Goal: Information Seeking & Learning: Check status

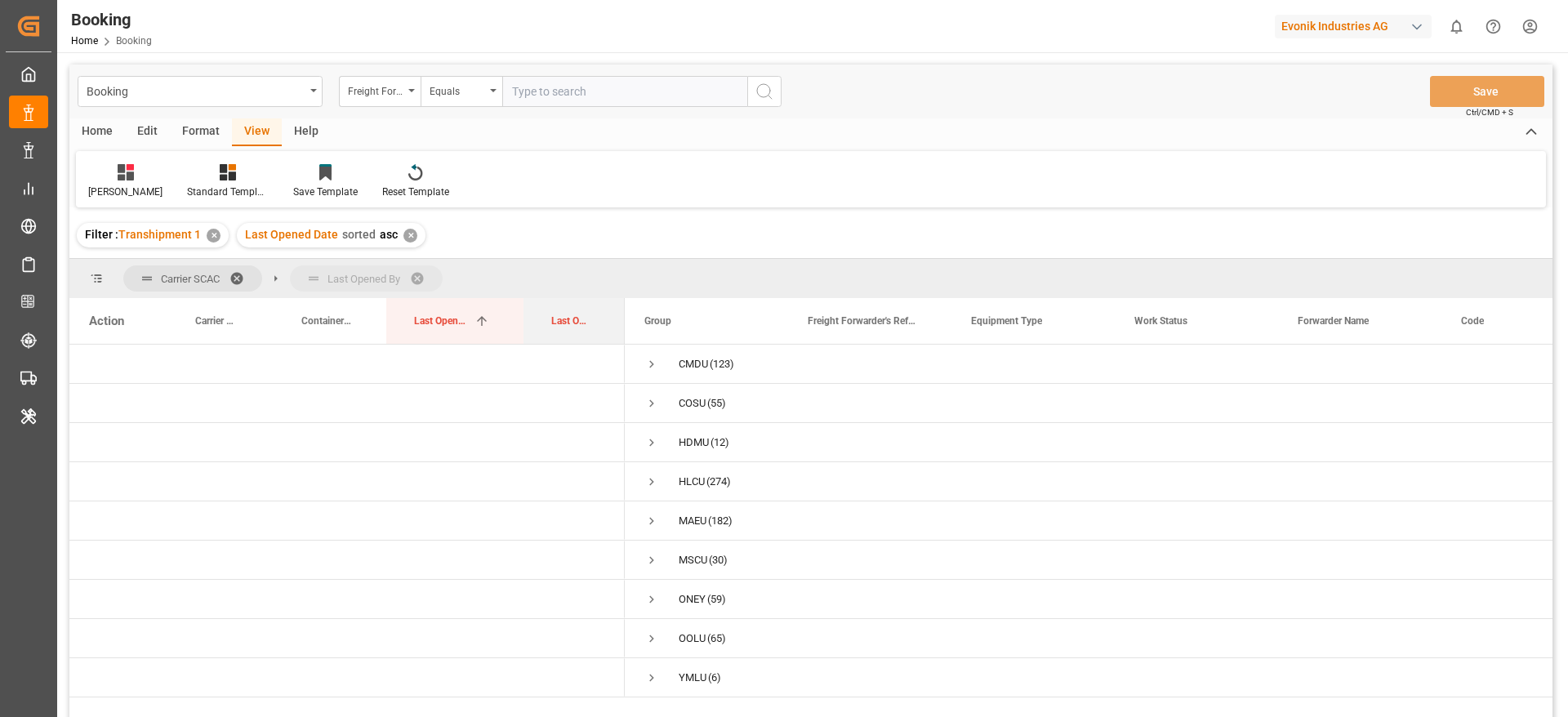
drag, startPoint x: 556, startPoint y: 320, endPoint x: 582, endPoint y: 284, distance: 44.4
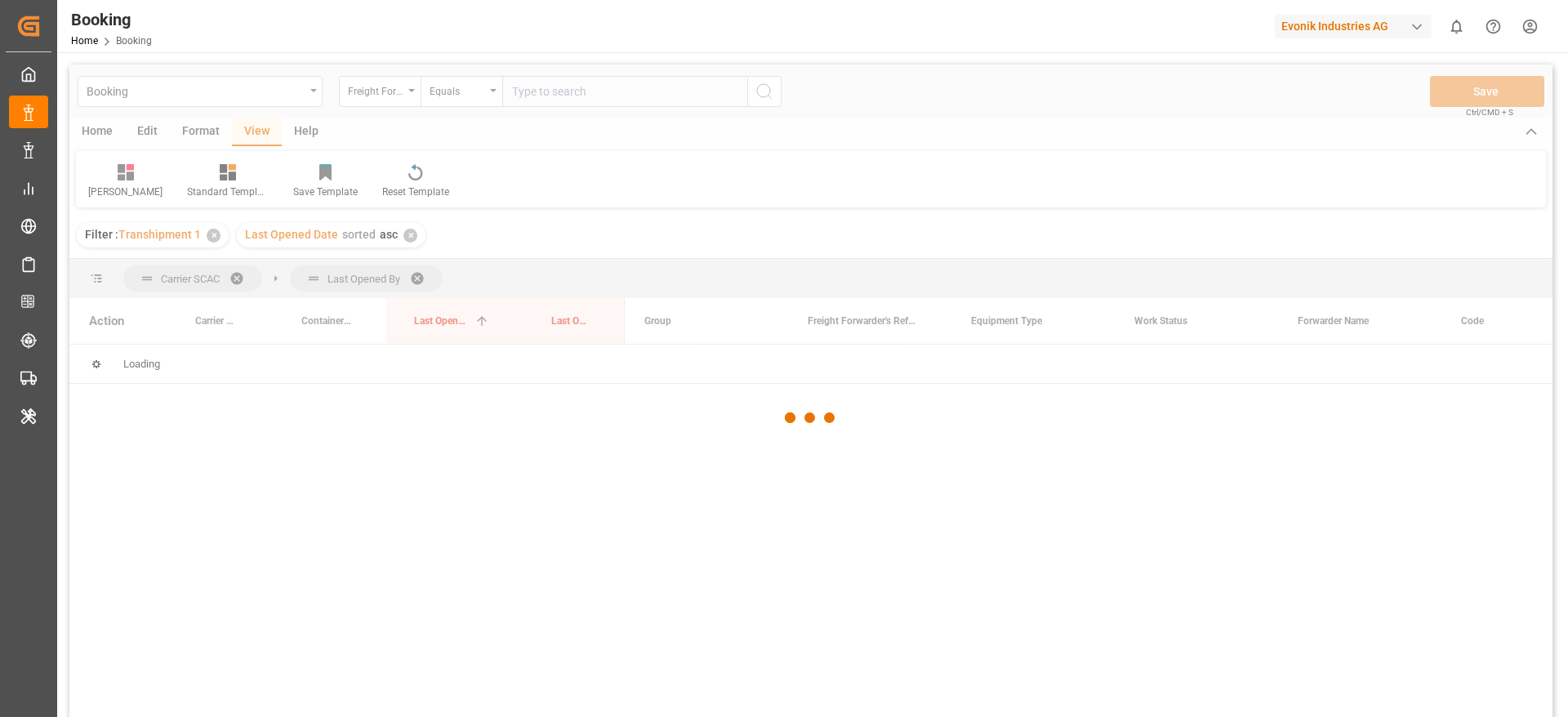
scroll to position [122, 0]
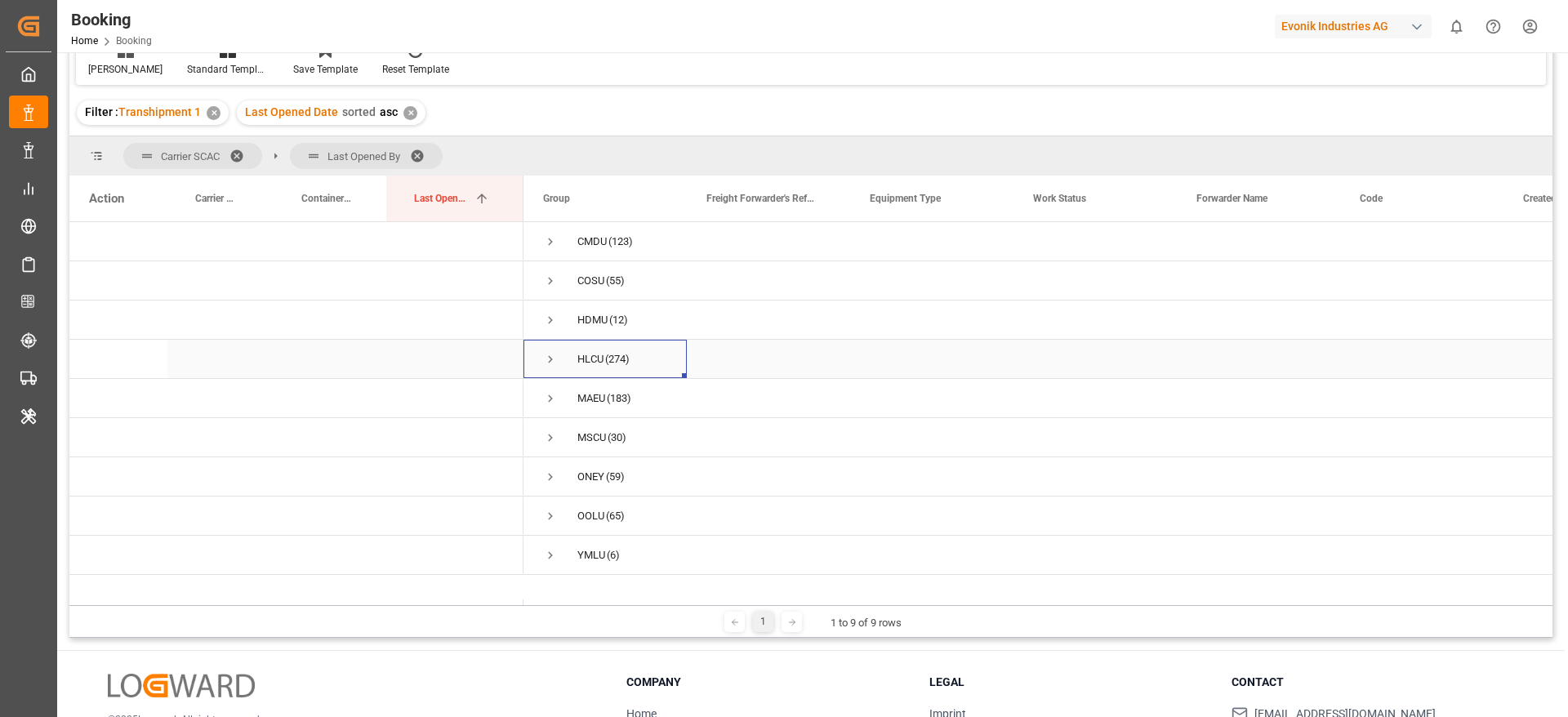
click at [547, 358] on span "Press SPACE to select this row." at bounding box center [550, 359] width 15 height 15
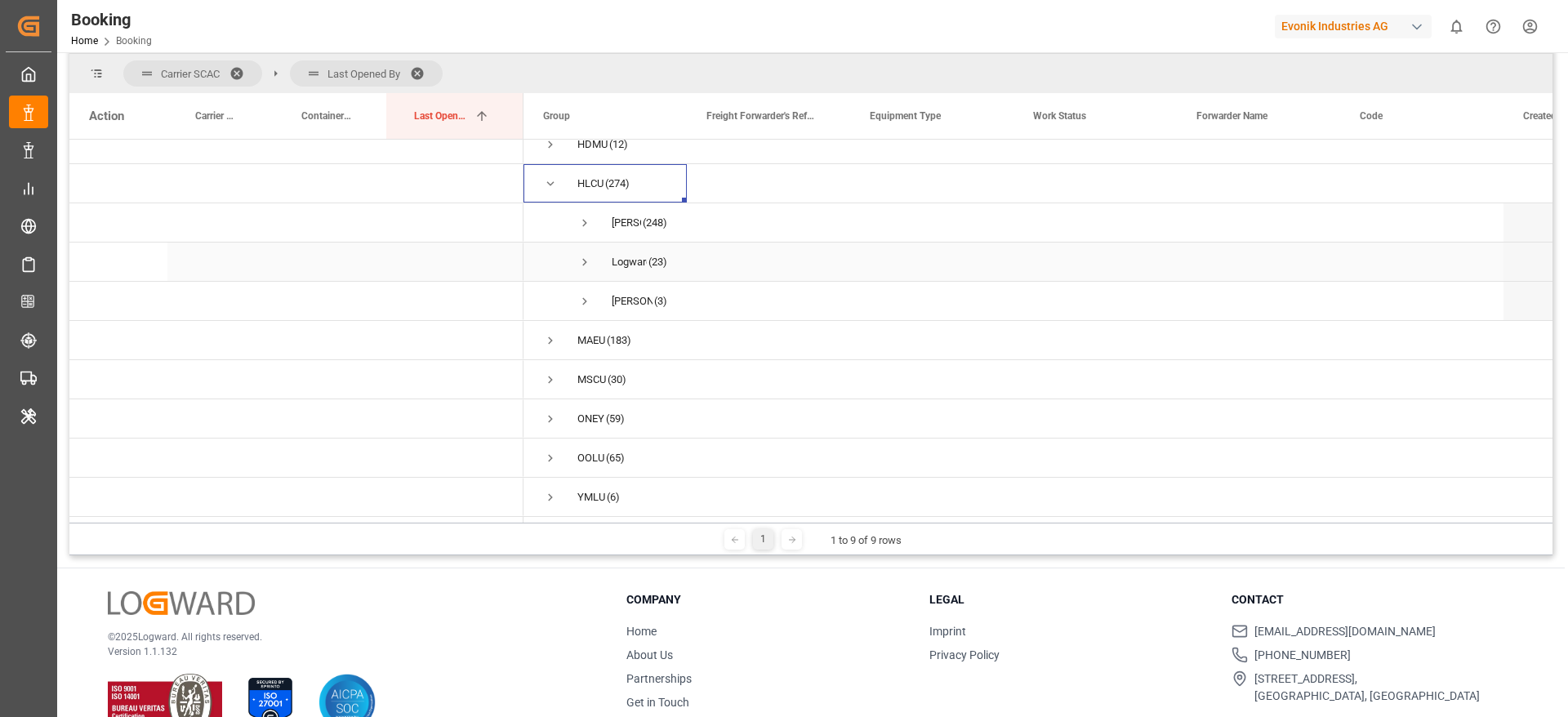
scroll to position [242, 0]
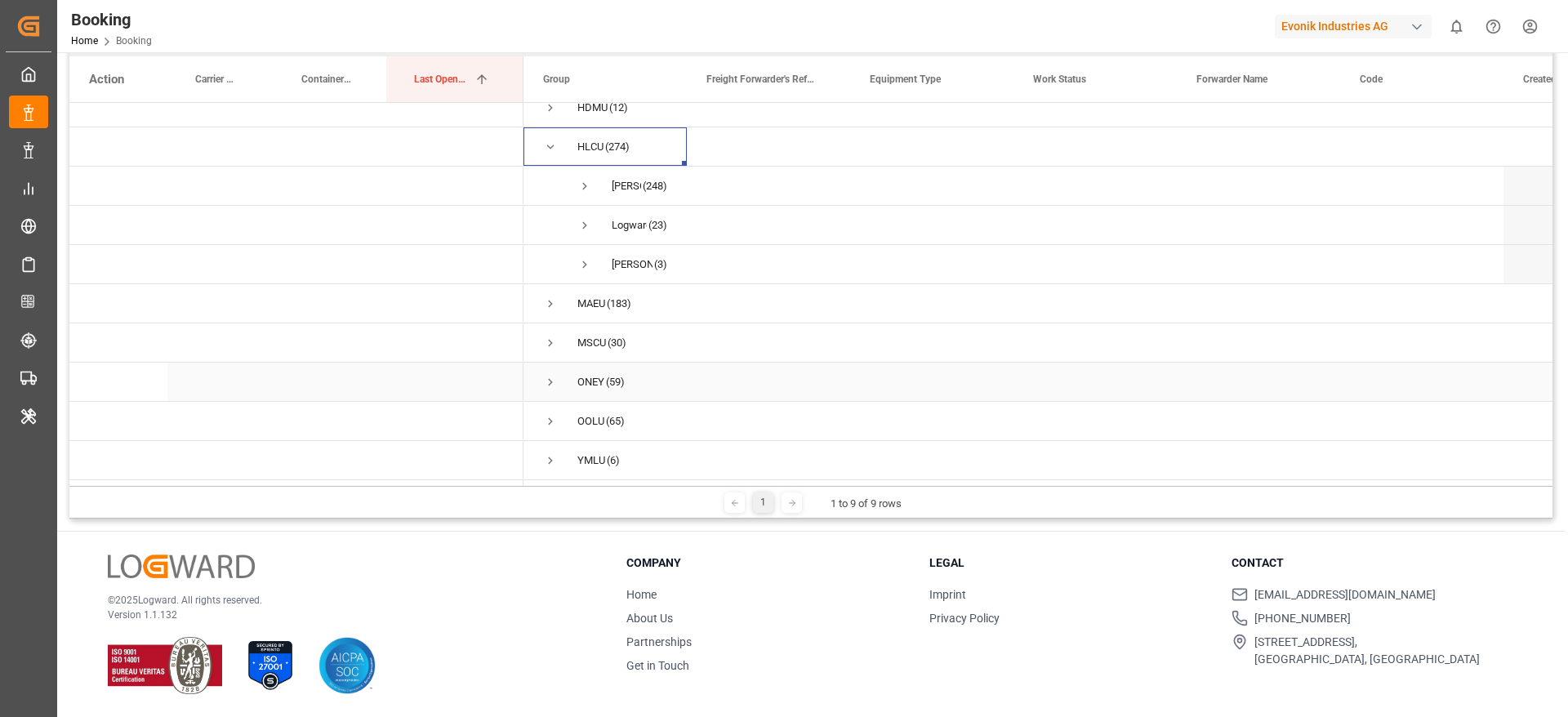
click at [596, 383] on div "ONEY" at bounding box center [591, 382] width 27 height 38
click at [550, 143] on span "Press SPACE to select this row." at bounding box center [550, 146] width 15 height 15
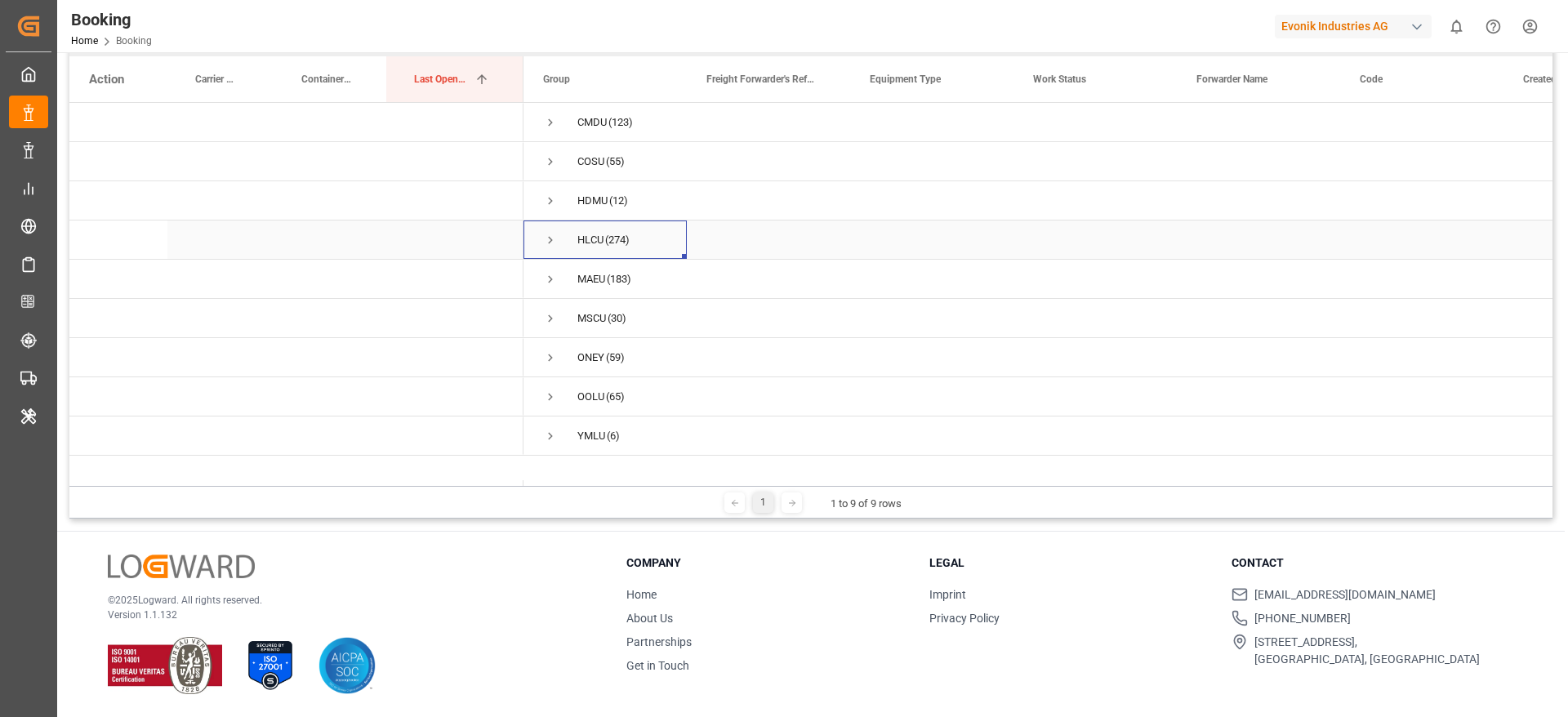
scroll to position [0, 0]
click at [652, 154] on span "COSU (55)" at bounding box center [605, 161] width 124 height 37
click at [641, 199] on span "HDMU (12)" at bounding box center [605, 200] width 124 height 37
click at [651, 320] on span "MSCU (30)" at bounding box center [605, 318] width 124 height 37
click at [635, 379] on span "OOLU (65)" at bounding box center [605, 397] width 124 height 37
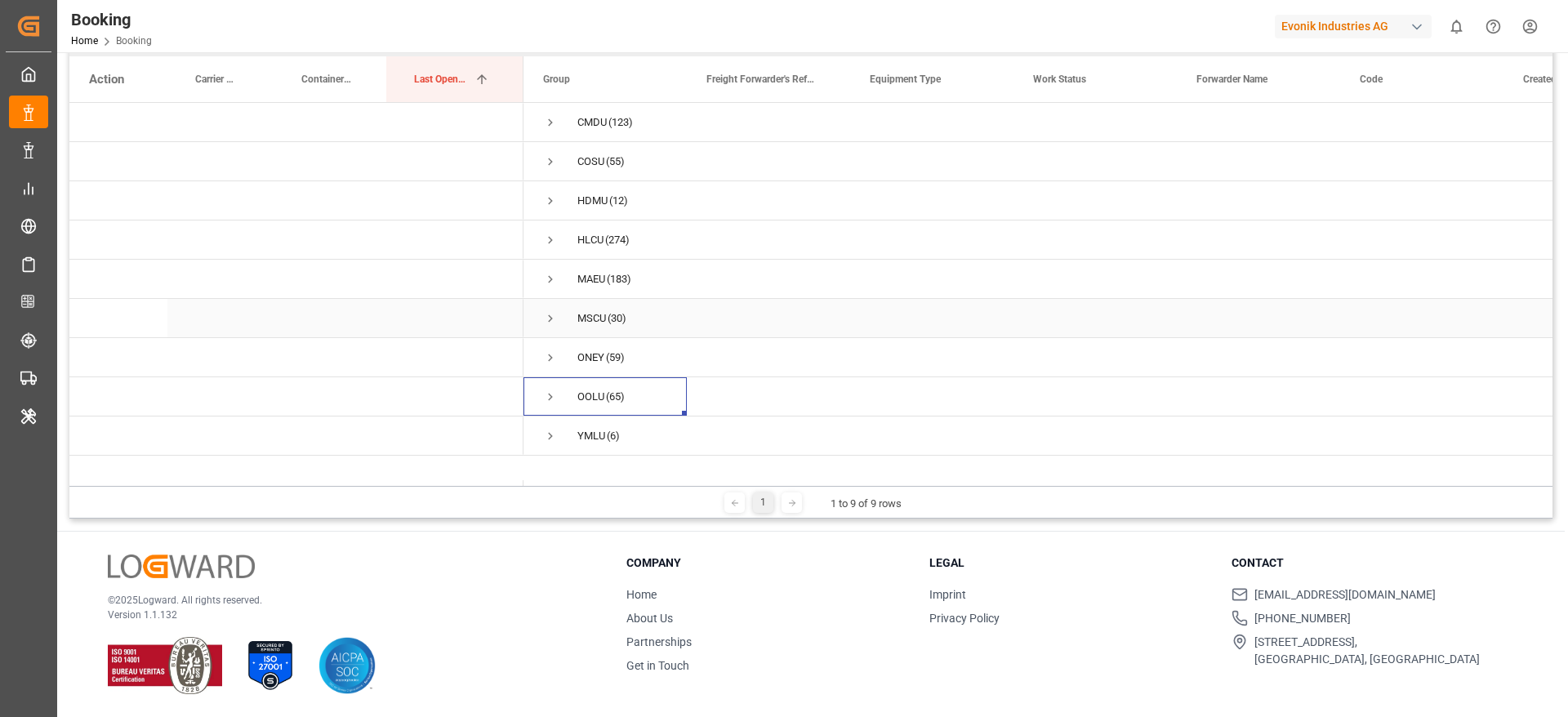
click at [602, 315] on div "MSCU" at bounding box center [591, 319] width 28 height 38
click at [549, 429] on span "Press SPACE to select this row." at bounding box center [550, 436] width 15 height 15
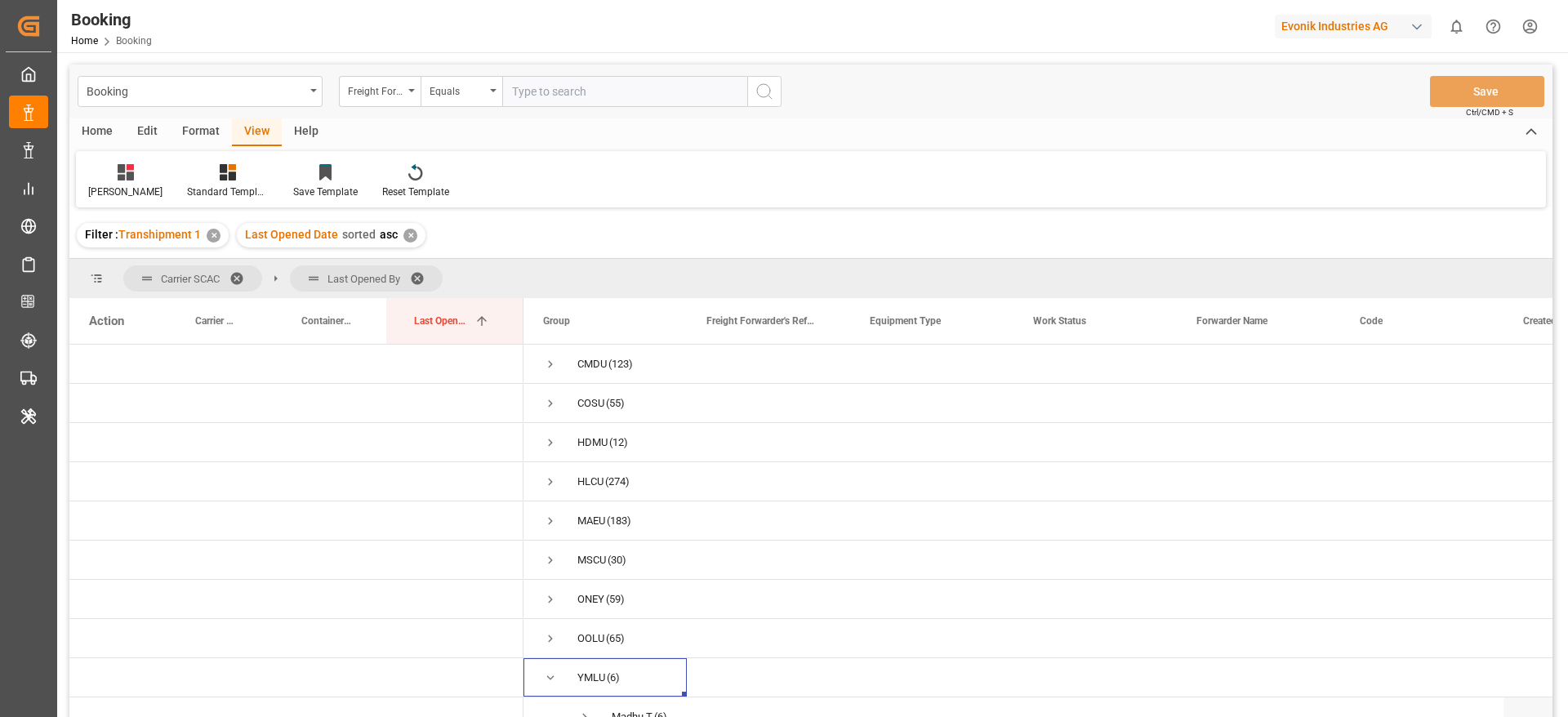
click at [426, 277] on span at bounding box center [423, 278] width 26 height 15
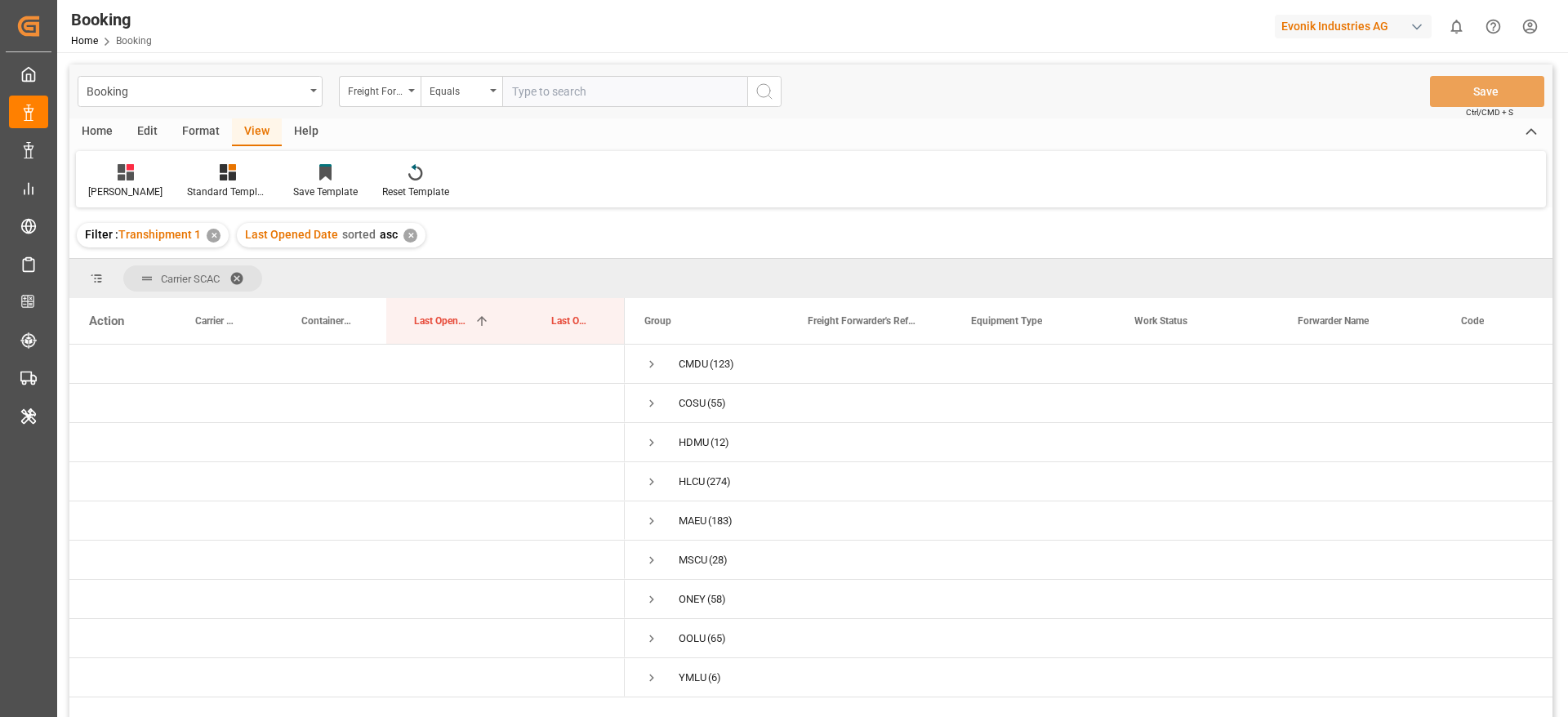
click at [247, 288] on span "Carrier SCAC" at bounding box center [192, 279] width 138 height 26
click at [248, 279] on span at bounding box center [243, 278] width 26 height 15
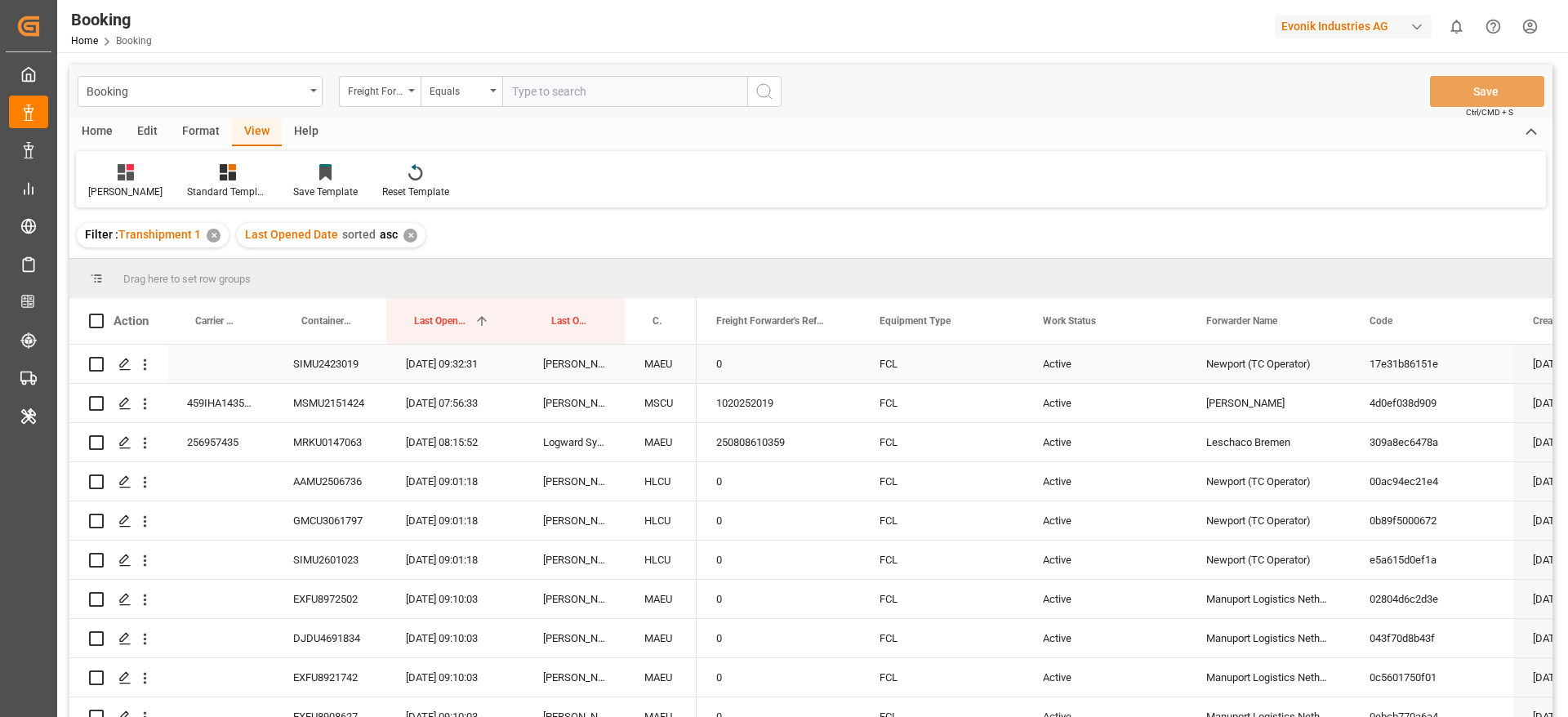
click at [307, 367] on div "SIMU2423019" at bounding box center [330, 363] width 113 height 38
click at [143, 365] on icon "open menu" at bounding box center [145, 365] width 17 height 17
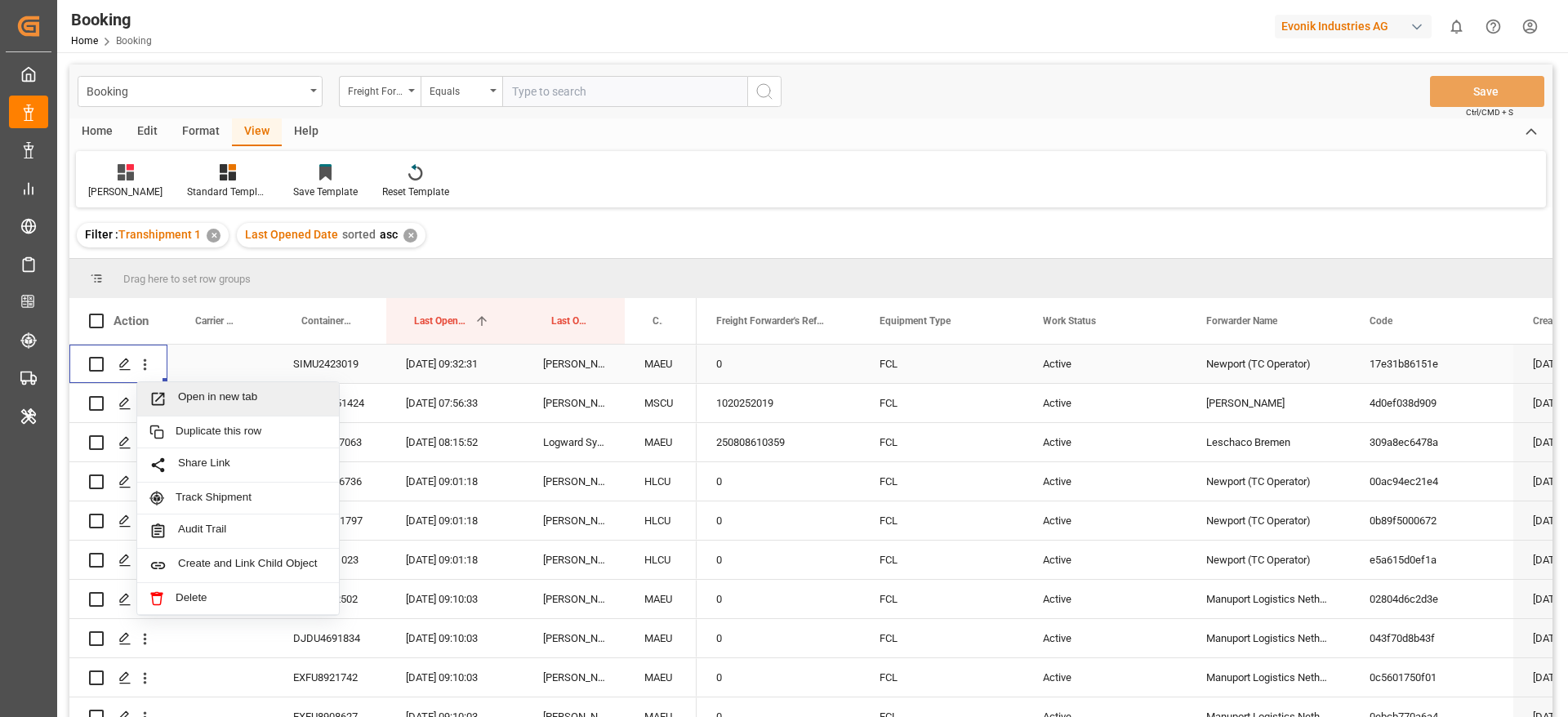
click at [189, 394] on span "Open in new tab" at bounding box center [252, 399] width 149 height 17
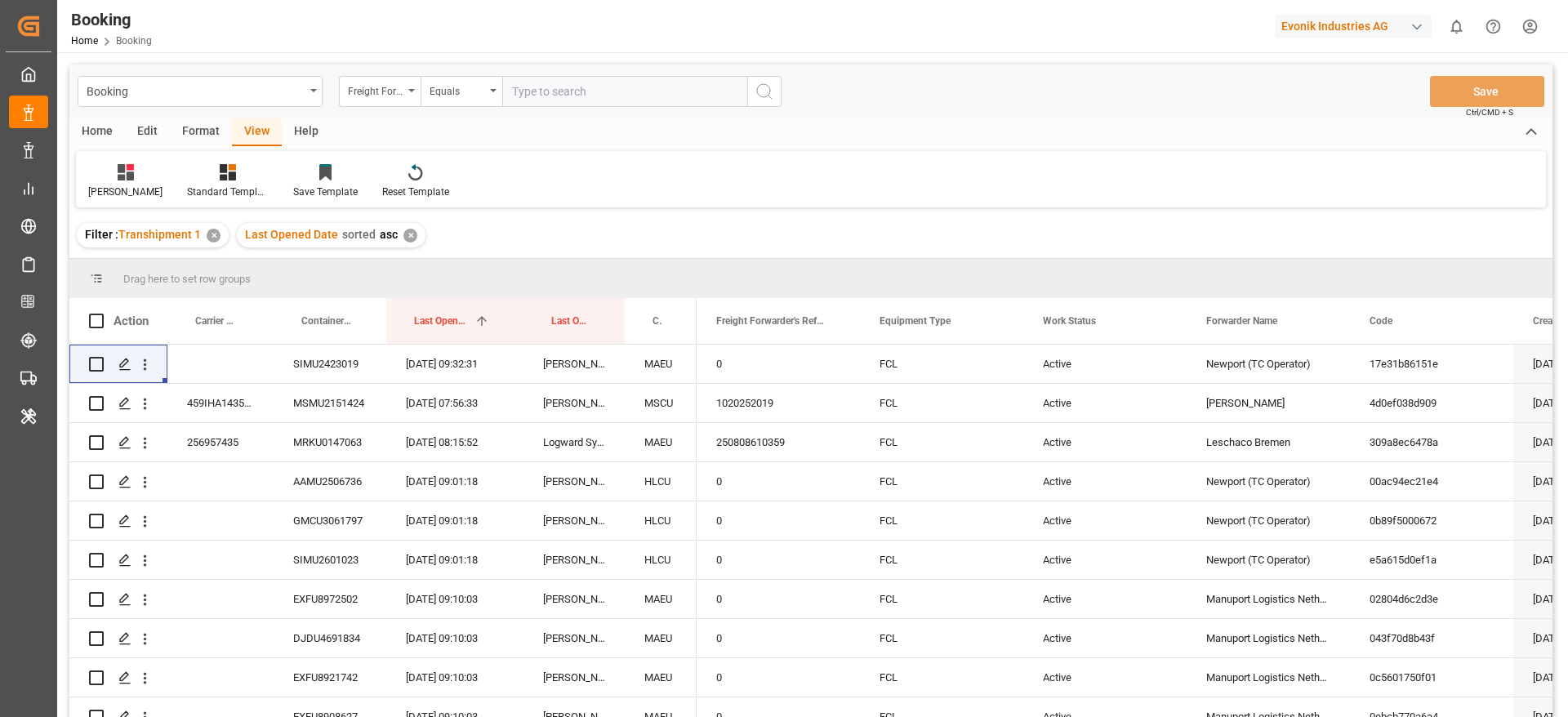
click at [182, 123] on div "Format" at bounding box center [201, 132] width 62 height 27
click at [111, 181] on div "Filter Rows" at bounding box center [112, 181] width 73 height 36
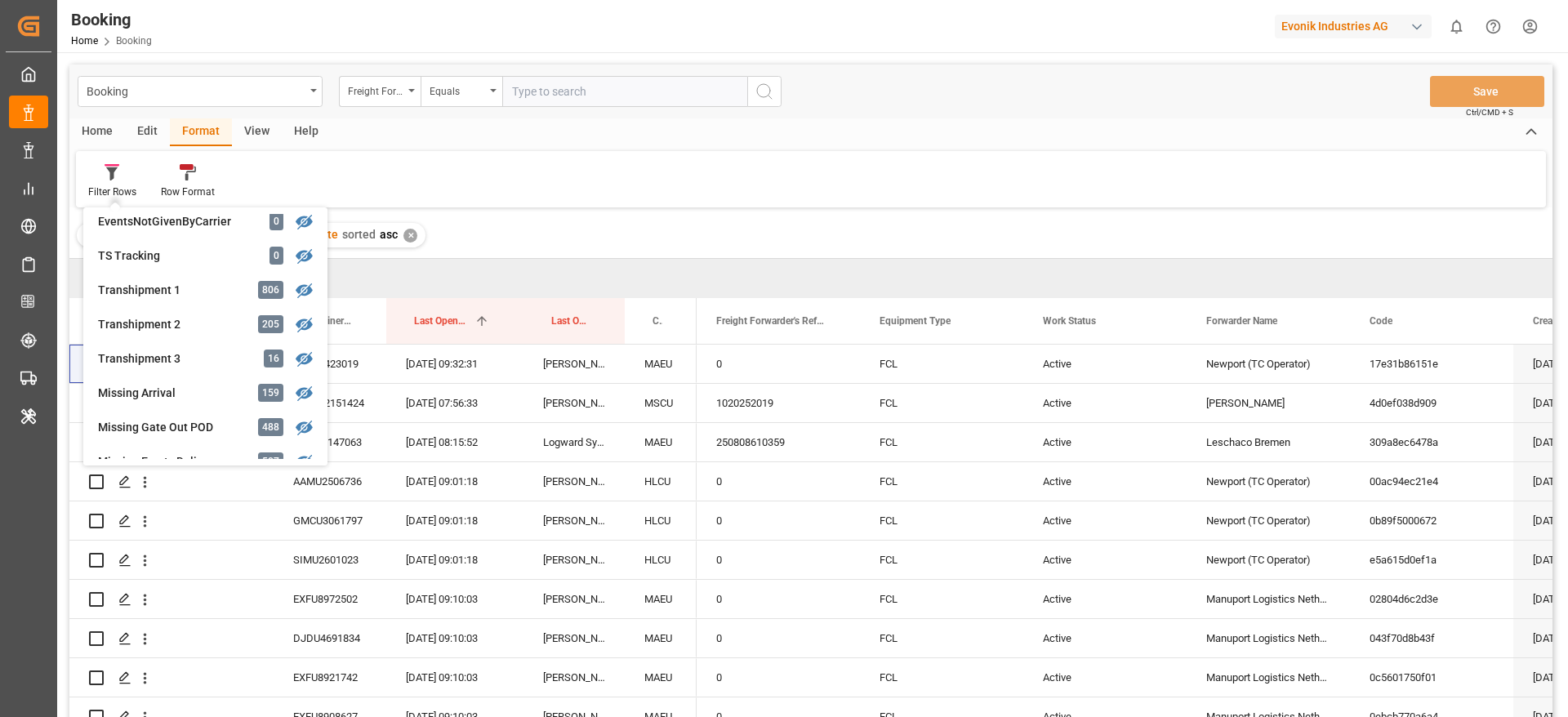
scroll to position [613, 0]
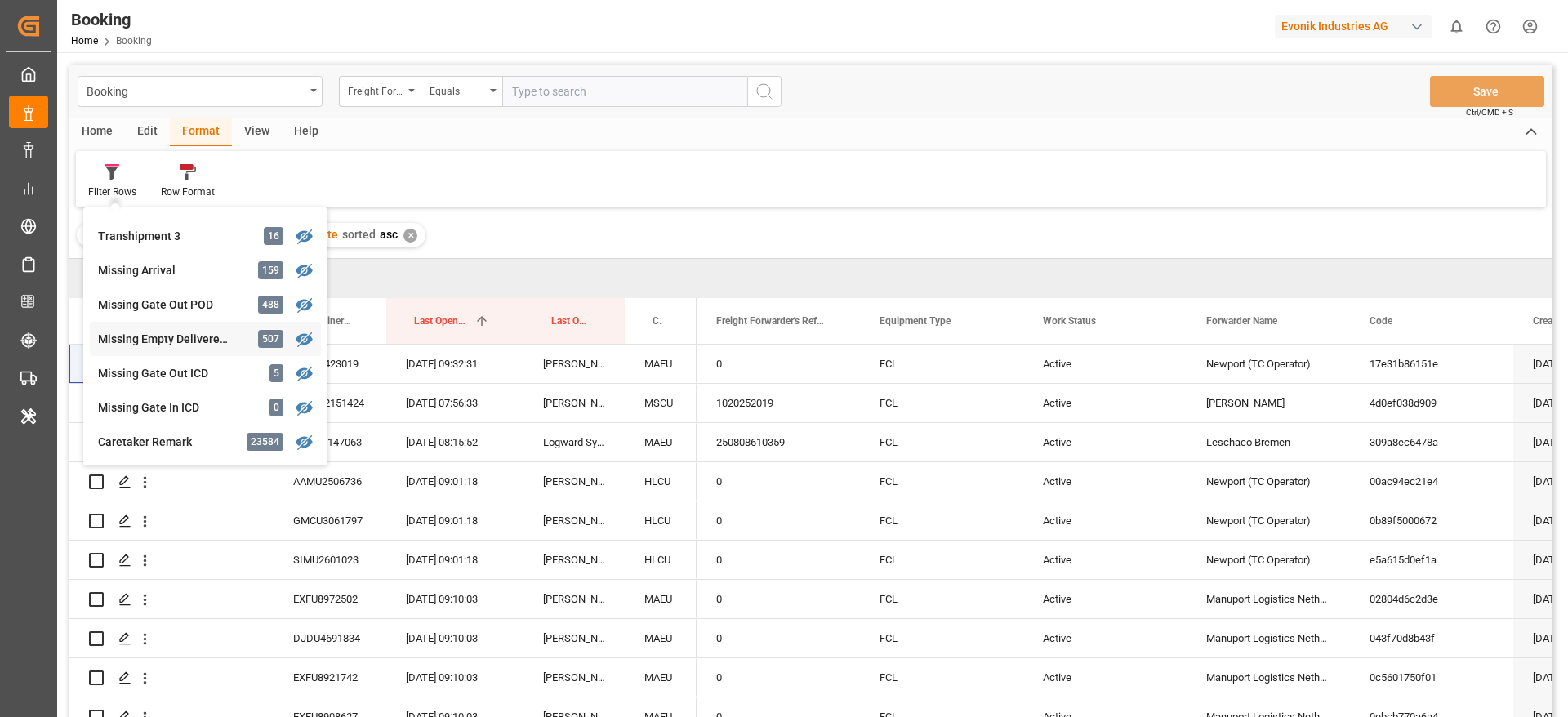
click at [212, 343] on div "Missing Empty Delivered Depot" at bounding box center [169, 339] width 143 height 17
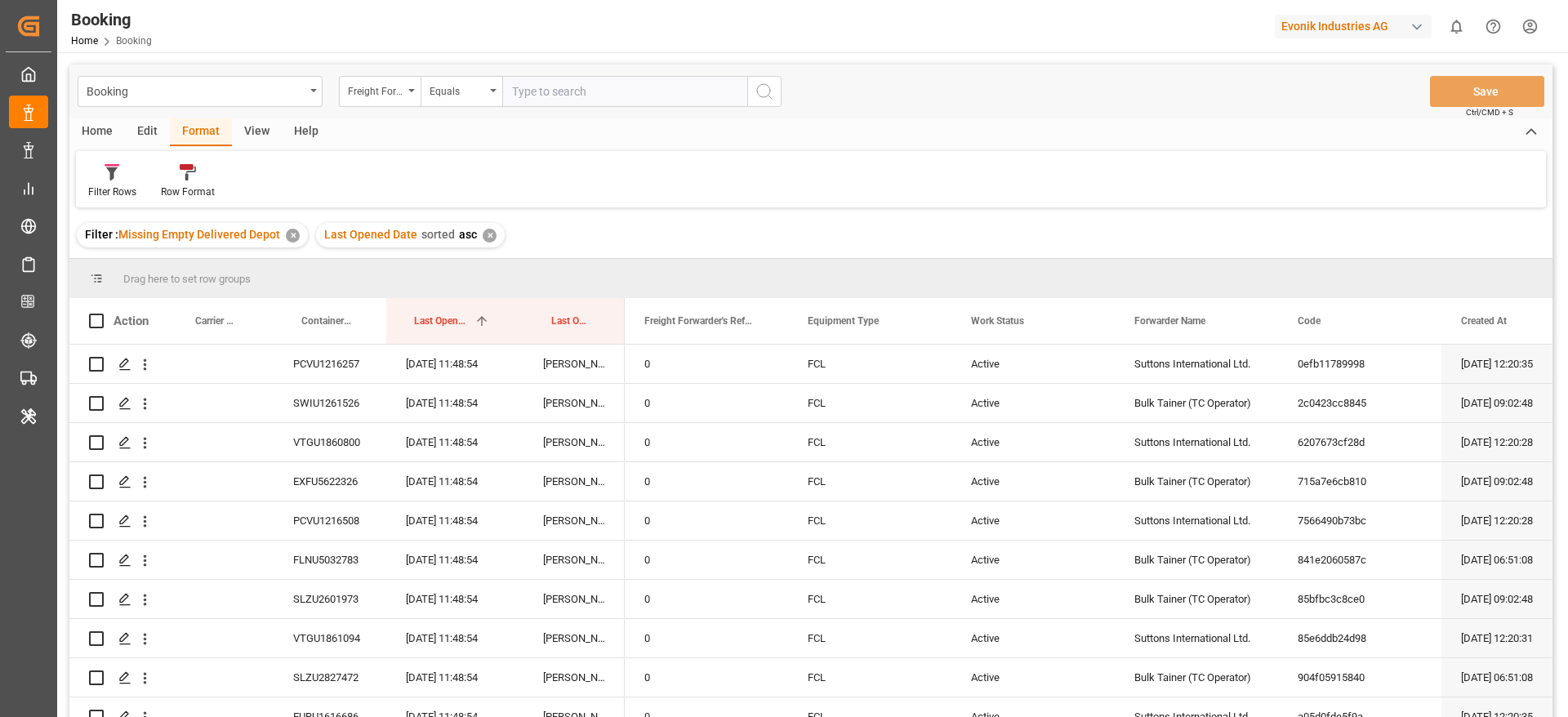
click at [246, 140] on div "View" at bounding box center [256, 132] width 50 height 27
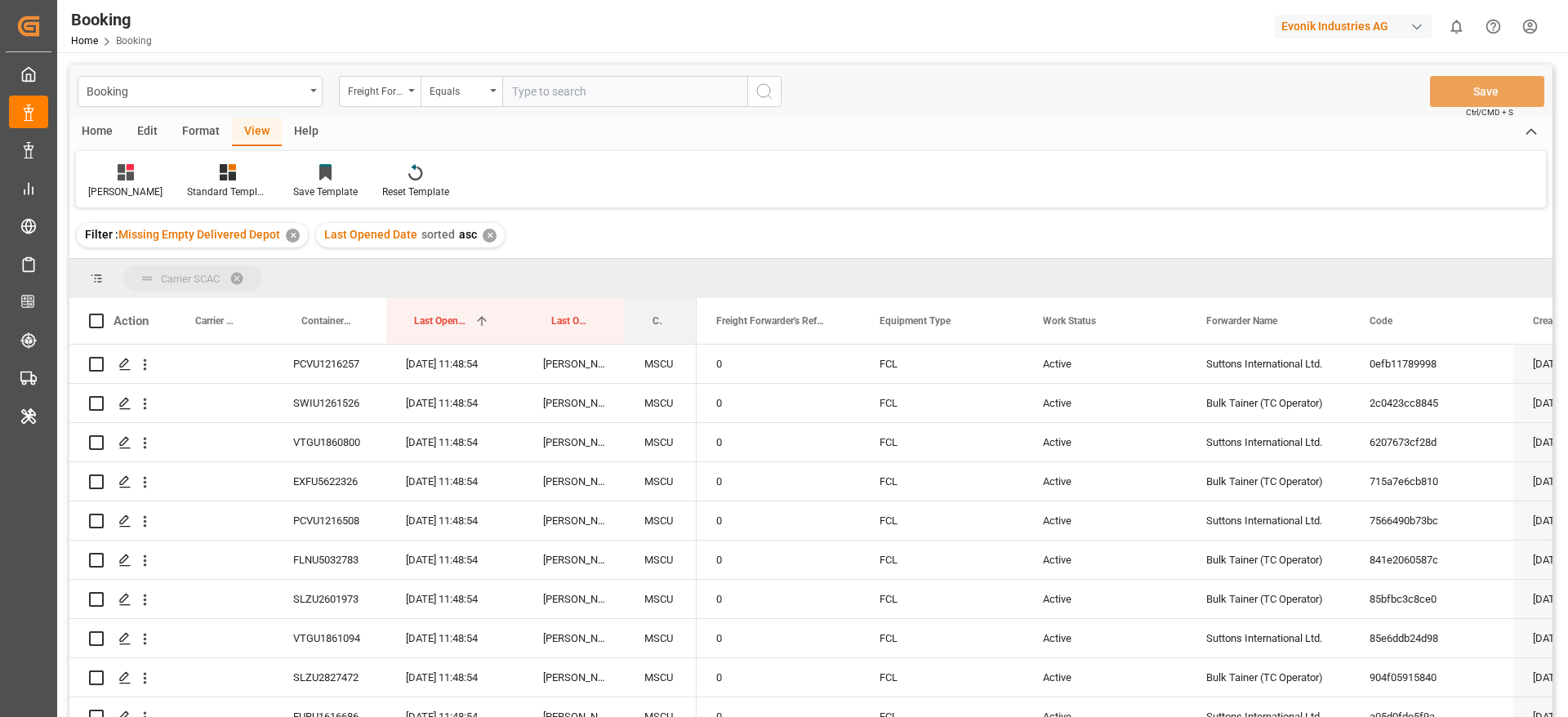
drag, startPoint x: 650, startPoint y: 315, endPoint x: 661, endPoint y: 287, distance: 30.1
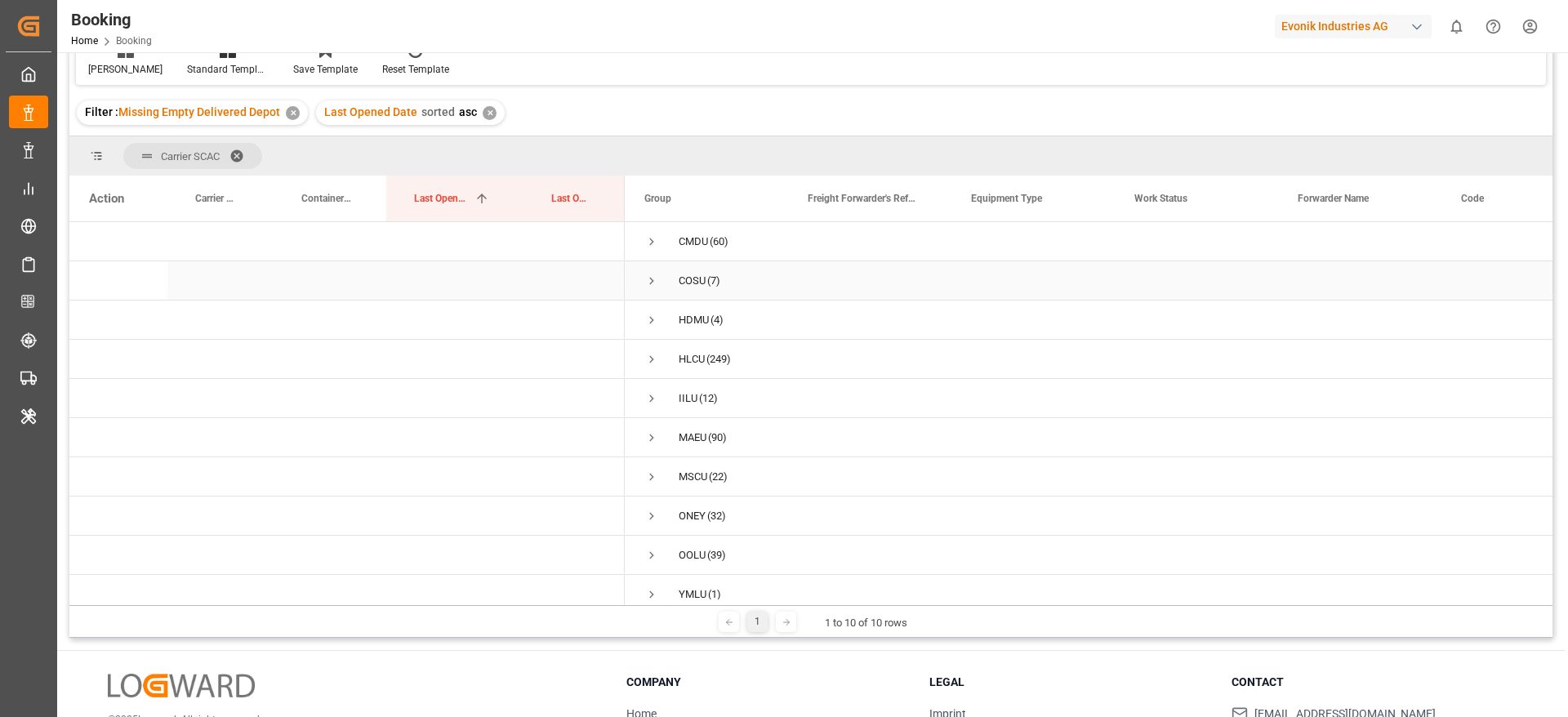
click at [715, 291] on span "(7)" at bounding box center [714, 281] width 13 height 38
click at [724, 309] on span "(4)" at bounding box center [716, 320] width 13 height 38
click at [703, 343] on div "HLCU" at bounding box center [691, 360] width 26 height 38
click at [743, 420] on span "MAEU (90)" at bounding box center [706, 422] width 124 height 37
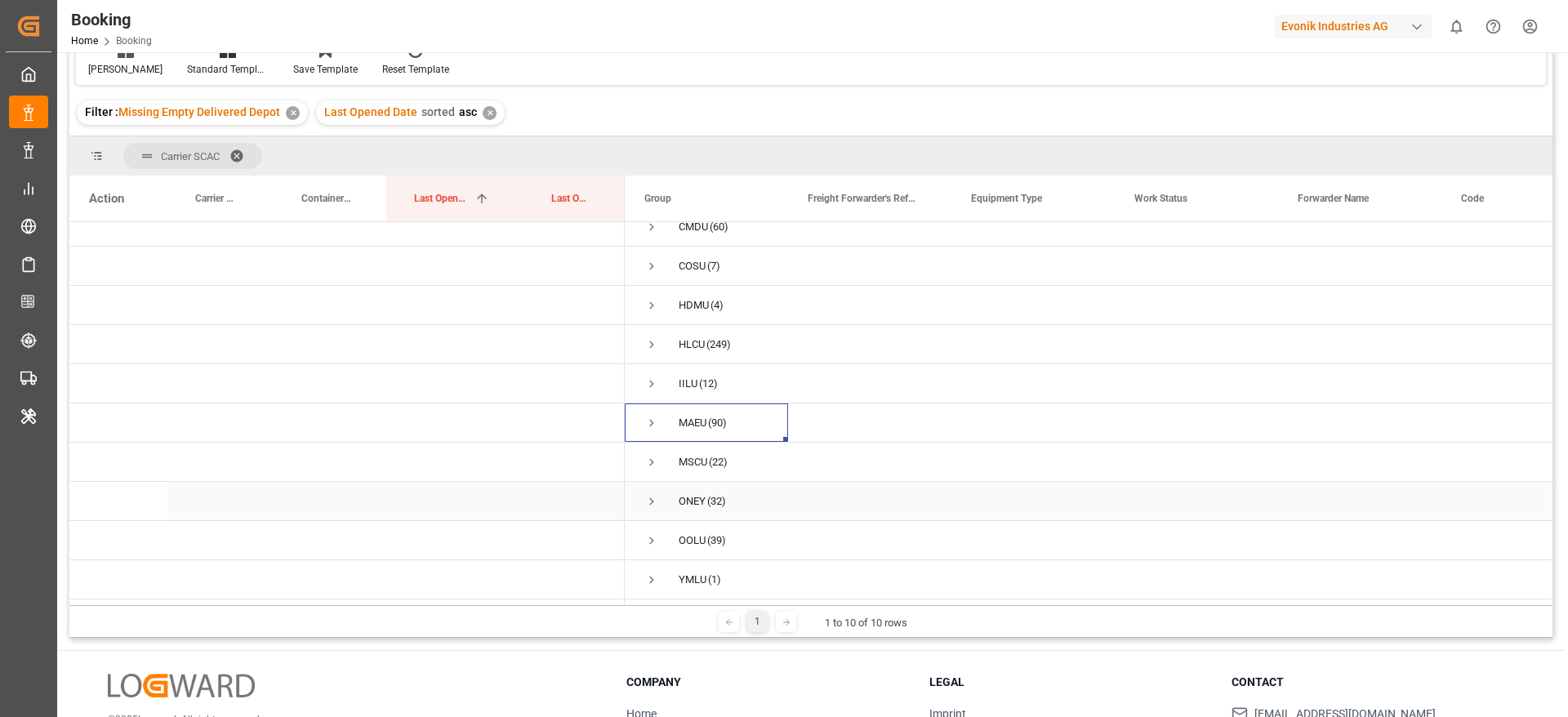
click at [766, 483] on span "ONEY (32)" at bounding box center [706, 501] width 124 height 37
click at [778, 462] on div "MSCU (22)" at bounding box center [706, 461] width 163 height 38
click at [763, 485] on span "ONEY (32)" at bounding box center [706, 501] width 124 height 37
click at [750, 522] on span "OOLU (39)" at bounding box center [706, 540] width 124 height 37
click at [738, 563] on span "YMLU (1)" at bounding box center [706, 579] width 124 height 37
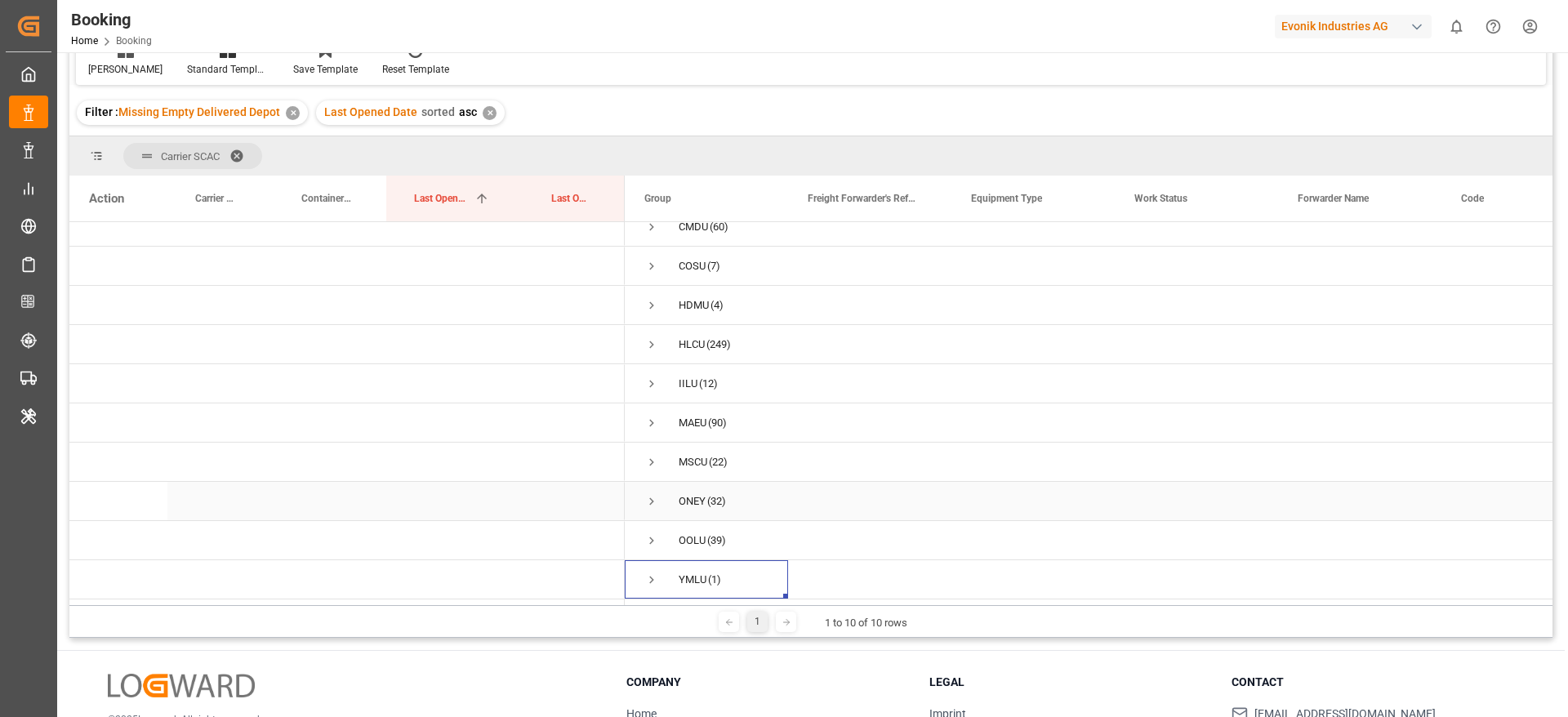
click at [653, 494] on span "Press SPACE to select this row." at bounding box center [651, 501] width 15 height 15
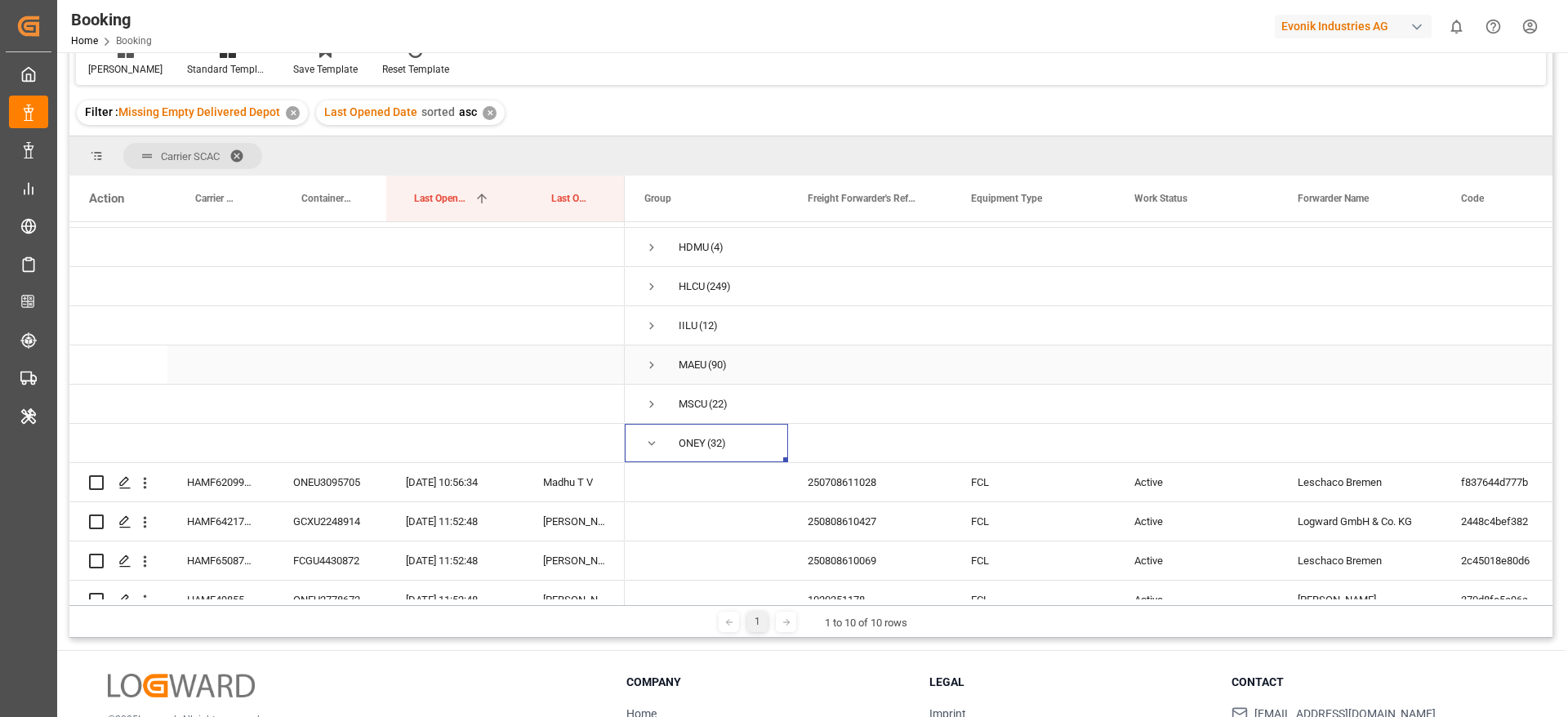
scroll to position [0, 0]
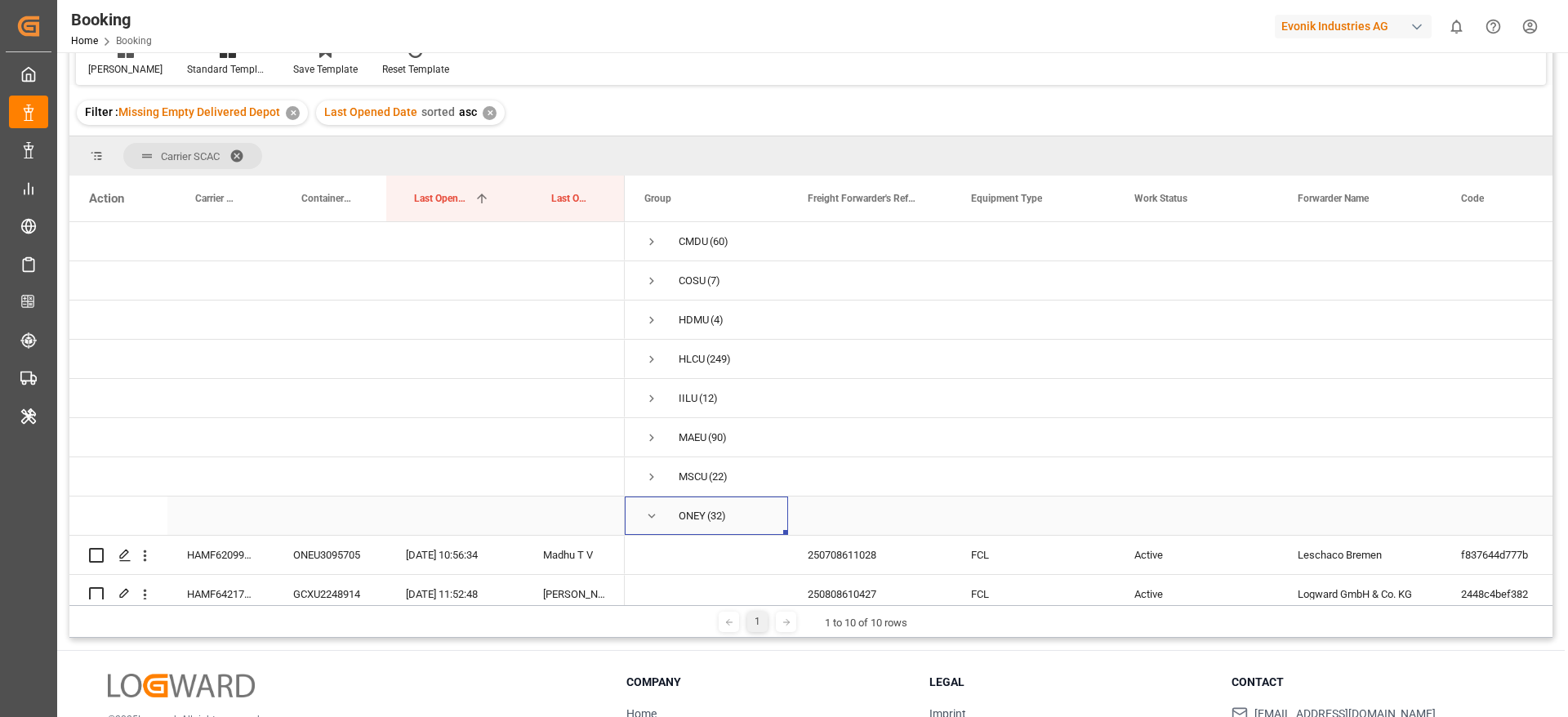
click at [651, 511] on span "Press SPACE to select this row." at bounding box center [651, 515] width 15 height 15
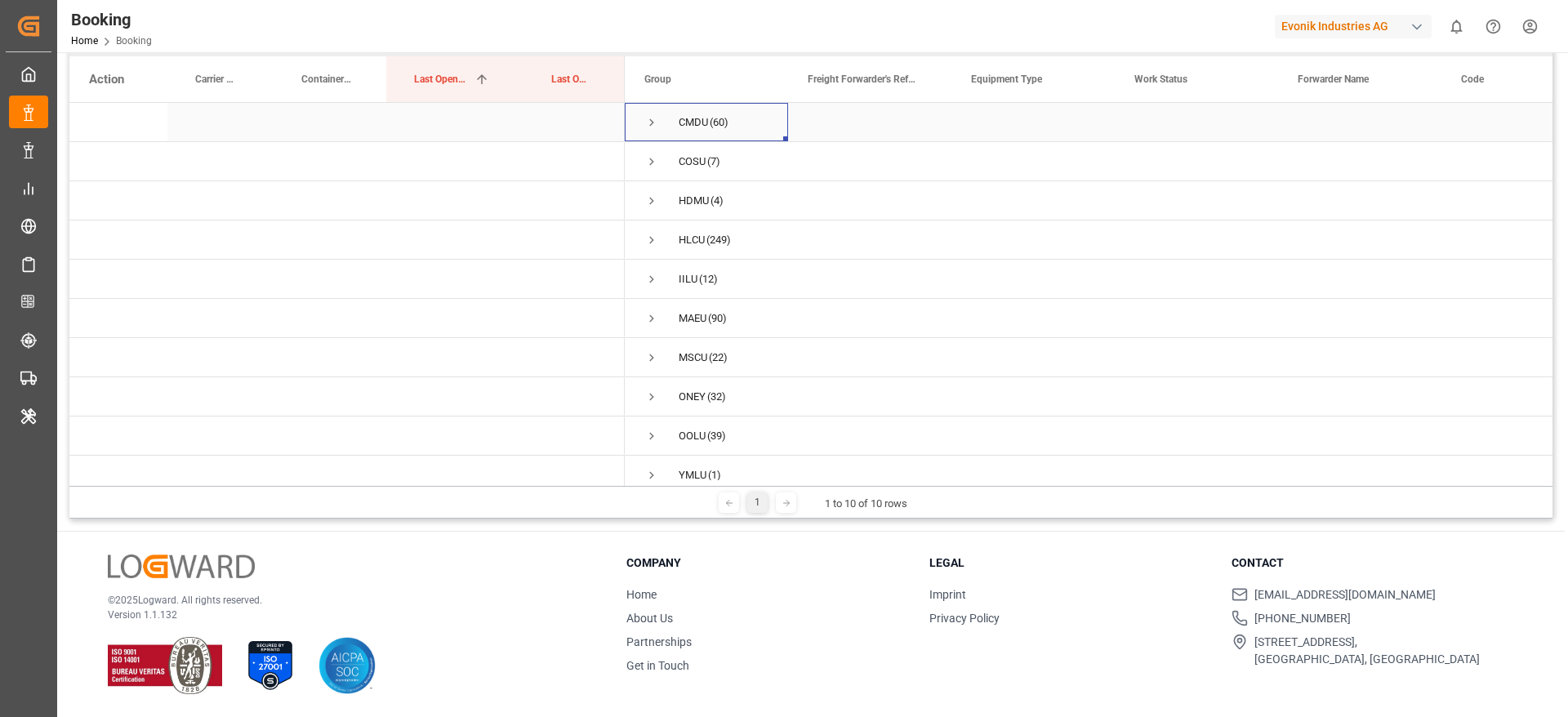
click at [748, 114] on span "CMDU (60)" at bounding box center [706, 121] width 124 height 37
click at [743, 145] on span "COSU (7)" at bounding box center [706, 161] width 124 height 37
click at [740, 203] on span "HDMU (4)" at bounding box center [706, 200] width 124 height 37
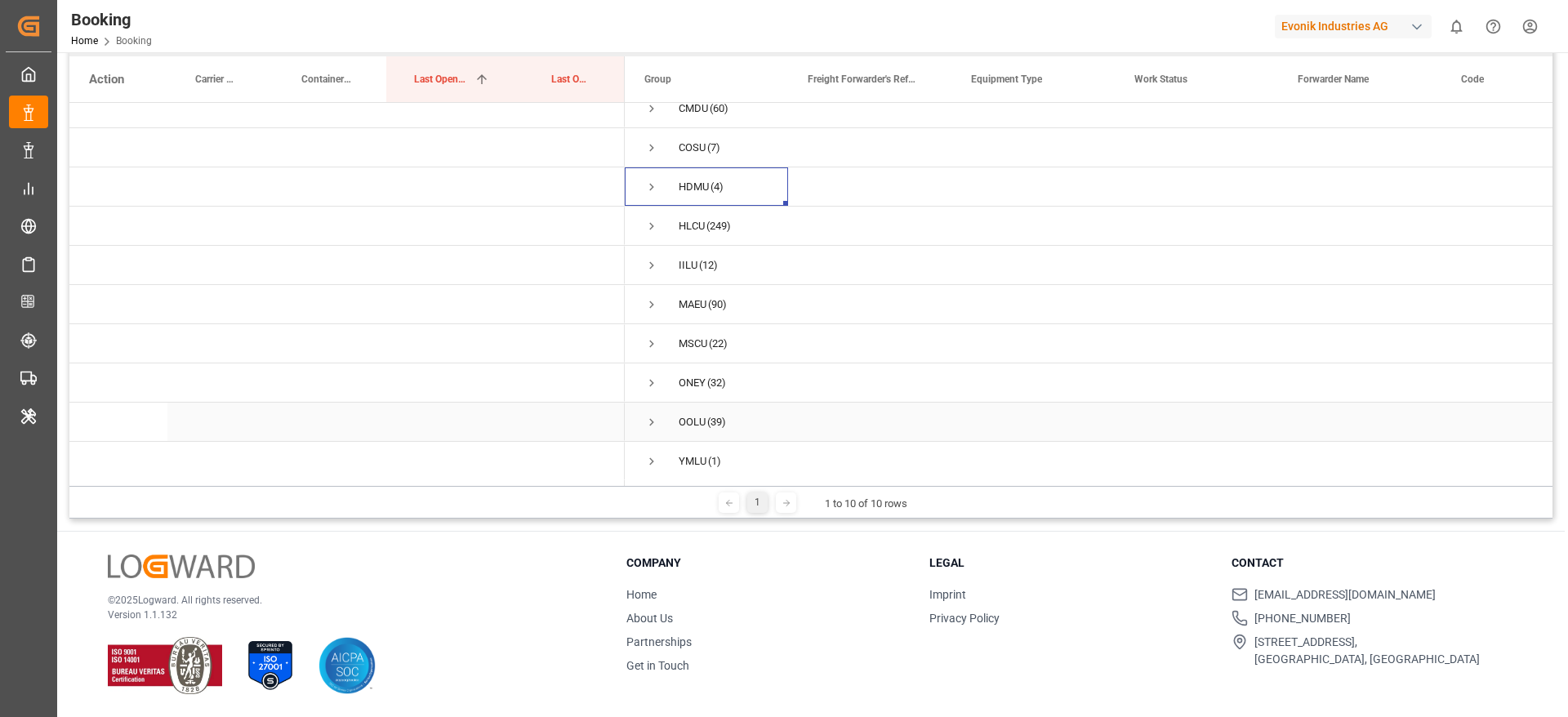
scroll to position [21, 0]
click at [675, 455] on span "YMLU (1)" at bounding box center [706, 460] width 124 height 37
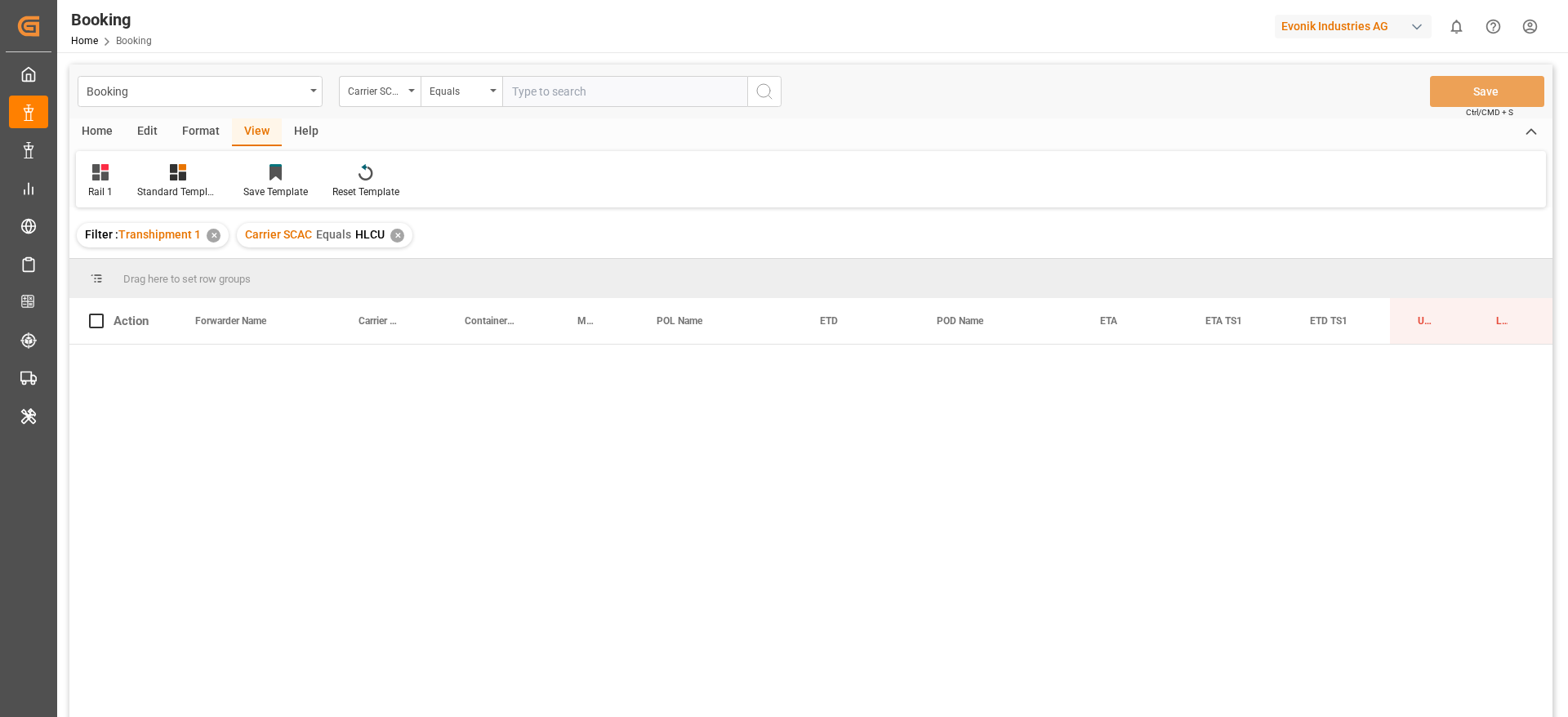
scroll to position [0, 45]
click at [396, 237] on div "✕" at bounding box center [397, 236] width 14 height 14
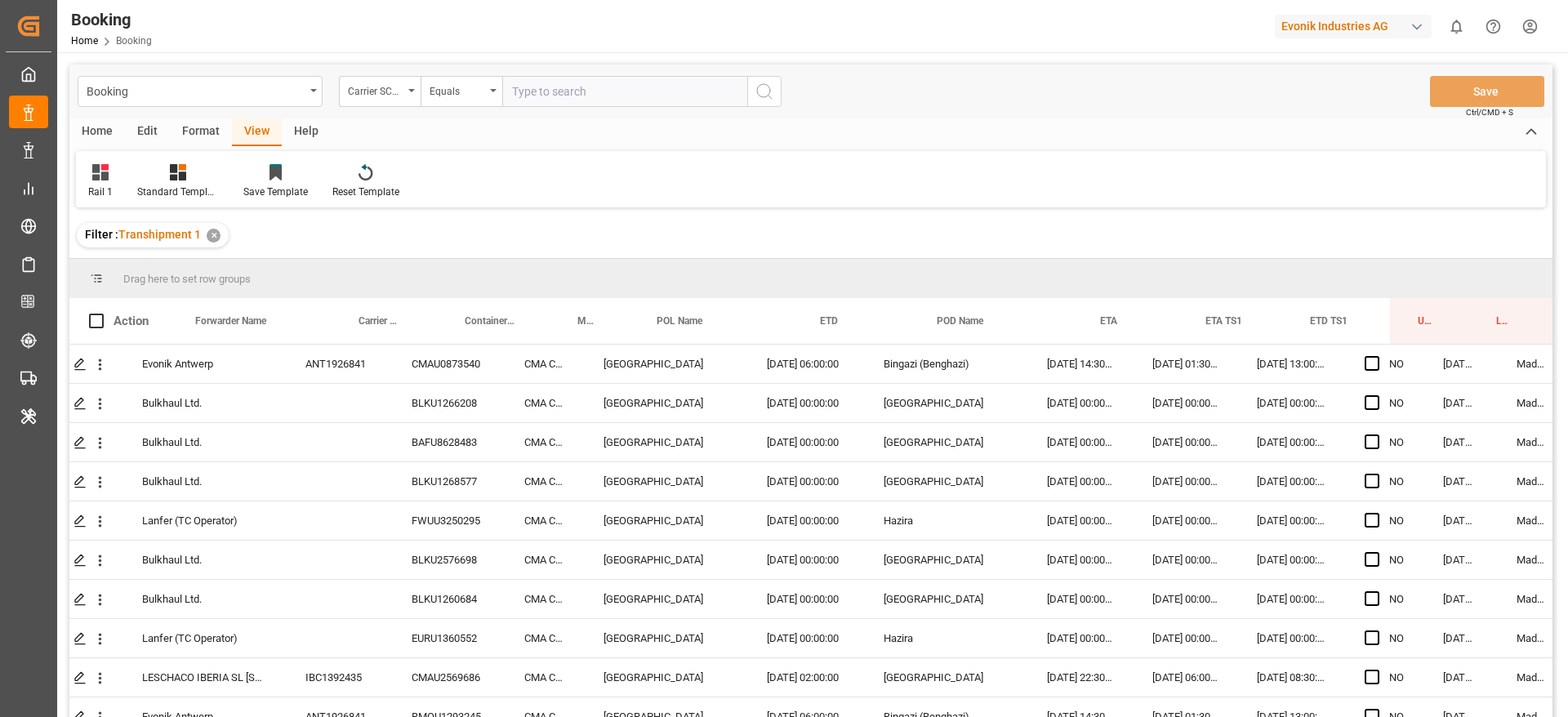
click at [628, 51] on div "Booking Home Booking Evonik Industries AG 0 Notifications Only show unread All …" at bounding box center [807, 26] width 1522 height 52
click at [627, 84] on input "text" at bounding box center [625, 91] width 245 height 31
type input "maeu"
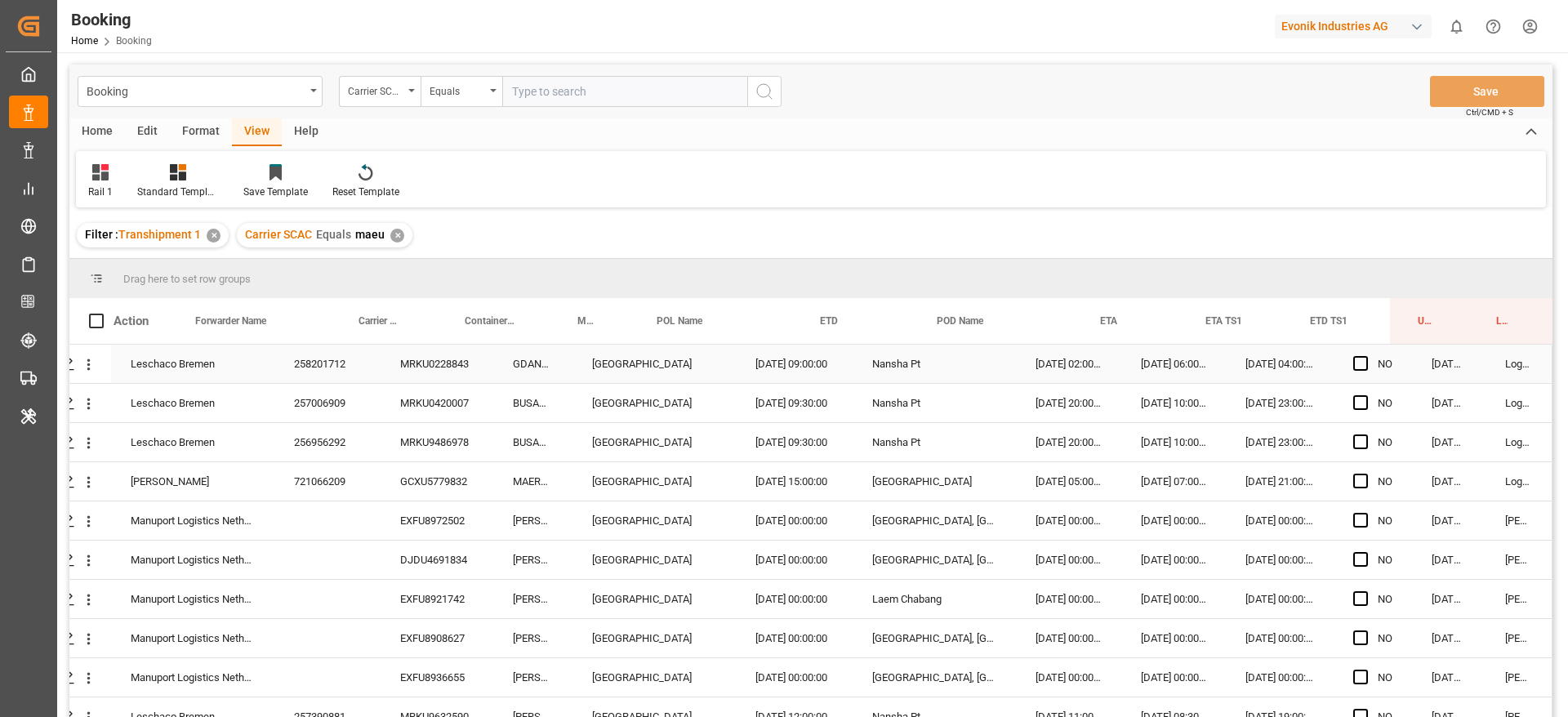
click at [344, 352] on div "258201712" at bounding box center [327, 363] width 106 height 38
click at [330, 391] on div "257006909" at bounding box center [327, 403] width 106 height 38
click at [353, 450] on div "256956292" at bounding box center [327, 442] width 106 height 38
click at [328, 508] on div "Press SPACE to select this row." at bounding box center [327, 520] width 106 height 38
click at [339, 490] on div "721066209" at bounding box center [327, 481] width 106 height 38
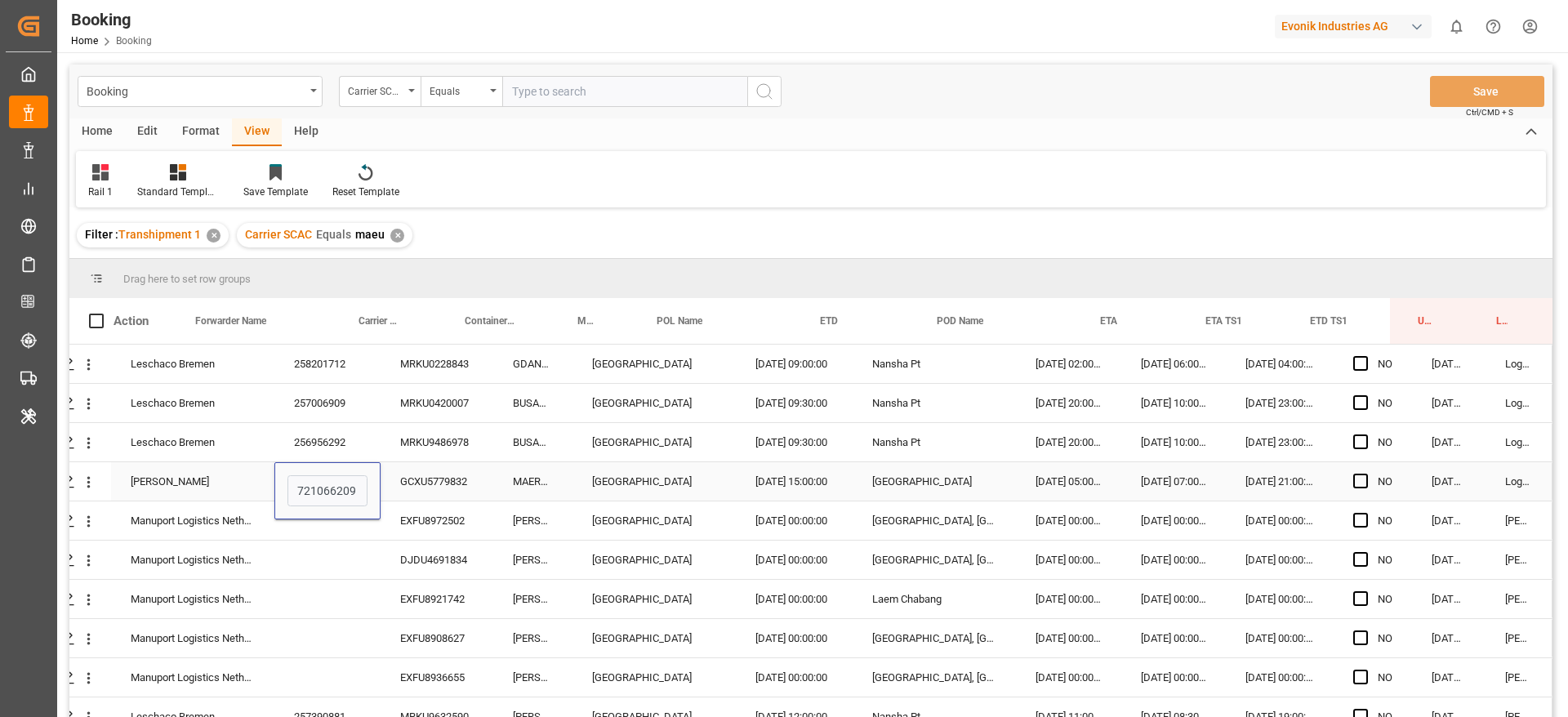
click at [236, 478] on div "Karl Gross" at bounding box center [192, 481] width 163 height 38
click at [452, 484] on div "GCXU5779832" at bounding box center [437, 481] width 113 height 38
click at [406, 516] on div "EXFU8972502" at bounding box center [437, 520] width 113 height 38
click at [442, 566] on div "DJDU4691834" at bounding box center [437, 560] width 113 height 38
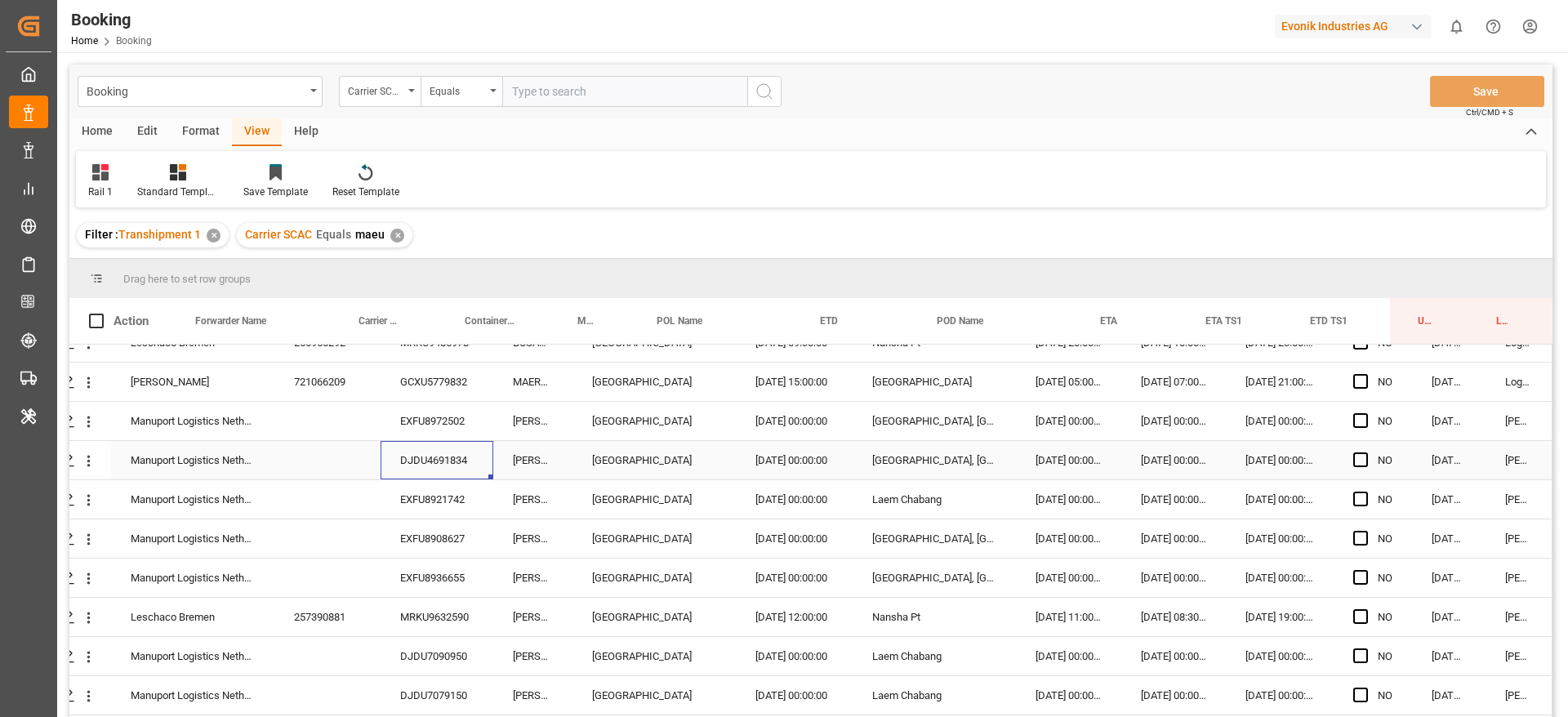
scroll to position [122, 62]
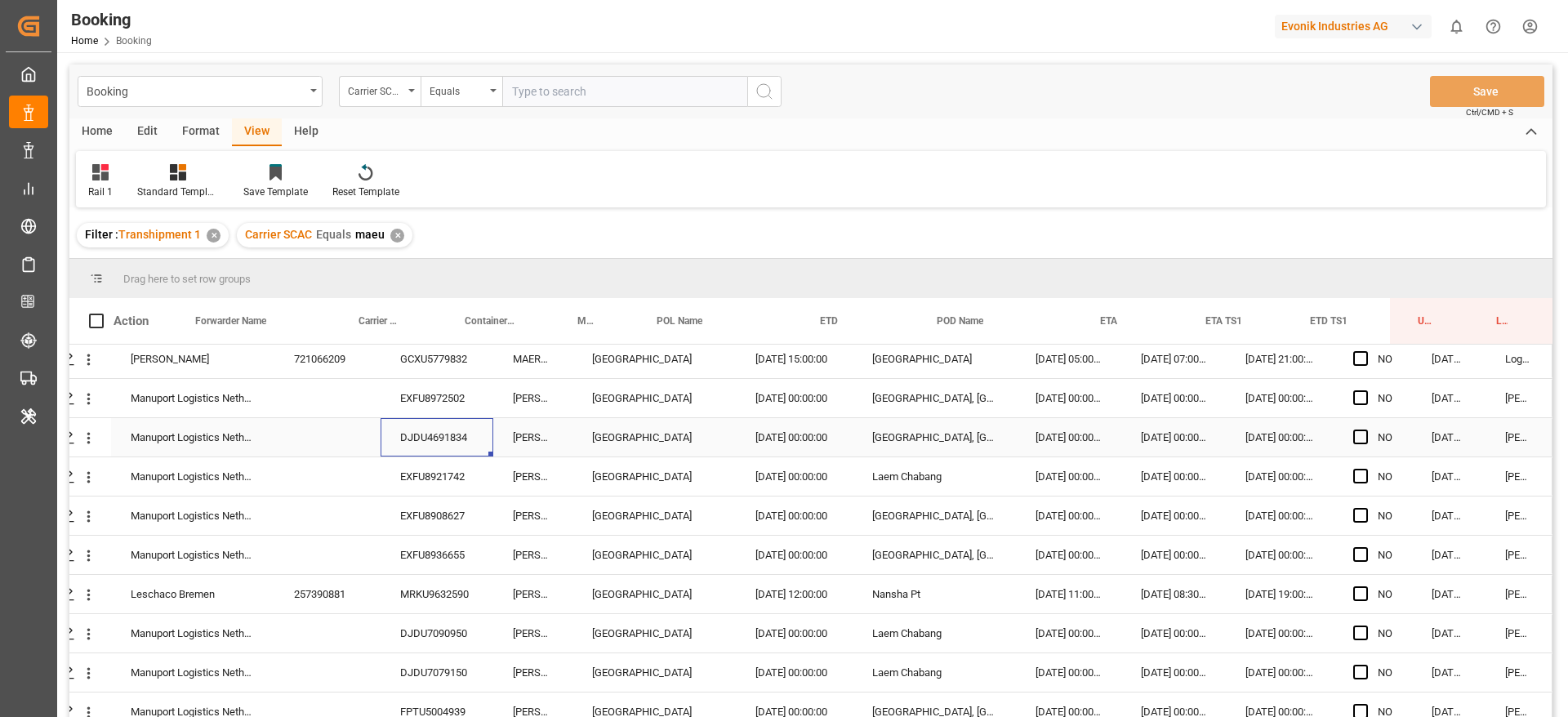
click at [404, 457] on div "EXFU8921742" at bounding box center [437, 476] width 113 height 38
click at [420, 520] on div "EXFU8908627" at bounding box center [437, 515] width 113 height 38
click at [407, 569] on div "EXFU8936655" at bounding box center [437, 555] width 113 height 38
click at [330, 603] on div "257390881" at bounding box center [327, 594] width 106 height 38
click at [397, 638] on div "DJDU7090950" at bounding box center [437, 633] width 113 height 38
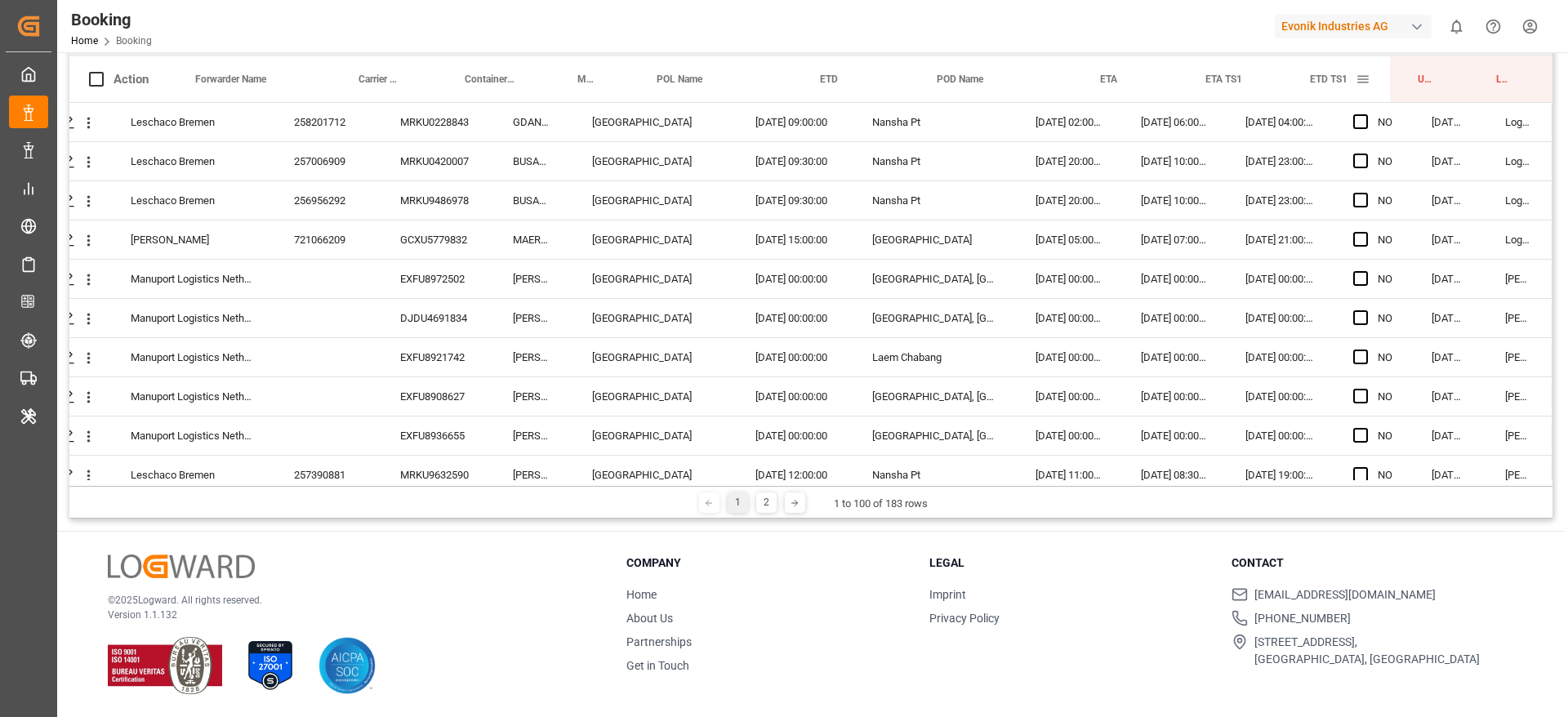
scroll to position [0, 0]
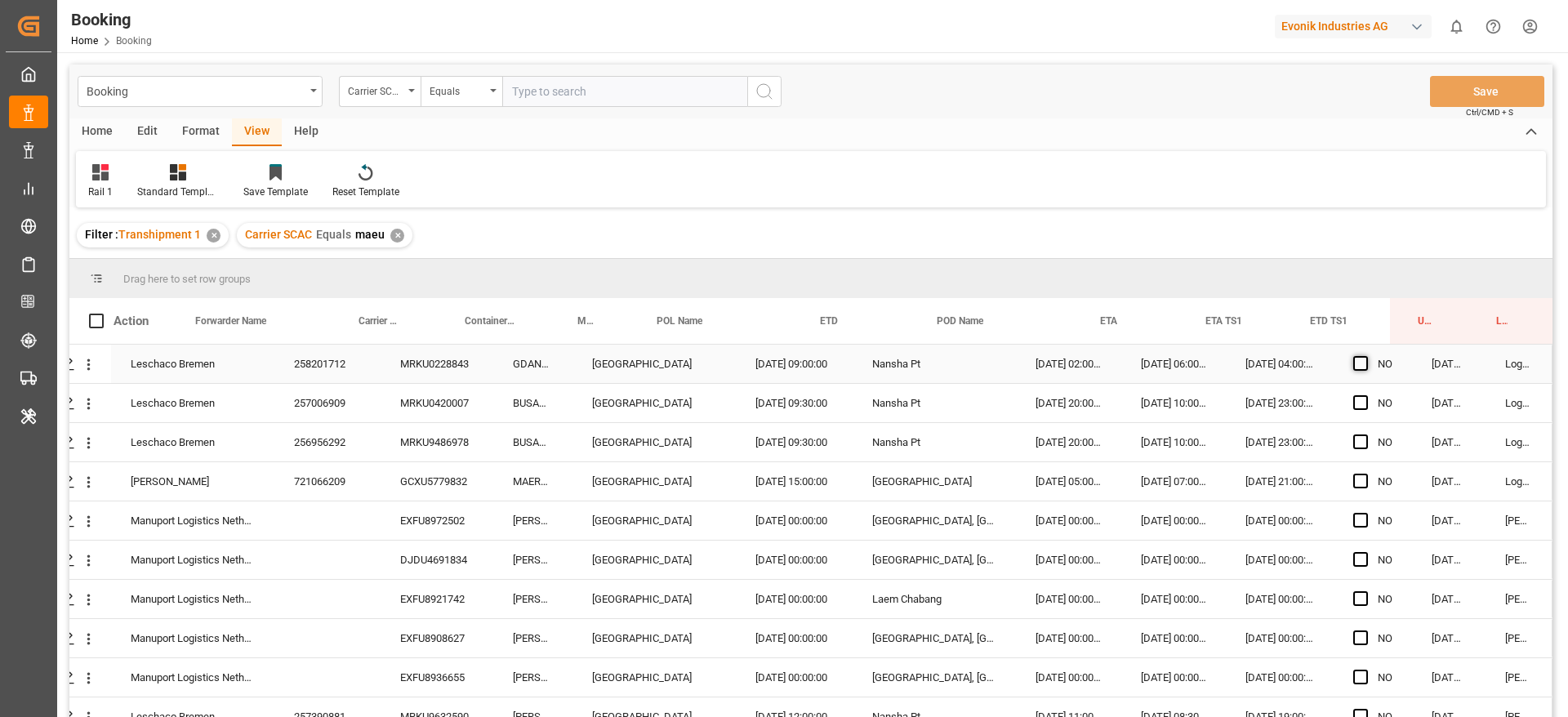
click at [1360, 361] on span "Press SPACE to select this row." at bounding box center [1360, 363] width 15 height 15
click at [1365, 356] on input "Press SPACE to select this row." at bounding box center [1365, 356] width 0 height 0
click at [1355, 397] on span "Press SPACE to select this row." at bounding box center [1360, 403] width 15 height 15
click at [1365, 396] on input "Press SPACE to select this row." at bounding box center [1365, 396] width 0 height 0
click at [1354, 446] on span "Press SPACE to select this row." at bounding box center [1360, 441] width 15 height 15
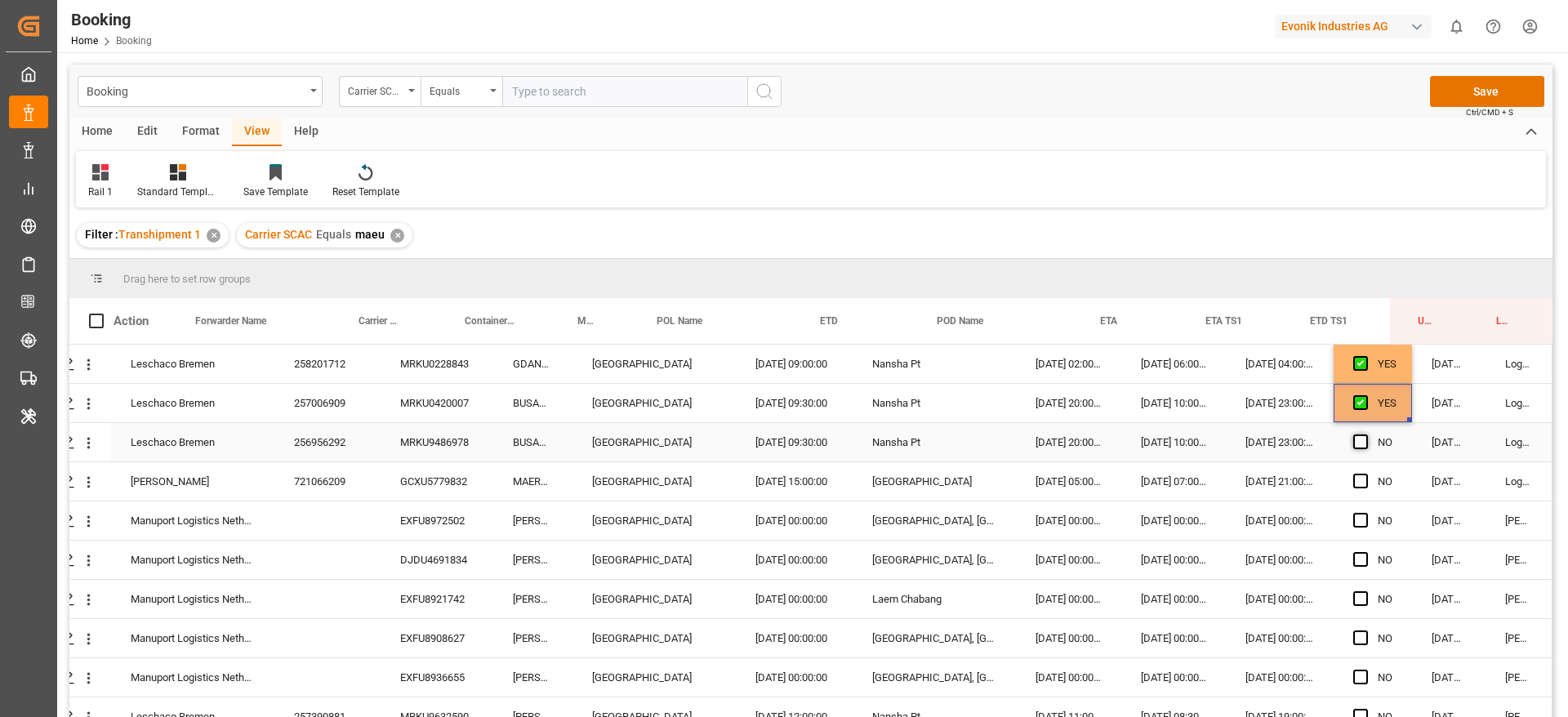
click at [1365, 434] on input "Press SPACE to select this row." at bounding box center [1365, 434] width 0 height 0
click at [1361, 475] on span "Press SPACE to select this row." at bounding box center [1360, 480] width 15 height 15
click at [1365, 473] on input "Press SPACE to select this row." at bounding box center [1365, 473] width 0 height 0
click at [1356, 522] on span "Press SPACE to select this row." at bounding box center [1360, 520] width 15 height 15
click at [1365, 513] on input "Press SPACE to select this row." at bounding box center [1365, 513] width 0 height 0
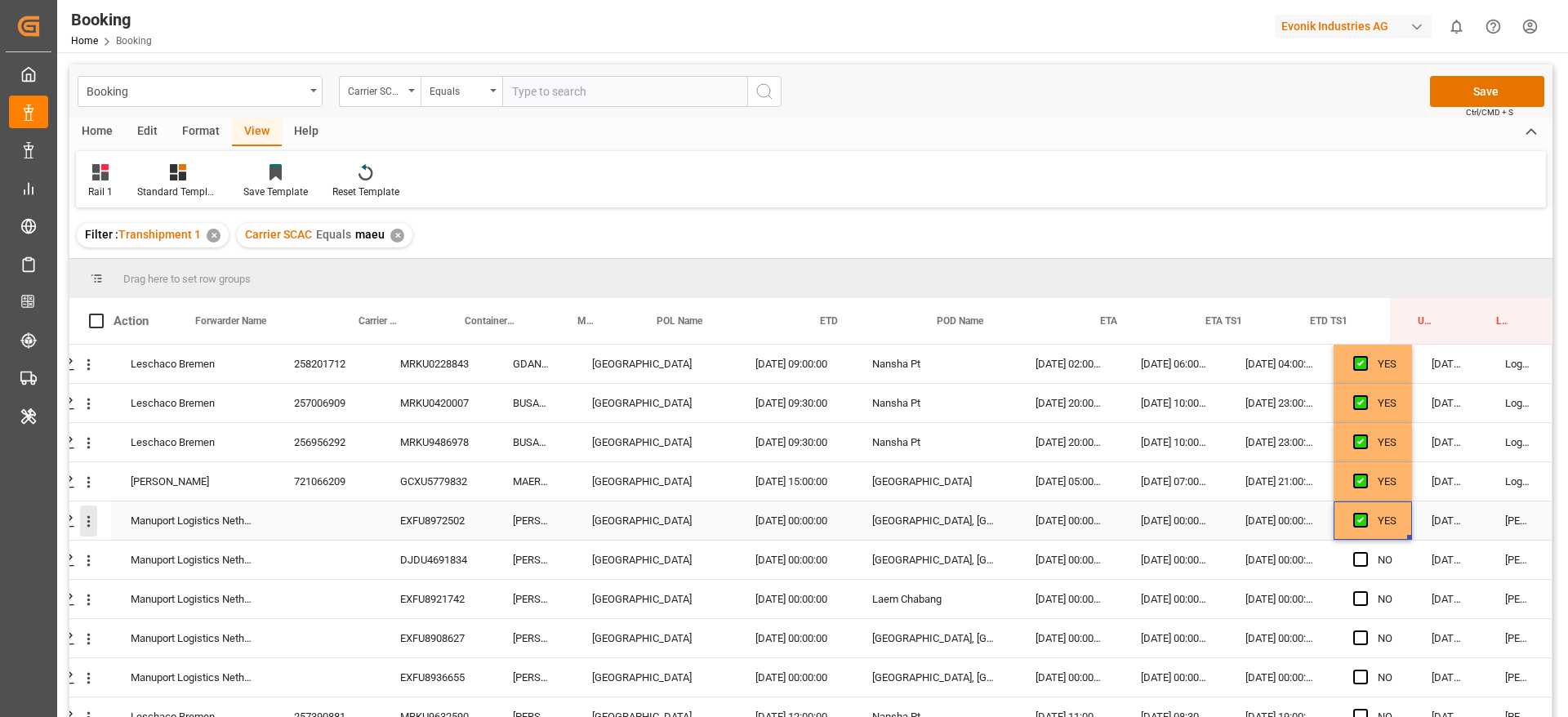
click at [80, 526] on icon "open menu" at bounding box center [89, 521] width 17 height 17
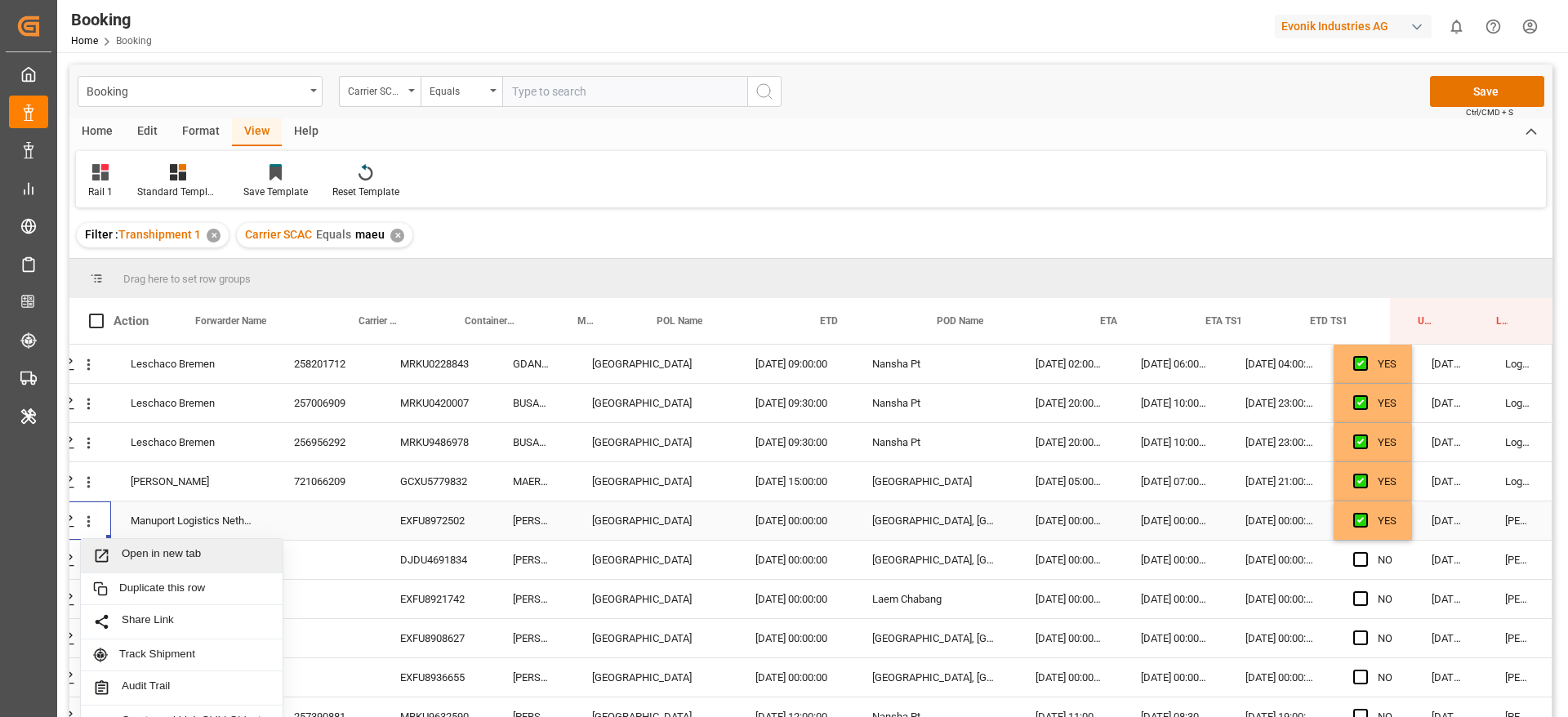
click at [109, 544] on div "Open in new tab" at bounding box center [182, 556] width 202 height 34
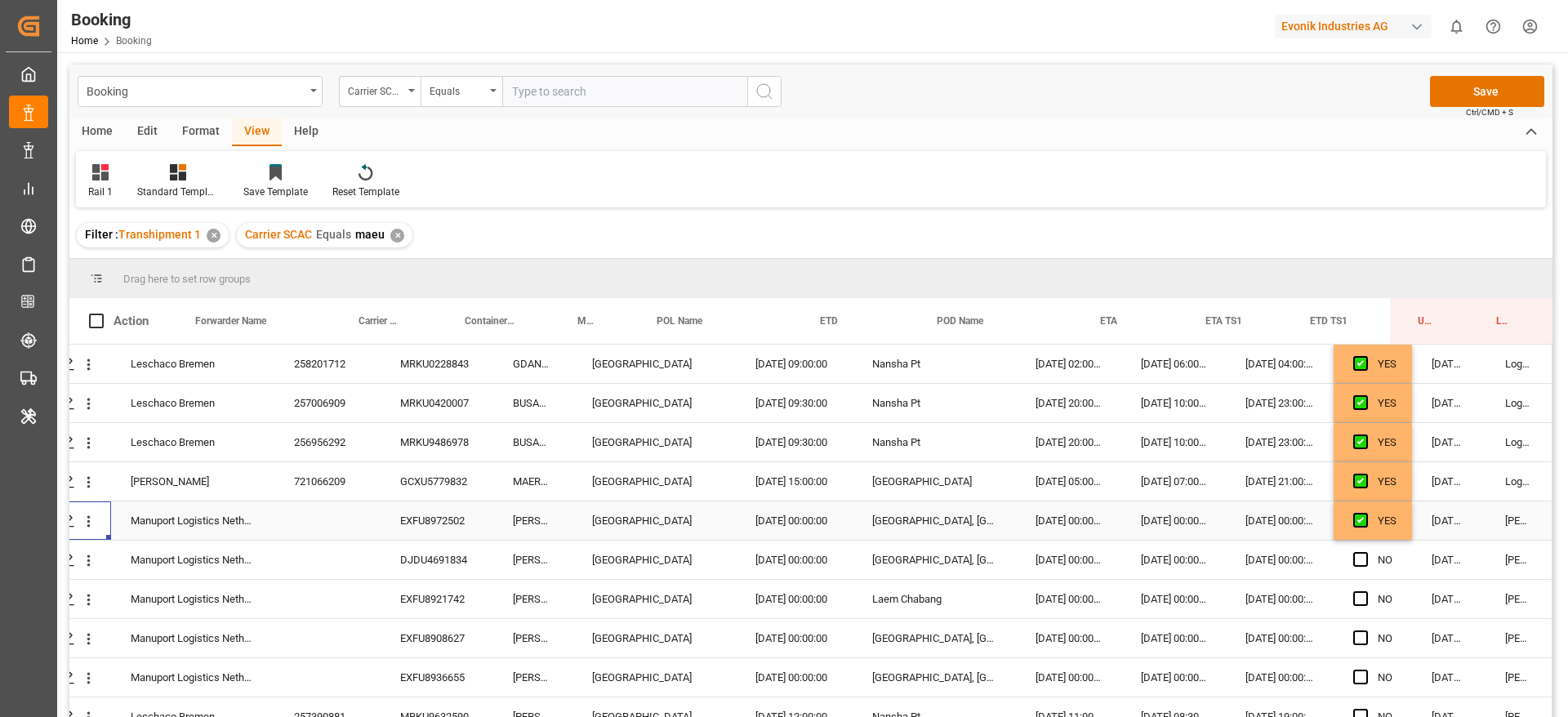
click at [1337, 524] on div "YES" at bounding box center [1373, 520] width 79 height 38
click at [1354, 517] on span "Press SPACE to select this row." at bounding box center [1360, 520] width 15 height 15
click at [1365, 513] on input "Press SPACE to select this row." at bounding box center [1365, 513] width 0 height 0
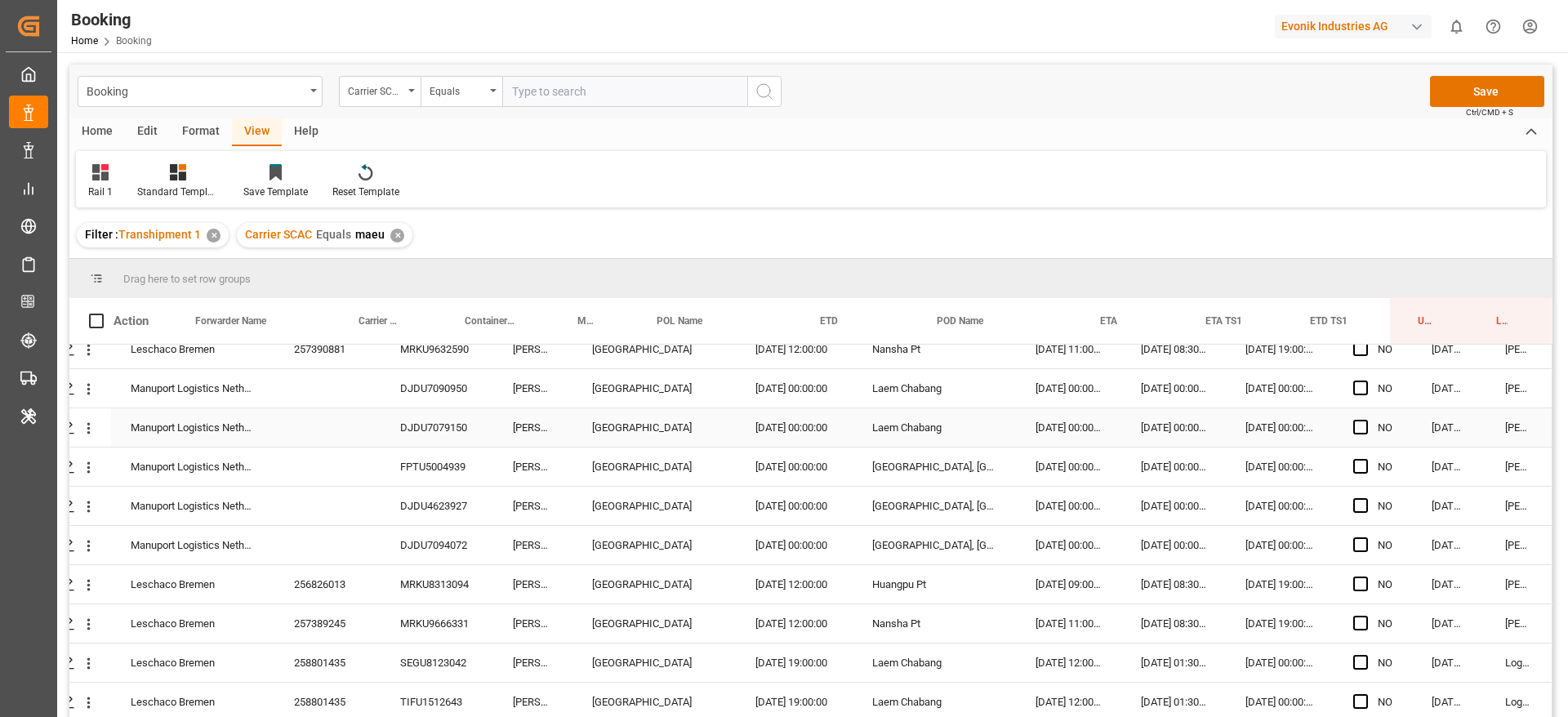
scroll to position [490, 62]
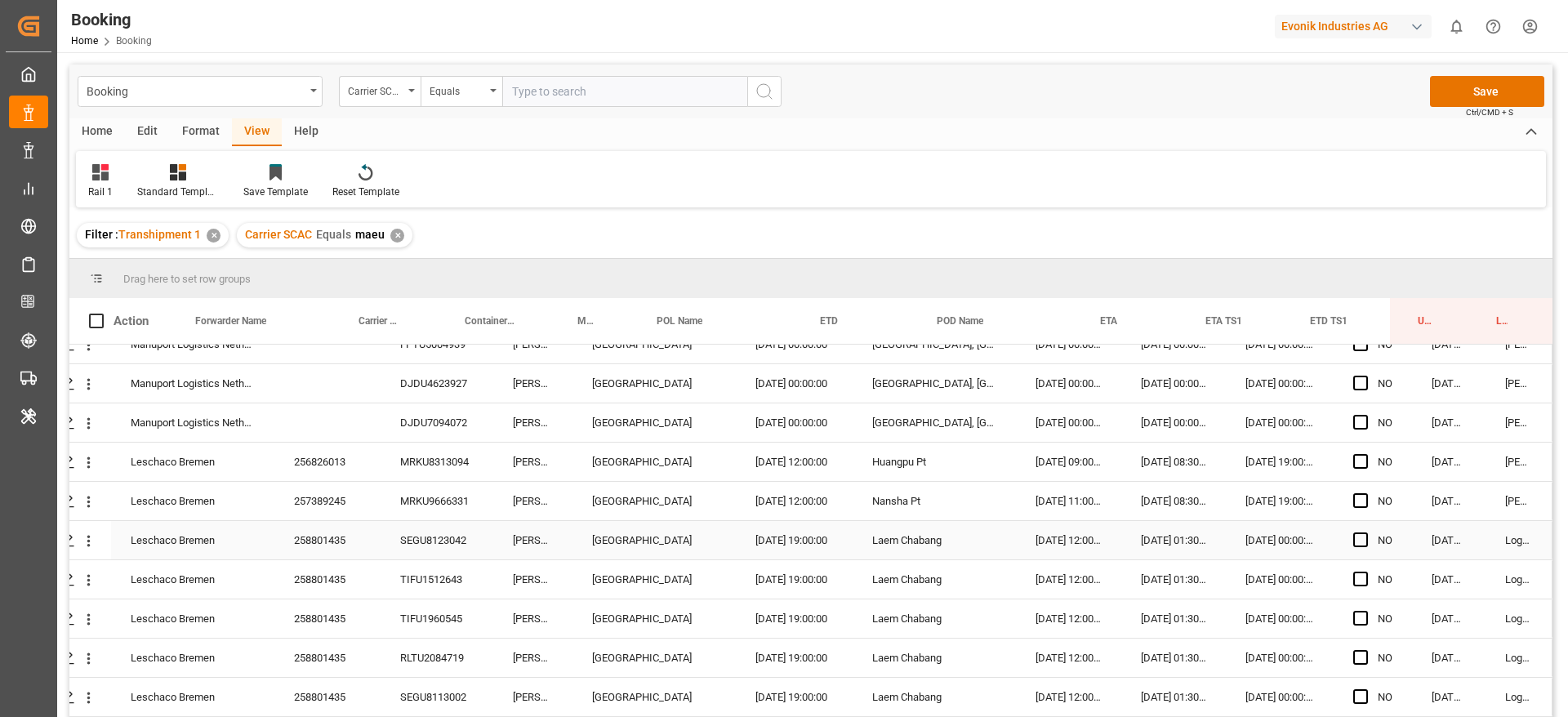
click at [1363, 540] on div "Press SPACE to select this row." at bounding box center [1365, 541] width 25 height 38
click at [320, 534] on div "258801435" at bounding box center [327, 540] width 106 height 38
click at [1354, 545] on span "Press SPACE to select this row." at bounding box center [1360, 539] width 15 height 15
click at [1365, 532] on input "Press SPACE to select this row." at bounding box center [1365, 532] width 0 height 0
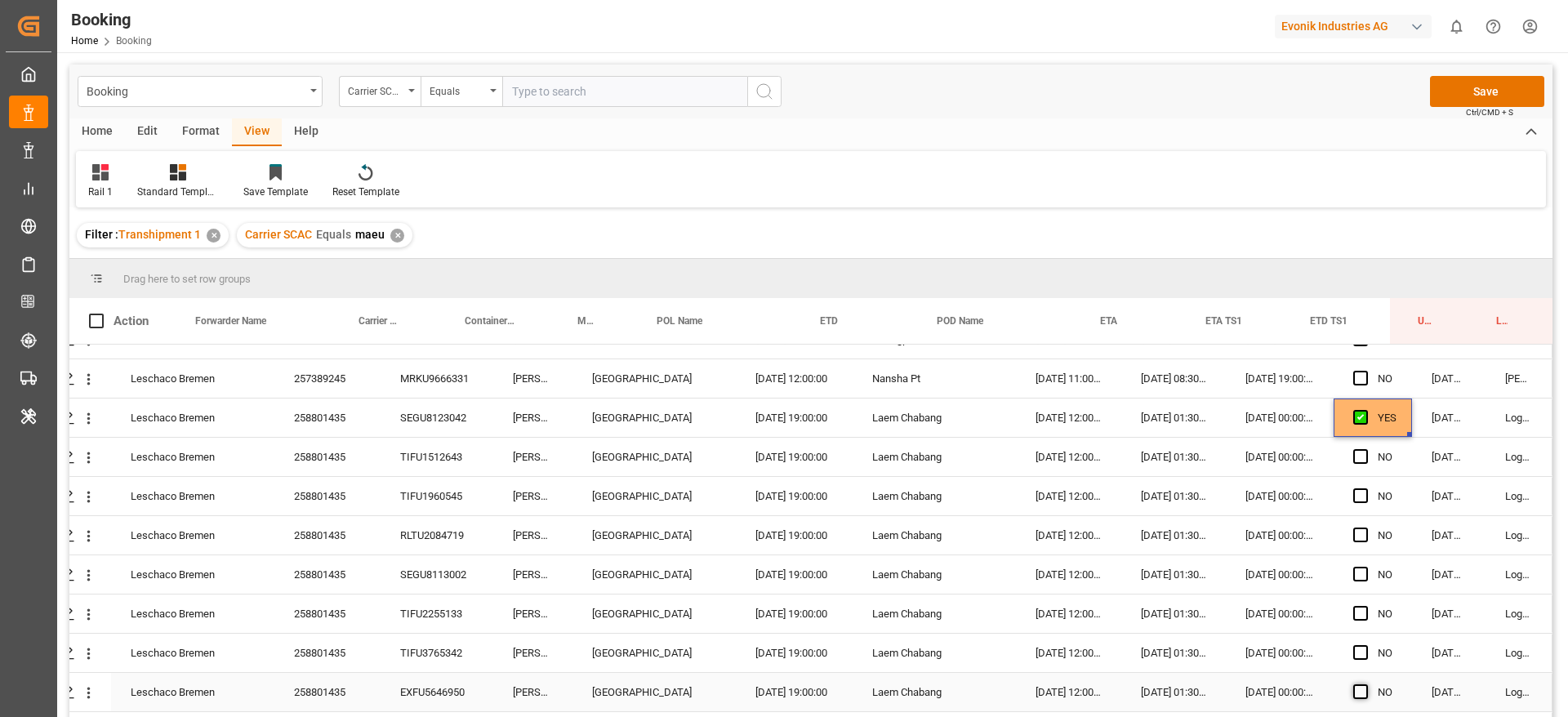
click at [1359, 691] on span "Press SPACE to select this row." at bounding box center [1360, 691] width 15 height 15
click at [1365, 685] on input "Press SPACE to select this row." at bounding box center [1365, 685] width 0 height 0
click at [1382, 424] on div "YES" at bounding box center [1387, 418] width 19 height 38
drag, startPoint x: 1402, startPoint y: 433, endPoint x: 1413, endPoint y: 679, distance: 246.2
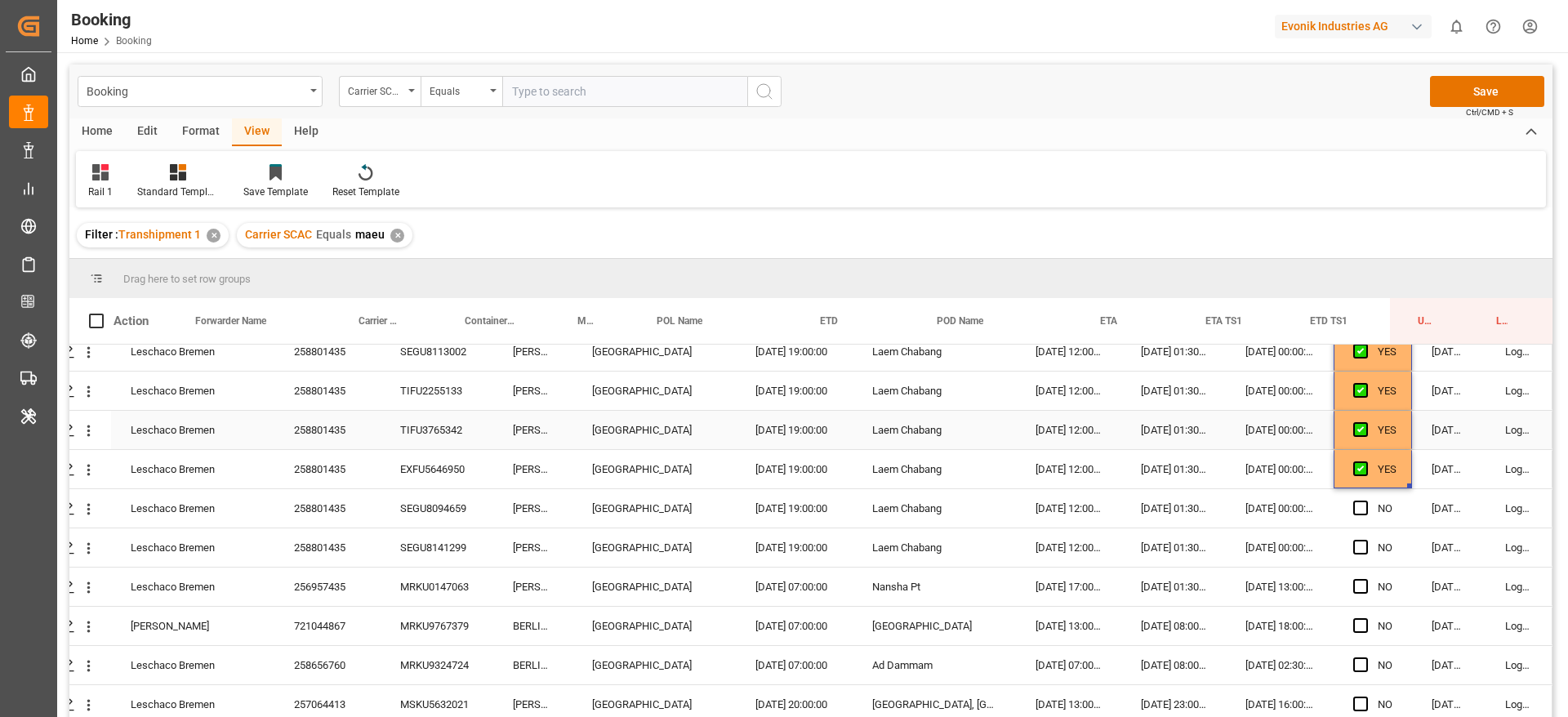
scroll to position [858, 62]
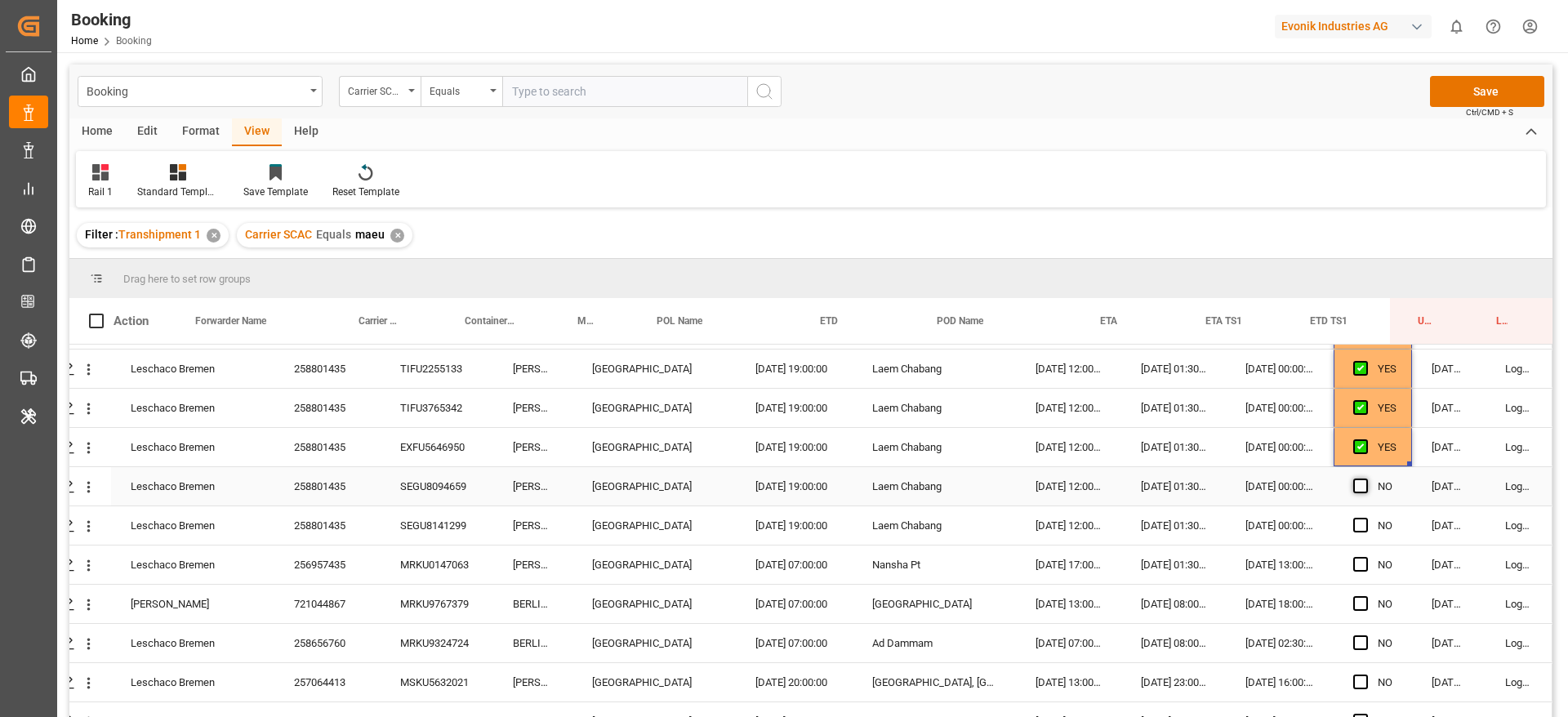
click at [1358, 483] on span "Press SPACE to select this row." at bounding box center [1360, 485] width 15 height 15
click at [1365, 479] on input "Press SPACE to select this row." at bounding box center [1365, 479] width 0 height 0
click at [1355, 523] on span "Press SPACE to select this row." at bounding box center [1360, 525] width 15 height 15
click at [1365, 518] on input "Press SPACE to select this row." at bounding box center [1365, 518] width 0 height 0
click at [362, 572] on div "256957435" at bounding box center [327, 564] width 106 height 38
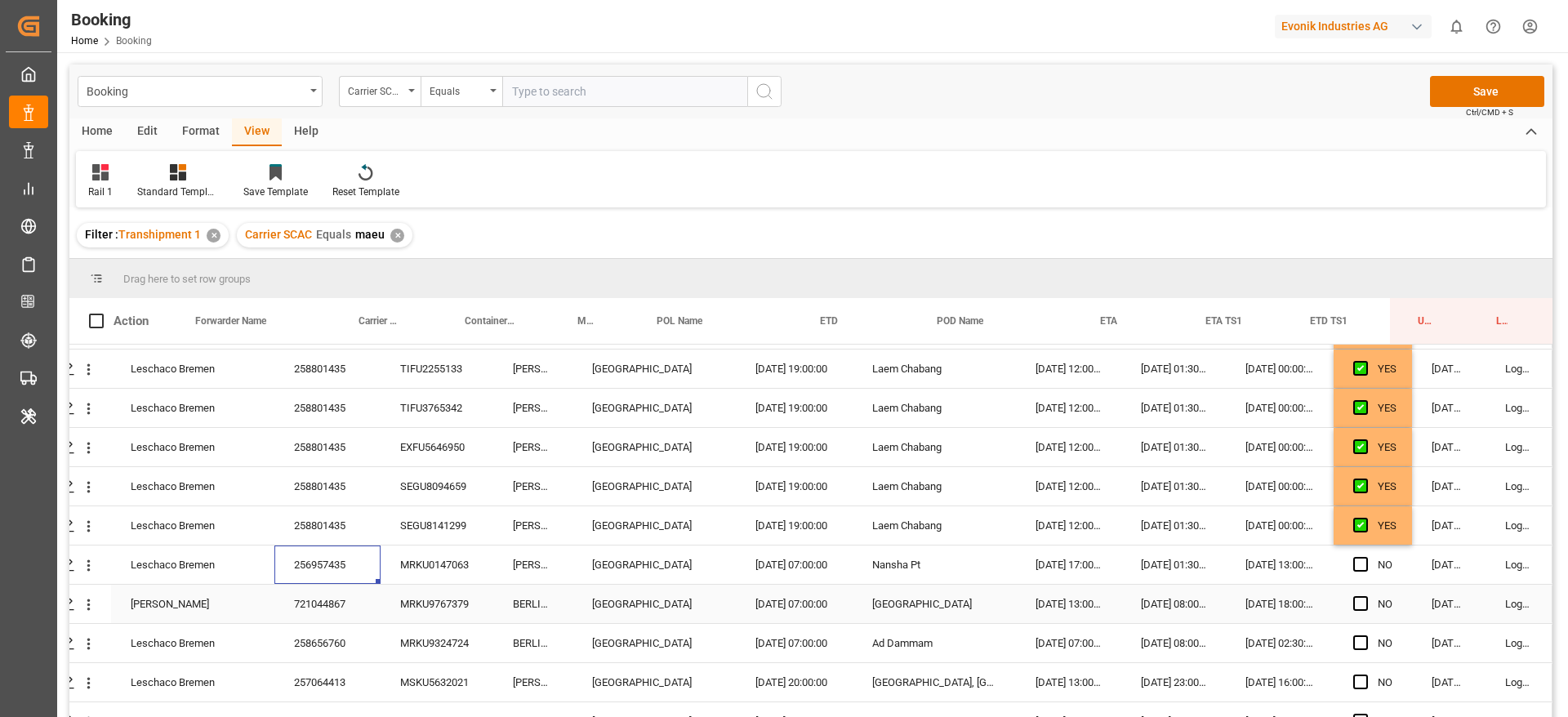
click at [326, 610] on div "721044867" at bounding box center [327, 603] width 106 height 38
click at [80, 609] on icon "open menu" at bounding box center [89, 605] width 17 height 17
click at [143, 637] on span "Open in new tab" at bounding box center [196, 639] width 149 height 17
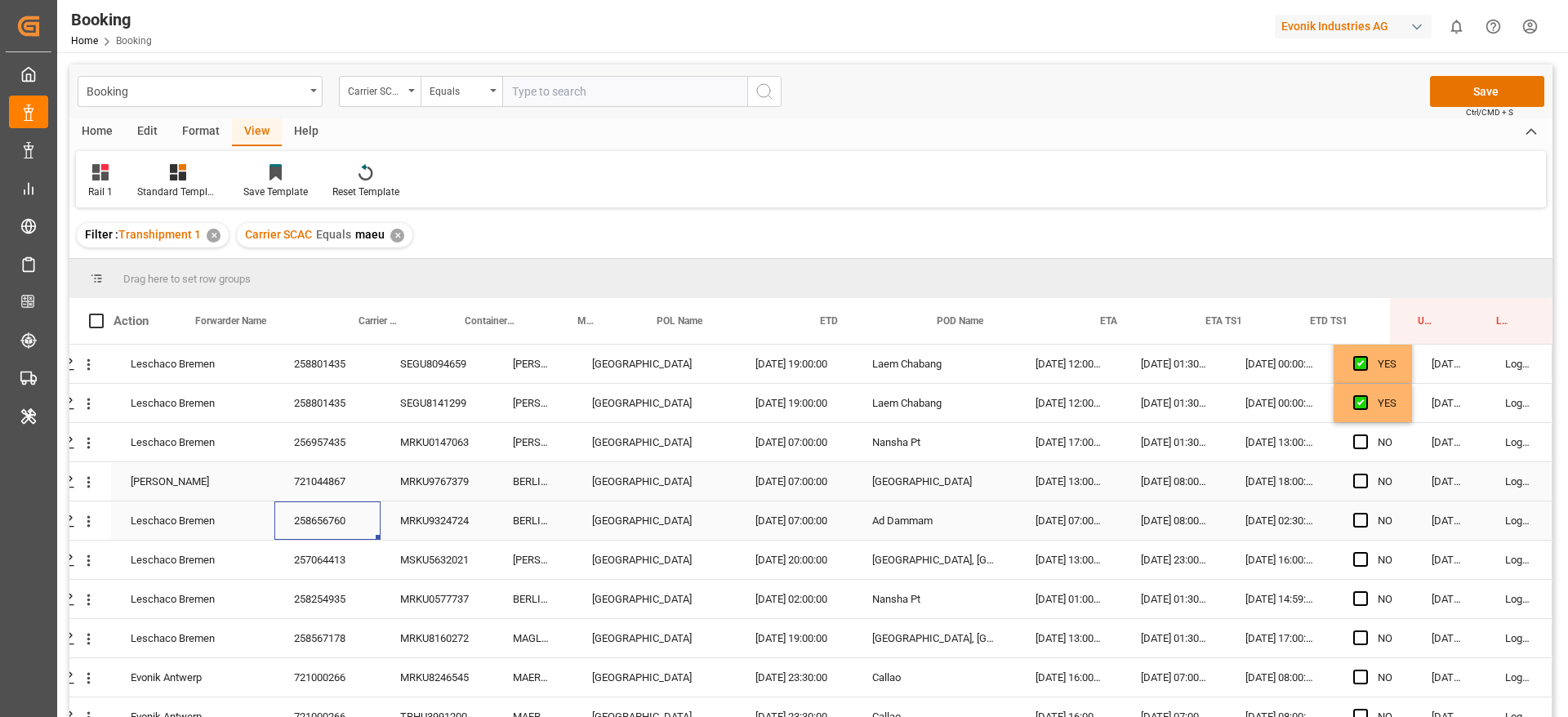
click at [337, 522] on div "258656760" at bounding box center [327, 520] width 106 height 38
click at [88, 526] on icon "open menu" at bounding box center [89, 521] width 17 height 17
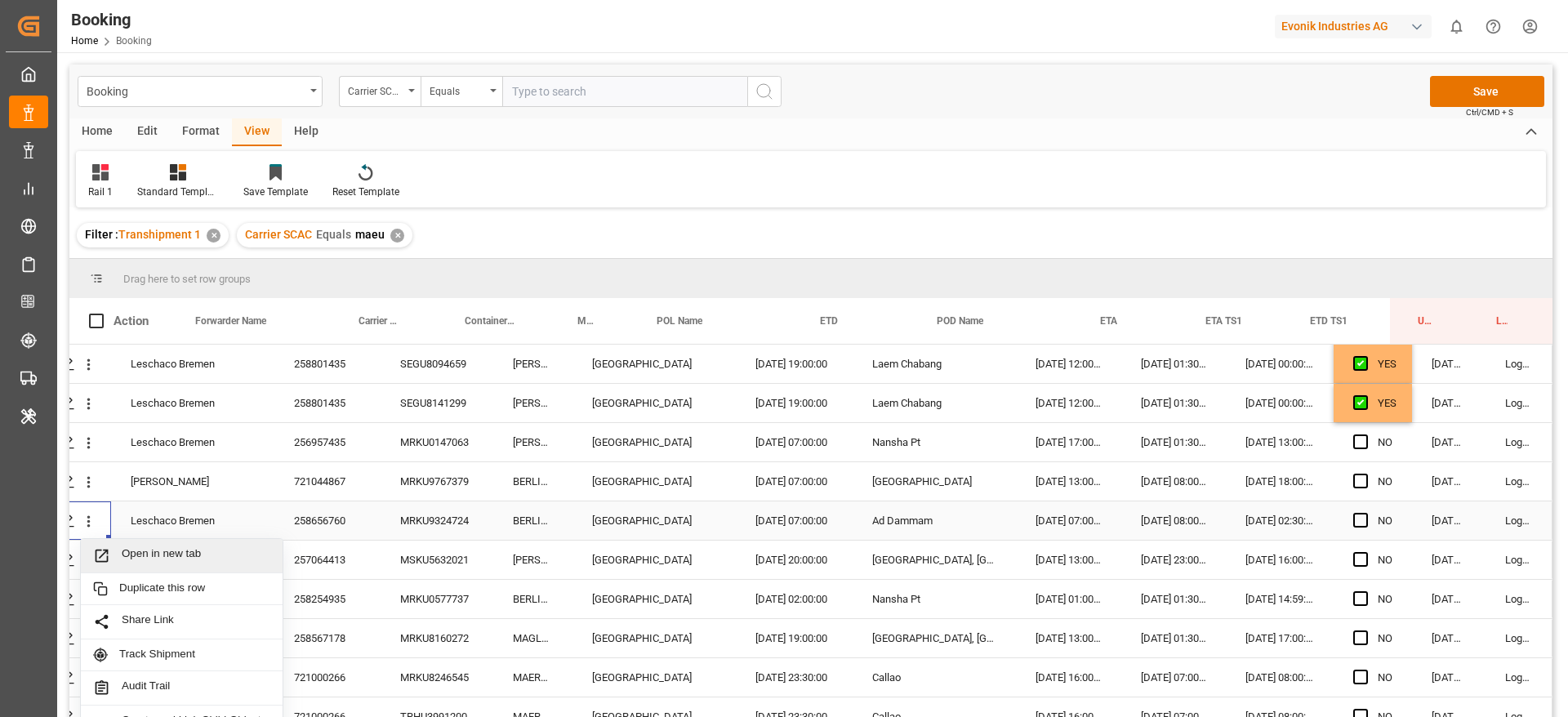
click at [115, 548] on span "Press SPACE to select this row." at bounding box center [107, 555] width 28 height 17
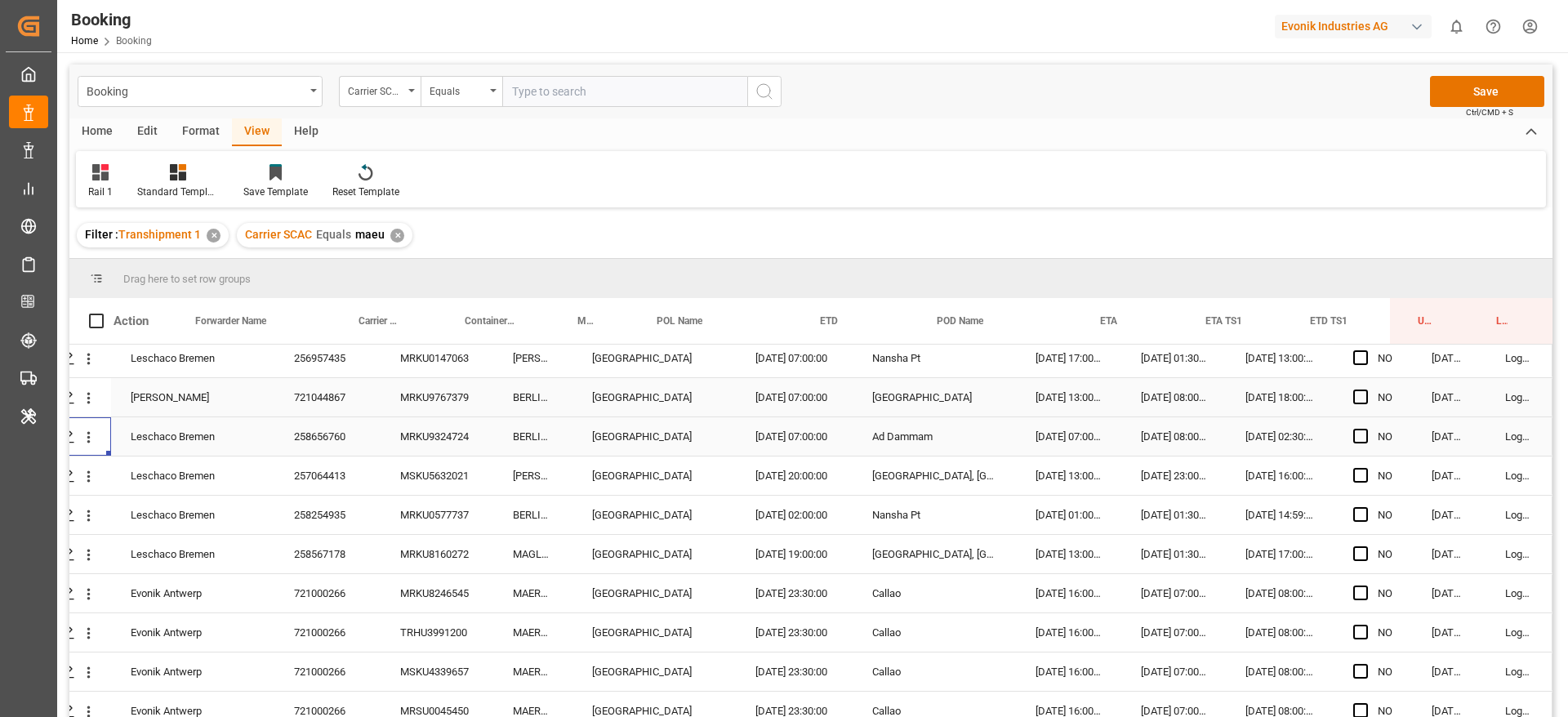
scroll to position [1102, 62]
click at [328, 445] on div "257064413" at bounding box center [327, 437] width 106 height 38
click at [1354, 437] on span "Press SPACE to select this row." at bounding box center [1360, 437] width 15 height 15
click at [1365, 430] on input "Press SPACE to select this row." at bounding box center [1365, 430] width 0 height 0
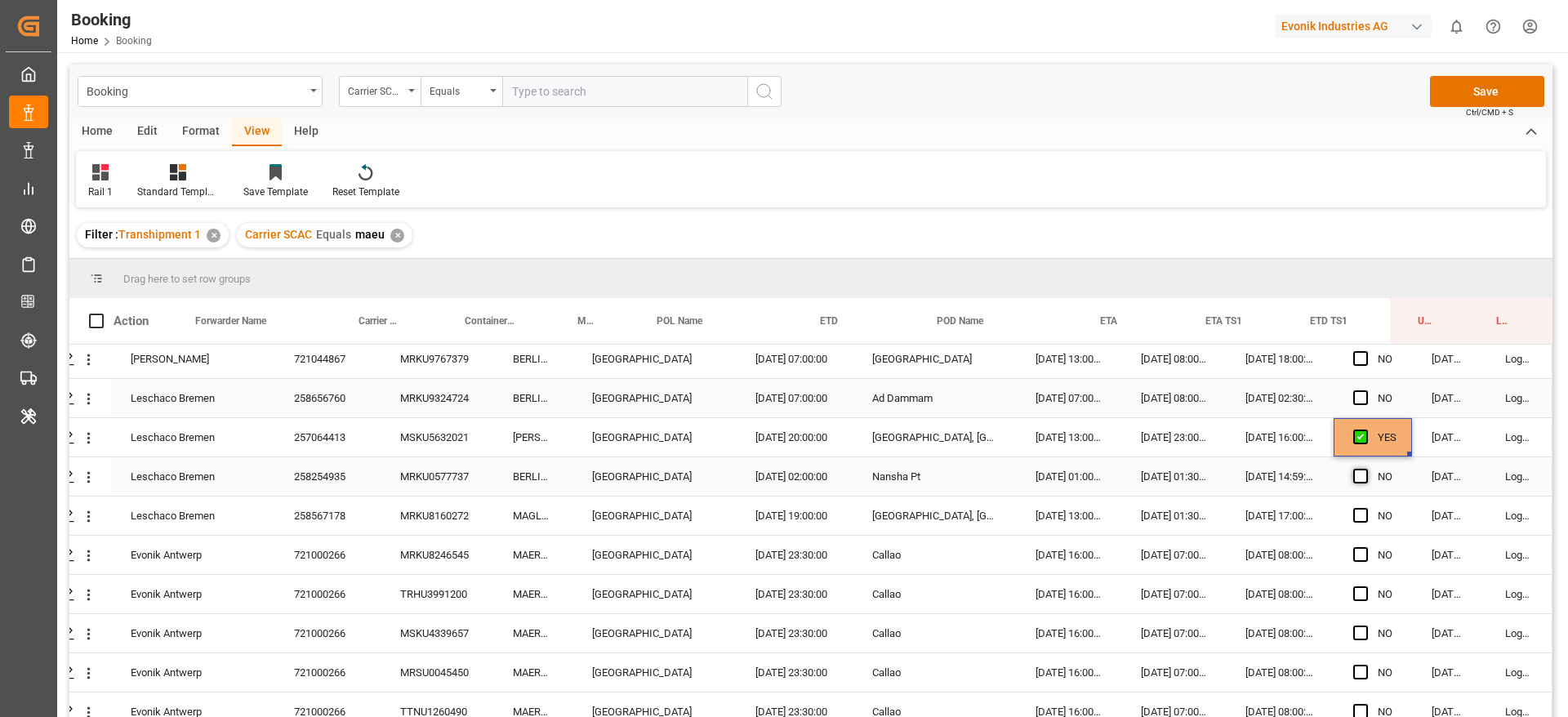
click at [1354, 471] on span "Press SPACE to select this row." at bounding box center [1360, 476] width 15 height 15
click at [1365, 469] on input "Press SPACE to select this row." at bounding box center [1365, 469] width 0 height 0
click at [1354, 512] on span "Press SPACE to select this row." at bounding box center [1360, 514] width 15 height 15
click at [1365, 508] on input "Press SPACE to select this row." at bounding box center [1365, 508] width 0 height 0
click at [328, 445] on div "257064413" at bounding box center [327, 437] width 106 height 38
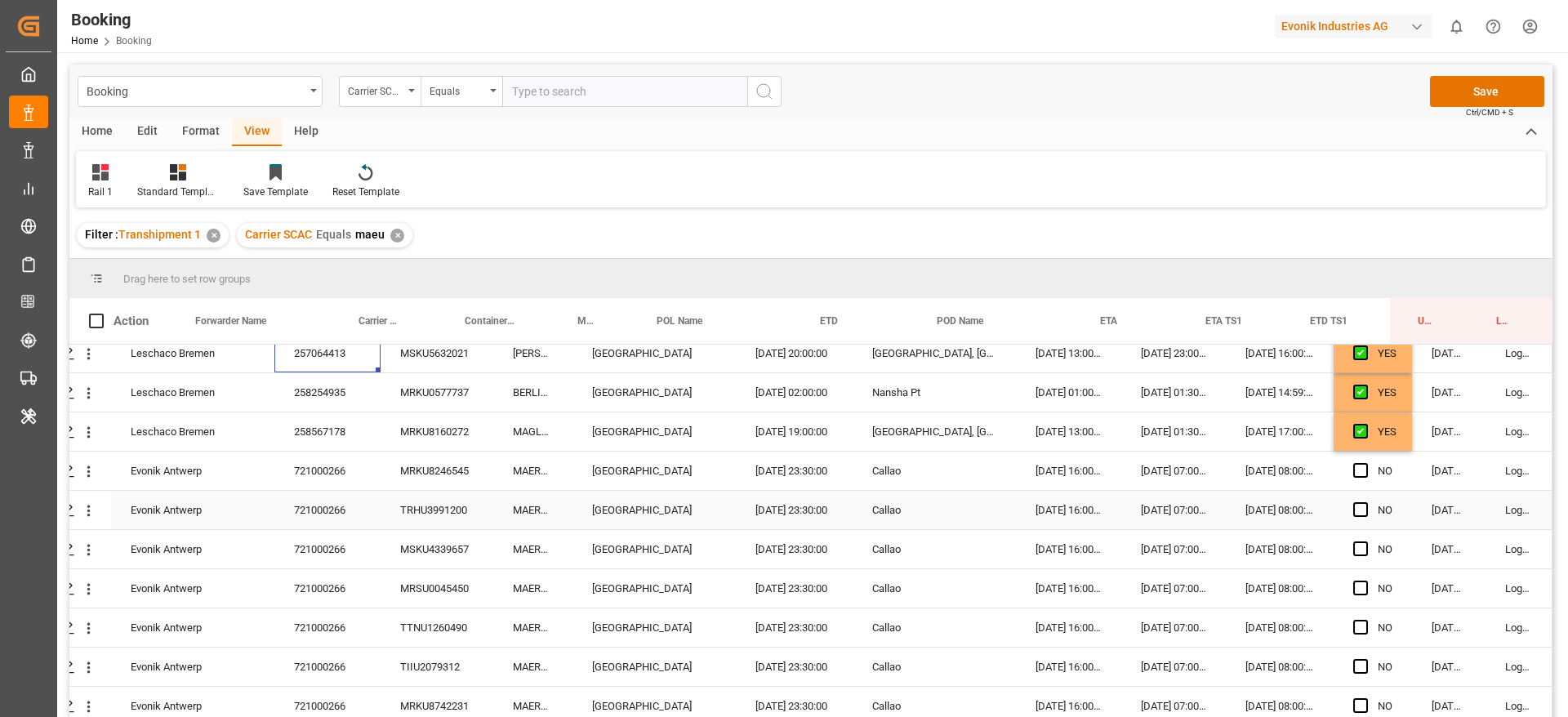
scroll to position [1225, 62]
click at [88, 432] on icon "open menu" at bounding box center [89, 433] width 17 height 17
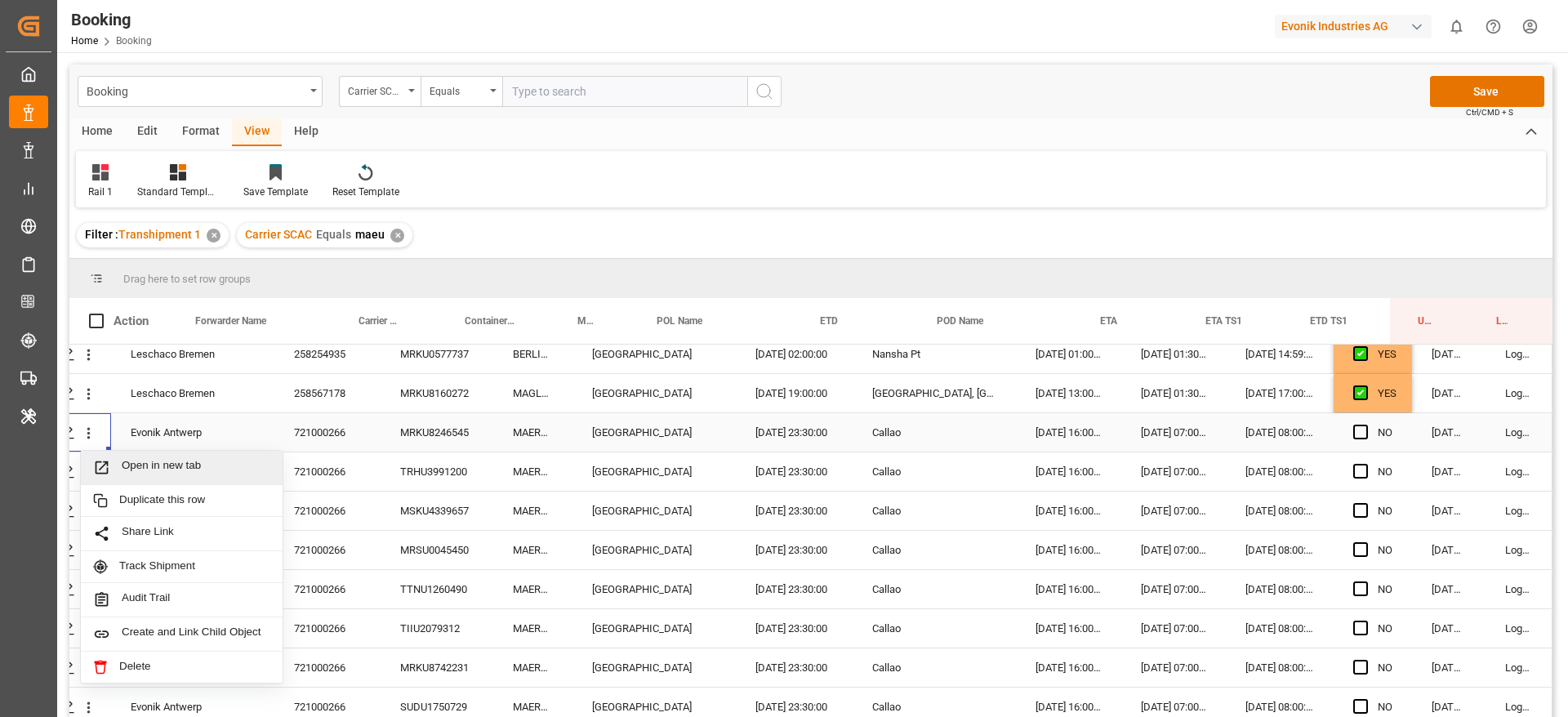
click at [166, 467] on span "Open in new tab" at bounding box center [196, 467] width 149 height 17
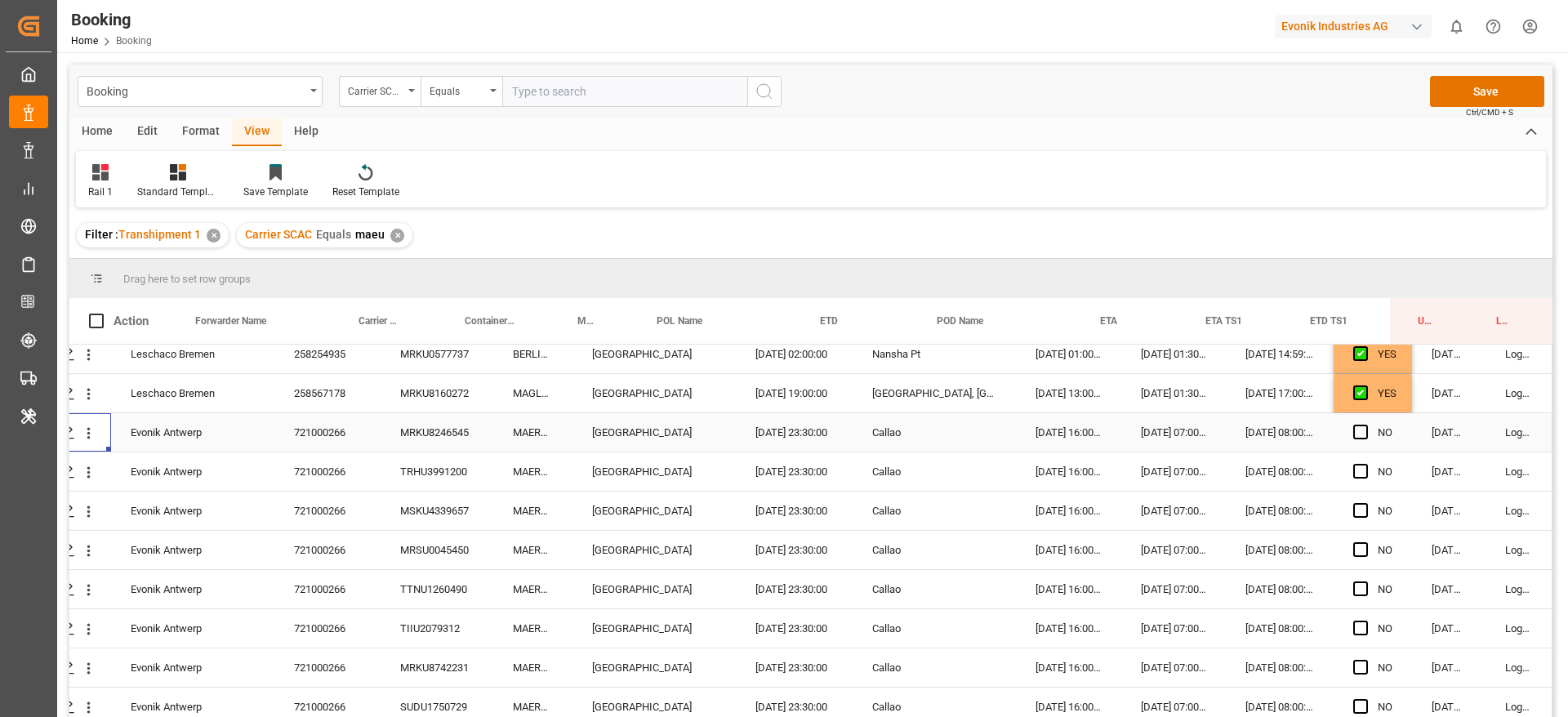
click at [304, 432] on div "721000266" at bounding box center [327, 432] width 106 height 38
click at [1354, 436] on span "Press SPACE to select this row." at bounding box center [1360, 432] width 15 height 15
click at [1365, 425] on input "Press SPACE to select this row." at bounding box center [1365, 425] width 0 height 0
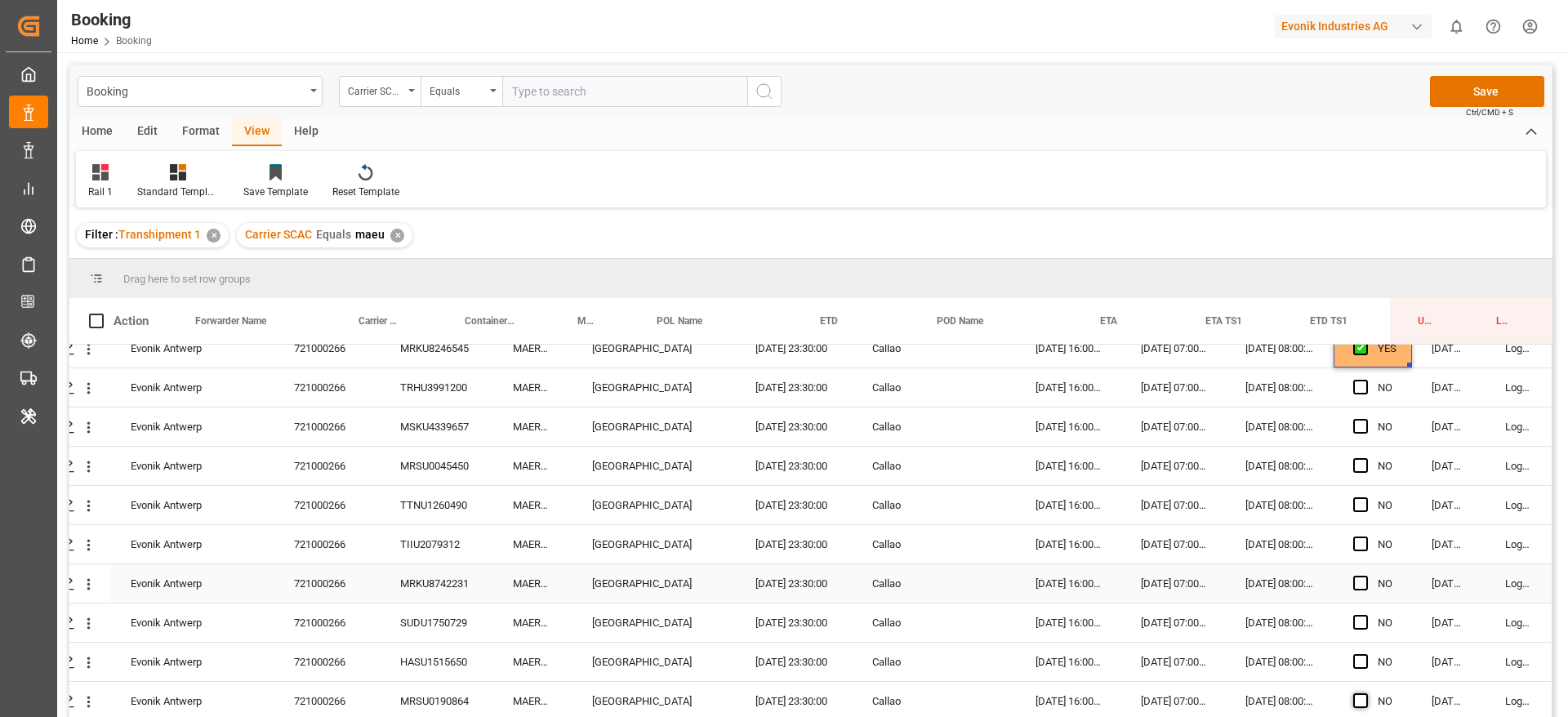
scroll to position [1348, 62]
click at [1354, 625] on span "Press SPACE to select this row." at bounding box center [1360, 623] width 15 height 15
click at [1365, 616] on input "Press SPACE to select this row." at bounding box center [1365, 616] width 0 height 0
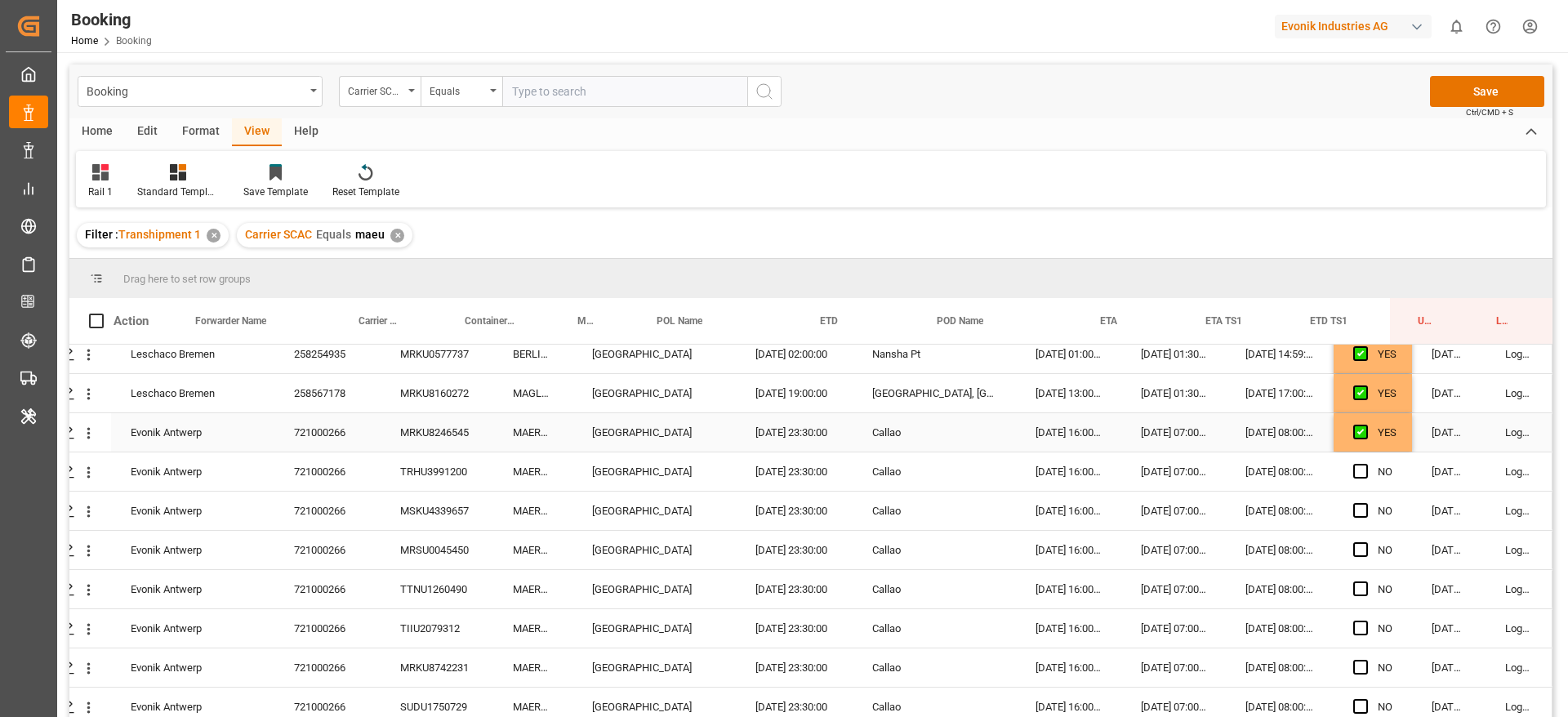
click at [1395, 435] on div "YES" at bounding box center [1373, 432] width 79 height 38
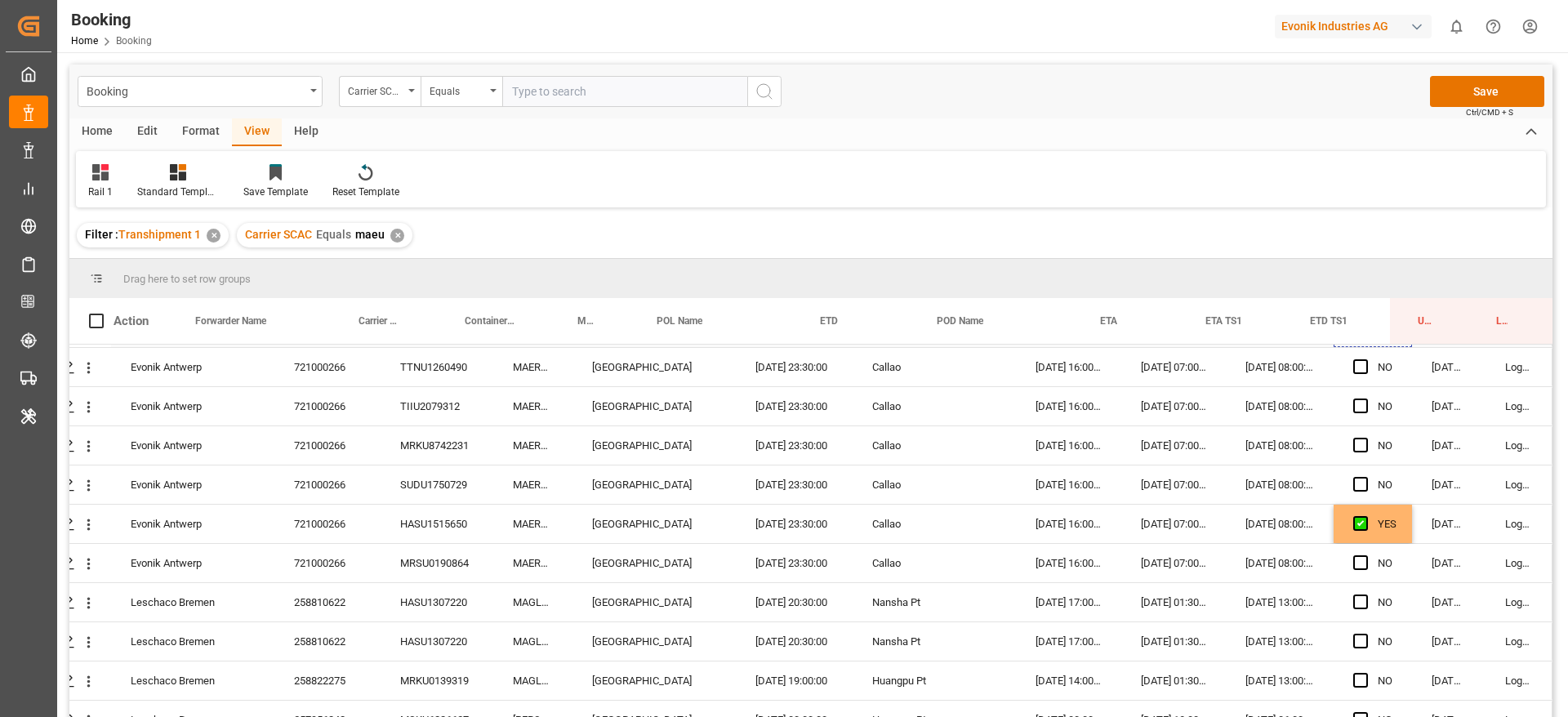
scroll to position [1470, 62]
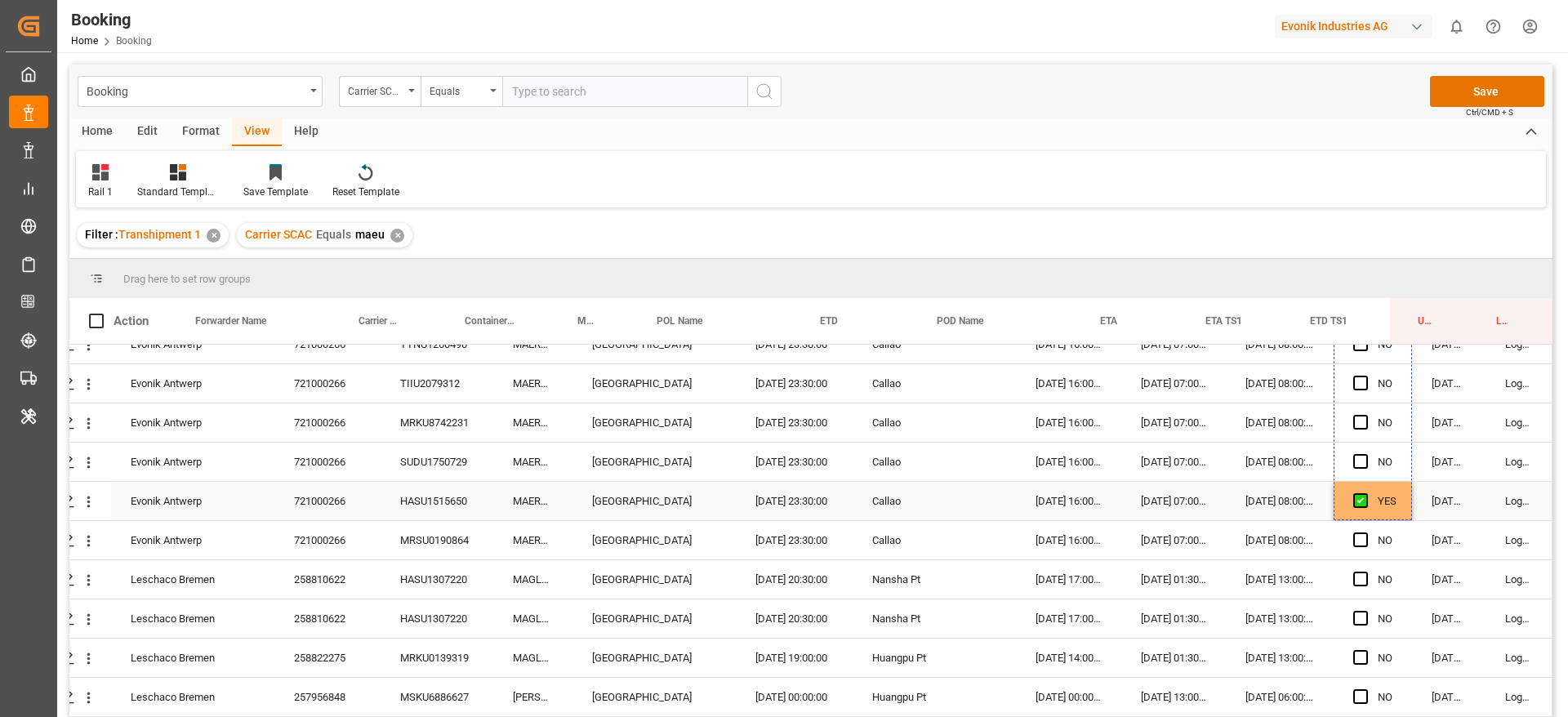
drag, startPoint x: 1401, startPoint y: 449, endPoint x: 1397, endPoint y: 490, distance: 41.2
click at [1360, 540] on span "Press SPACE to select this row." at bounding box center [1360, 539] width 15 height 15
click at [1365, 532] on input "Press SPACE to select this row." at bounding box center [1365, 532] width 0 height 0
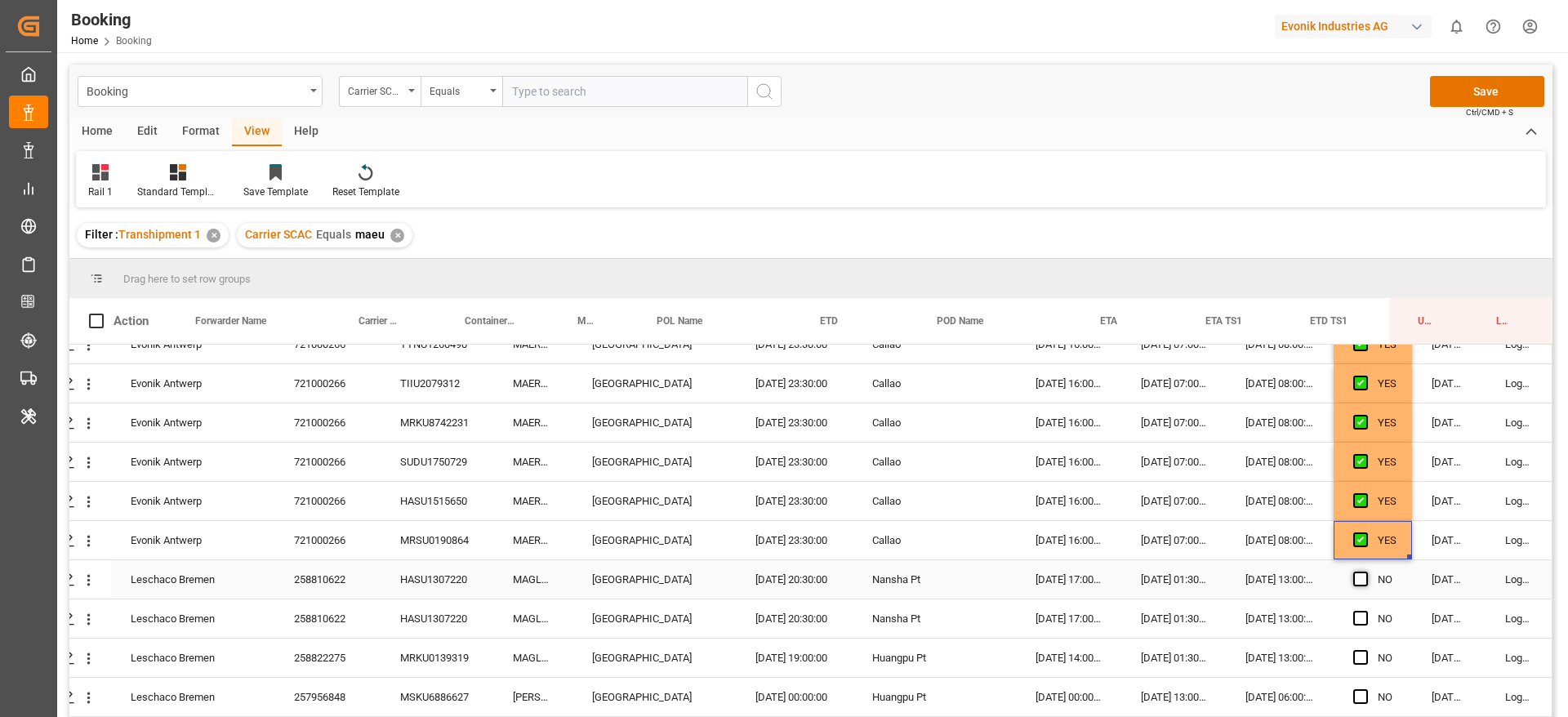
click at [1354, 580] on span "Press SPACE to select this row." at bounding box center [1360, 579] width 15 height 15
click at [1365, 572] on input "Press SPACE to select this row." at bounding box center [1365, 572] width 0 height 0
click at [1358, 614] on span "Press SPACE to select this row." at bounding box center [1360, 618] width 15 height 15
click at [1365, 611] on input "Press SPACE to select this row." at bounding box center [1365, 611] width 0 height 0
click at [1354, 652] on span "Press SPACE to select this row." at bounding box center [1360, 657] width 15 height 15
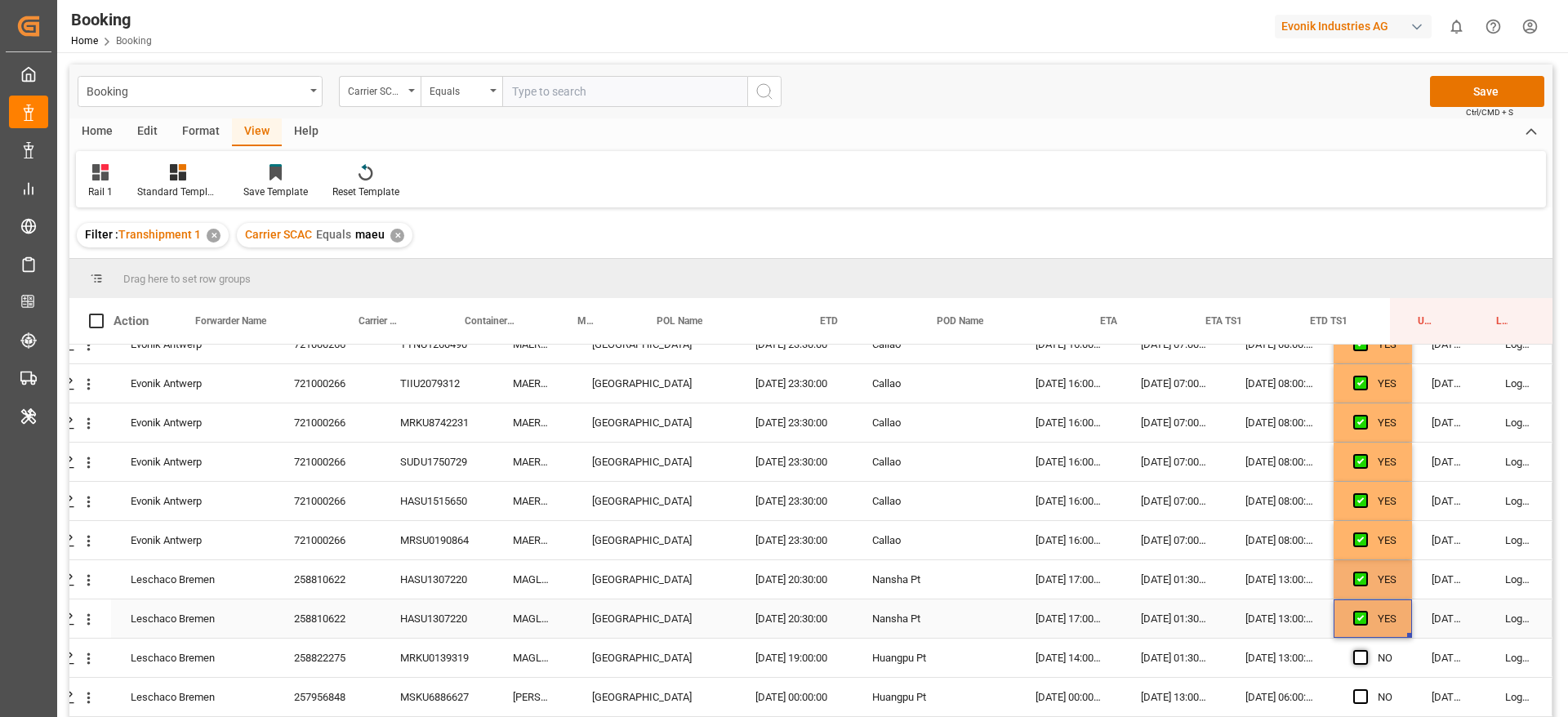
click at [1365, 650] on input "Press SPACE to select this row." at bounding box center [1365, 650] width 0 height 0
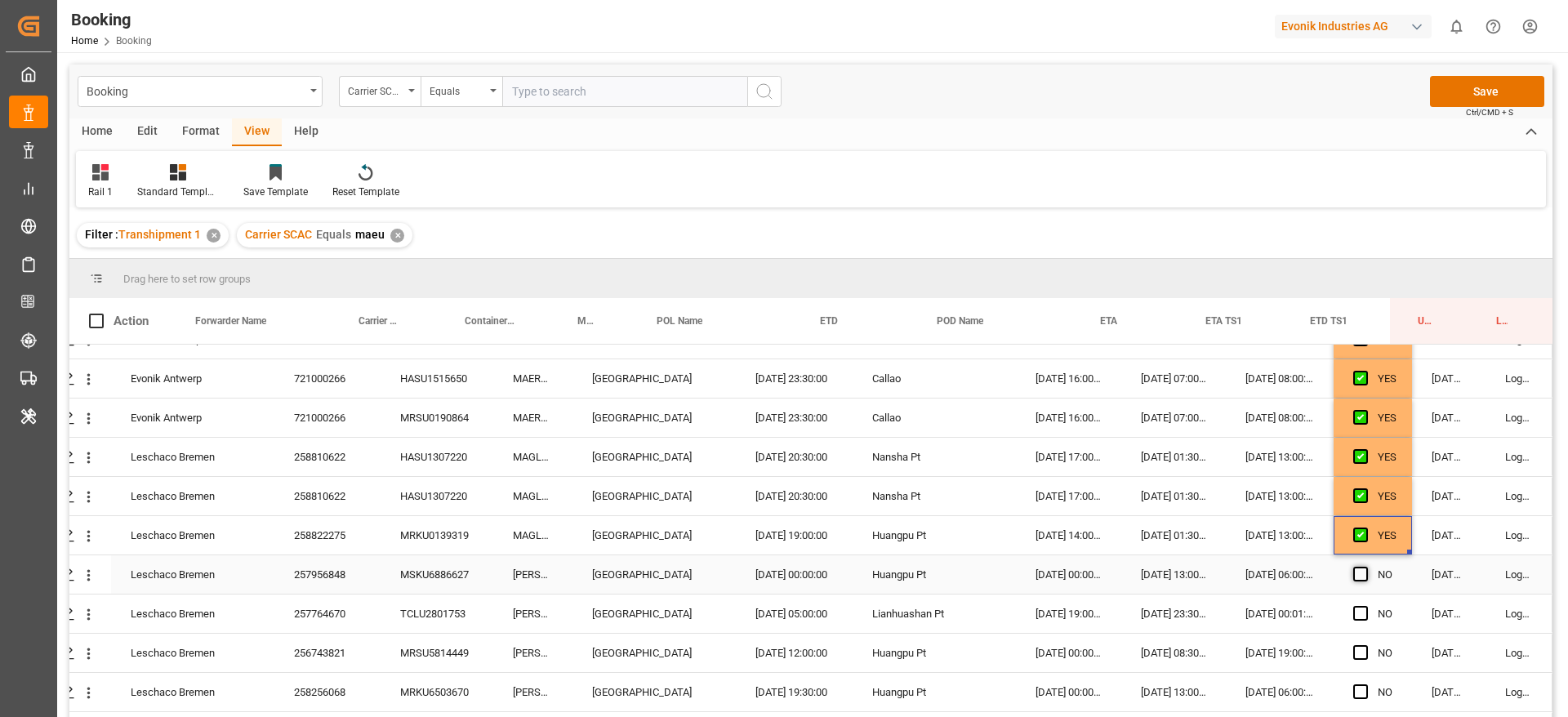
click at [1358, 570] on span "Press SPACE to select this row." at bounding box center [1360, 573] width 15 height 15
click at [1365, 567] on input "Press SPACE to select this row." at bounding box center [1365, 567] width 0 height 0
click at [303, 571] on div "257956848" at bounding box center [327, 574] width 106 height 38
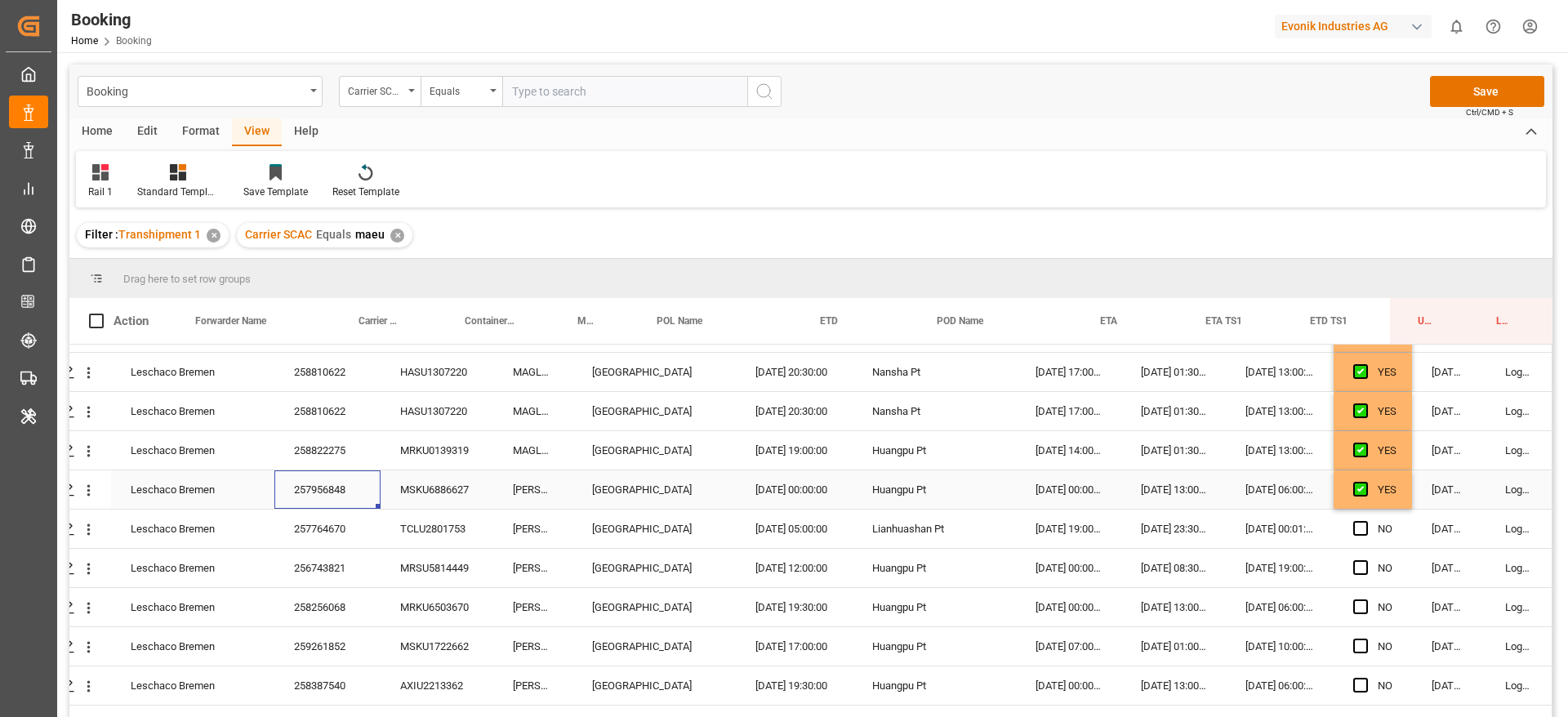
scroll to position [1715, 62]
click at [1359, 494] on span "Press SPACE to select this row." at bounding box center [1360, 491] width 15 height 15
click at [1365, 484] on input "Press SPACE to select this row." at bounding box center [1365, 484] width 0 height 0
click at [1360, 530] on span "Press SPACE to select this row." at bounding box center [1360, 530] width 15 height 15
click at [1365, 523] on input "Press SPACE to select this row." at bounding box center [1365, 523] width 0 height 0
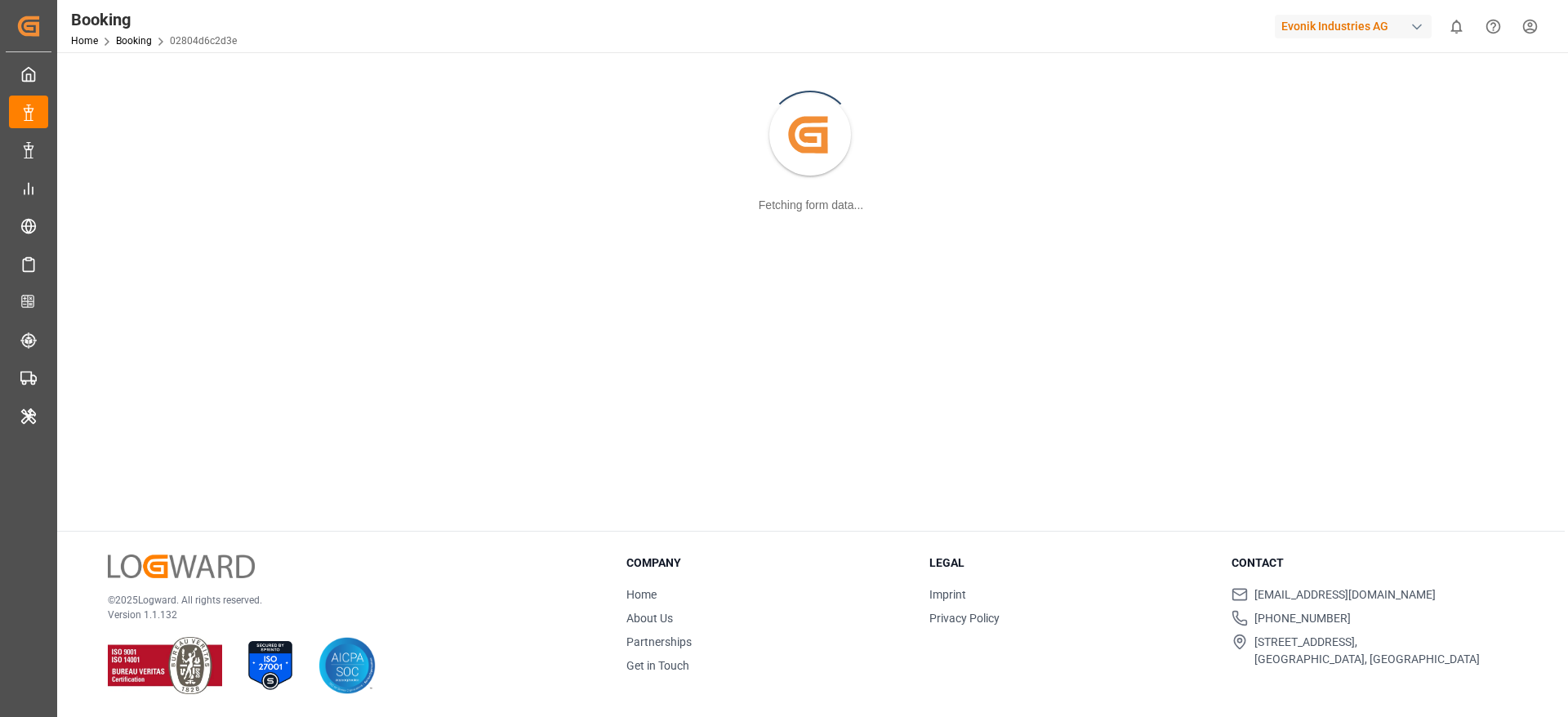
scroll to position [55, 0]
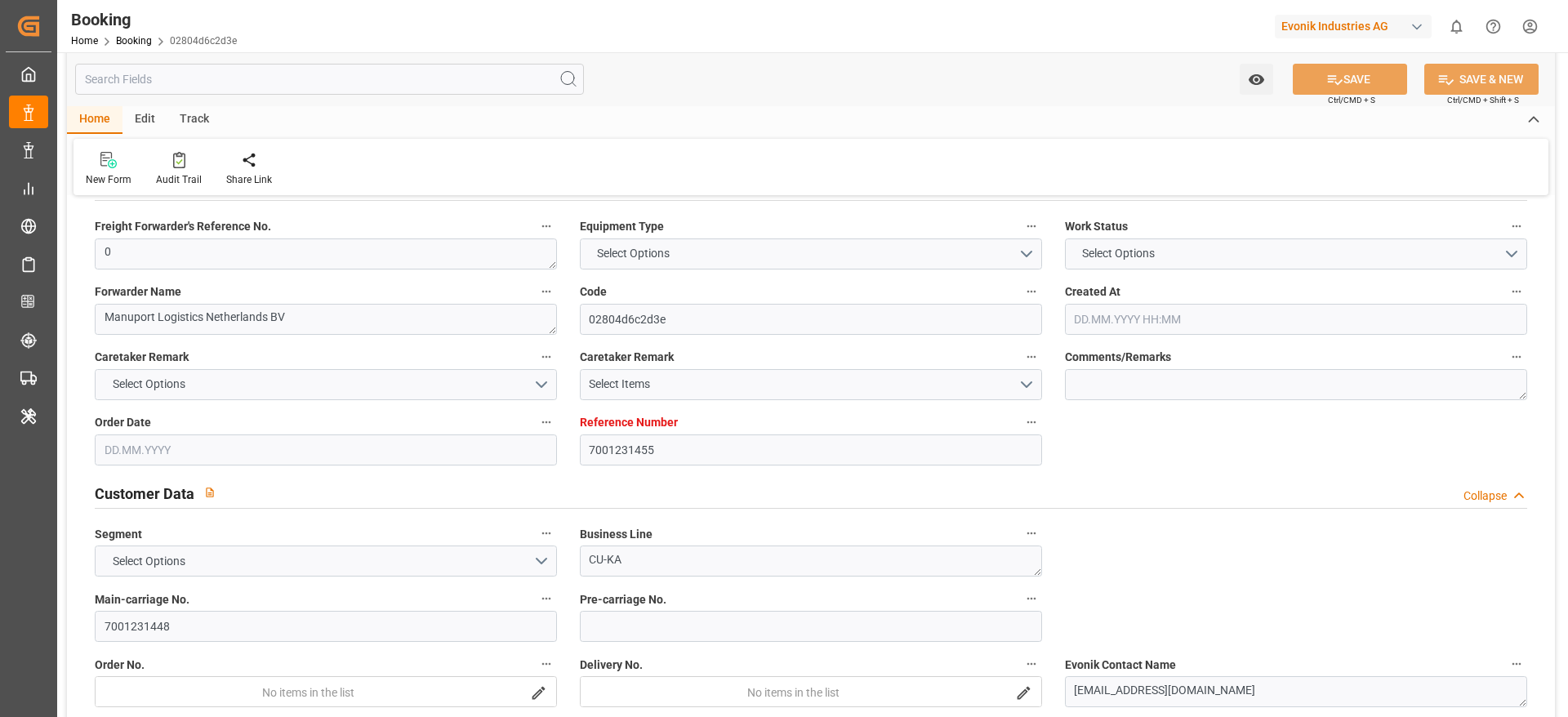
type input "7001231455"
type input "9619933"
type input "Maersk"
type input "Maersk Line AS"
type input "NLRTM"
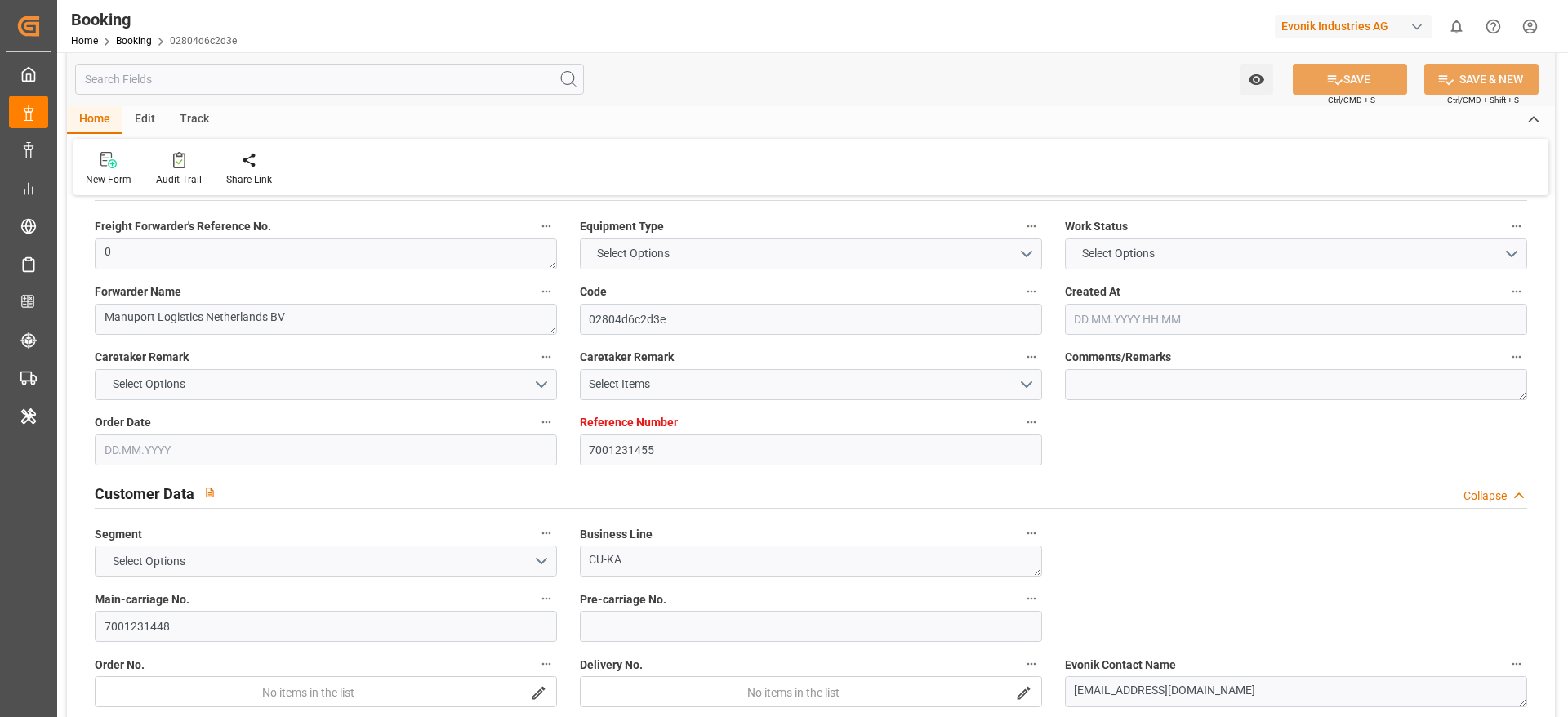
type input "IDJKT"
type input "MYTPP"
type input "0"
type input "24.07.2025 10:30"
type input "24.07.2025"
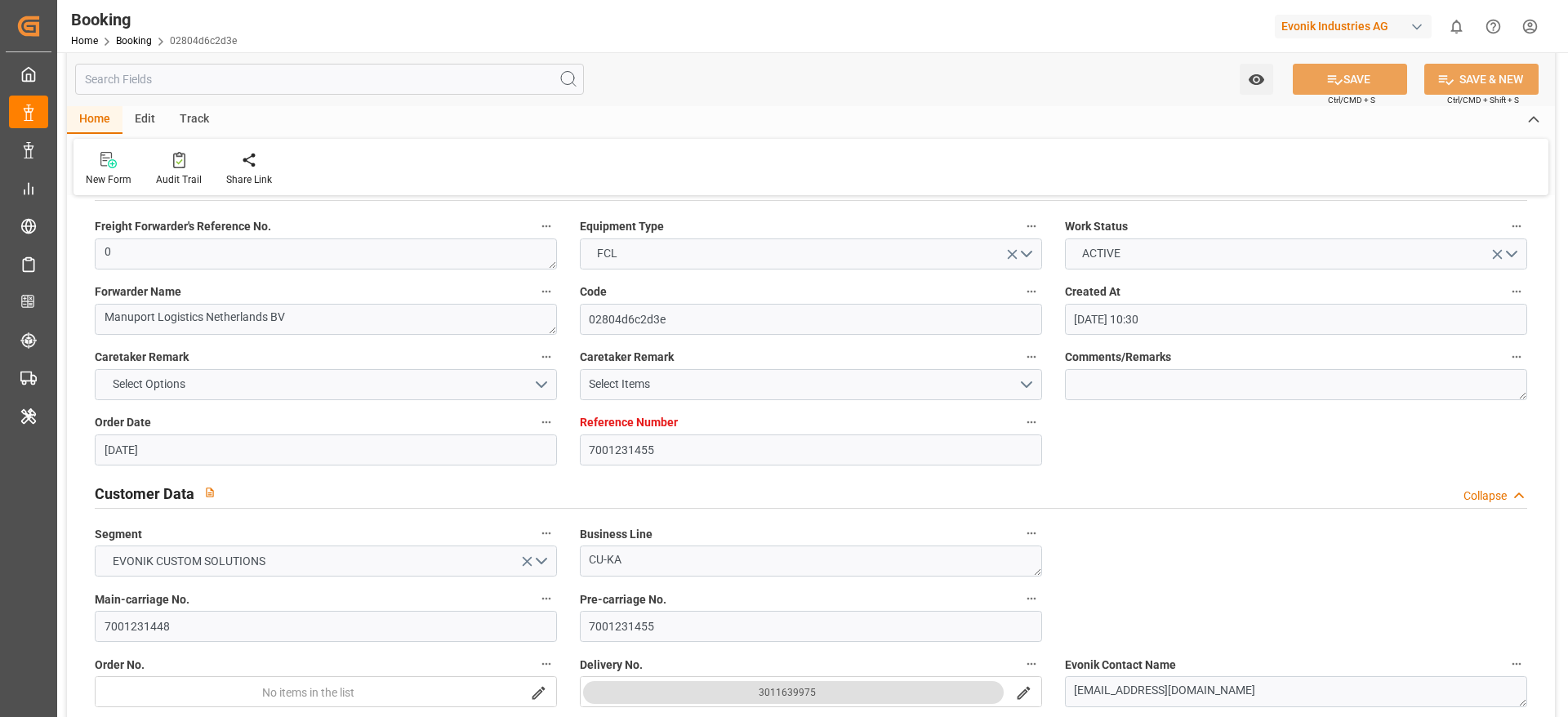
type input "18.09.2025"
type input "28.07.2025"
type input "30.07.2025 00:00"
type input "04.08.2025 00:00"
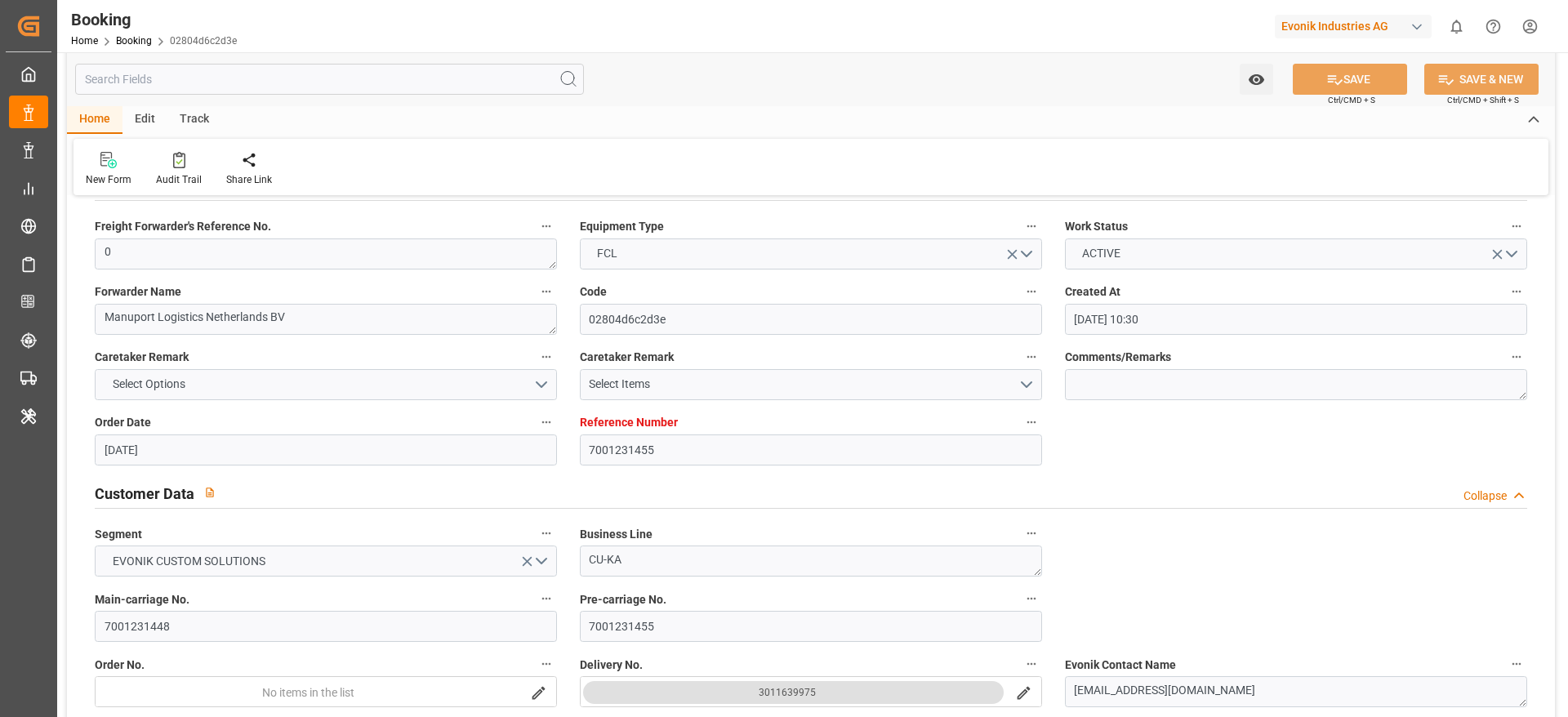
type input "04.08.2025 00:00"
type input "30.07.2025 00:00"
type input "27.09.2025 00:00"
type input "18.09.2025 00:00"
type input "14.09.2025 00:00"
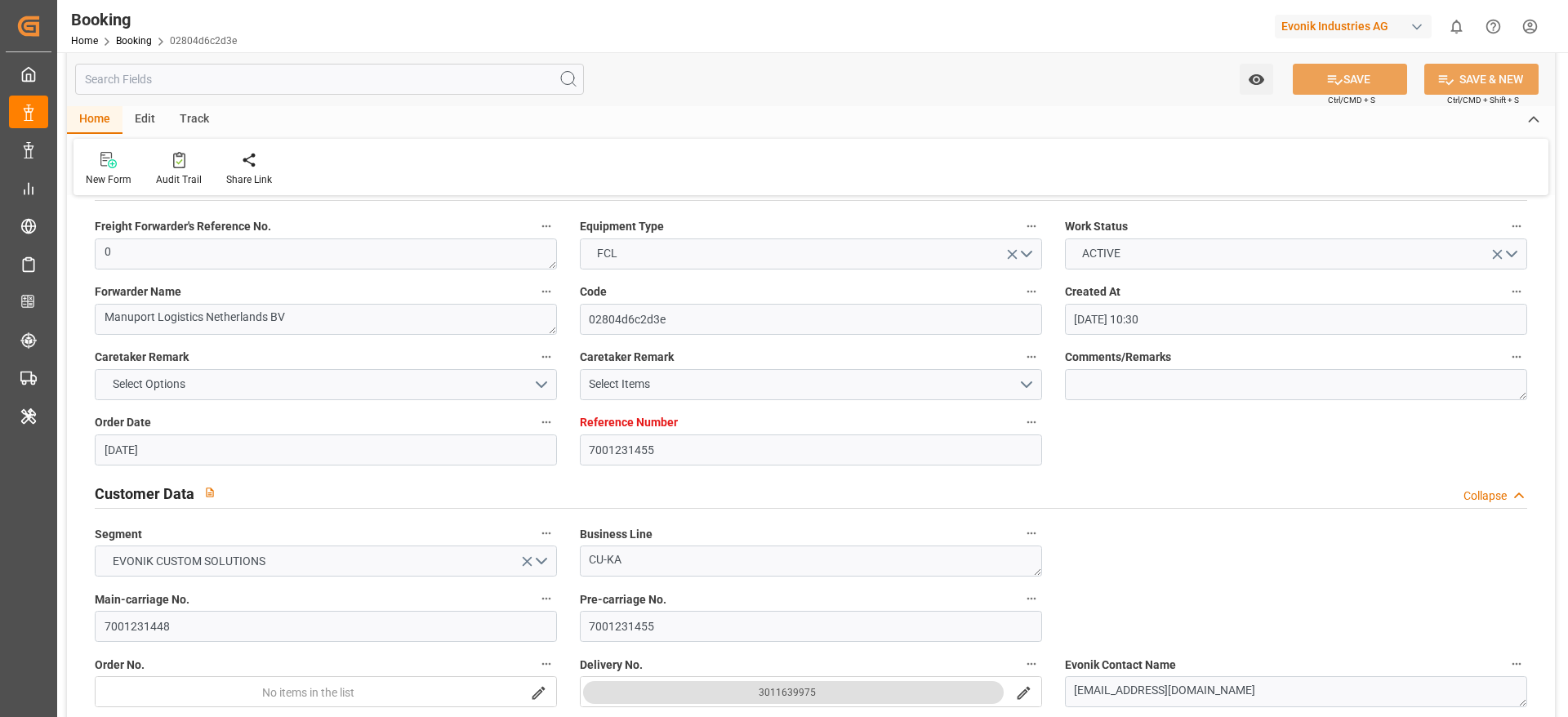
type input "06.09.2025 00:00"
type input "14.09.2025 00:00"
type input "26.09.2025 00:00"
type input "09.09.2025 00:00"
type input "22.08.2025"
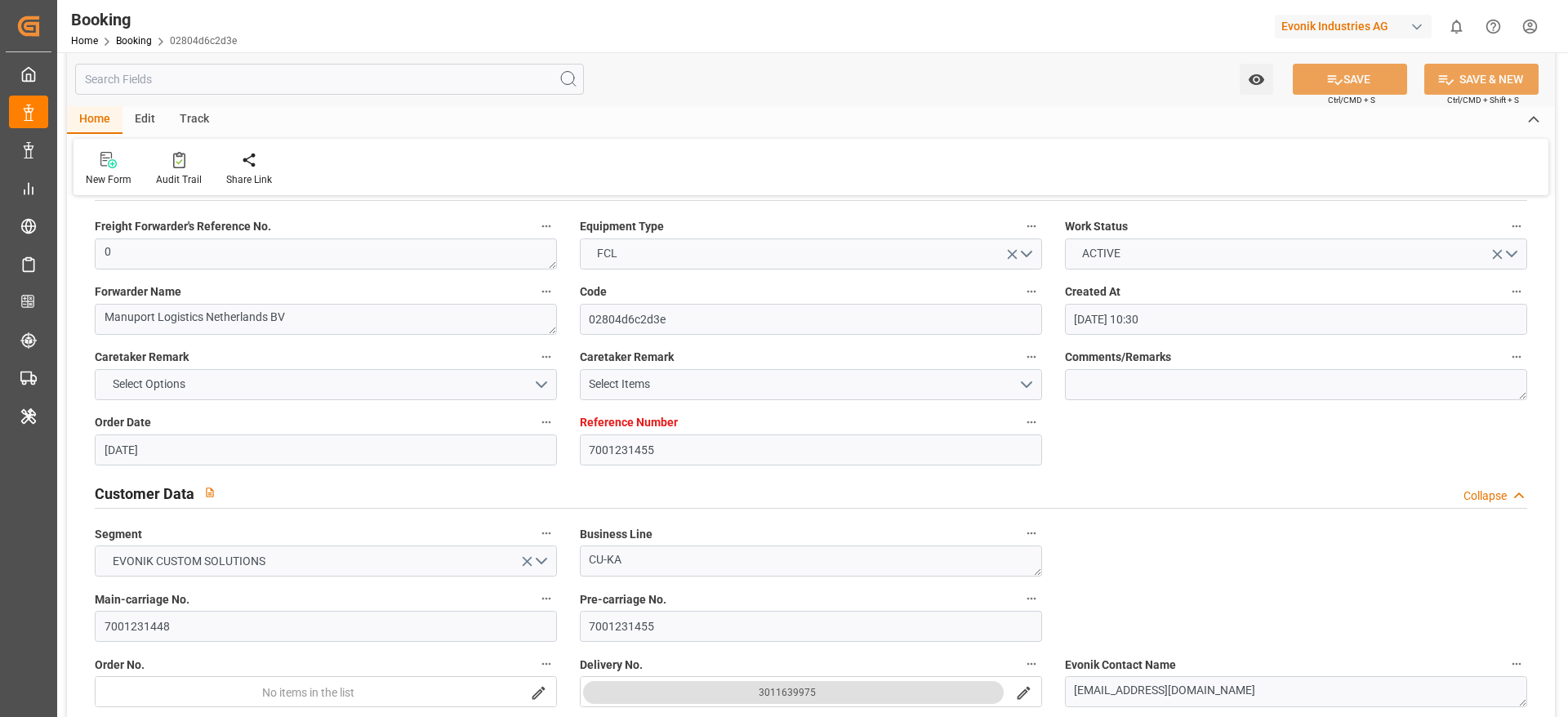
type input "07.10.2025 09:10"
type input "28.09.2025"
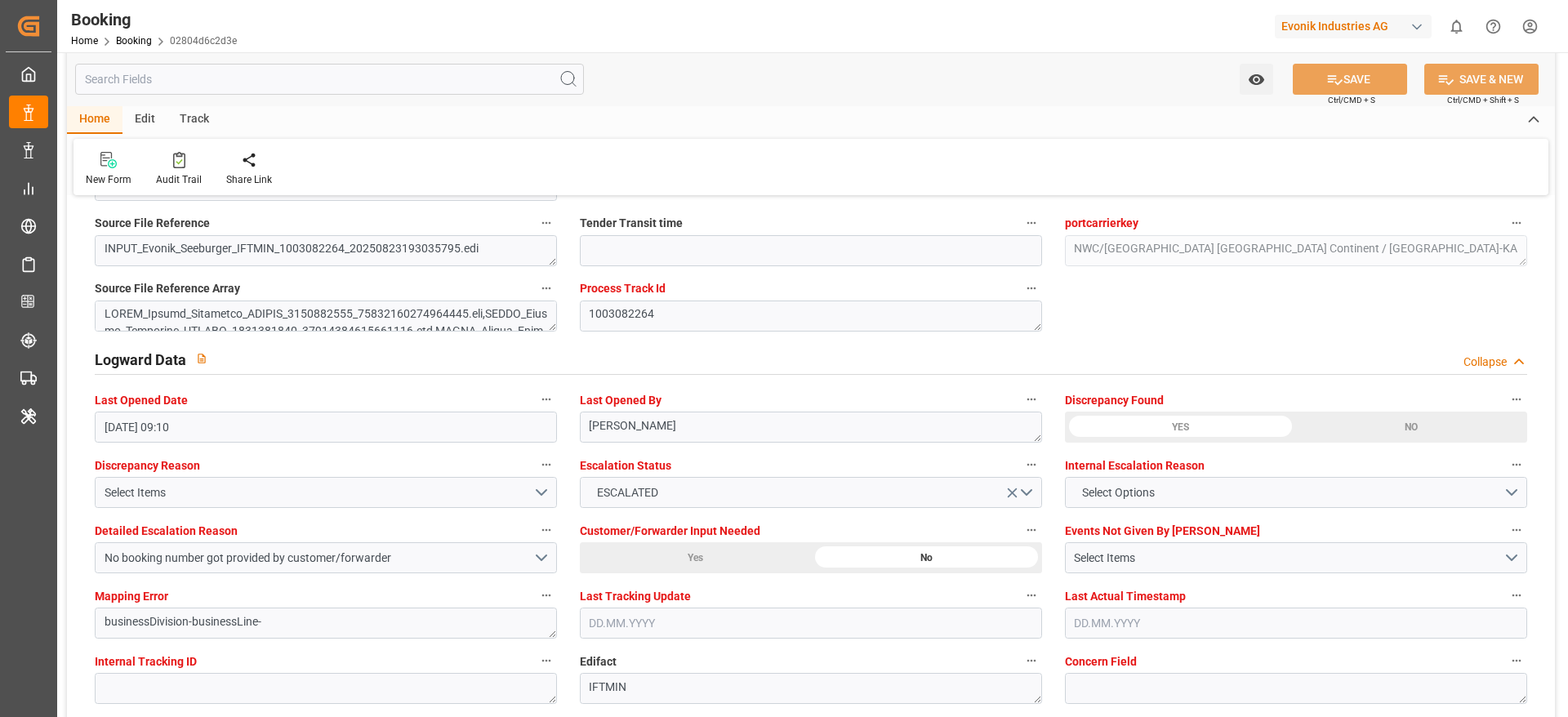
scroll to position [2941, 0]
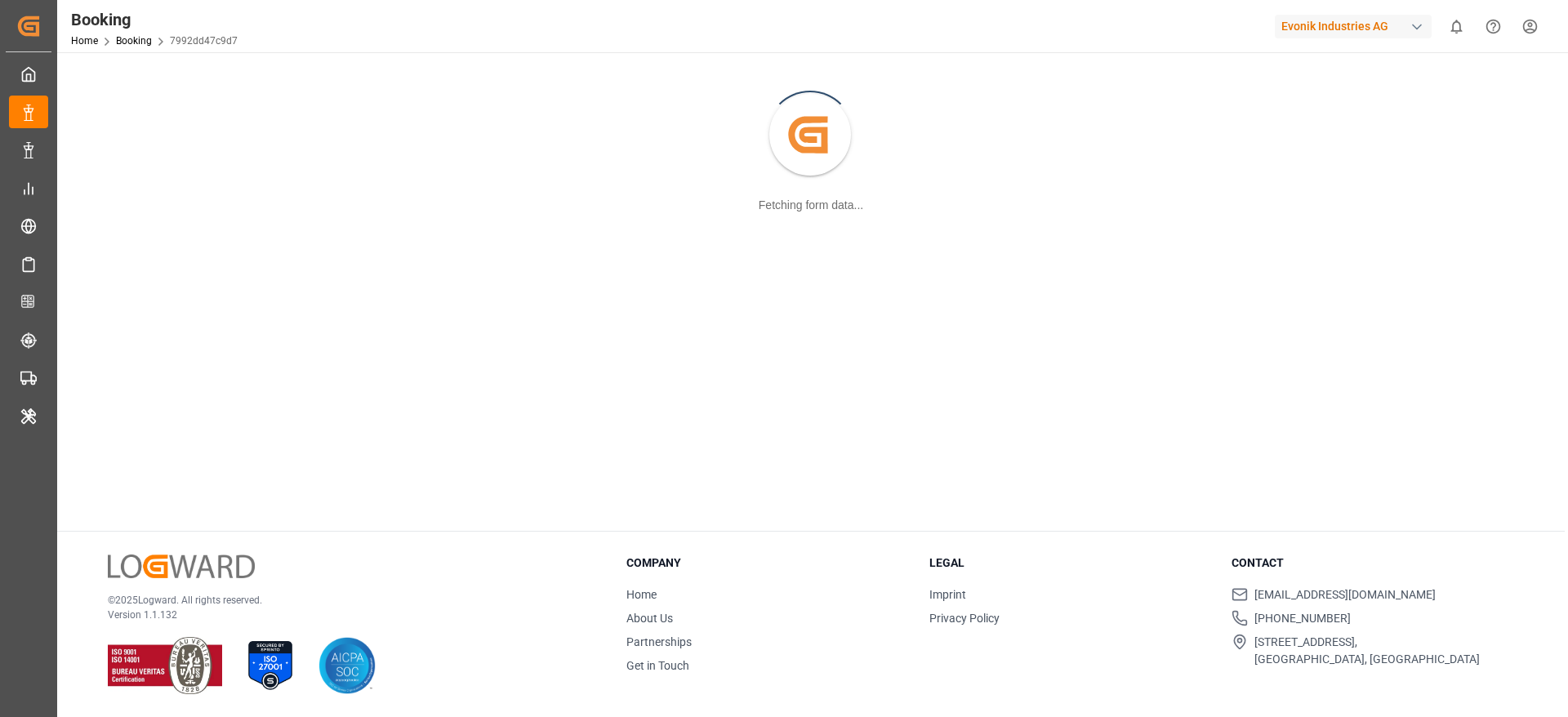
scroll to position [91, 0]
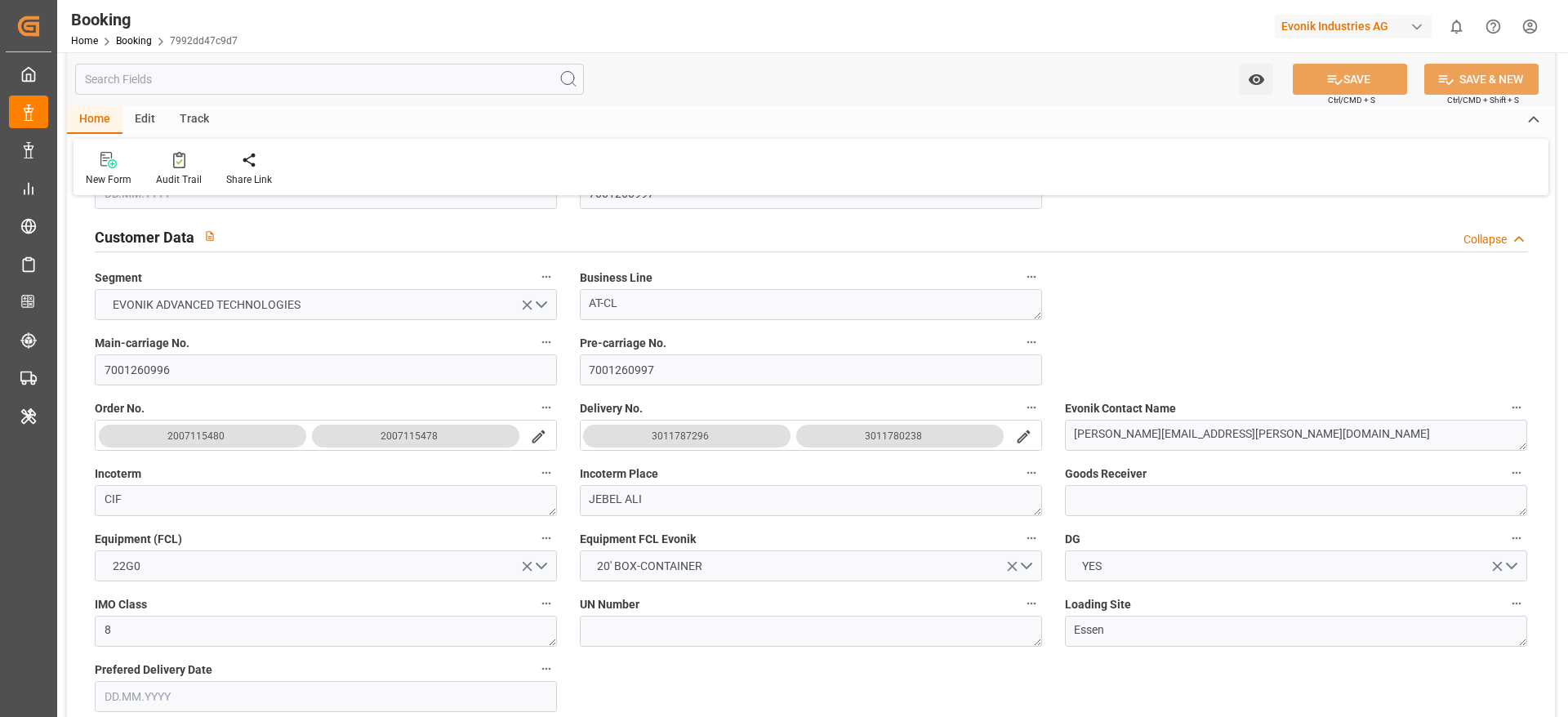
type input "7001260997"
type input "9540118"
type input "Maersk"
type input "Maersk Line AS"
type input "NLRTM"
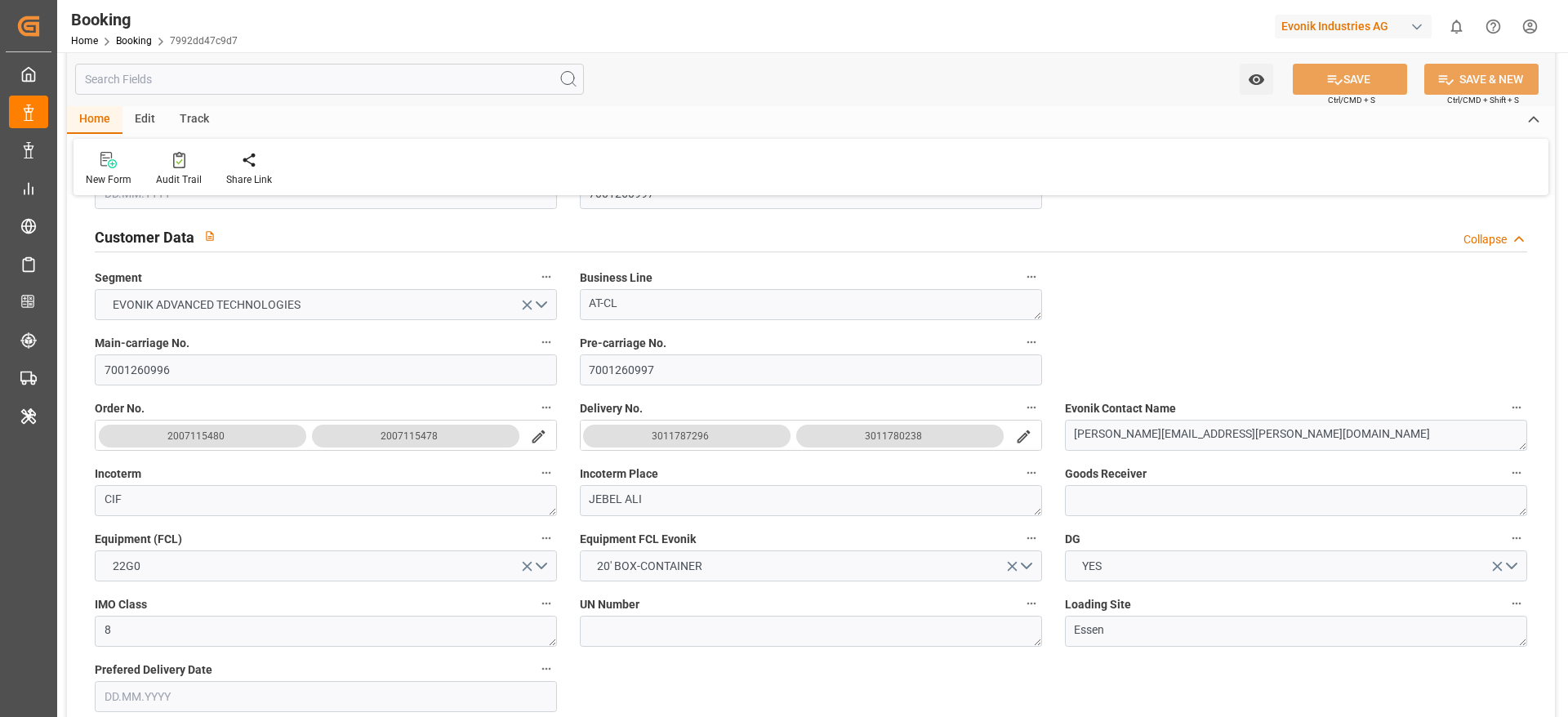
type input "AEJEA"
type input "OMSLL"
type input "0"
type input "NLRTM"
type input "AEJEA"
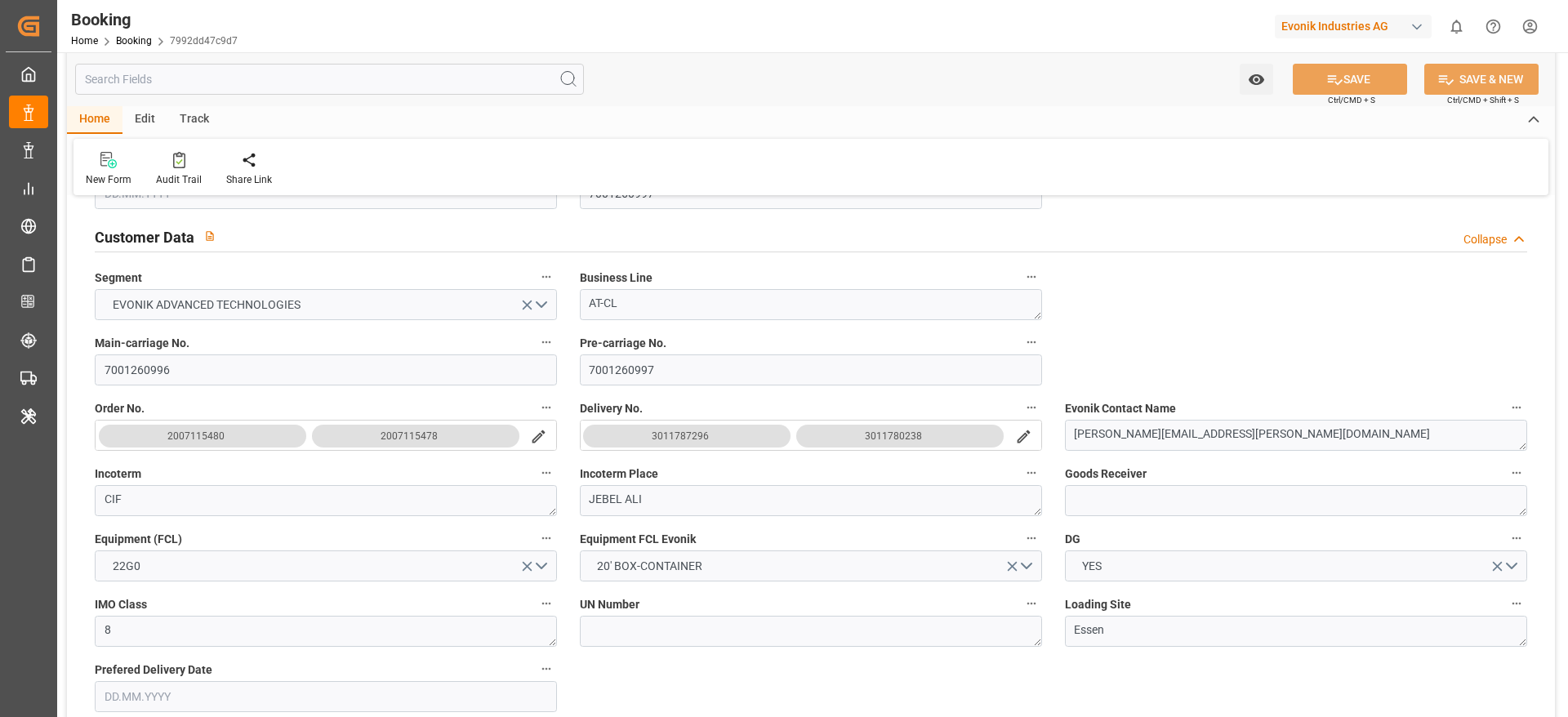
type input "9333058"
type input "[DATE] 10:01"
type input "[DATE]"
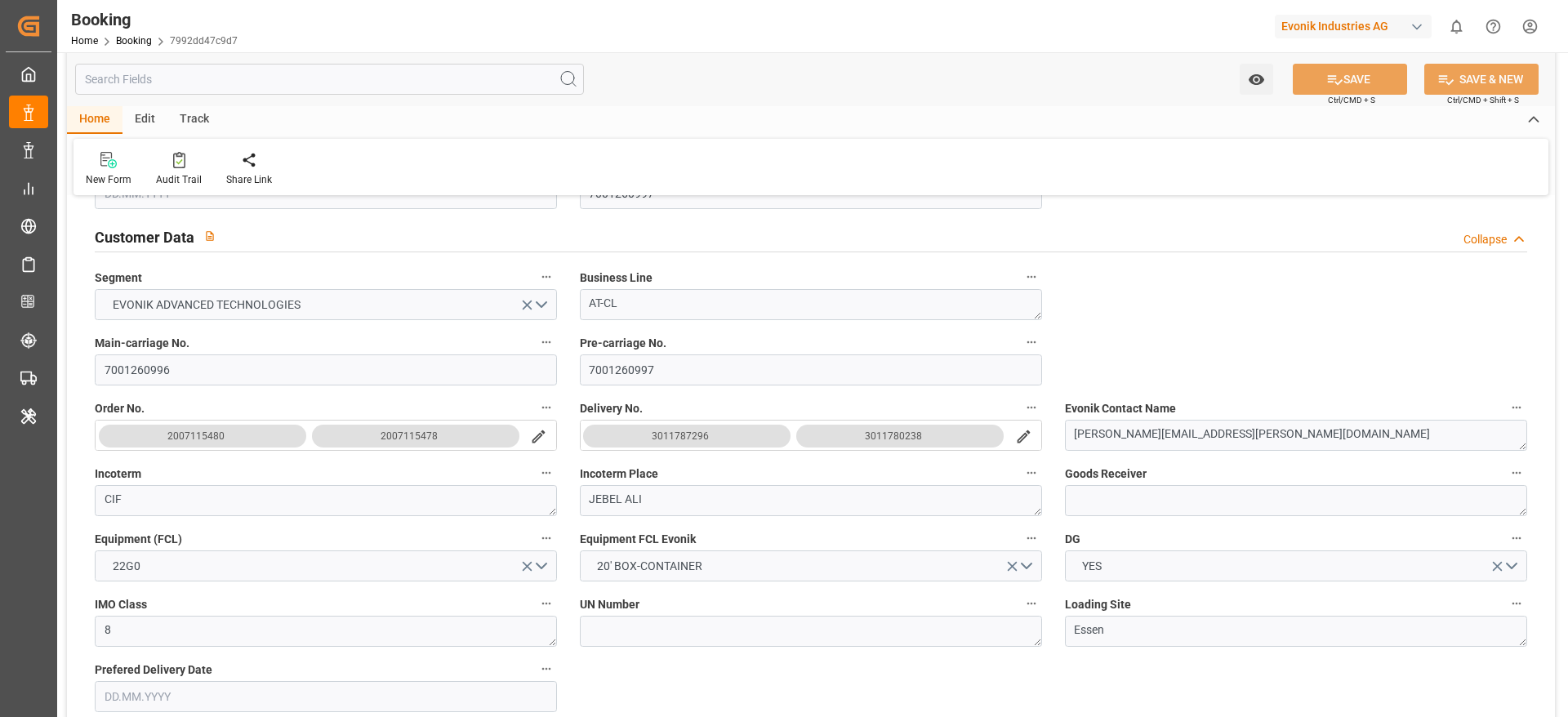
type input "[DATE] 00:00"
type input "15.09.2025 00:00"
type input "05.09.2025 00:00"
type input "[DATE] 07:00"
type input "[DATE] 00:00"
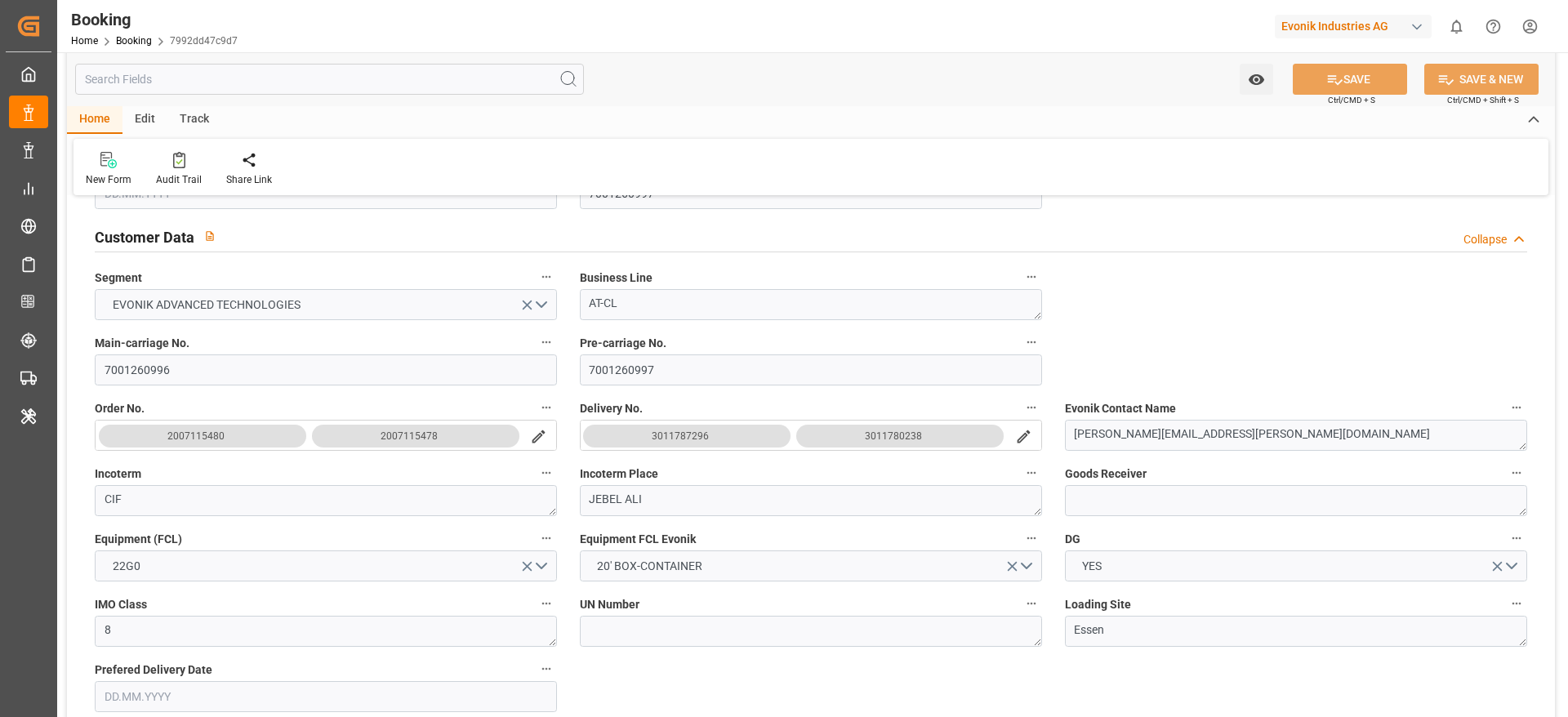
type input "[DATE] 11:01"
type input "07.09.2025 05:20"
type input "19.10.2025 13:00"
type input "04.11.2025 00:00"
type input "[DATE] 08:00"
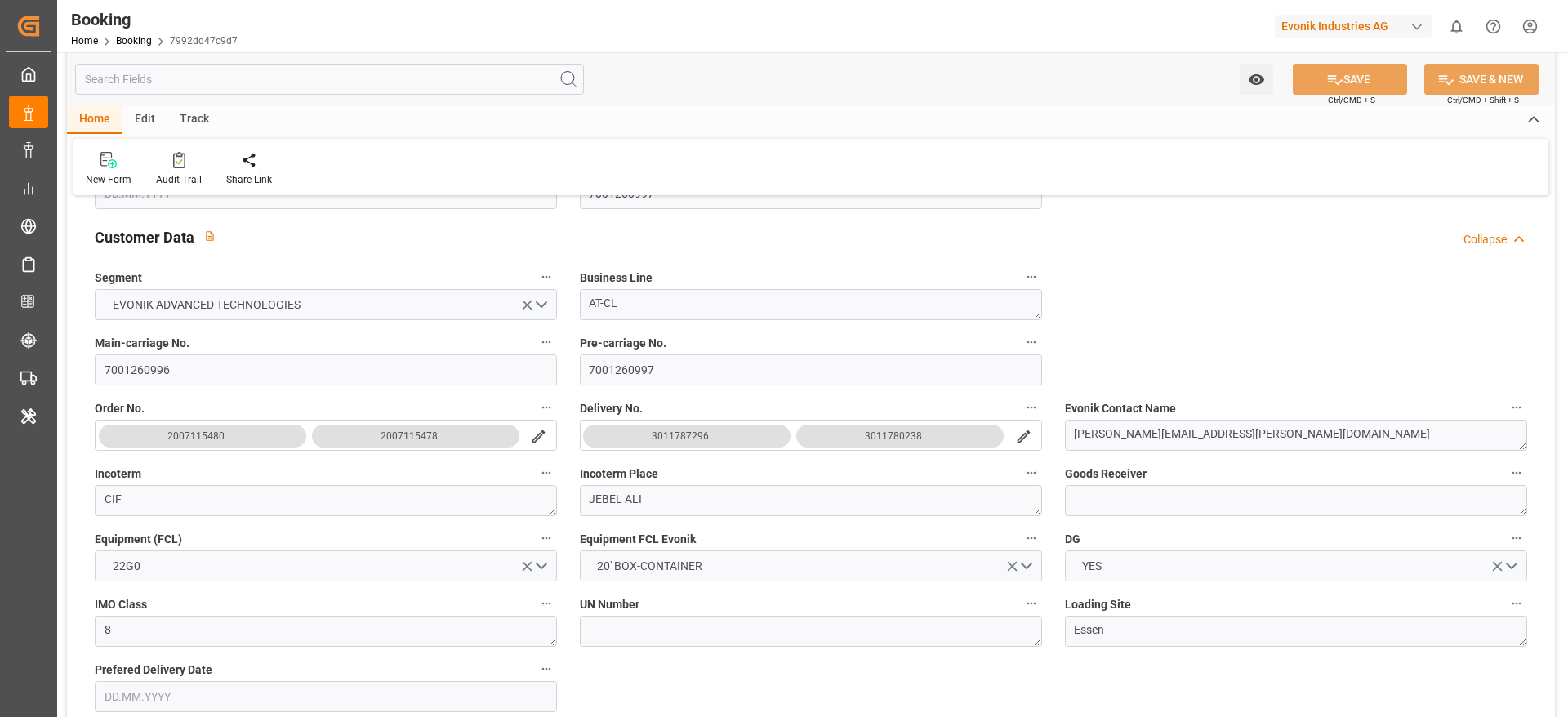
type input "[DATE] 00:00"
type input "07.10.2025 08:43"
type input "15.10.2025 18:00"
type input "15.10.2025 00:00"
type input "07.10.2025 06:42"
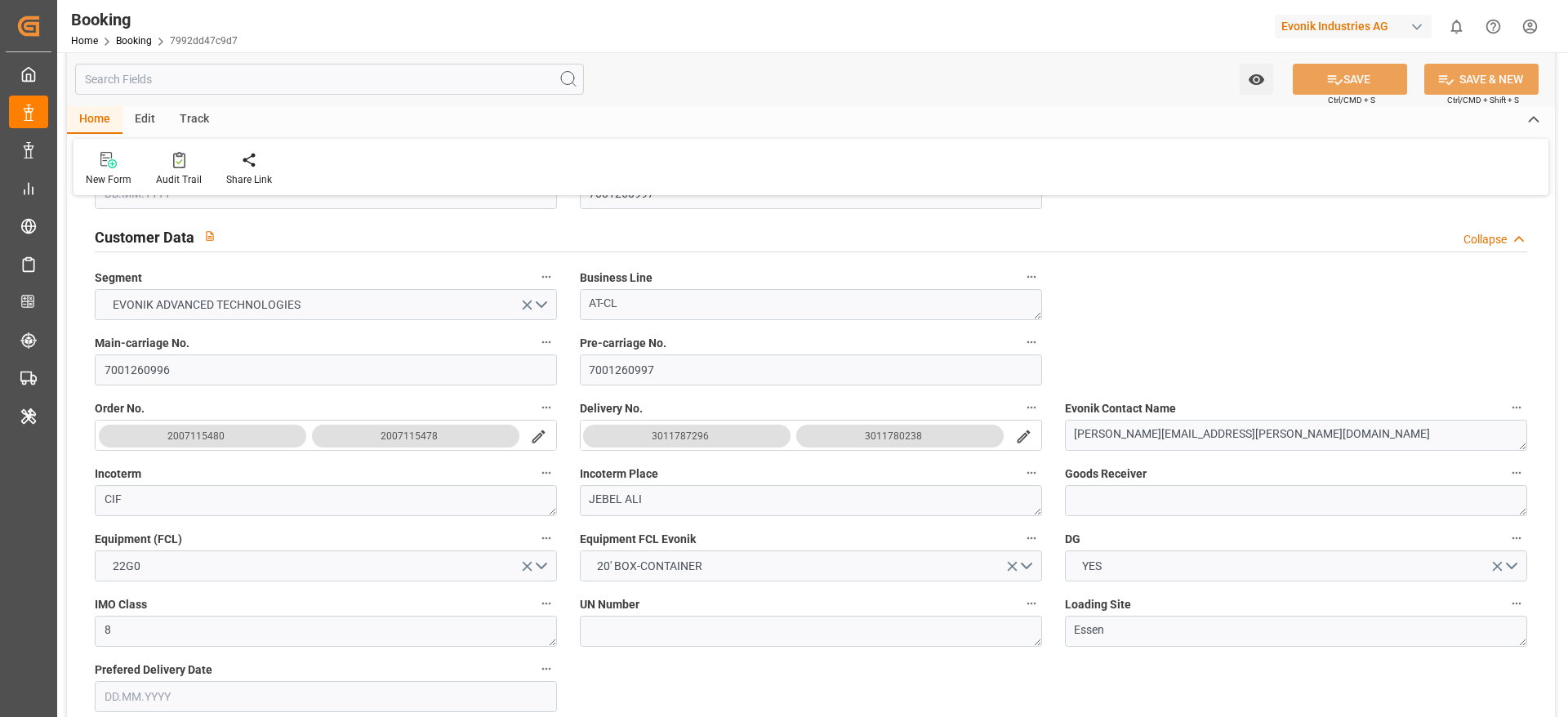
type input "[DATE]"
type input "[DATE] 23:59"
type input "11.09.2025 16:32"
type input "12.09.2025 08:00"
type input "[DATE] 12:34"
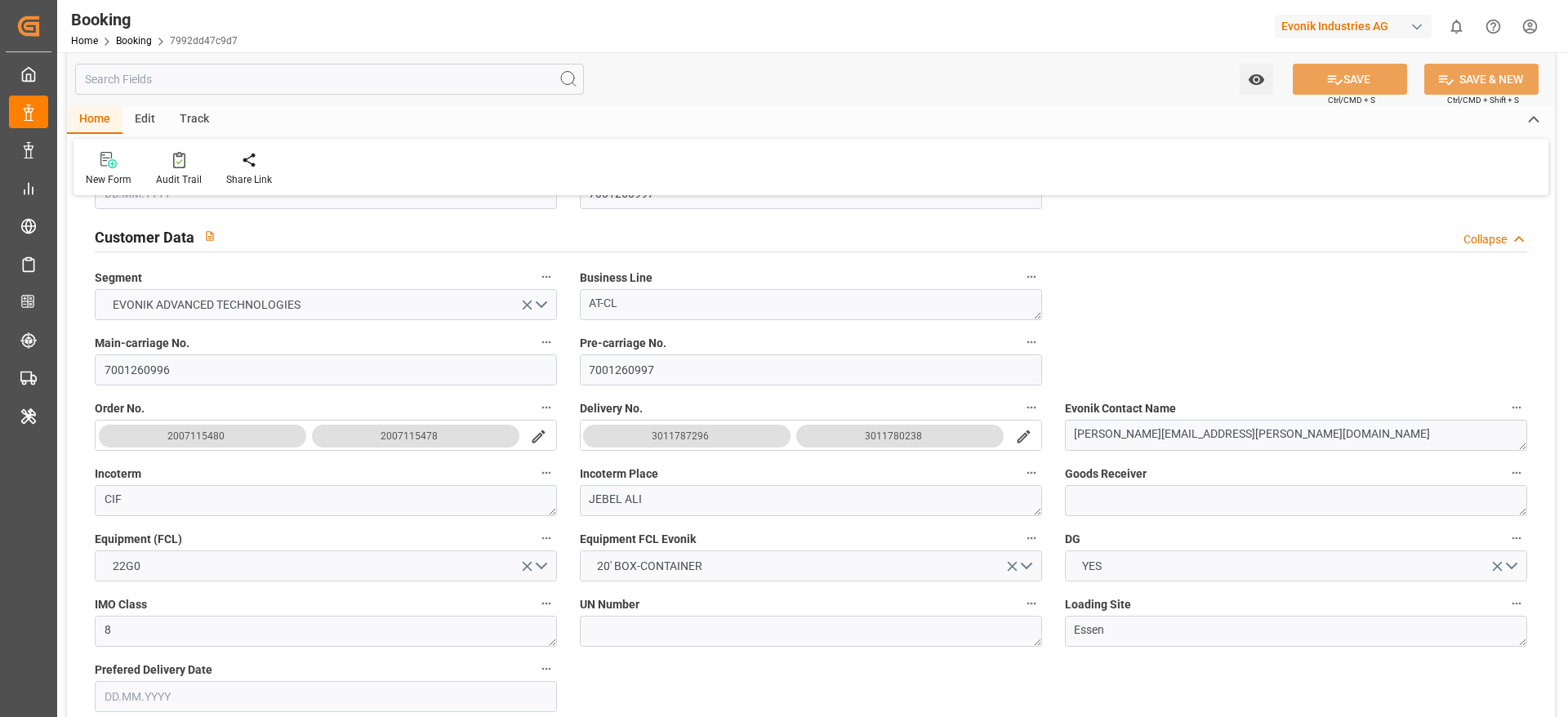
type input "[DATE] 08:00"
type input "07.10.2025 07:55"
type input "07.10.2025 11:05"
type input "15.10.2025 18:00"
type input "19.10.2025 13:00"
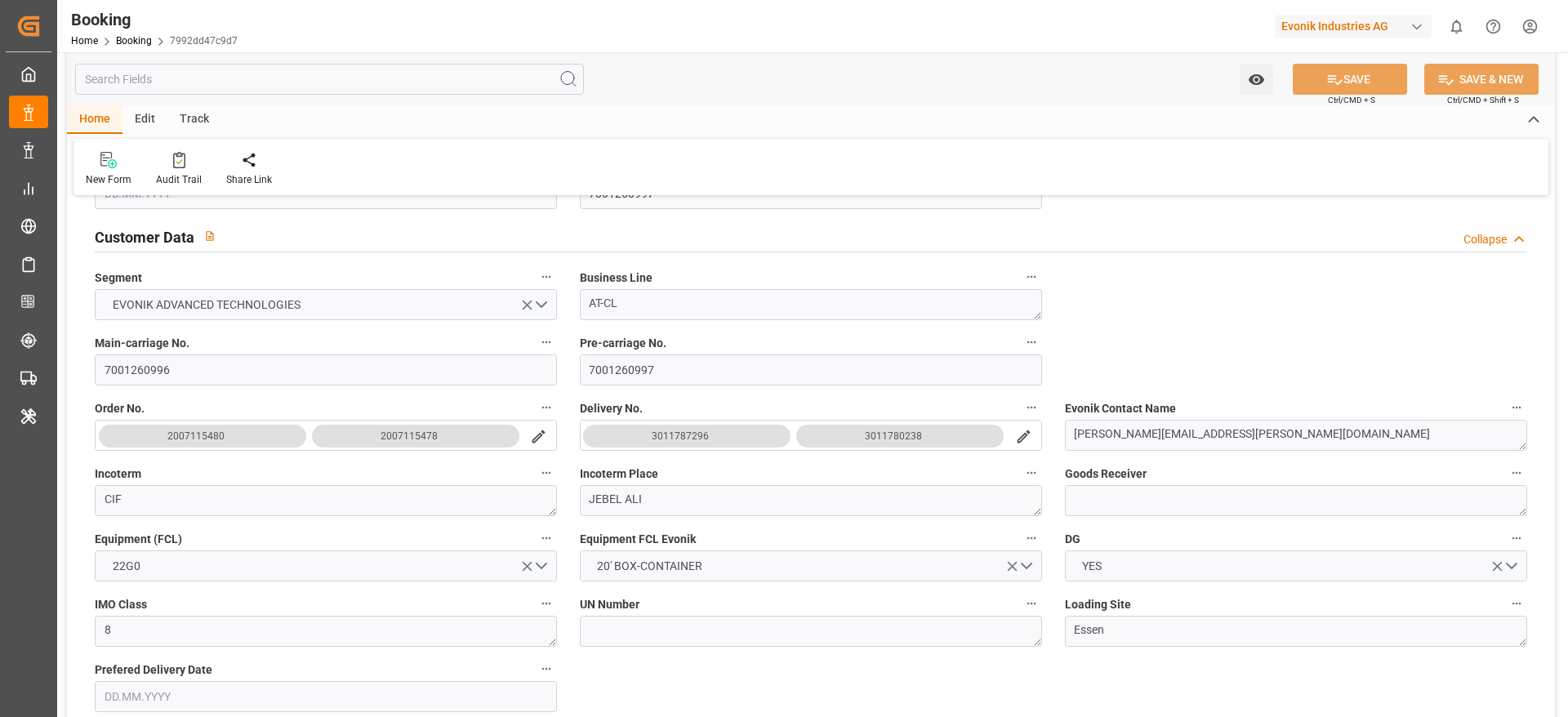
type input "20.10.2025 02:29"
type input "24.10.2025 02:29"
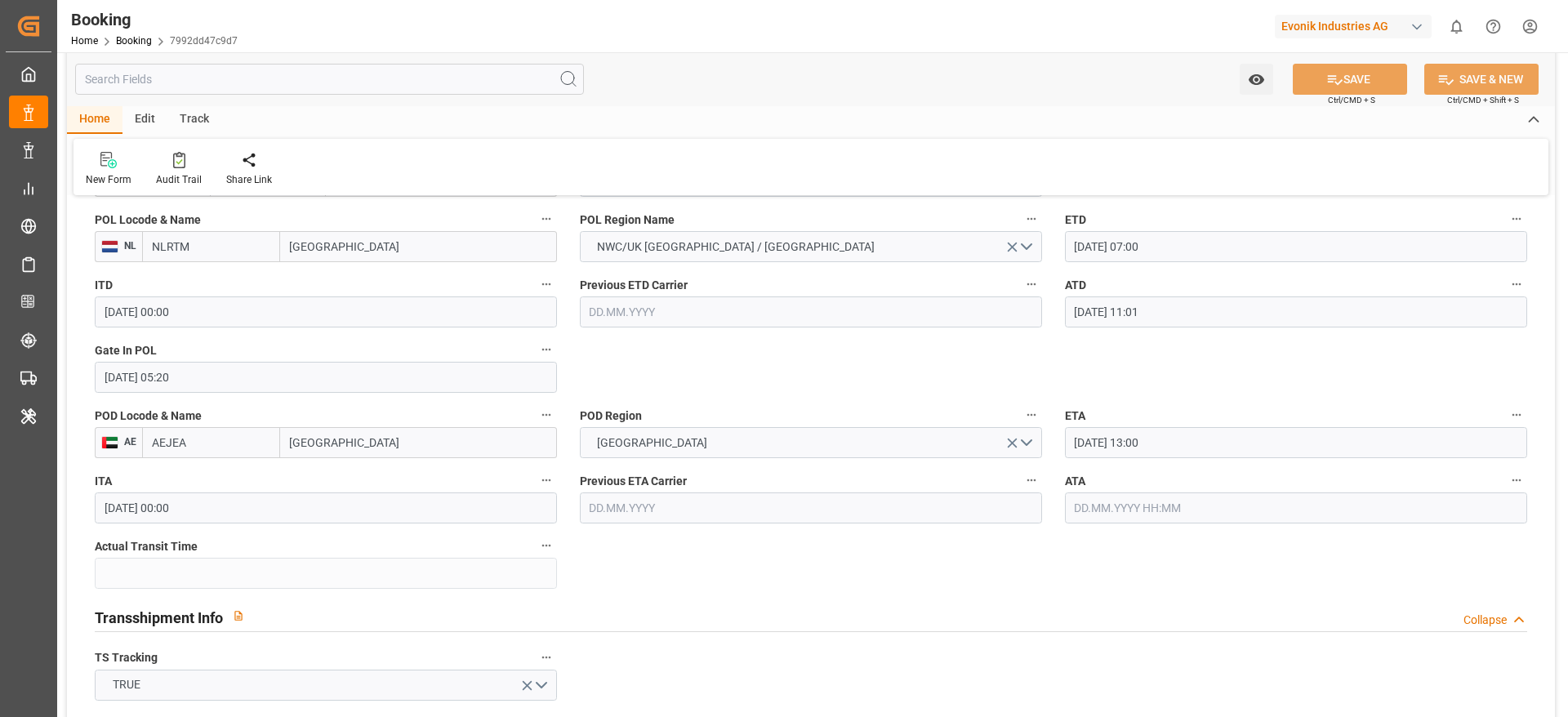
scroll to position [1413, 0]
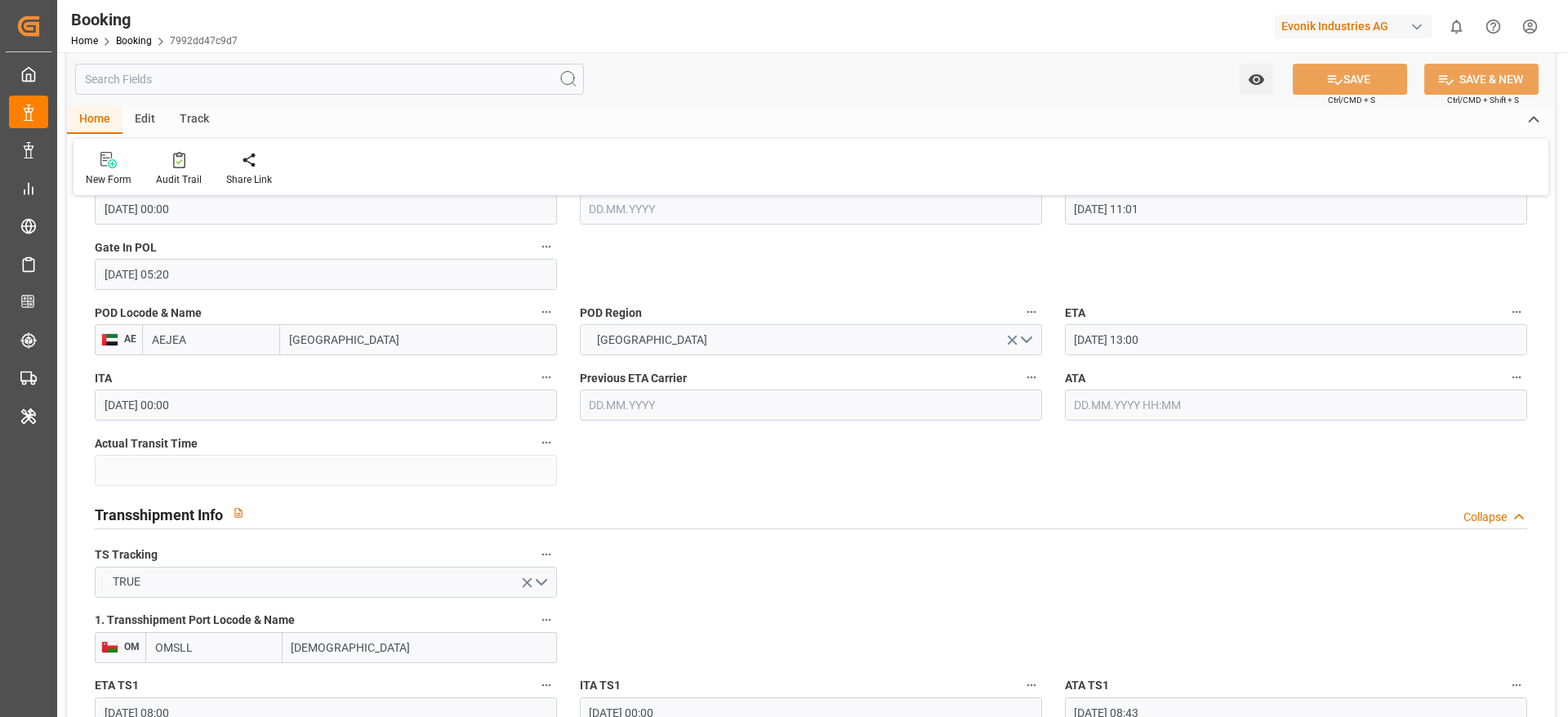
click at [233, 342] on input "AEJEA" at bounding box center [211, 339] width 138 height 31
click at [233, 342] on input "text" at bounding box center [211, 339] width 138 height 31
type input "AEJEA"
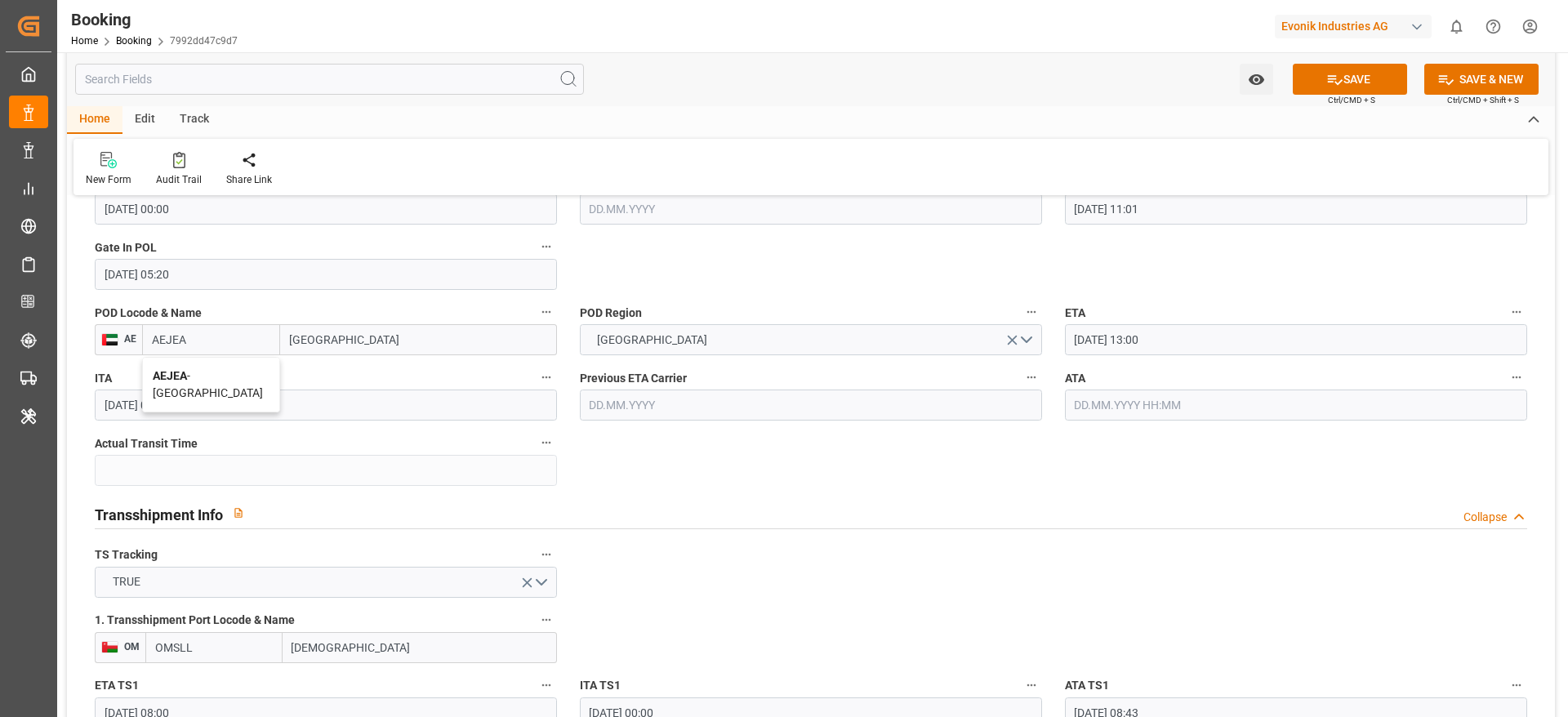
click at [200, 369] on span "AEJEA - Jebel Ali" at bounding box center [208, 384] width 110 height 30
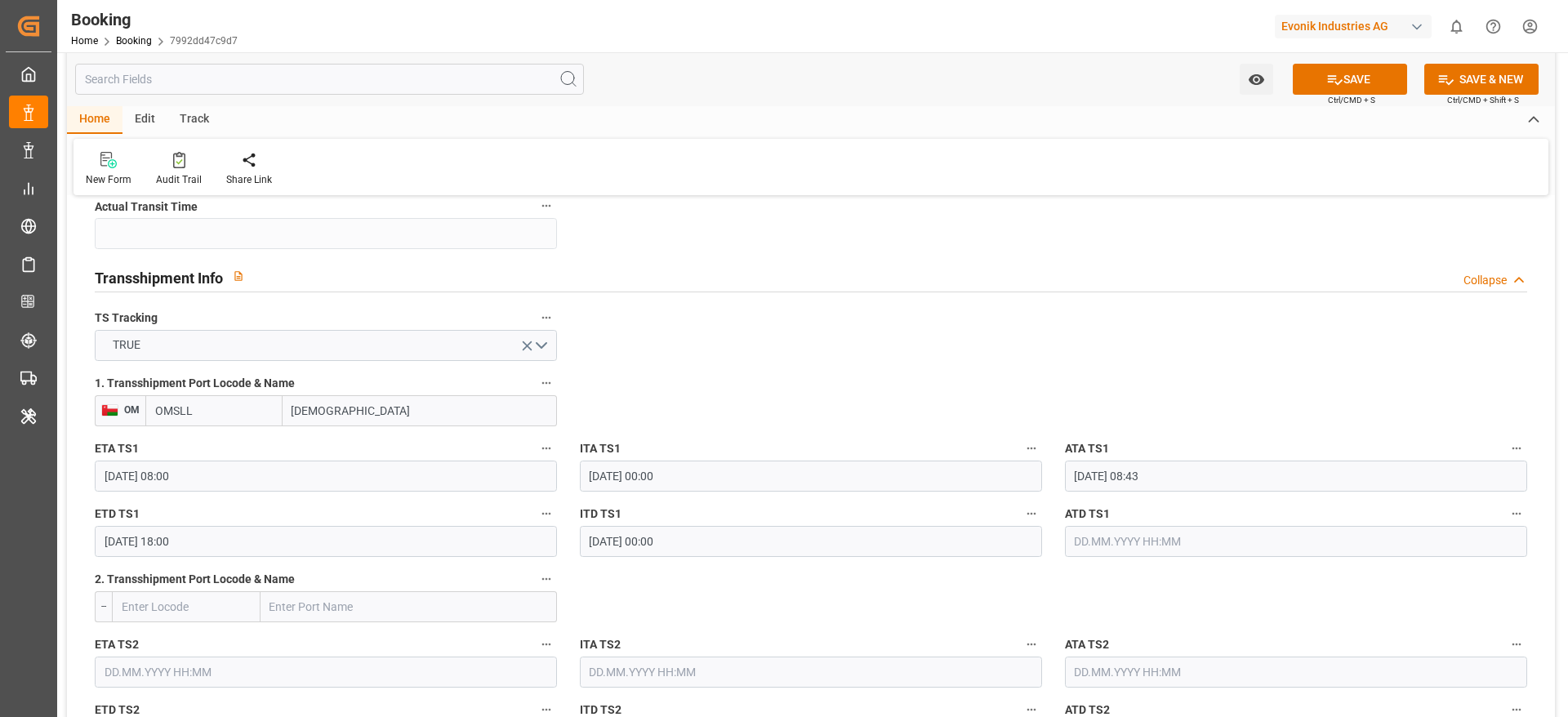
scroll to position [1659, 0]
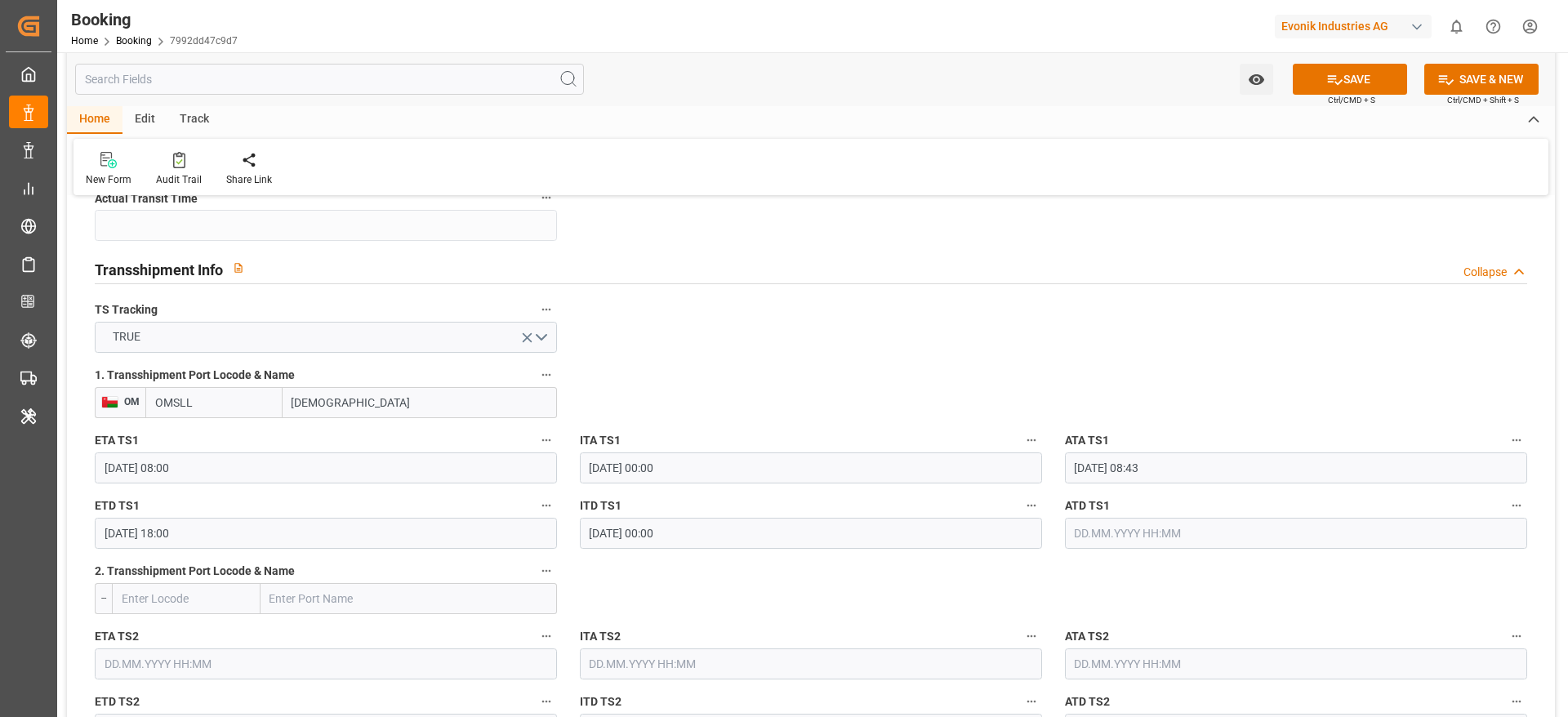
click at [250, 398] on input "OMSLL" at bounding box center [214, 403] width 138 height 31
click at [218, 434] on span "OMSLL - Salalah" at bounding box center [216, 447] width 120 height 30
type input "OMSLL"
type input "Salalah"
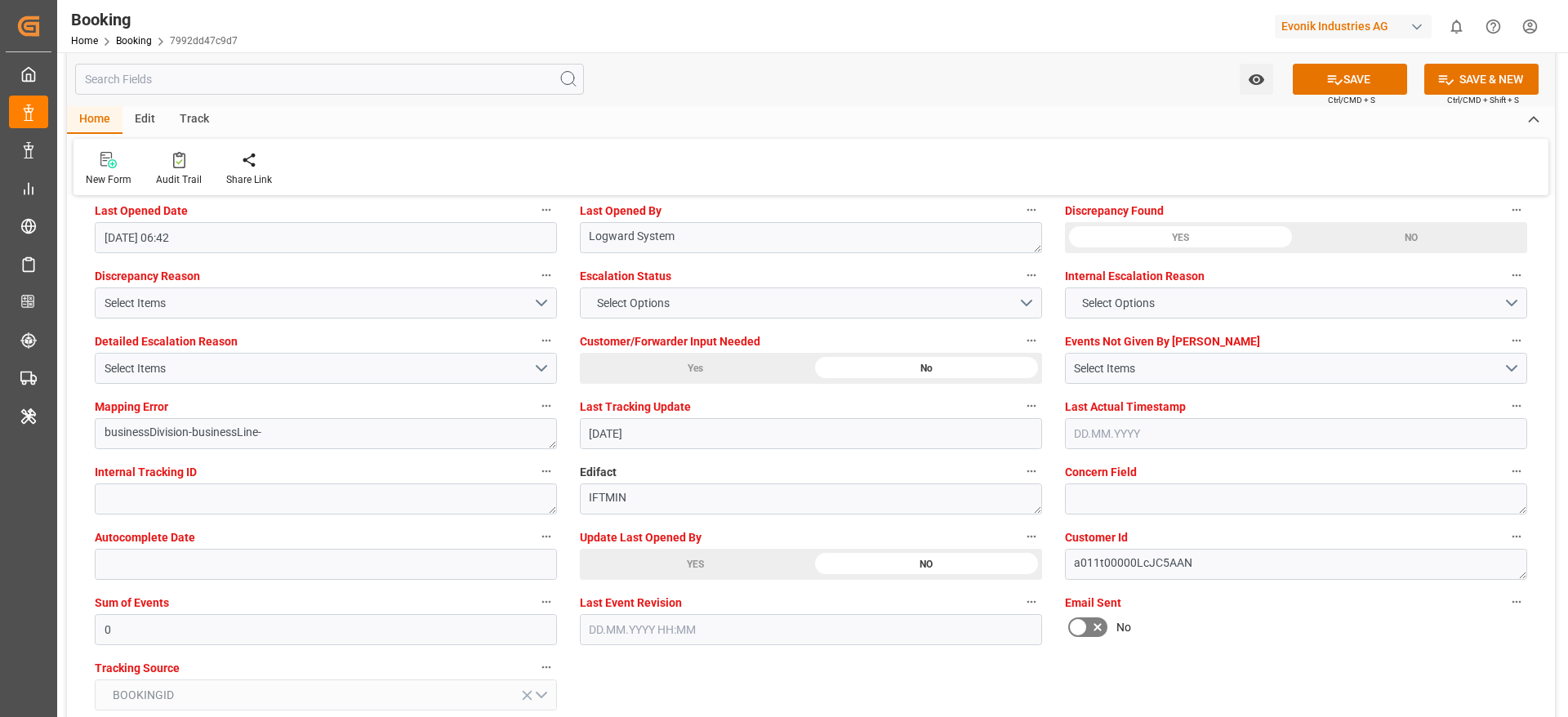
scroll to position [3129, 0]
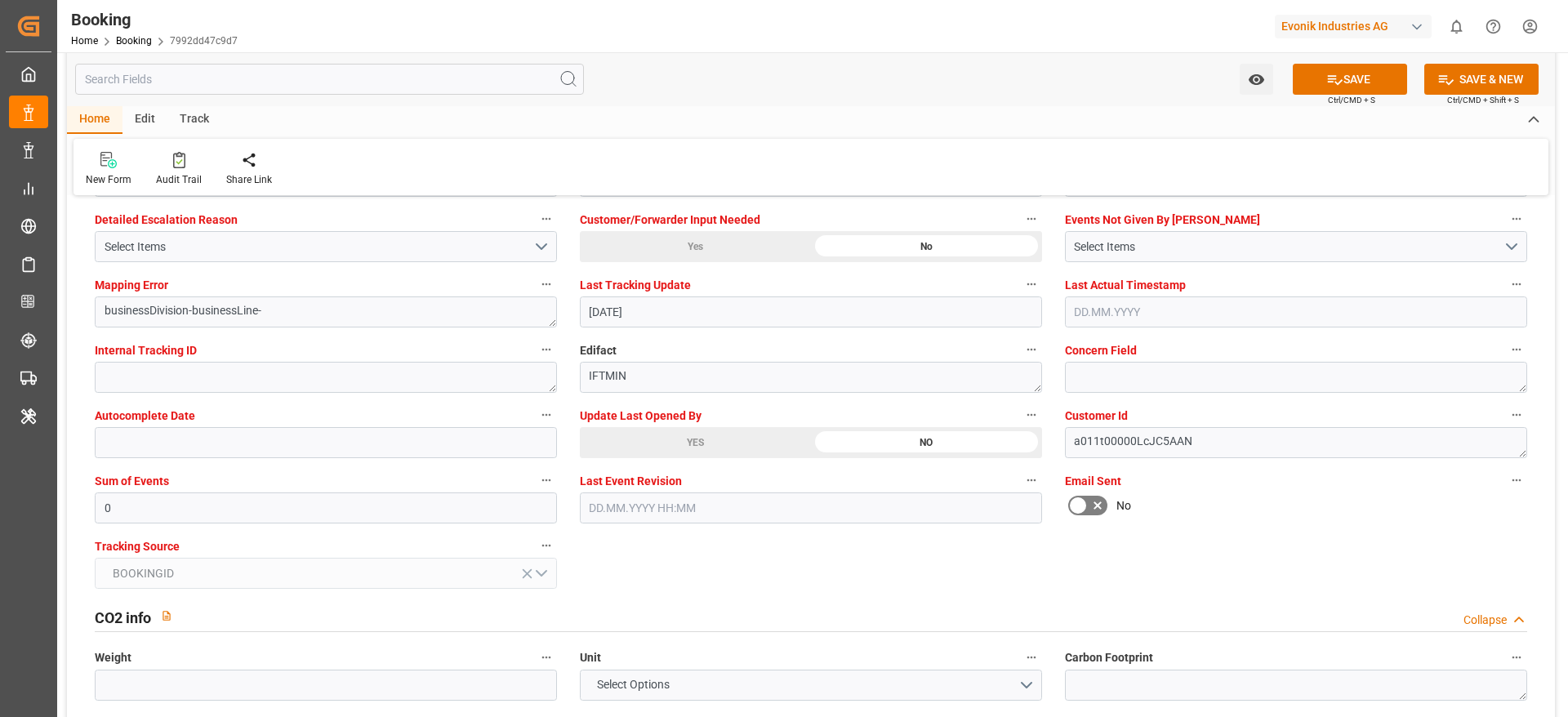
click at [756, 428] on div "YES" at bounding box center [696, 443] width 231 height 31
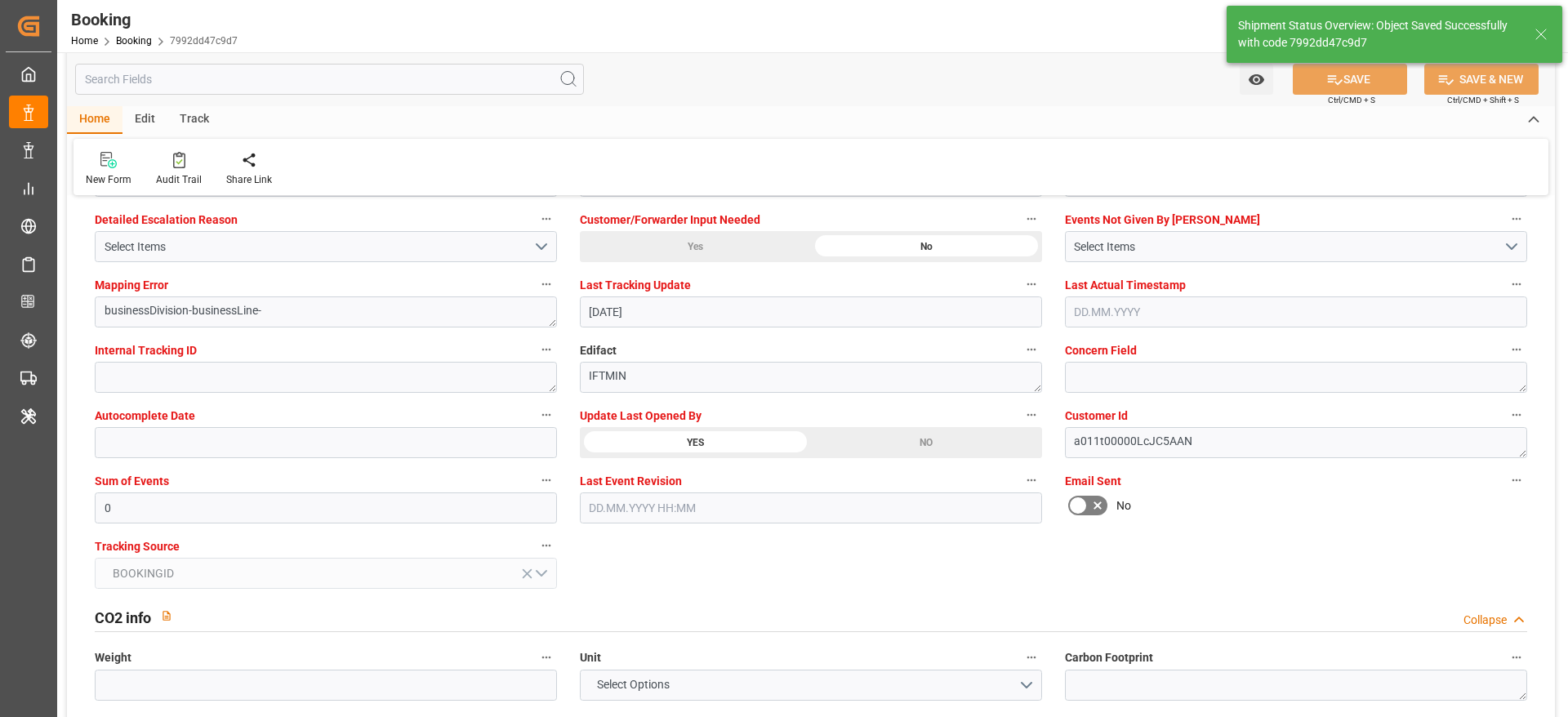
type textarea "[PERSON_NAME]"
type input "07.10.2025 11:01"
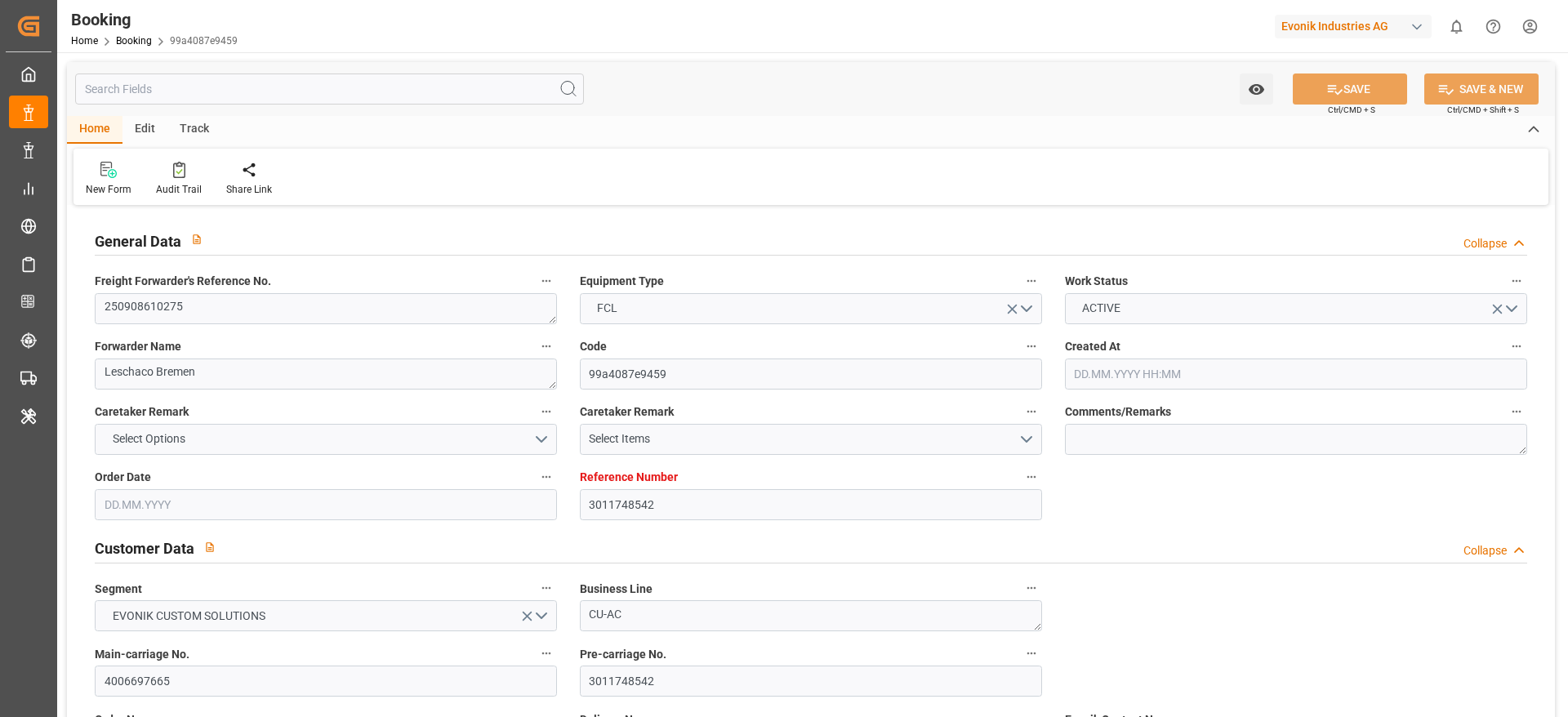
type input "3011748542"
type input "9540118"
type input "Maersk"
type input "Maersk Line AS"
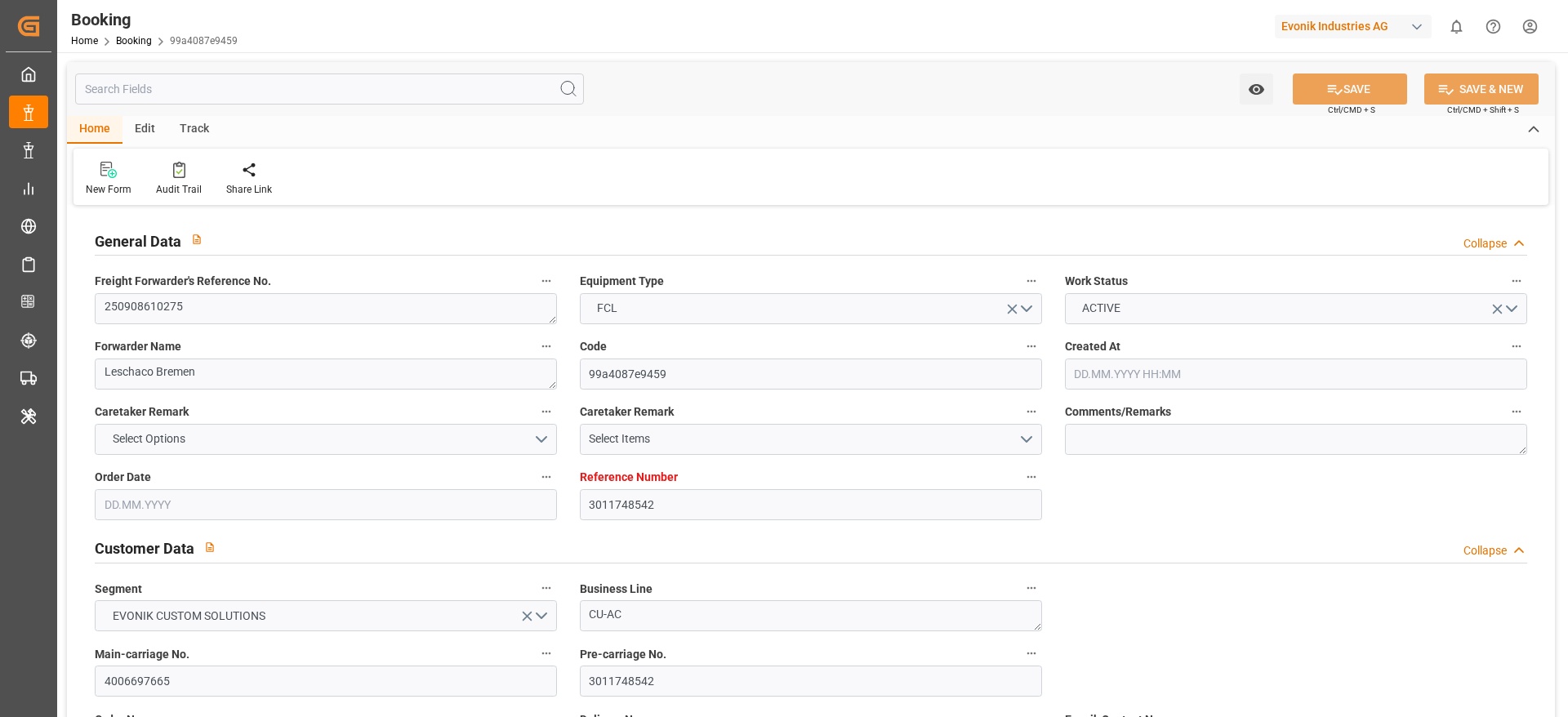
type input "NLRTM"
type input "SADMM"
type input "OMSLL"
type input "0"
type input "NLRTM"
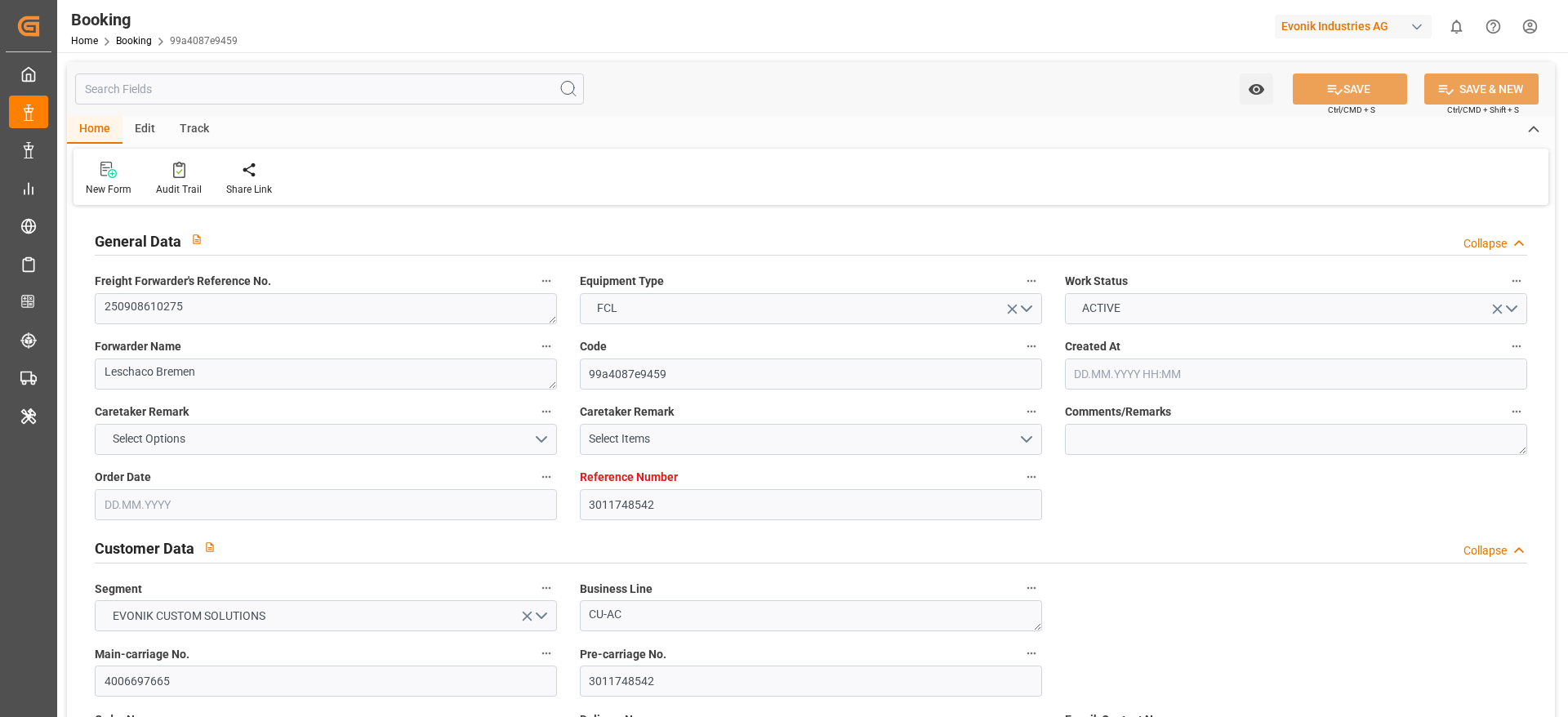
type input "SADMM"
type input "9464314"
type input "[DATE] 10:07"
type input "[DATE]"
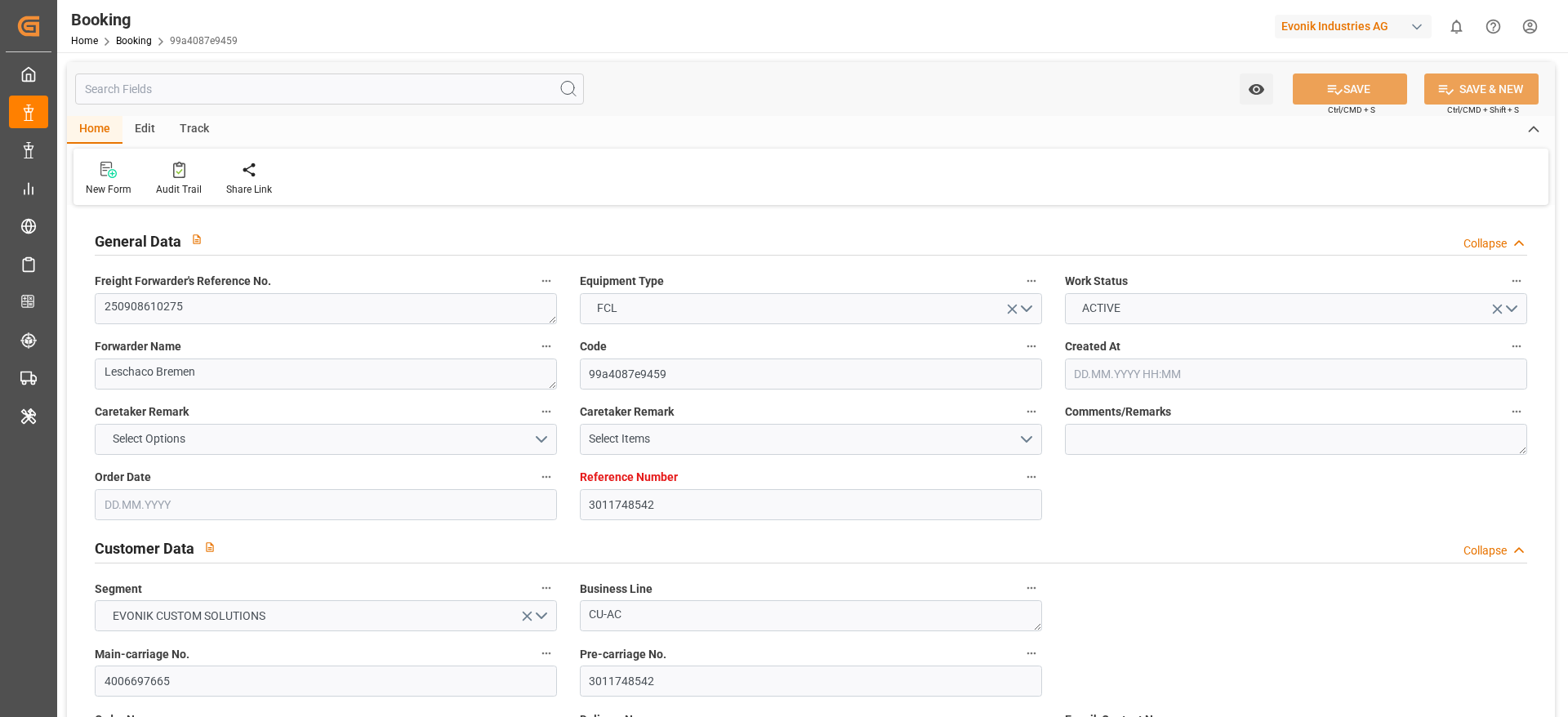
type input "[DATE]"
type input "01.09.2025"
type input "12.09.2025 07:00"
type input "12.09.2025 00:00"
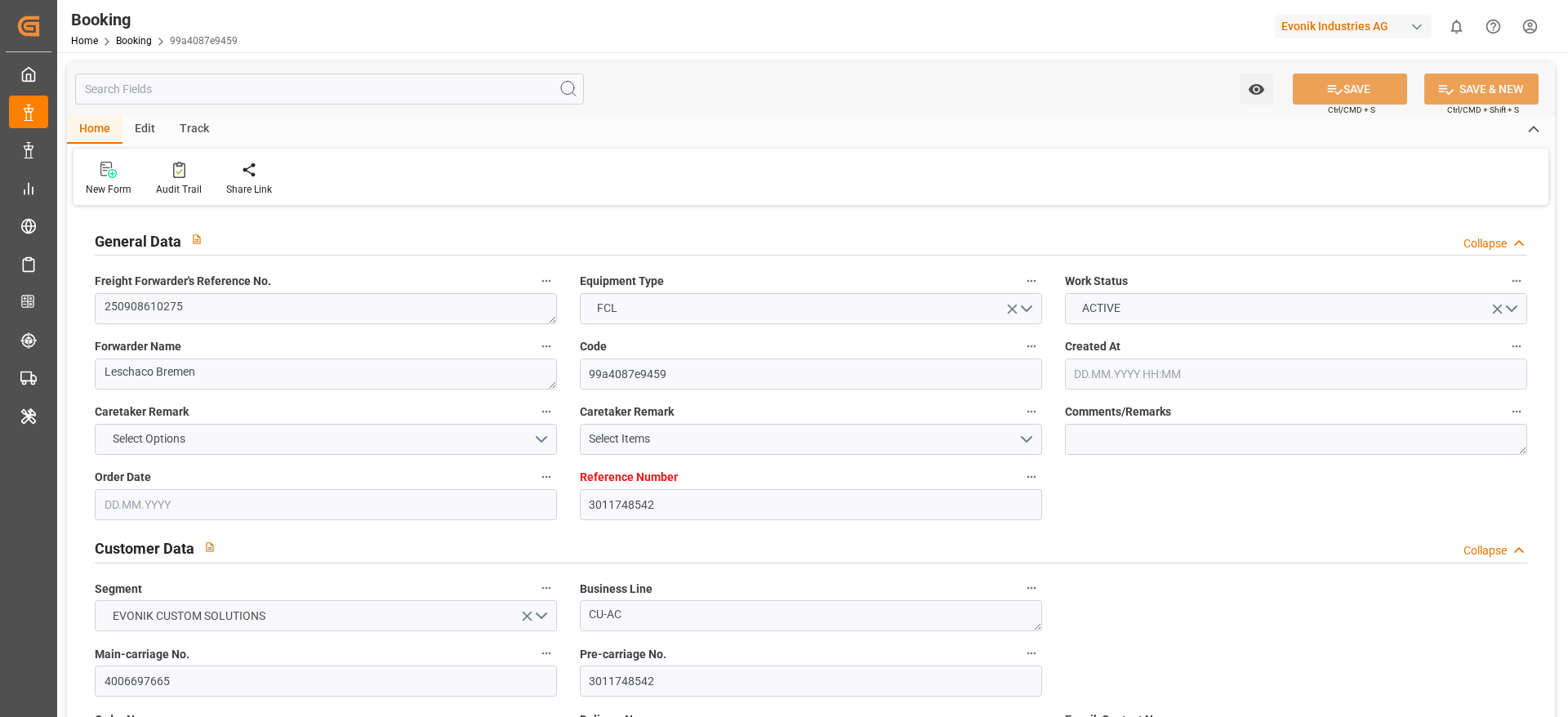
type input "12.09.2025 11:01"
type input "07.09.2025 05:54"
type input "16.10.2025 07:00"
type input "16.10.2025 00:00"
type input "07.10.2025 08:00"
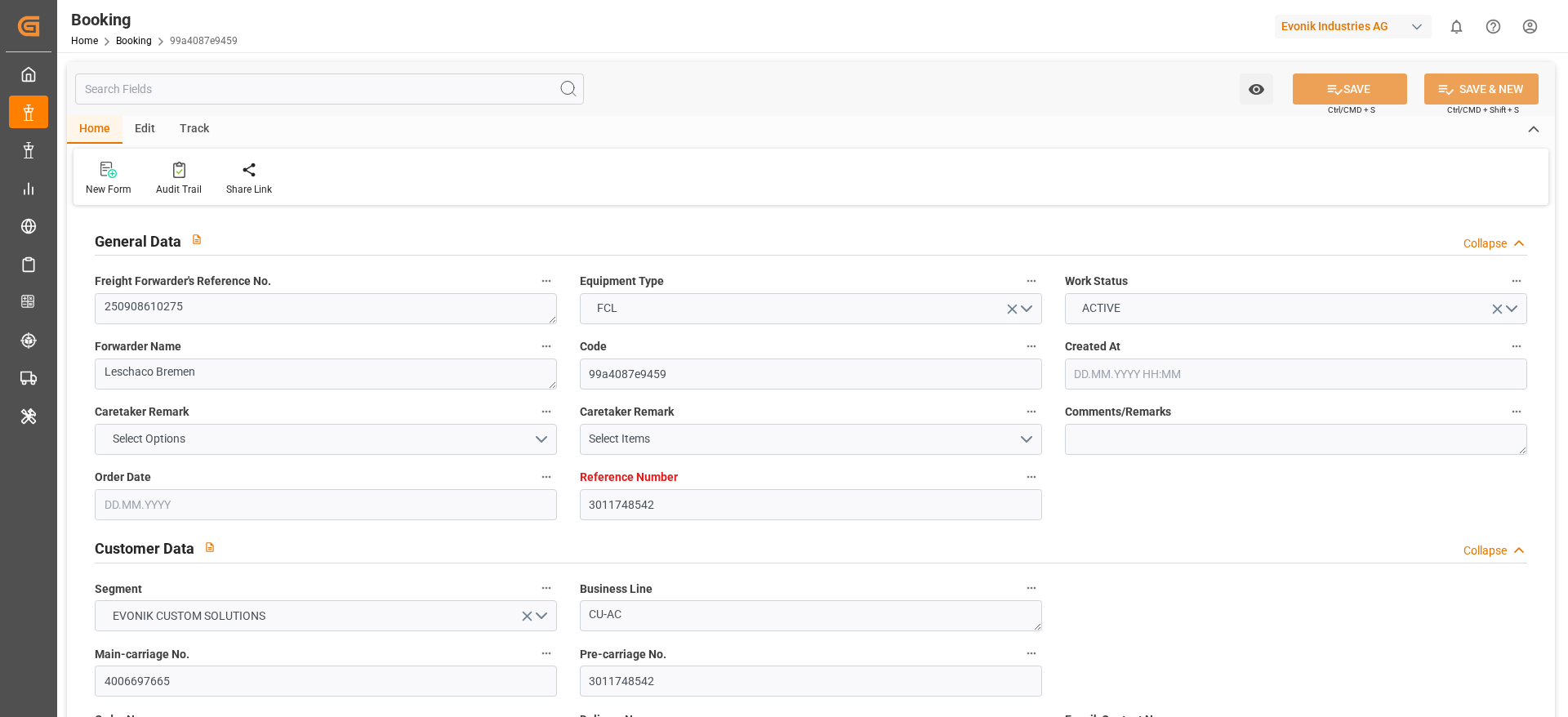
type input "07.10.2025 00:00"
type input "11.10.2025 02:30"
type input "11.10.2025 00:00"
type input "07.10.2025 05:41"
type input "07.10.2025"
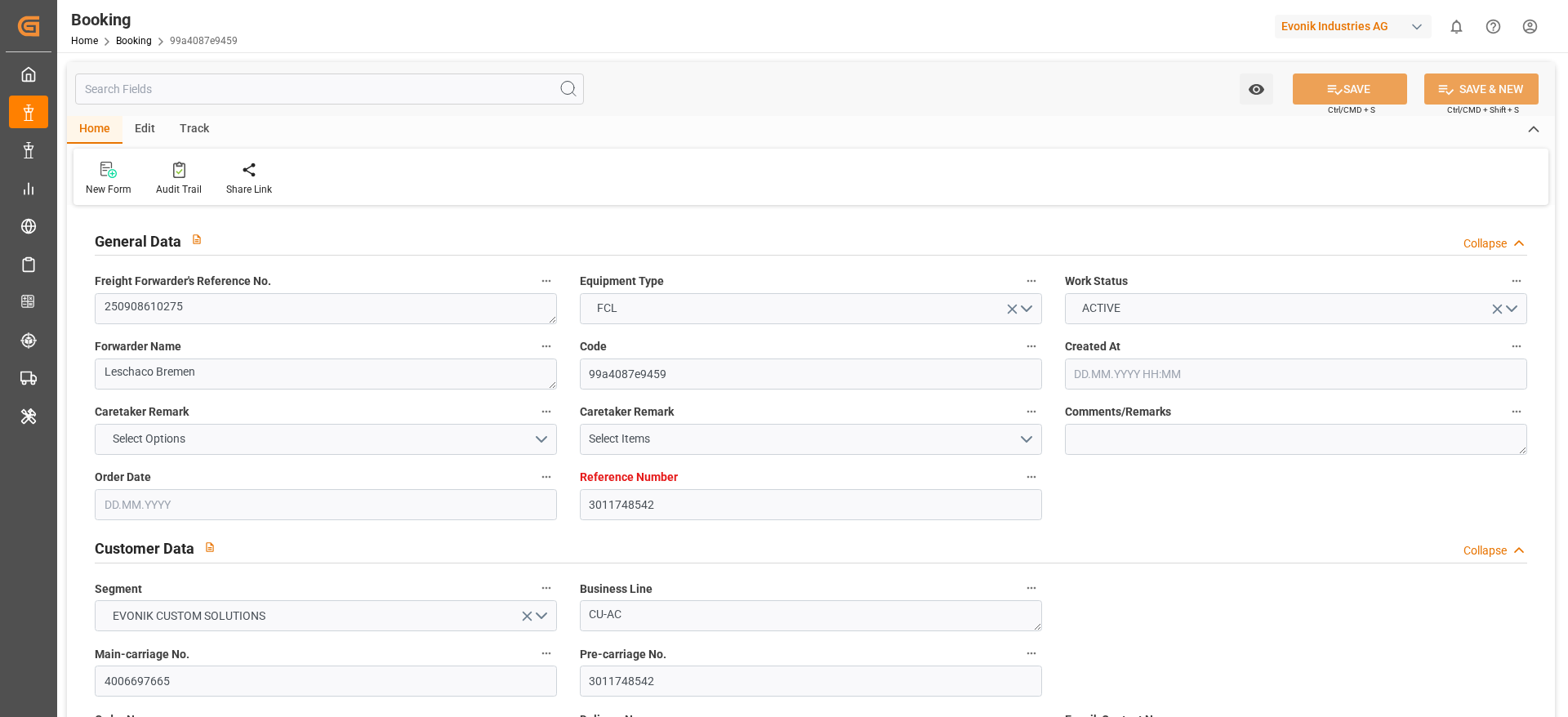
type input "05.09.2025 23:59"
type input "10.09.2025 13:00"
type input "11.09.2025 15:54"
type input "12.09.2025 07:30"
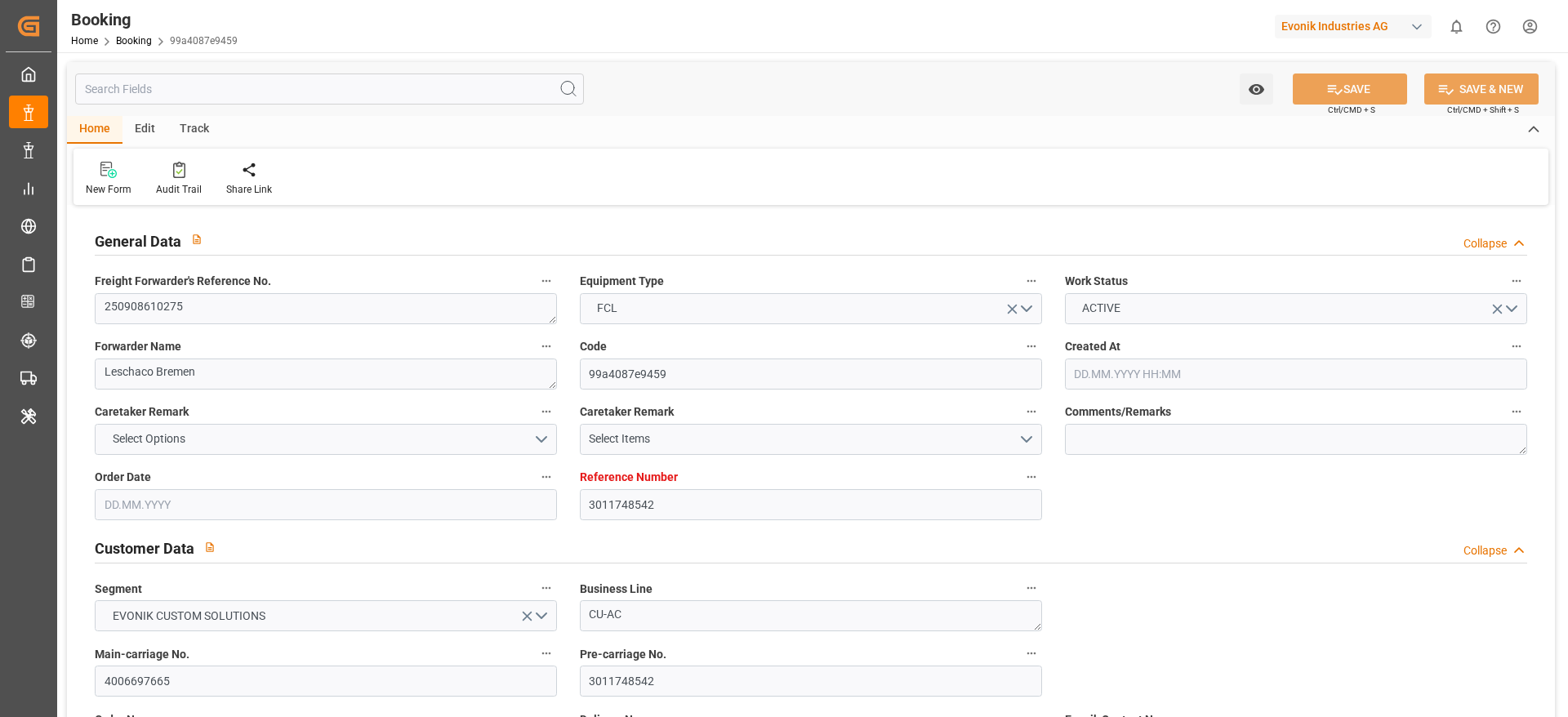
type input "12.09.2025 12:34"
type input "07.10.2025 08:00"
type input "07.10.2025 07:55"
type input "07.10.2025 11:05"
type input "11.10.2025 02:30"
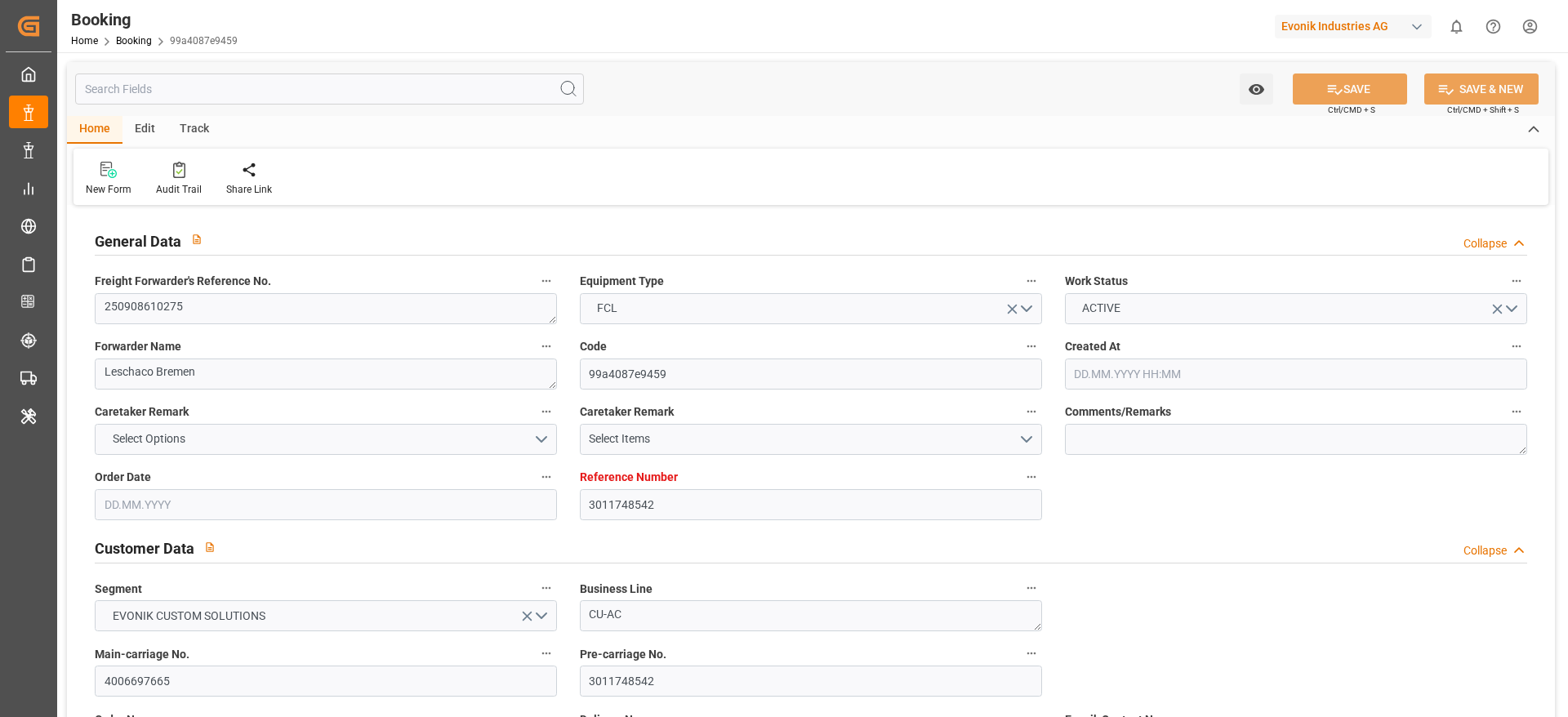
type input "16.10.2025 07:00"
type input "17.10.2025 03:23"
type input "21.10.2025 03:23"
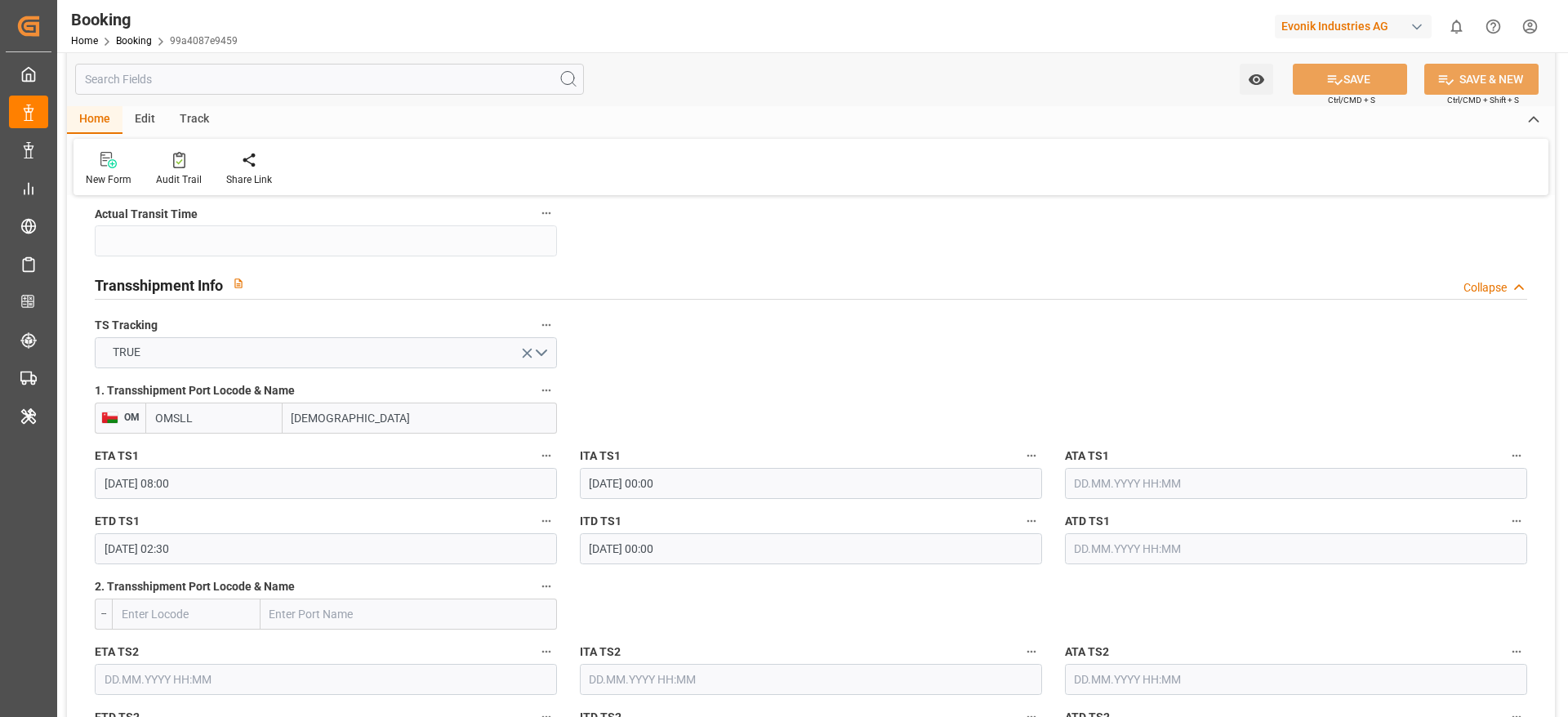
scroll to position [1648, 0]
click at [214, 414] on input "OMSLL" at bounding box center [214, 414] width 138 height 31
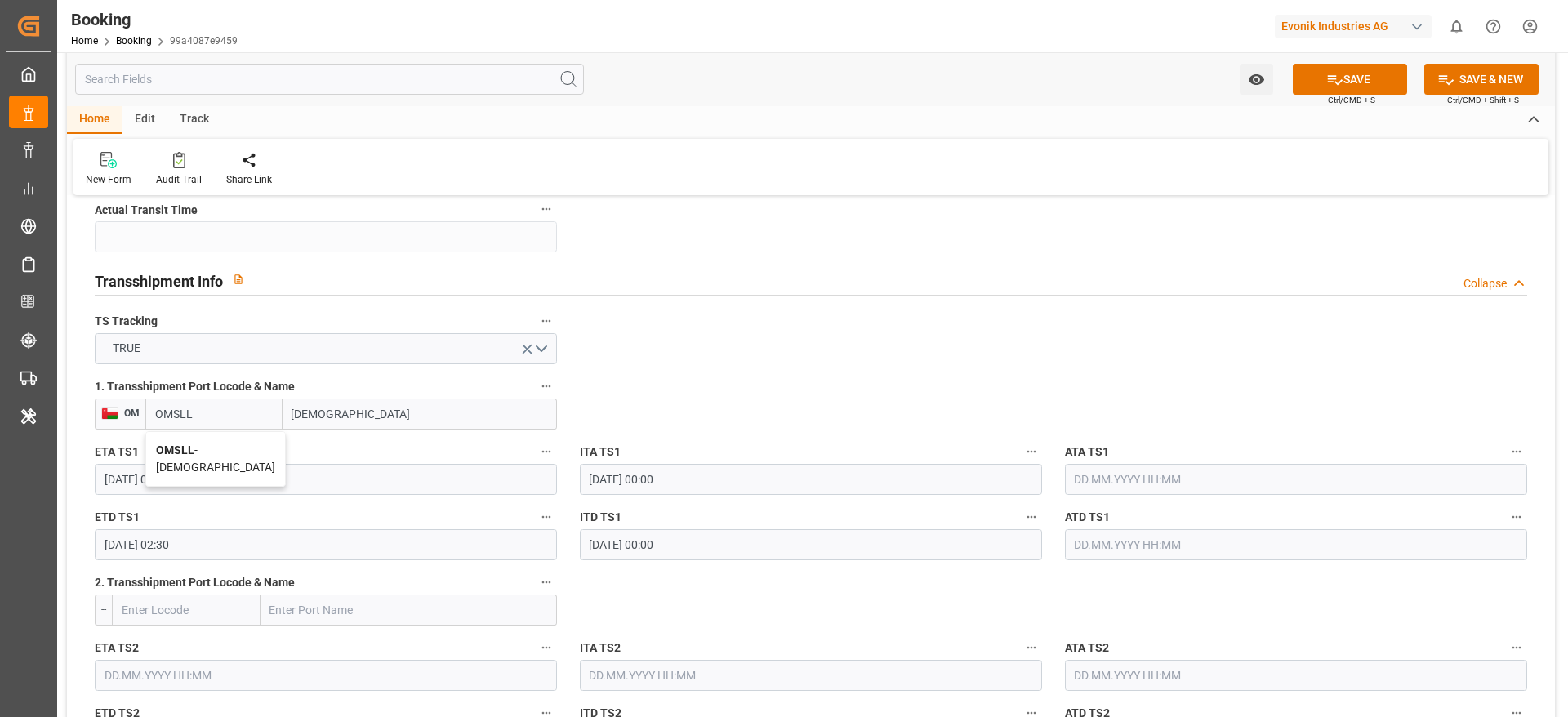
click at [242, 447] on div "OMSLL - Salalah" at bounding box center [215, 459] width 138 height 54
type input "OMSLL"
type input "Salalah"
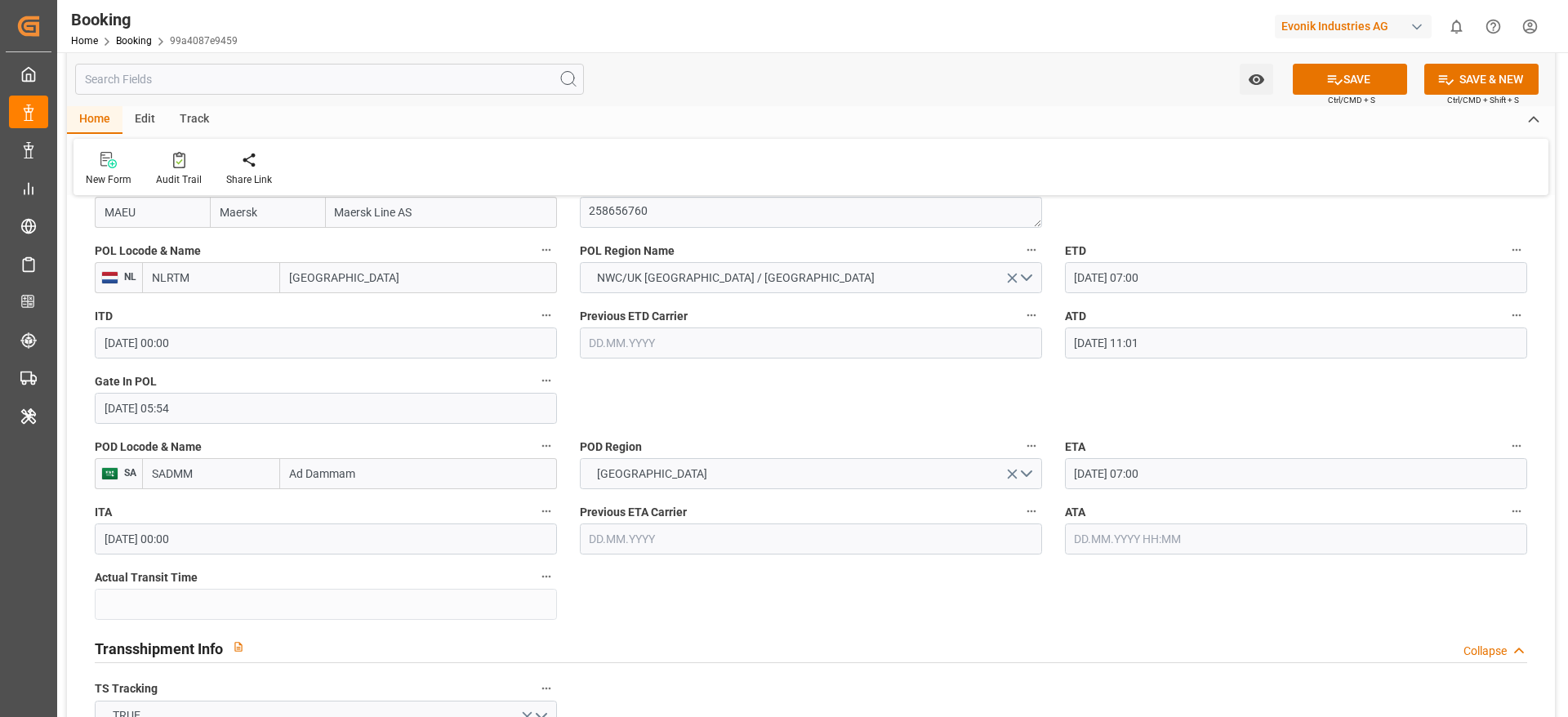
scroll to position [1525, 0]
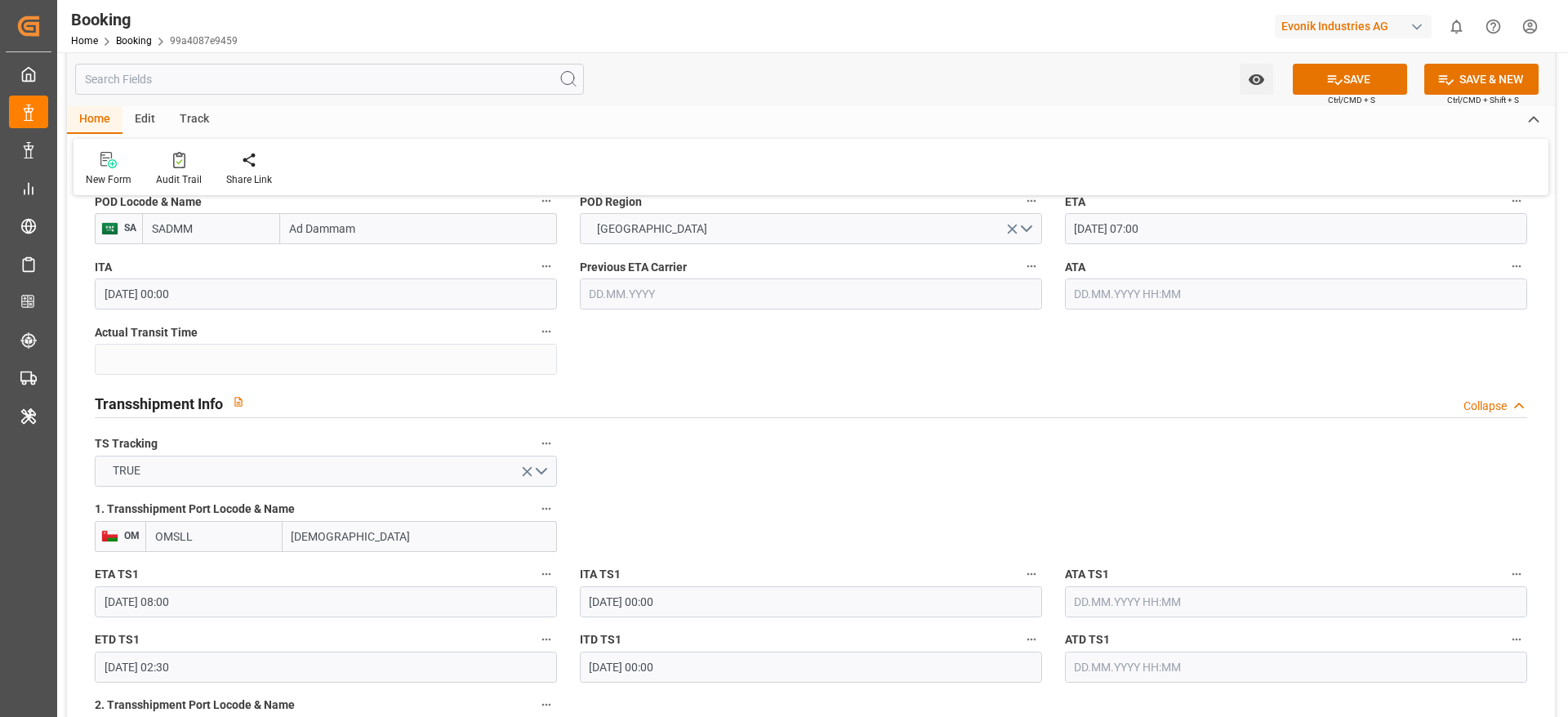
click at [1114, 596] on input "text" at bounding box center [1295, 602] width 462 height 31
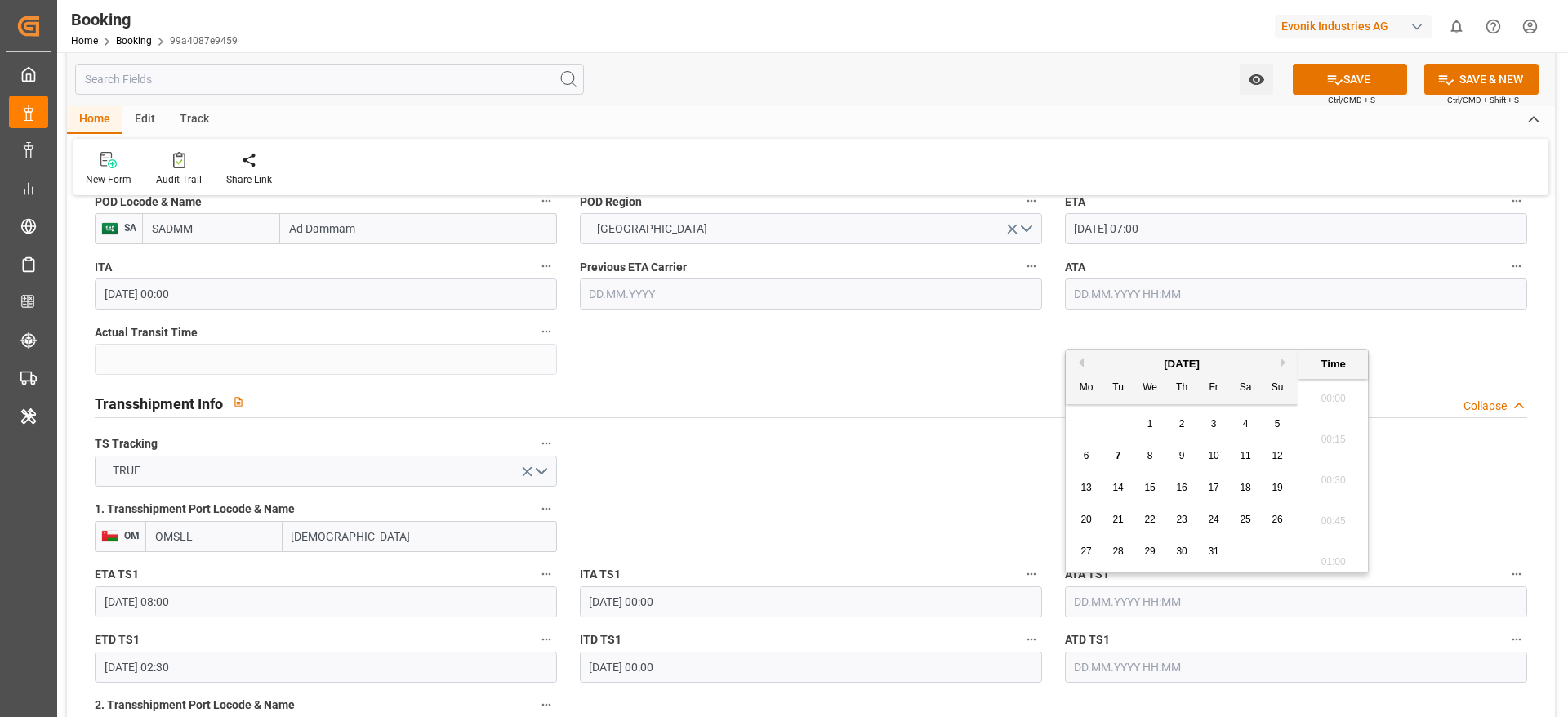
scroll to position [2619, 0]
click at [1121, 460] on div "7" at bounding box center [1119, 456] width 21 height 20
type input "[DATE] 00:00"
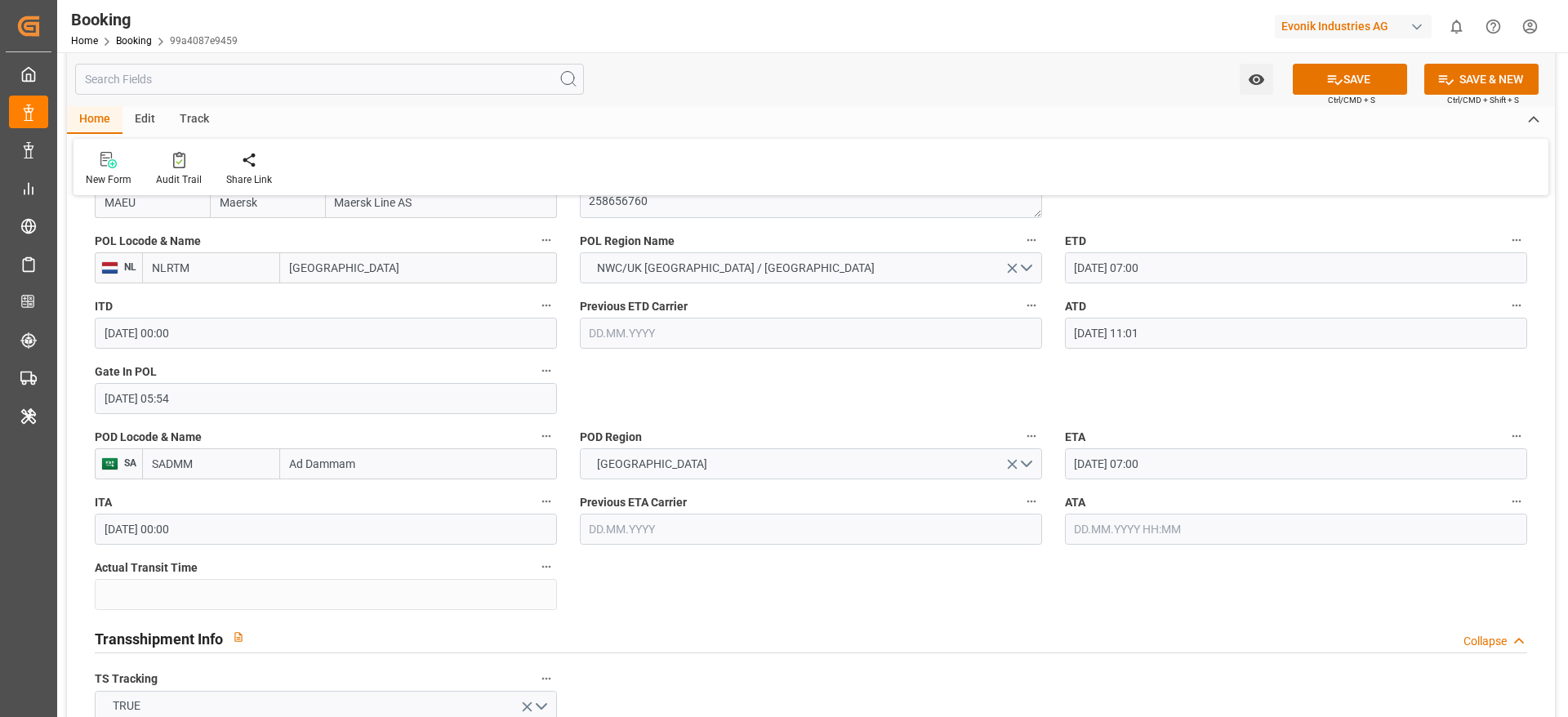
scroll to position [1157, 0]
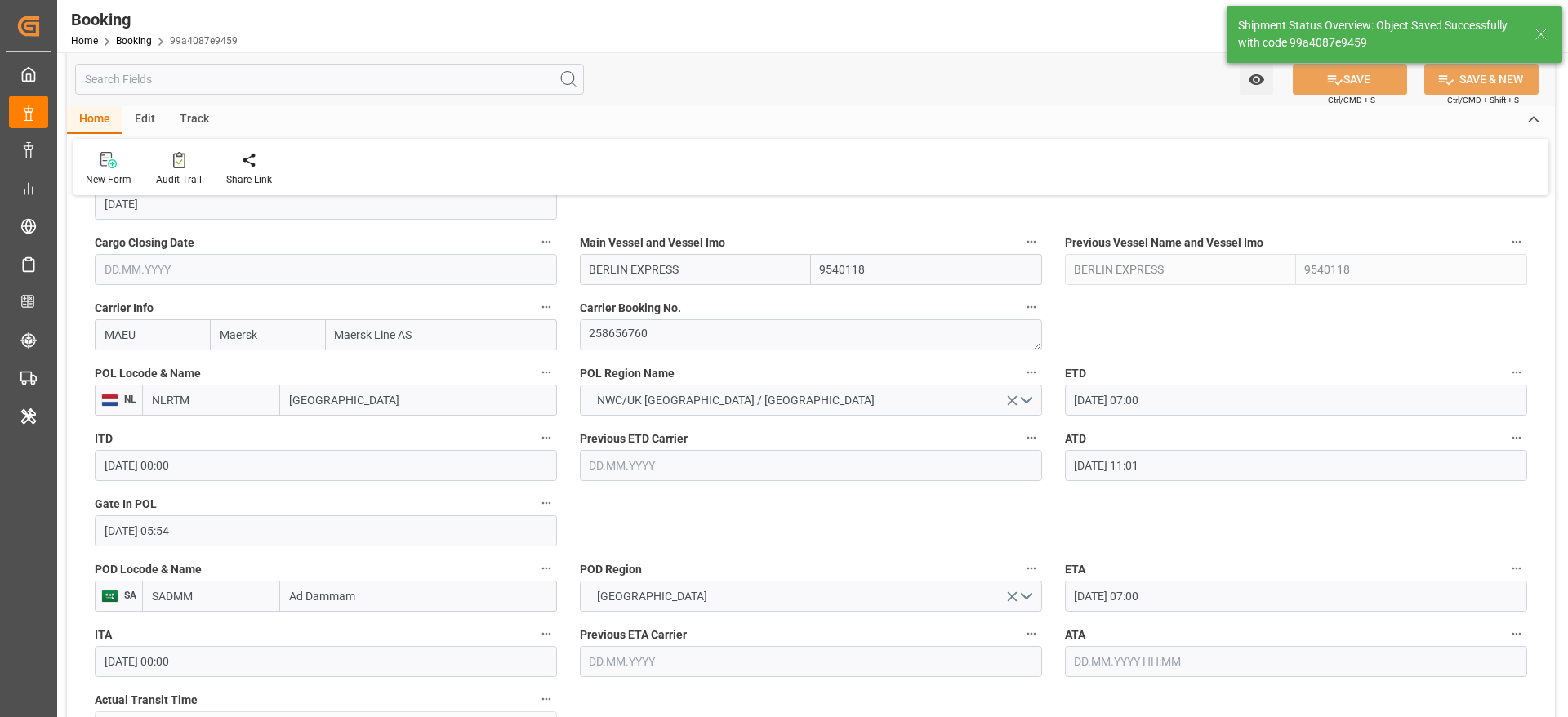
type textarea "[PERSON_NAME]"
type input "07.10.2025 11:01"
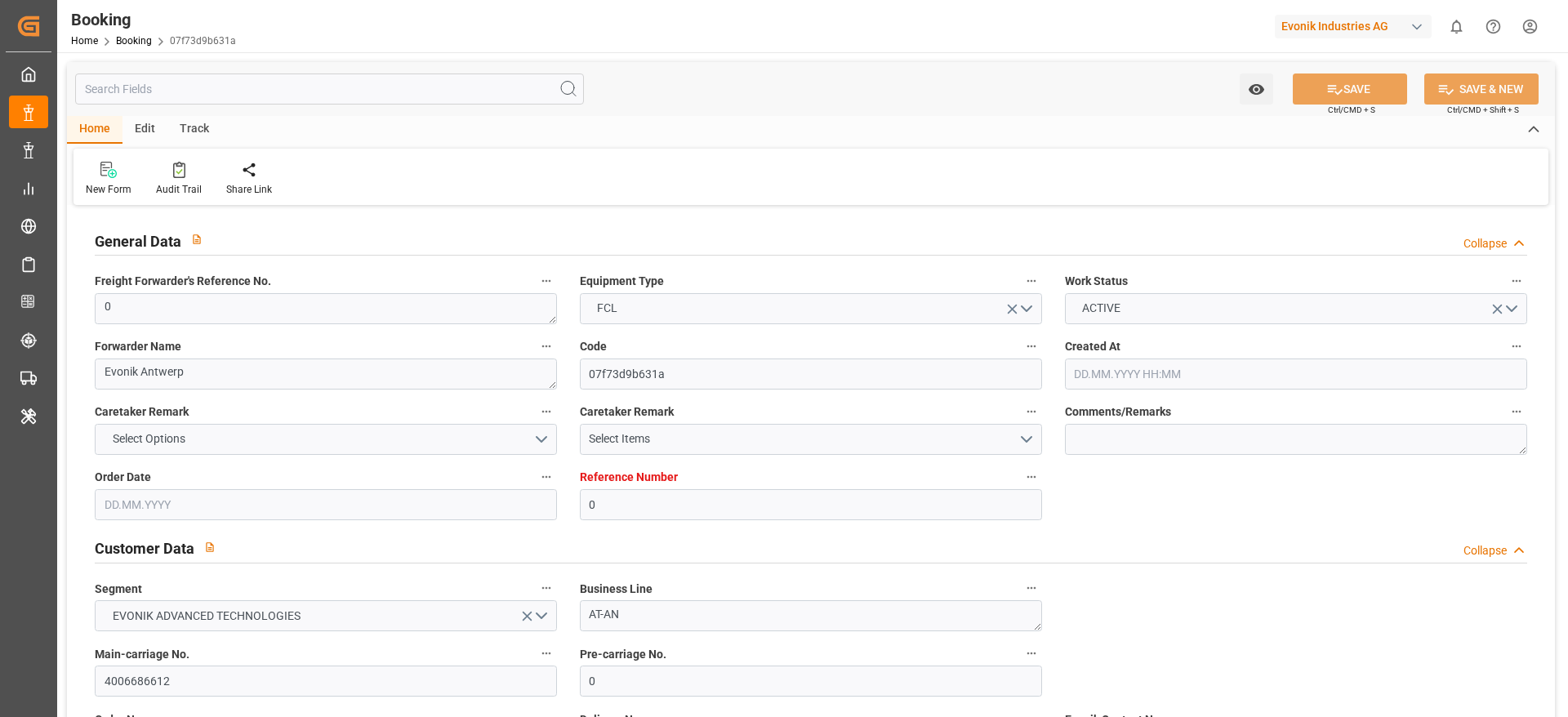
type input "[DATE] 12:03"
type input "[DATE]"
type input "[DATE] 00:00"
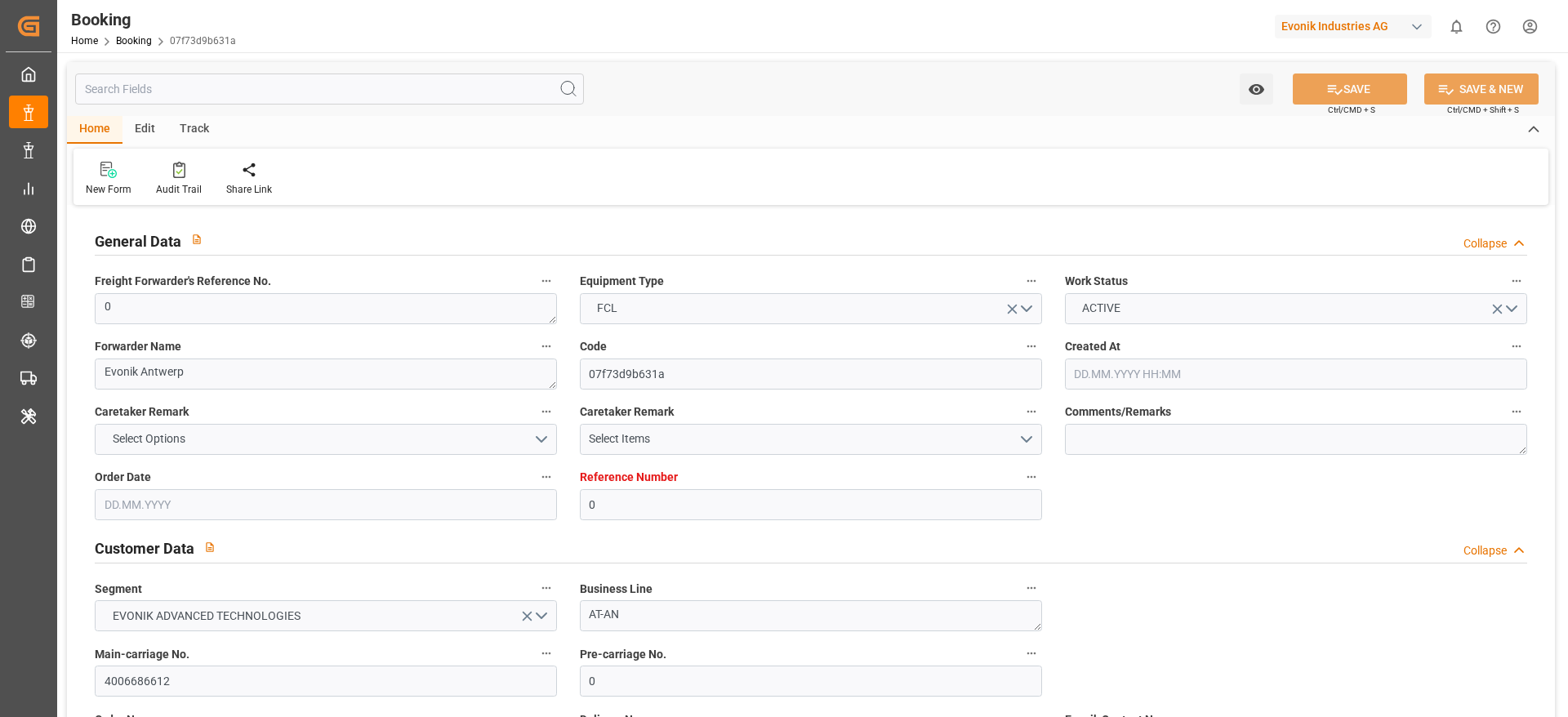
type input "[DATE] 23:30"
type input "[DATE] 23:40"
type input "[DATE] 20:44"
type input "[DATE] 16:00"
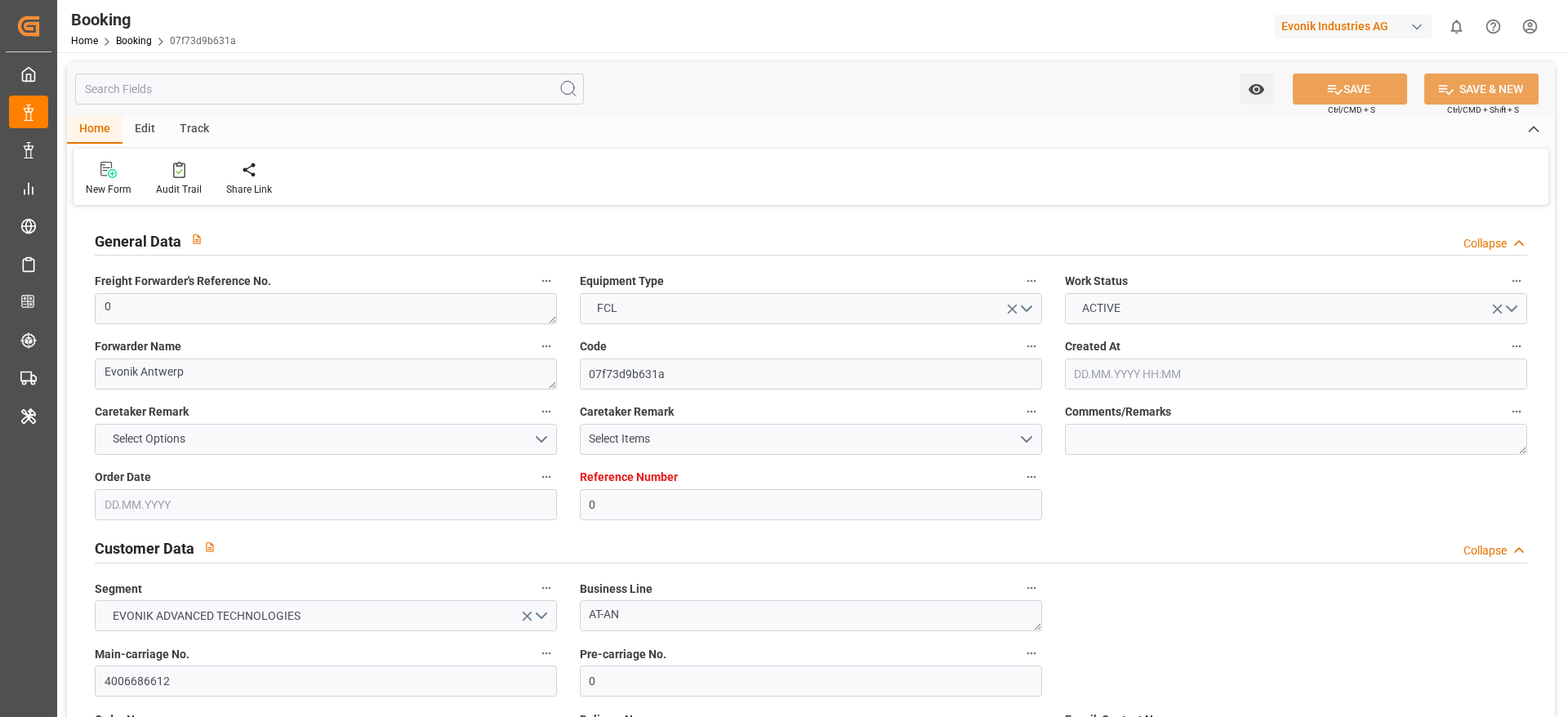
type input "[DATE] 16:00"
type input "[DATE] 07:00"
type input "[DATE] 02:00"
type input "[DATE] 19:00"
type input "[DATE] 08:00"
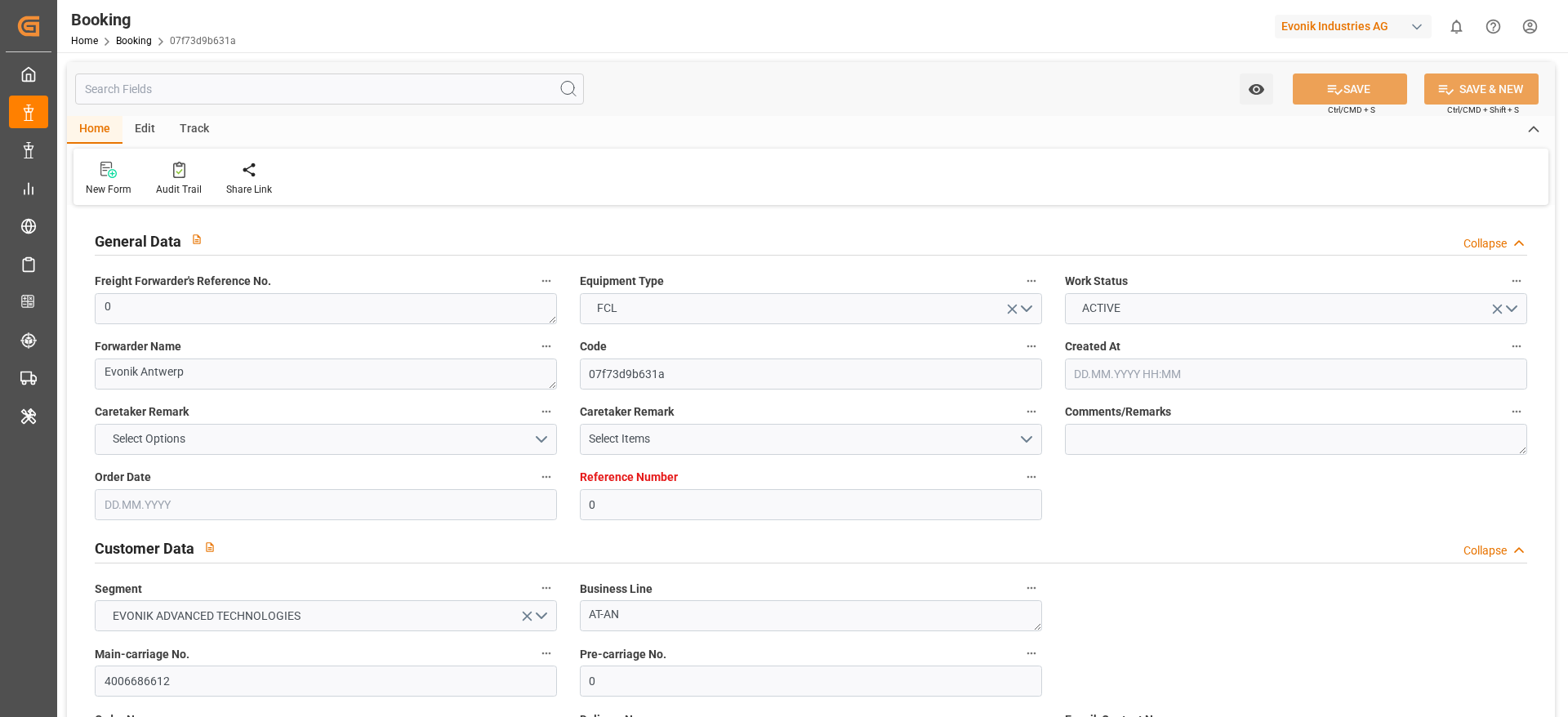
type input "[DATE] 08:00"
type input "[DATE] 23:04"
type input "[DATE]"
type input "[DATE] 19:15"
type input "[DATE] 00:01"
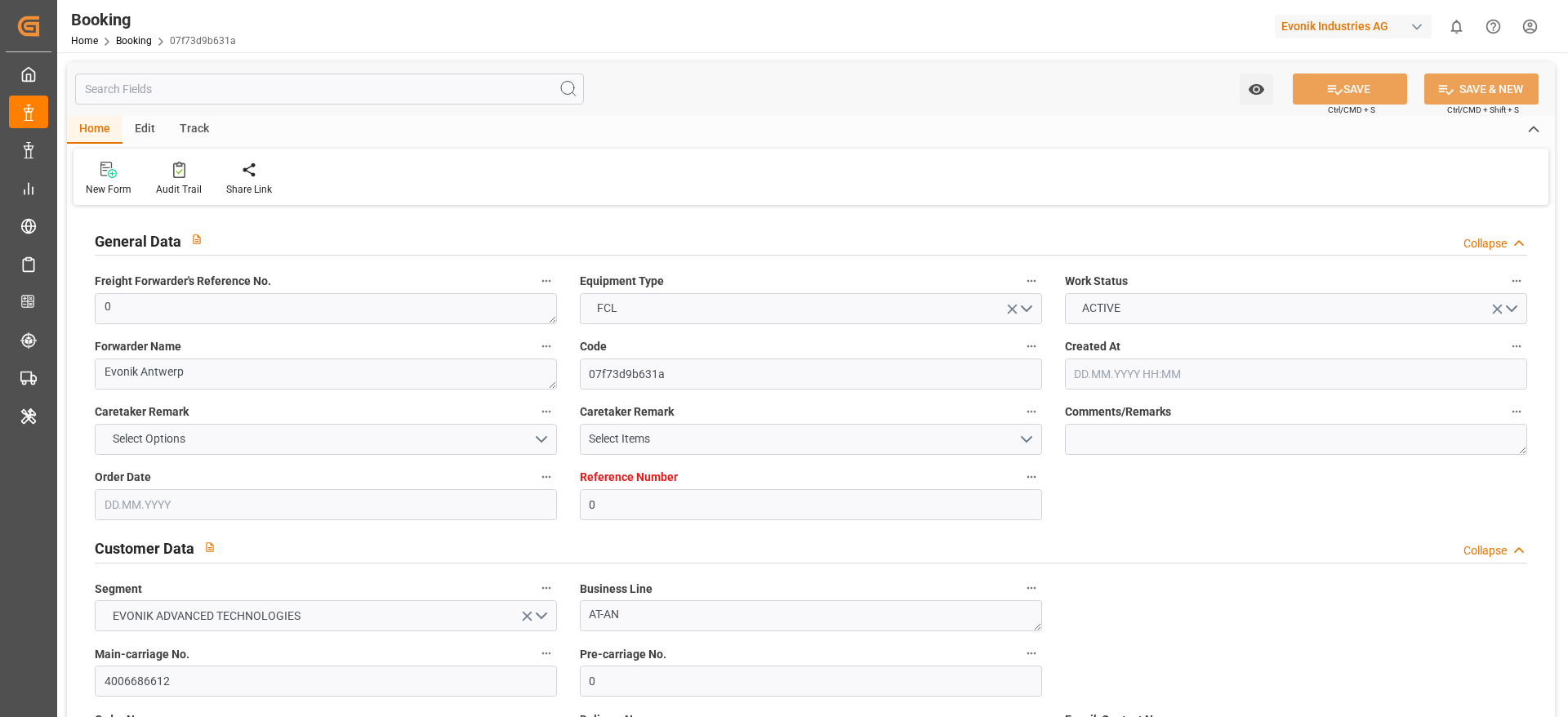
type input "[DATE] 07:00"
type input "[DATE] 18:21"
type input "[DATE] 19:26"
type input "[DATE] 00:41"
type input "[DATE] 08:00"
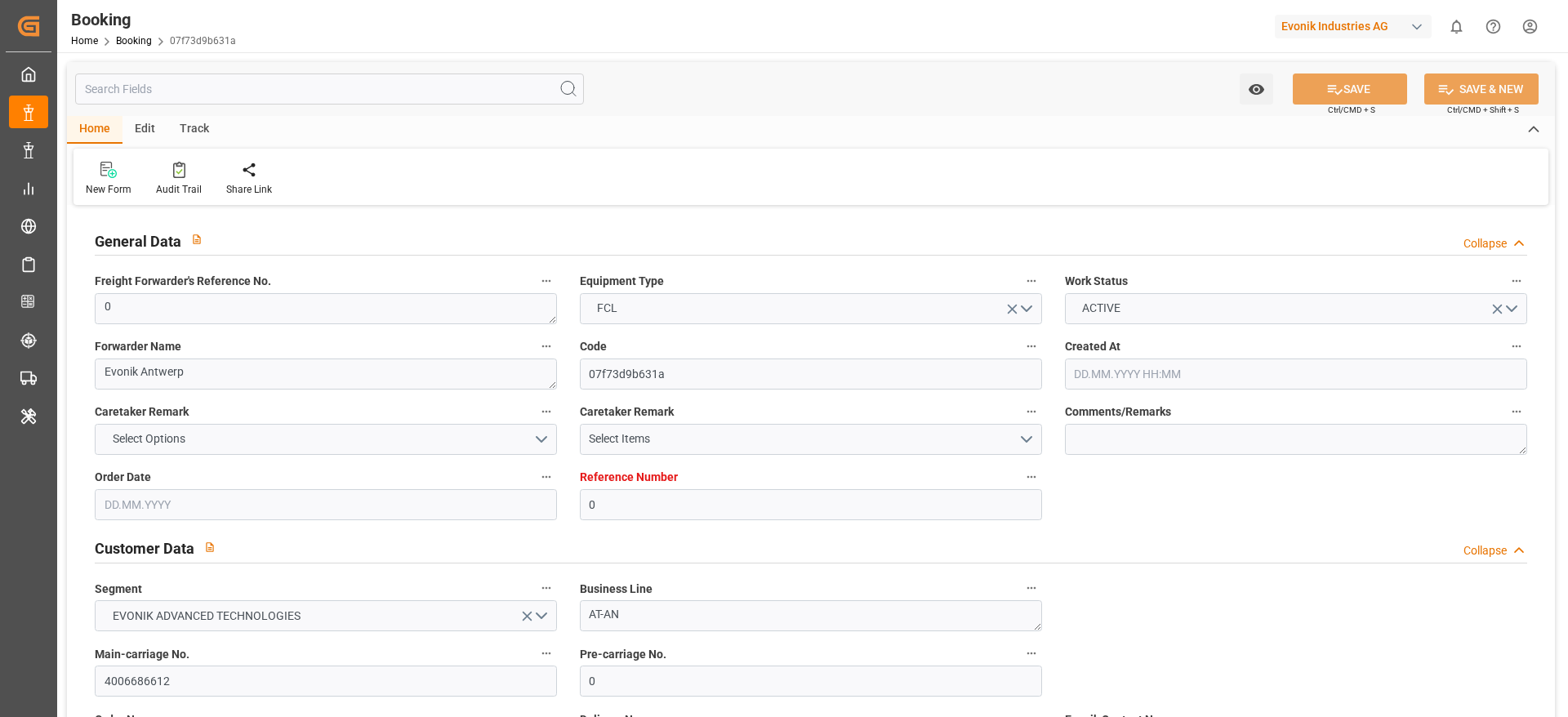
type input "[DATE] 16:00"
type input "[DATE] 04:22"
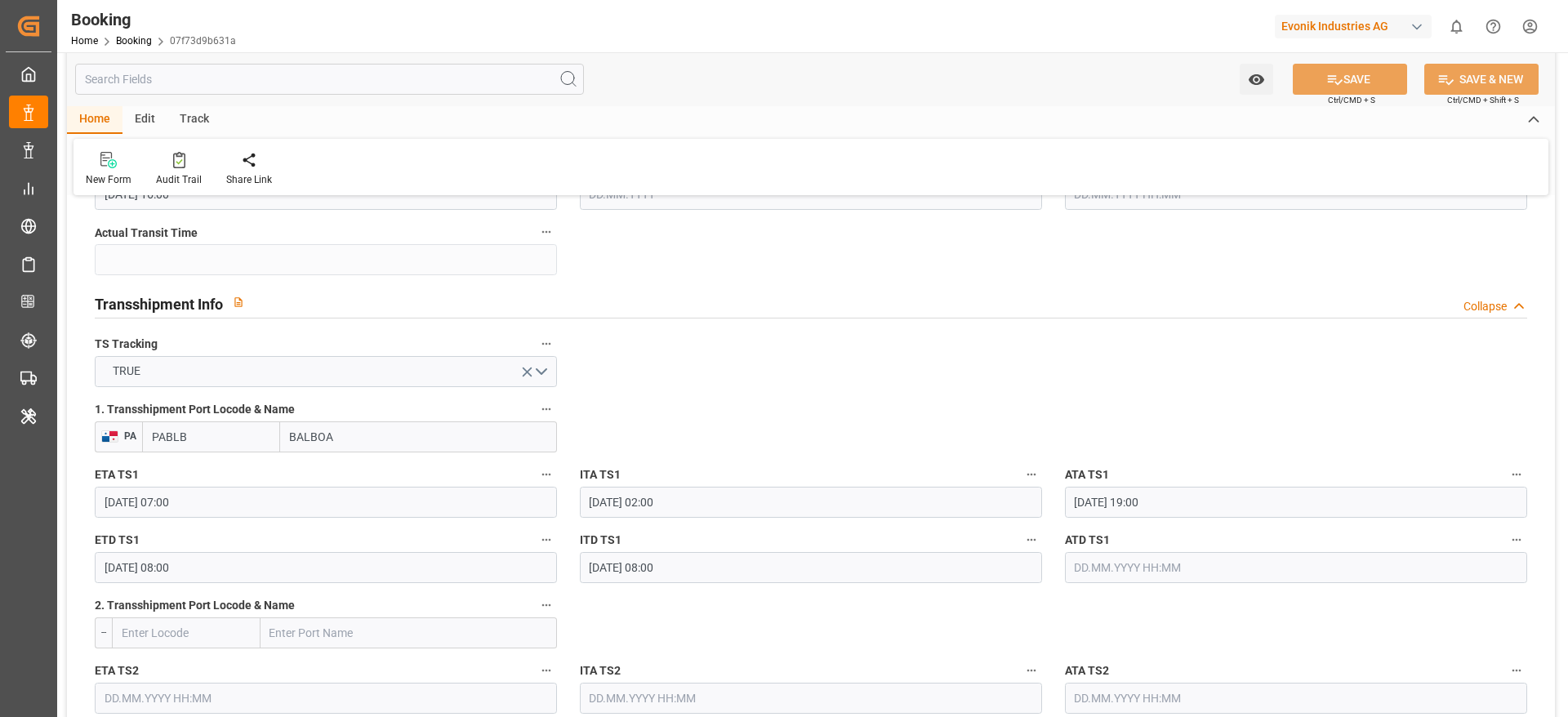
scroll to position [1715, 0]
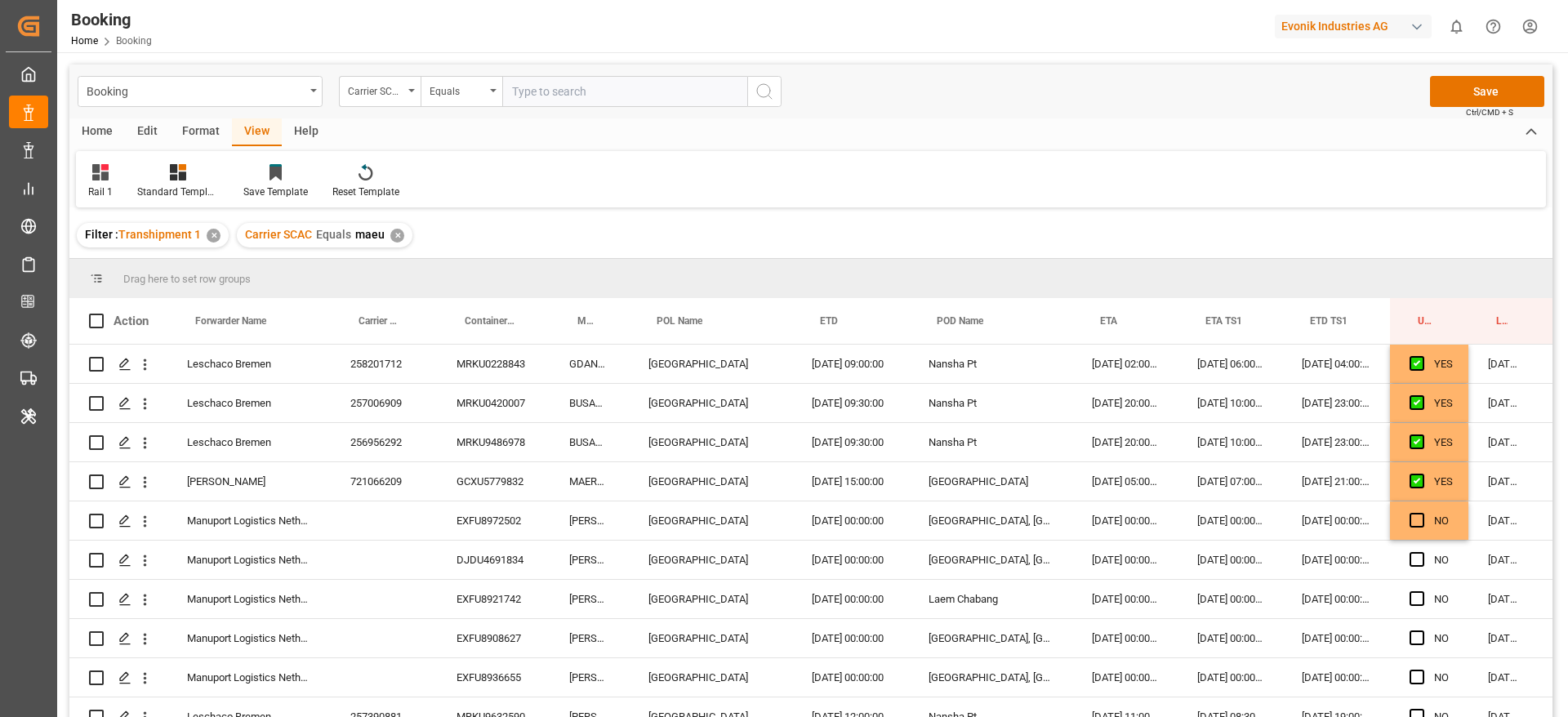
scroll to position [1715, 62]
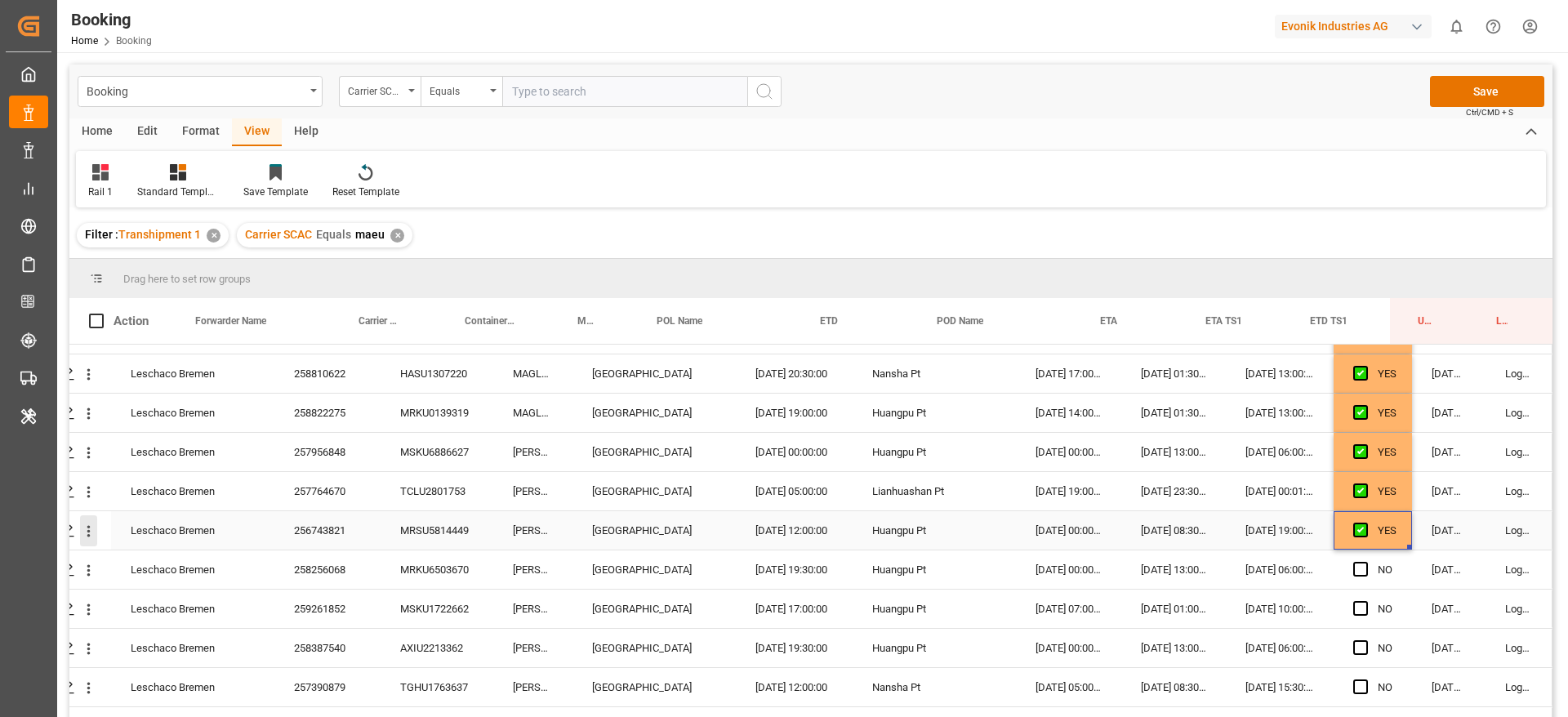
click at [89, 542] on button "open menu" at bounding box center [89, 531] width 17 height 31
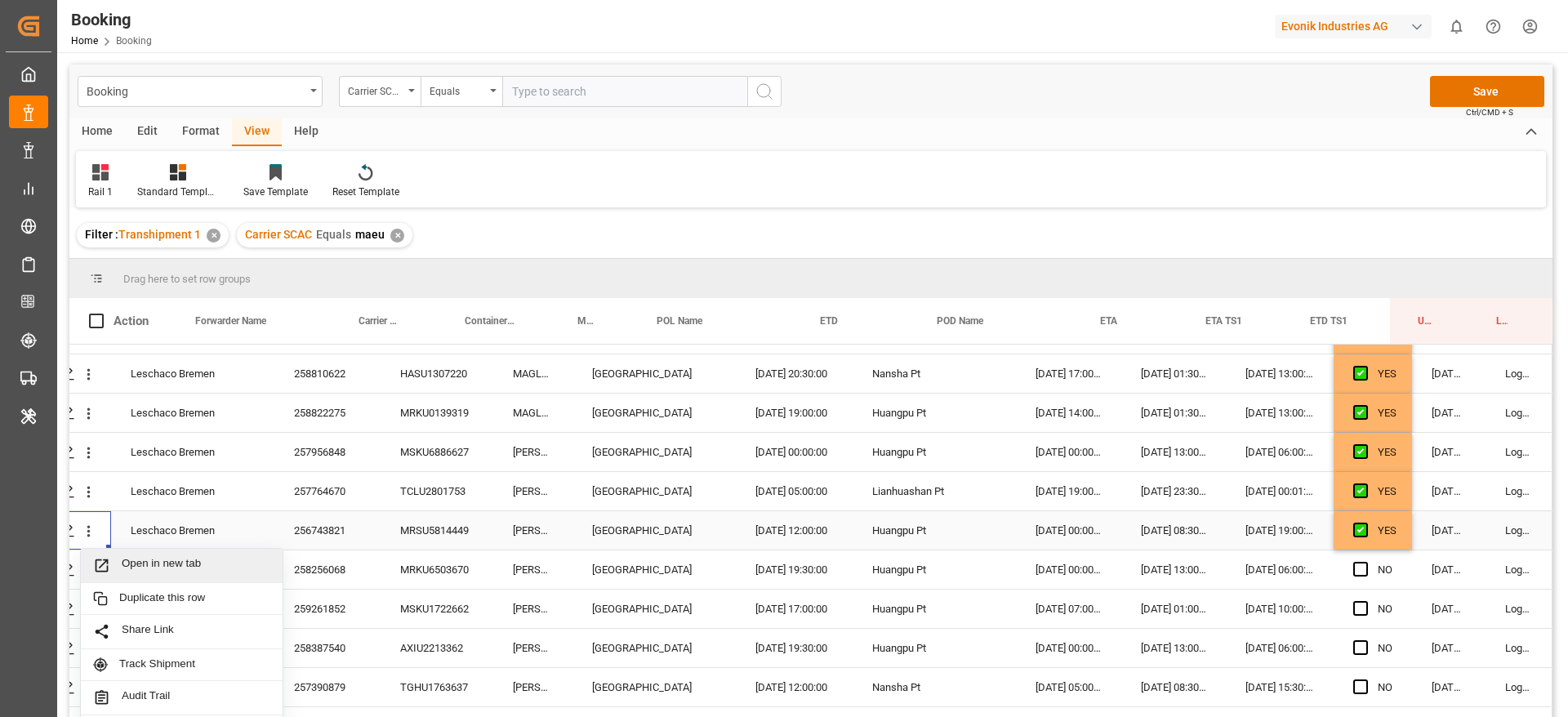
drag, startPoint x: 132, startPoint y: 560, endPoint x: 144, endPoint y: 552, distance: 14.4
click at [133, 560] on span "Open in new tab" at bounding box center [196, 566] width 149 height 17
click at [343, 573] on div "258256068" at bounding box center [327, 569] width 106 height 38
click at [1363, 567] on div "Press SPACE to select this row." at bounding box center [1365, 570] width 25 height 38
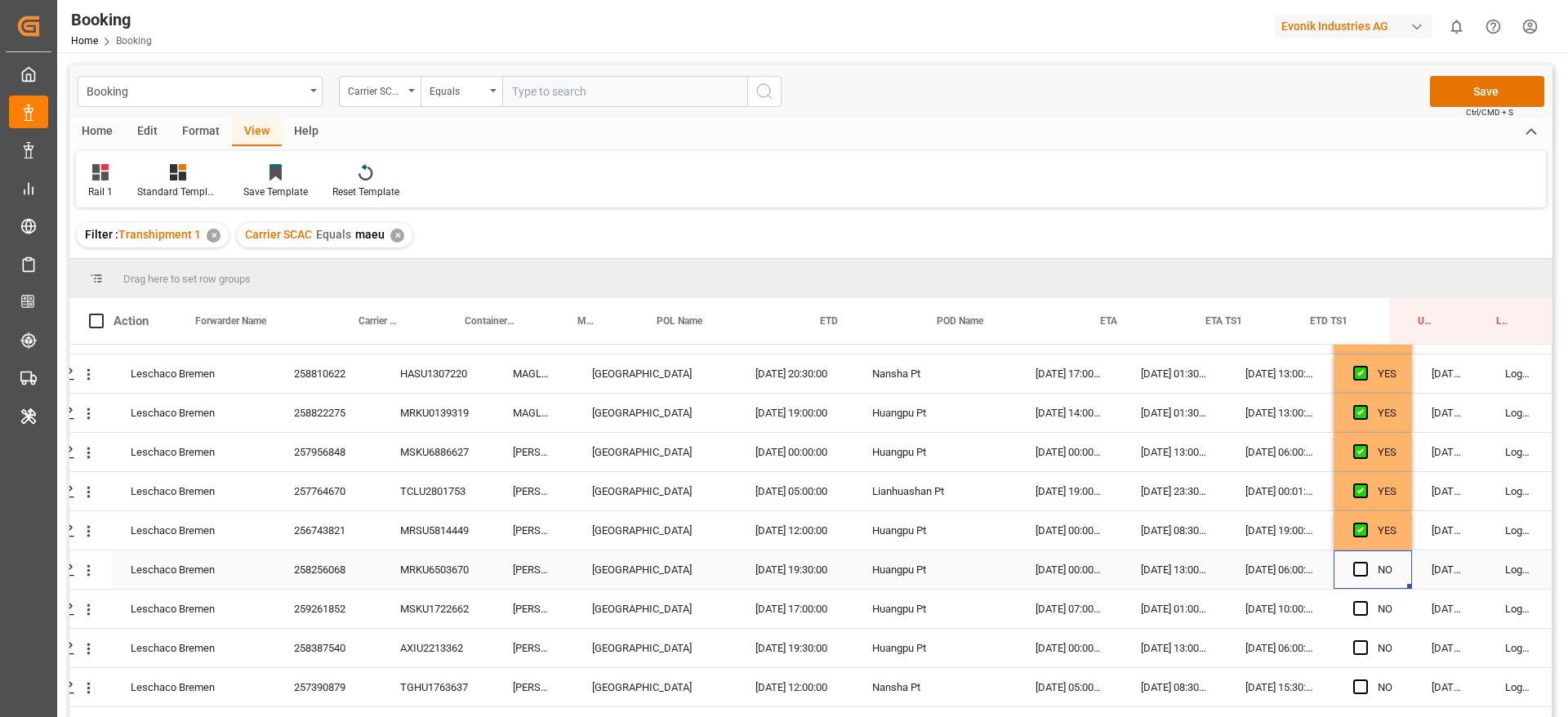
click at [338, 563] on div "258256068" at bounding box center [327, 569] width 106 height 38
click at [1362, 567] on div "Press SPACE to select this row." at bounding box center [1365, 570] width 25 height 38
click at [1355, 567] on span "Press SPACE to select this row." at bounding box center [1360, 569] width 15 height 15
click at [1365, 562] on input "Press SPACE to select this row." at bounding box center [1365, 562] width 0 height 0
click at [1354, 614] on span "Press SPACE to select this row." at bounding box center [1360, 608] width 15 height 15
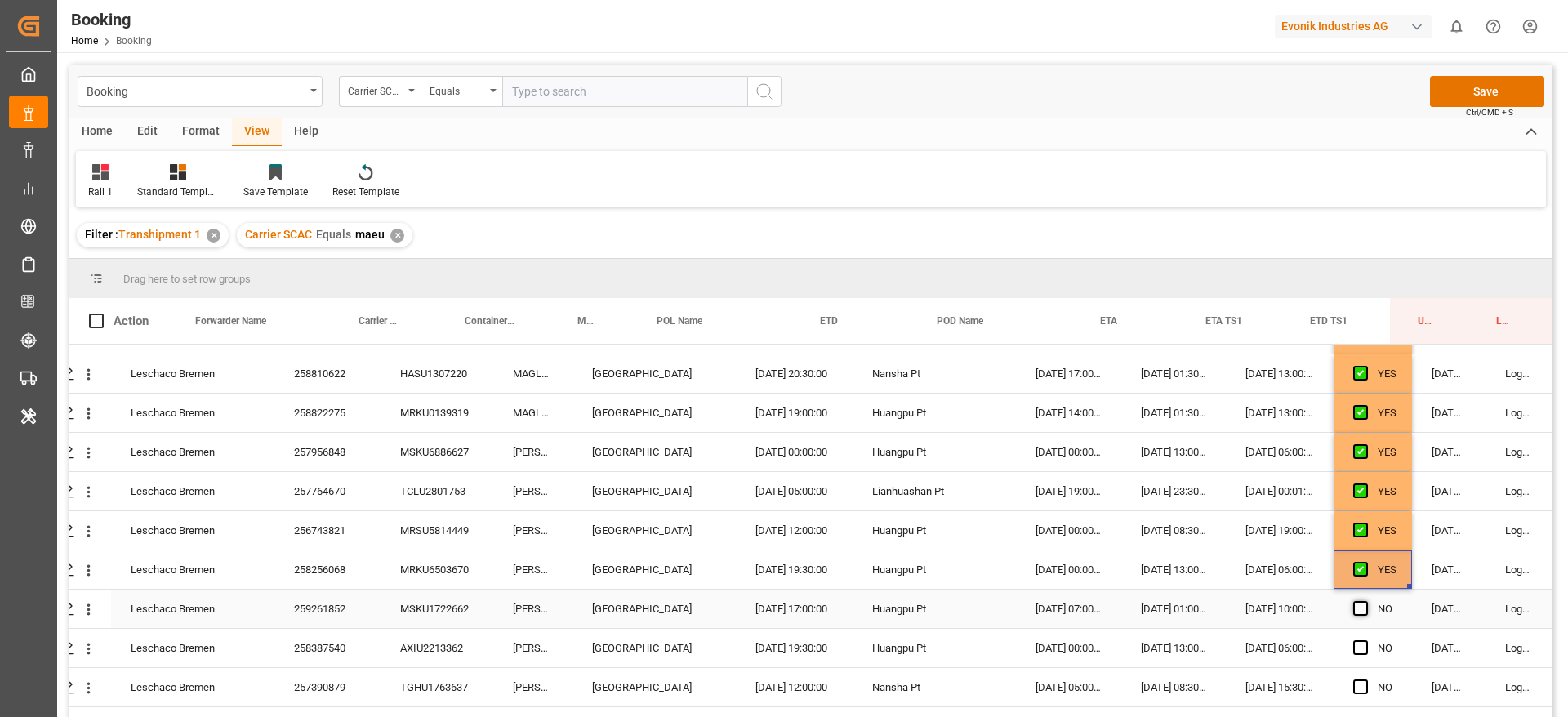
click at [1365, 601] on input "Press SPACE to select this row." at bounding box center [1365, 601] width 0 height 0
click at [1354, 644] on span "Press SPACE to select this row." at bounding box center [1360, 647] width 15 height 15
click at [1365, 640] on input "Press SPACE to select this row." at bounding box center [1365, 640] width 0 height 0
click at [1354, 683] on span "Press SPACE to select this row." at bounding box center [1360, 686] width 15 height 15
click at [1365, 679] on input "Press SPACE to select this row." at bounding box center [1365, 679] width 0 height 0
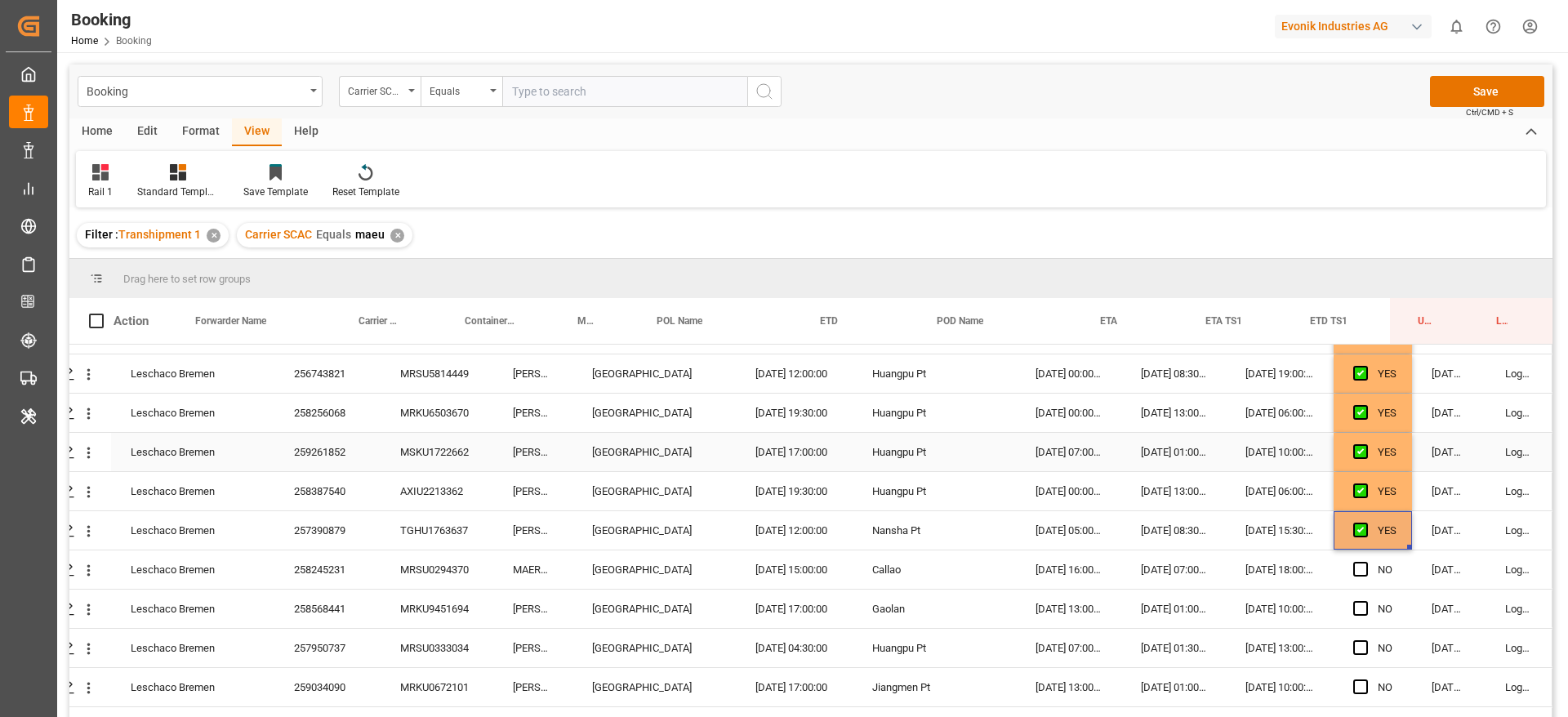
scroll to position [1960, 62]
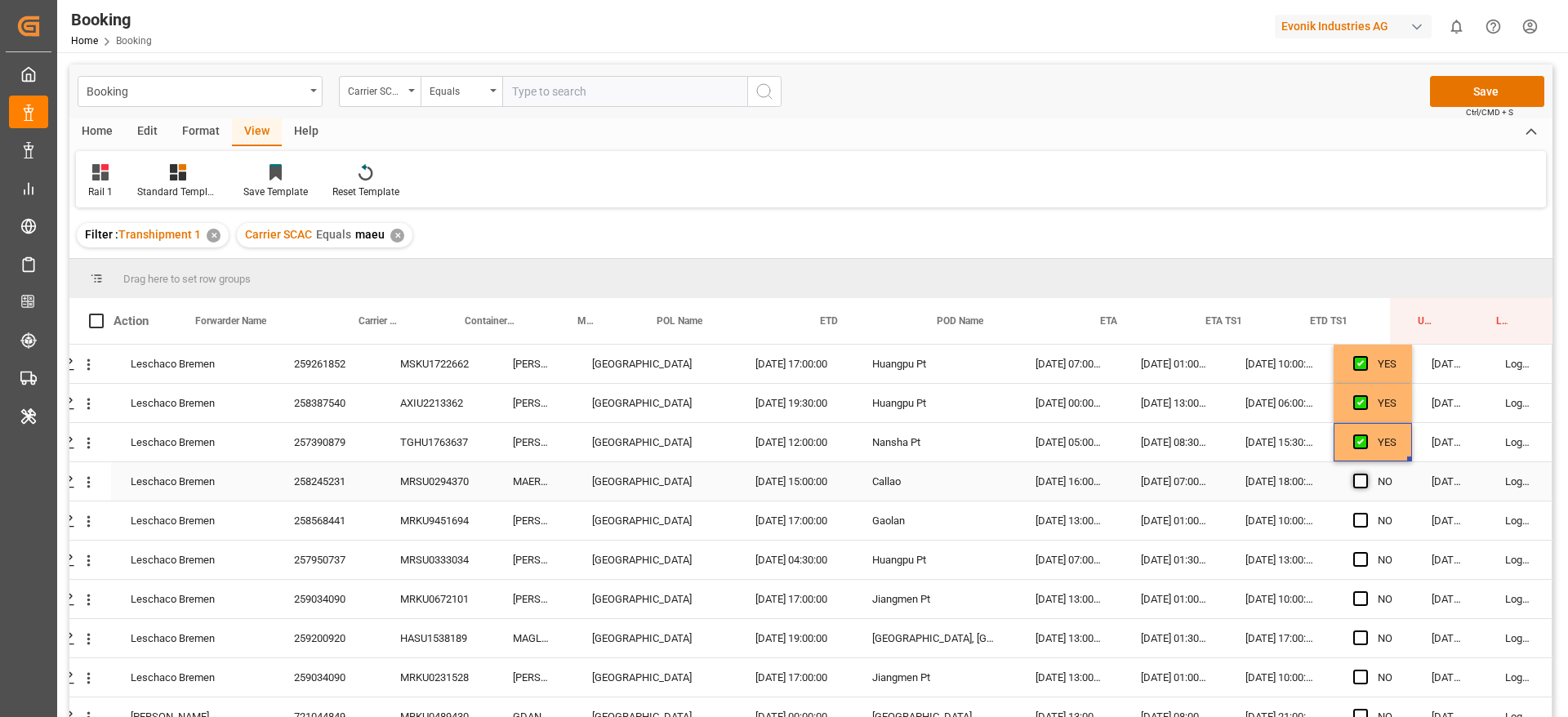
click at [1354, 489] on div "Press SPACE to select this row." at bounding box center [1365, 482] width 25 height 38
click at [1356, 484] on span "Press SPACE to select this row." at bounding box center [1360, 480] width 15 height 15
click at [1365, 473] on input "Press SPACE to select this row." at bounding box center [1365, 473] width 0 height 0
click at [1364, 526] on div "Press SPACE to select this row." at bounding box center [1365, 521] width 25 height 38
click at [1357, 519] on span "Press SPACE to select this row." at bounding box center [1360, 520] width 15 height 15
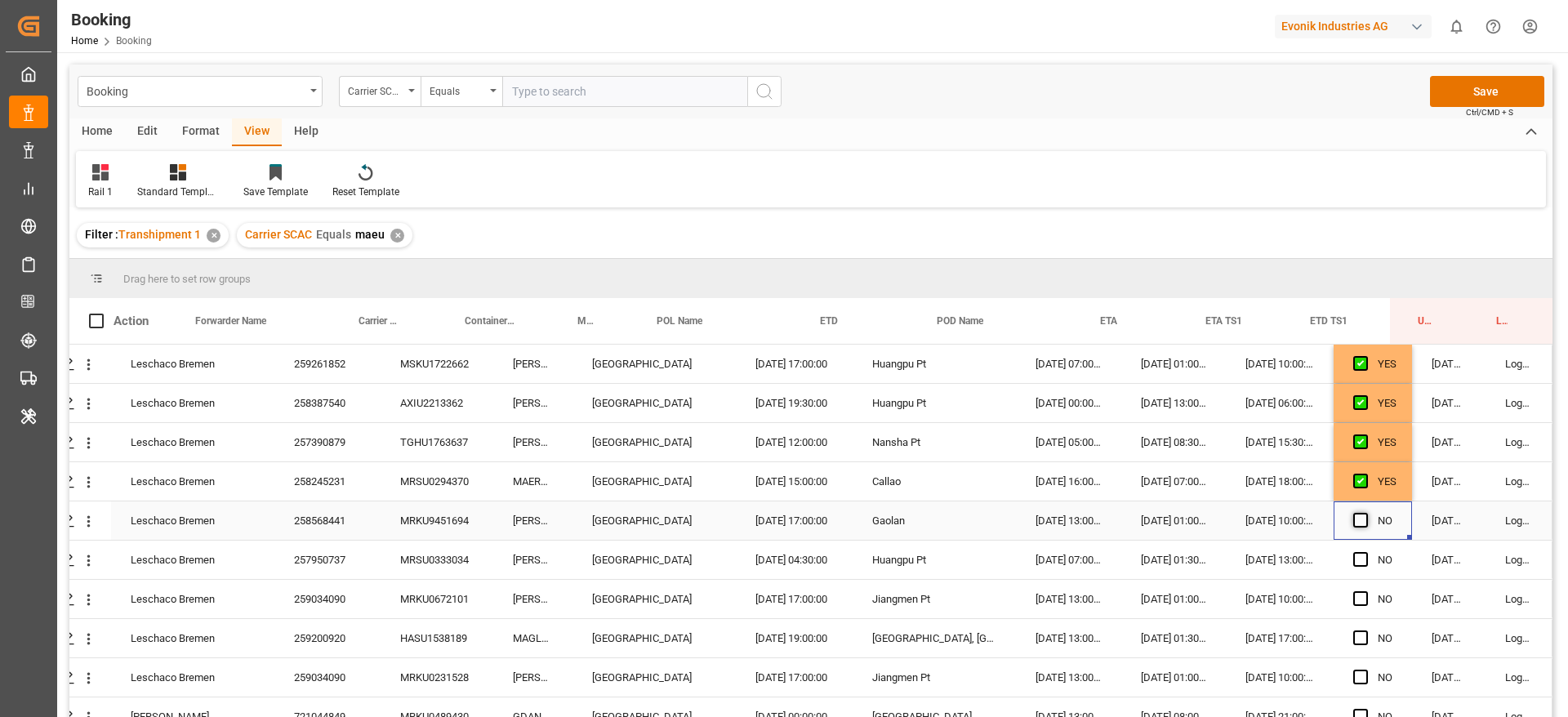
click at [1365, 513] on input "Press SPACE to select this row." at bounding box center [1365, 513] width 0 height 0
click at [1357, 550] on div "Press SPACE to select this row." at bounding box center [1365, 561] width 25 height 38
click at [1357, 554] on span "Press SPACE to select this row." at bounding box center [1360, 559] width 15 height 15
click at [1365, 552] on input "Press SPACE to select this row." at bounding box center [1365, 552] width 0 height 0
click at [1354, 597] on span "Press SPACE to select this row." at bounding box center [1360, 598] width 15 height 15
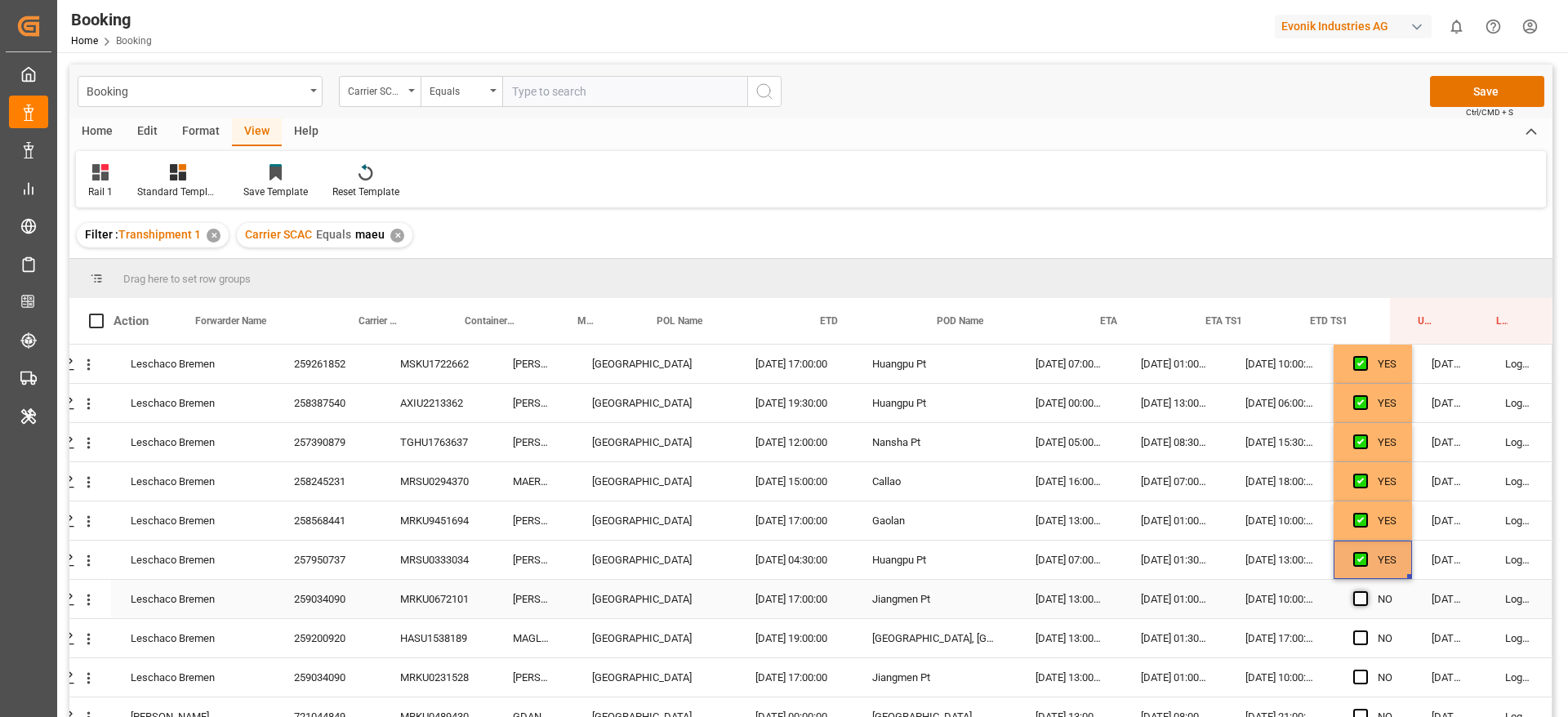
click at [1365, 591] on input "Press SPACE to select this row." at bounding box center [1365, 591] width 0 height 0
click at [1347, 605] on div "YES" at bounding box center [1373, 599] width 79 height 38
drag, startPoint x: 1348, startPoint y: 620, endPoint x: 1352, endPoint y: 630, distance: 10.8
click at [1354, 623] on div "Press SPACE to select this row." at bounding box center [1365, 638] width 25 height 38
click at [1354, 637] on span "Press SPACE to select this row." at bounding box center [1360, 638] width 15 height 15
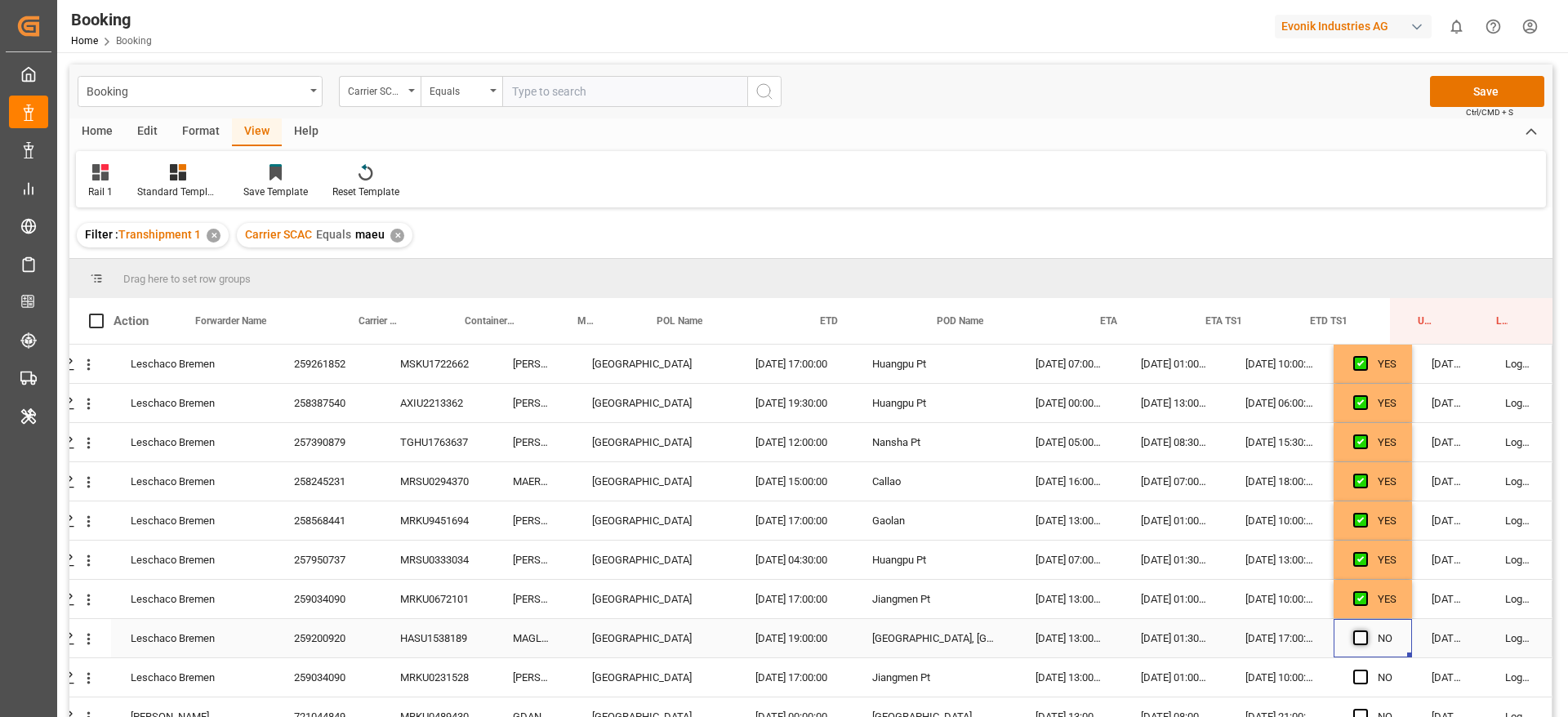
click at [1365, 631] on input "Press SPACE to select this row." at bounding box center [1365, 631] width 0 height 0
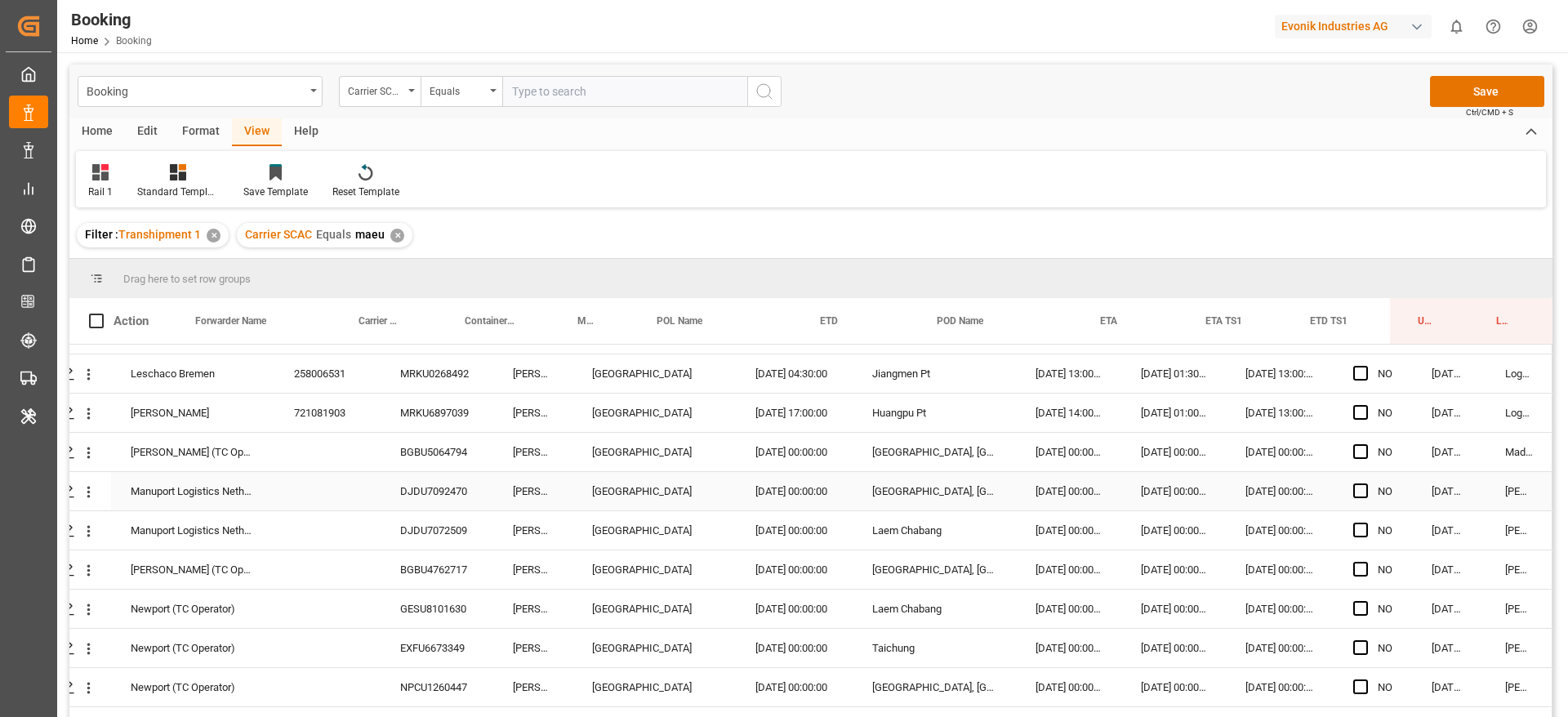
scroll to position [2818, 62]
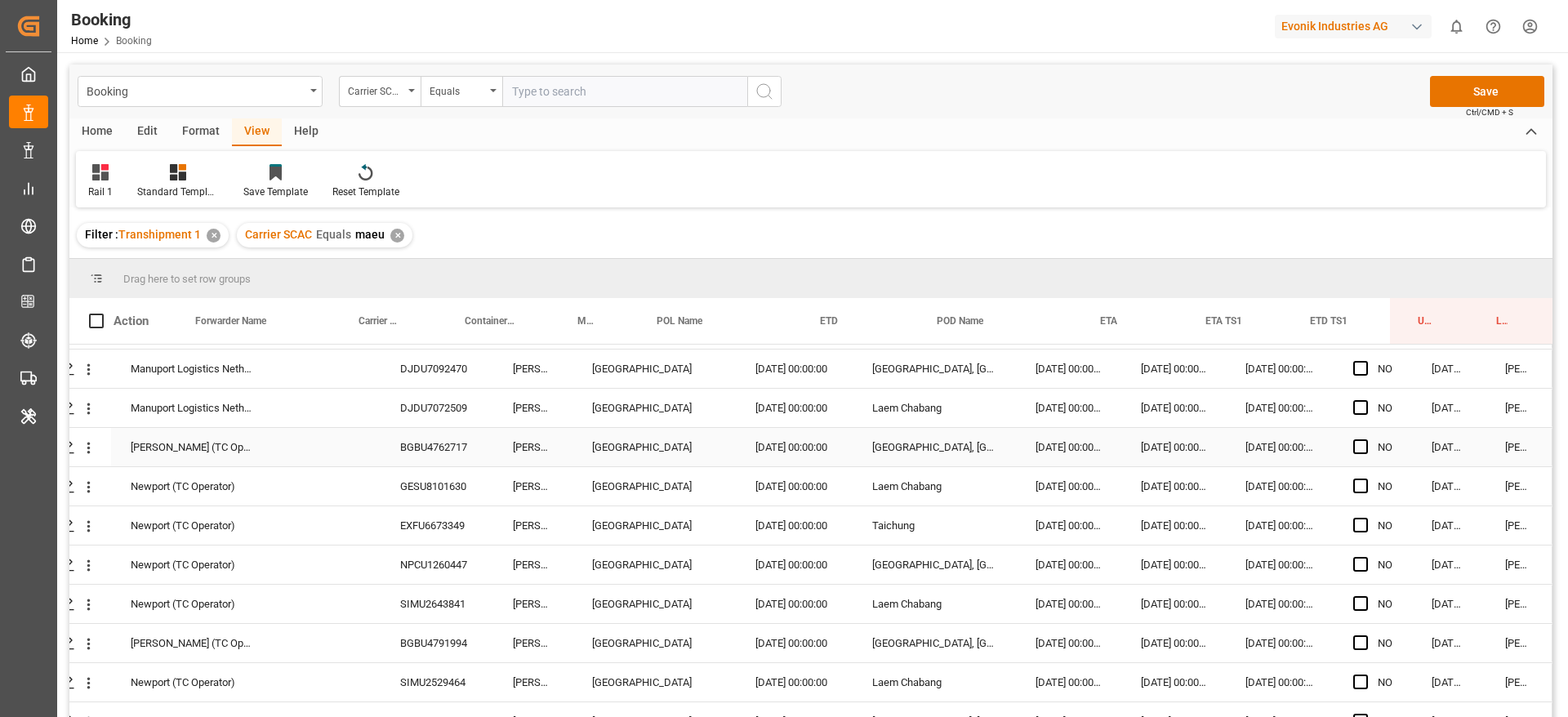
click at [448, 438] on div "BGBU4762717" at bounding box center [437, 447] width 113 height 38
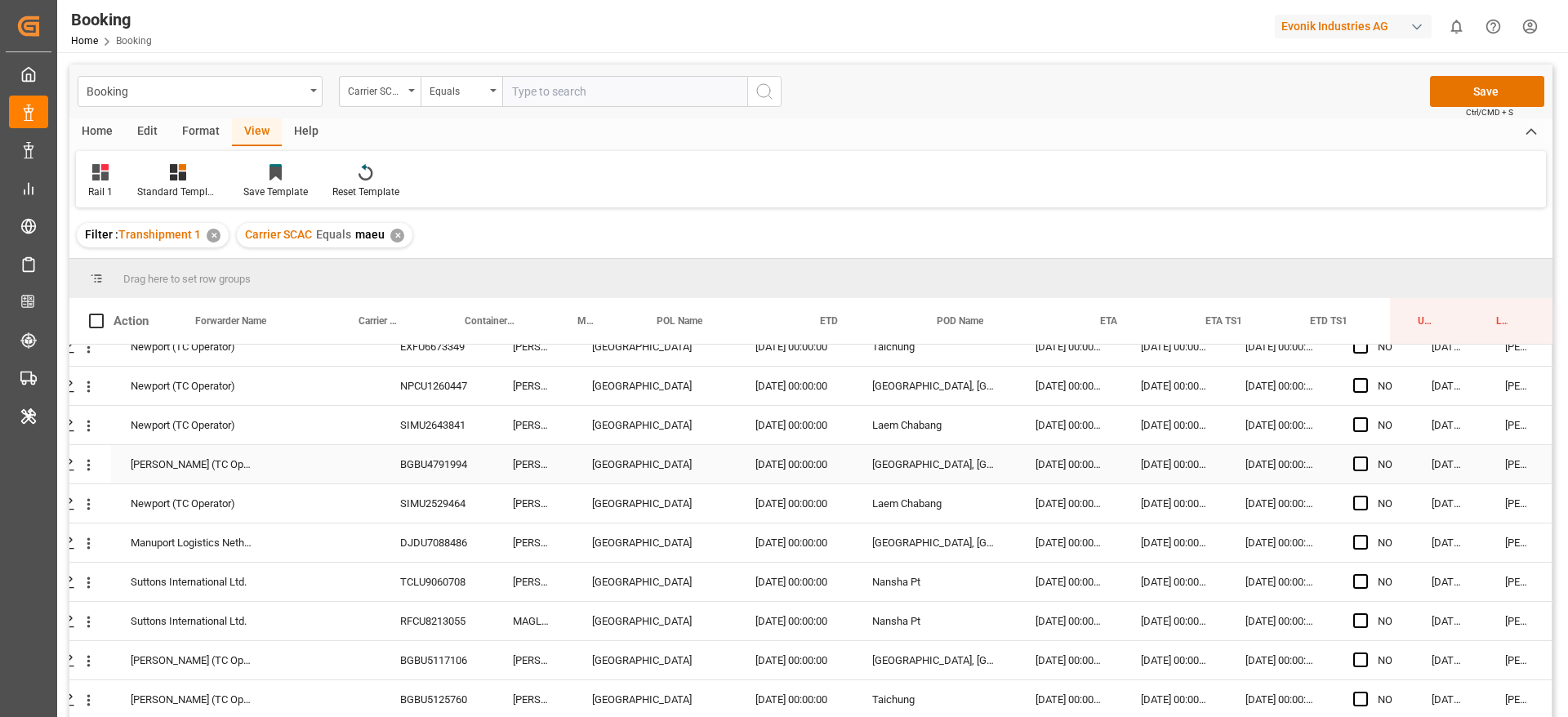
scroll to position [2941, 62]
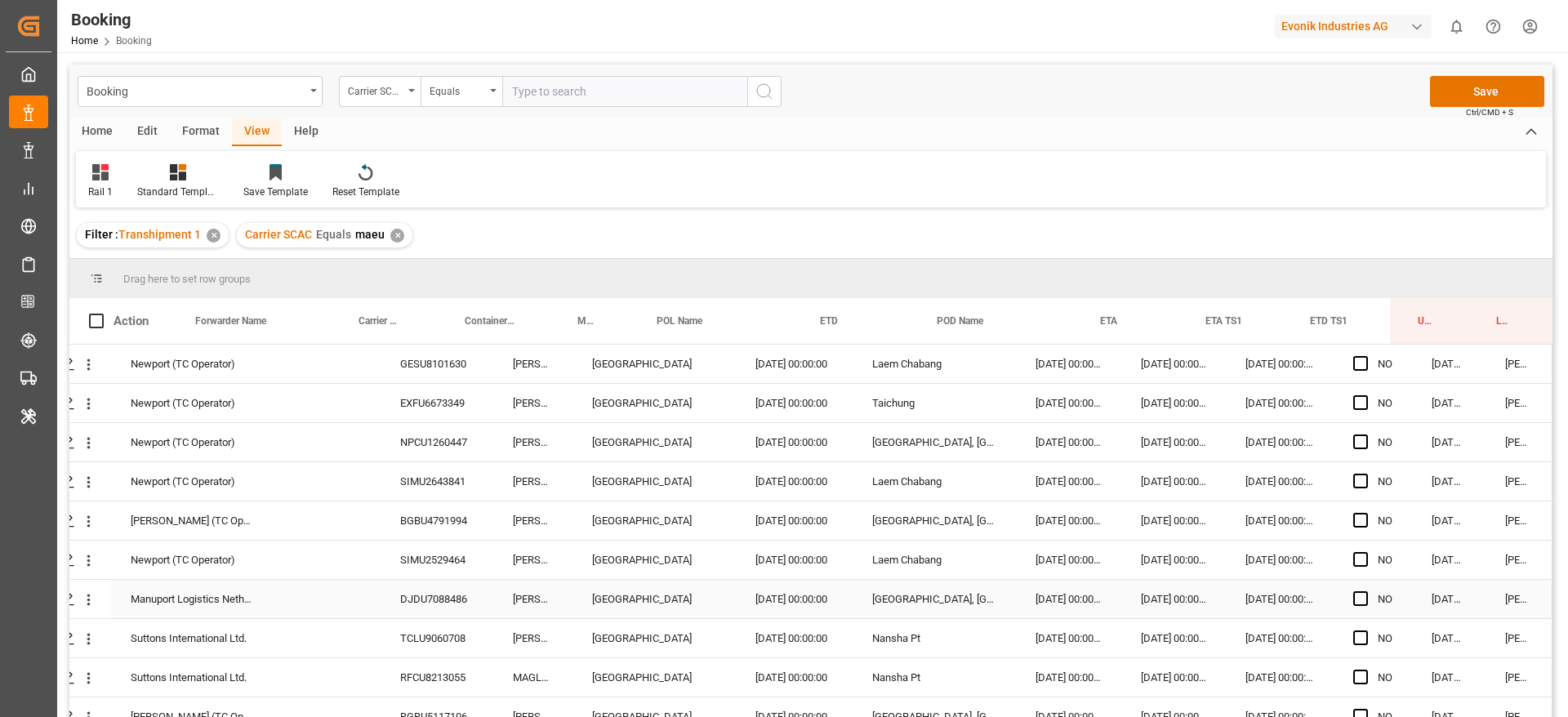
click at [450, 603] on div "DJDU7088486" at bounding box center [437, 599] width 113 height 38
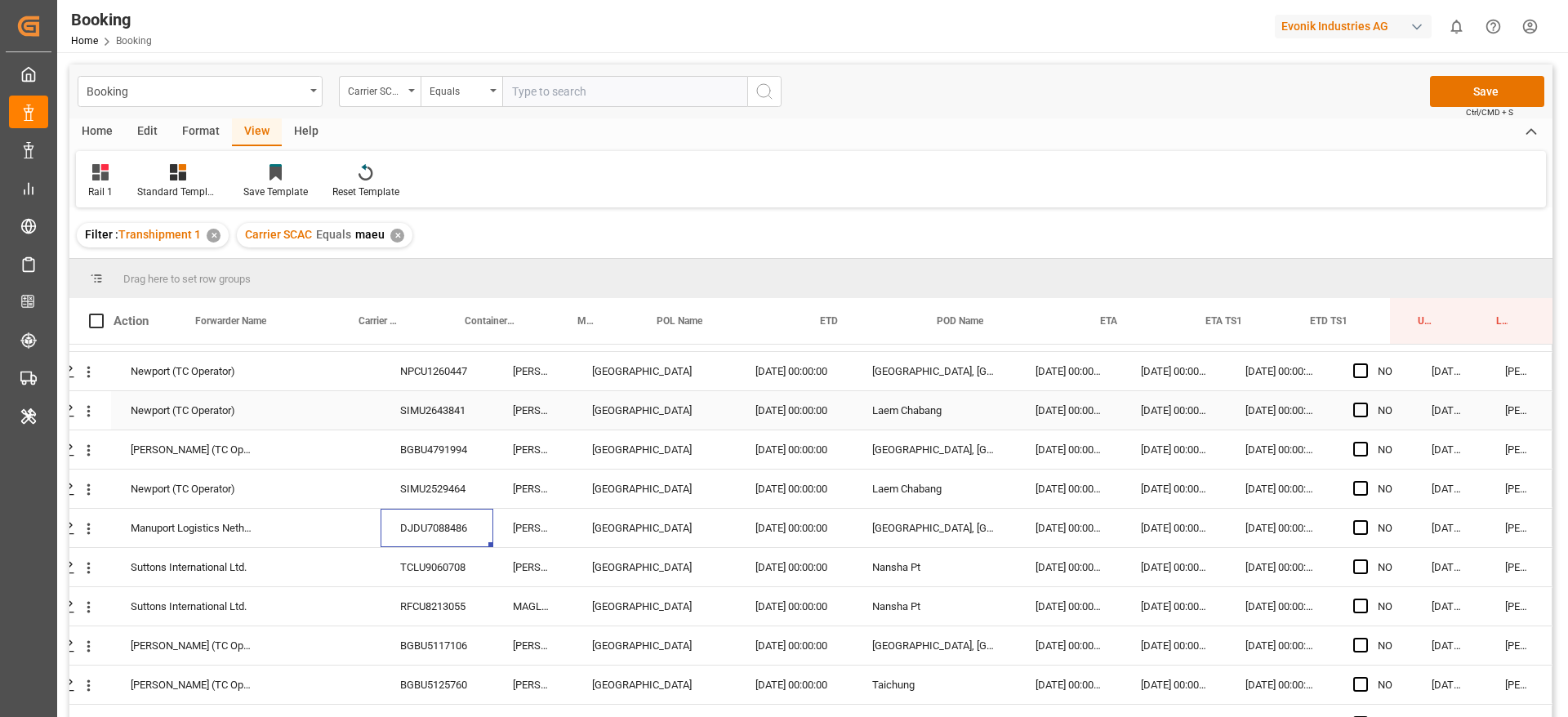
scroll to position [3063, 62]
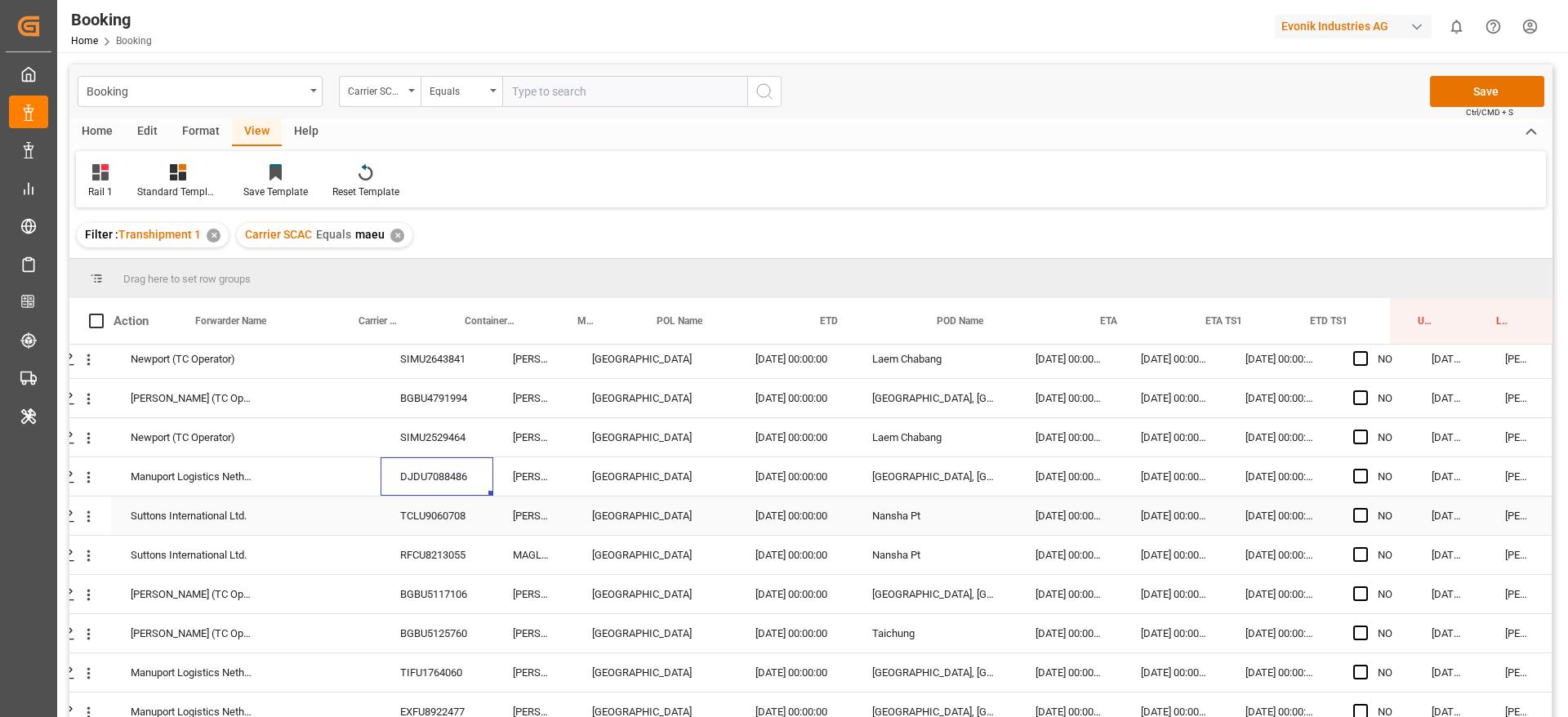
click at [453, 515] on div "TCLU9060708" at bounding box center [437, 515] width 113 height 38
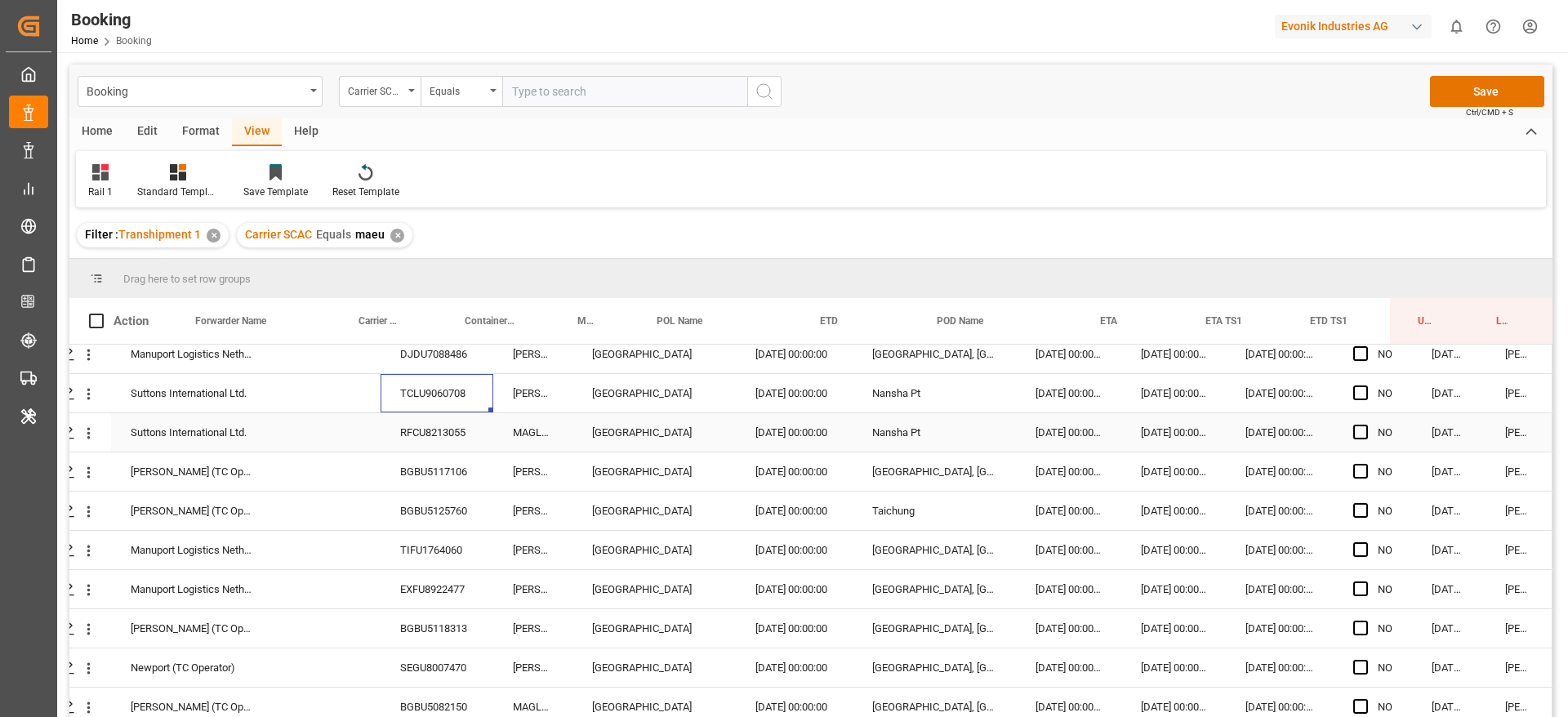
click at [474, 438] on div "RFCU8213055" at bounding box center [437, 432] width 113 height 38
click at [1148, 446] on div "[DATE] 00:00:00" at bounding box center [1173, 432] width 104 height 38
click at [1169, 482] on div "[DATE] 00:00:00" at bounding box center [1173, 471] width 104 height 38
click at [405, 473] on div "BGBU5117106" at bounding box center [437, 471] width 113 height 38
click at [1255, 477] on div "[DATE] 00:00:00" at bounding box center [1280, 471] width 108 height 38
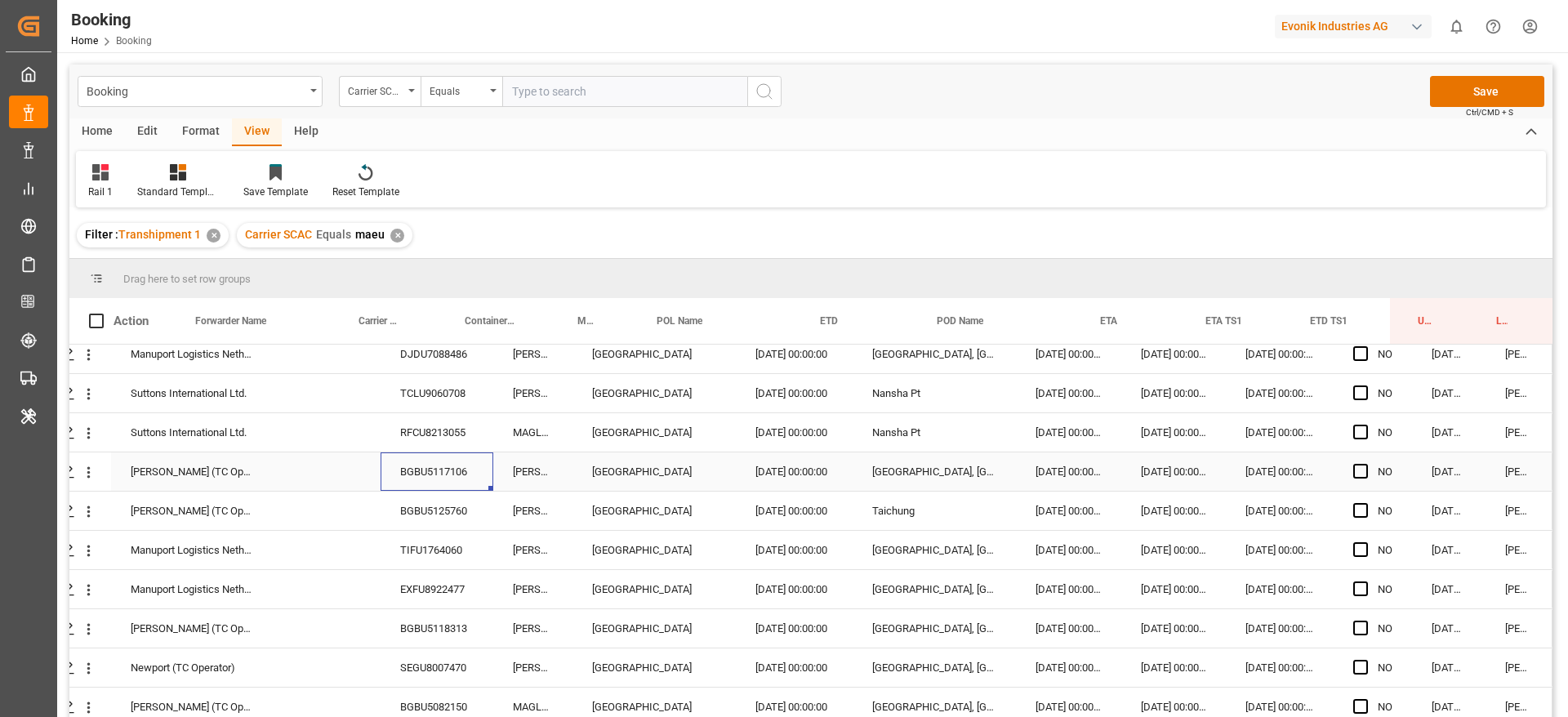
click at [1255, 477] on div "[DATE] 00:00:00" at bounding box center [1280, 471] width 108 height 38
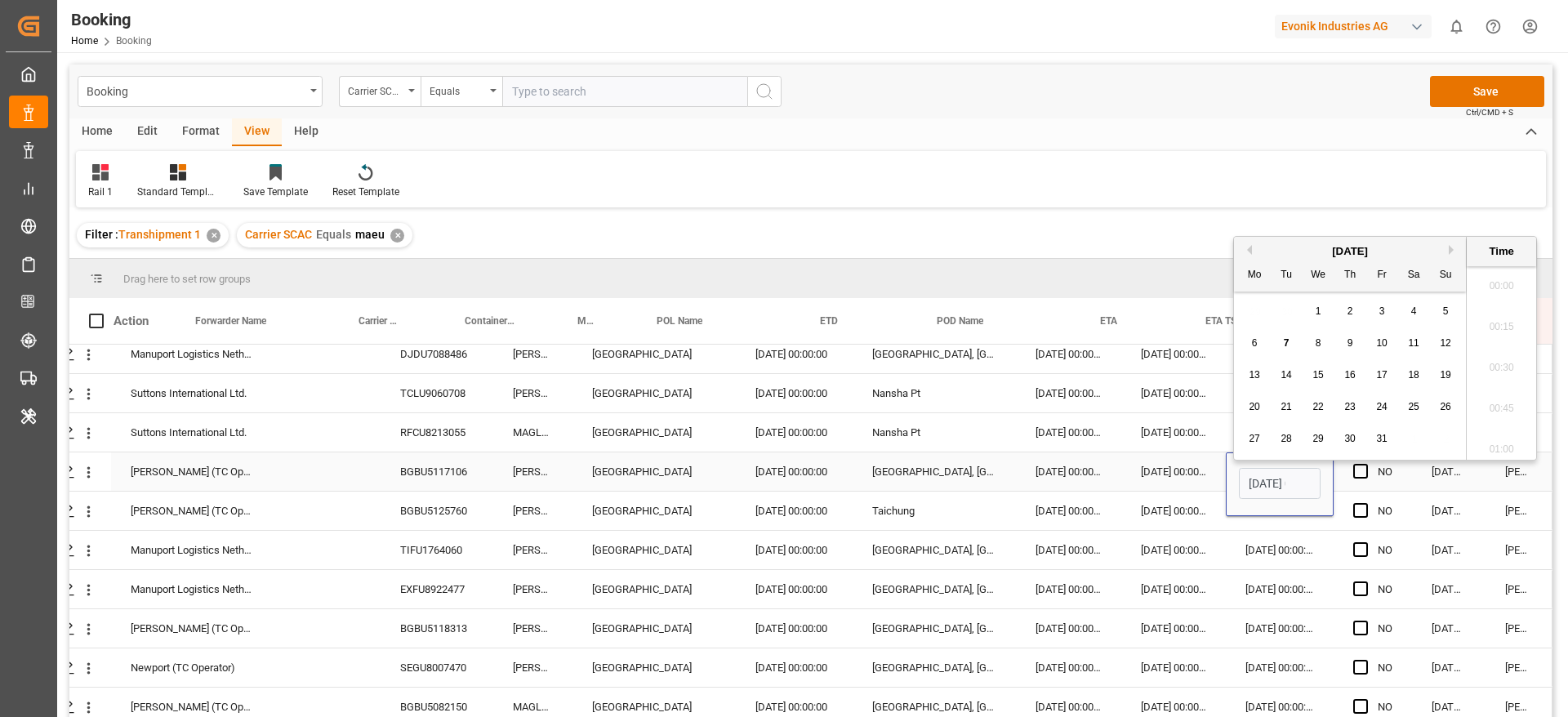
scroll to position [2619, 0]
click at [1324, 337] on div "8" at bounding box center [1318, 335] width 21 height 20
type input "08.10.2025 00:00"
click at [1193, 478] on div "[DATE] 00:00:00" at bounding box center [1173, 471] width 104 height 38
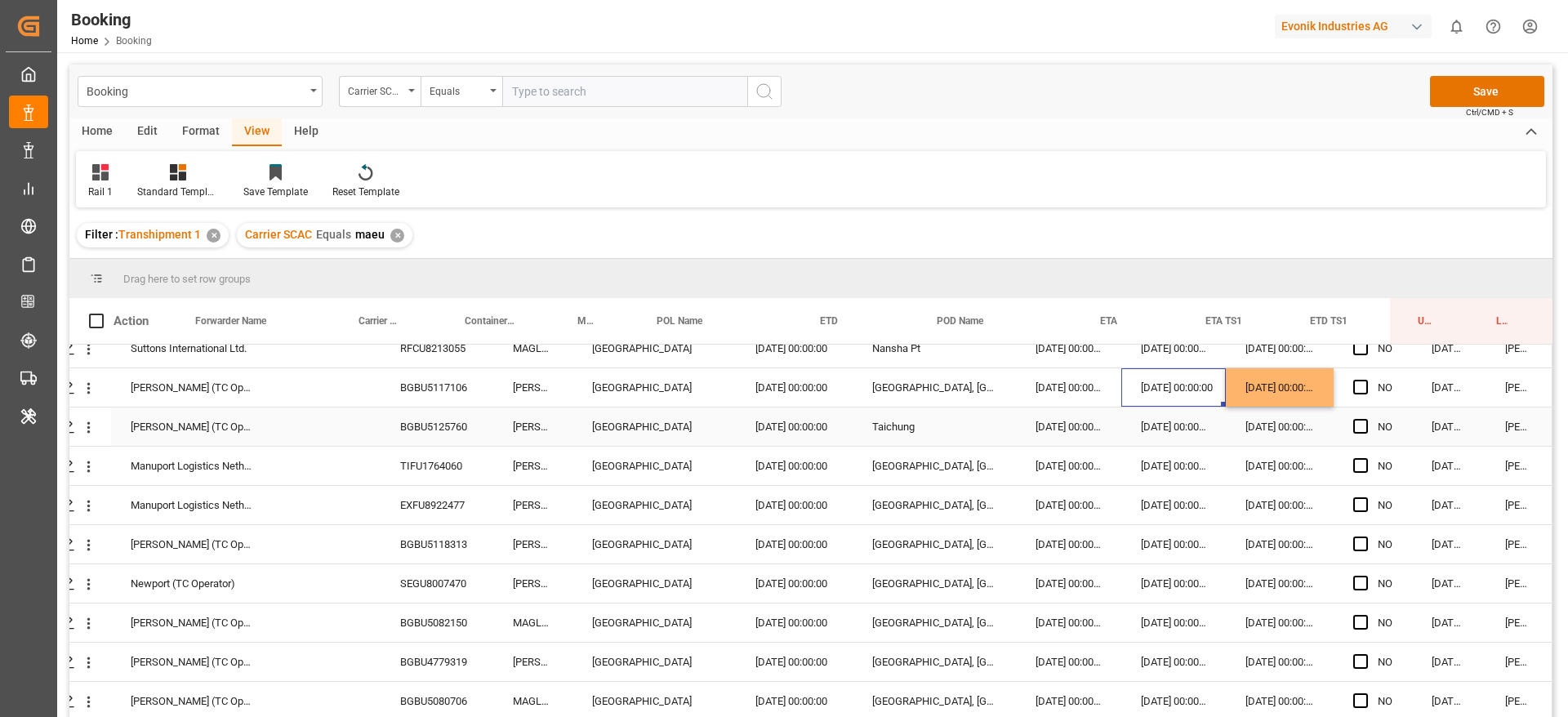
scroll to position [3308, 62]
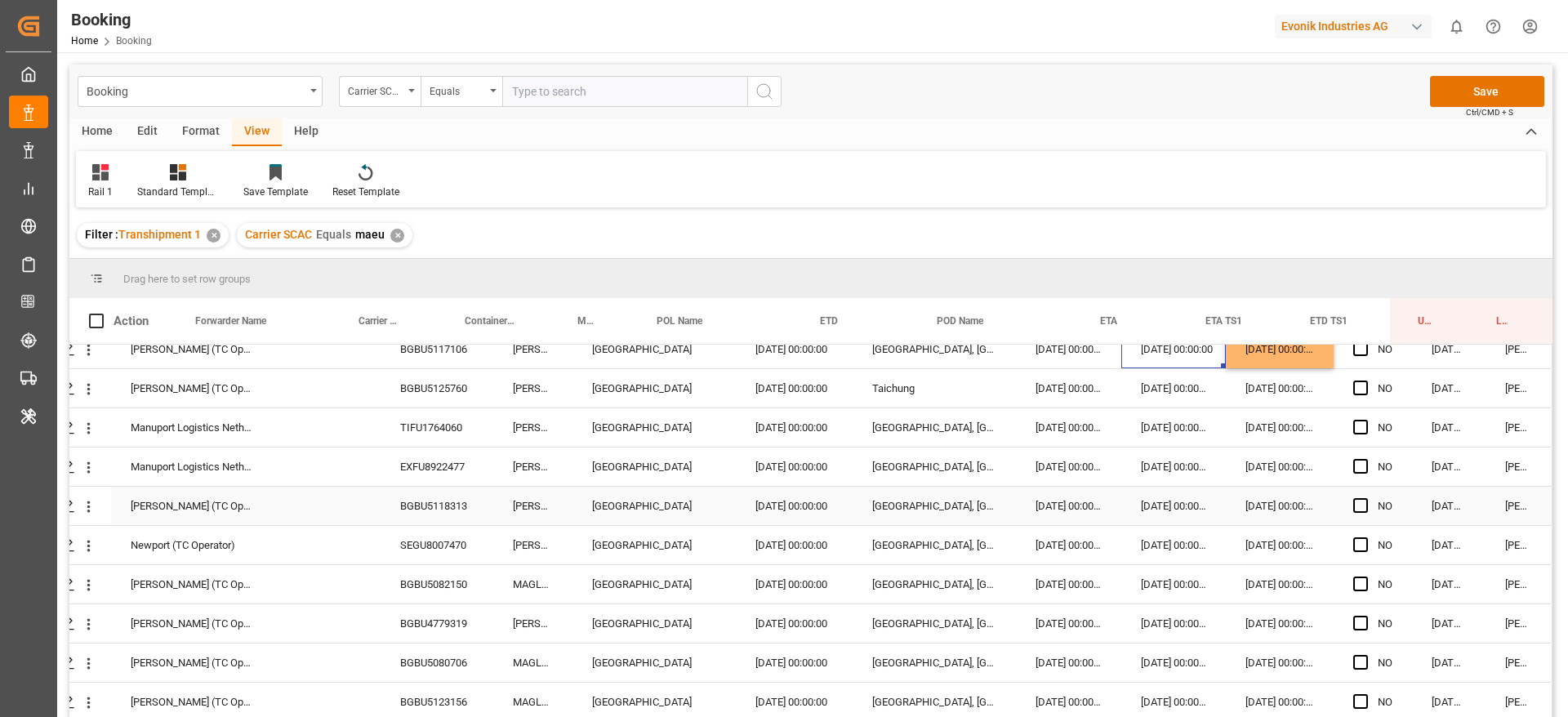
click at [422, 510] on div "BGBU5118313" at bounding box center [437, 506] width 113 height 38
click at [484, 533] on div "SEGU8007470" at bounding box center [437, 544] width 113 height 38
click at [1260, 511] on div "[DATE] 00:00:00" at bounding box center [1280, 506] width 108 height 38
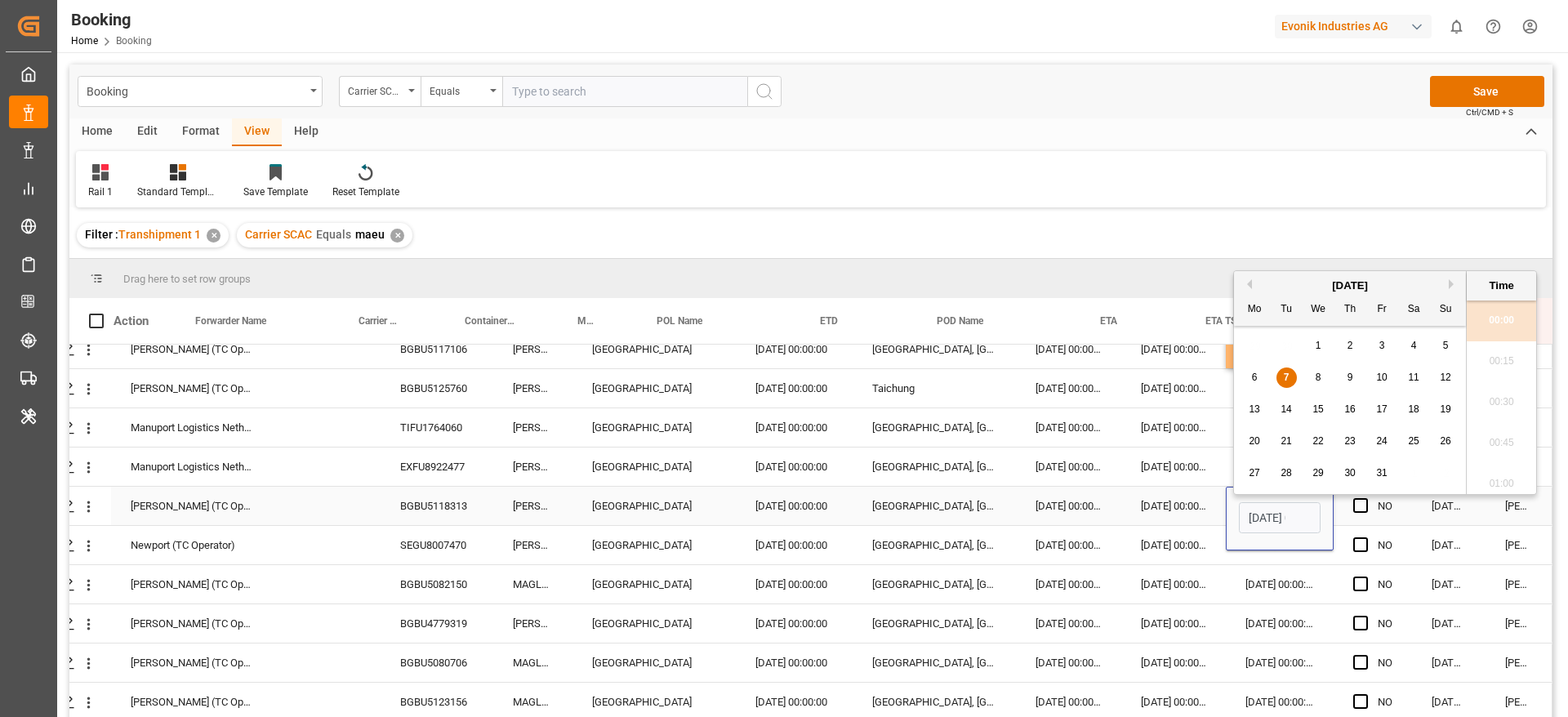
scroll to position [0, 51]
click at [1319, 378] on div "8" at bounding box center [1318, 369] width 21 height 20
type input "08.10.2025 00:00"
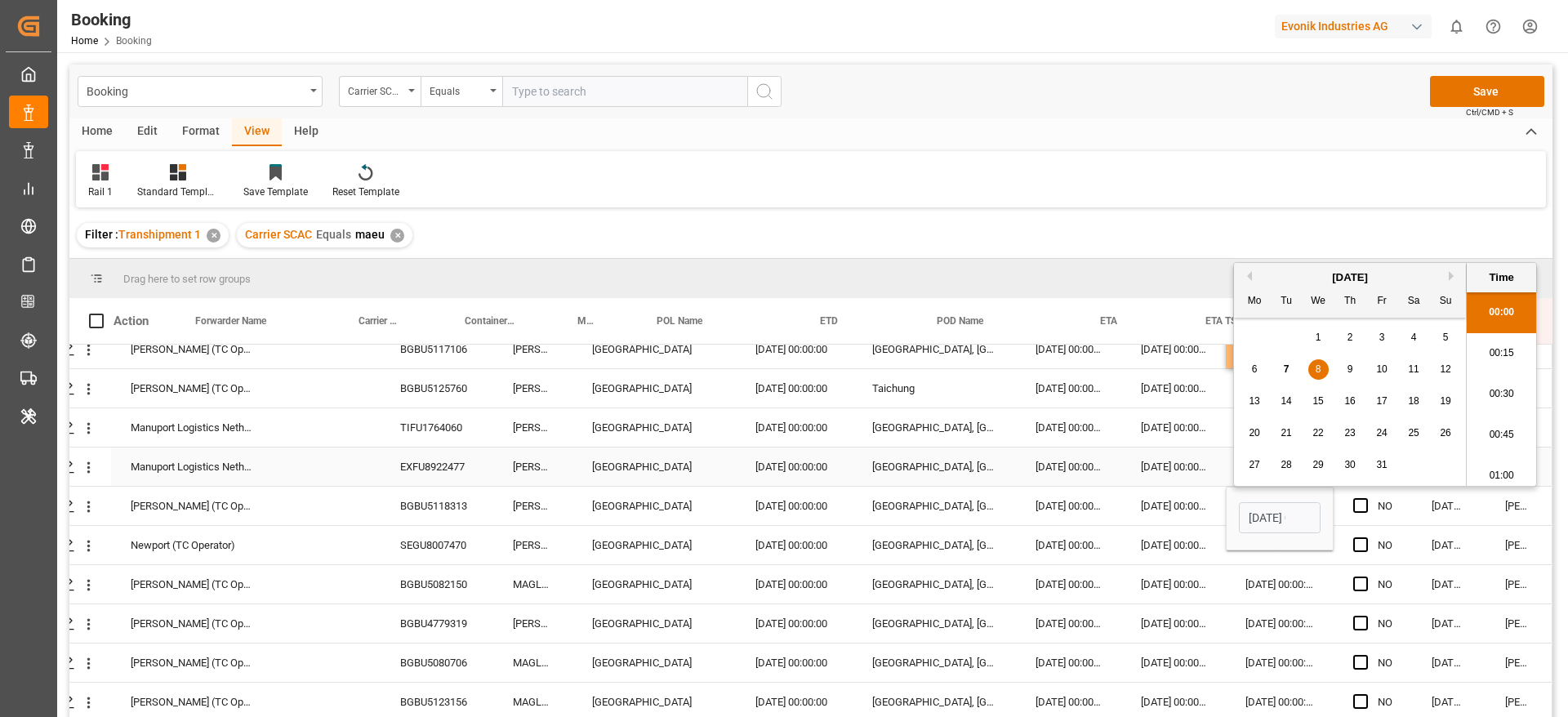
click at [1167, 457] on div "14.09.2025 00:00:00" at bounding box center [1173, 467] width 104 height 38
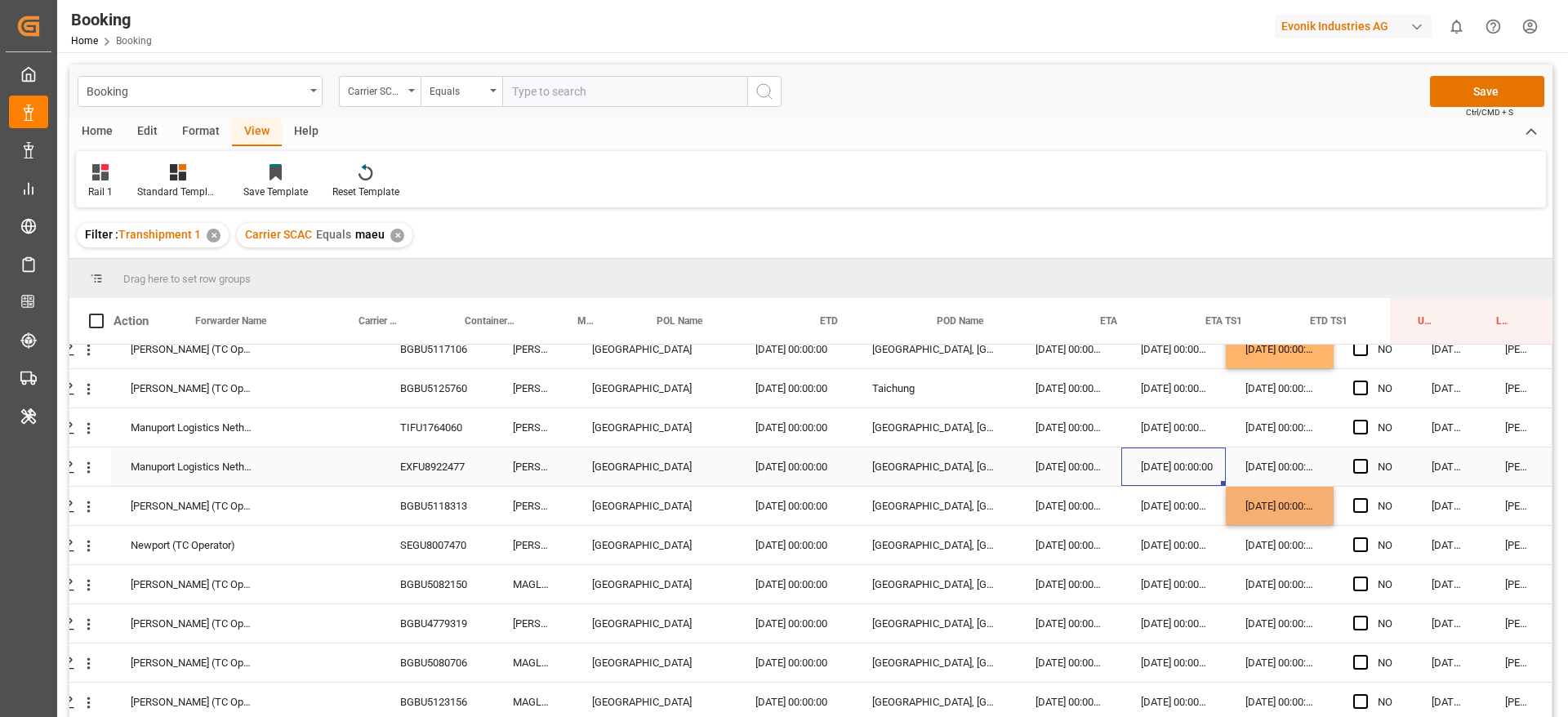
click at [1165, 491] on div "01.10.2025 00:00:00" at bounding box center [1173, 506] width 104 height 38
click at [1271, 491] on div "08.10.2025 00:00:00" at bounding box center [1280, 506] width 108 height 38
drag, startPoint x: 1324, startPoint y: 521, endPoint x: 1323, endPoint y: 545, distance: 24.0
click at [448, 579] on div "BGBU5082150" at bounding box center [437, 584] width 113 height 38
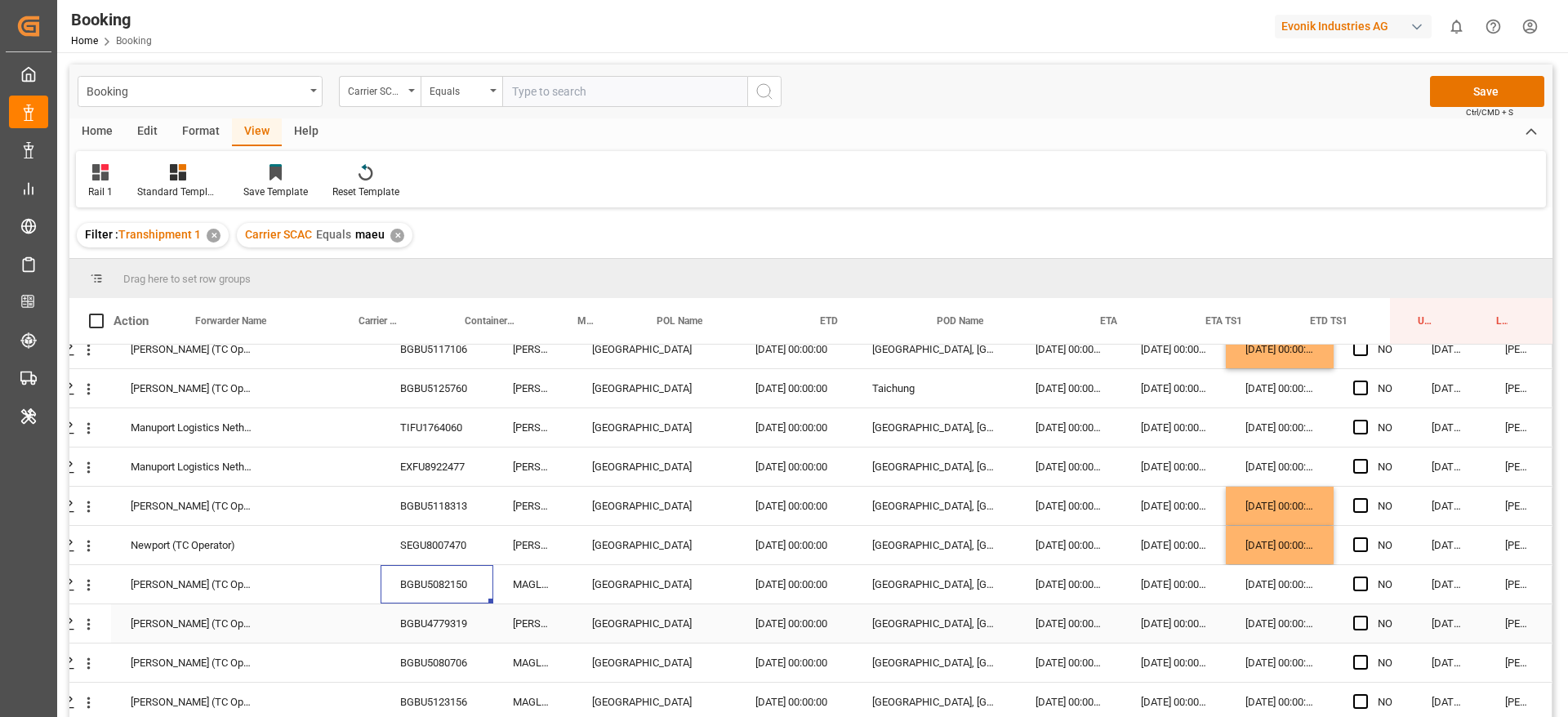
click at [422, 622] on div "BGBU4779319" at bounding box center [437, 623] width 113 height 38
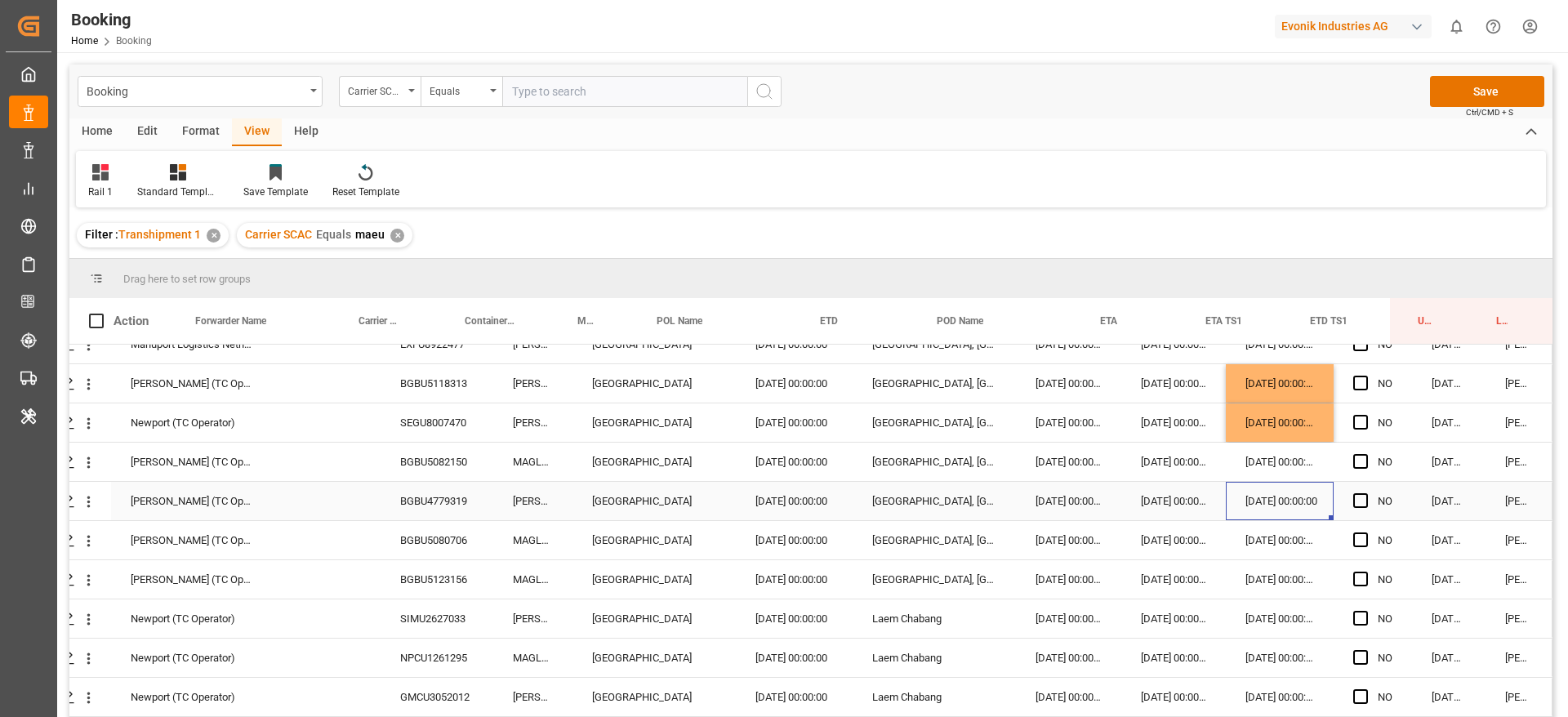
click at [1256, 506] on div "07.10.2025 00:00:00" at bounding box center [1280, 501] width 108 height 38
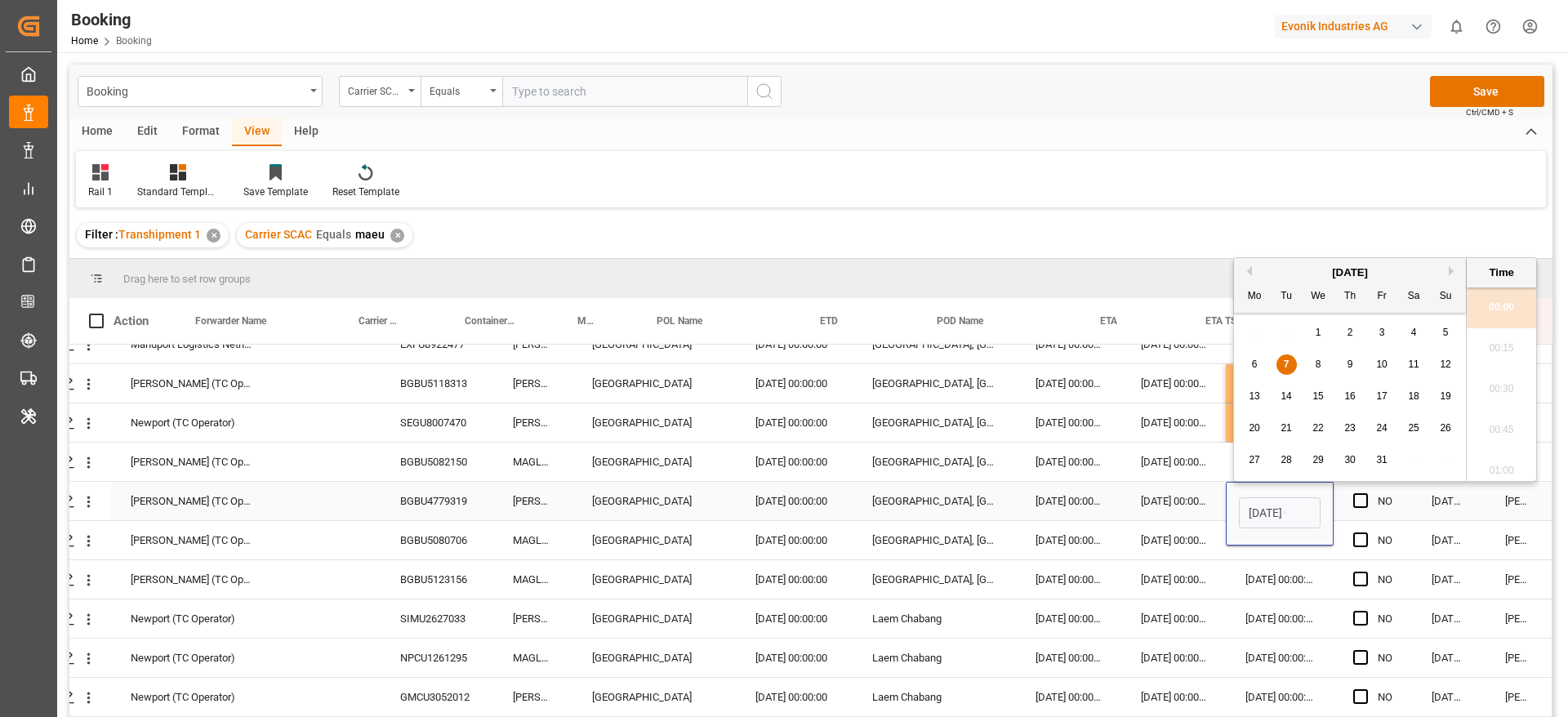
scroll to position [2619, 0]
click at [1319, 373] on div "8" at bounding box center [1318, 365] width 21 height 20
type input "08.10.2025 00:00"
click at [1162, 484] on div "01.10.2025 00:00:00" at bounding box center [1173, 501] width 104 height 38
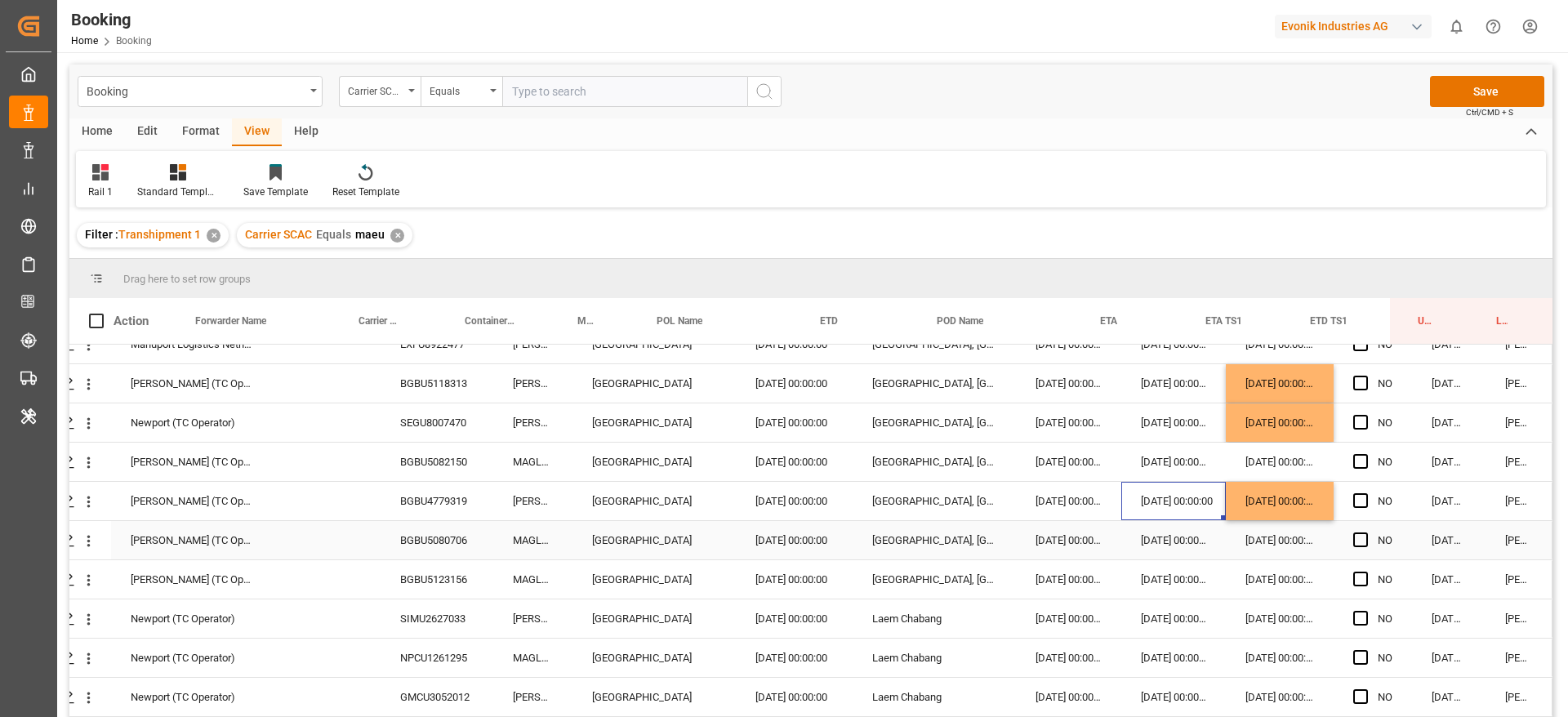
scroll to position [3549, 62]
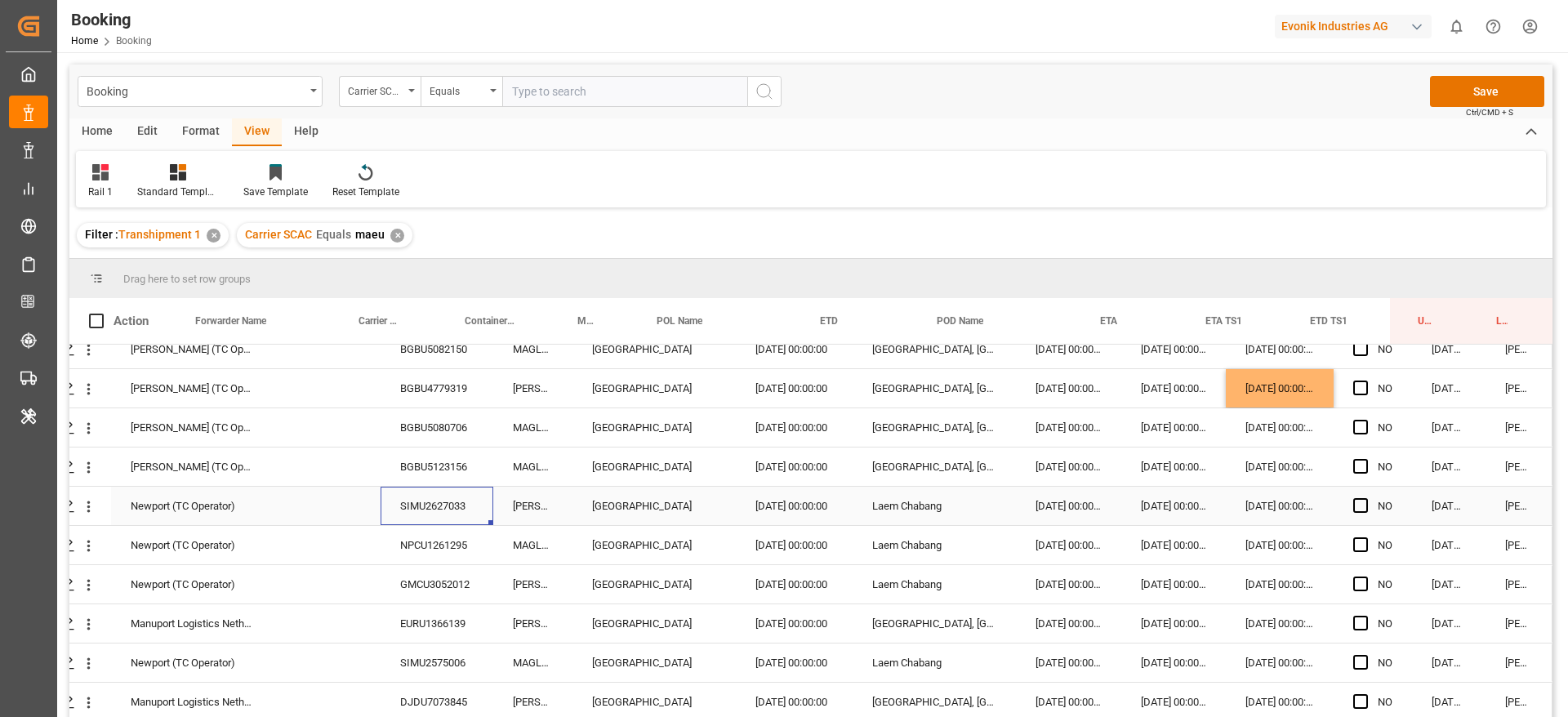
click at [441, 516] on div "SIMU2627033" at bounding box center [437, 506] width 113 height 38
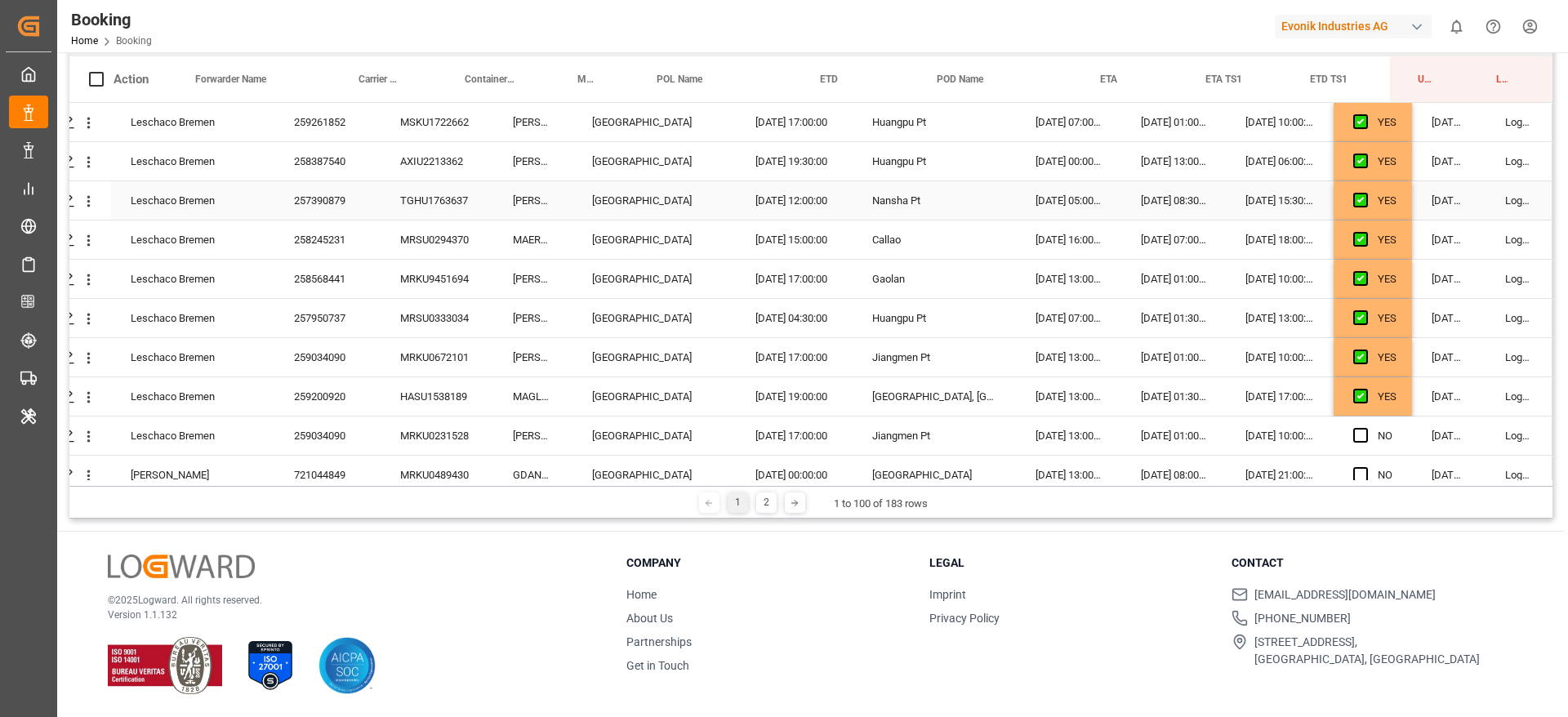
scroll to position [2078, 62]
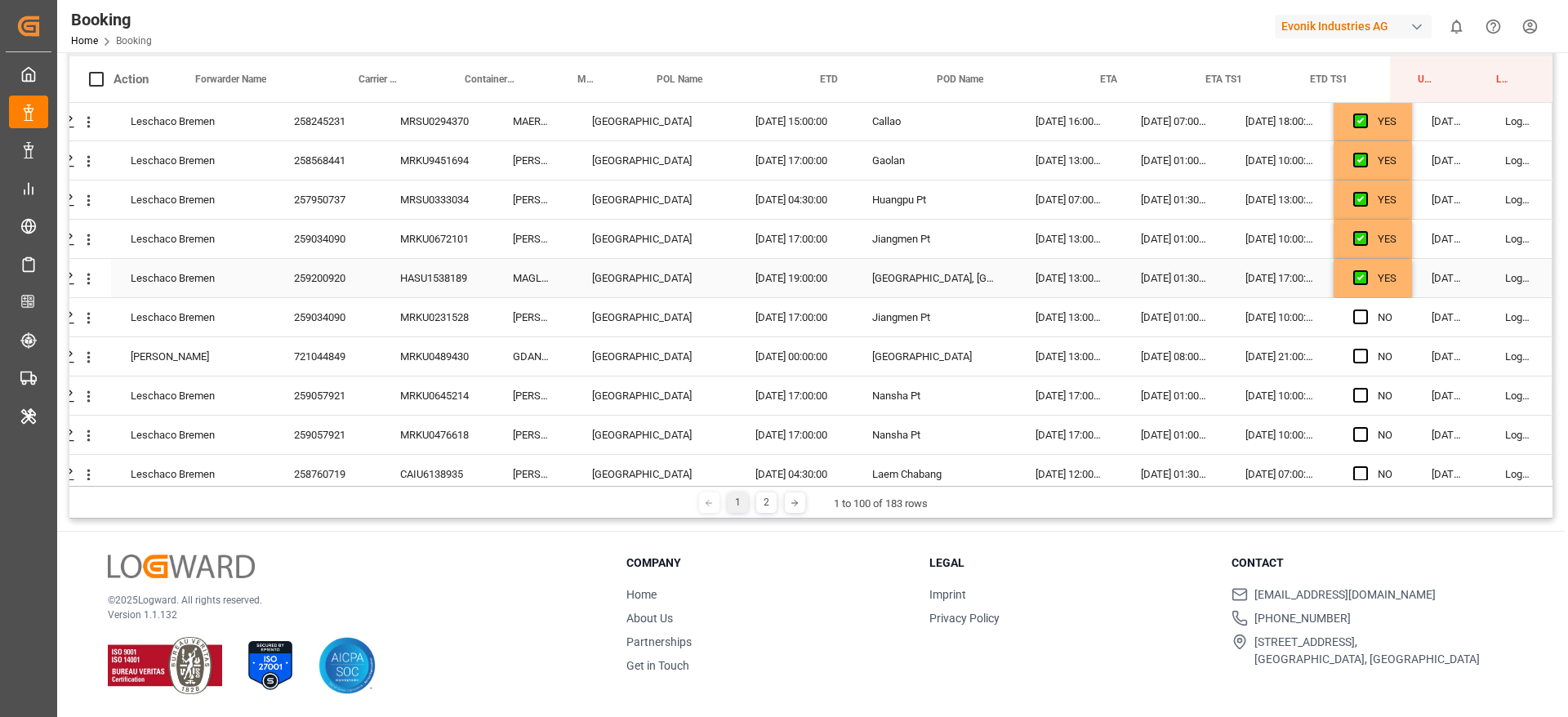
click at [1400, 296] on div "YES" at bounding box center [1373, 278] width 79 height 38
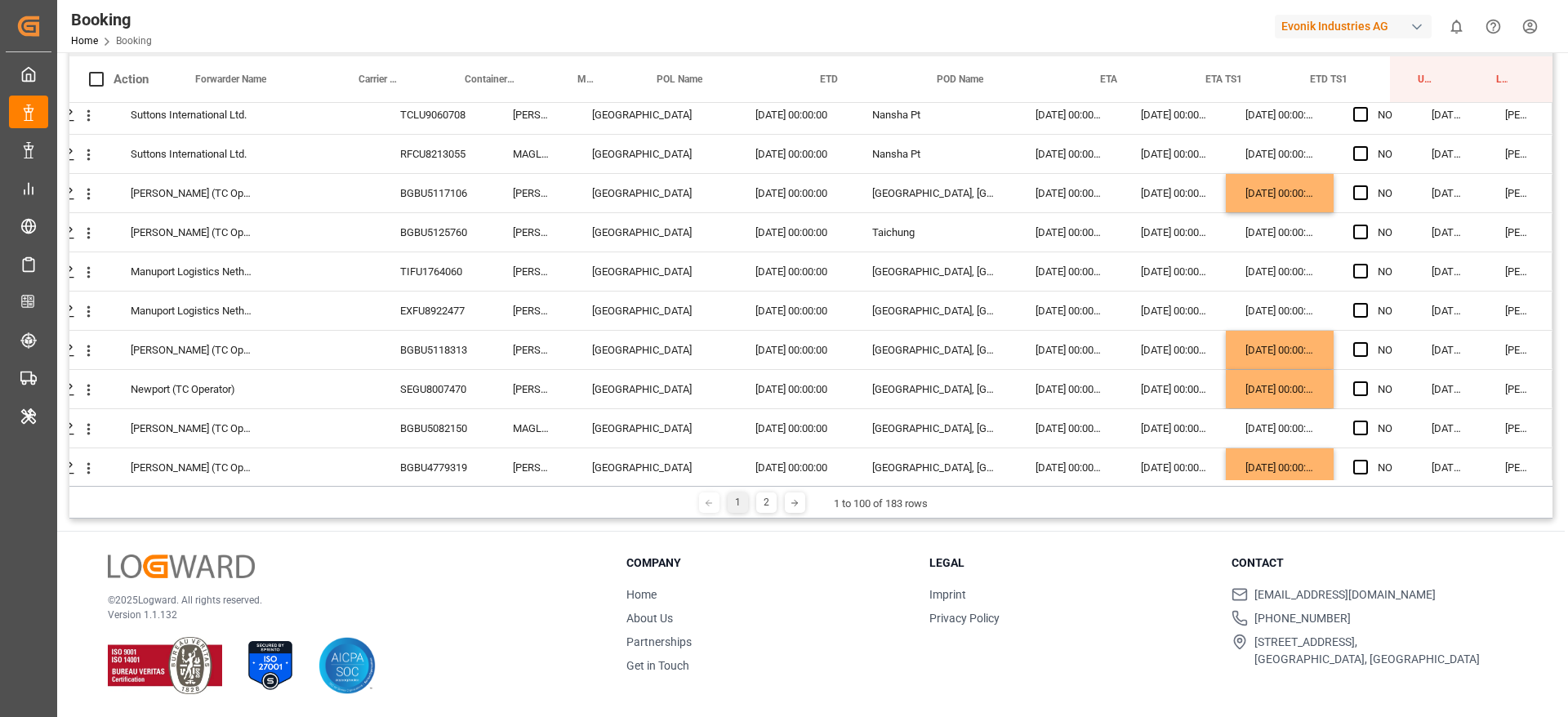
scroll to position [3549, 62]
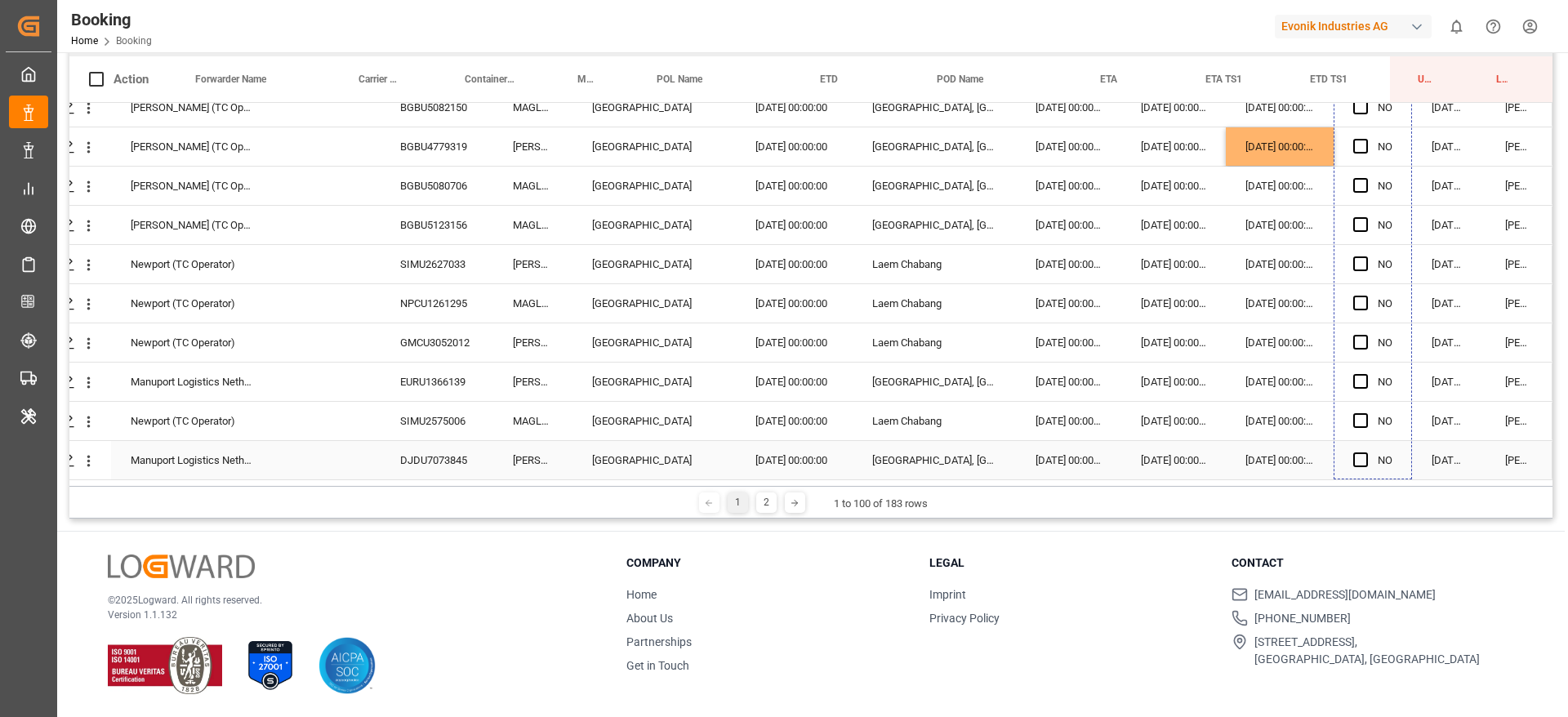
drag, startPoint x: 1402, startPoint y: 297, endPoint x: 1400, endPoint y: 434, distance: 137.0
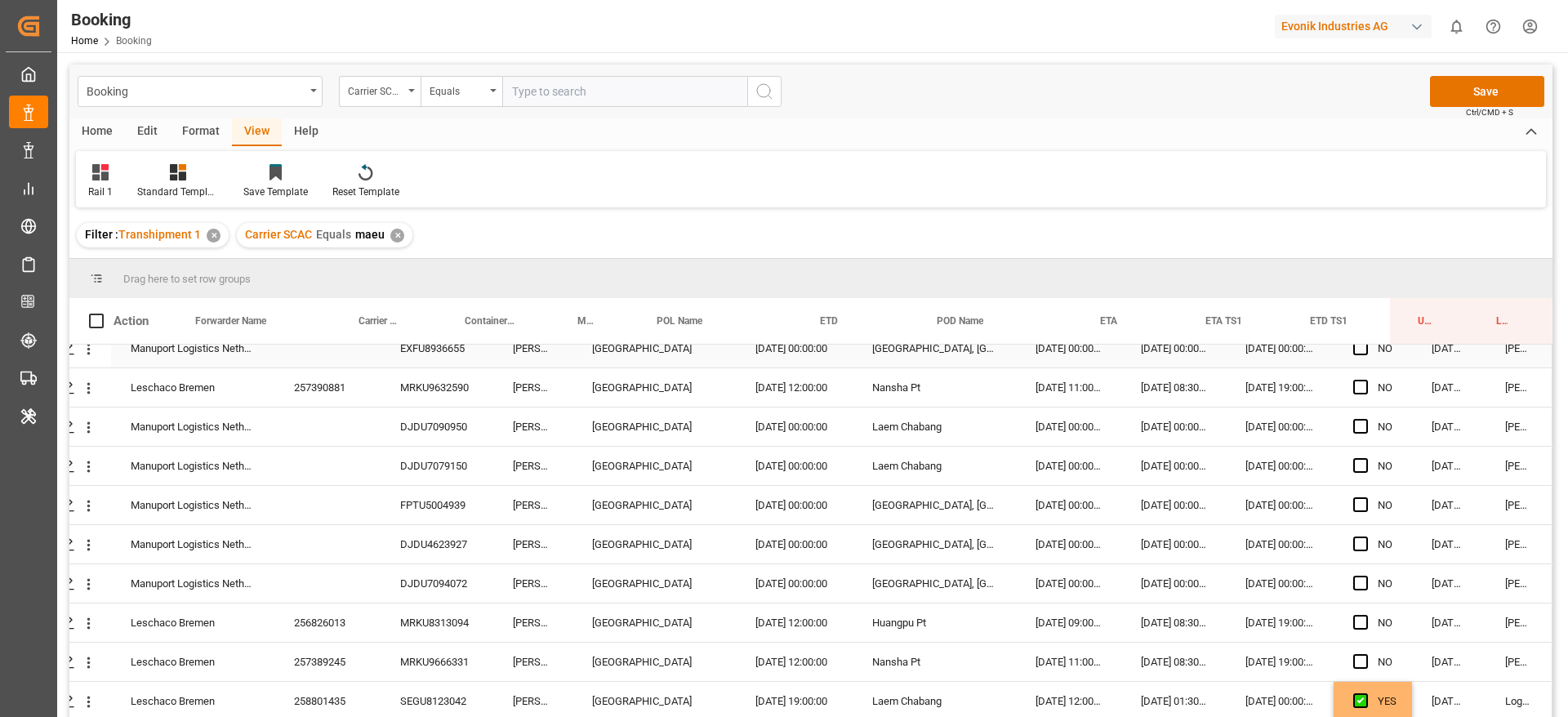
scroll to position [367, 62]
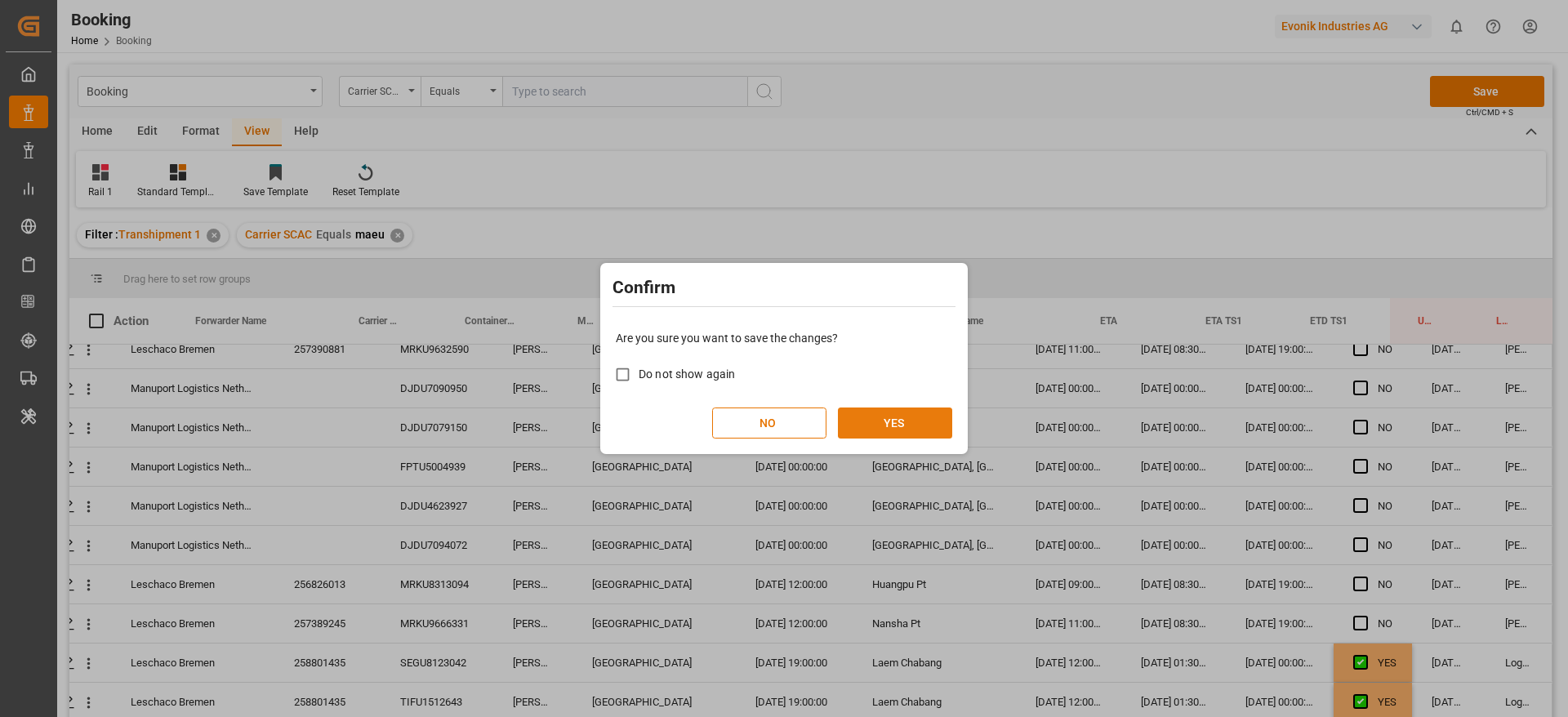
click at [922, 432] on button "YES" at bounding box center [896, 423] width 115 height 31
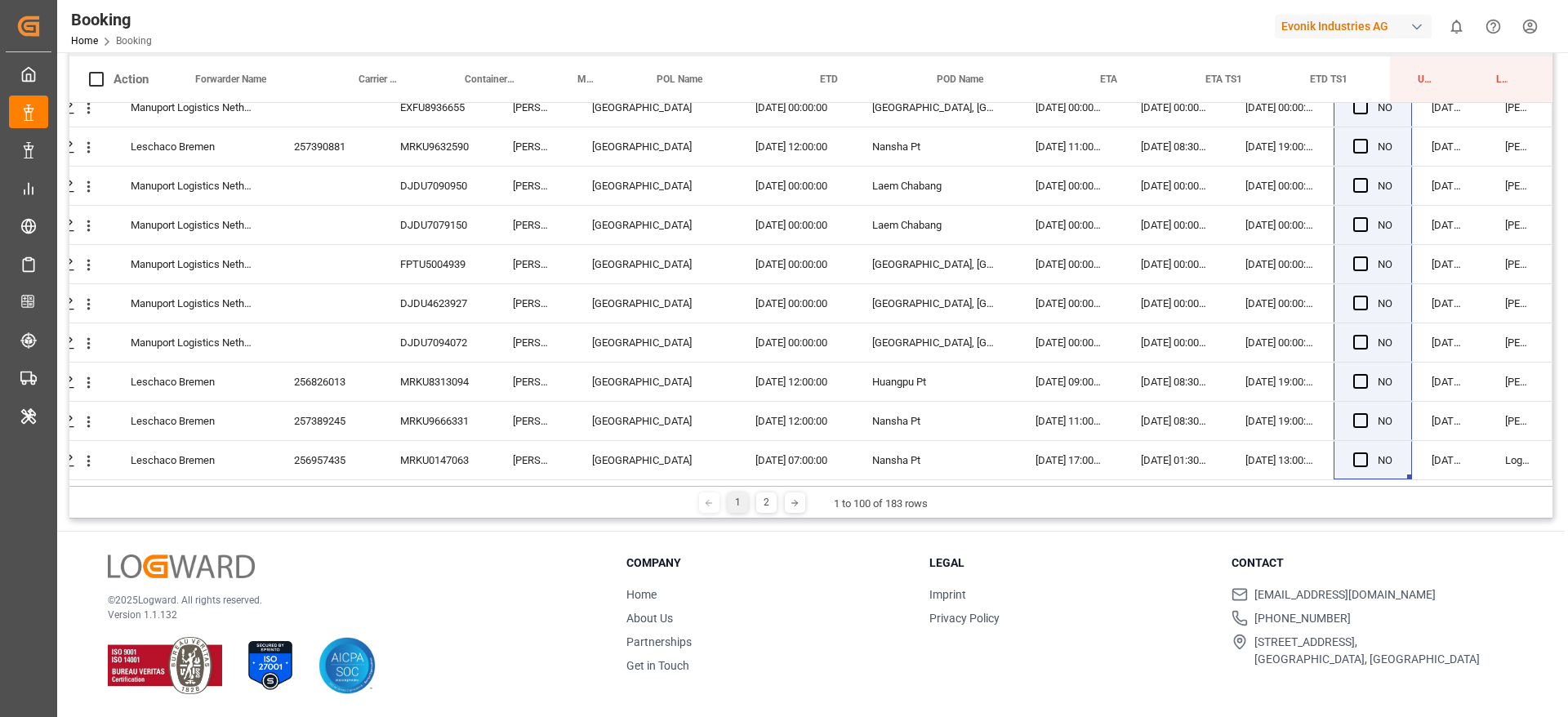
scroll to position [3549, 62]
click at [775, 501] on div "1 2" at bounding box center [752, 502] width 57 height 21
click at [762, 500] on div "2" at bounding box center [766, 502] width 21 height 21
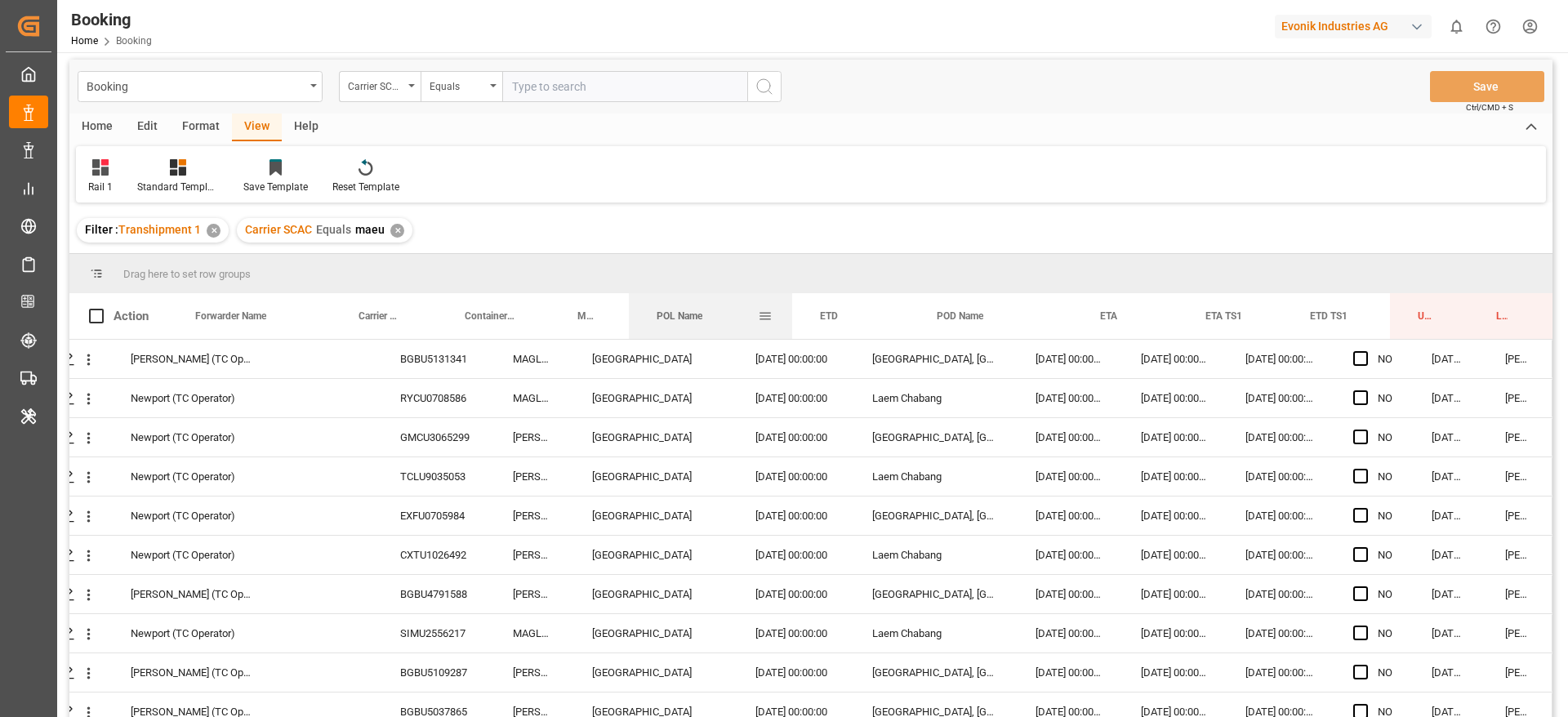
scroll to position [0, 0]
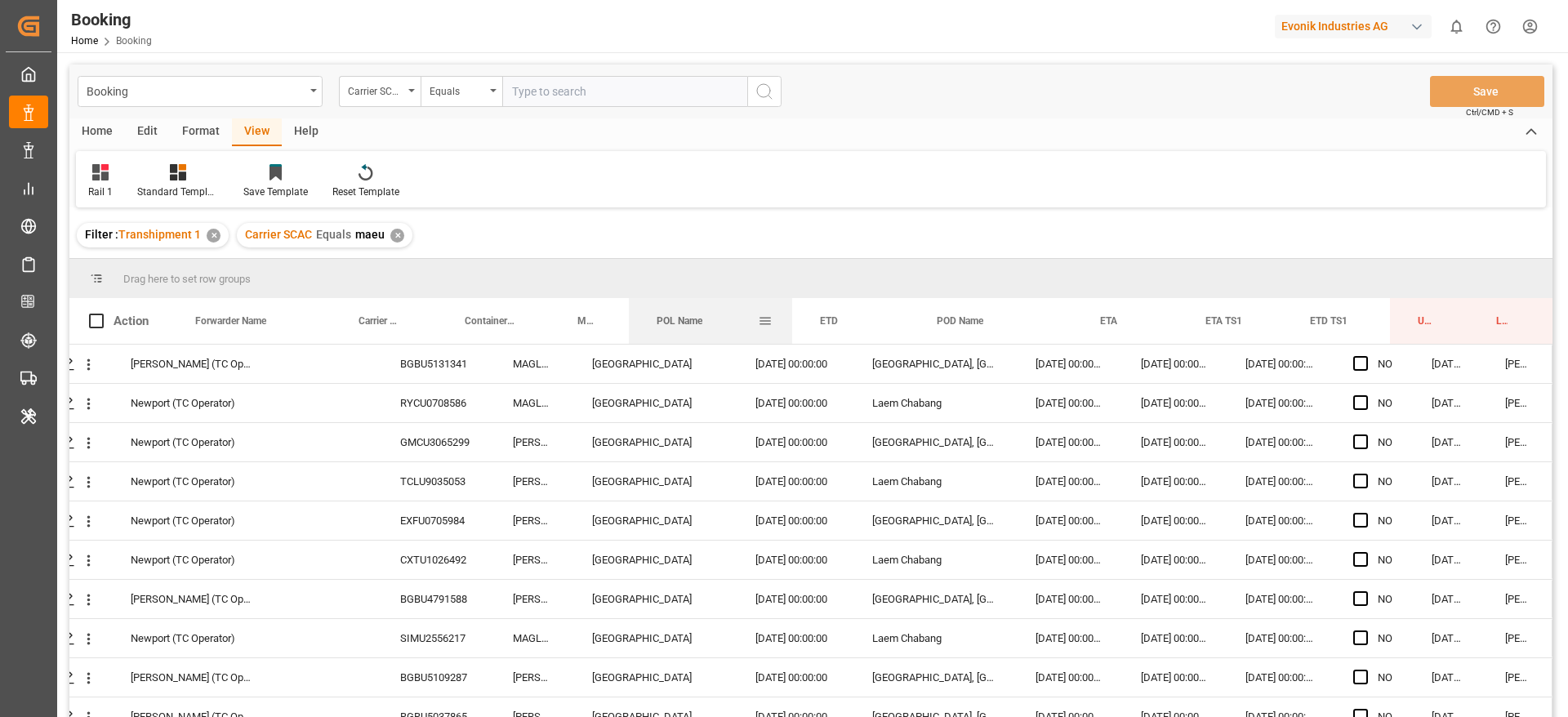
drag, startPoint x: 656, startPoint y: 309, endPoint x: 957, endPoint y: 467, distance: 339.9
click at [693, 320] on div "POL Name" at bounding box center [707, 321] width 102 height 46
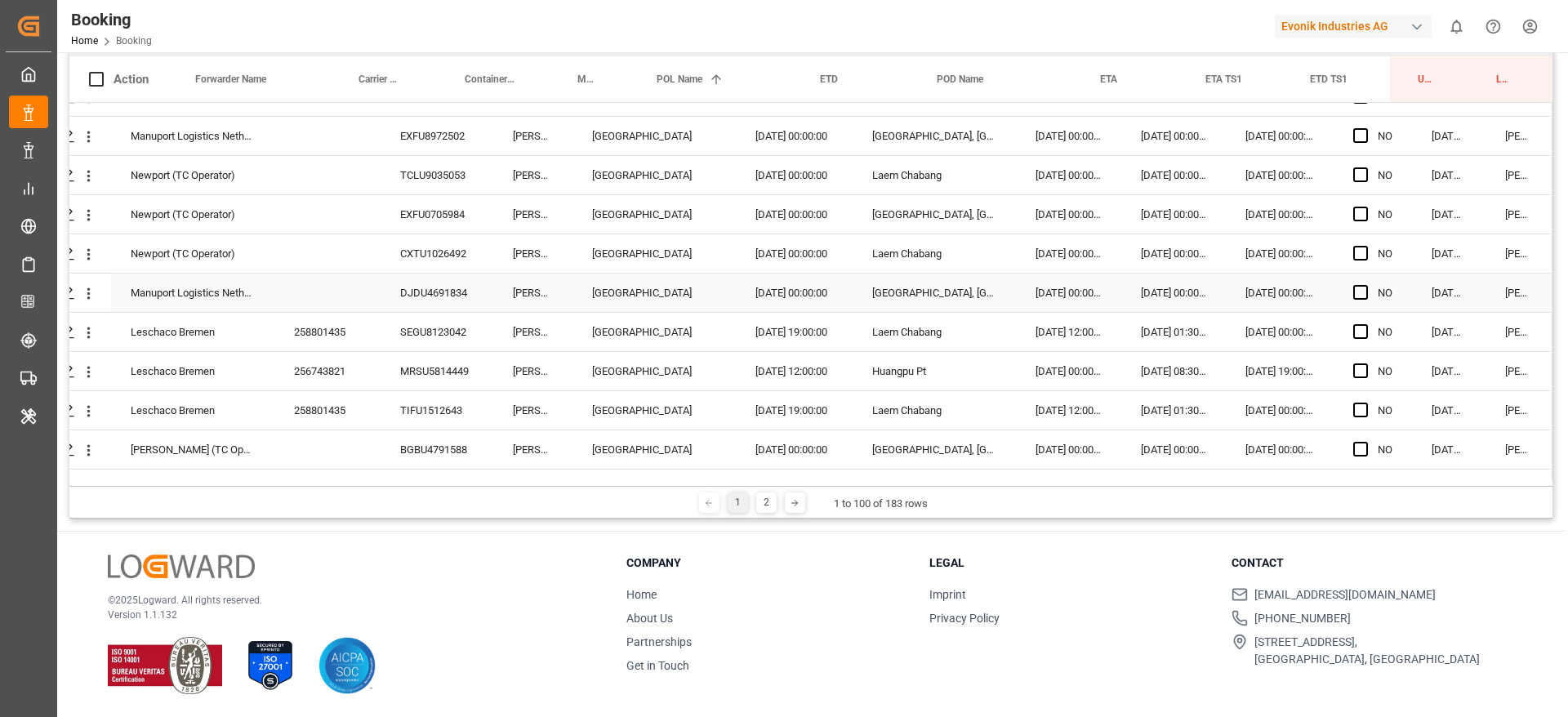
scroll to position [363, 62]
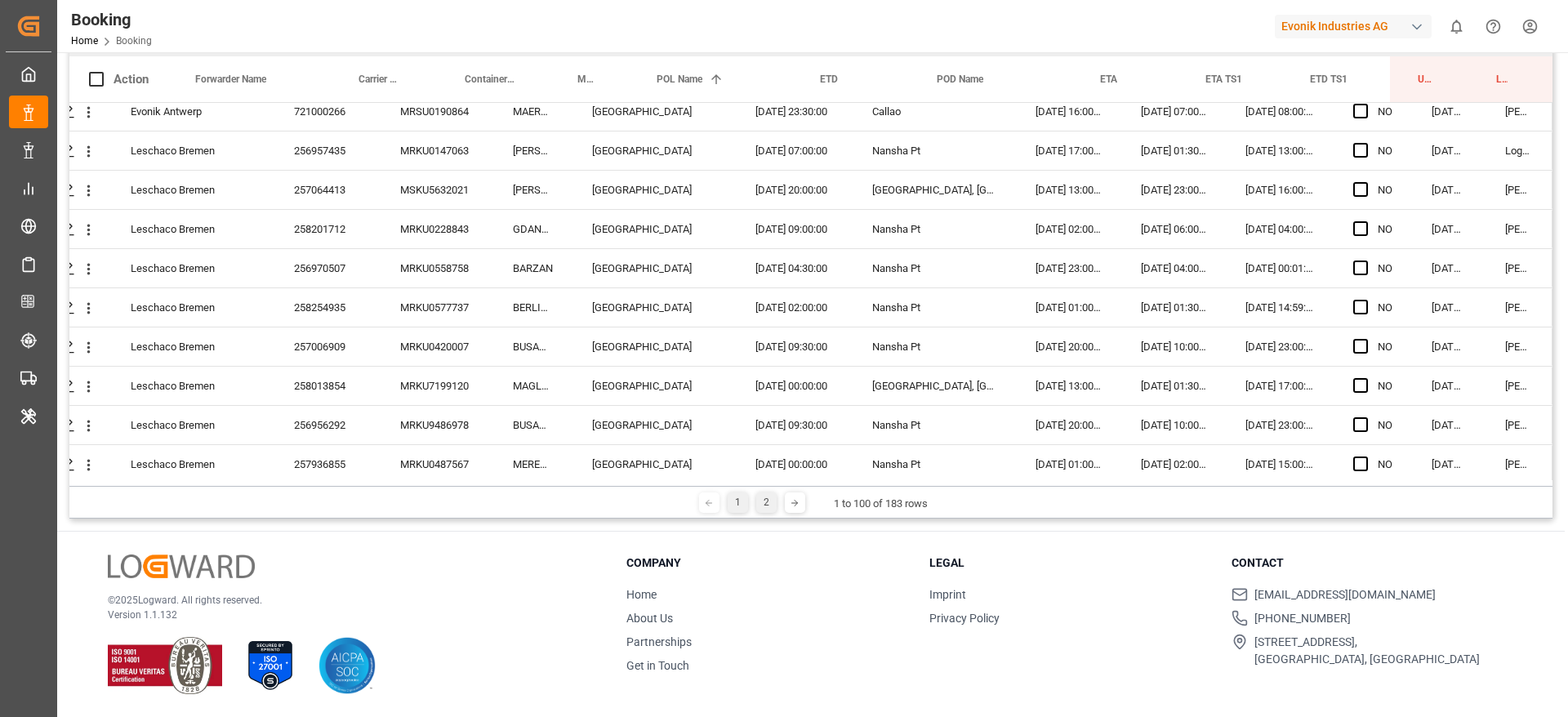
click at [763, 506] on div "2" at bounding box center [766, 502] width 21 height 21
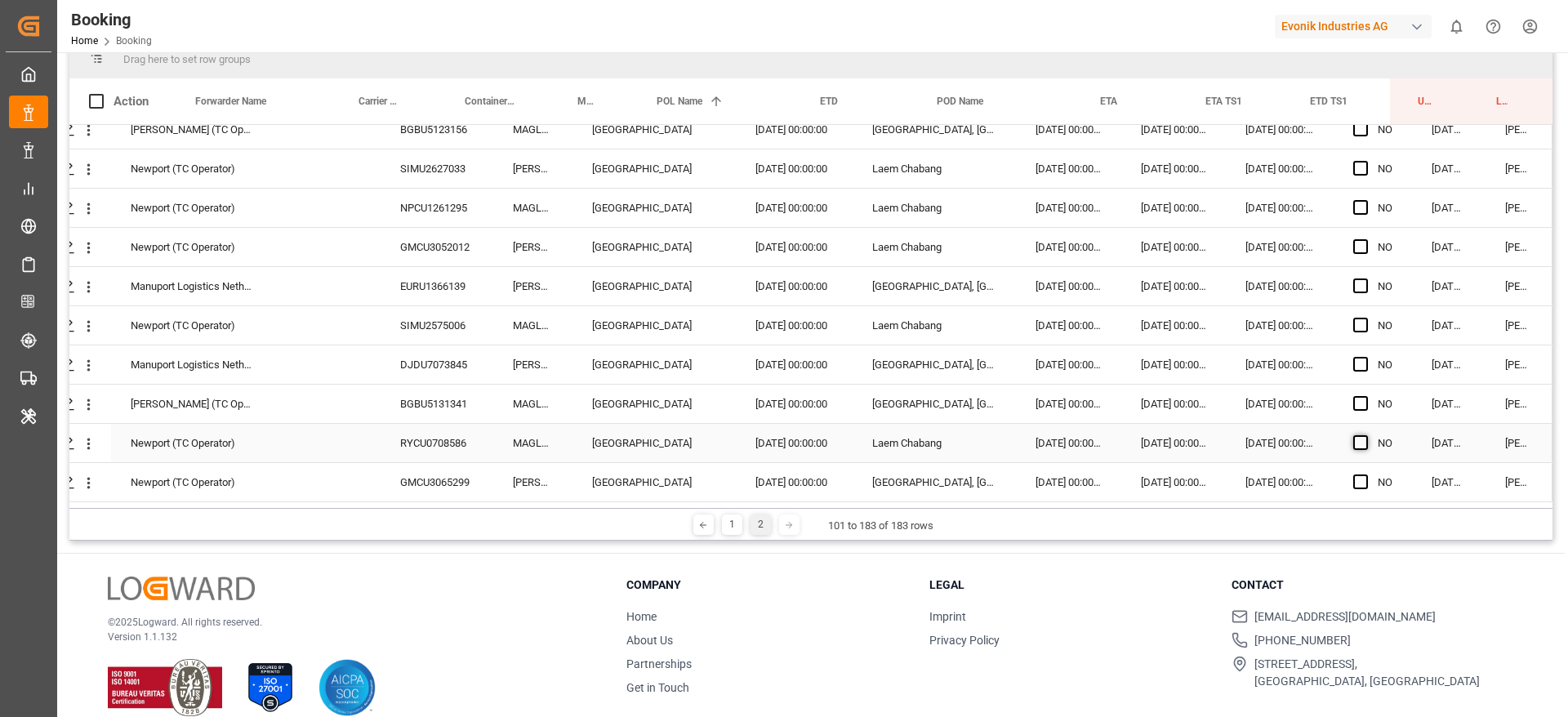
scroll to position [242, 0]
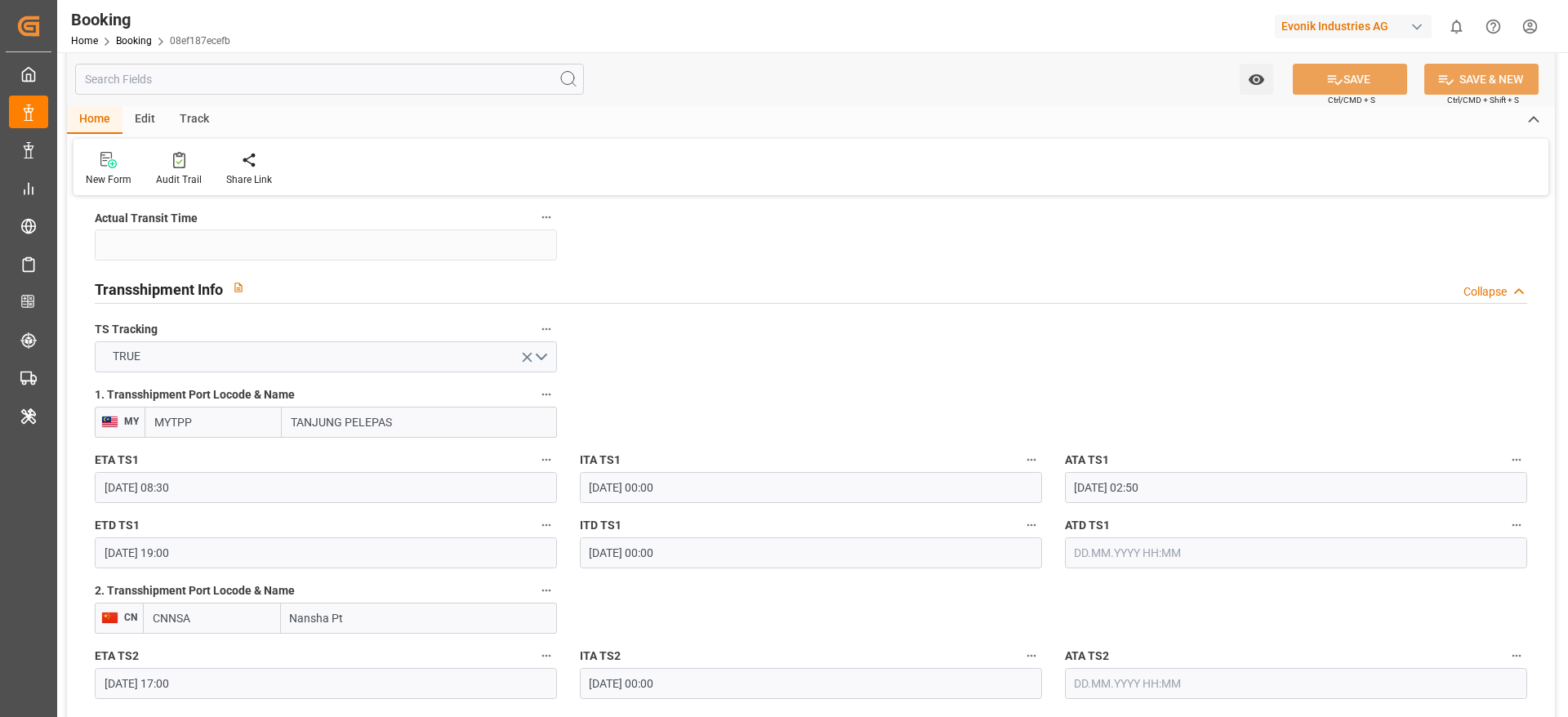
scroll to position [1715, 0]
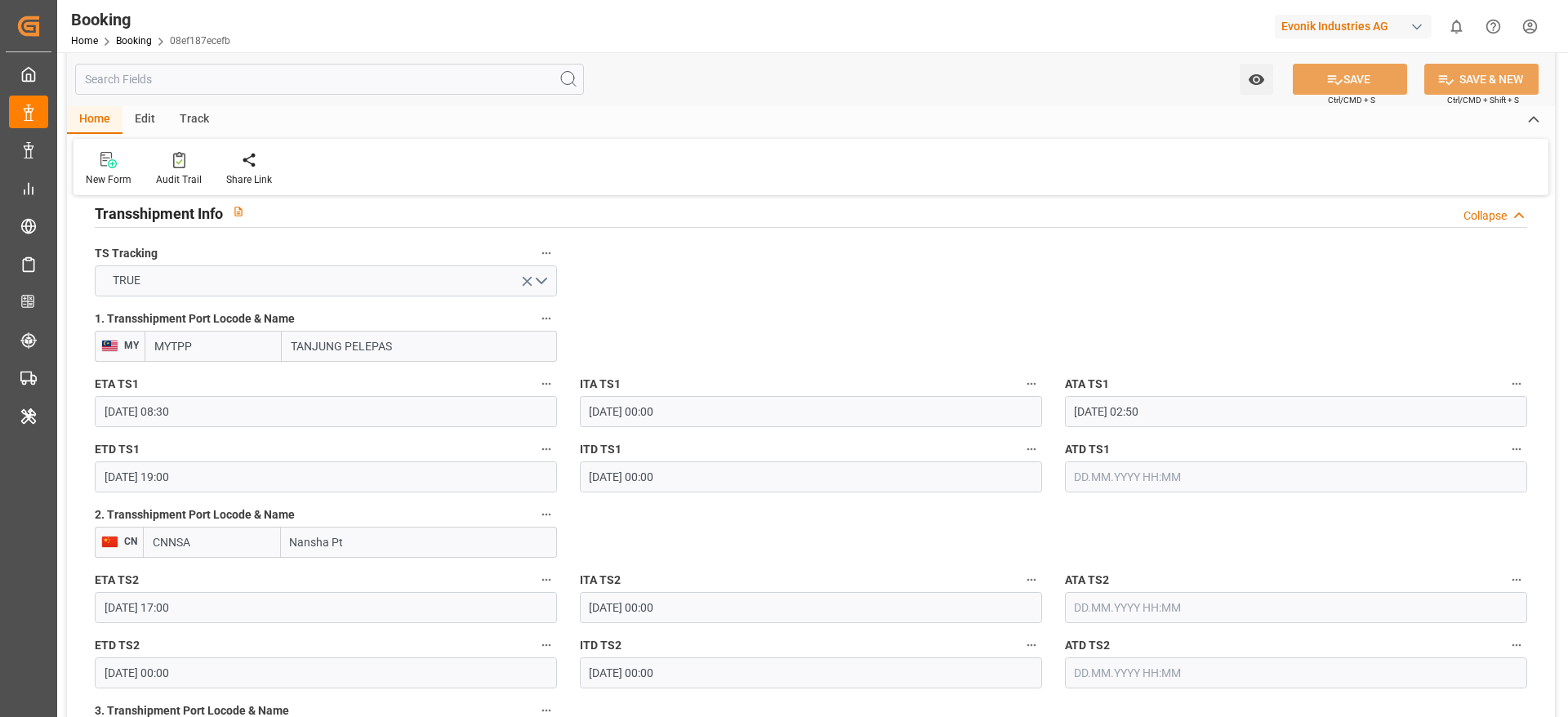
click at [226, 355] on input "MYTPP" at bounding box center [213, 346] width 138 height 31
click at [230, 397] on div "MYTPP - [GEOGRAPHIC_DATA]" at bounding box center [213, 391] width 136 height 54
type input "MYTPP"
type input "Tanjung Pelepas"
click at [227, 526] on label "2. Transshipment Port Locode & Name" at bounding box center [326, 515] width 462 height 23
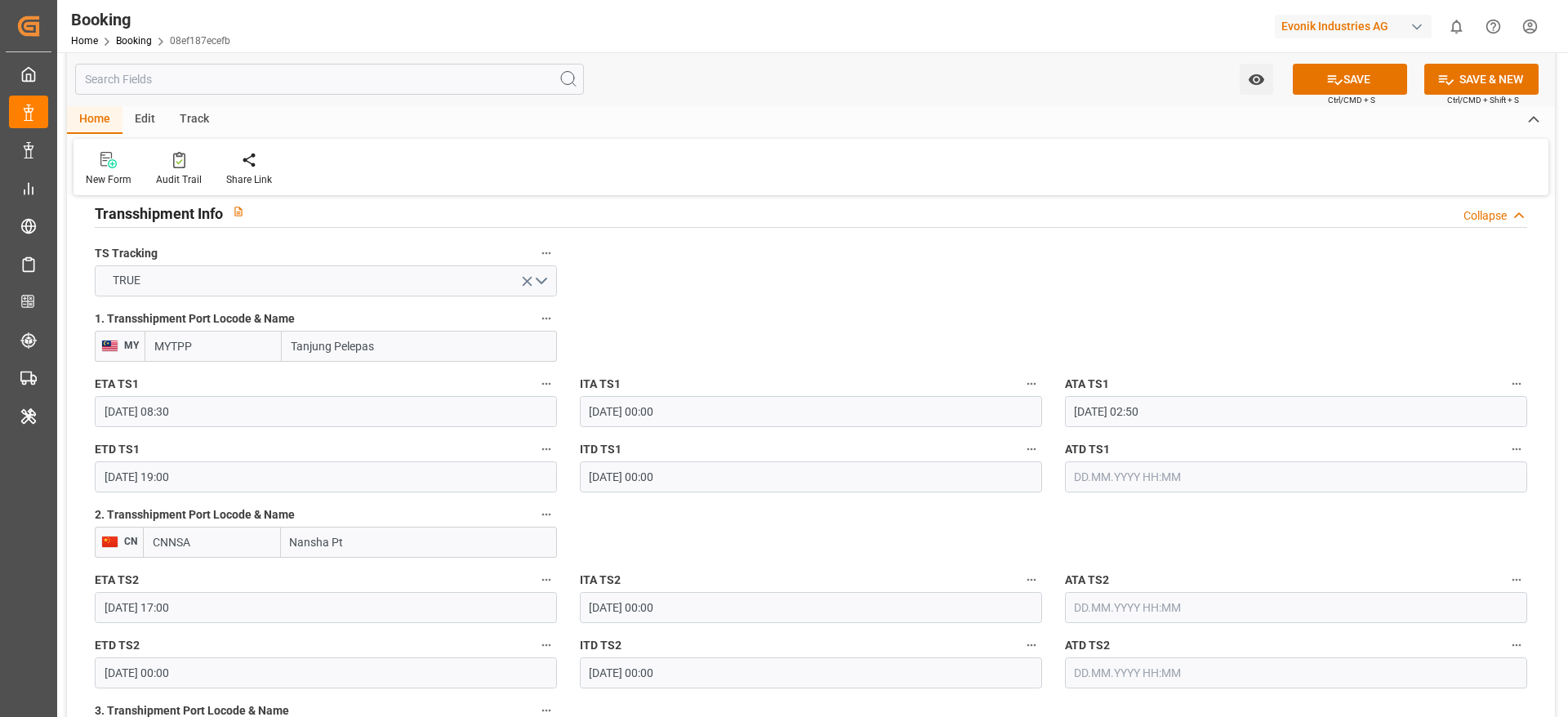
click at [536, 526] on button "2. Transshipment Port Locode & Name" at bounding box center [546, 514] width 21 height 21
click at [215, 539] on div at bounding box center [784, 358] width 1568 height 717
click at [245, 540] on input "CNNSA" at bounding box center [212, 542] width 138 height 31
click at [215, 536] on input "CNNSA" at bounding box center [212, 542] width 138 height 31
click at [206, 573] on span "CNNSA - Nansha Pt" at bounding box center [202, 578] width 96 height 13
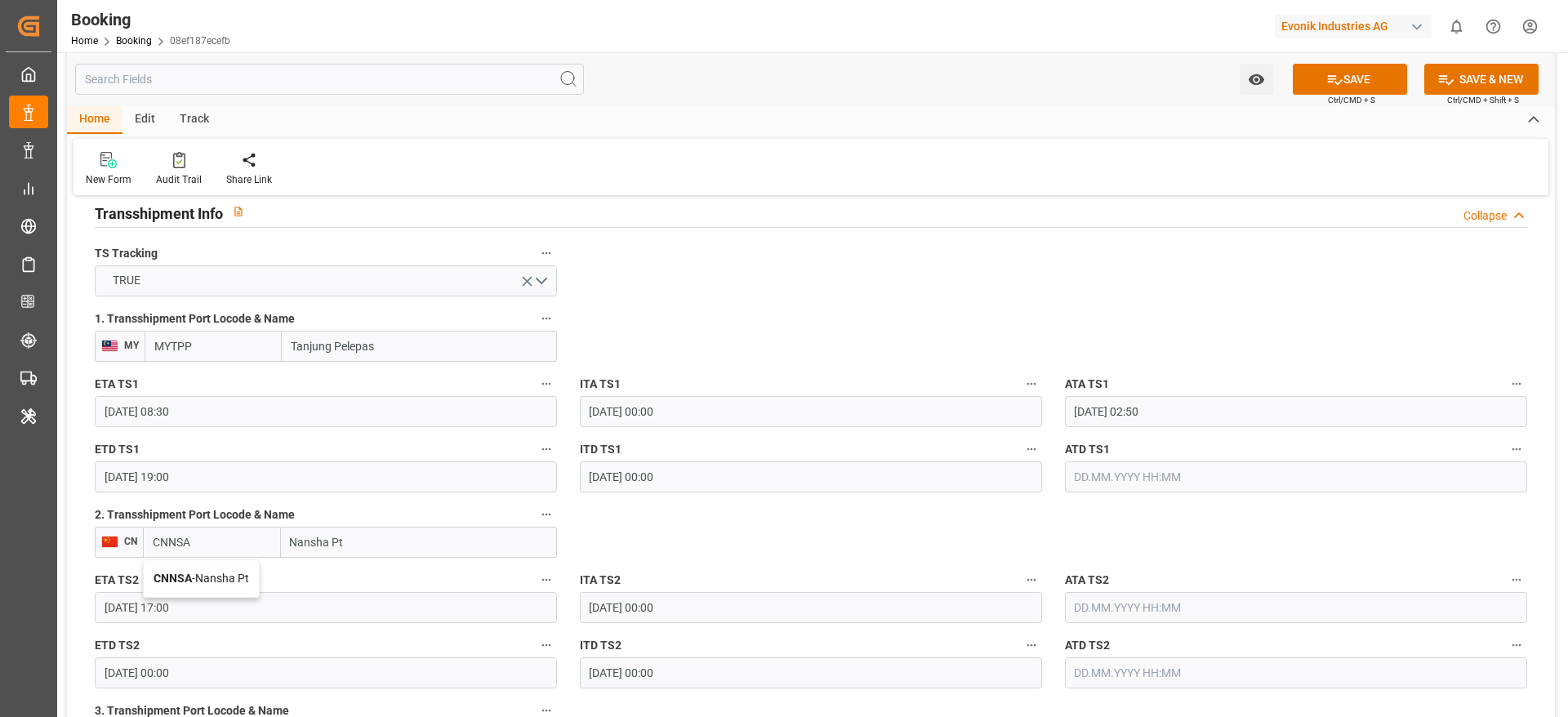
type input "CNNSA"
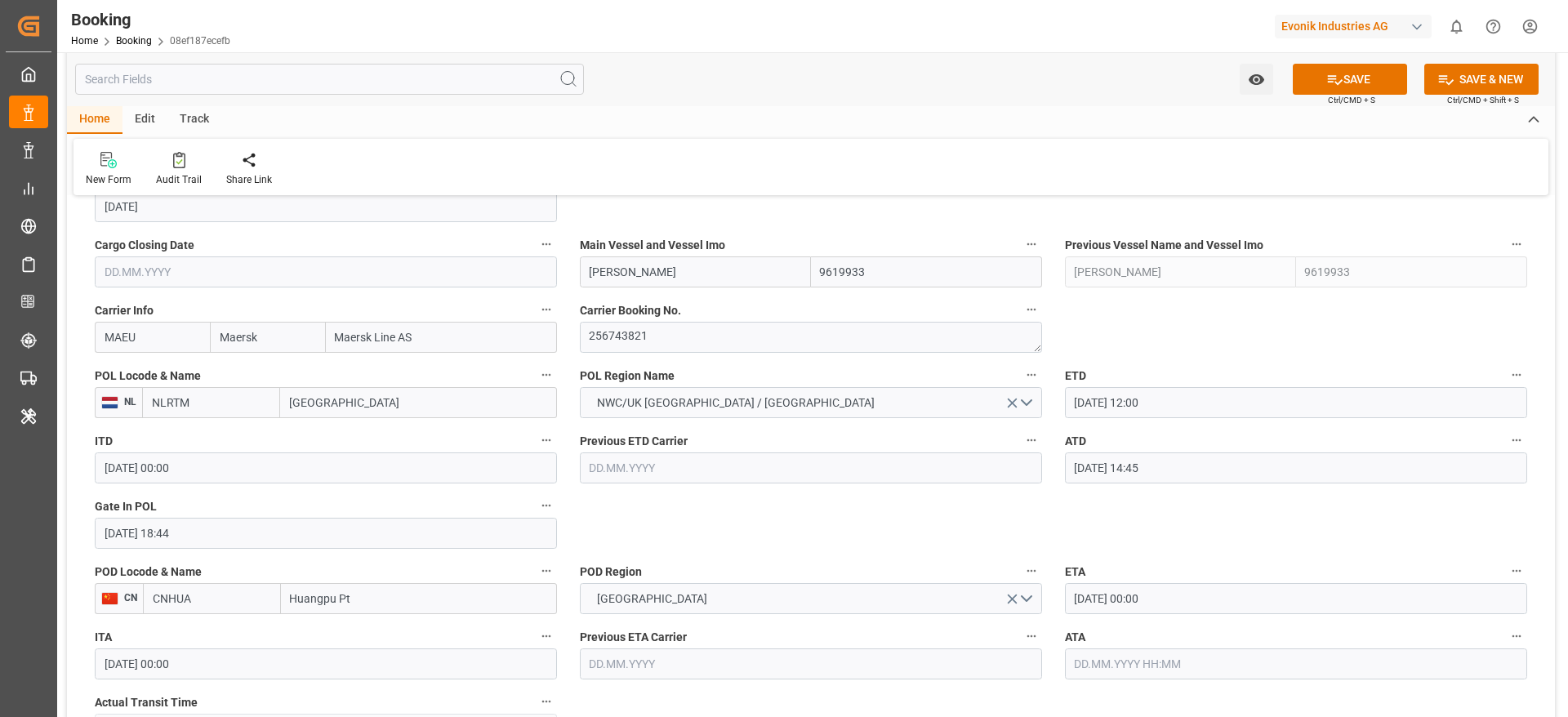
scroll to position [980, 0]
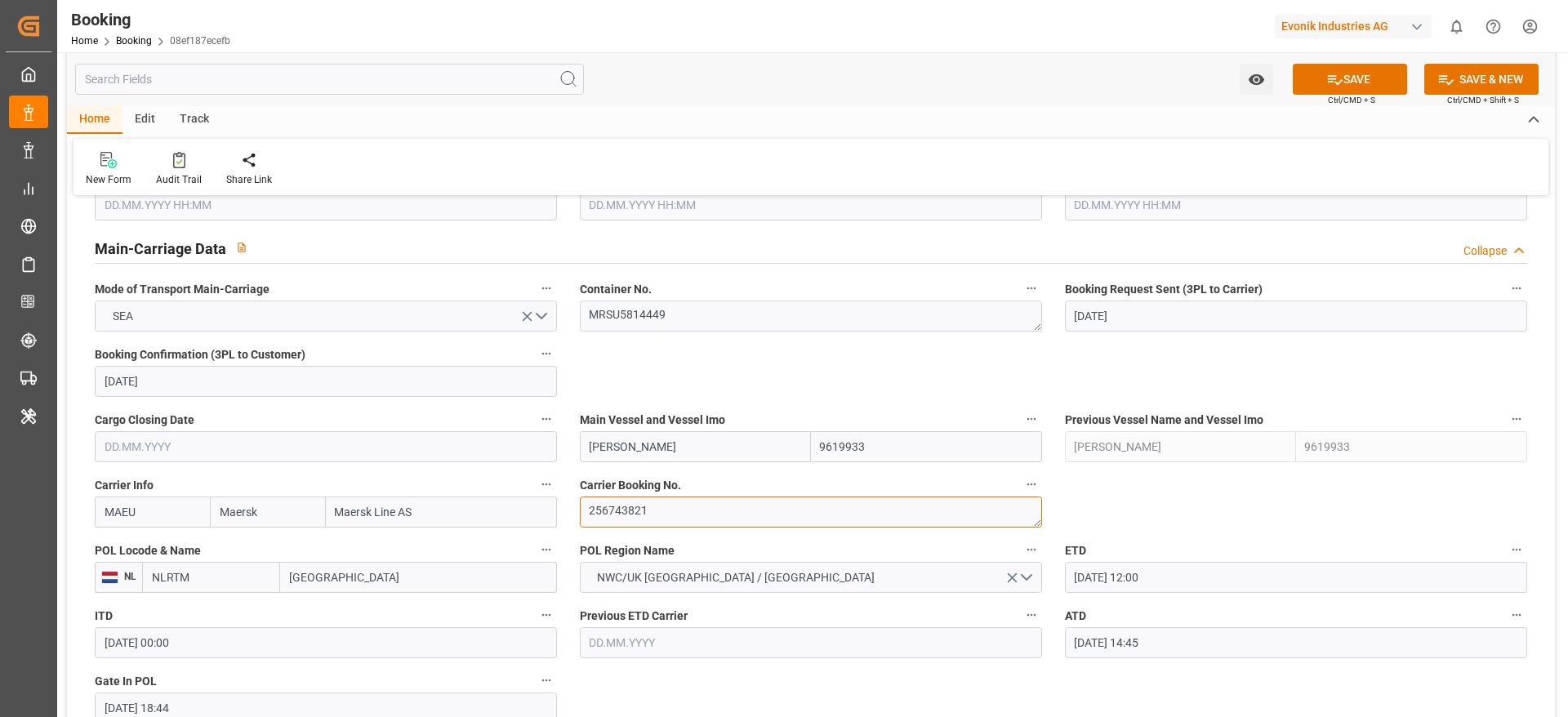
click at [689, 513] on textarea "256743821" at bounding box center [811, 512] width 462 height 31
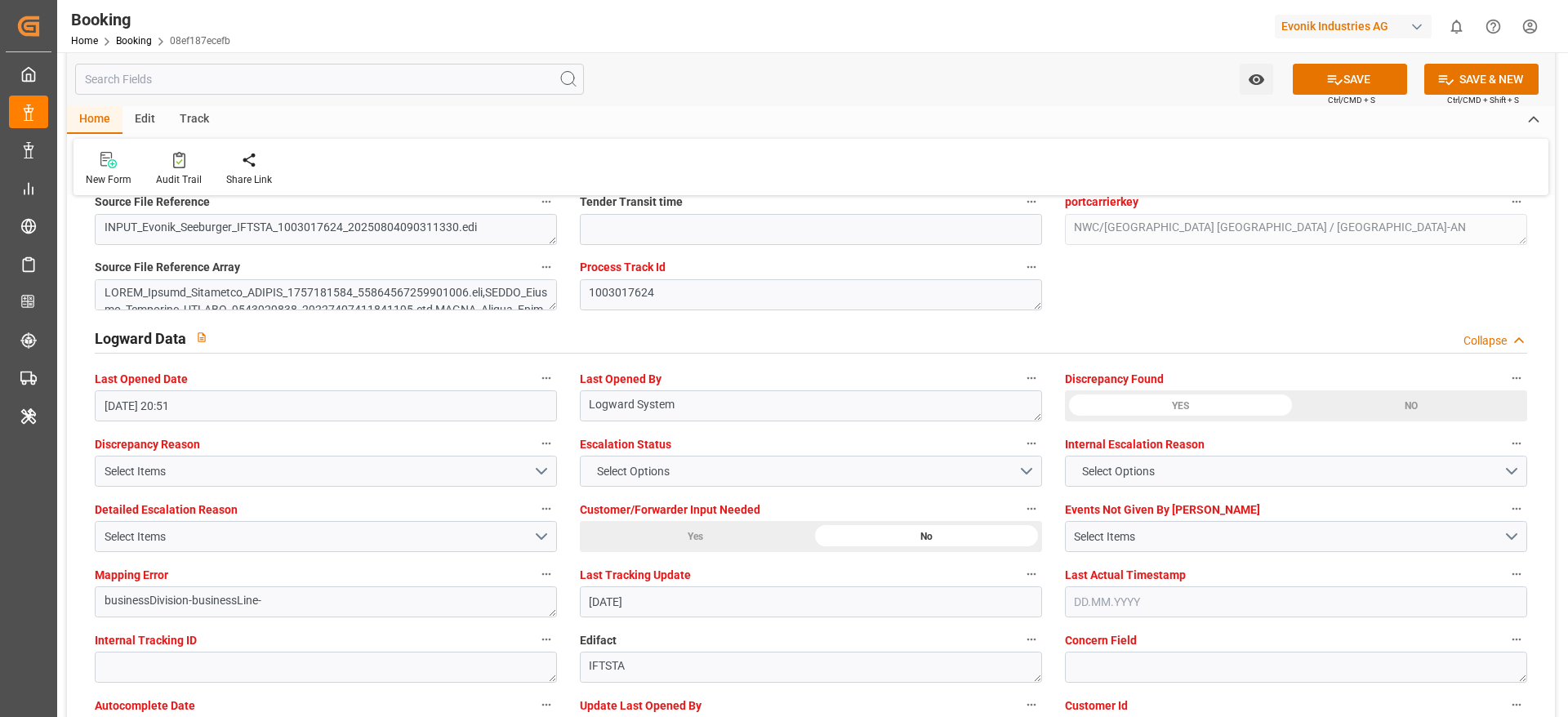
scroll to position [2941, 0]
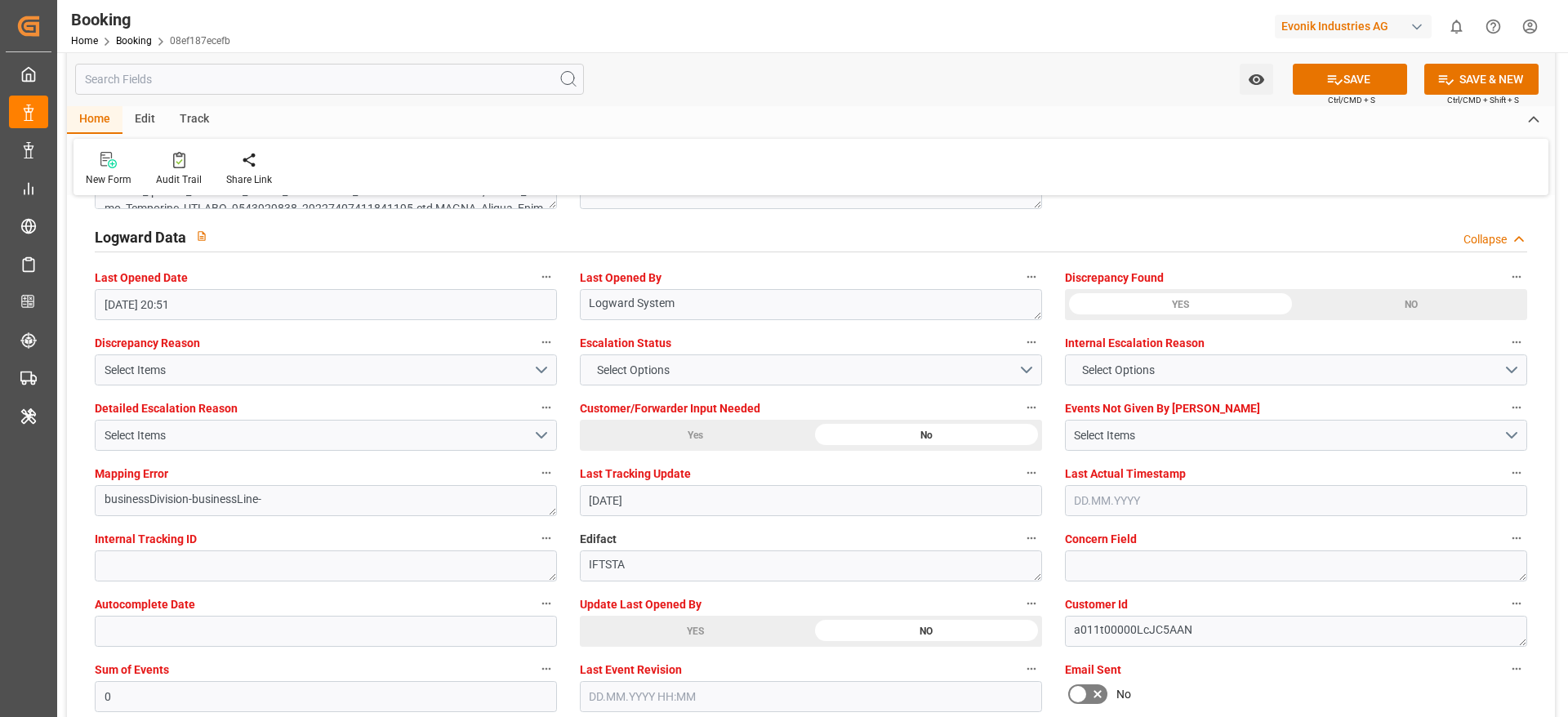
click at [614, 618] on div "YES" at bounding box center [696, 632] width 231 height 31
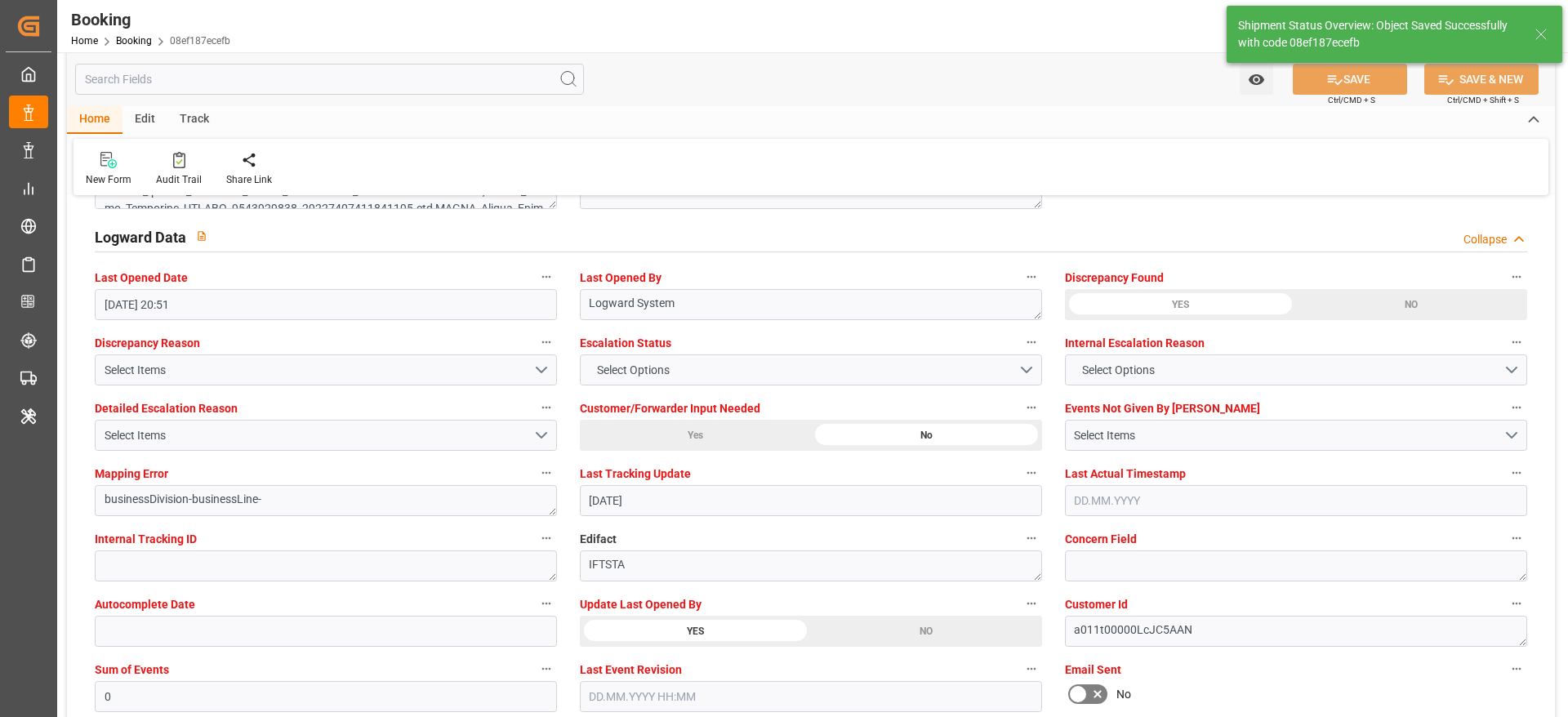
type textarea "[PERSON_NAME]"
type input "[DATE] 11:03"
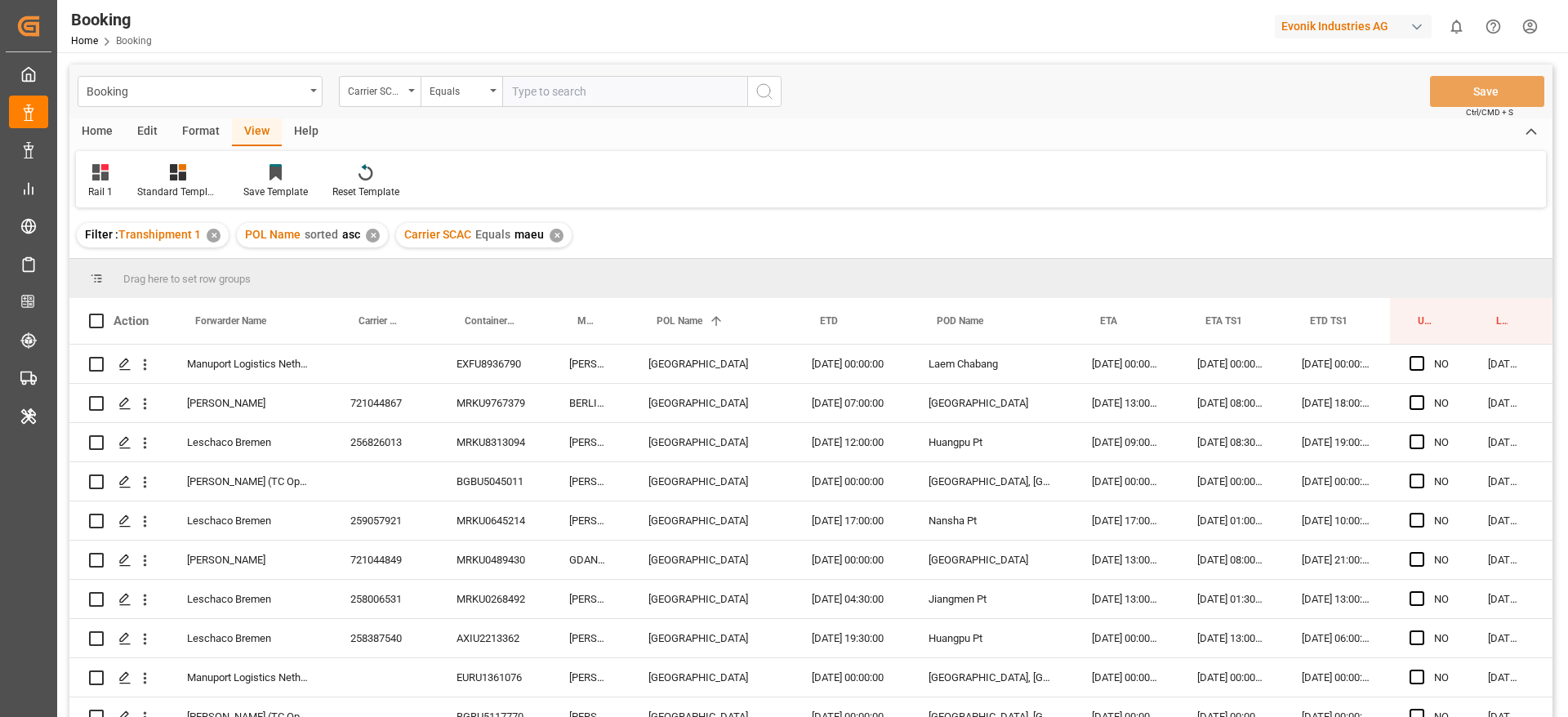
scroll to position [2883, 62]
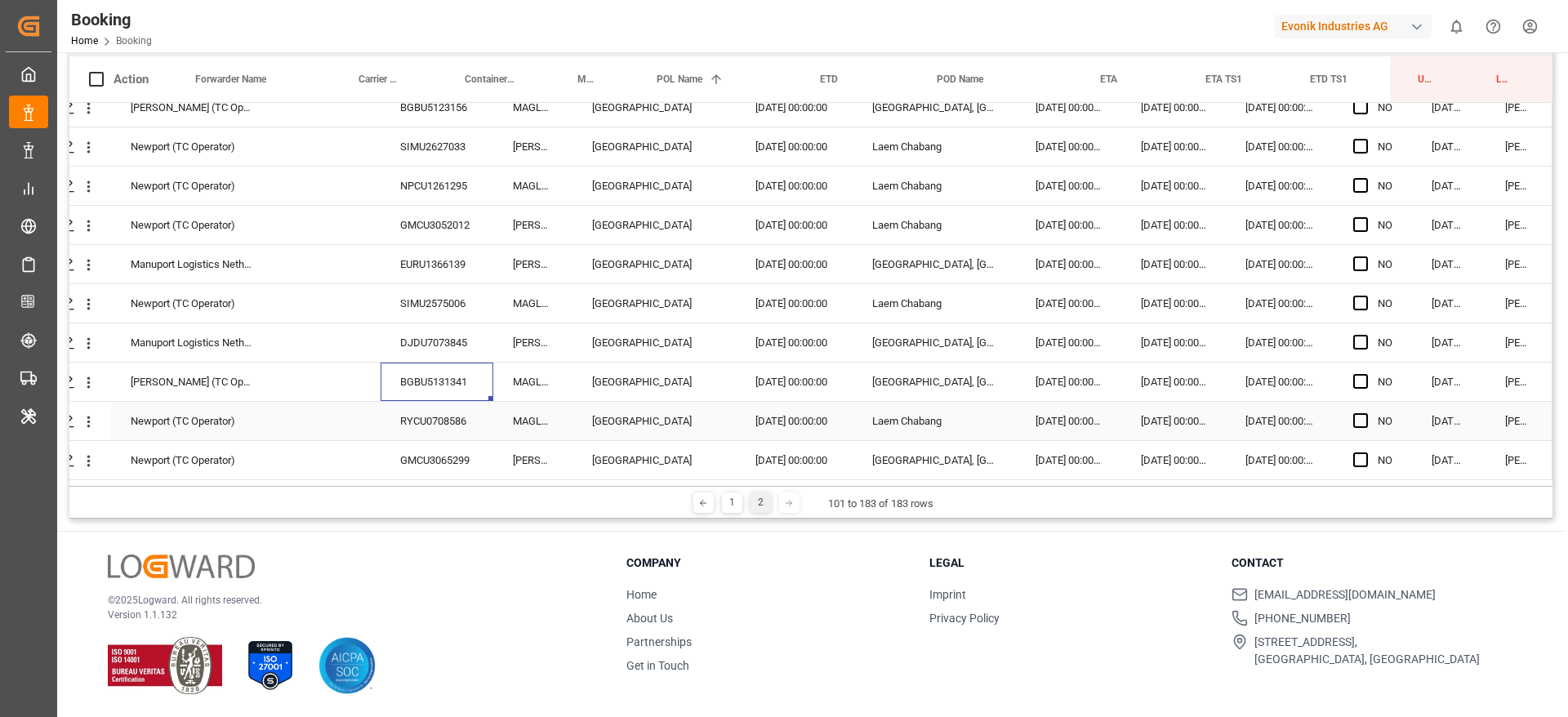
click at [407, 421] on div "RYCU0708586" at bounding box center [437, 420] width 113 height 38
click at [1356, 374] on span "Press SPACE to select this row." at bounding box center [1360, 381] width 15 height 15
click at [1365, 374] on input "Press SPACE to select this row." at bounding box center [1365, 374] width 0 height 0
drag, startPoint x: 1405, startPoint y: 392, endPoint x: 1403, endPoint y: 477, distance: 85.0
click at [436, 454] on div "GMCU3065299" at bounding box center [437, 460] width 113 height 38
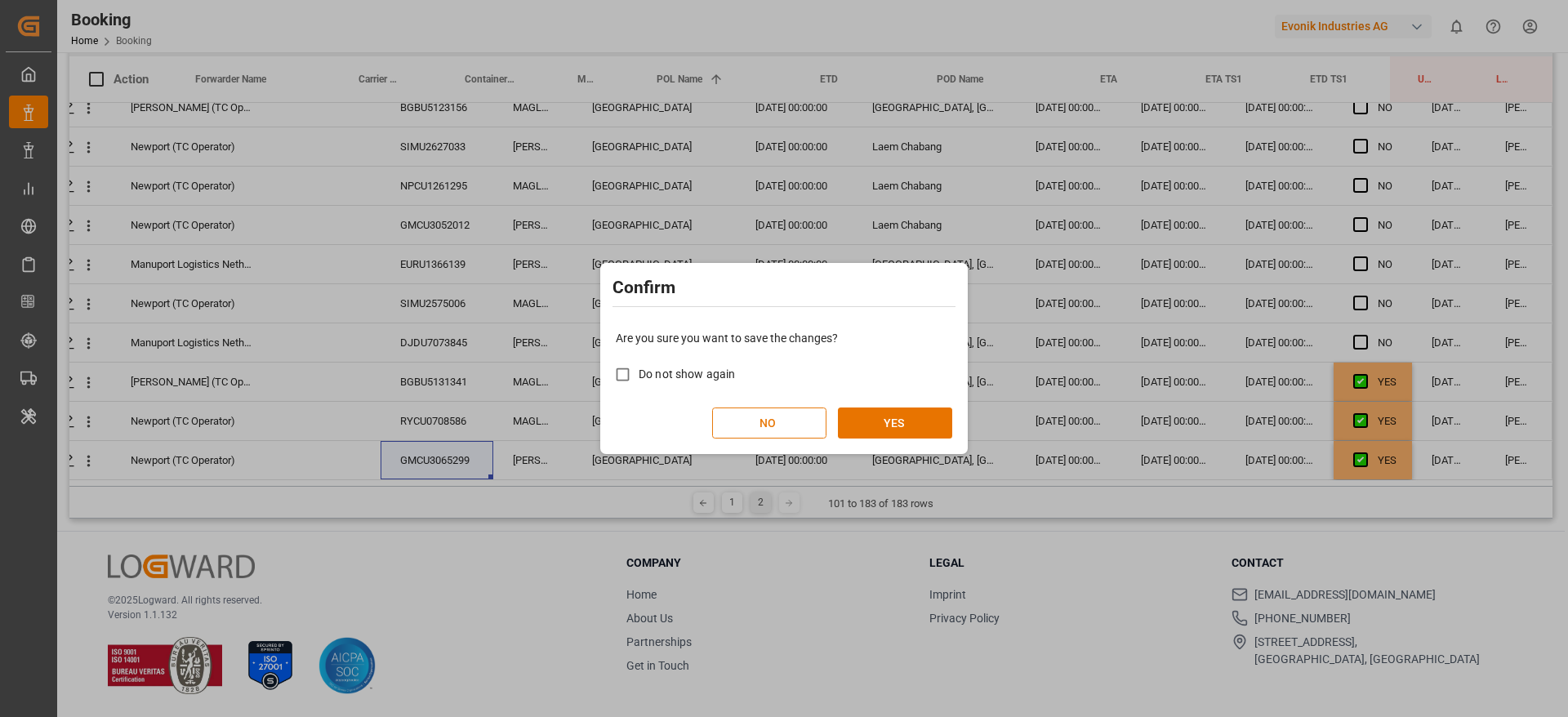
click at [797, 430] on button "NO" at bounding box center [769, 423] width 115 height 31
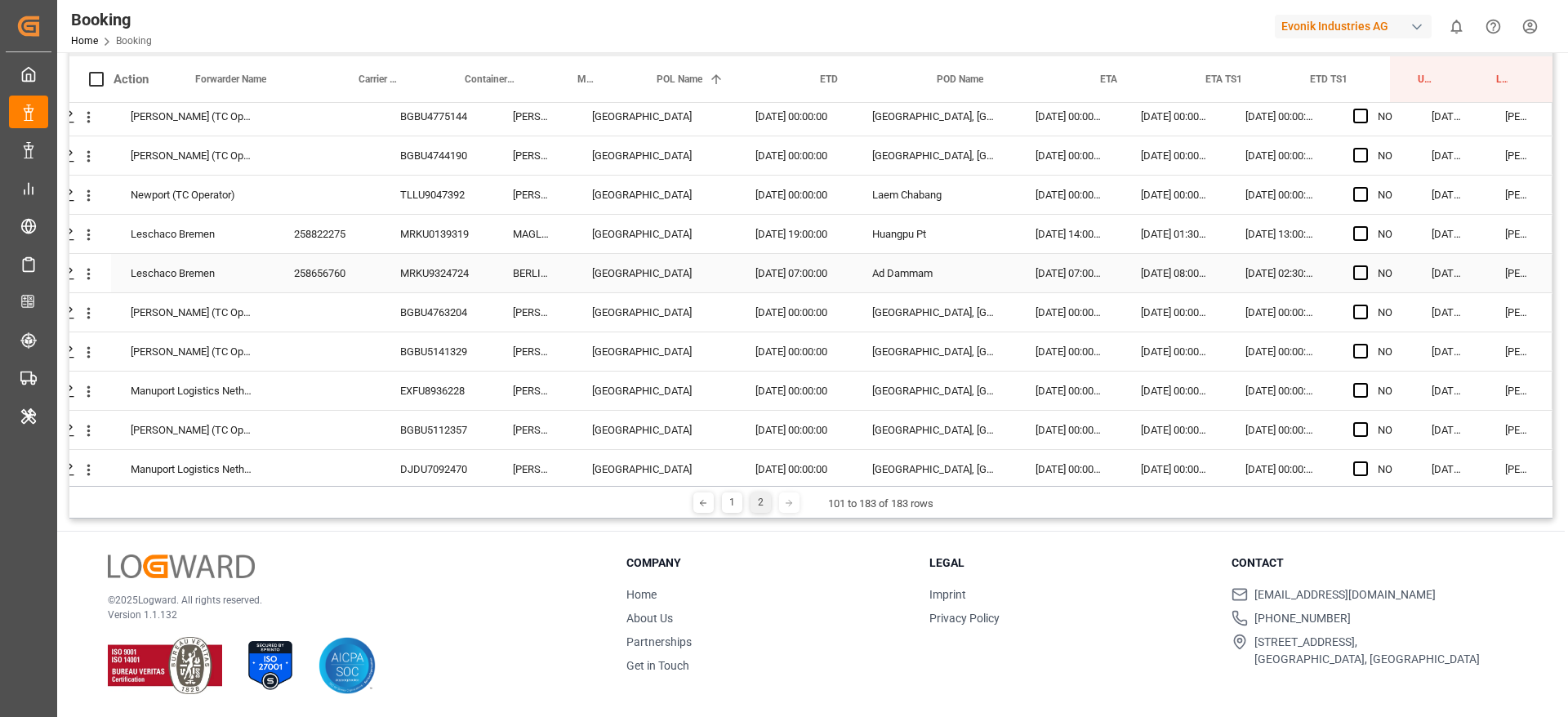
scroll to position [1167, 62]
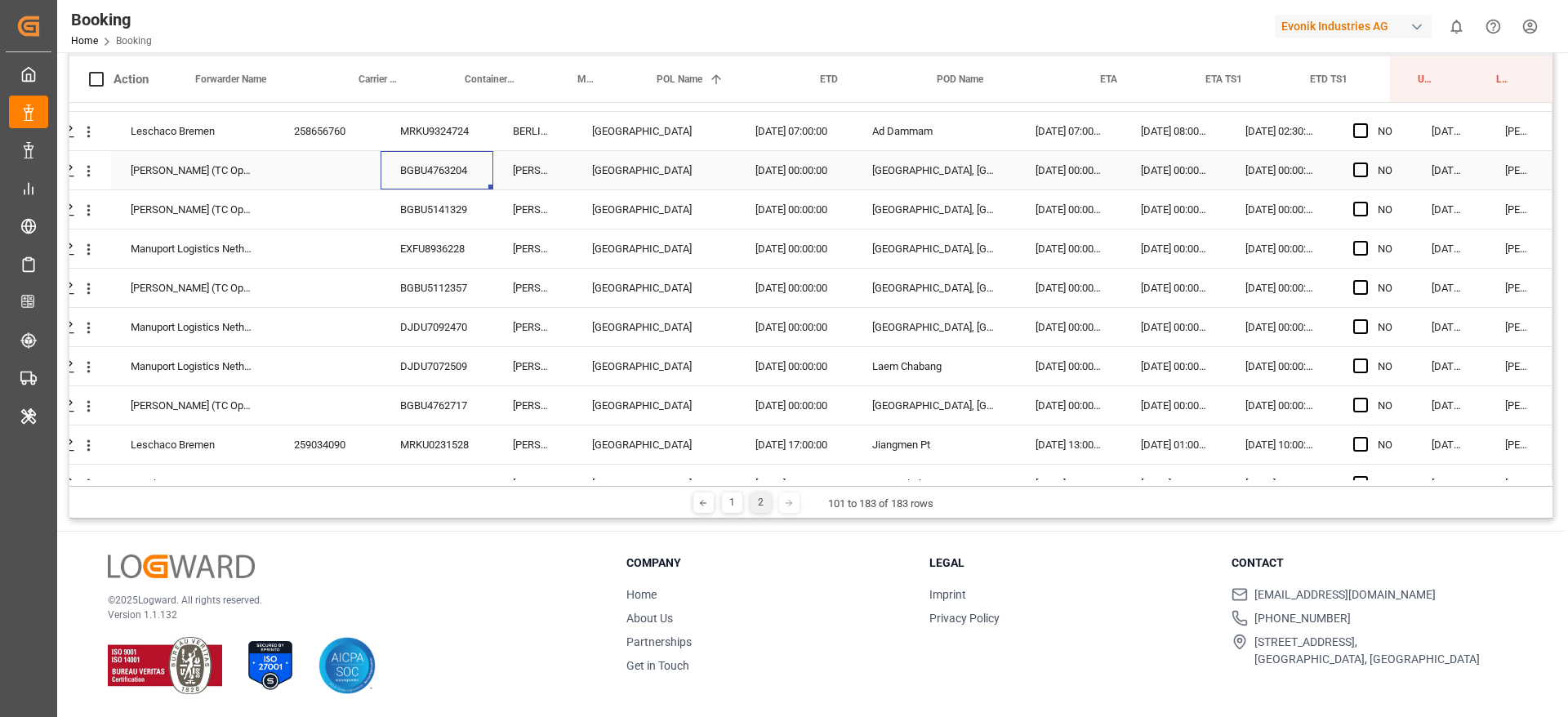
click at [408, 161] on div "BGBU4763204" at bounding box center [437, 170] width 113 height 38
click at [443, 212] on div "BGBU5141329" at bounding box center [437, 209] width 113 height 38
click at [427, 236] on div "EXFU8936228" at bounding box center [437, 249] width 113 height 38
click at [482, 288] on div "BGBU5112357" at bounding box center [437, 287] width 113 height 38
click at [1273, 300] on div "[DATE] 00:00:00" at bounding box center [1280, 287] width 108 height 38
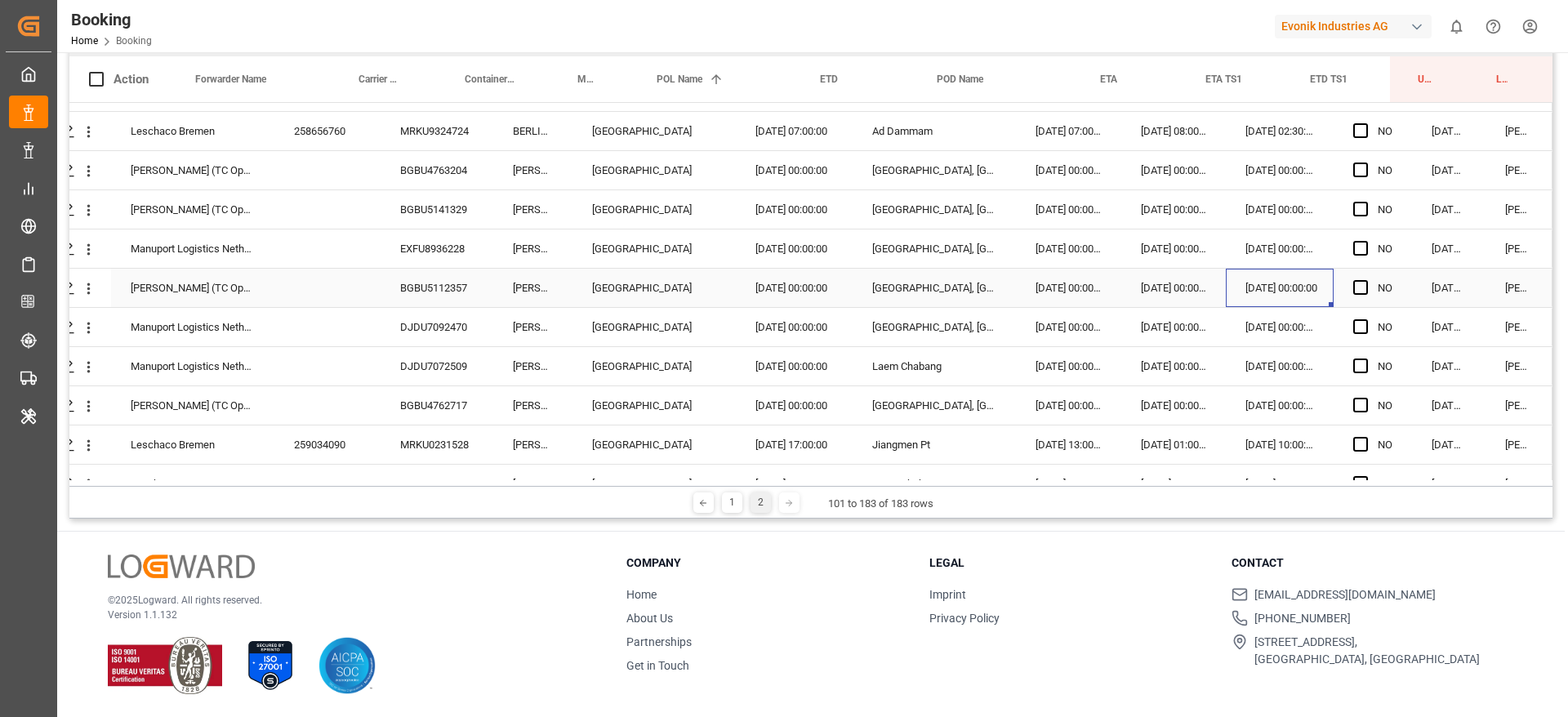
click at [1273, 300] on div "[DATE] 00:00:00" at bounding box center [1280, 287] width 108 height 38
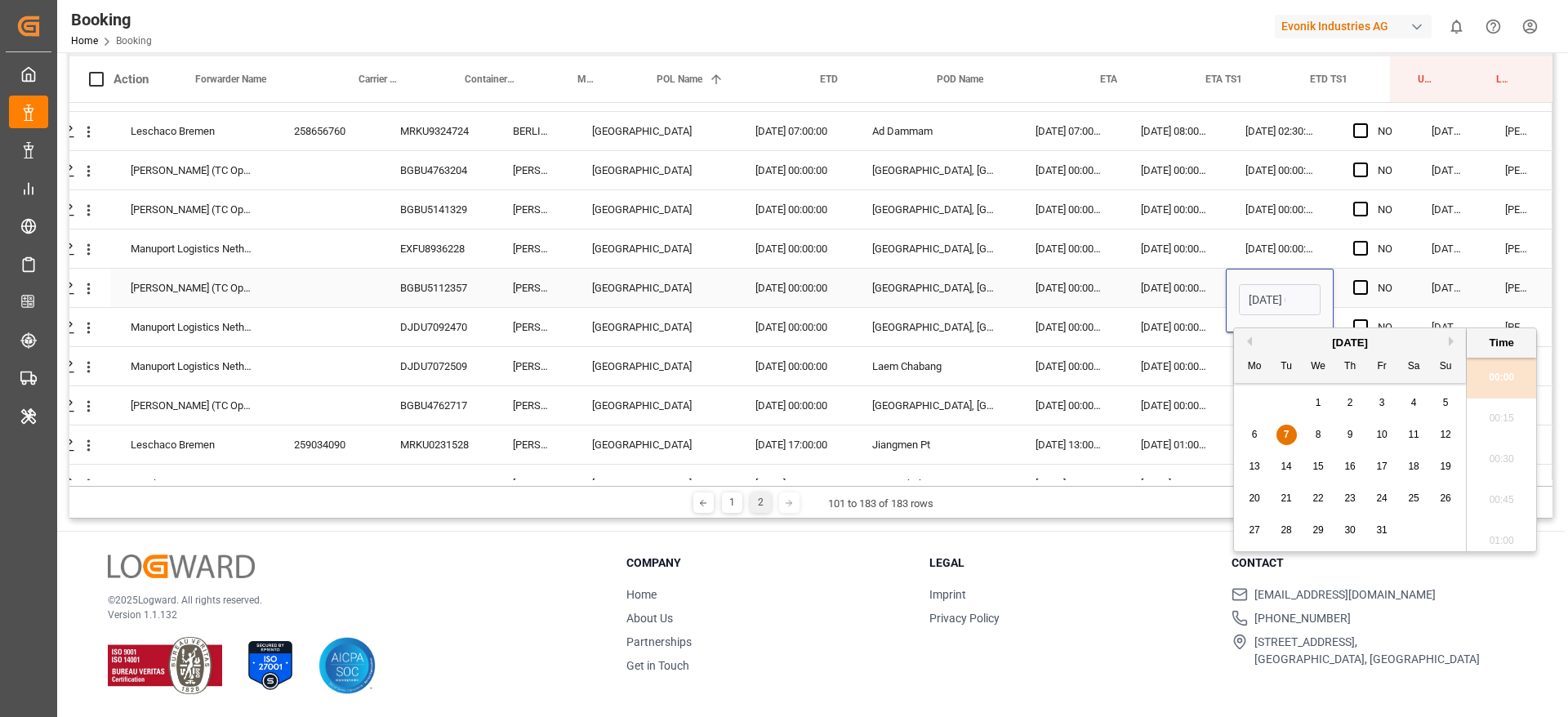
scroll to position [0, 51]
click at [1308, 429] on div "8" at bounding box center [1318, 435] width 21 height 20
type input "[DATE] 00:00"
click at [1158, 314] on div "[DATE] 00:00:00" at bounding box center [1173, 326] width 104 height 38
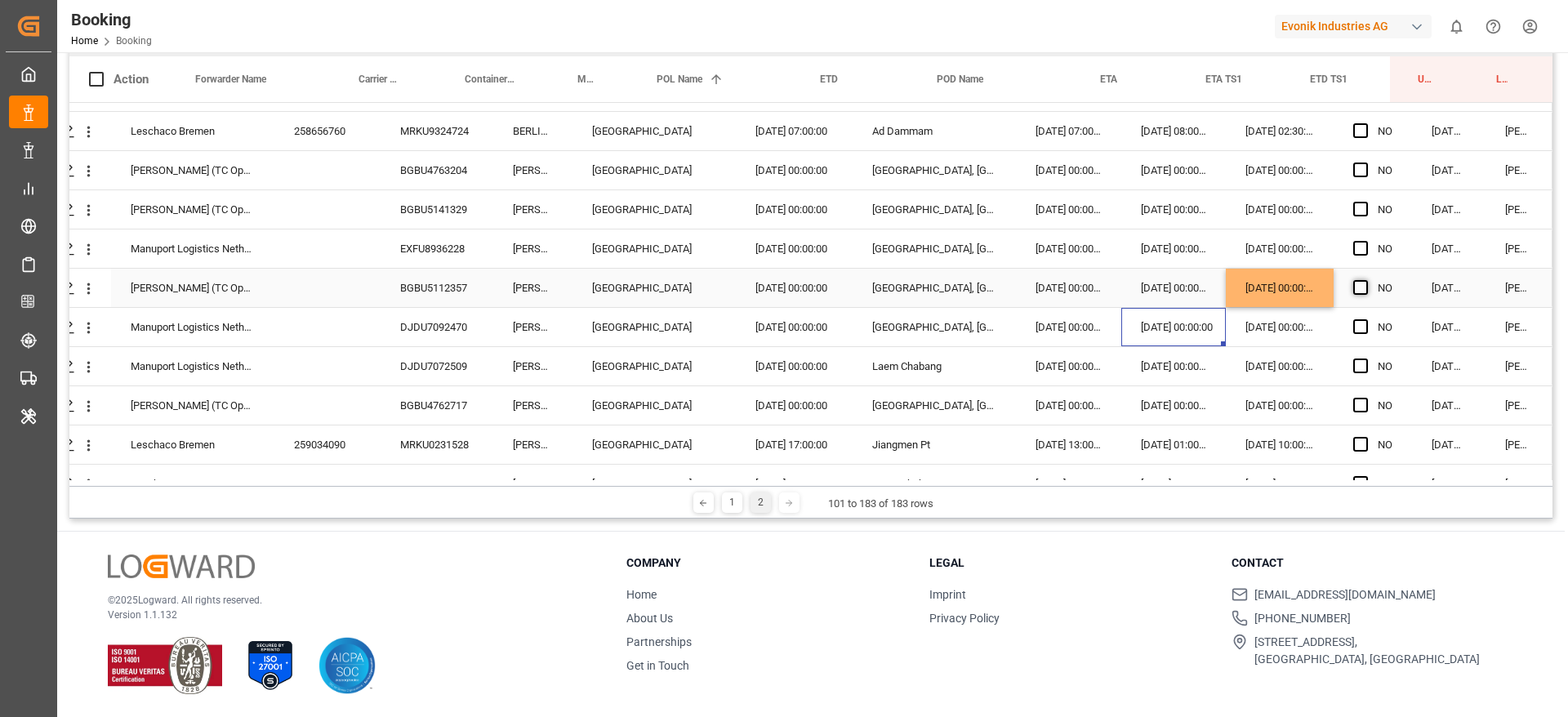
click at [1354, 286] on span "Press SPACE to select this row." at bounding box center [1360, 287] width 15 height 15
click at [1365, 280] on input "Press SPACE to select this row." at bounding box center [1365, 280] width 0 height 0
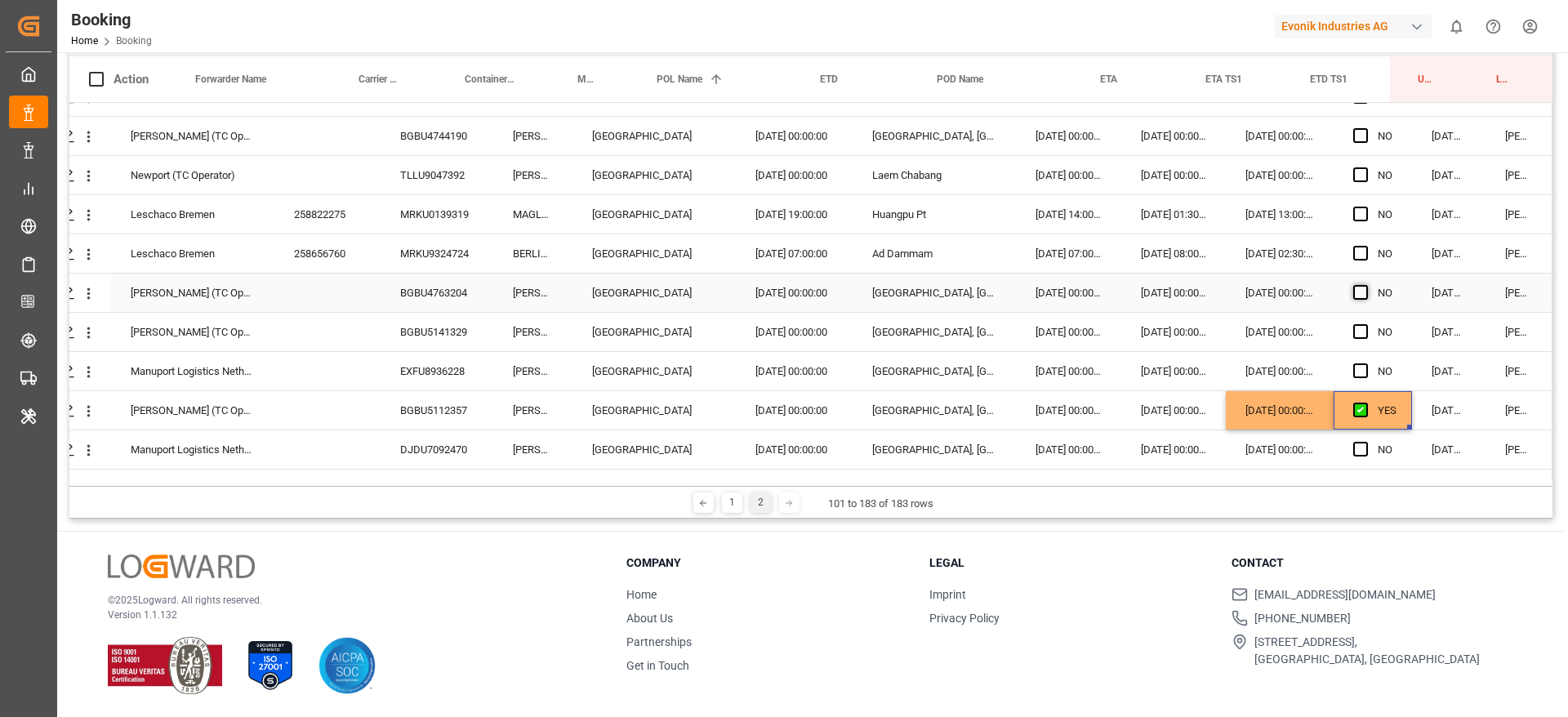
click at [1356, 296] on span "Press SPACE to select this row." at bounding box center [1360, 292] width 15 height 15
click at [1365, 285] on input "Press SPACE to select this row." at bounding box center [1365, 285] width 0 height 0
drag, startPoint x: 1402, startPoint y: 309, endPoint x: 1414, endPoint y: 393, distance: 84.9
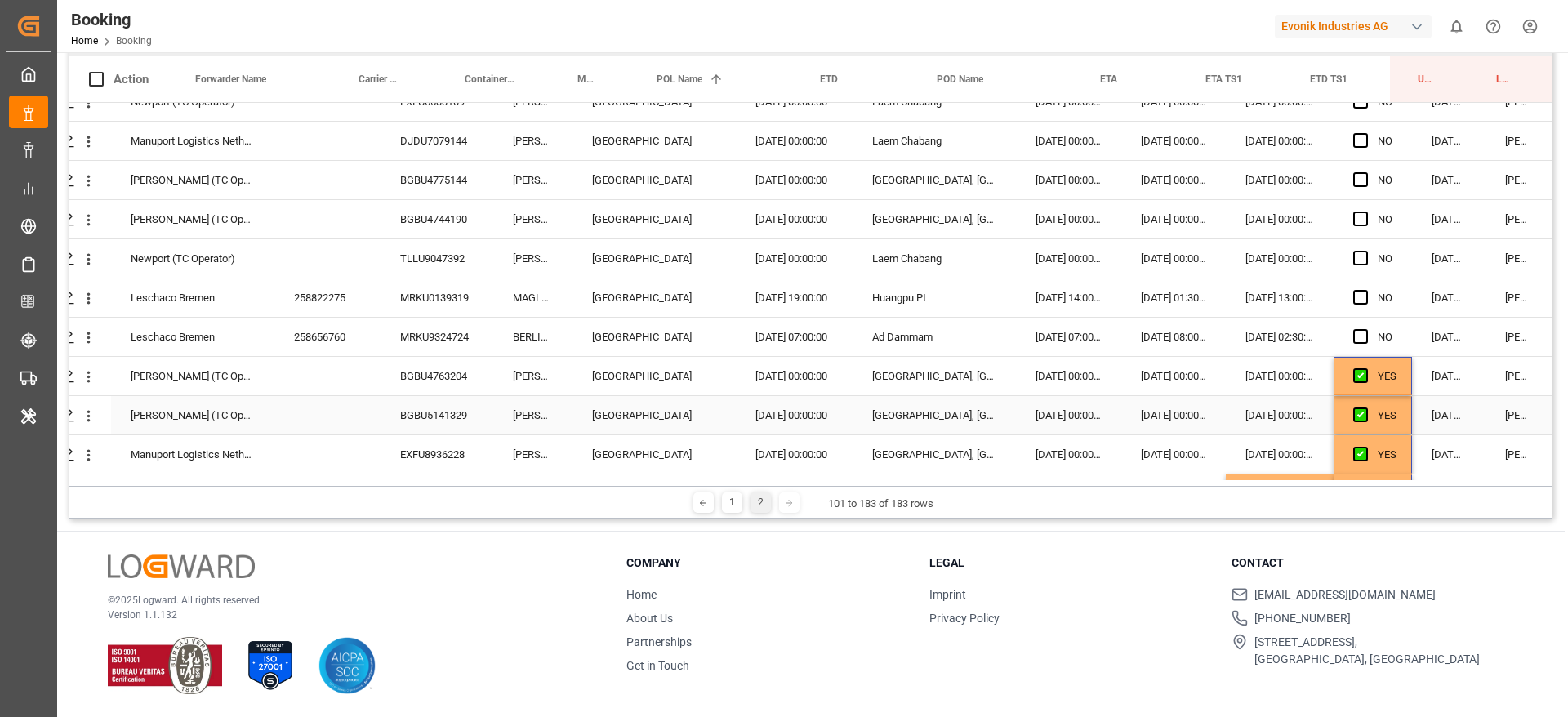
scroll to position [922, 62]
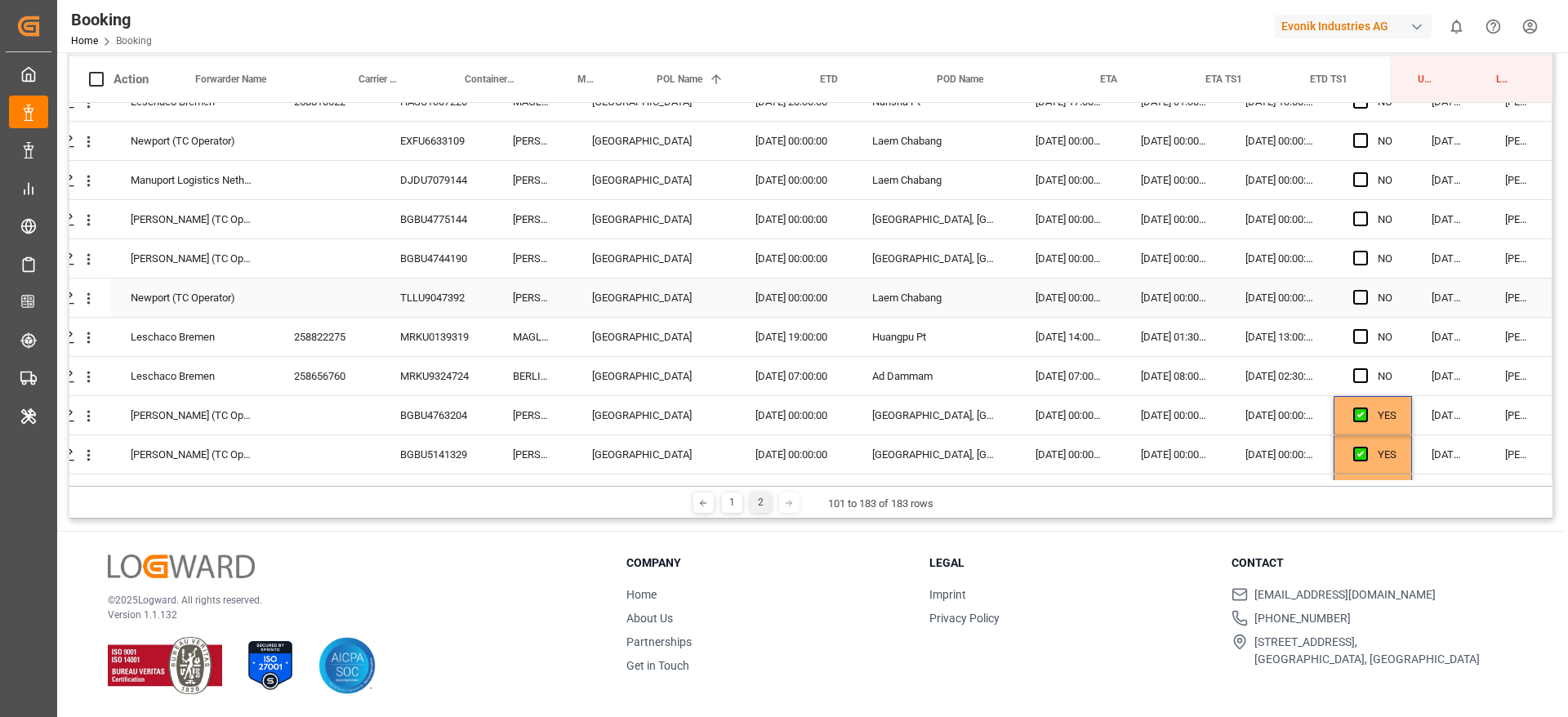
click at [1344, 297] on div "NO" at bounding box center [1373, 297] width 79 height 38
click at [1354, 297] on span "Press SPACE to select this row." at bounding box center [1360, 297] width 15 height 15
click at [1365, 290] on input "Press SPACE to select this row." at bounding box center [1365, 290] width 0 height 0
click at [438, 244] on div "BGBU4744190" at bounding box center [437, 258] width 113 height 38
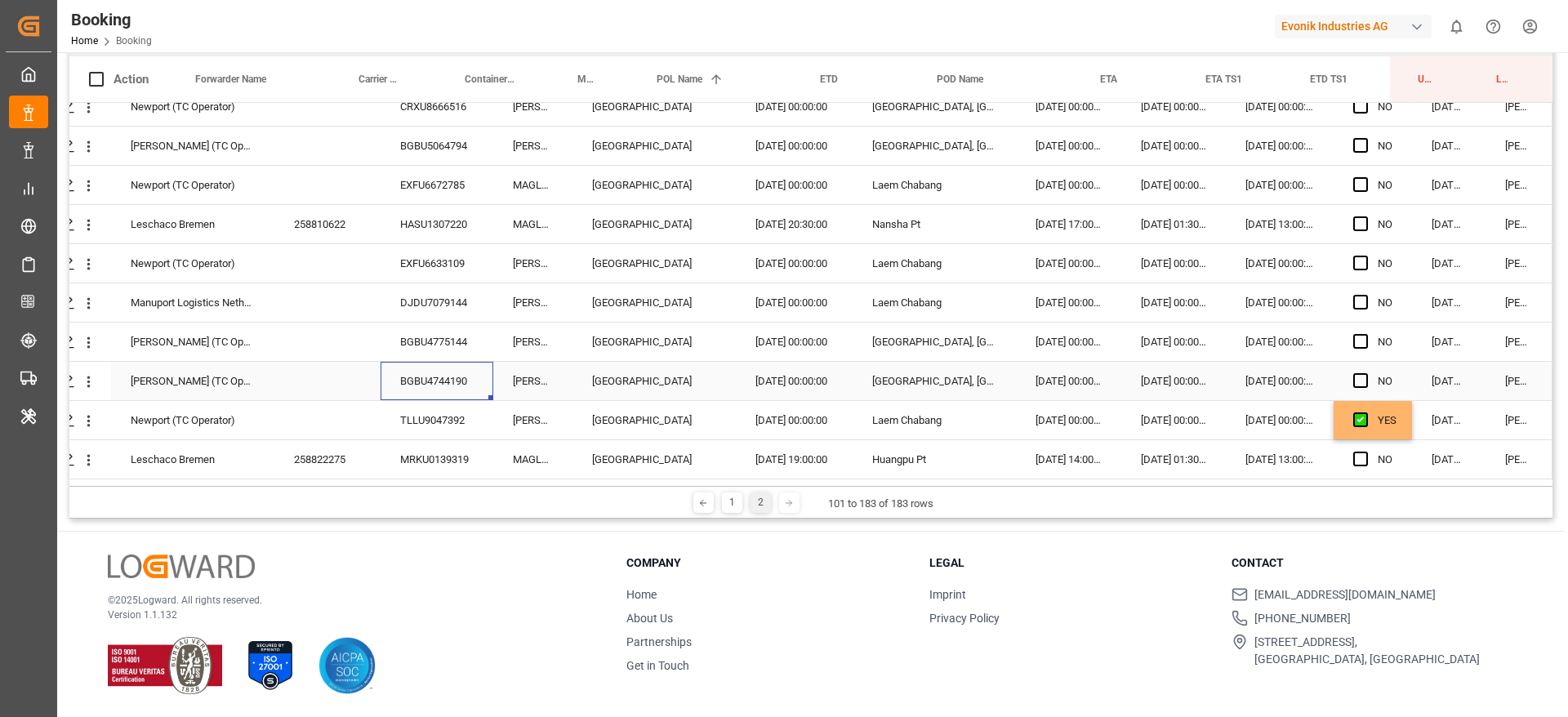
click at [1245, 380] on div "[DATE] 00:00:00" at bounding box center [1280, 380] width 108 height 38
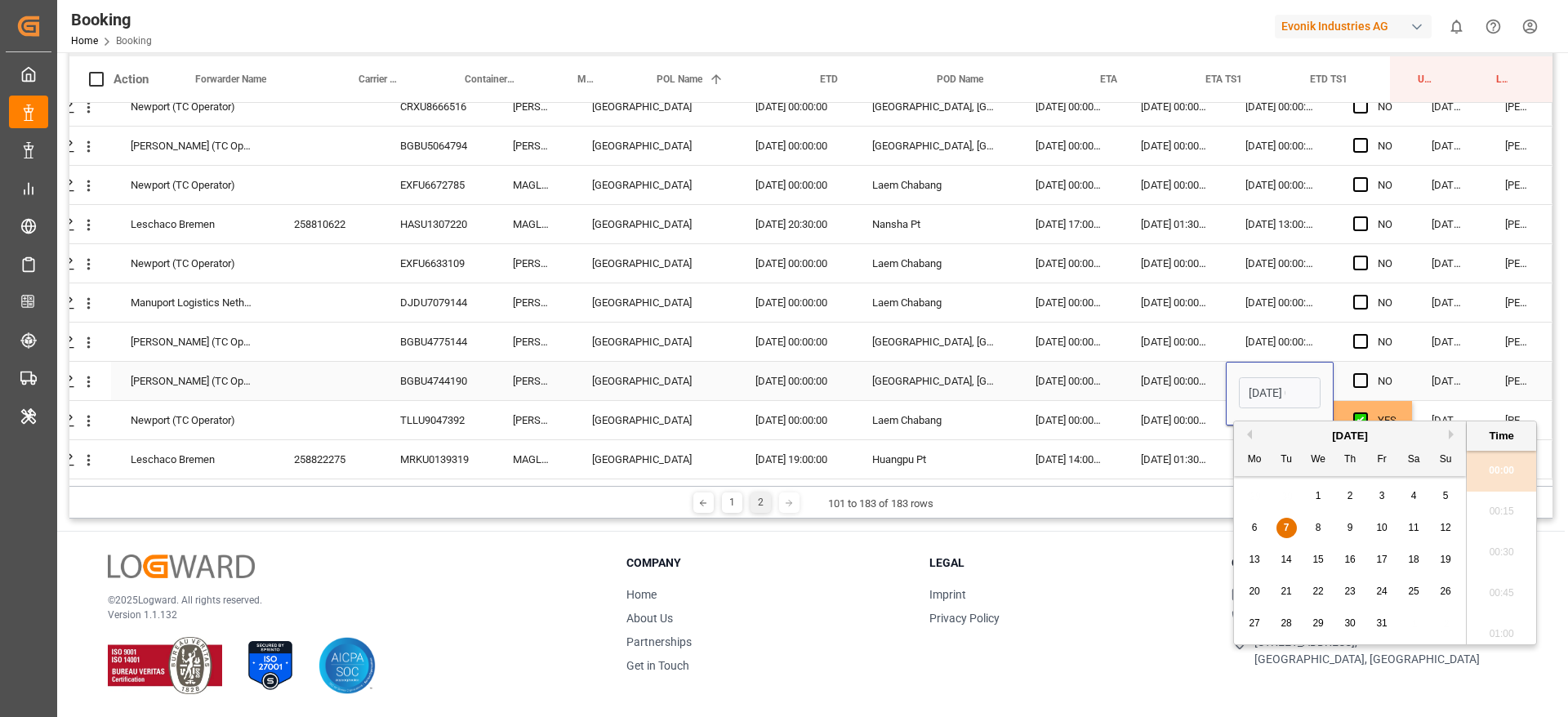
scroll to position [0, 51]
click at [1317, 519] on div "8" at bounding box center [1318, 528] width 21 height 20
type input "[DATE] 00:00"
click at [1354, 384] on span "Press SPACE to select this row." at bounding box center [1360, 380] width 15 height 15
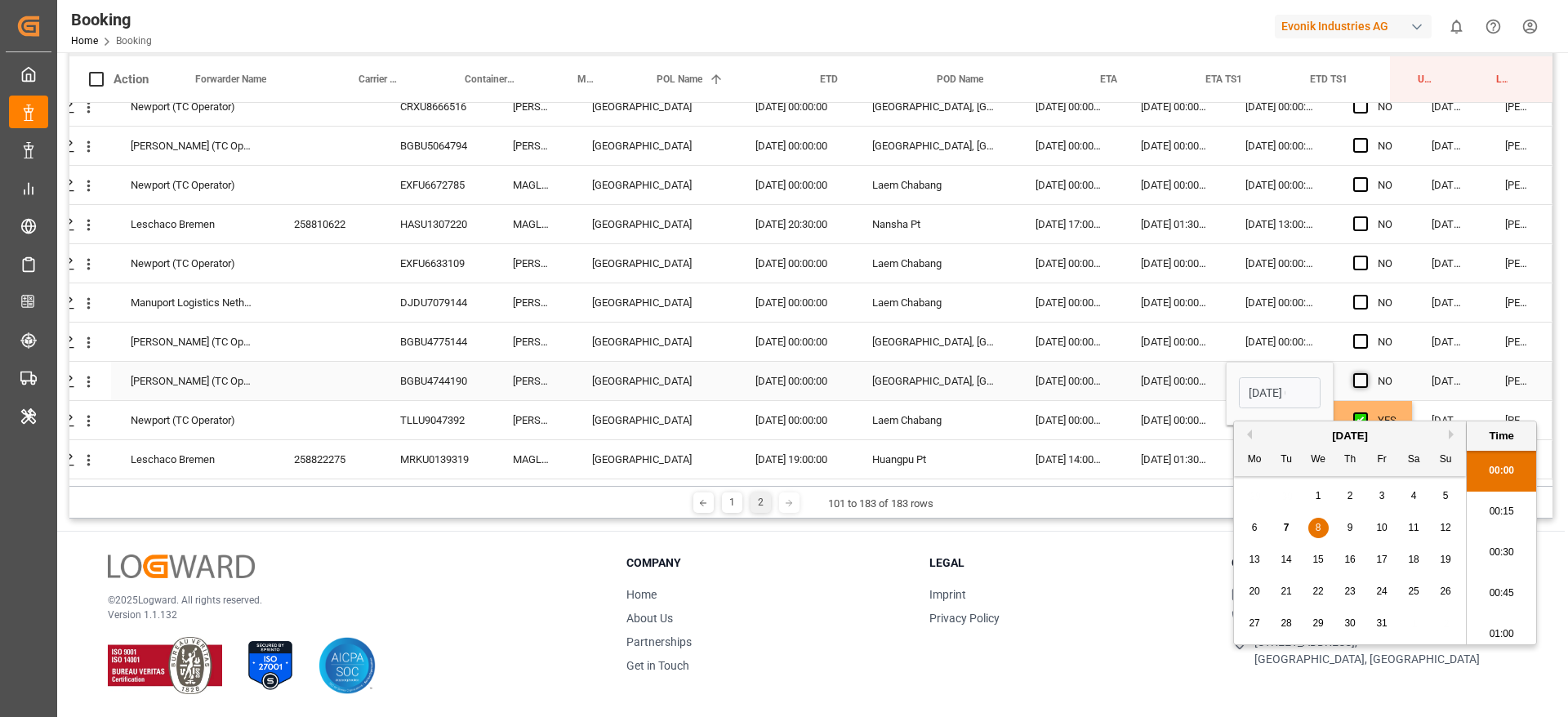
click at [1365, 373] on input "Press SPACE to select this row." at bounding box center [1365, 373] width 0 height 0
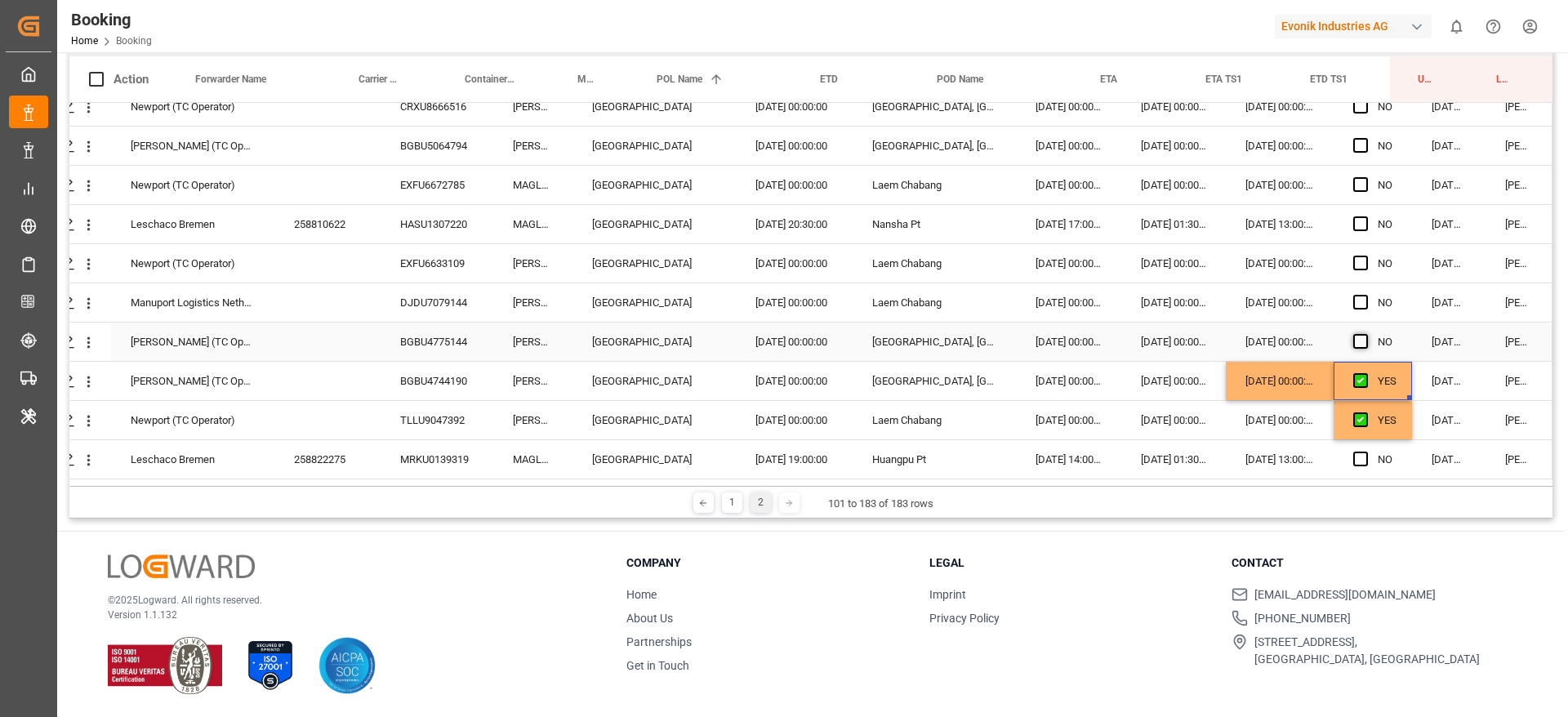
click at [1356, 341] on span "Press SPACE to select this row." at bounding box center [1360, 341] width 15 height 15
click at [1365, 334] on input "Press SPACE to select this row." at bounding box center [1365, 334] width 0 height 0
click at [1358, 304] on span "Press SPACE to select this row." at bounding box center [1360, 302] width 15 height 15
click at [1365, 295] on input "Press SPACE to select this row." at bounding box center [1365, 295] width 0 height 0
click at [1361, 255] on div "Press SPACE to select this row." at bounding box center [1365, 264] width 25 height 38
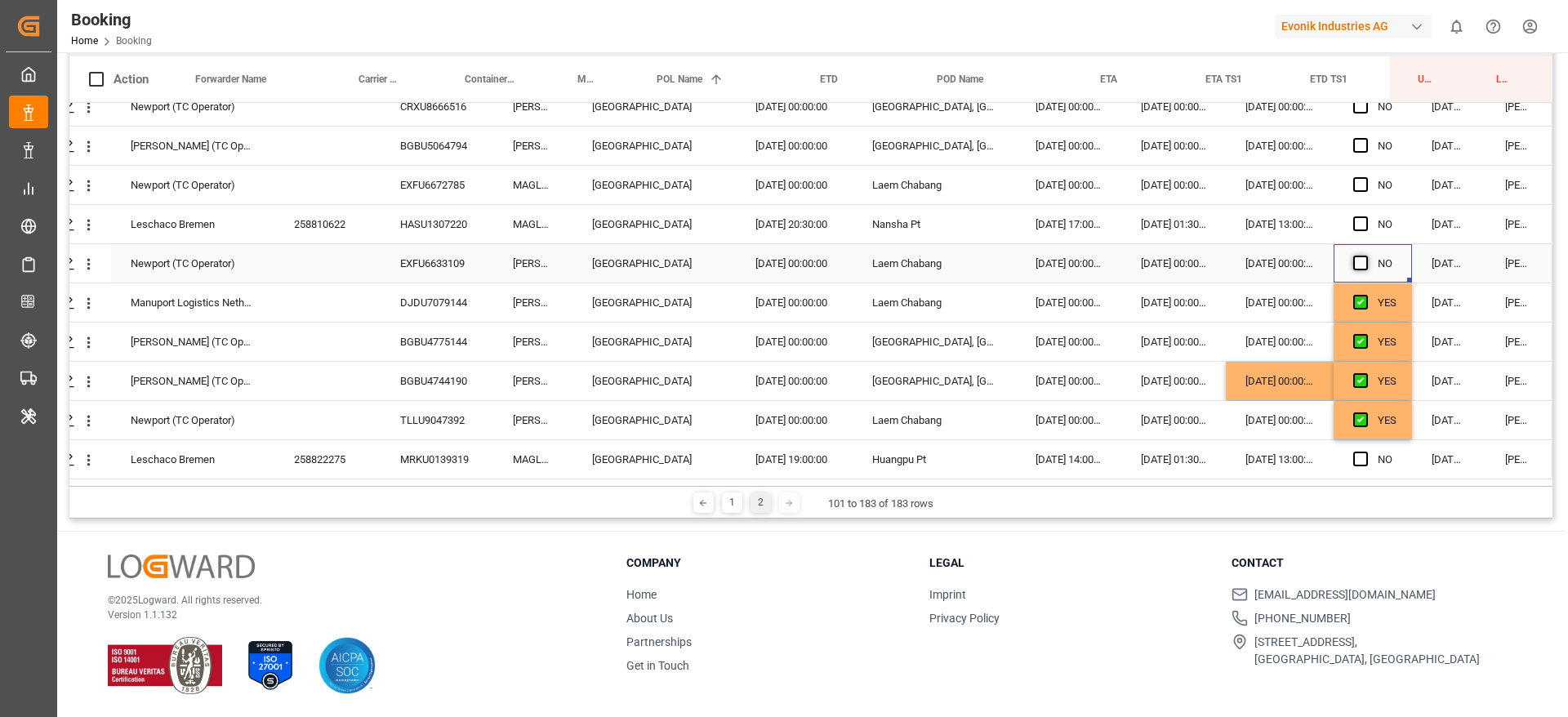
click at [1357, 268] on span "Press SPACE to select this row." at bounding box center [1360, 262] width 15 height 15
click at [1365, 256] on input "Press SPACE to select this row." at bounding box center [1365, 256] width 0 height 0
click at [1360, 183] on span "Press SPACE to select this row." at bounding box center [1360, 184] width 15 height 15
click at [1365, 177] on input "Press SPACE to select this row." at bounding box center [1365, 177] width 0 height 0
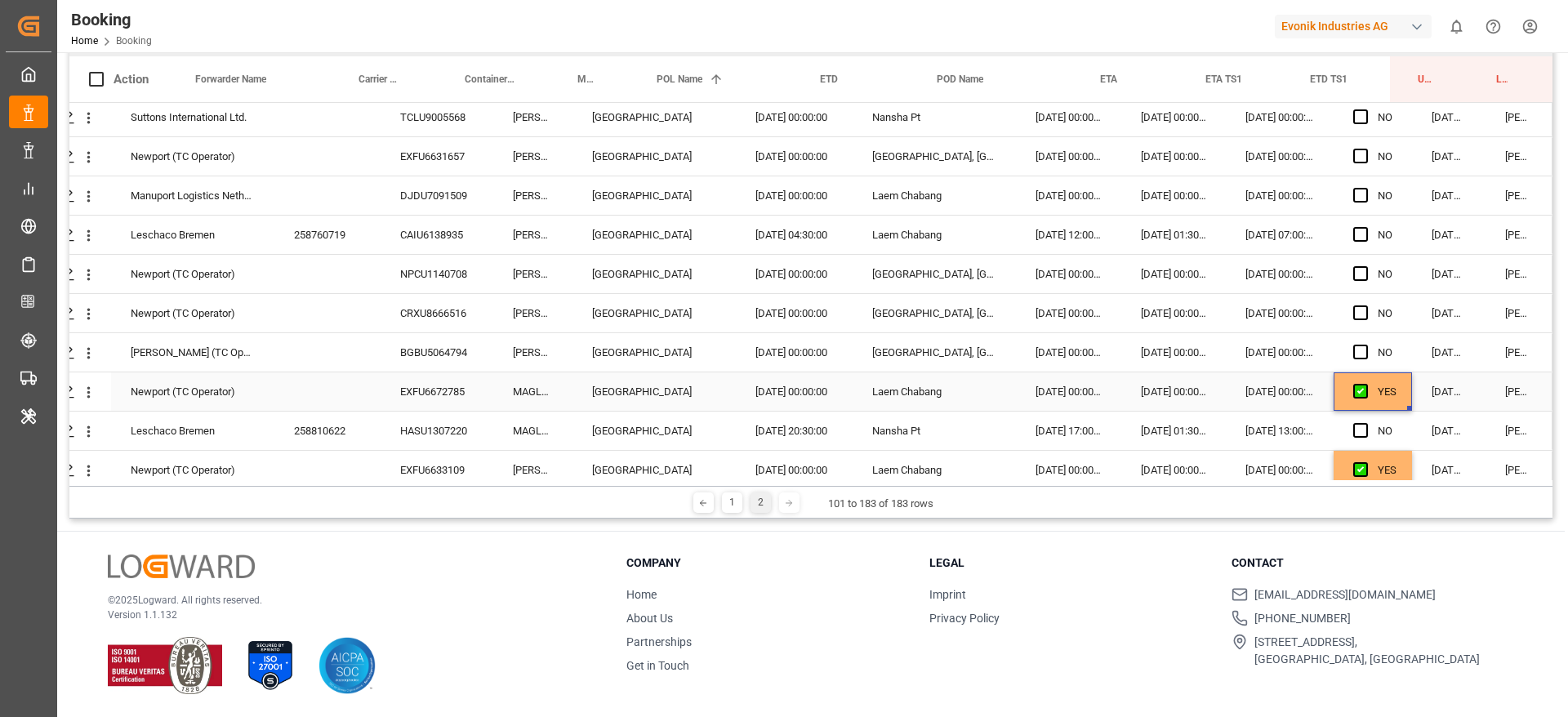
scroll to position [555, 62]
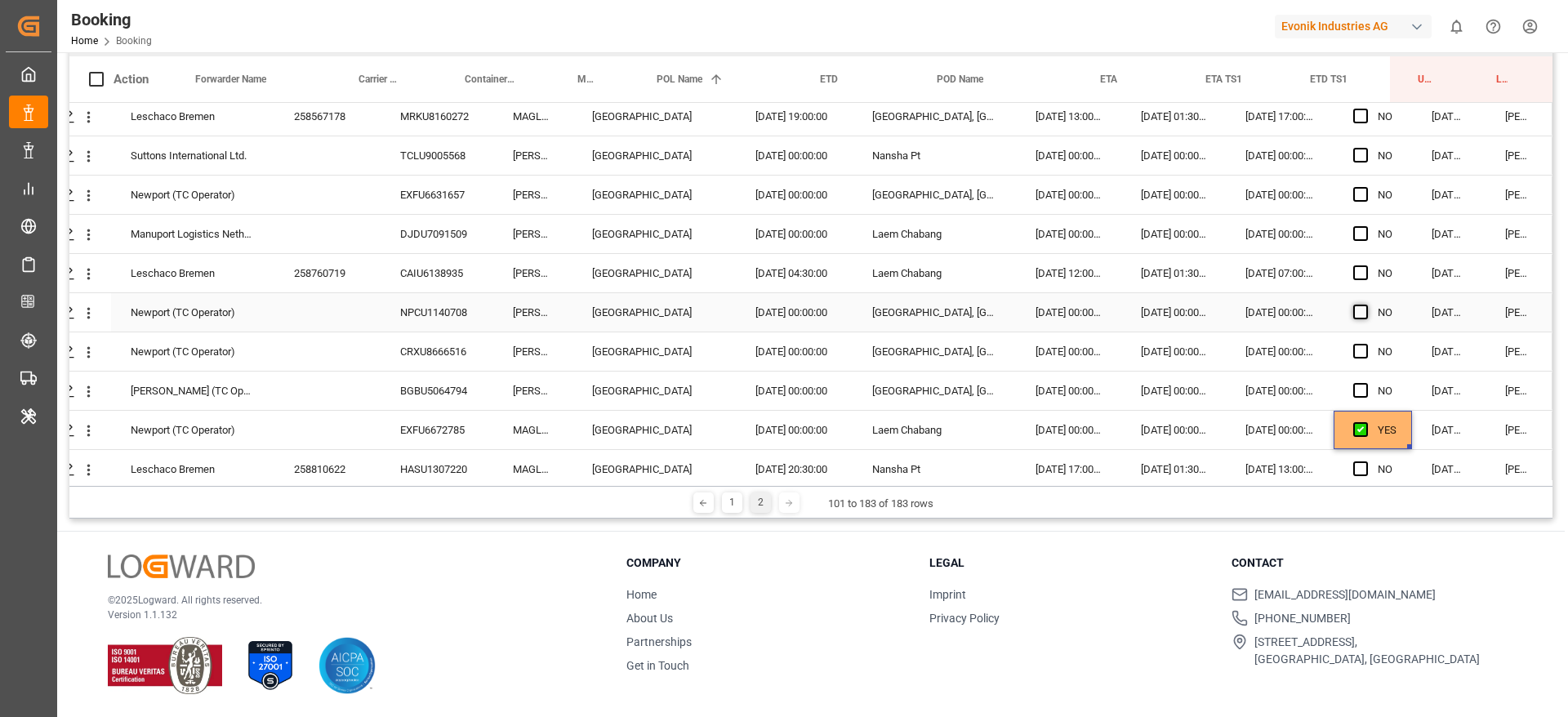
click at [1356, 309] on span "Press SPACE to select this row." at bounding box center [1360, 311] width 15 height 15
click at [1365, 304] on input "Press SPACE to select this row." at bounding box center [1365, 304] width 0 height 0
click at [1371, 361] on div "Press SPACE to select this row." at bounding box center [1365, 352] width 25 height 38
click at [1354, 351] on span "Press SPACE to select this row." at bounding box center [1360, 350] width 15 height 15
click at [1365, 344] on input "Press SPACE to select this row." at bounding box center [1365, 344] width 0 height 0
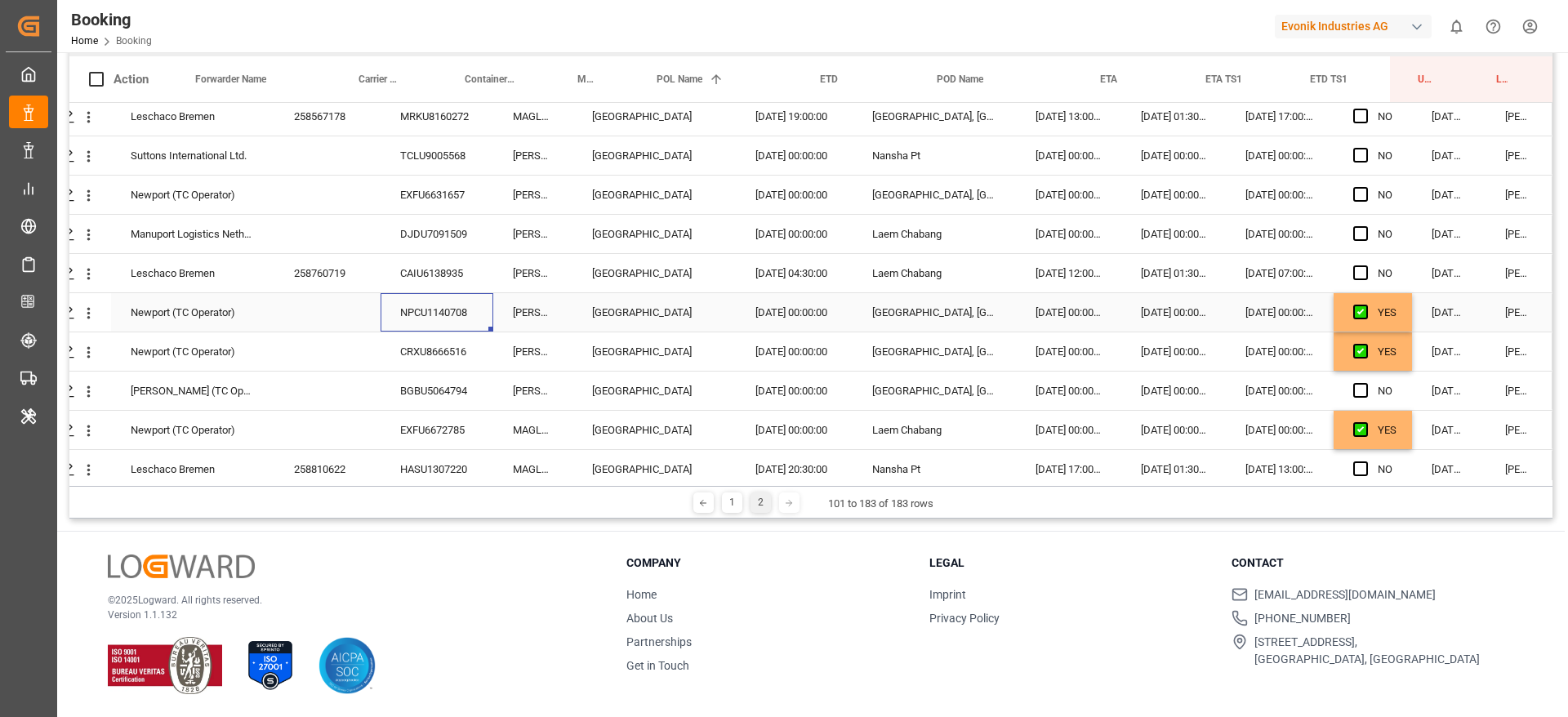
click at [458, 309] on div "NPCU1140708" at bounding box center [437, 312] width 113 height 38
click at [404, 348] on div "CRXU8666516" at bounding box center [437, 351] width 113 height 38
click at [1266, 306] on div "[DATE] 00:00:00" at bounding box center [1280, 312] width 108 height 38
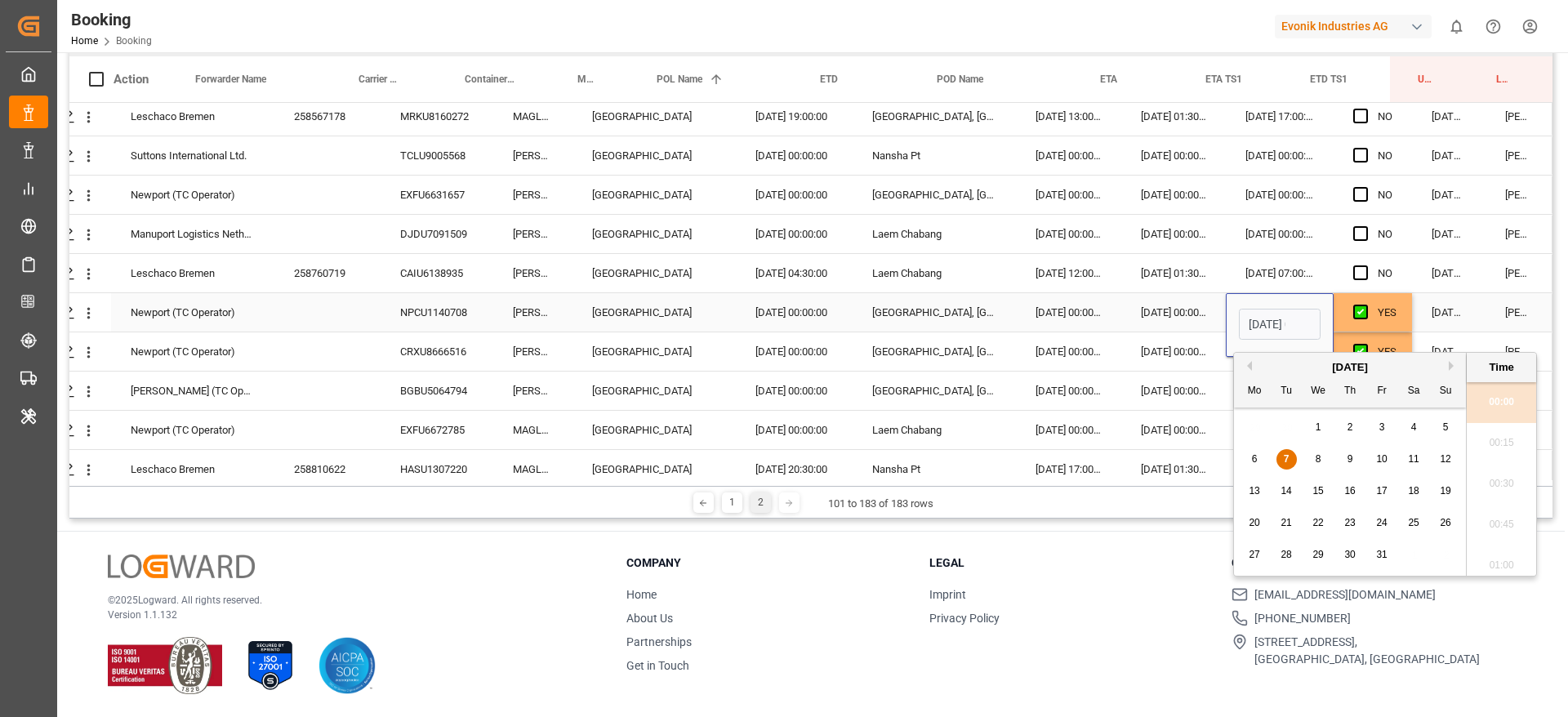
scroll to position [0, 51]
click at [1318, 458] on span "8" at bounding box center [1318, 458] width 6 height 11
type input "[DATE] 00:00"
click at [1198, 313] on div "[DATE] 00:00:00" at bounding box center [1173, 312] width 104 height 38
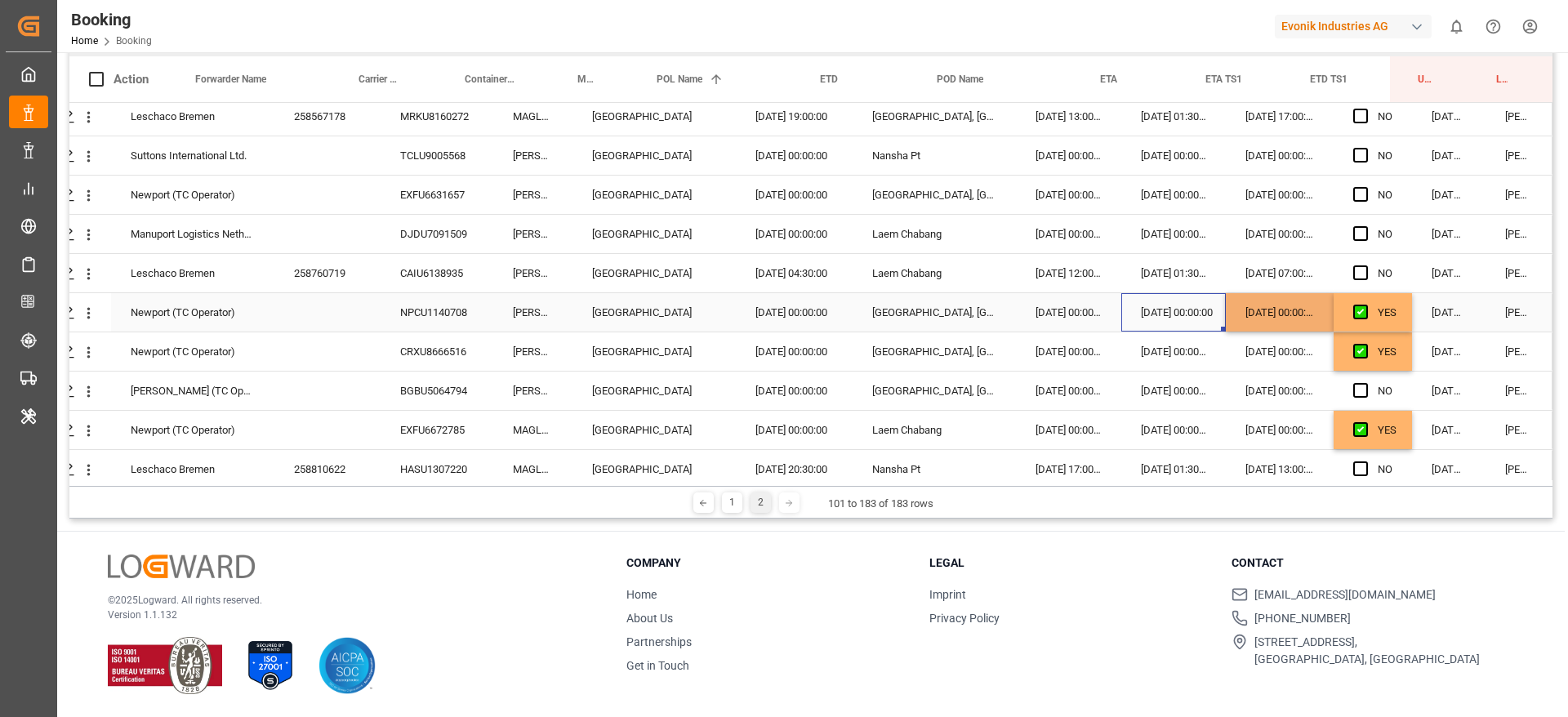
click at [1251, 321] on div "[DATE] 00:00:00" at bounding box center [1280, 312] width 108 height 38
drag, startPoint x: 1326, startPoint y: 329, endPoint x: 1325, endPoint y: 361, distance: 32.0
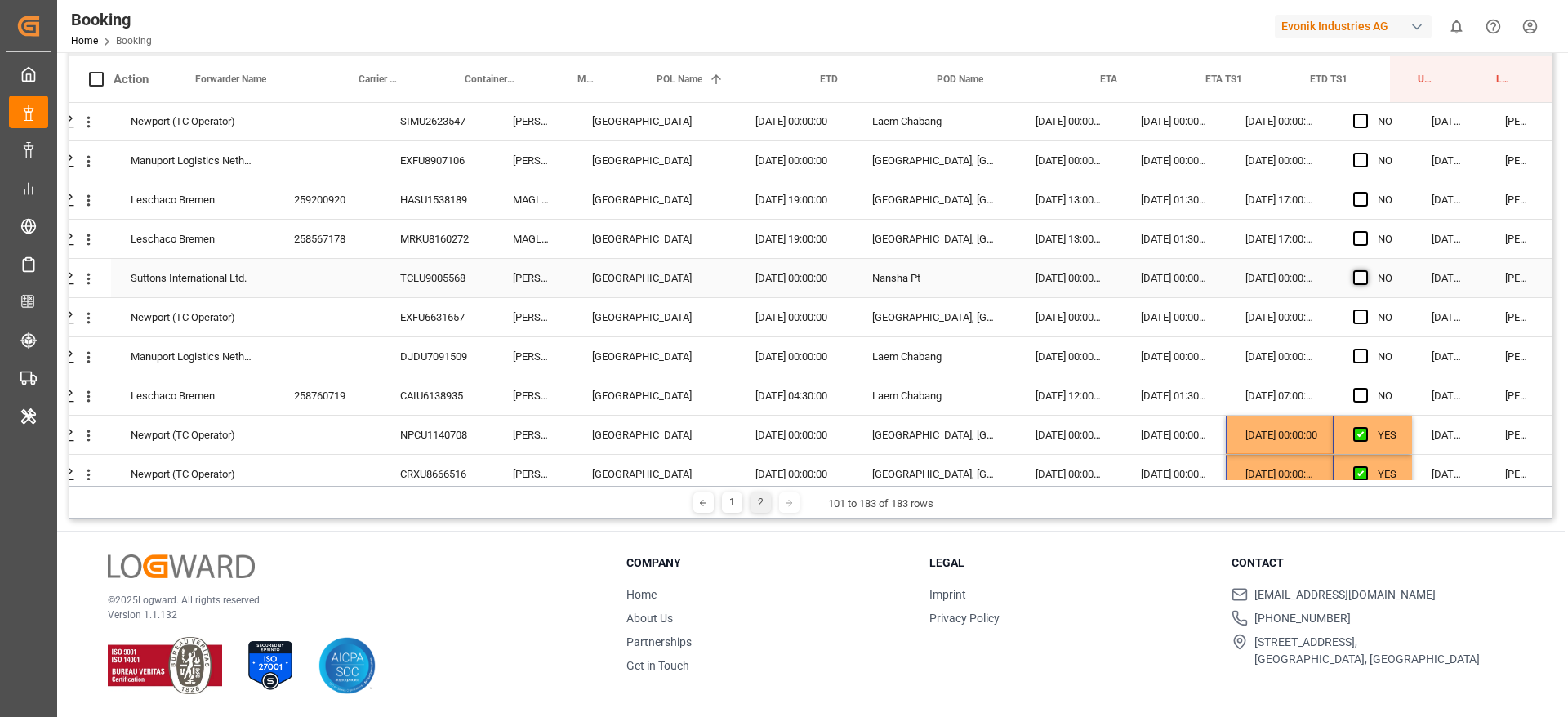
click at [1356, 274] on span "Press SPACE to select this row." at bounding box center [1360, 277] width 15 height 15
click at [1365, 270] on input "Press SPACE to select this row." at bounding box center [1365, 270] width 0 height 0
click at [1356, 314] on span "Press SPACE to select this row." at bounding box center [1360, 316] width 15 height 15
click at [1365, 309] on input "Press SPACE to select this row." at bounding box center [1365, 309] width 0 height 0
click at [460, 323] on div "EXFU6631657" at bounding box center [437, 317] width 113 height 38
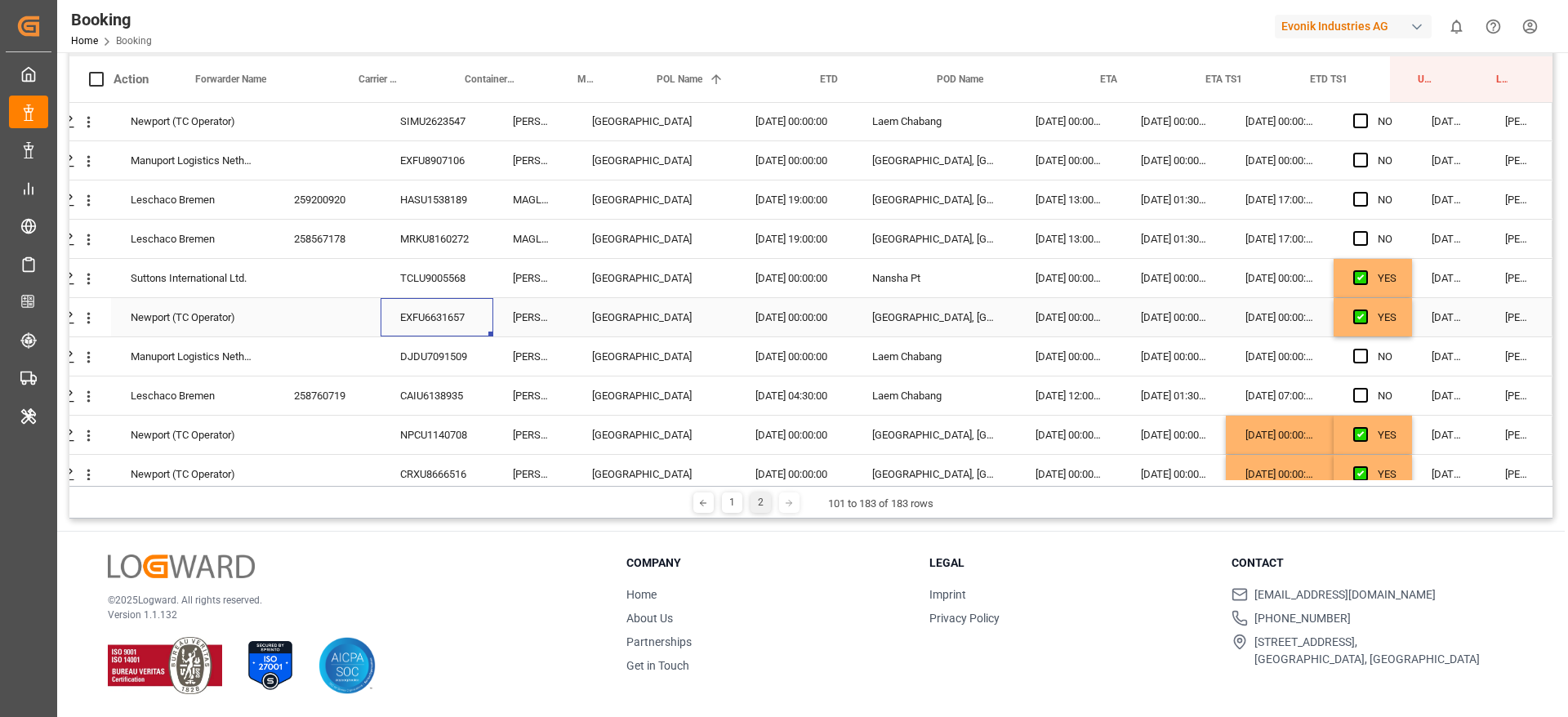
click at [1254, 318] on div "[DATE] 00:00:00" at bounding box center [1280, 317] width 108 height 38
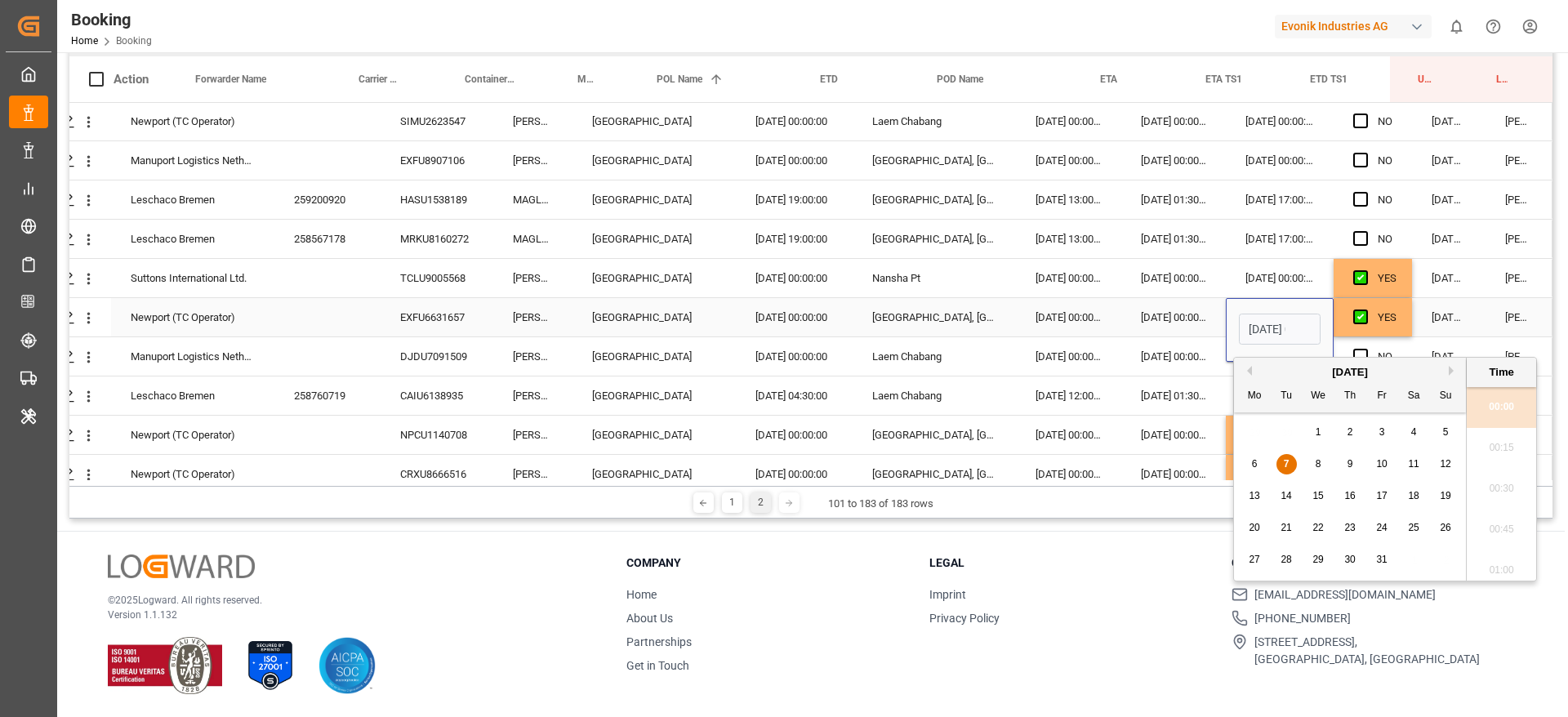
scroll to position [0, 51]
click at [1312, 461] on div "8" at bounding box center [1318, 464] width 21 height 20
type input "08.10.2025 00:00"
click at [1135, 334] on div "[DATE] 00:00:00" at bounding box center [1173, 317] width 104 height 38
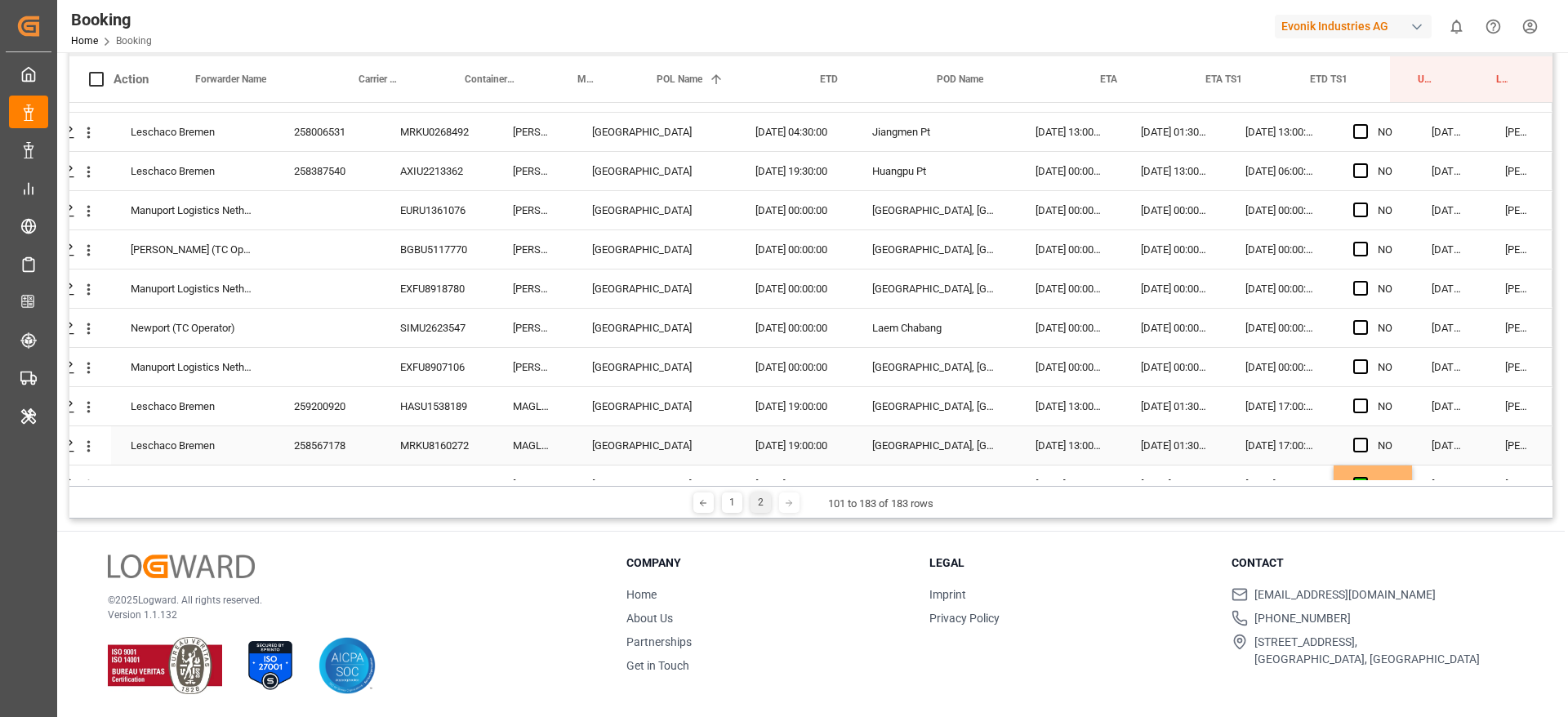
scroll to position [187, 62]
click at [1354, 249] on span "Press SPACE to select this row." at bounding box center [1360, 248] width 15 height 15
click at [1365, 241] on input "Press SPACE to select this row." at bounding box center [1365, 241] width 0 height 0
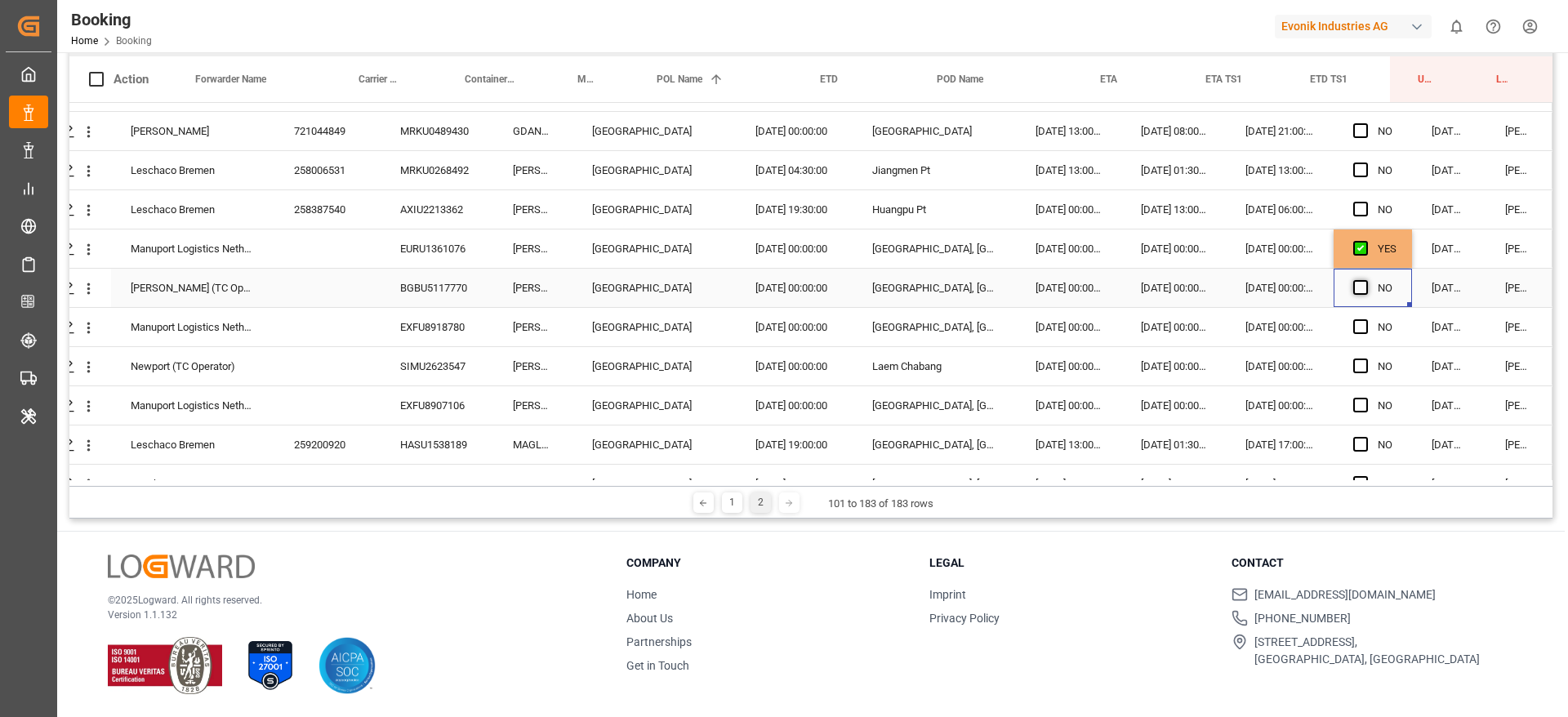
click at [1356, 286] on span "Press SPACE to select this row." at bounding box center [1360, 287] width 15 height 15
click at [1365, 280] on input "Press SPACE to select this row." at bounding box center [1365, 280] width 0 height 0
click at [452, 273] on div "BGBU5117770" at bounding box center [437, 287] width 113 height 38
click at [1363, 324] on div "Press SPACE to select this row." at bounding box center [1365, 327] width 25 height 38
click at [1356, 326] on span "Press SPACE to select this row." at bounding box center [1360, 326] width 15 height 15
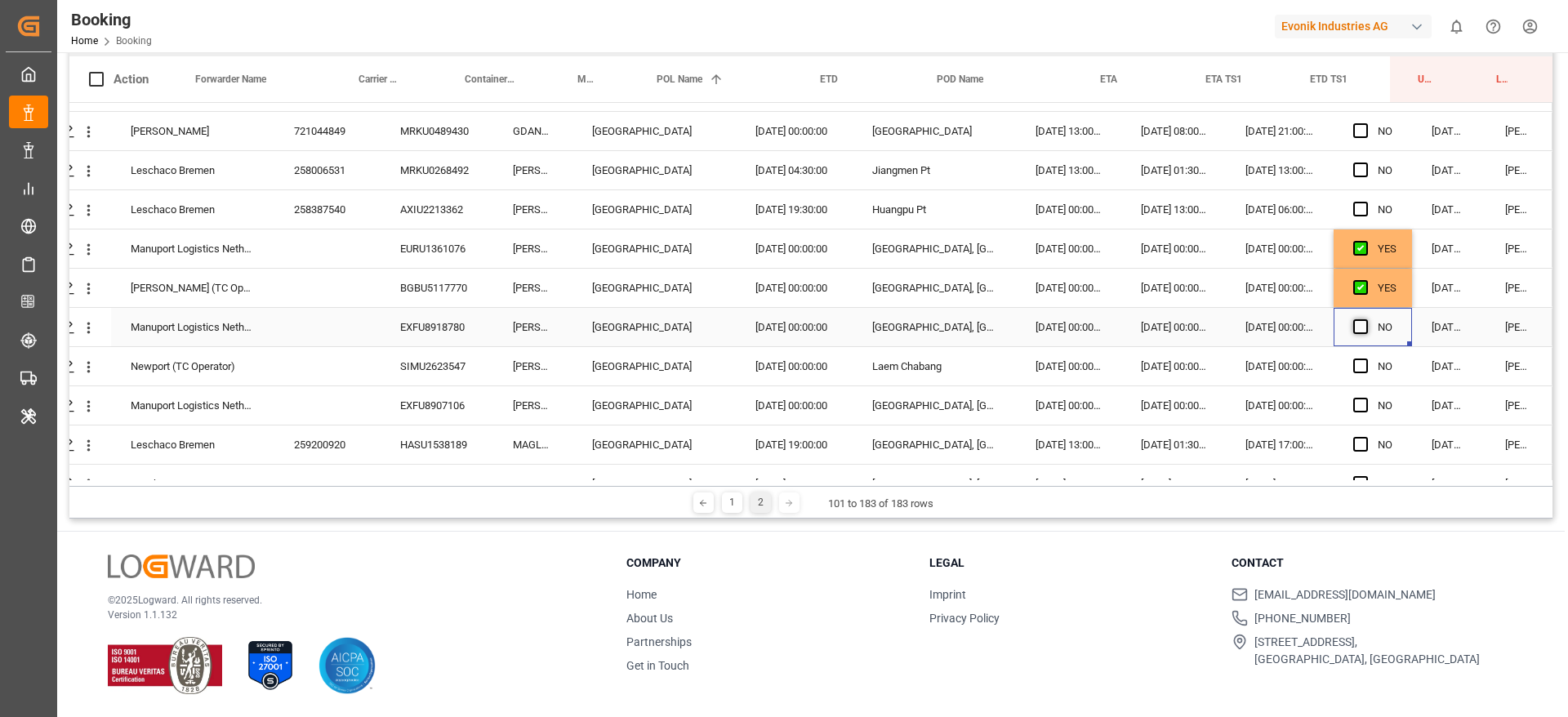
click at [1365, 320] on input "Press SPACE to select this row." at bounding box center [1365, 320] width 0 height 0
click at [1354, 367] on span "Press SPACE to select this row." at bounding box center [1360, 366] width 15 height 15
click at [1365, 359] on input "Press SPACE to select this row." at bounding box center [1365, 359] width 0 height 0
click at [1360, 403] on span "Press SPACE to select this row." at bounding box center [1360, 404] width 15 height 15
click at [1365, 397] on input "Press SPACE to select this row." at bounding box center [1365, 397] width 0 height 0
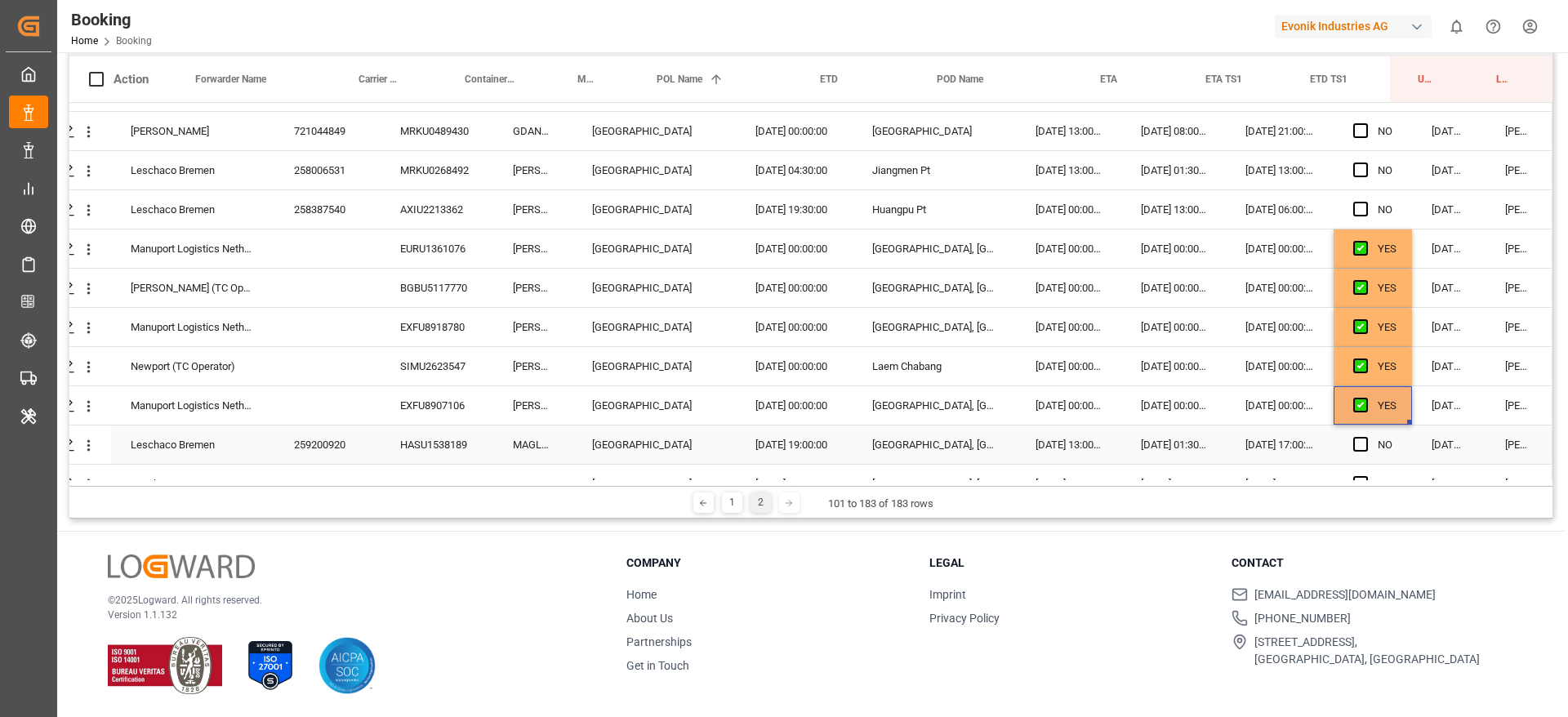
click at [1355, 432] on div "Press SPACE to select this row." at bounding box center [1365, 445] width 25 height 38
click at [1354, 444] on span "Press SPACE to select this row." at bounding box center [1360, 444] width 15 height 15
click at [1365, 437] on input "Press SPACE to select this row." at bounding box center [1365, 437] width 0 height 0
click at [1354, 444] on span "Press SPACE to select this row." at bounding box center [1360, 444] width 15 height 15
click at [1365, 437] on input "Press SPACE to select this row." at bounding box center [1365, 437] width 0 height 0
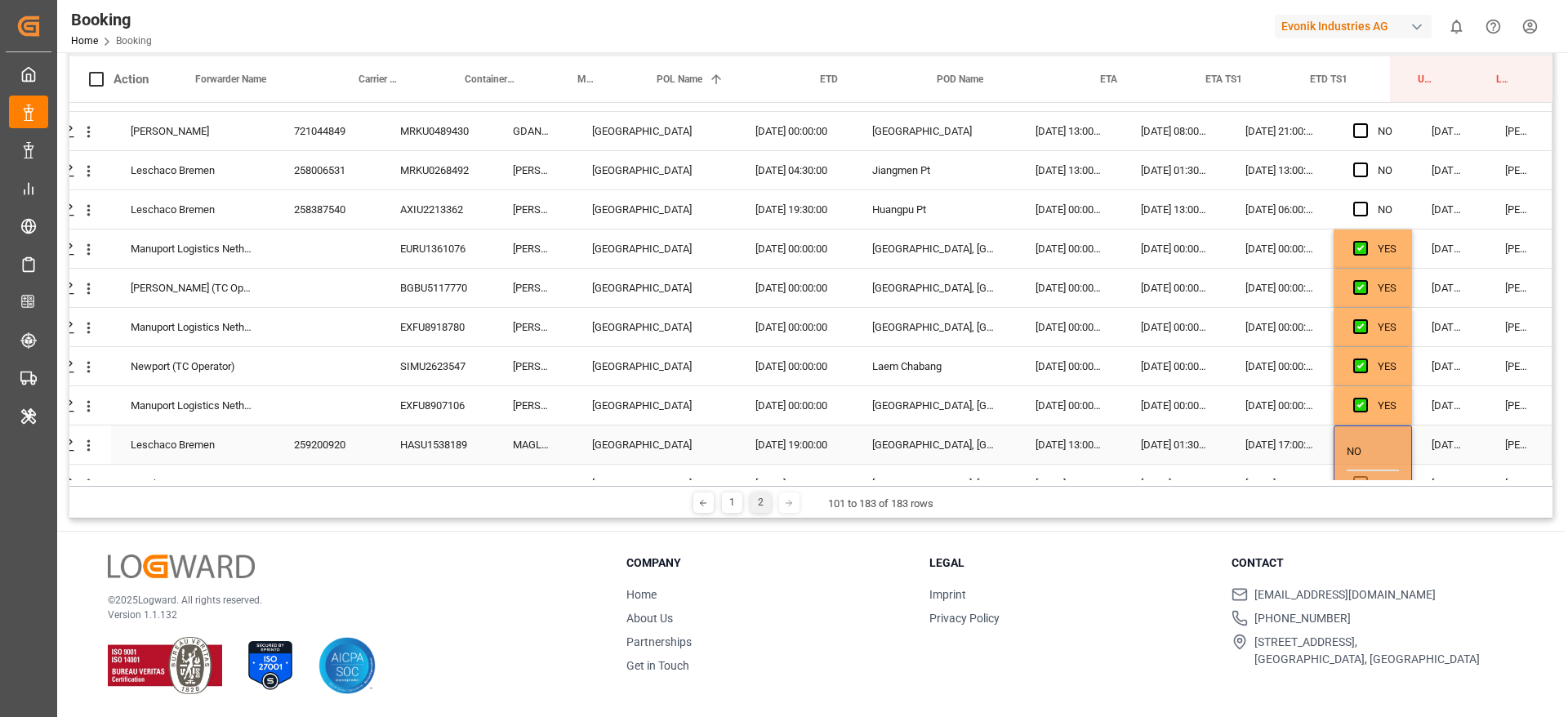
scroll to position [202, 62]
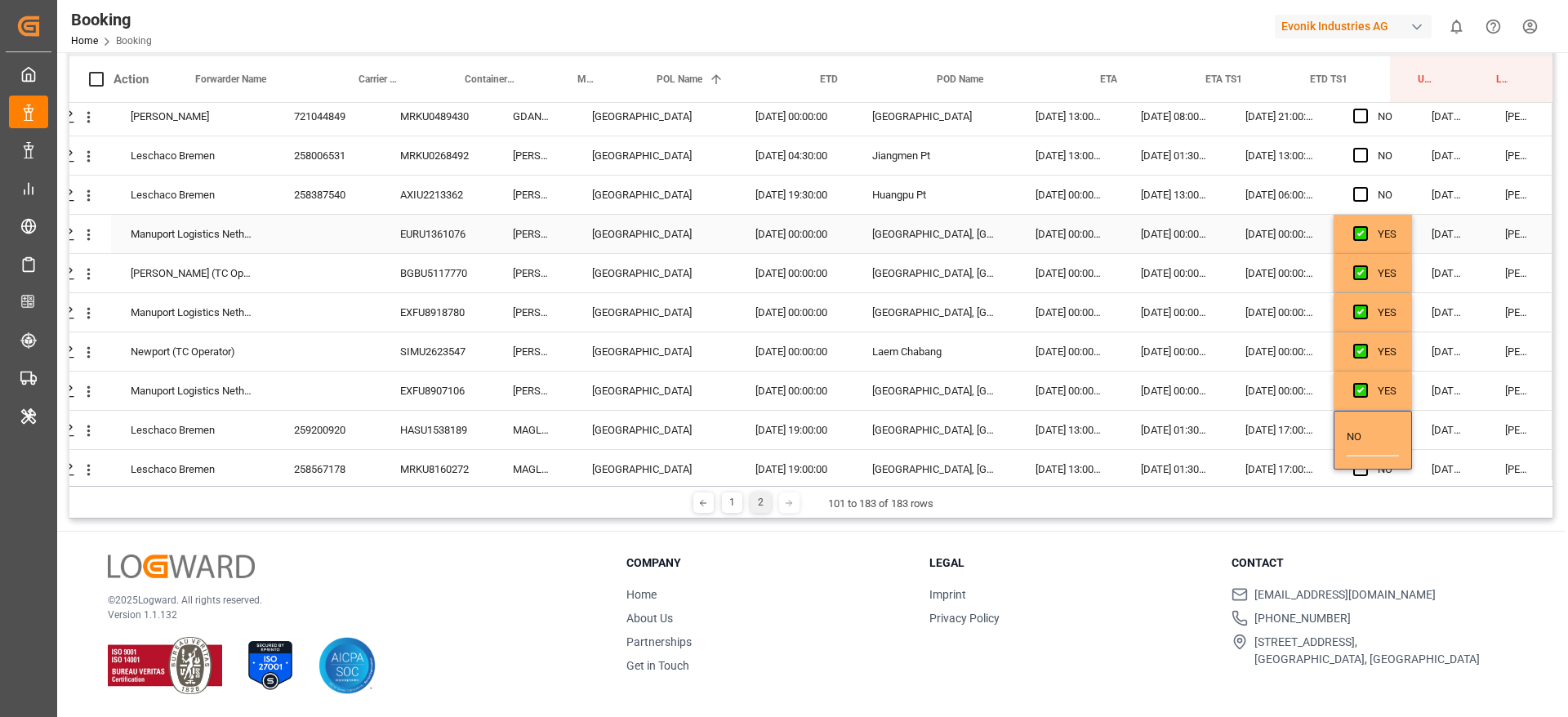
click at [1239, 220] on div "[DATE] 00:00:00" at bounding box center [1280, 233] width 108 height 38
click at [1236, 274] on div "[DATE] 00:00:00" at bounding box center [1280, 273] width 108 height 38
click at [425, 273] on div "BGBU5117770" at bounding box center [437, 273] width 113 height 38
click at [1272, 282] on div "[DATE] 00:00:00" at bounding box center [1280, 273] width 108 height 38
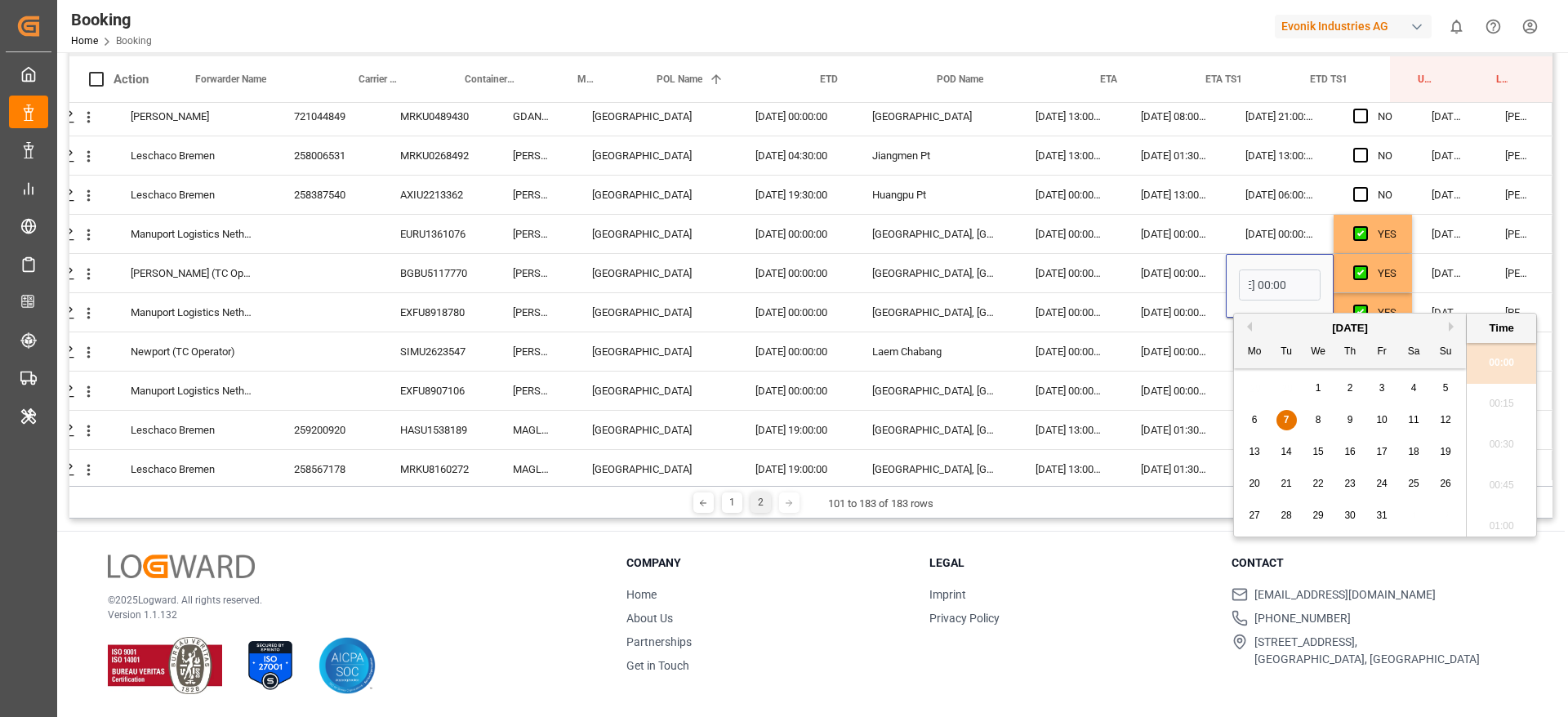
scroll to position [0, 0]
click at [1308, 415] on div "8" at bounding box center [1318, 420] width 21 height 20
type input "08.10.2025 00:00"
click at [1122, 270] on div "[DATE] 00:00:00" at bounding box center [1173, 273] width 104 height 38
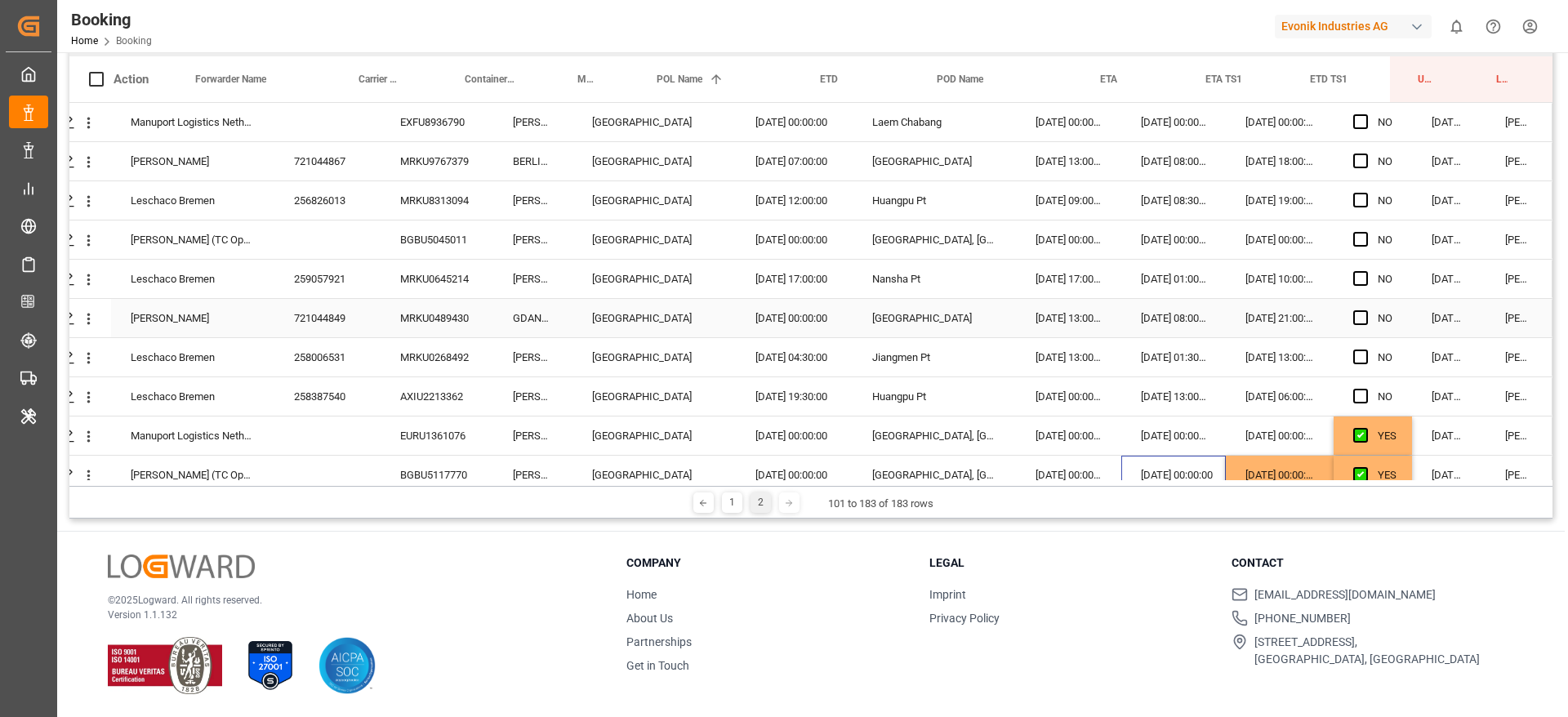
scroll to position [120, 0]
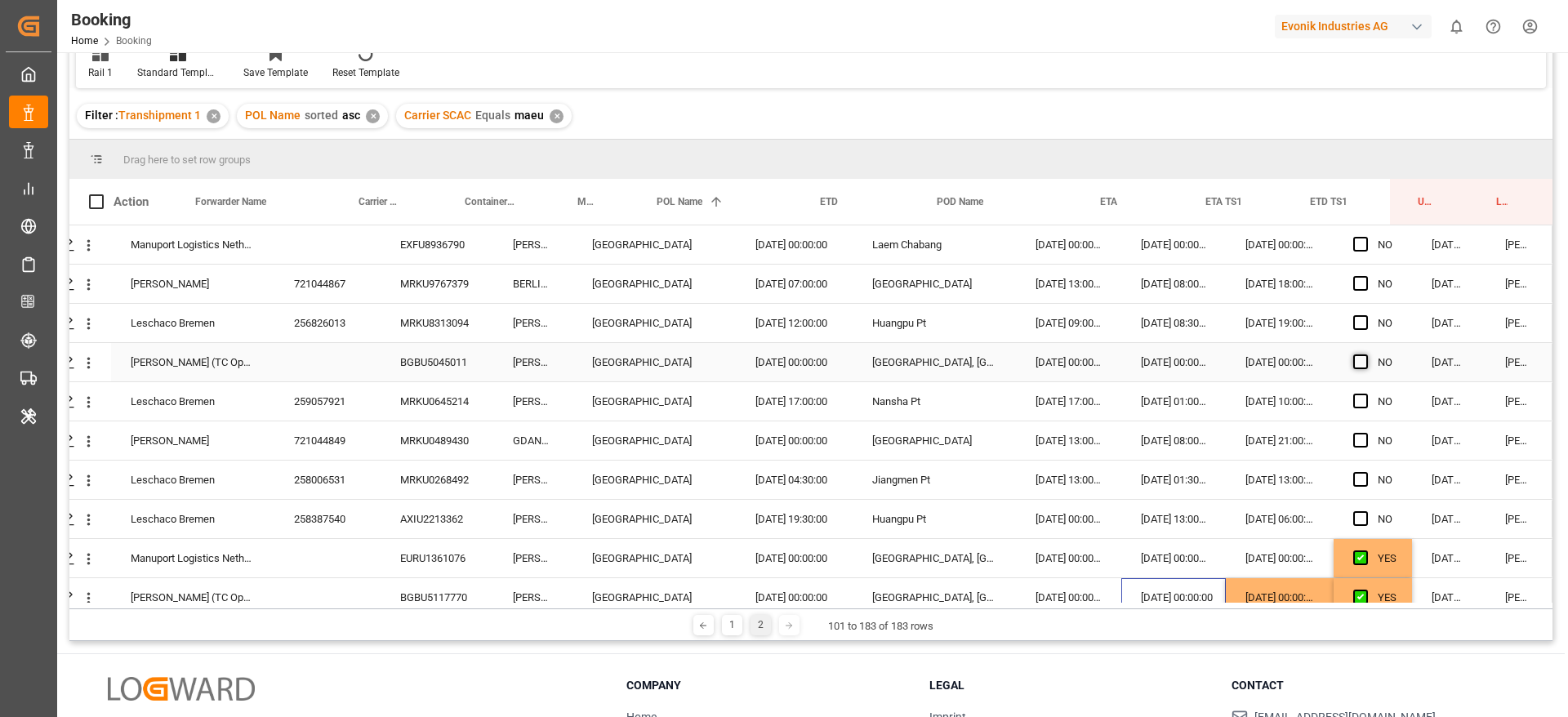
click at [1354, 361] on span "Press SPACE to select this row." at bounding box center [1360, 361] width 15 height 15
click at [1365, 355] on input "Press SPACE to select this row." at bounding box center [1365, 355] width 0 height 0
click at [460, 352] on div "BGBU5045011" at bounding box center [437, 361] width 113 height 38
click at [1359, 244] on span "Press SPACE to select this row." at bounding box center [1360, 244] width 15 height 15
click at [1365, 237] on input "Press SPACE to select this row." at bounding box center [1365, 237] width 0 height 0
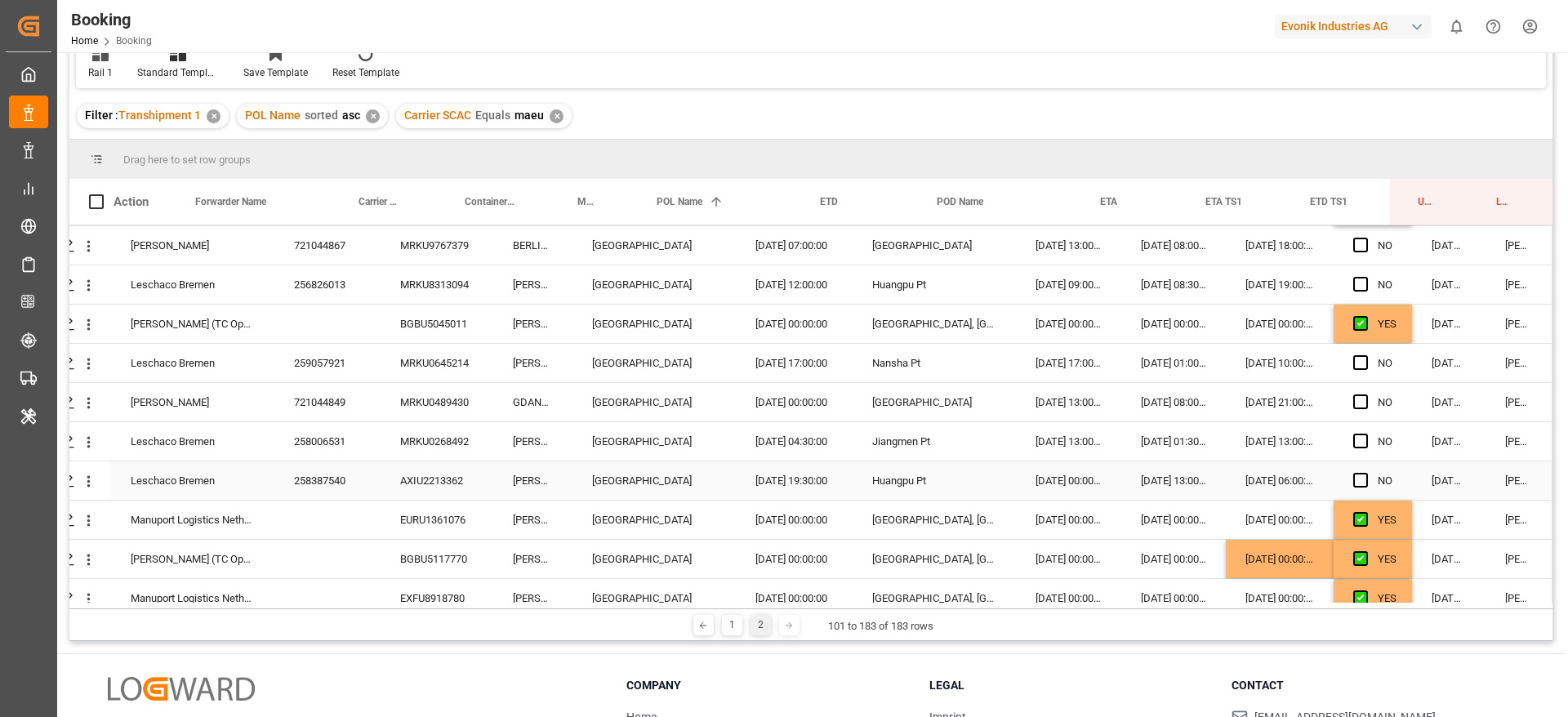
scroll to position [0, 62]
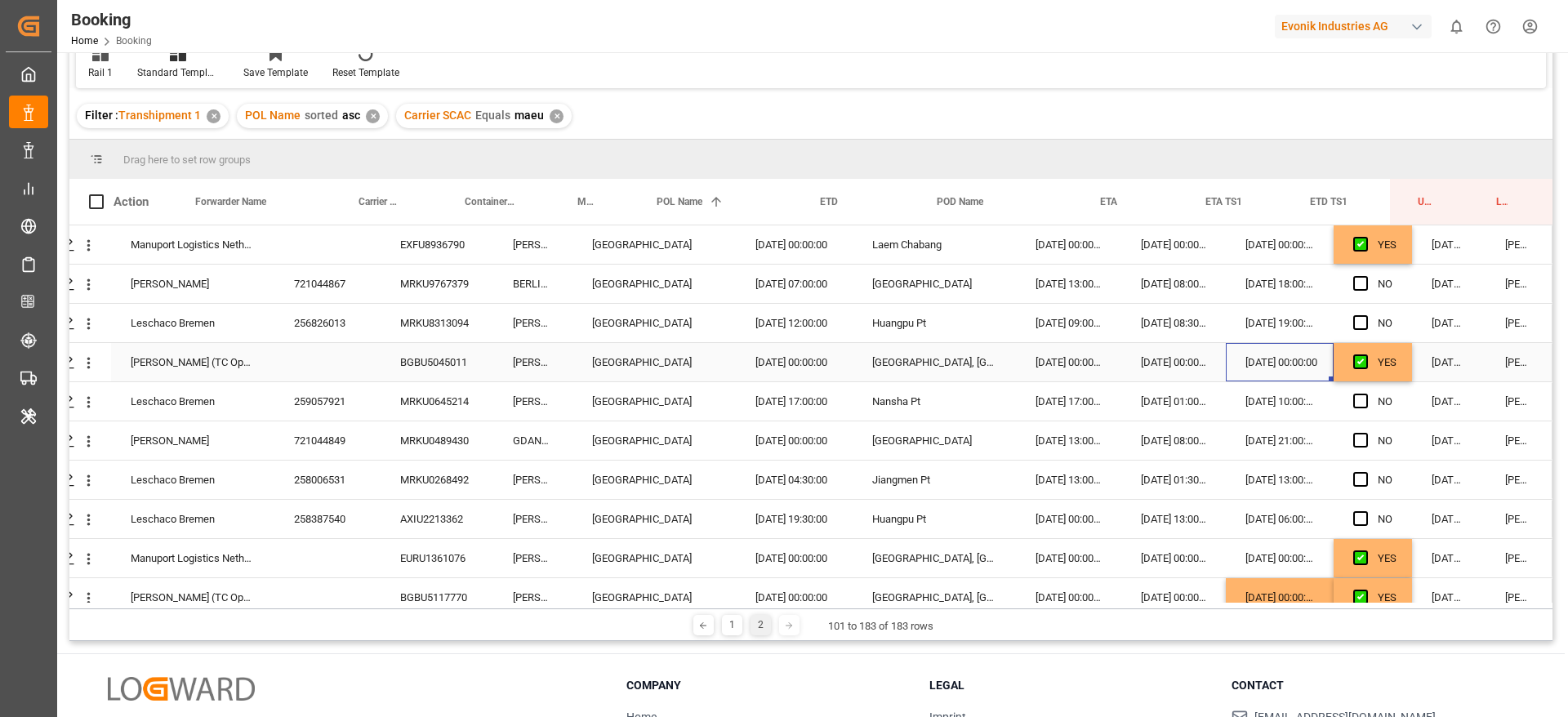
click at [1262, 366] on div "[DATE] 00:00:00" at bounding box center [1280, 361] width 108 height 38
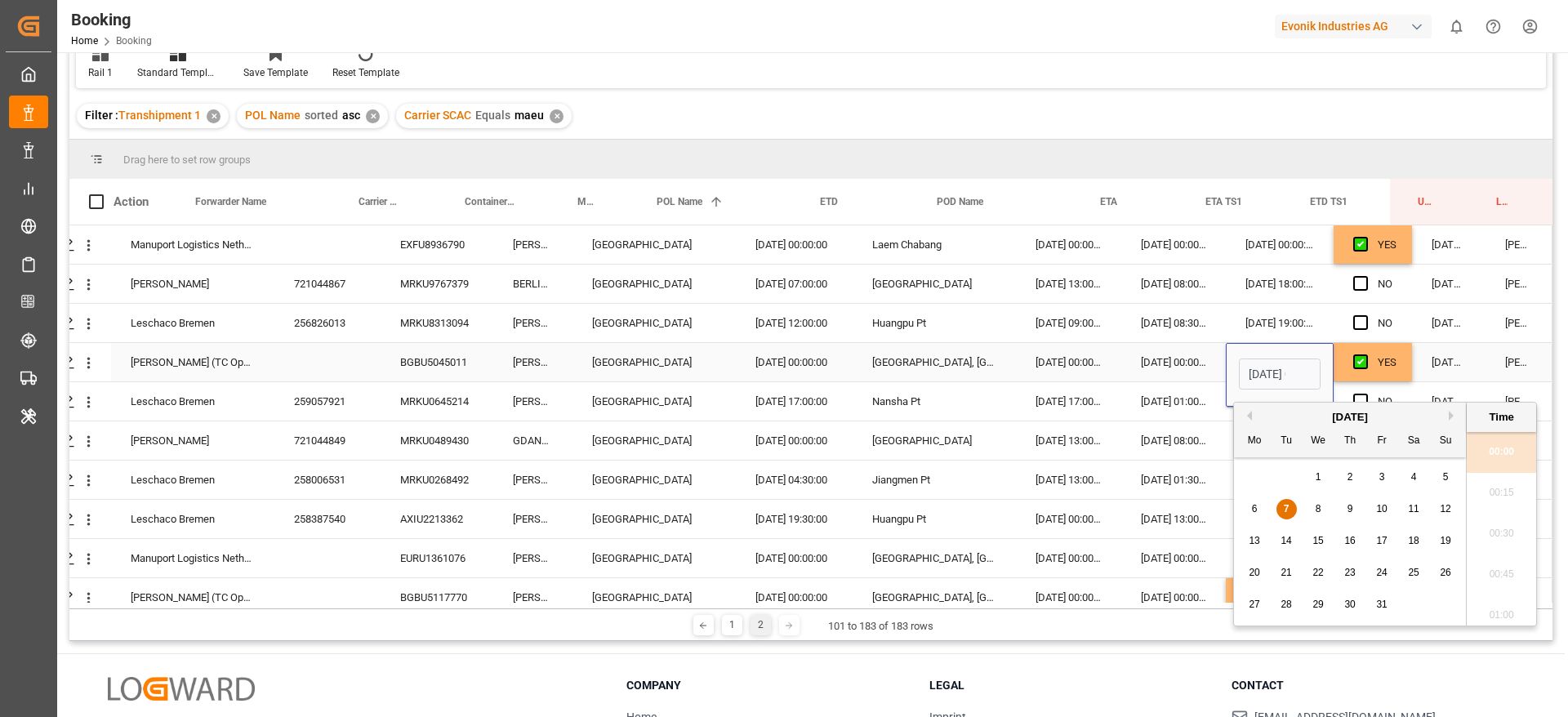
scroll to position [0, 51]
click at [1313, 502] on div "8" at bounding box center [1318, 509] width 21 height 20
type input "08.10.2025 00:00"
click at [1121, 367] on div "[DATE] 00:00:00" at bounding box center [1173, 361] width 104 height 38
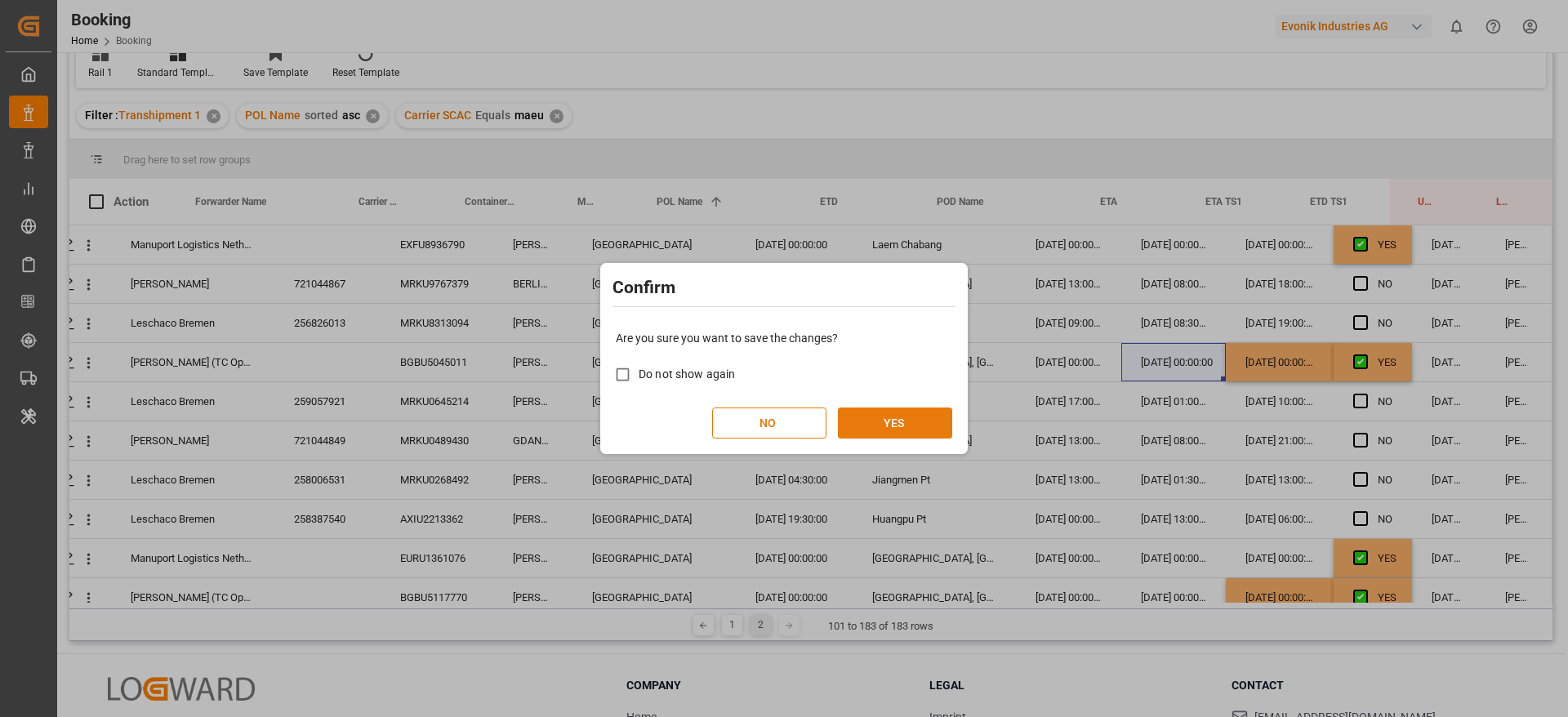
click at [931, 412] on button "YES" at bounding box center [896, 423] width 115 height 31
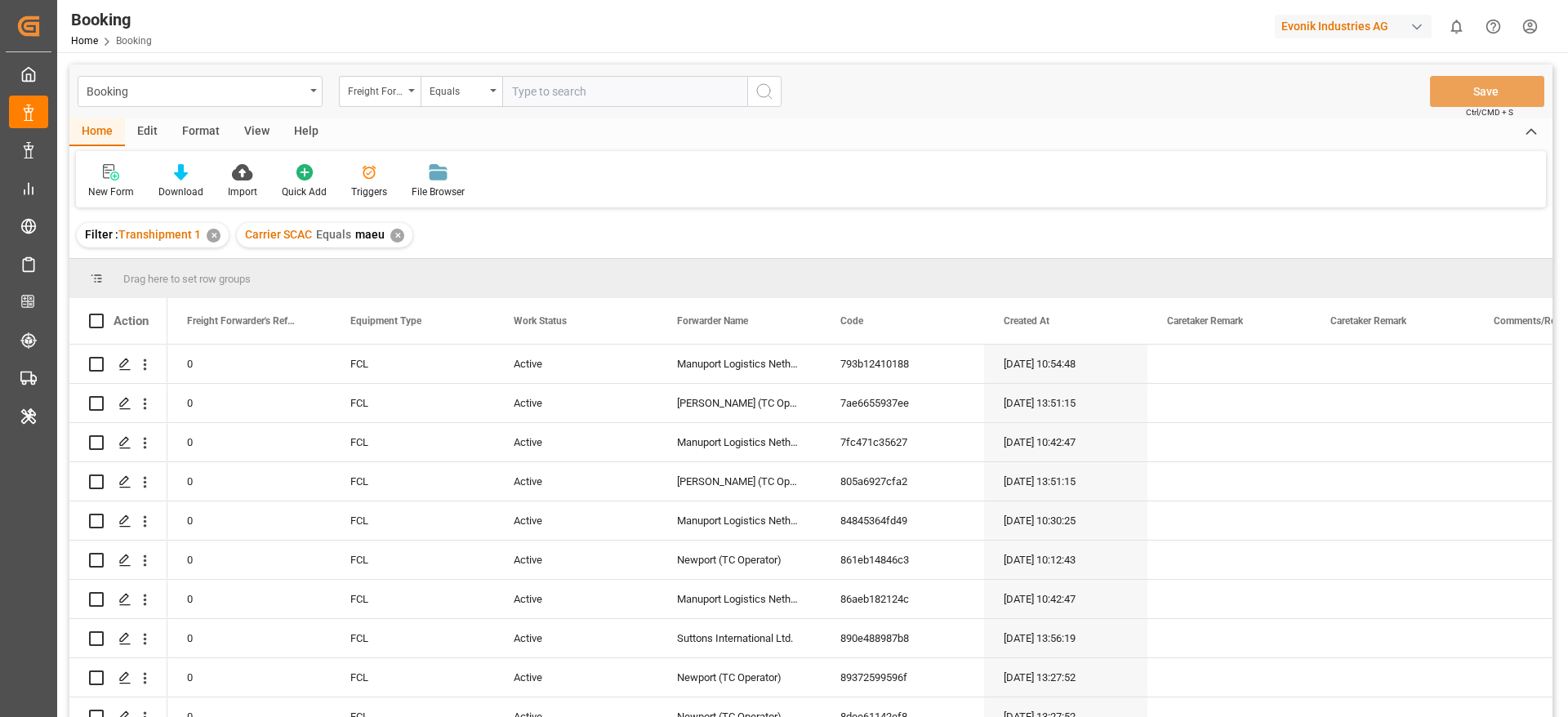
click at [251, 128] on div "View" at bounding box center [256, 132] width 50 height 27
click at [116, 195] on div "Default" at bounding box center [103, 191] width 32 height 15
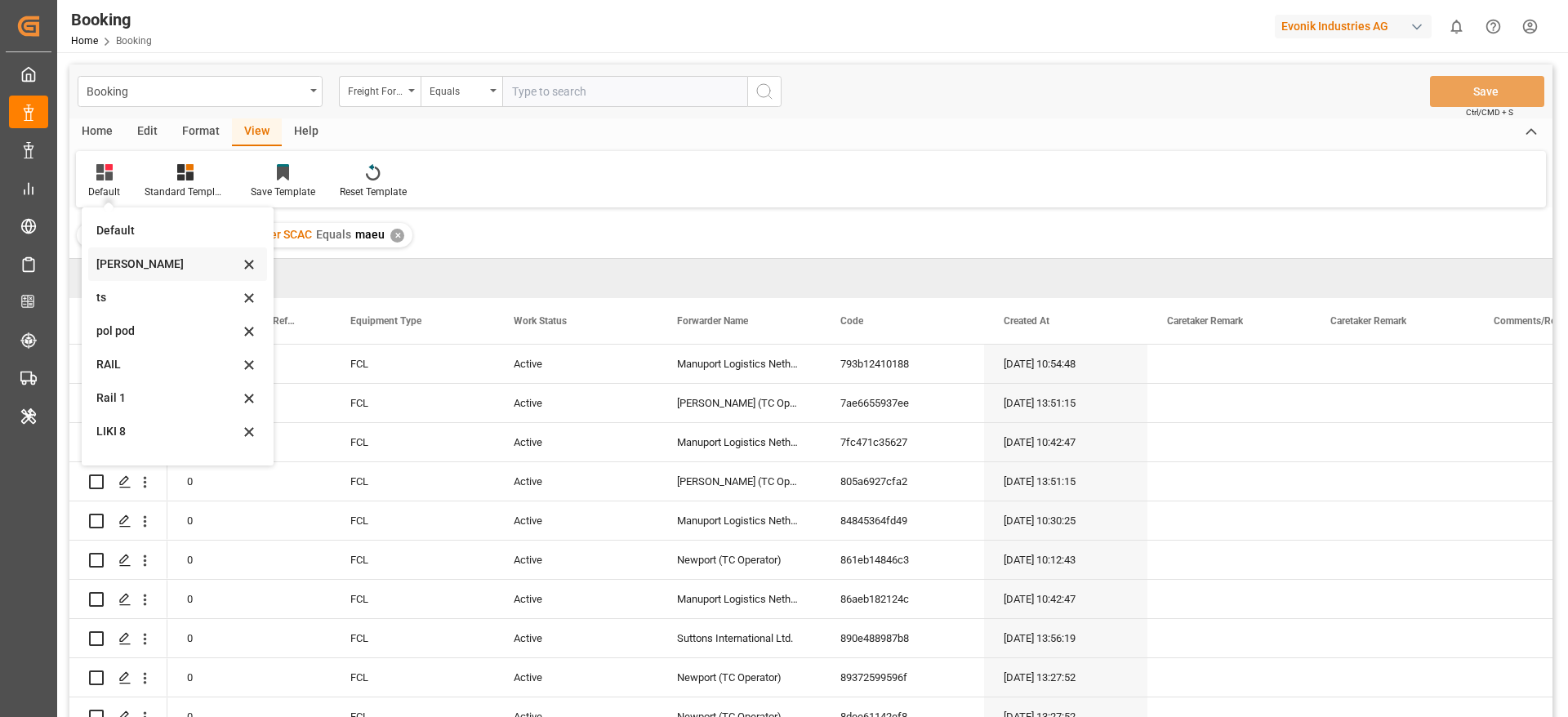
click at [121, 250] on div "[PERSON_NAME]" at bounding box center [177, 264] width 179 height 33
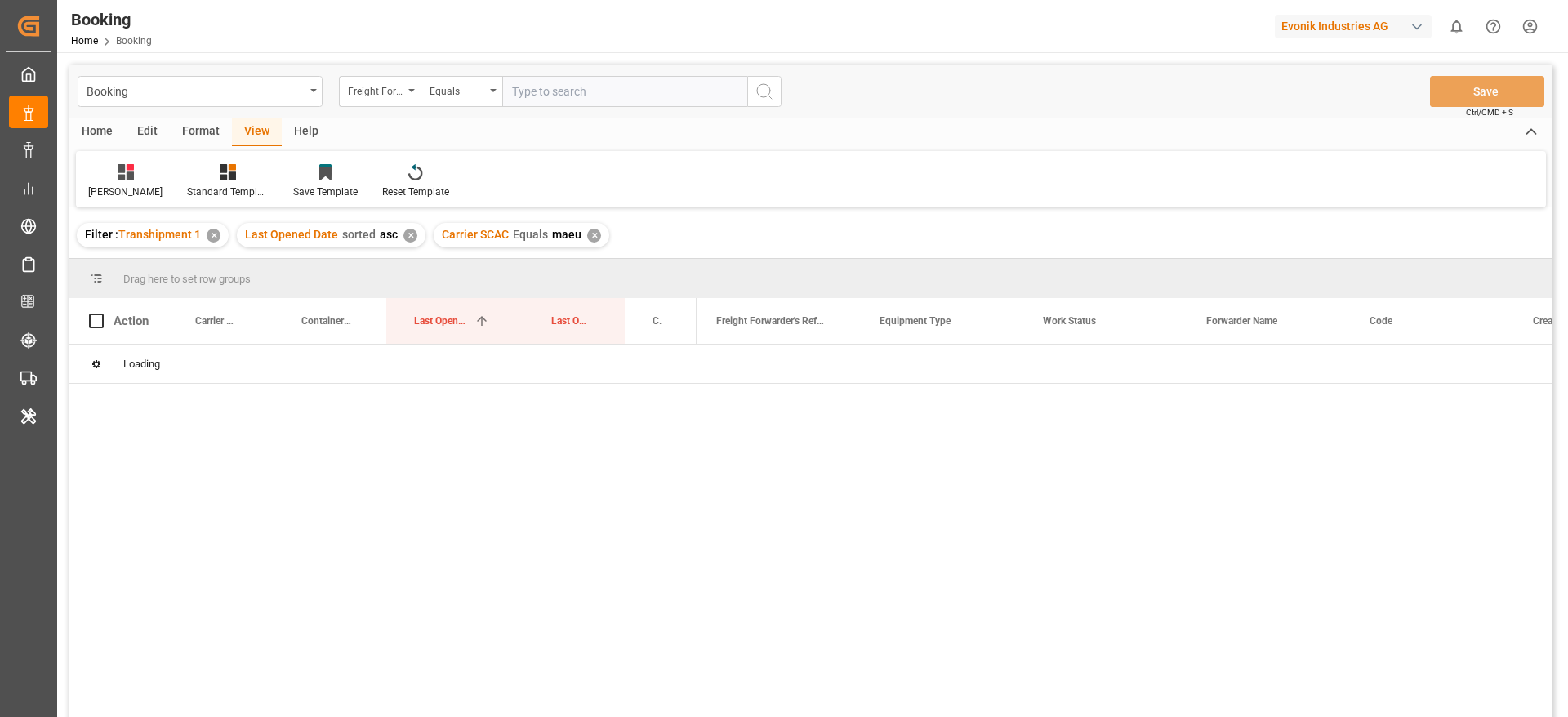
click at [784, 402] on div at bounding box center [1125, 536] width 856 height 383
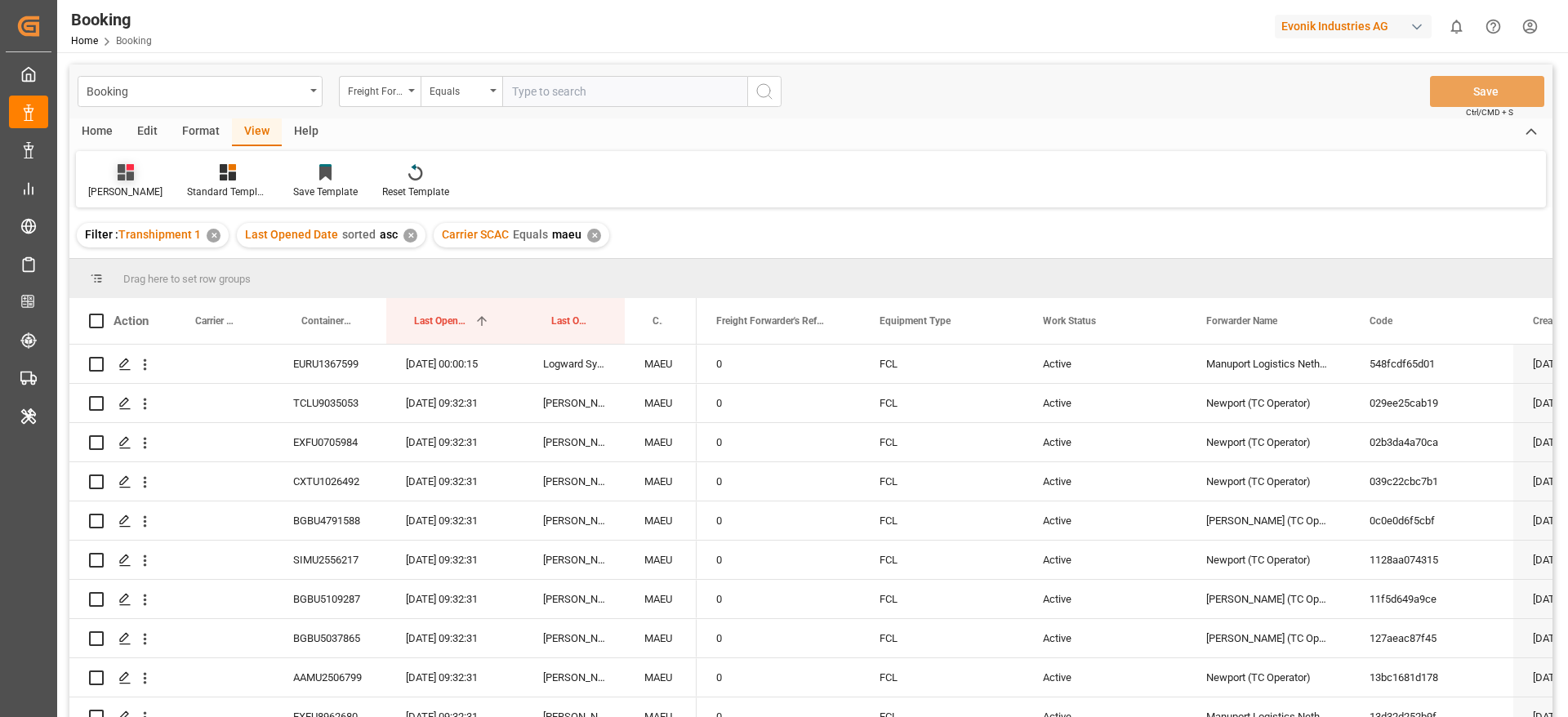
click at [91, 177] on div at bounding box center [125, 172] width 74 height 17
click at [97, 386] on div "Rail 1" at bounding box center [181, 397] width 179 height 33
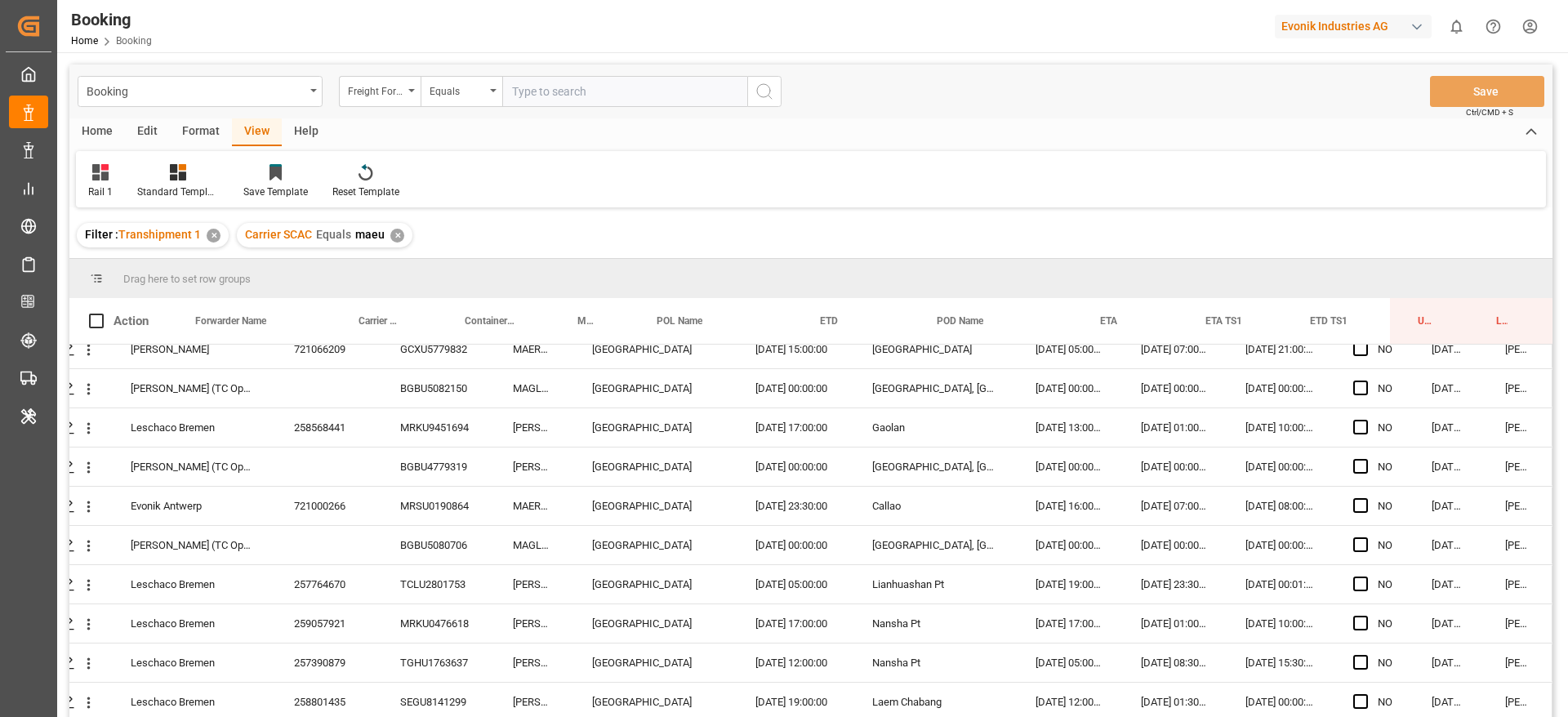
scroll to position [242, 0]
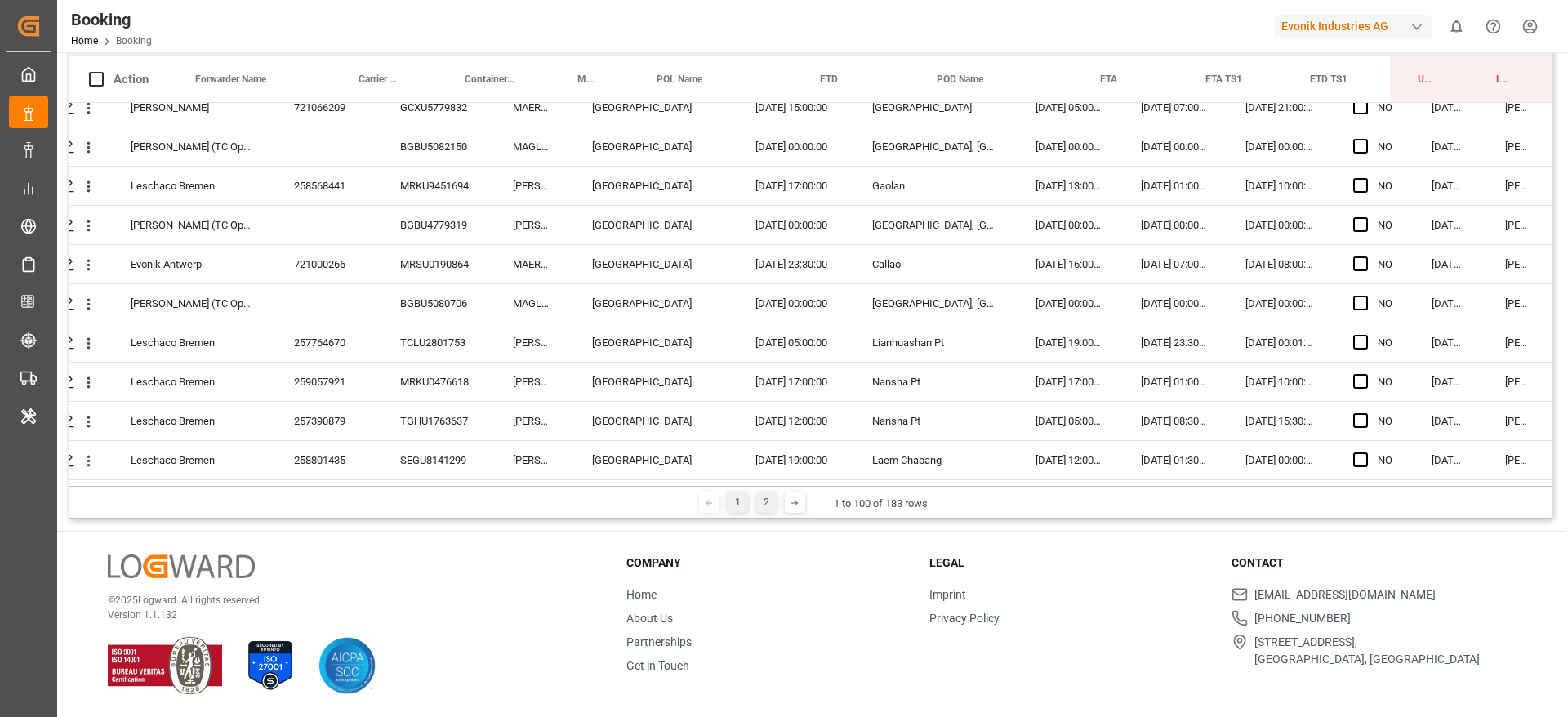
click at [766, 493] on div "2" at bounding box center [766, 502] width 21 height 21
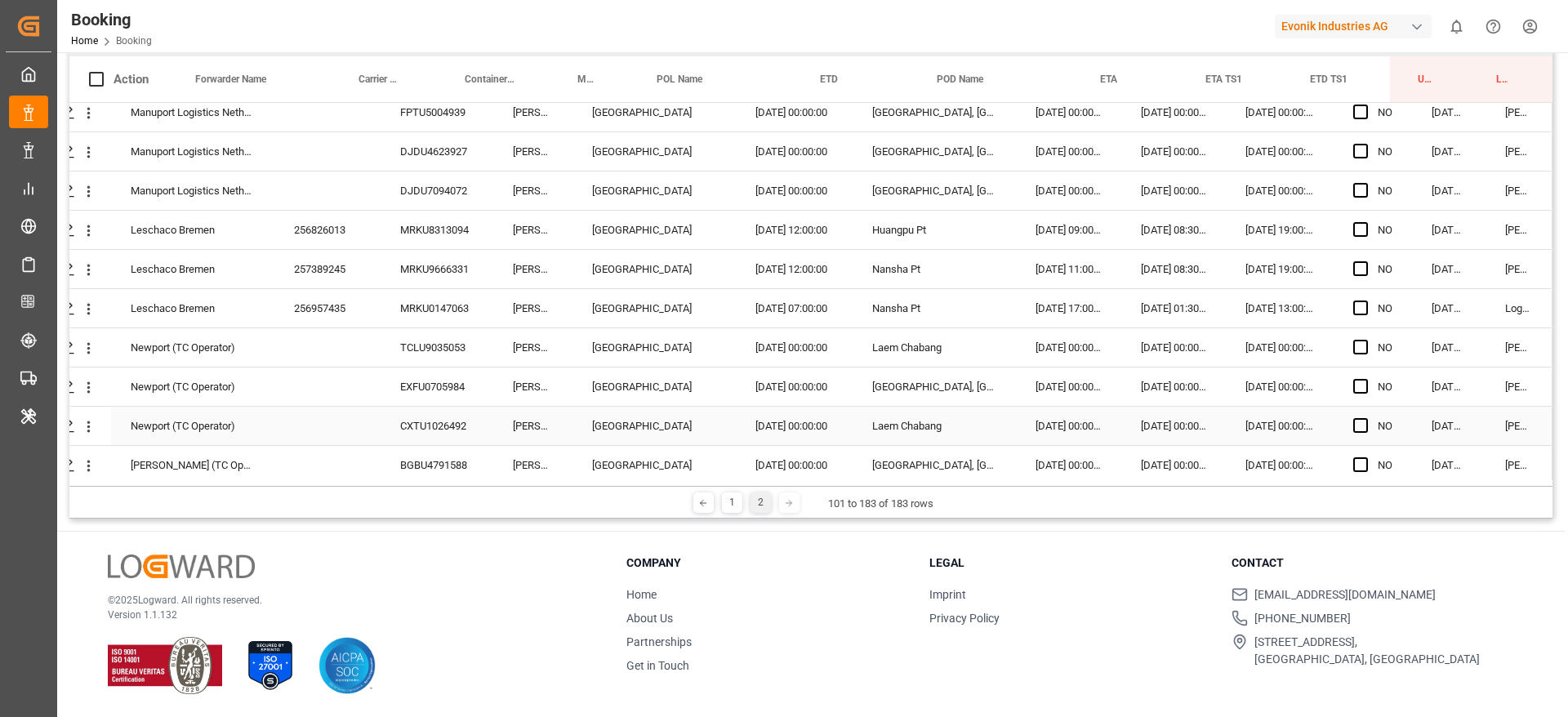
scroll to position [677, 62]
click at [1354, 379] on span "Press SPACE to select this row." at bounding box center [1360, 385] width 15 height 15
click at [1365, 379] on input "Press SPACE to select this row." at bounding box center [1365, 379] width 0 height 0
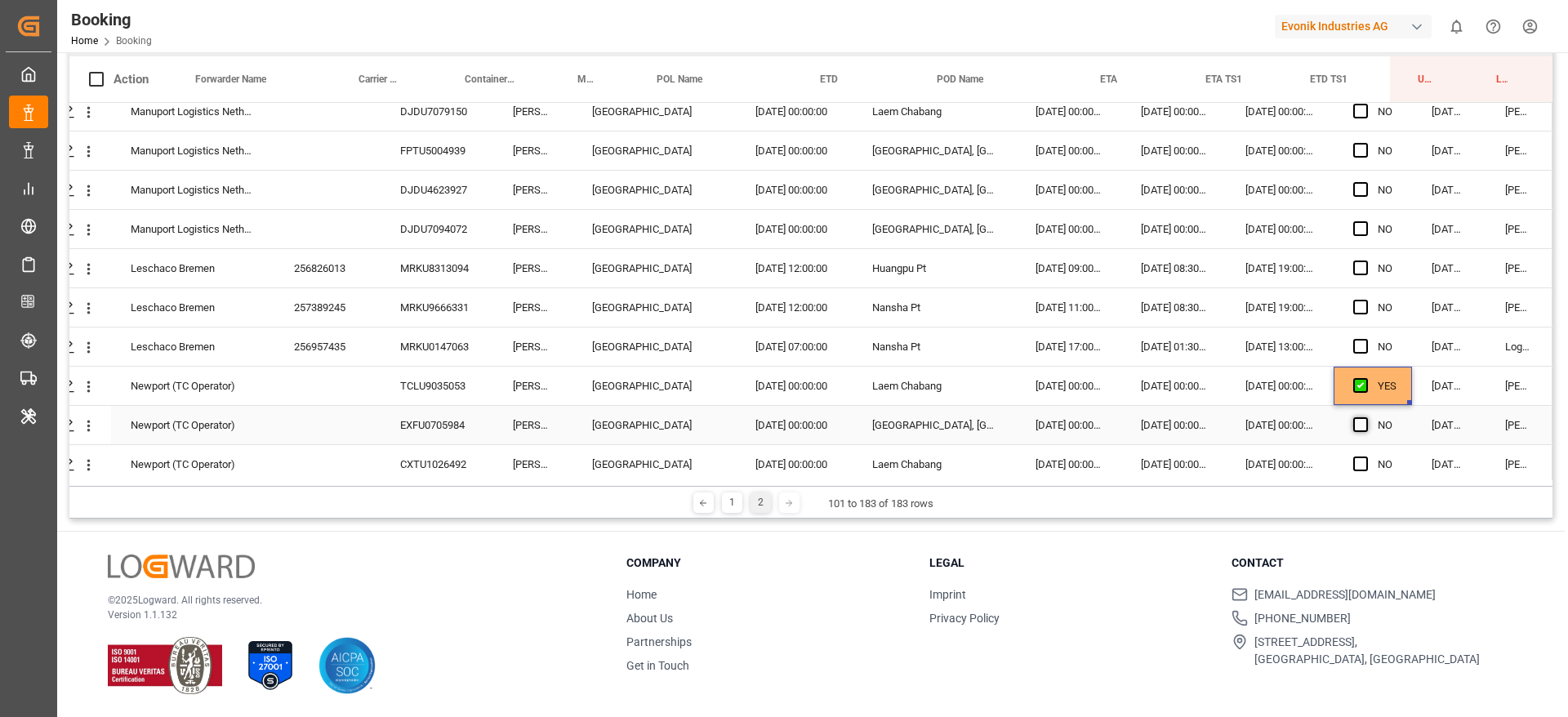
click at [1354, 421] on span "Press SPACE to select this row." at bounding box center [1360, 424] width 15 height 15
click at [1365, 417] on input "Press SPACE to select this row." at bounding box center [1365, 417] width 0 height 0
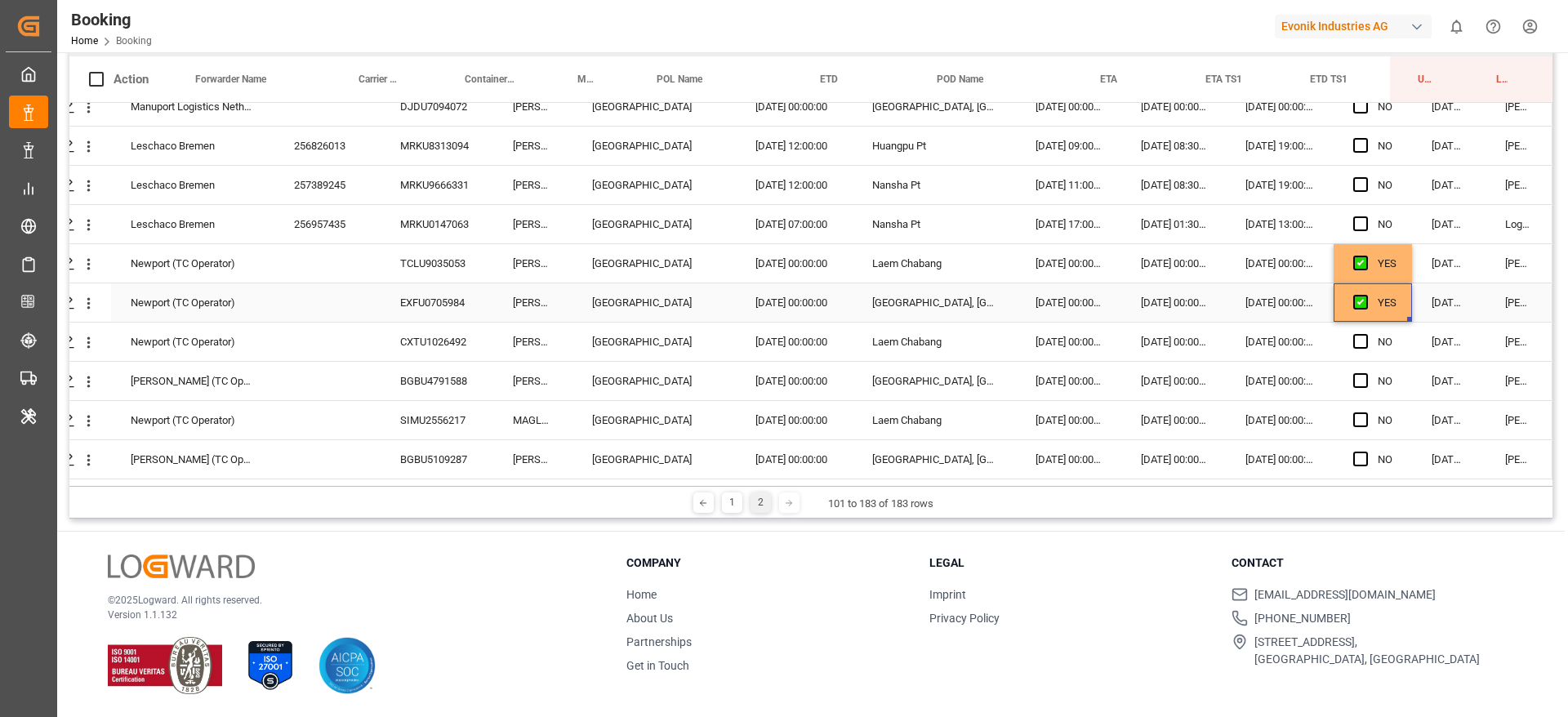
click at [431, 297] on div "EXFU0705984" at bounding box center [437, 303] width 113 height 38
click at [1354, 342] on span "Press SPACE to select this row." at bounding box center [1360, 341] width 15 height 15
click at [1365, 334] on input "Press SPACE to select this row." at bounding box center [1365, 334] width 0 height 0
click at [1354, 388] on div "Press SPACE to select this row." at bounding box center [1365, 381] width 25 height 38
click at [1354, 378] on span "Press SPACE to select this row." at bounding box center [1360, 380] width 15 height 15
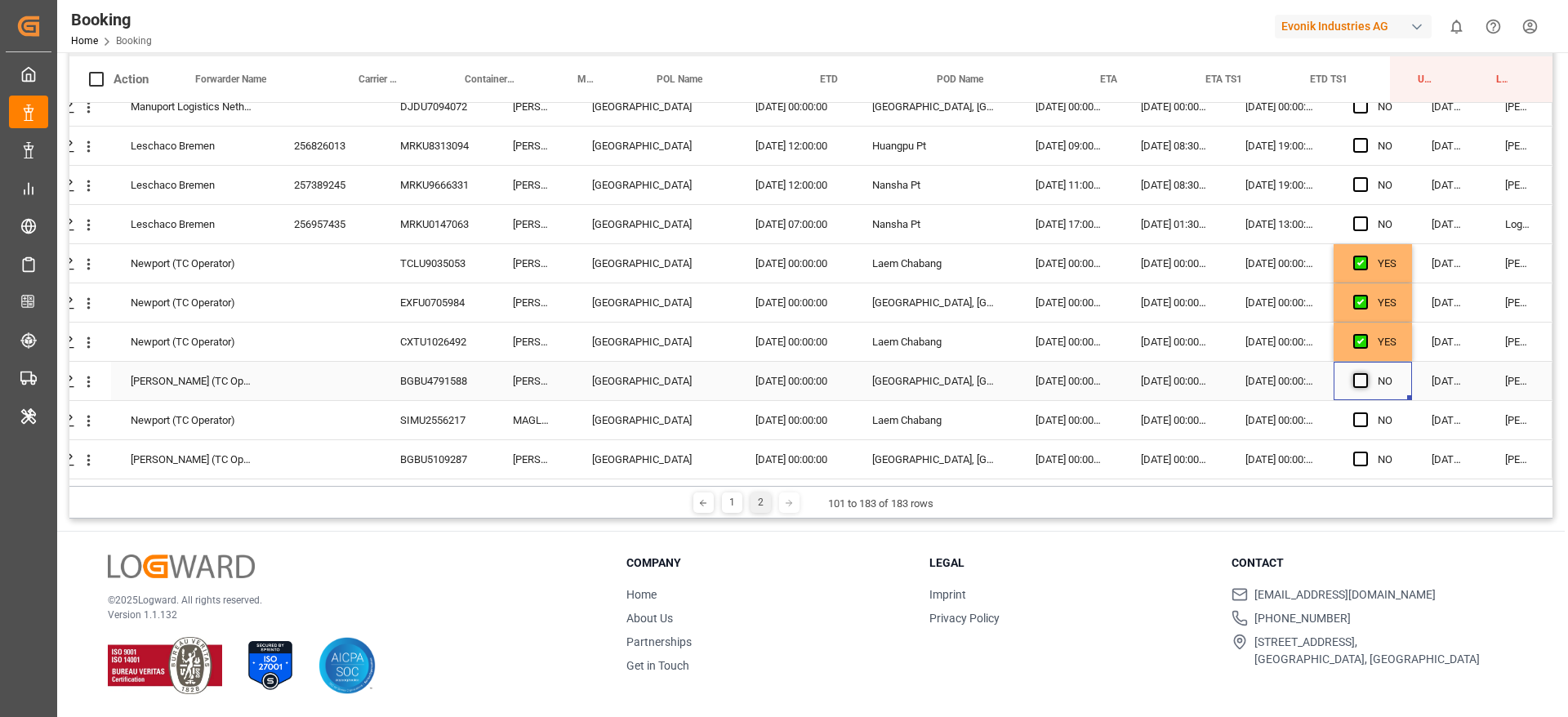
click at [1365, 373] on input "Press SPACE to select this row." at bounding box center [1365, 373] width 0 height 0
click at [1354, 420] on span "Press SPACE to select this row." at bounding box center [1360, 420] width 15 height 15
click at [1365, 413] on input "Press SPACE to select this row." at bounding box center [1365, 413] width 0 height 0
click at [472, 450] on div "BGBU5109287" at bounding box center [437, 459] width 113 height 38
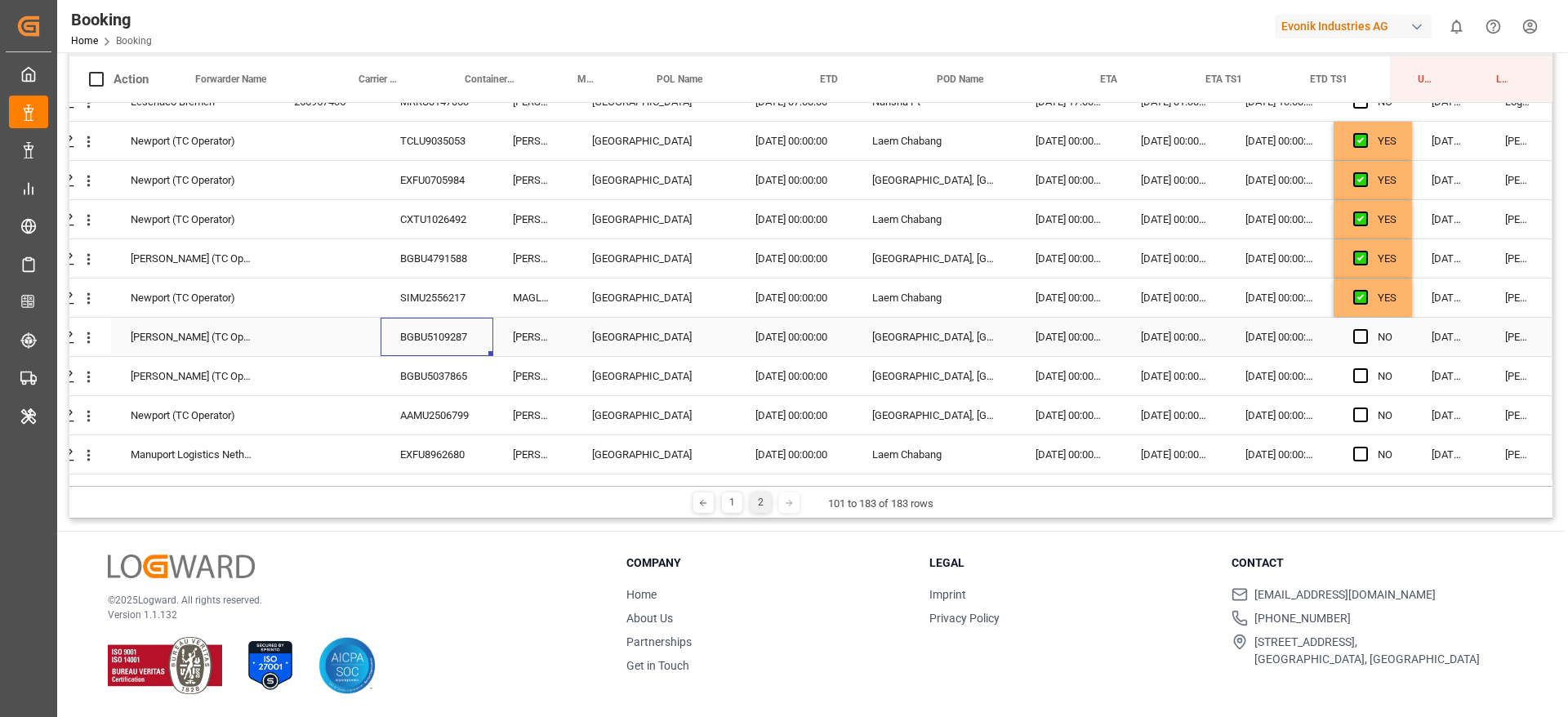
click at [1298, 341] on div "[DATE] 00:00:00" at bounding box center [1280, 337] width 108 height 38
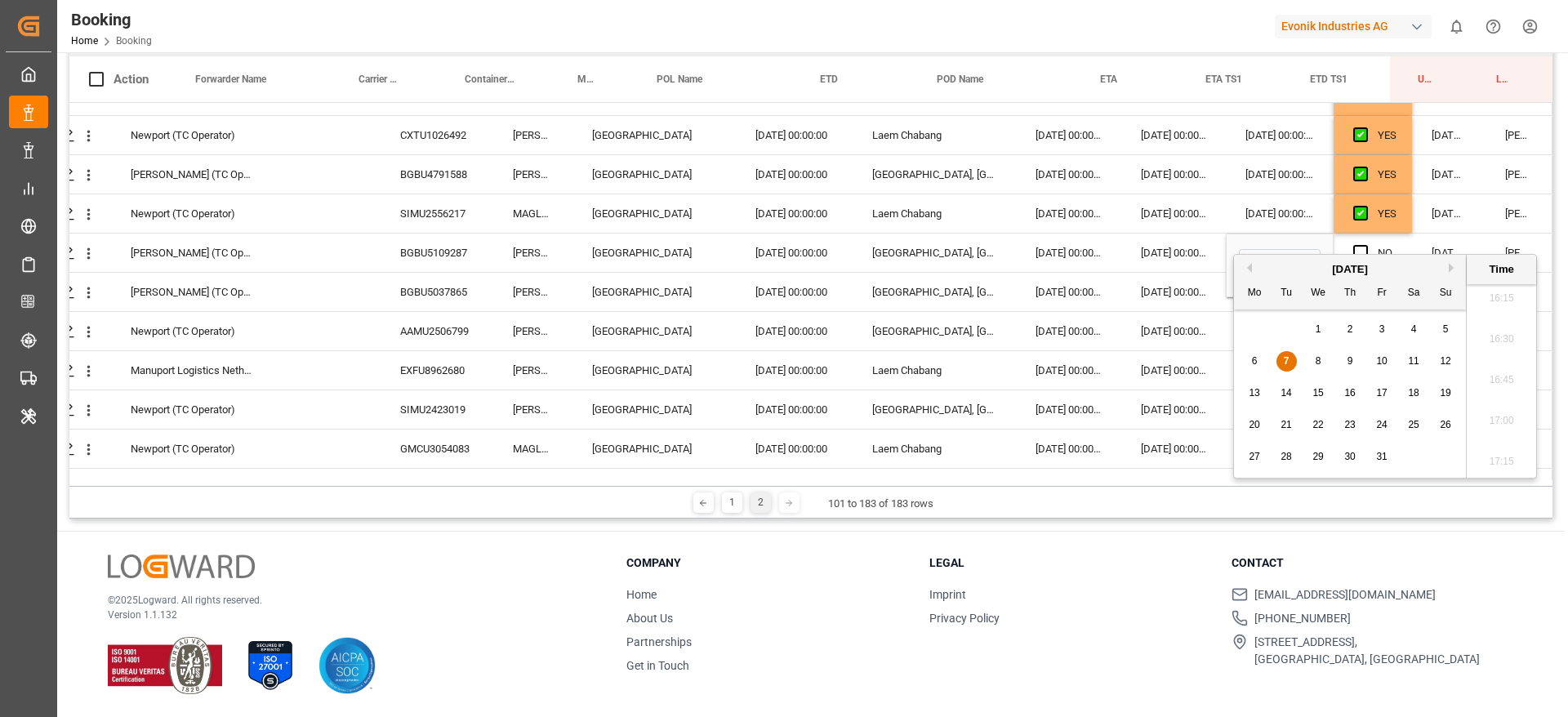
scroll to position [1044, 62]
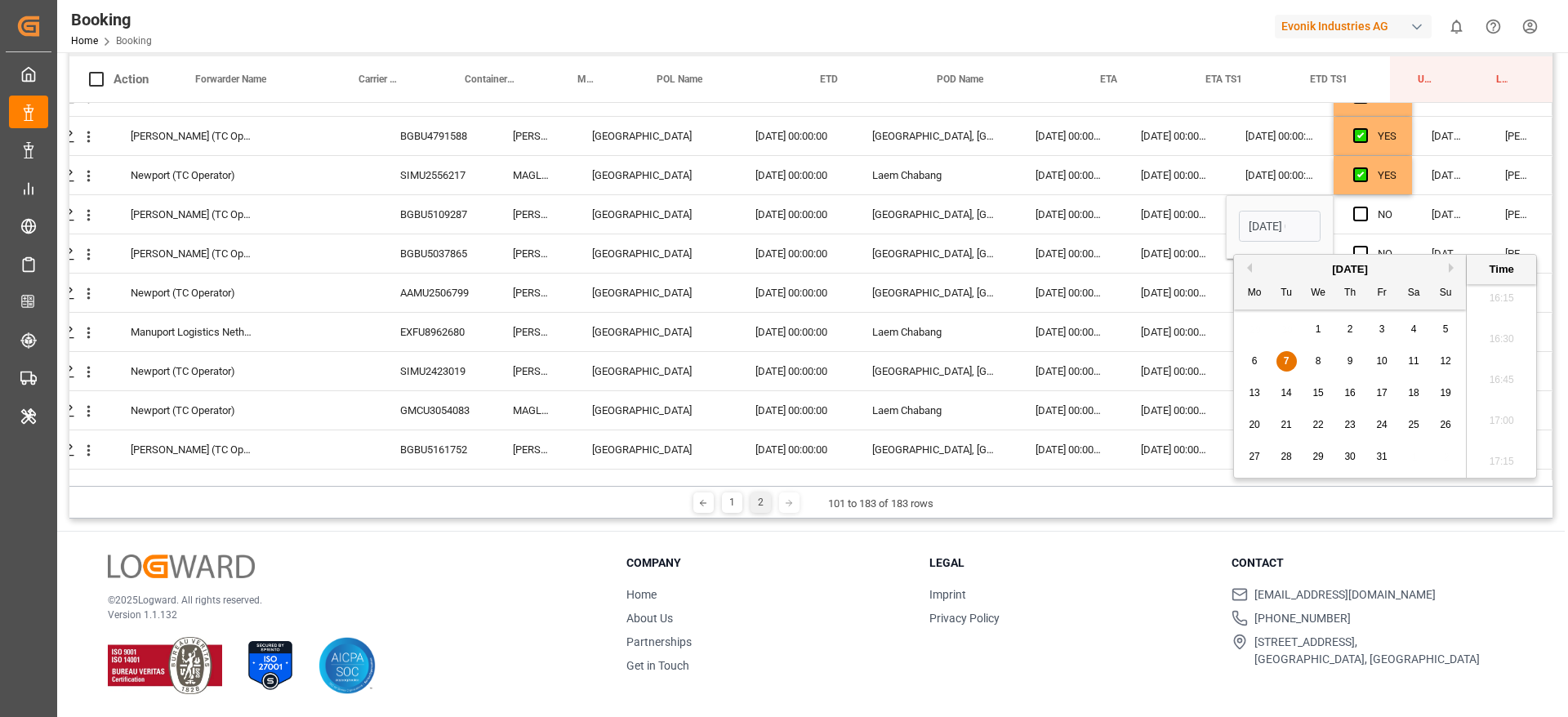
click at [1318, 363] on span "8" at bounding box center [1318, 361] width 6 height 11
type input "[DATE] 00:00"
click at [1194, 210] on div "[DATE] 00:00:00" at bounding box center [1173, 214] width 104 height 38
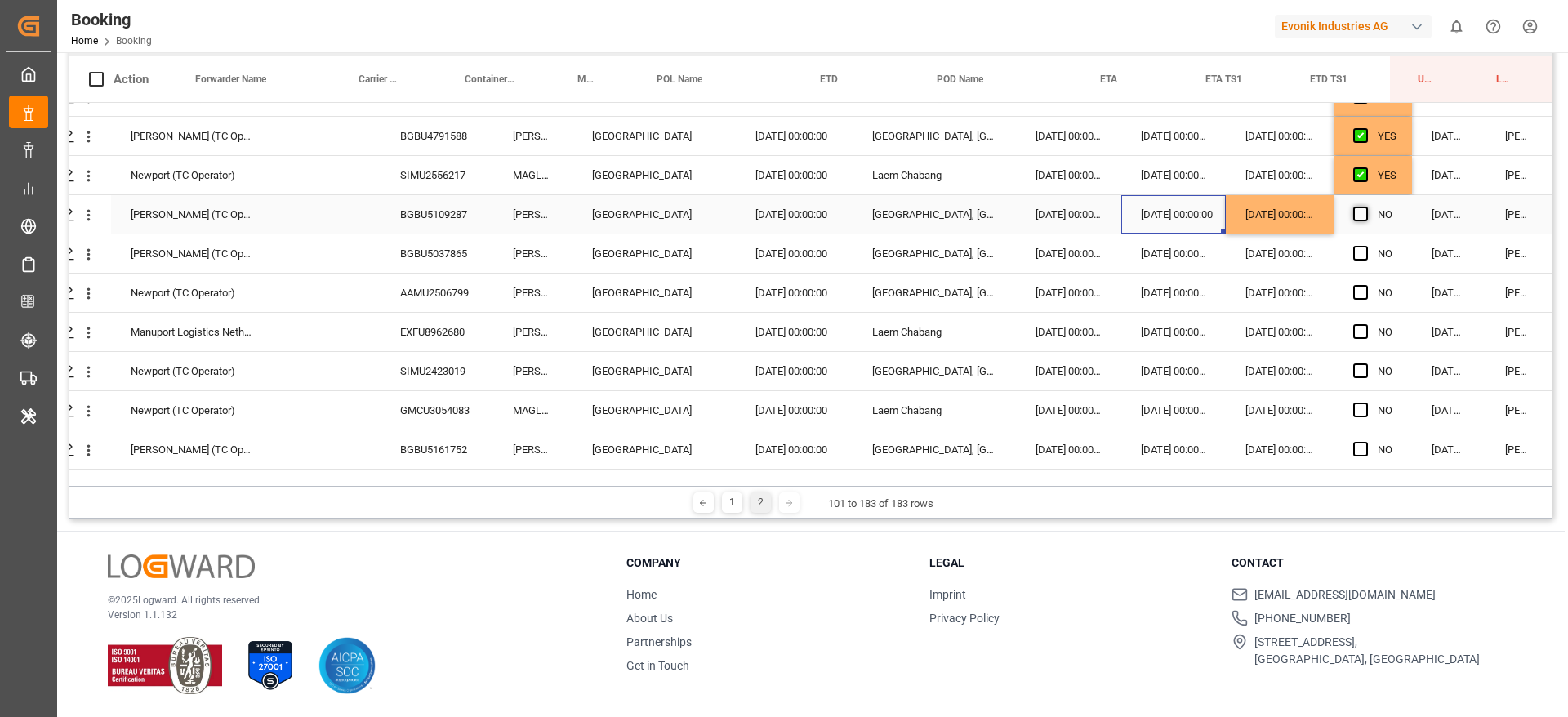
click at [1354, 213] on span "Press SPACE to select this row." at bounding box center [1360, 214] width 15 height 15
click at [1365, 207] on input "Press SPACE to select this row." at bounding box center [1365, 207] width 0 height 0
click at [1363, 247] on div "Press SPACE to select this row." at bounding box center [1365, 254] width 25 height 38
click at [1356, 250] on span "Press SPACE to select this row." at bounding box center [1360, 253] width 15 height 15
click at [1365, 246] on input "Press SPACE to select this row." at bounding box center [1365, 246] width 0 height 0
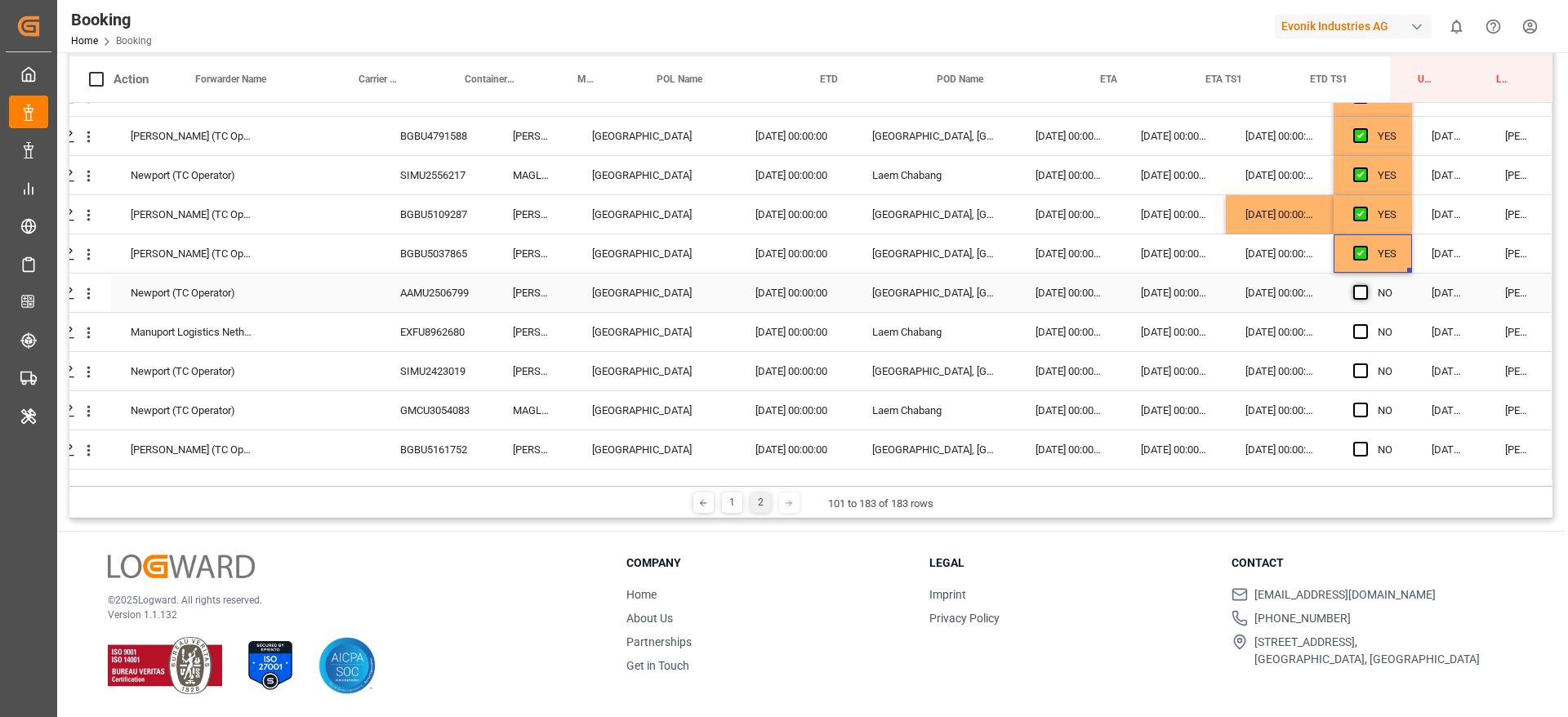
click at [1356, 287] on span "Press SPACE to select this row." at bounding box center [1360, 292] width 15 height 15
click at [1365, 285] on input "Press SPACE to select this row." at bounding box center [1365, 285] width 0 height 0
click at [445, 290] on div "AAMU2506799" at bounding box center [437, 292] width 113 height 38
click at [1283, 291] on div "[DATE] 00:00:00" at bounding box center [1280, 292] width 108 height 38
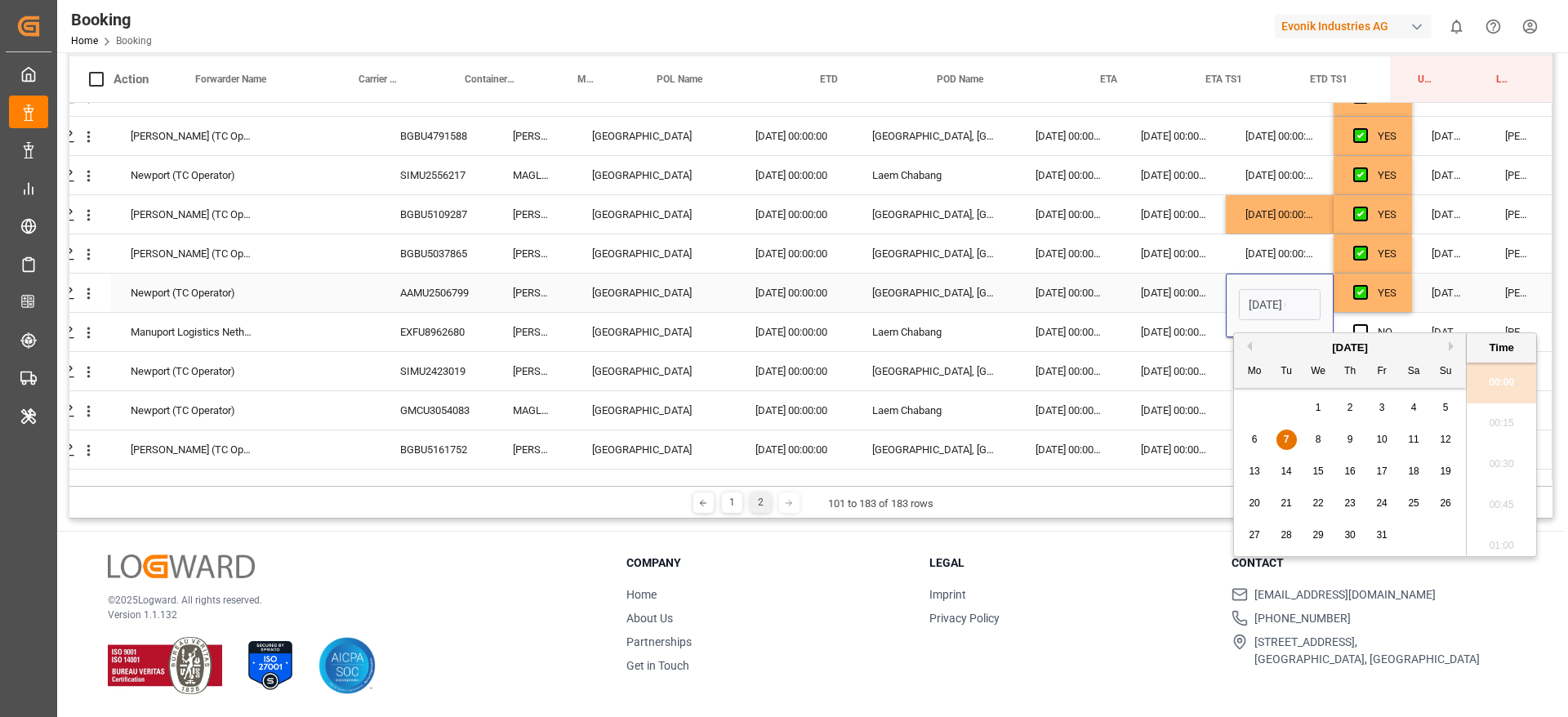
scroll to position [0, 51]
click at [1319, 436] on span "8" at bounding box center [1318, 438] width 6 height 11
type input "08.10.2025 00:00"
click at [1133, 301] on div "[DATE] 00:00:00" at bounding box center [1173, 292] width 104 height 38
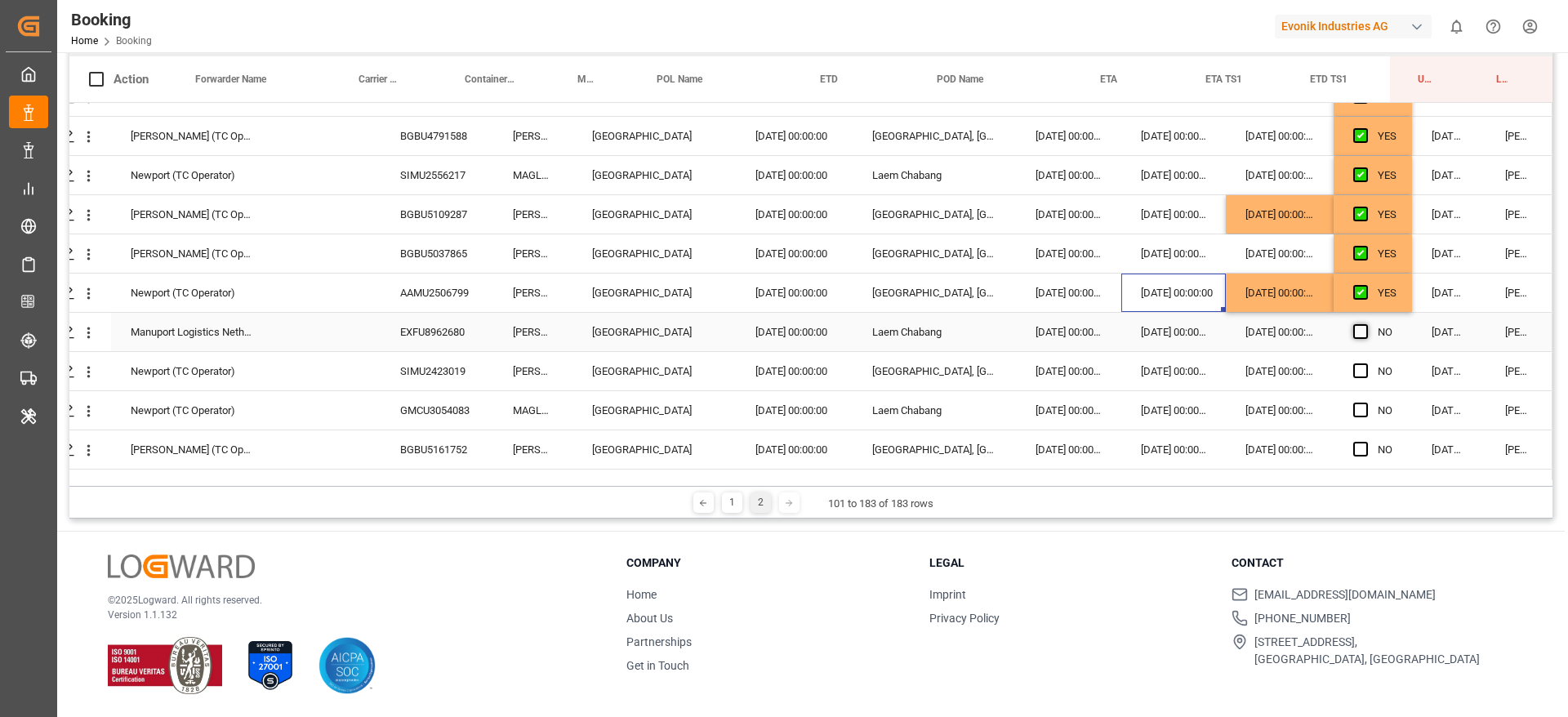
click at [1354, 335] on span "Press SPACE to select this row." at bounding box center [1360, 331] width 15 height 15
click at [1365, 324] on input "Press SPACE to select this row." at bounding box center [1365, 324] width 0 height 0
click at [432, 370] on div "SIMU2423019" at bounding box center [437, 371] width 113 height 38
click at [1362, 412] on div "Press SPACE to select this row." at bounding box center [1365, 411] width 25 height 38
click at [1354, 409] on span "Press SPACE to select this row." at bounding box center [1360, 409] width 15 height 15
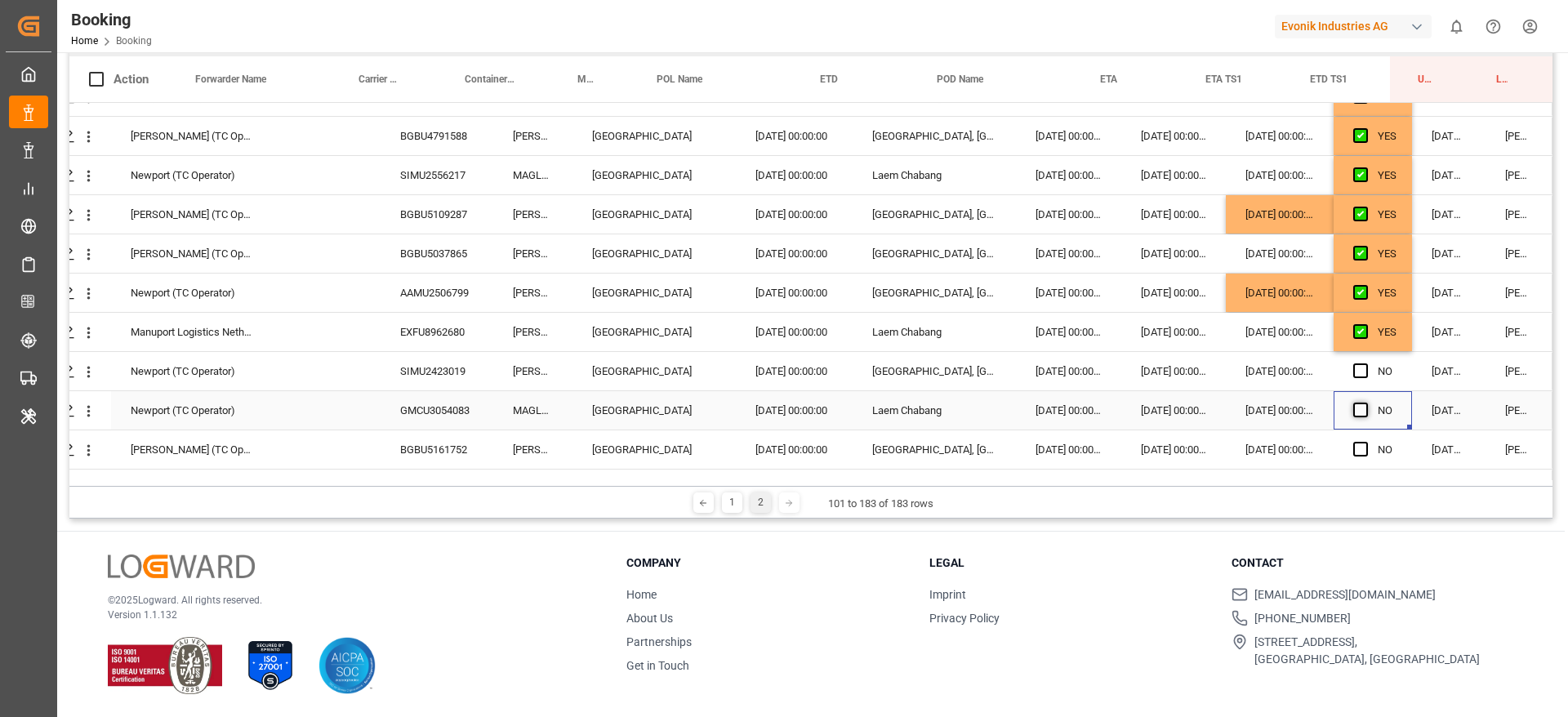
click at [1365, 403] on input "Press SPACE to select this row." at bounding box center [1365, 403] width 0 height 0
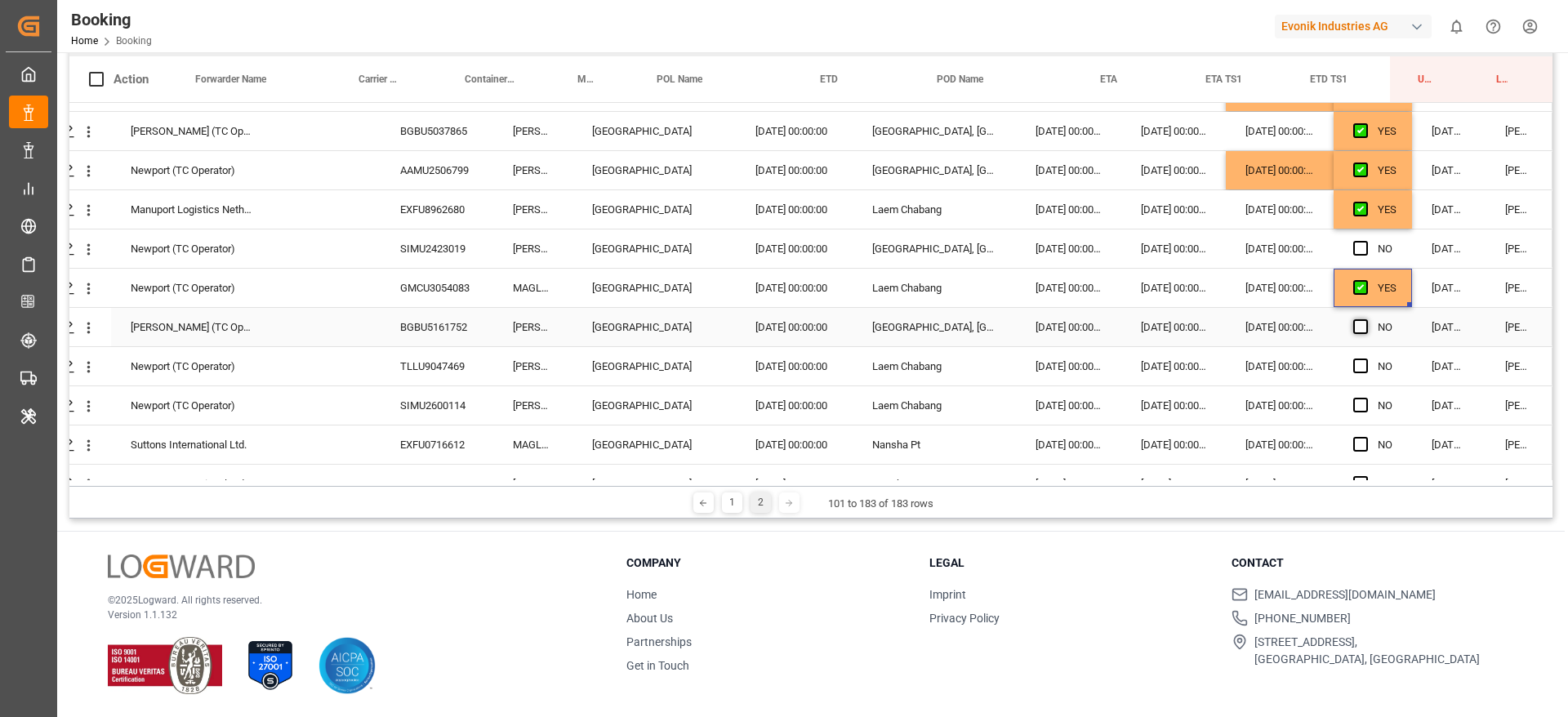
click at [1354, 329] on span "Press SPACE to select this row." at bounding box center [1360, 326] width 15 height 15
click at [1365, 320] on input "Press SPACE to select this row." at bounding box center [1365, 320] width 0 height 0
click at [1355, 353] on div "Press SPACE to select this row." at bounding box center [1365, 367] width 25 height 38
click at [1360, 365] on span "Press SPACE to select this row." at bounding box center [1360, 366] width 15 height 15
click at [1365, 359] on input "Press SPACE to select this row." at bounding box center [1365, 359] width 0 height 0
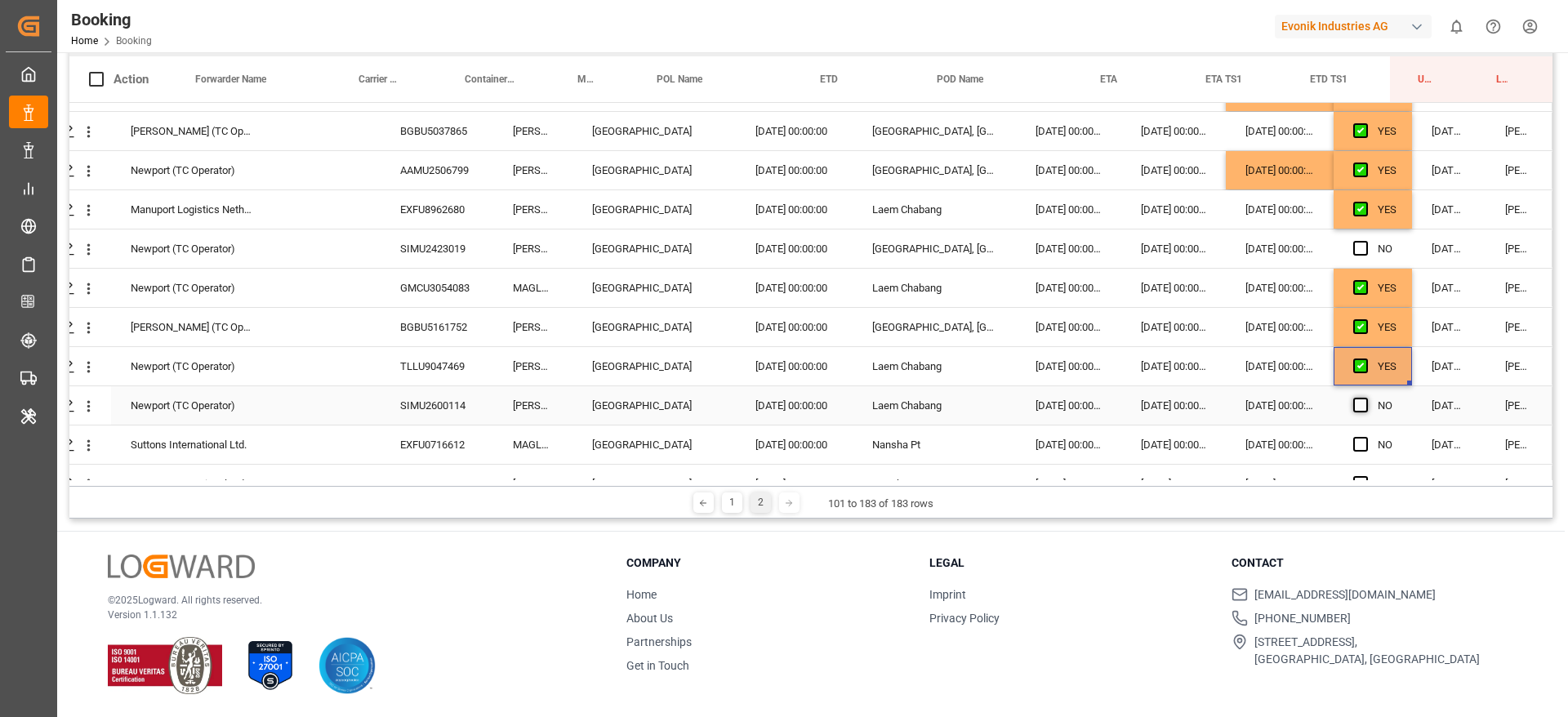
click at [1359, 403] on span "Press SPACE to select this row." at bounding box center [1360, 404] width 15 height 15
click at [1365, 397] on input "Press SPACE to select this row." at bounding box center [1365, 397] width 0 height 0
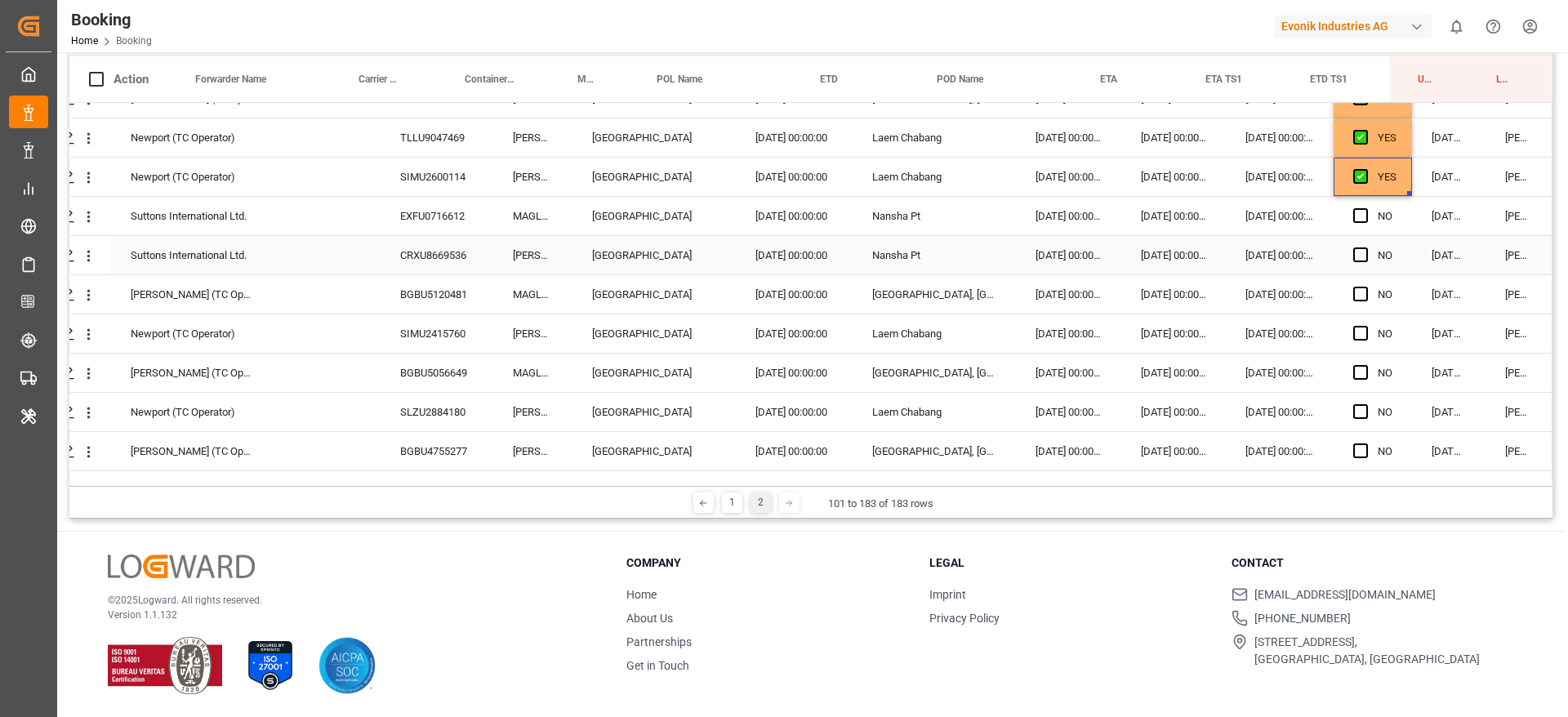
scroll to position [1412, 62]
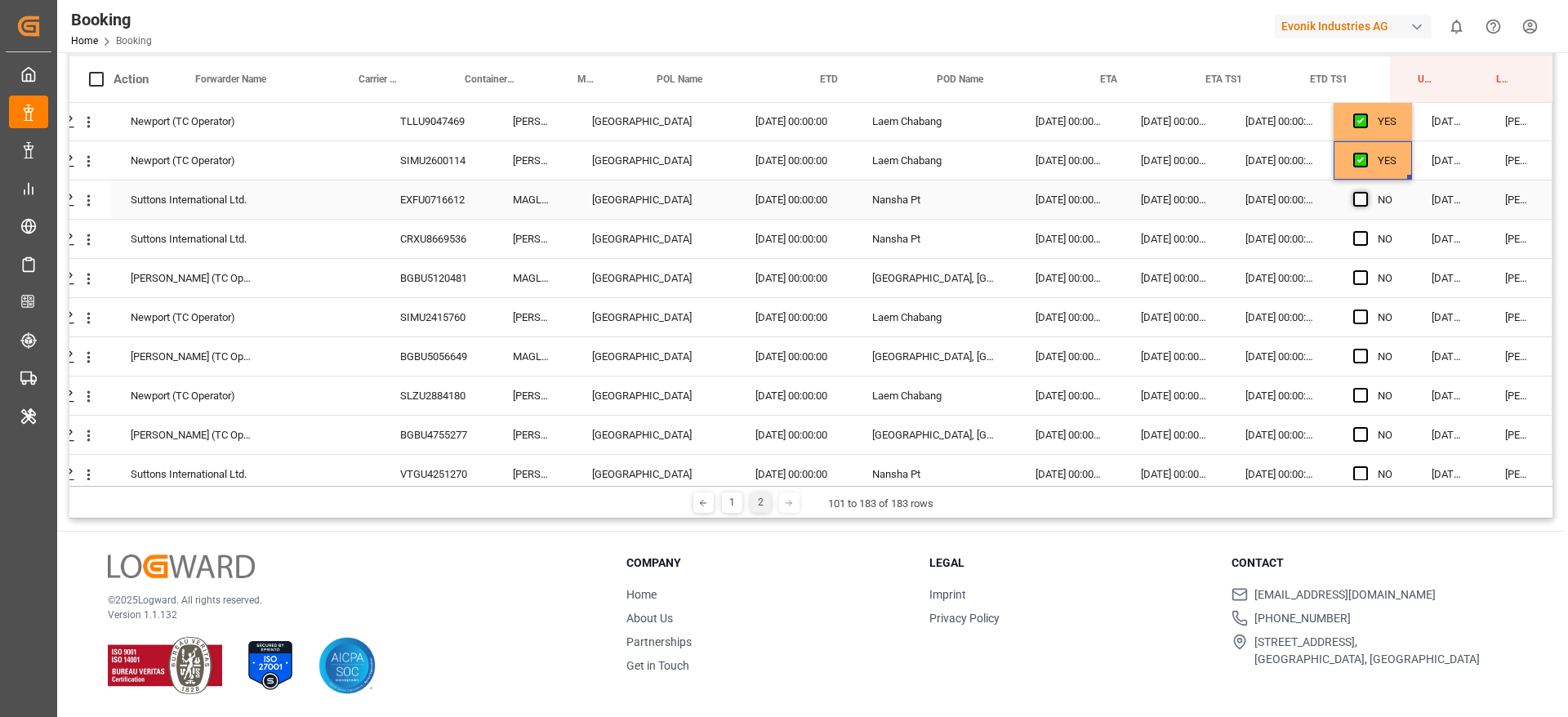
click at [1357, 197] on span "Press SPACE to select this row." at bounding box center [1360, 199] width 15 height 15
click at [1365, 192] on input "Press SPACE to select this row." at bounding box center [1365, 192] width 0 height 0
click at [1354, 234] on span "Press SPACE to select this row." at bounding box center [1360, 238] width 15 height 15
click at [1365, 231] on input "Press SPACE to select this row." at bounding box center [1365, 231] width 0 height 0
click at [1361, 276] on span "Press SPACE to select this row." at bounding box center [1360, 277] width 15 height 15
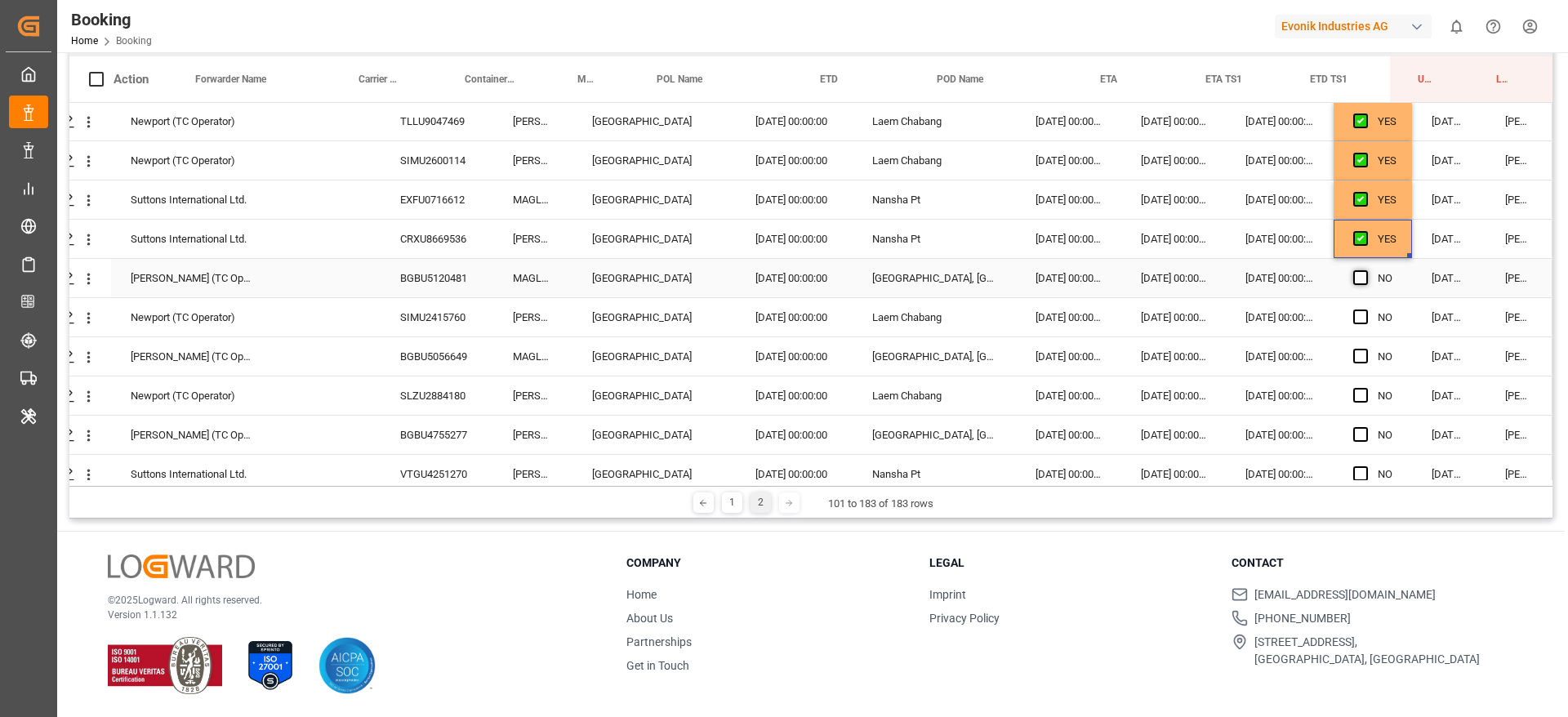
click at [1365, 270] on input "Press SPACE to select this row." at bounding box center [1365, 270] width 0 height 0
click at [1356, 311] on span "Press SPACE to select this row." at bounding box center [1360, 316] width 15 height 15
click at [1365, 309] on input "Press SPACE to select this row." at bounding box center [1365, 309] width 0 height 0
click at [1356, 361] on span "Press SPACE to select this row." at bounding box center [1360, 356] width 15 height 15
click at [1365, 349] on input "Press SPACE to select this row." at bounding box center [1365, 349] width 0 height 0
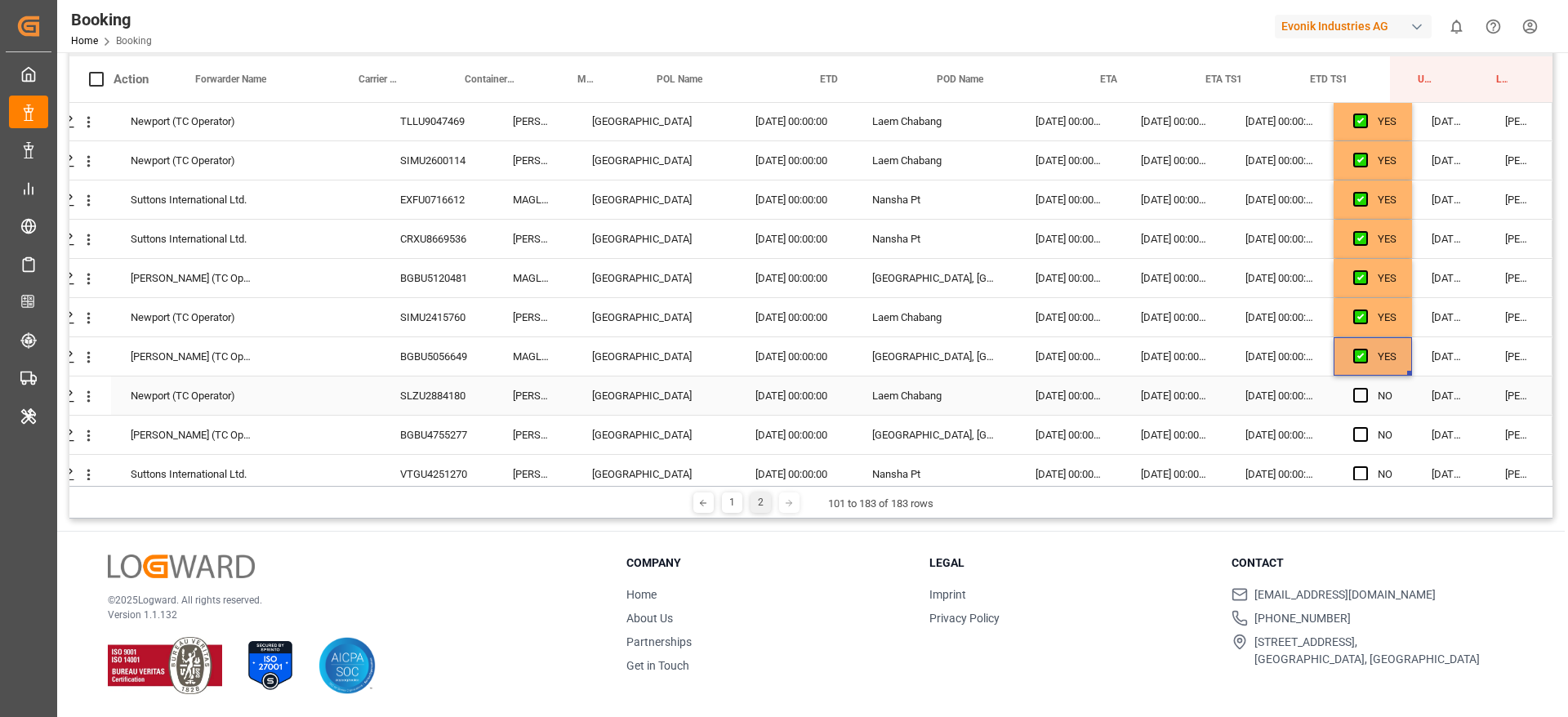
click at [1355, 380] on div "Press SPACE to select this row." at bounding box center [1365, 397] width 25 height 38
click at [1354, 391] on span "Press SPACE to select this row." at bounding box center [1360, 395] width 15 height 15
click at [1365, 388] on input "Press SPACE to select this row." at bounding box center [1365, 388] width 0 height 0
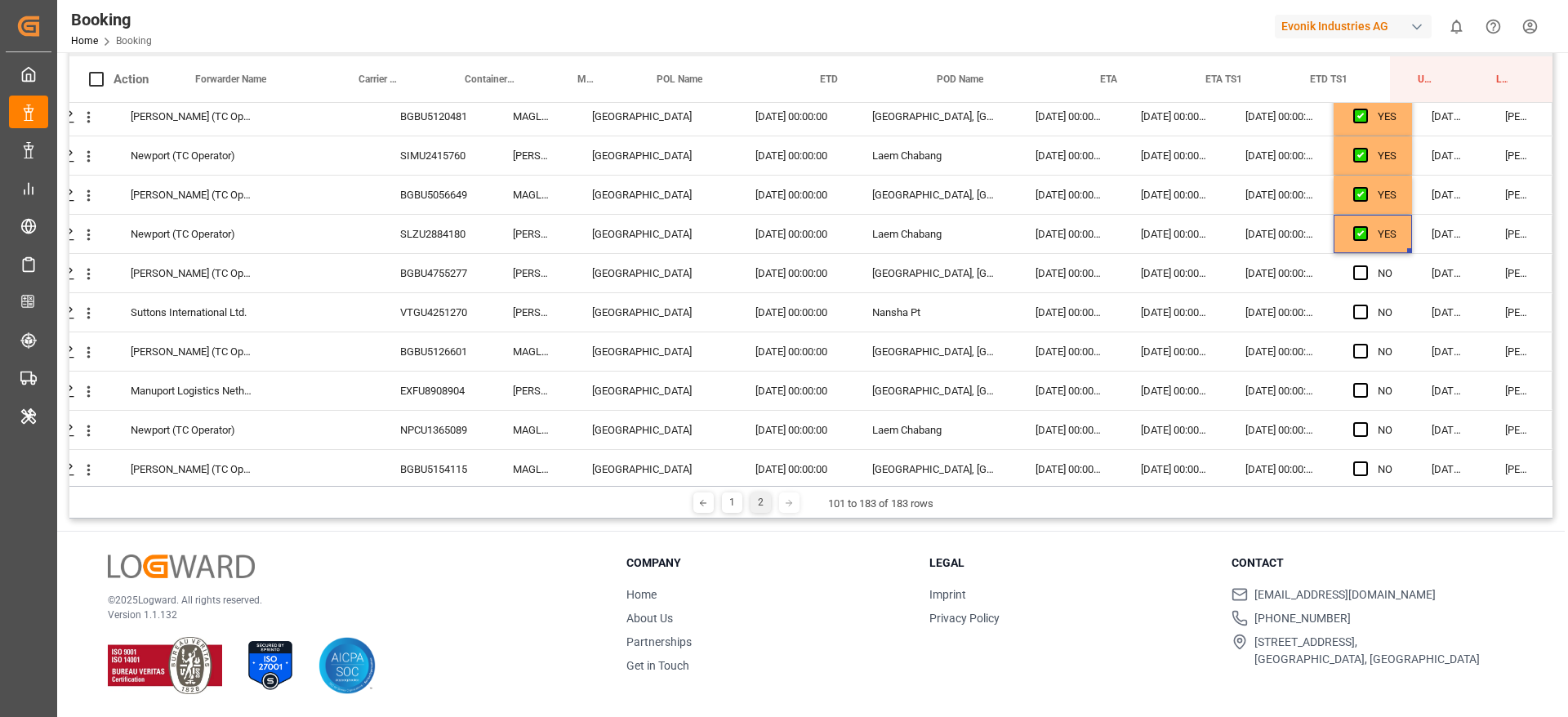
scroll to position [1657, 62]
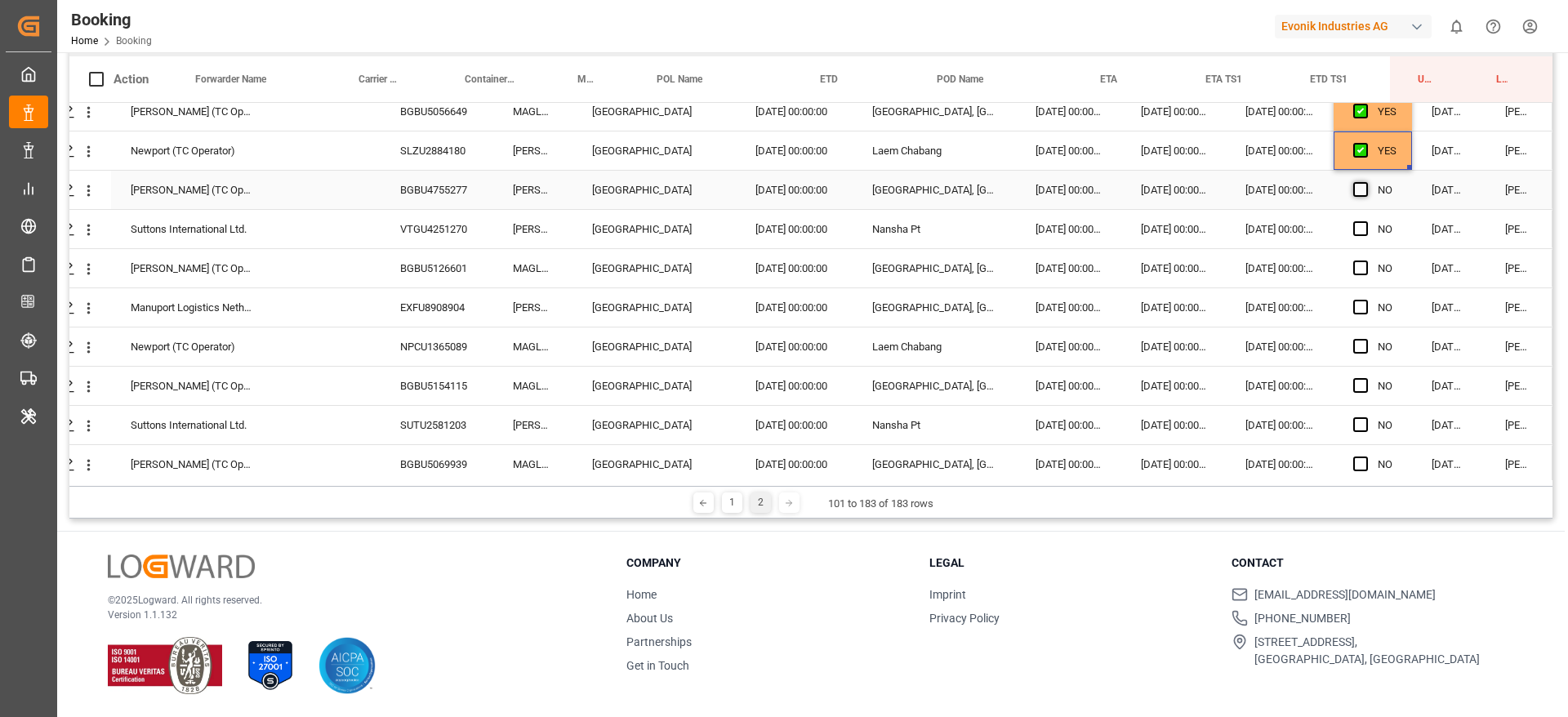
click at [1354, 190] on span "Press SPACE to select this row." at bounding box center [1360, 189] width 15 height 15
click at [1365, 182] on input "Press SPACE to select this row." at bounding box center [1365, 182] width 0 height 0
click at [1358, 227] on span "Press SPACE to select this row." at bounding box center [1360, 228] width 15 height 15
click at [1365, 221] on input "Press SPACE to select this row." at bounding box center [1365, 221] width 0 height 0
click at [1354, 271] on span "Press SPACE to select this row." at bounding box center [1360, 267] width 15 height 15
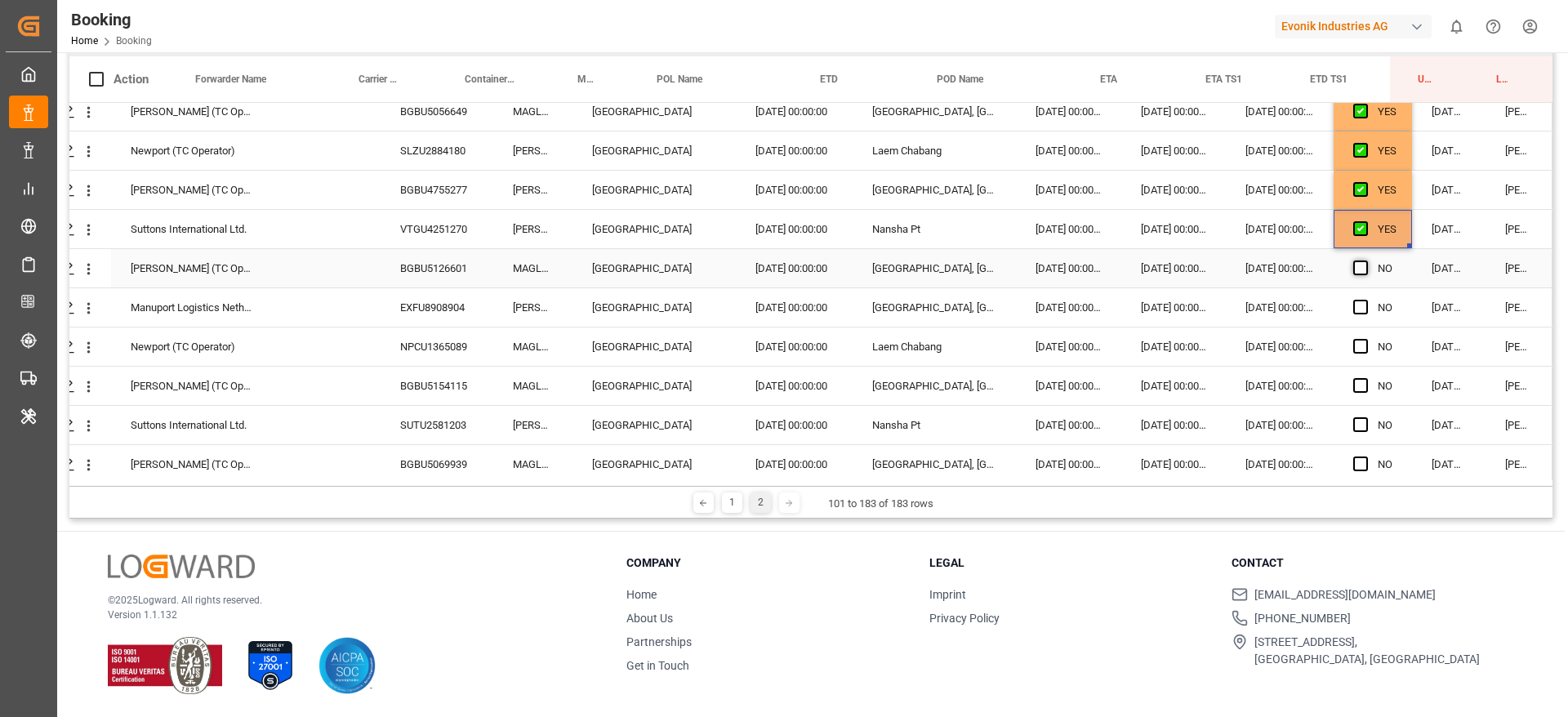
click at [1365, 261] on input "Press SPACE to select this row." at bounding box center [1365, 261] width 0 height 0
click at [1354, 309] on span "Press SPACE to select this row." at bounding box center [1360, 307] width 15 height 15
click at [1365, 300] on input "Press SPACE to select this row." at bounding box center [1365, 300] width 0 height 0
click at [1346, 347] on div "NO" at bounding box center [1373, 346] width 79 height 38
click at [1354, 343] on span "Press SPACE to select this row." at bounding box center [1360, 346] width 15 height 15
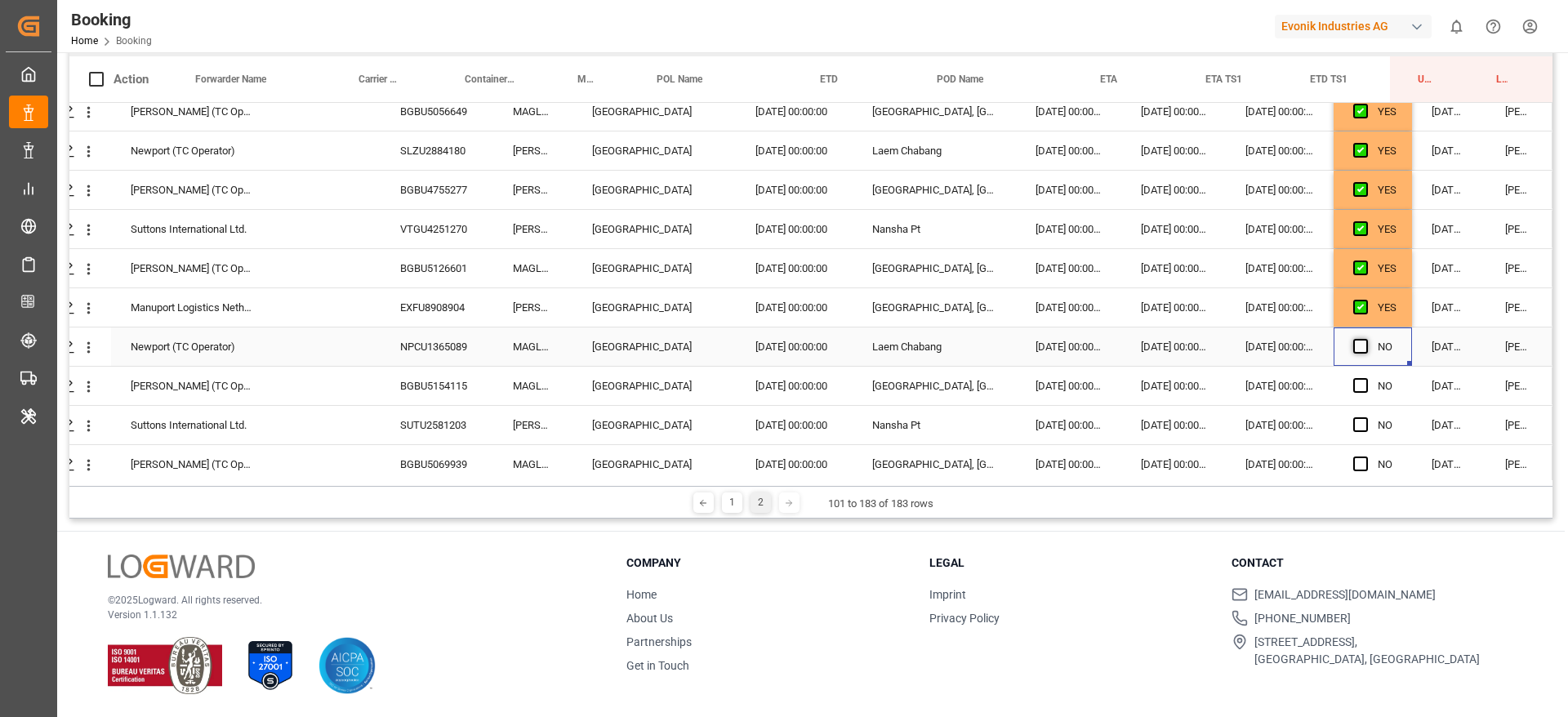
click at [1365, 339] on input "Press SPACE to select this row." at bounding box center [1365, 339] width 0 height 0
click at [1355, 379] on span "Press SPACE to select this row." at bounding box center [1360, 385] width 15 height 15
click at [1365, 379] on input "Press SPACE to select this row." at bounding box center [1365, 379] width 0 height 0
click at [1360, 420] on span "Press SPACE to select this row." at bounding box center [1360, 424] width 15 height 15
click at [1365, 417] on input "Press SPACE to select this row." at bounding box center [1365, 417] width 0 height 0
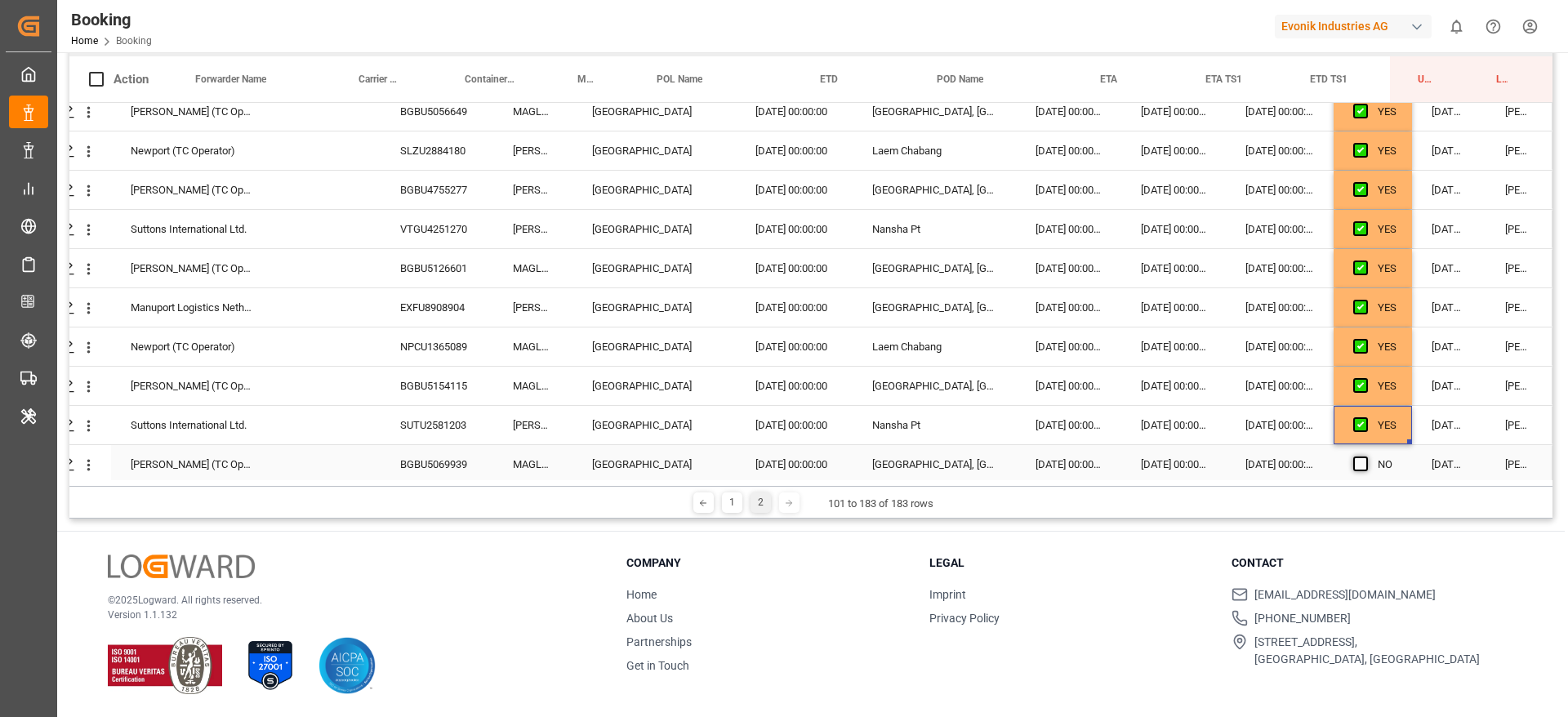
click at [1356, 457] on span "Press SPACE to select this row." at bounding box center [1360, 463] width 15 height 15
click at [1365, 456] on input "Press SPACE to select this row." at bounding box center [1365, 456] width 0 height 0
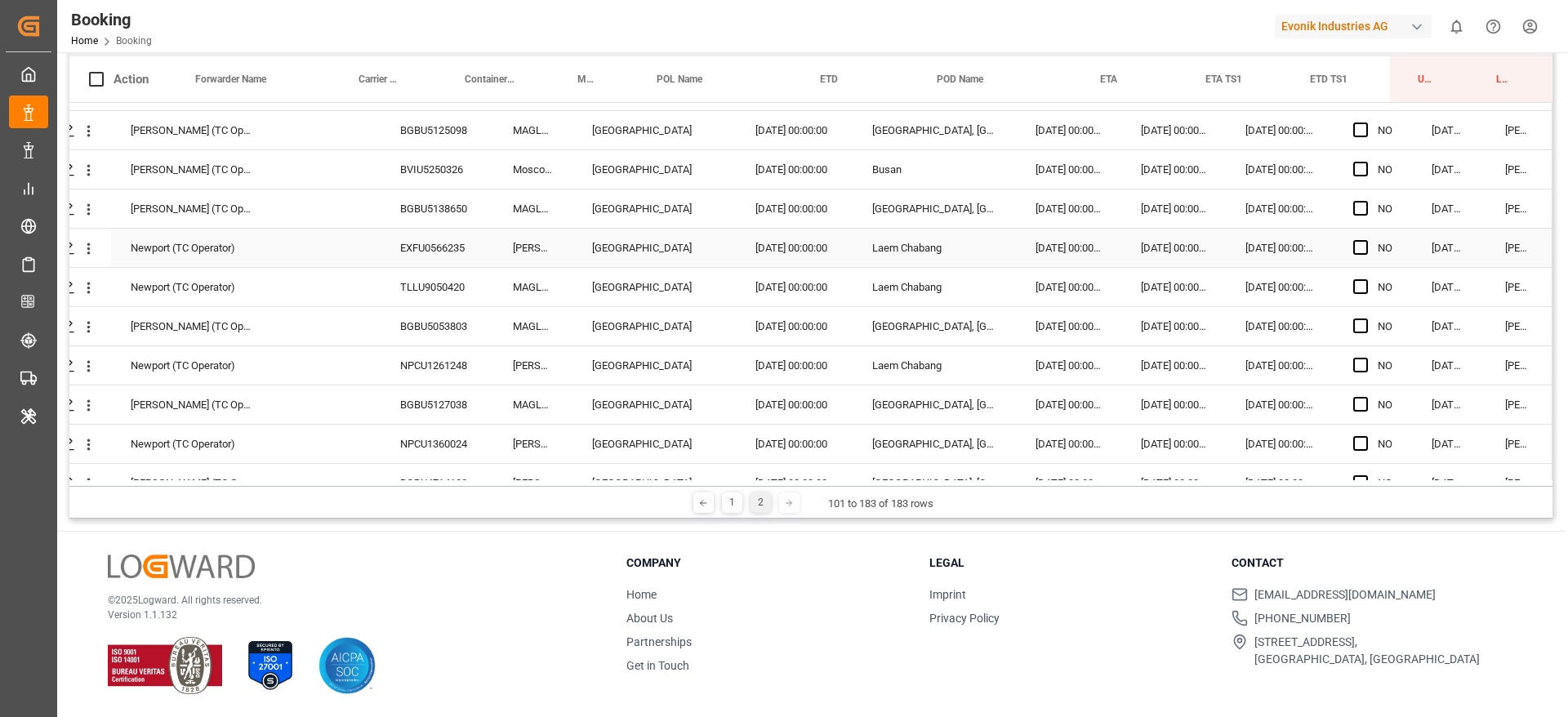
scroll to position [2148, 62]
click at [443, 413] on div "NPCU1360024" at bounding box center [437, 405] width 113 height 38
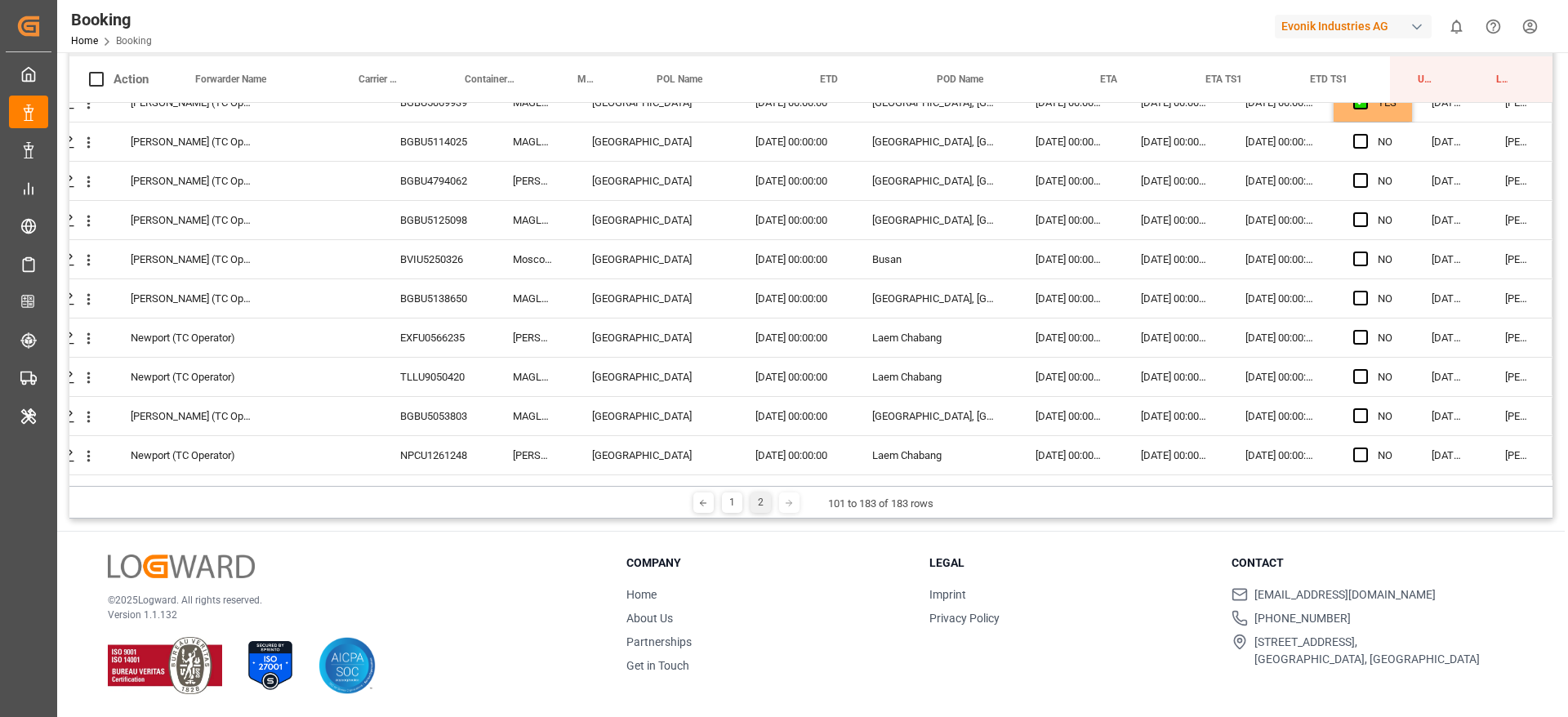
scroll to position [2025, 62]
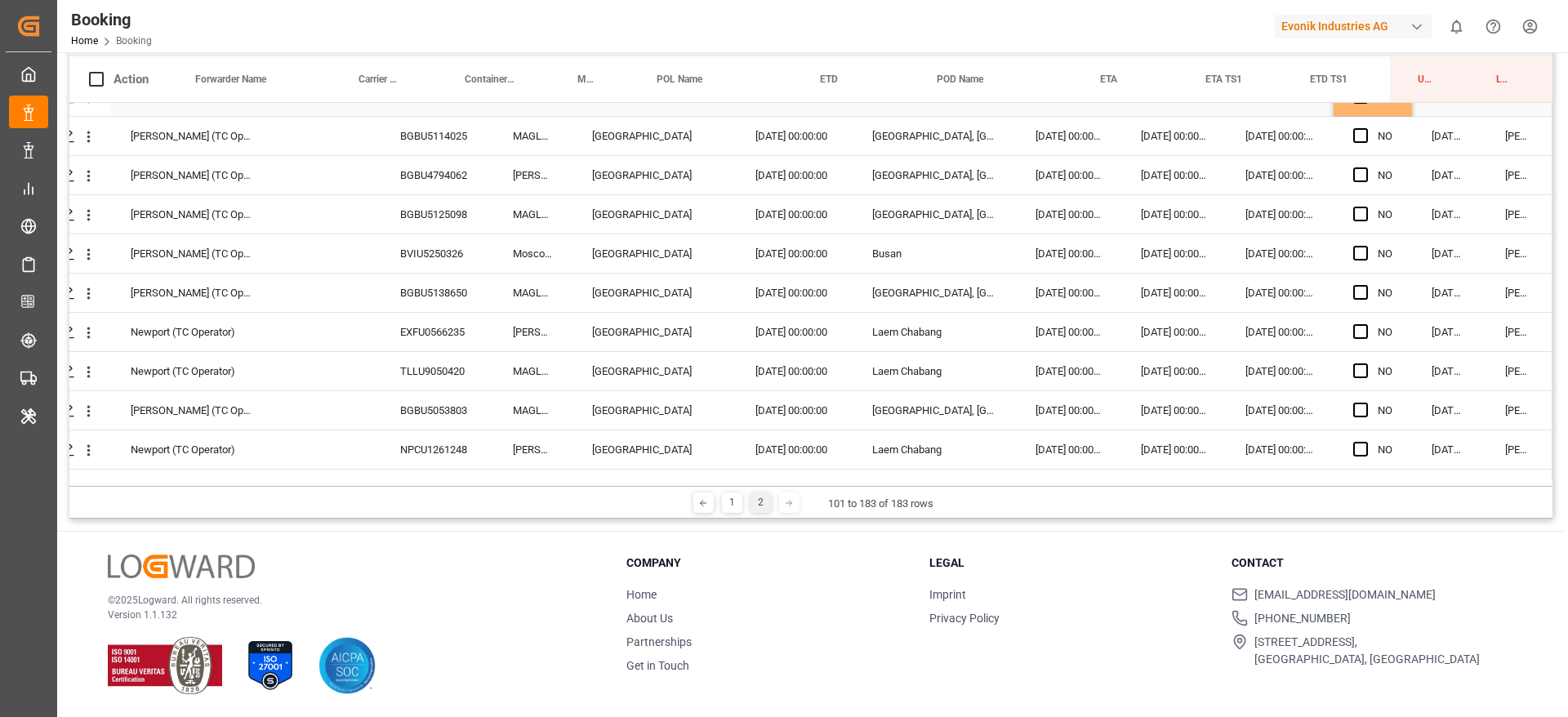
click at [1368, 104] on div "Press SPACE to select this row." at bounding box center [1365, 97] width 25 height 38
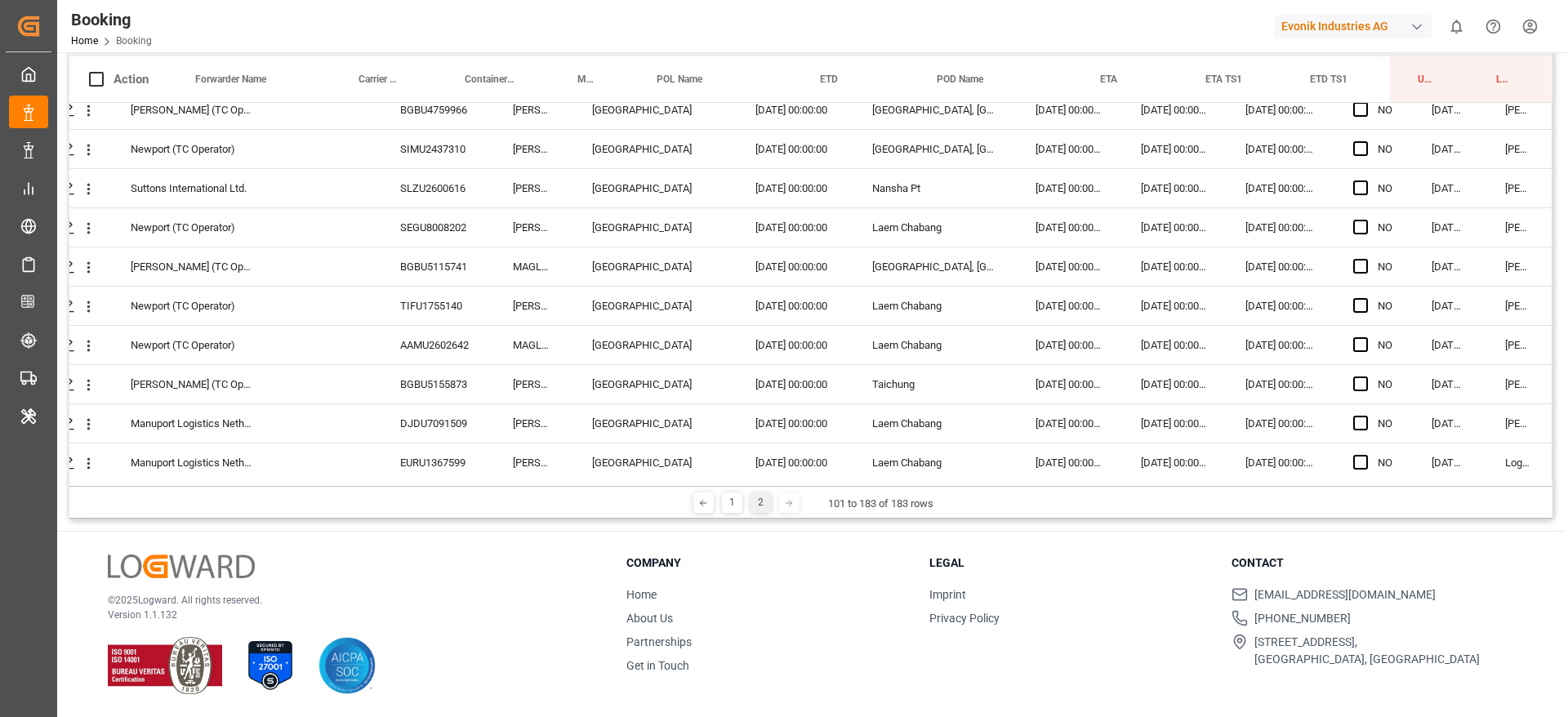
scroll to position [2883, 62]
drag, startPoint x: 1402, startPoint y: 112, endPoint x: 1370, endPoint y: 466, distance: 355.4
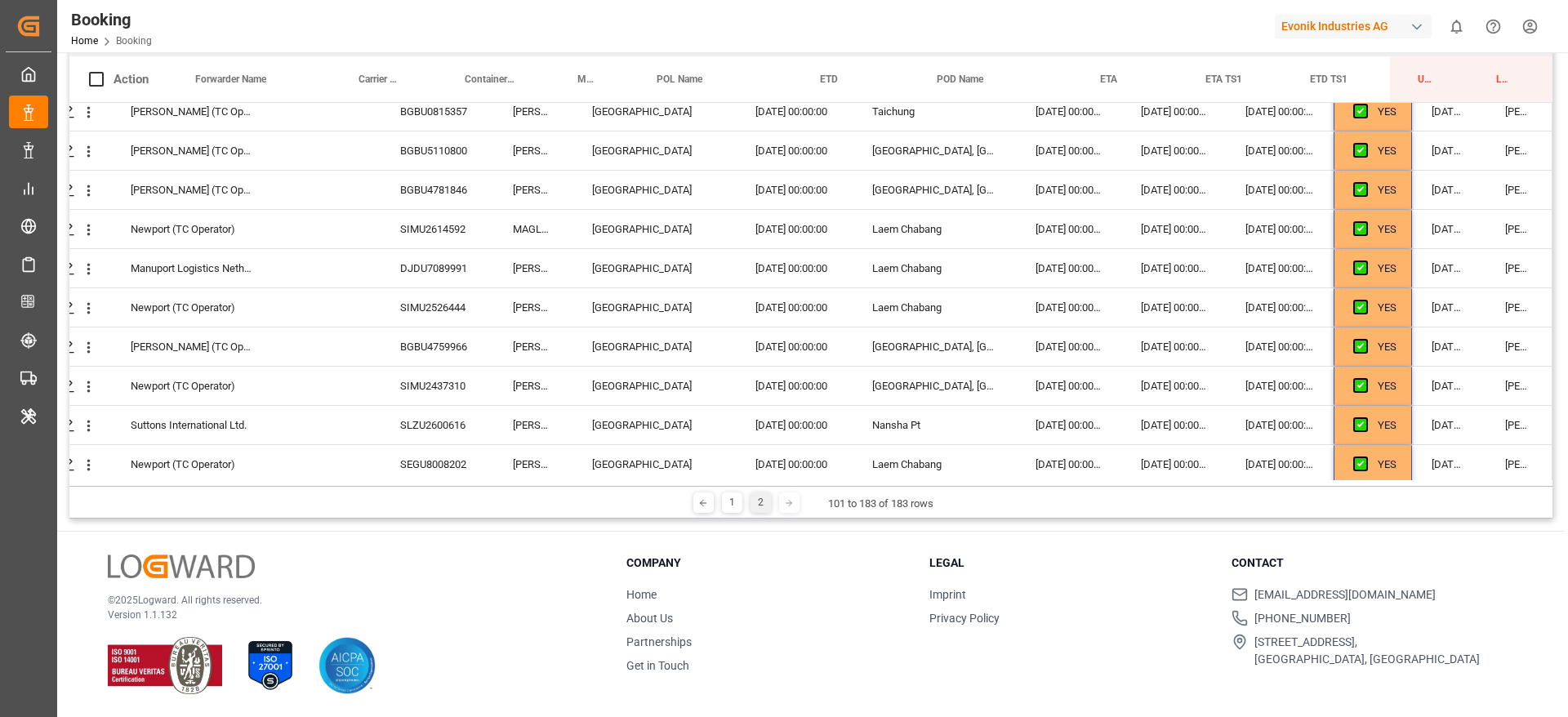
scroll to position [2392, 62]
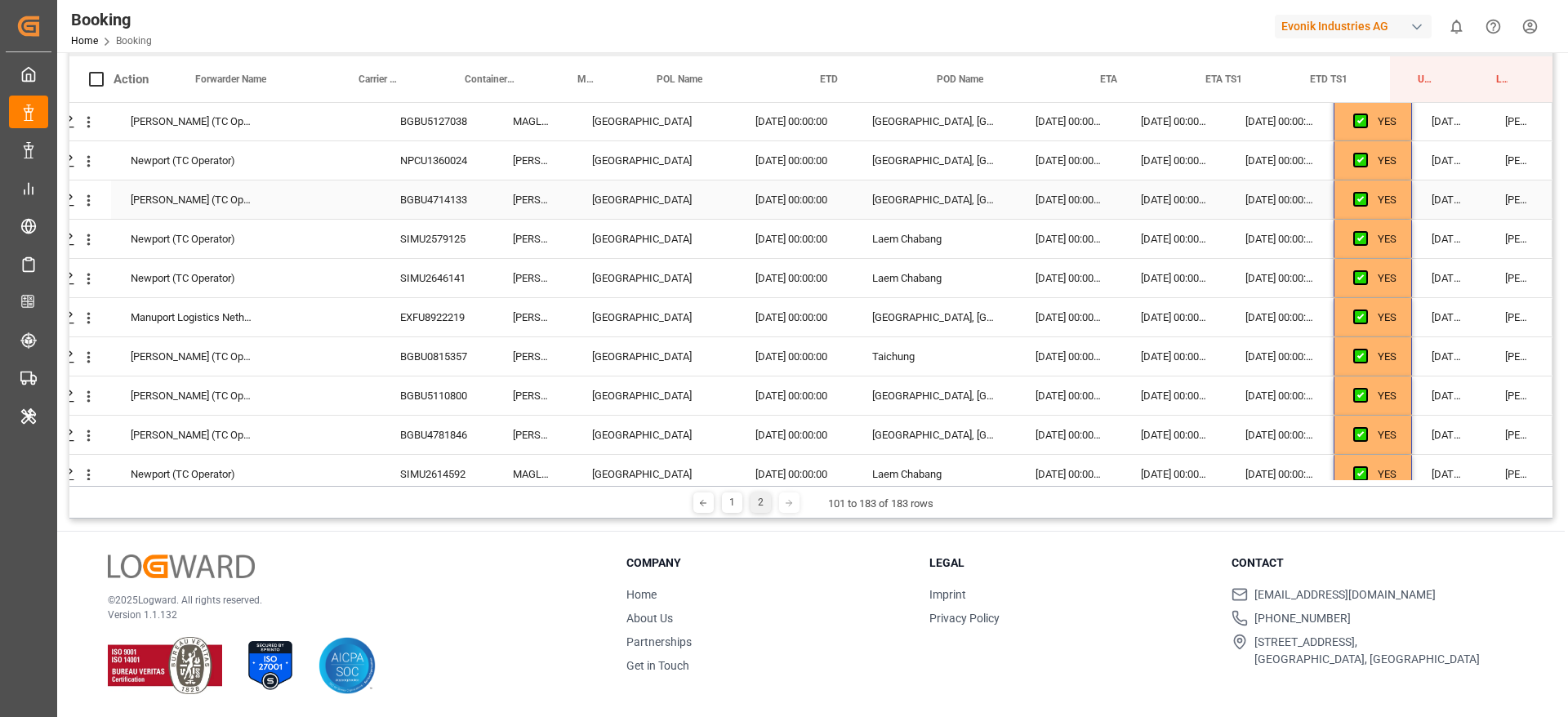
click at [1264, 166] on div "07.10.2025 00:00:00" at bounding box center [1280, 160] width 108 height 38
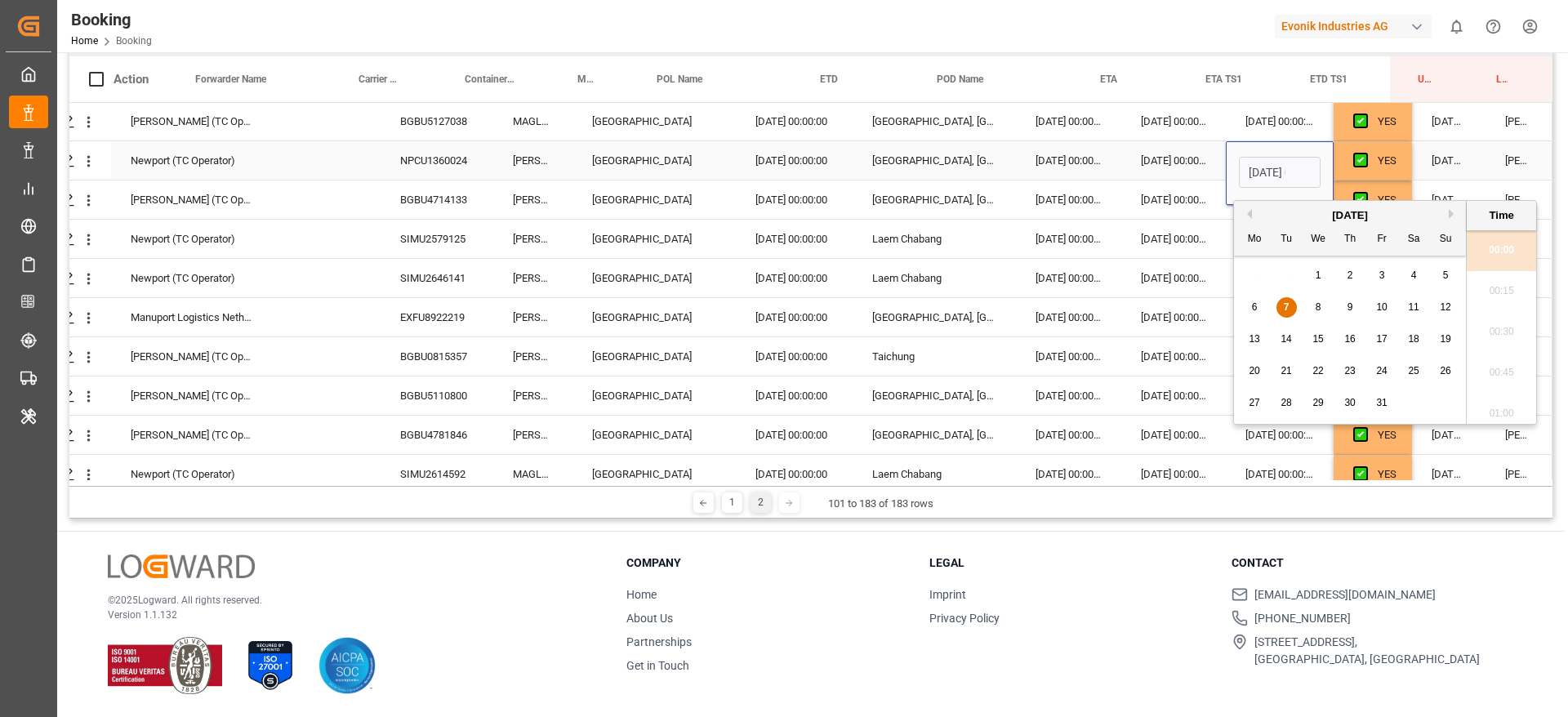
scroll to position [2660, 0]
click at [1323, 303] on div "8" at bounding box center [1318, 308] width 21 height 20
type input "08.10.2025 00:00"
click at [1075, 174] on div "12.10.2025 00:00:00" at bounding box center [1068, 160] width 105 height 38
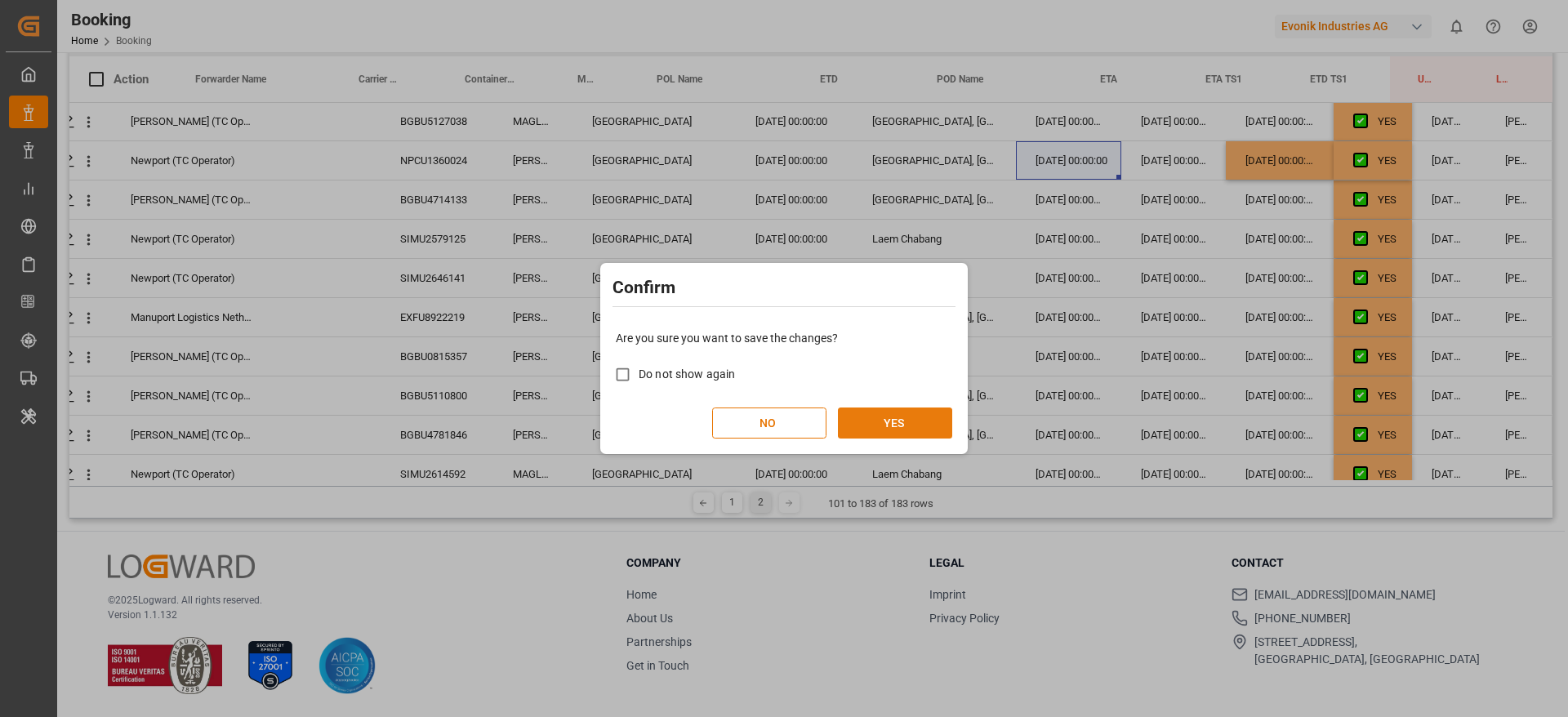
click at [923, 408] on button "YES" at bounding box center [896, 423] width 115 height 31
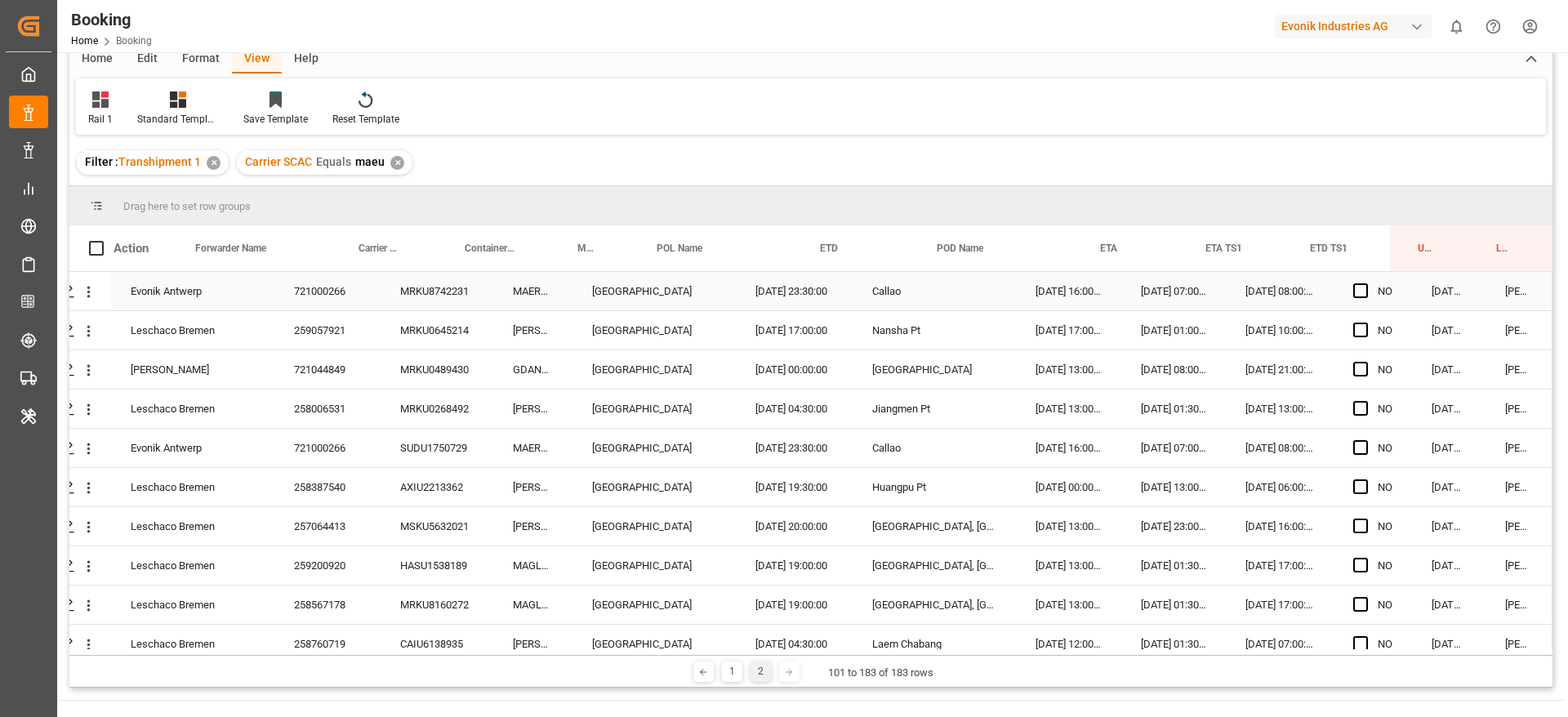
scroll to position [0, 0]
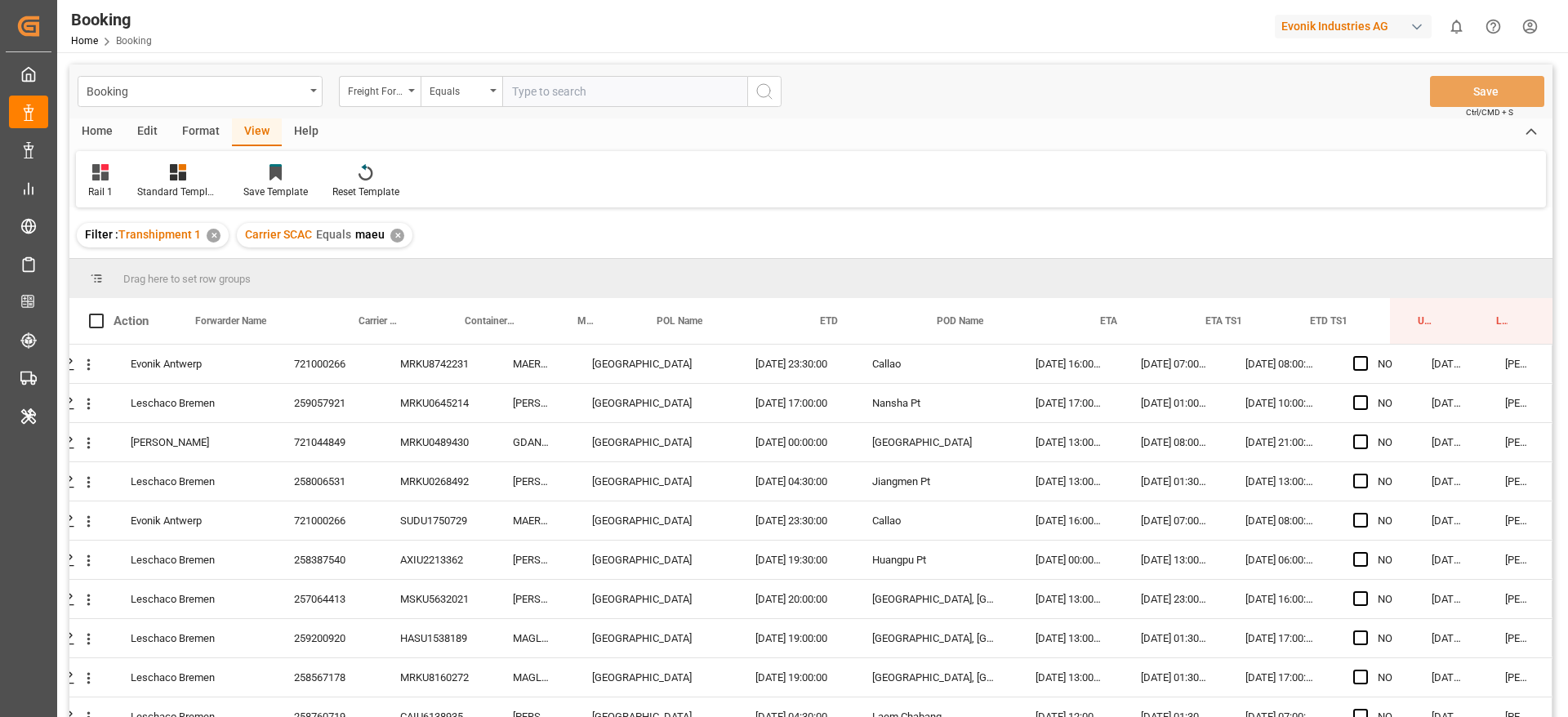
click at [401, 238] on div "Carrier SCAC Equals maeu ✕" at bounding box center [324, 235] width 175 height 25
click at [394, 236] on div "✕" at bounding box center [397, 236] width 14 height 14
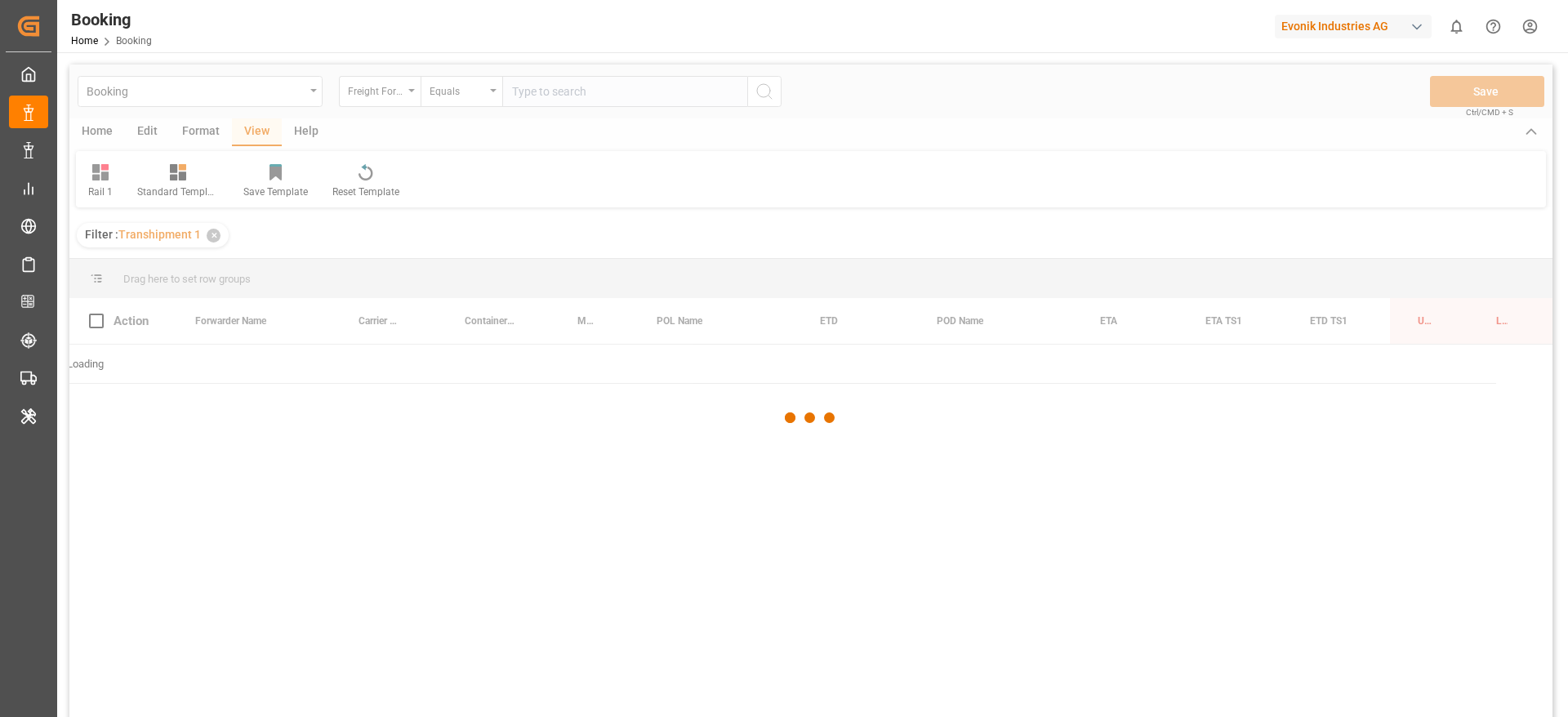
click at [602, 106] on div at bounding box center [811, 419] width 1483 height 708
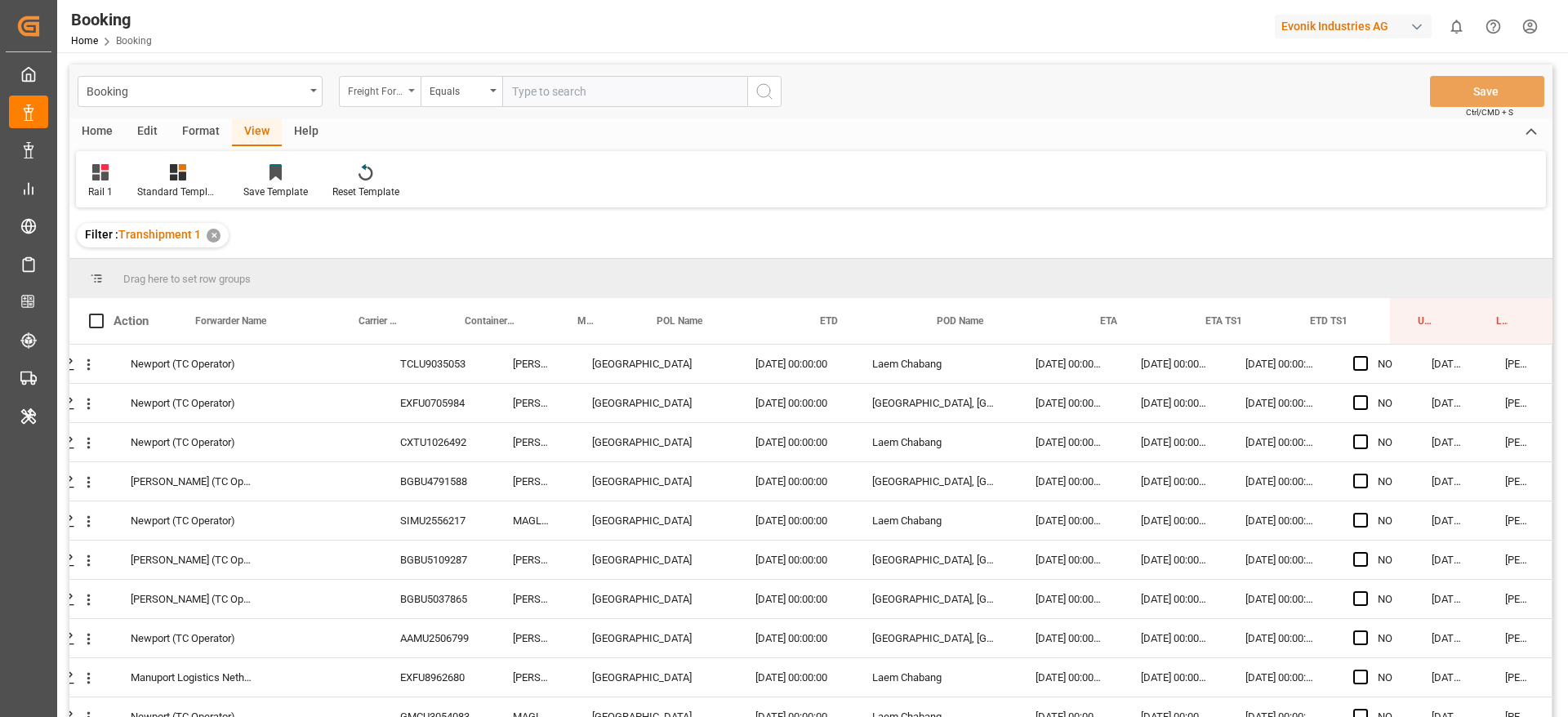
click at [361, 91] on div "Freight Forwarder's Reference No." at bounding box center [375, 90] width 56 height 19
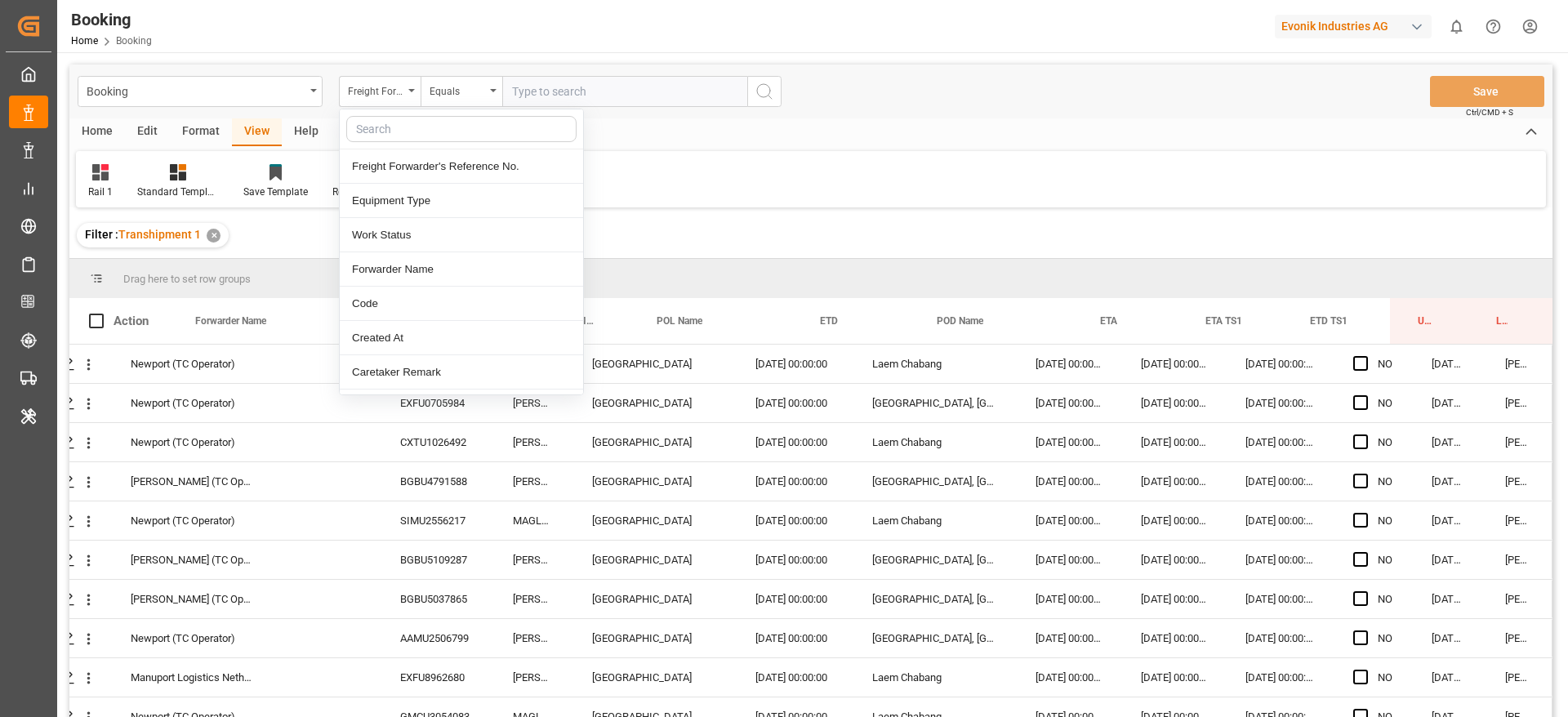
click at [358, 132] on input "text" at bounding box center [461, 129] width 231 height 26
type input "carr"
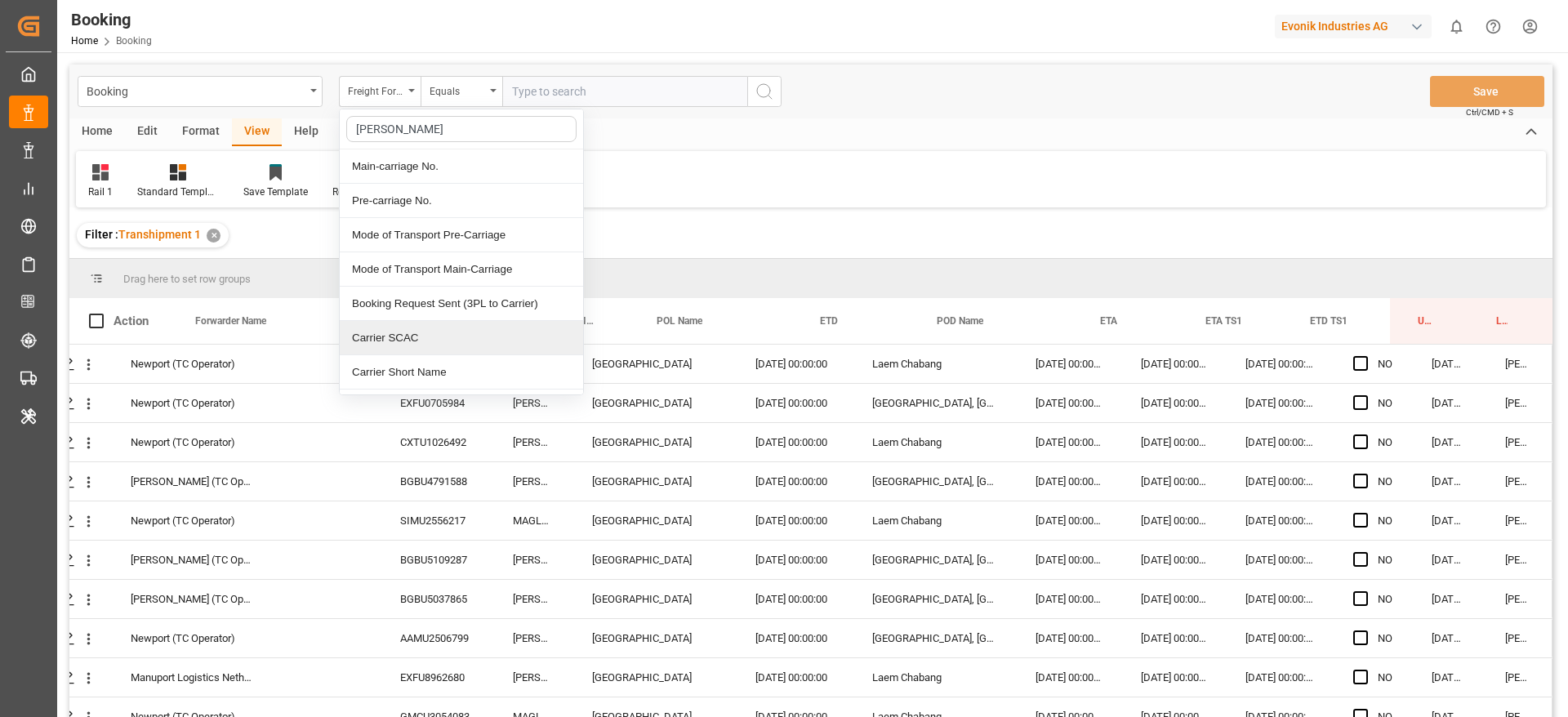
click at [356, 341] on div "Carrier SCAC" at bounding box center [461, 338] width 244 height 34
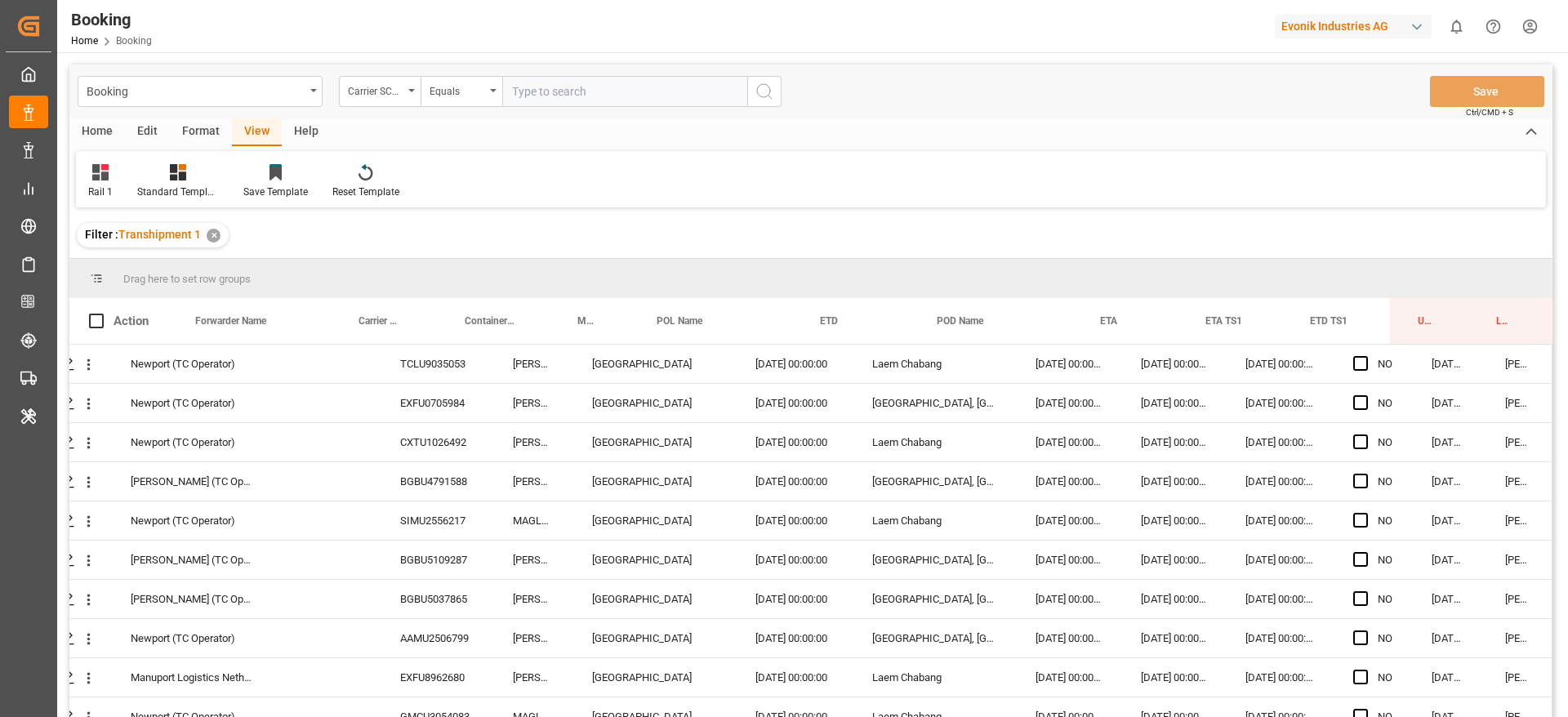
click at [561, 98] on input "text" at bounding box center [625, 91] width 245 height 31
type input "oolu"
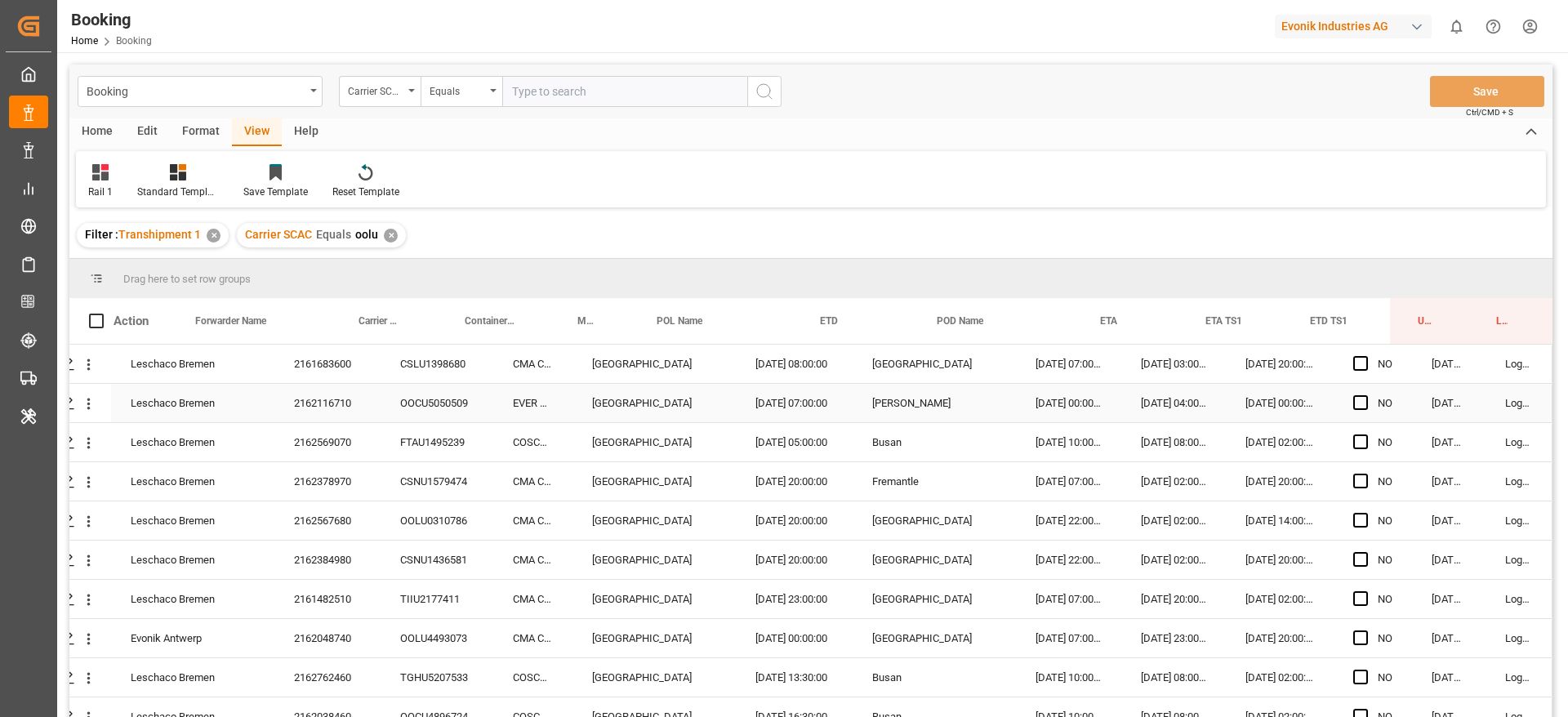
click at [332, 362] on div "2161683600" at bounding box center [327, 363] width 106 height 38
click at [338, 410] on div "2162116710" at bounding box center [327, 403] width 106 height 38
click at [1357, 368] on span "Press SPACE to select this row." at bounding box center [1360, 363] width 15 height 15
click at [1365, 356] on input "Press SPACE to select this row." at bounding box center [1365, 356] width 0 height 0
click at [1354, 405] on span "Press SPACE to select this row." at bounding box center [1360, 403] width 15 height 15
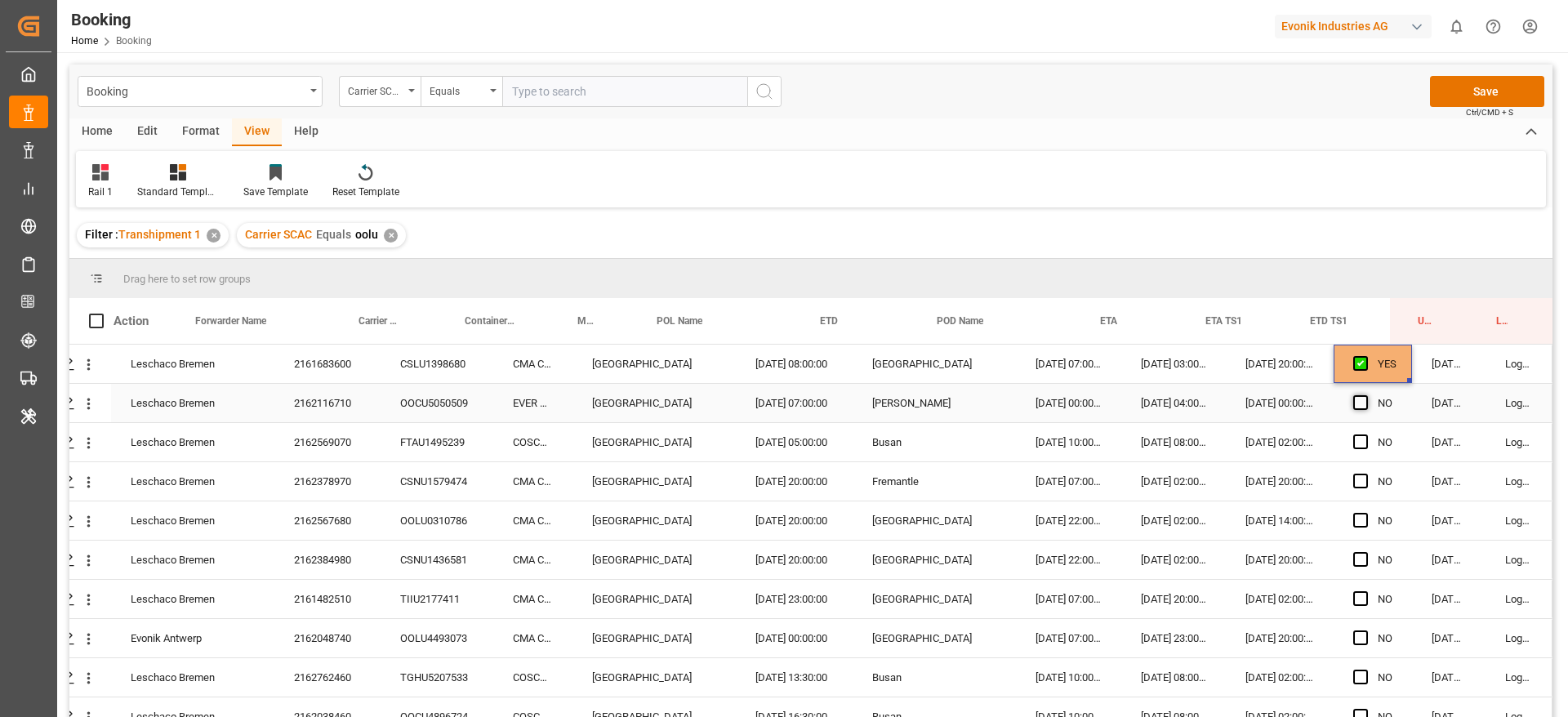
click at [1365, 396] on input "Press SPACE to select this row." at bounding box center [1365, 396] width 0 height 0
click at [1354, 444] on span "Press SPACE to select this row." at bounding box center [1360, 441] width 15 height 15
click at [1365, 434] on input "Press SPACE to select this row." at bounding box center [1365, 434] width 0 height 0
click at [1354, 476] on span "Press SPACE to select this row." at bounding box center [1360, 480] width 15 height 15
click at [1365, 473] on input "Press SPACE to select this row." at bounding box center [1365, 473] width 0 height 0
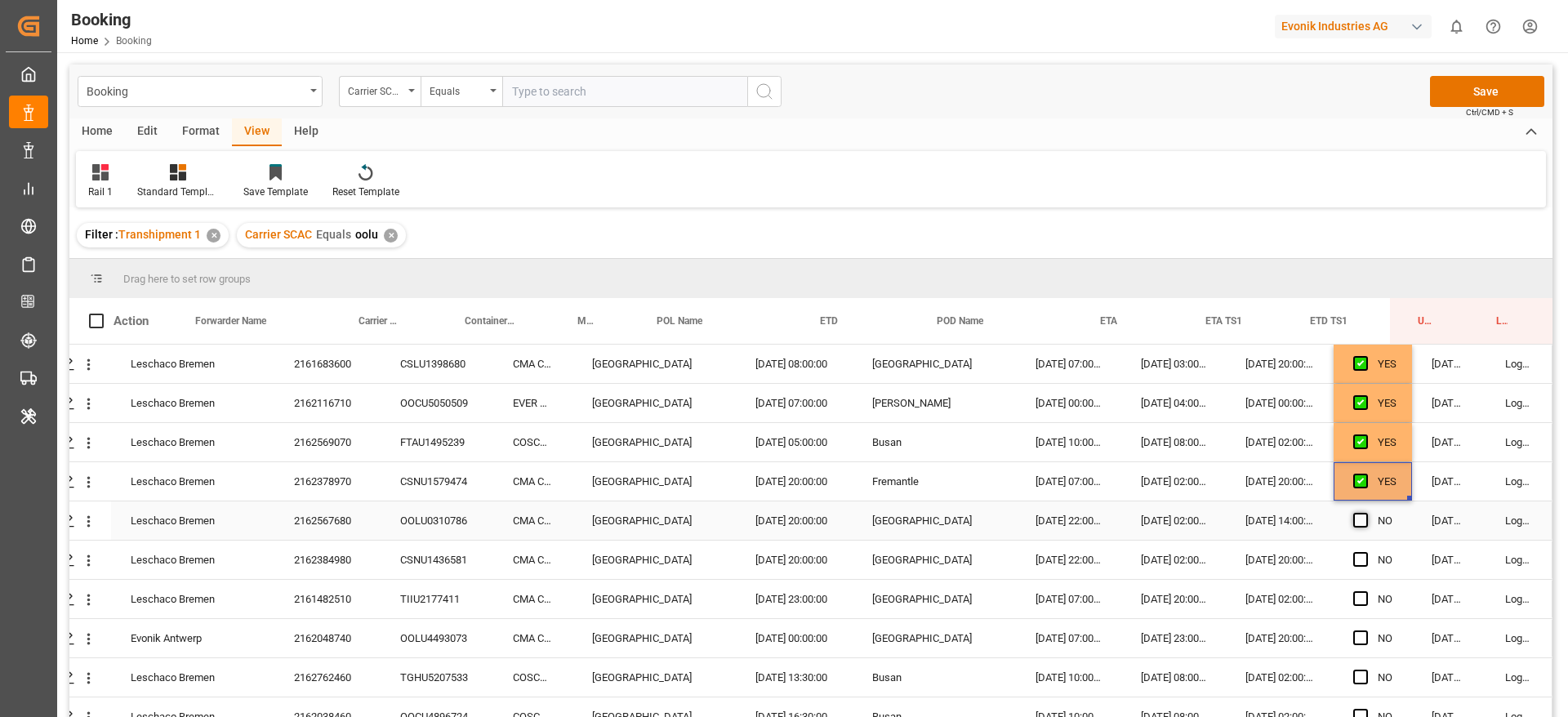
click at [1354, 517] on span "Press SPACE to select this row." at bounding box center [1360, 520] width 15 height 15
click at [1365, 513] on input "Press SPACE to select this row." at bounding box center [1365, 513] width 0 height 0
drag, startPoint x: 1350, startPoint y: 547, endPoint x: 1352, endPoint y: 561, distance: 14.1
click at [1354, 550] on div "Press SPACE to select this row." at bounding box center [1365, 561] width 25 height 38
click at [1354, 566] on span "Press SPACE to select this row." at bounding box center [1360, 559] width 15 height 15
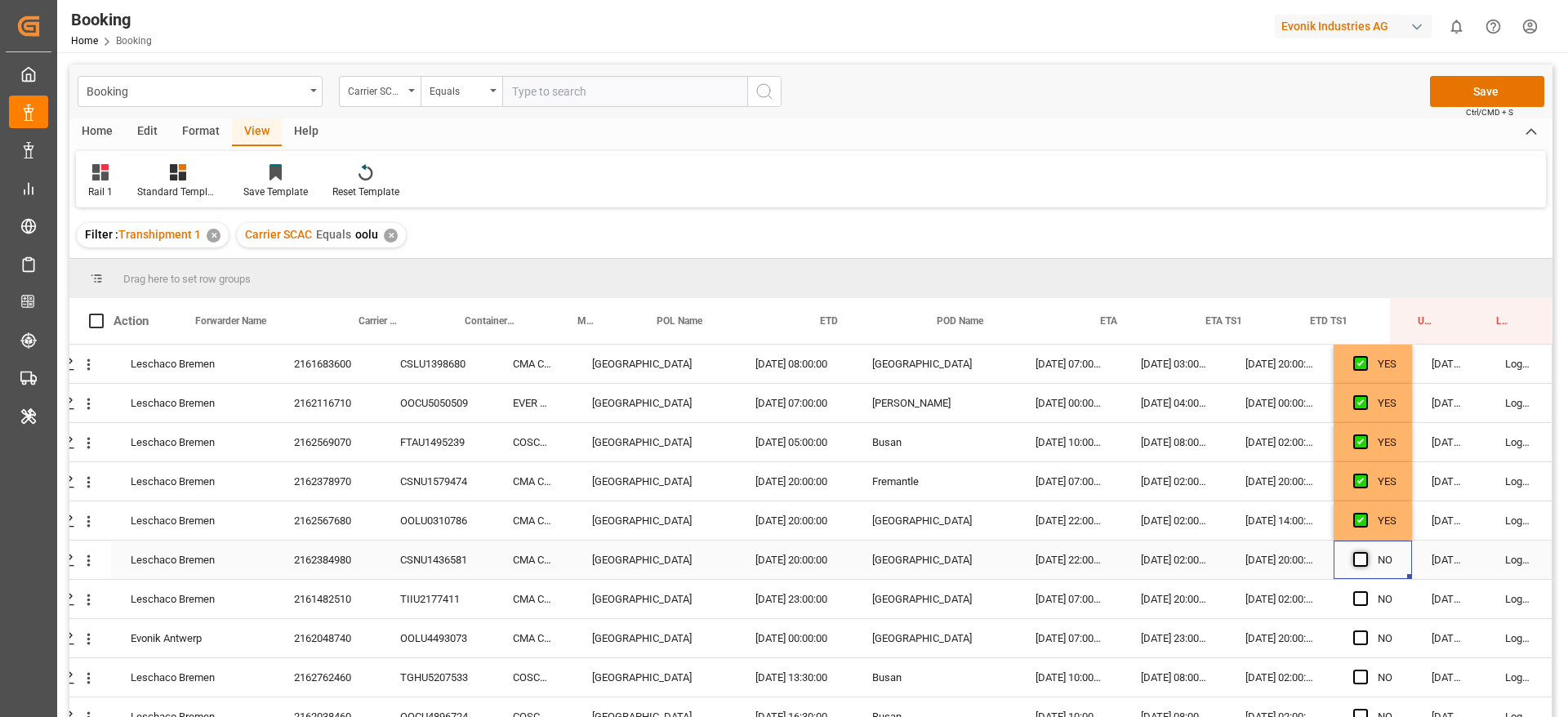
click at [1365, 552] on input "Press SPACE to select this row." at bounding box center [1365, 552] width 0 height 0
click at [1356, 588] on div "Press SPACE to select this row." at bounding box center [1365, 600] width 25 height 38
click at [1355, 603] on span "Press SPACE to select this row." at bounding box center [1360, 598] width 15 height 15
click at [1365, 591] on input "Press SPACE to select this row." at bounding box center [1365, 591] width 0 height 0
click at [1354, 632] on span "Press SPACE to select this row." at bounding box center [1360, 638] width 15 height 15
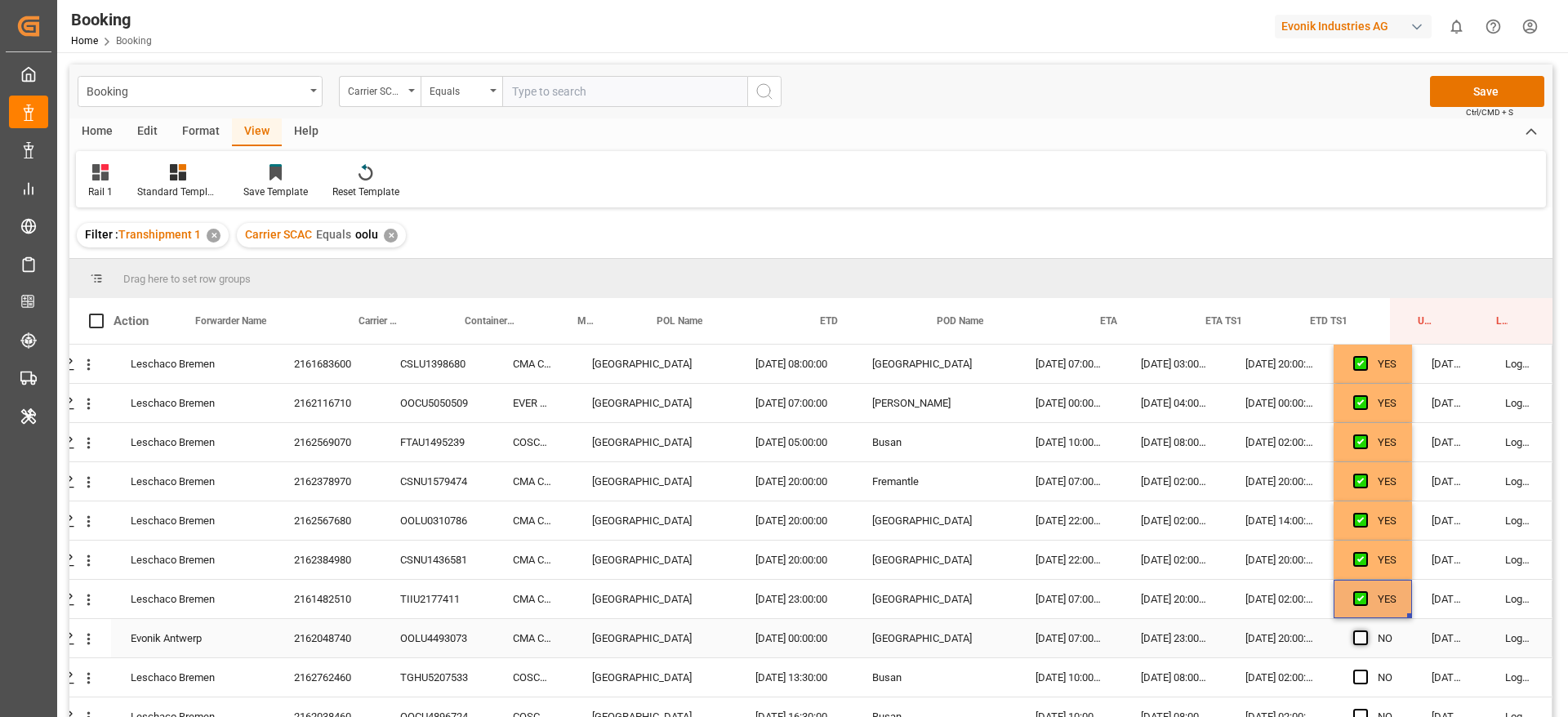
click at [1365, 631] on input "Press SPACE to select this row." at bounding box center [1365, 631] width 0 height 0
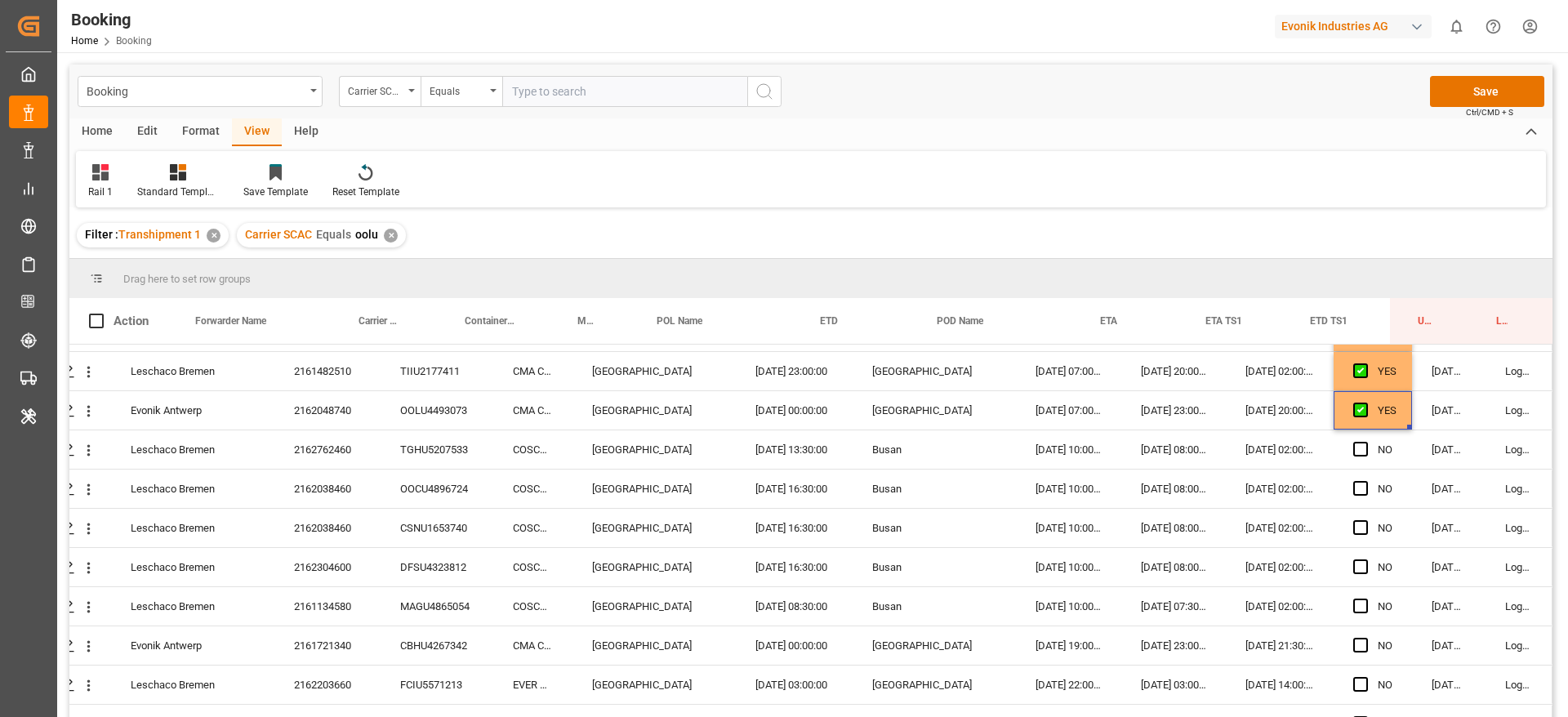
scroll to position [245, 62]
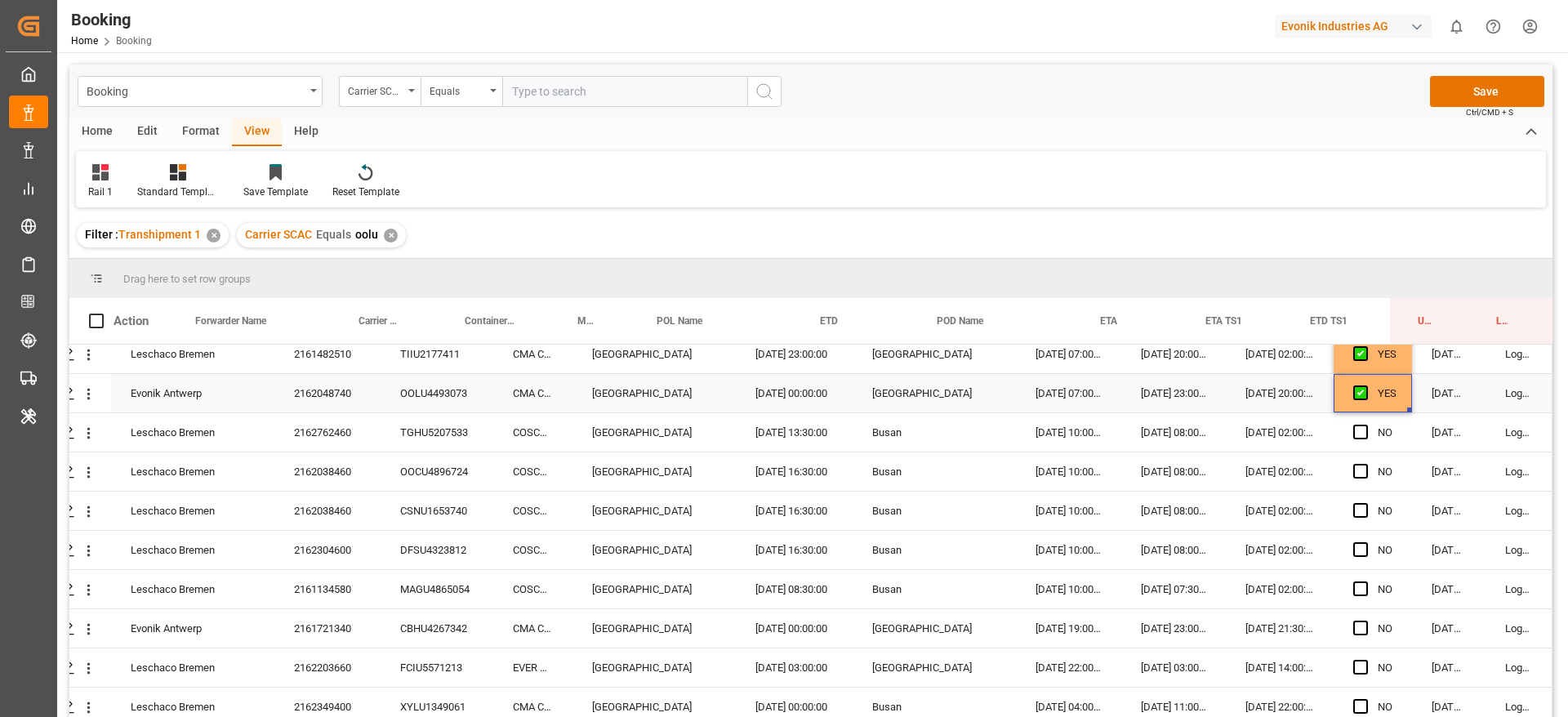
click at [364, 397] on div "2162048740" at bounding box center [327, 393] width 106 height 38
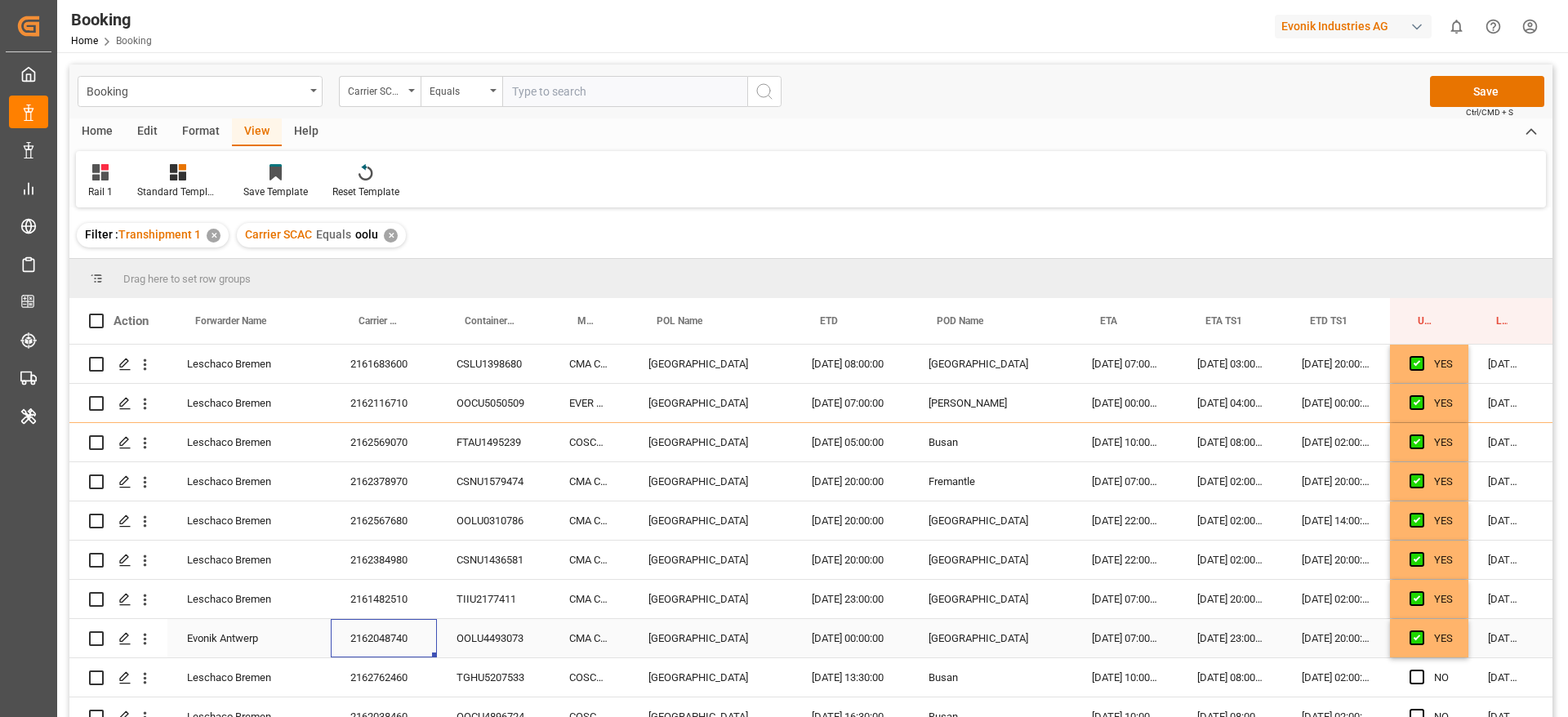
scroll to position [245, 62]
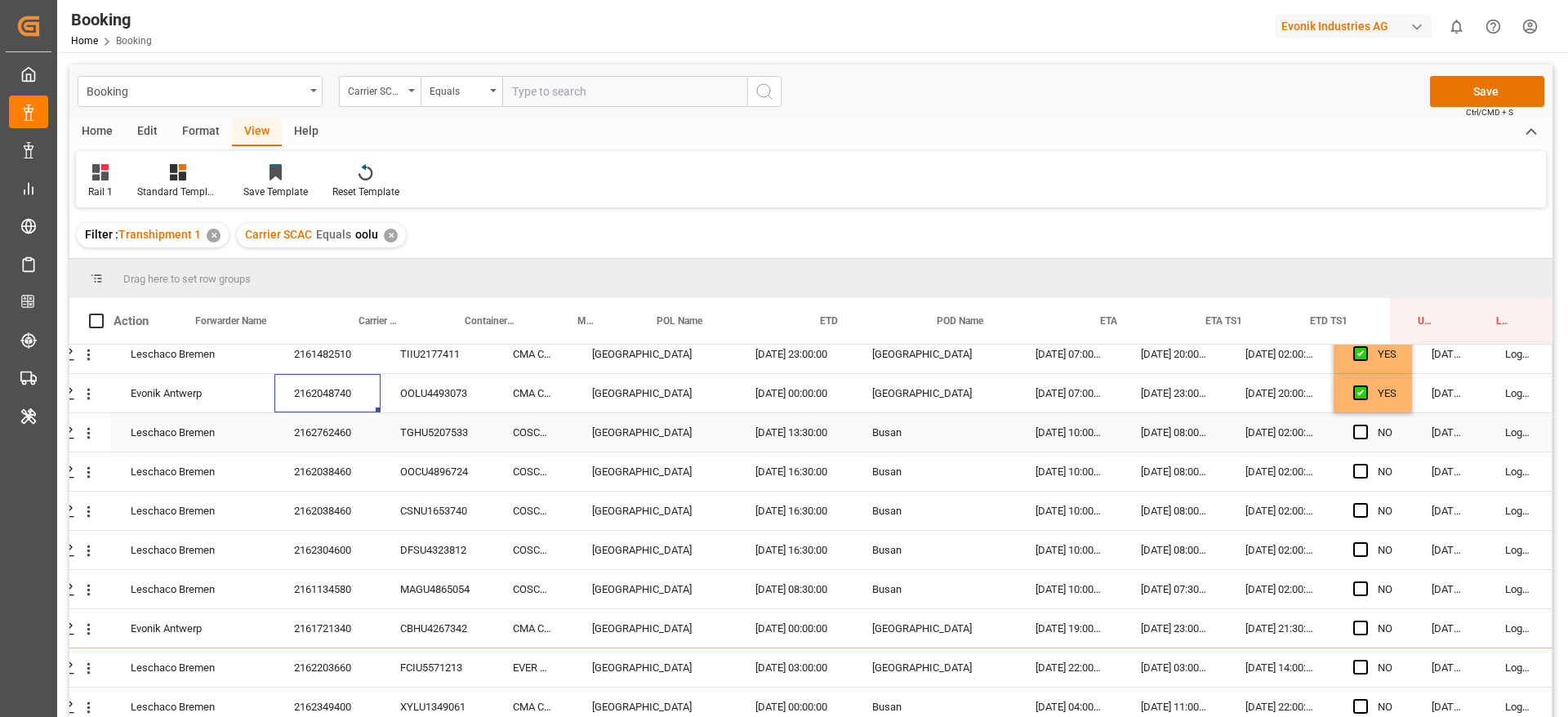
click at [1363, 432] on div "Press SPACE to select this row." at bounding box center [1365, 433] width 25 height 38
click at [1347, 432] on div "NO" at bounding box center [1373, 432] width 79 height 38
click at [1355, 432] on span "Press SPACE to select this row." at bounding box center [1360, 432] width 15 height 15
click at [1365, 425] on input "Press SPACE to select this row." at bounding box center [1365, 425] width 0 height 0
click at [1358, 470] on span "Press SPACE to select this row." at bounding box center [1360, 471] width 15 height 15
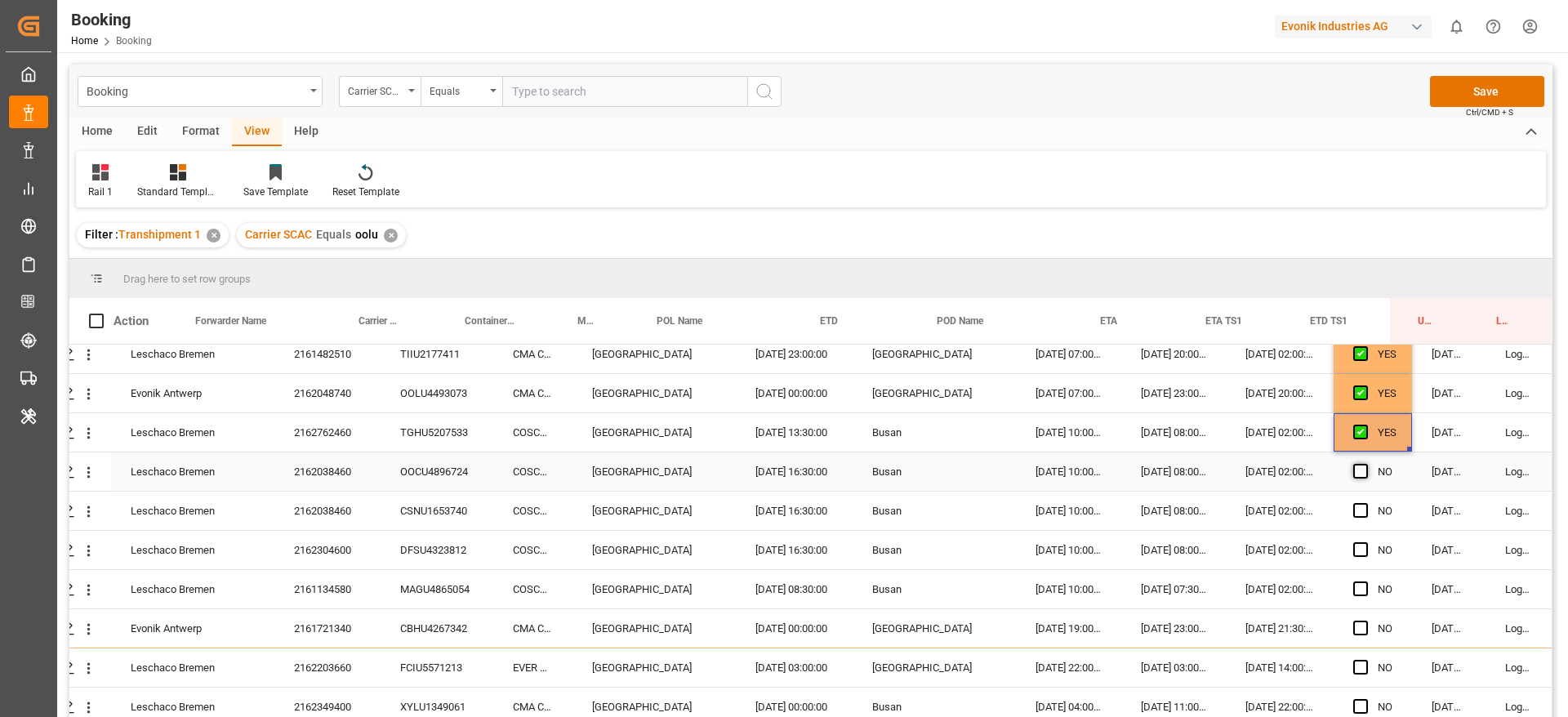
click at [1365, 464] on input "Press SPACE to select this row." at bounding box center [1365, 464] width 0 height 0
click at [1356, 510] on span "Press SPACE to select this row." at bounding box center [1360, 510] width 15 height 15
click at [1365, 503] on input "Press SPACE to select this row." at bounding box center [1365, 503] width 0 height 0
click at [1354, 550] on span "Press SPACE to select this row." at bounding box center [1360, 550] width 15 height 15
click at [1365, 543] on input "Press SPACE to select this row." at bounding box center [1365, 543] width 0 height 0
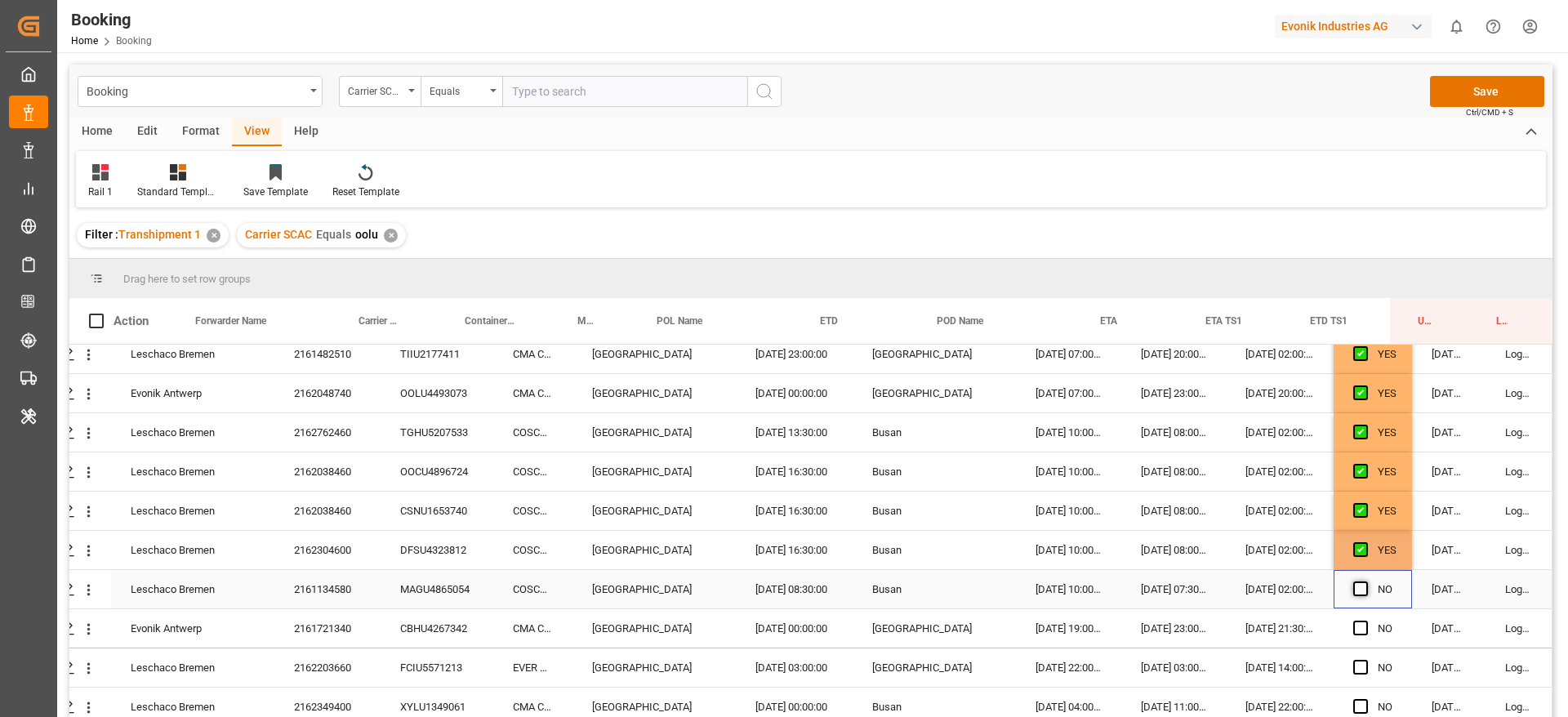
click at [1355, 586] on span "Press SPACE to select this row." at bounding box center [1360, 588] width 15 height 15
click at [1365, 581] on input "Press SPACE to select this row." at bounding box center [1365, 581] width 0 height 0
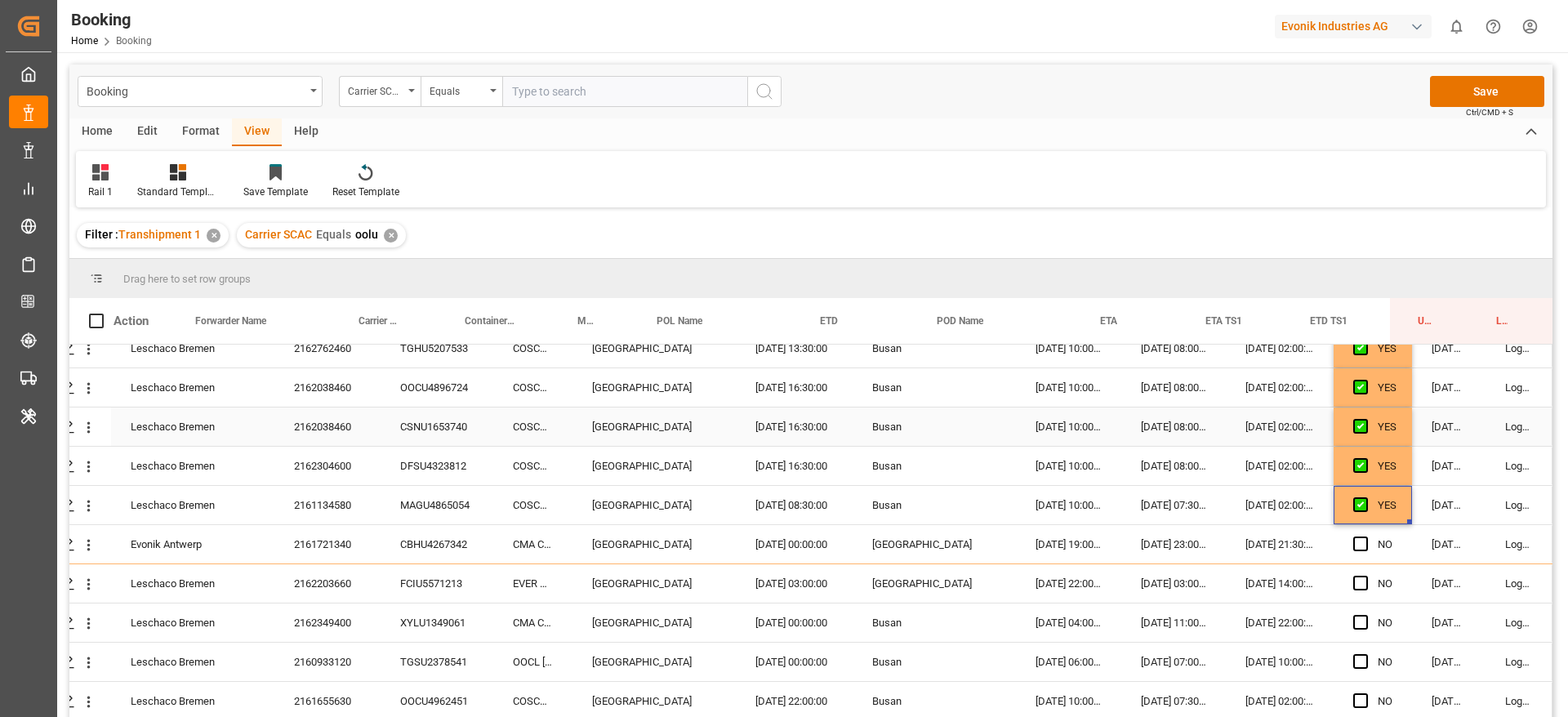
scroll to position [367, 62]
click at [1354, 508] on span "Press SPACE to select this row." at bounding box center [1360, 505] width 15 height 15
click at [1365, 498] on input "Press SPACE to select this row." at bounding box center [1365, 498] width 0 height 0
click at [1355, 544] on span "Press SPACE to select this row." at bounding box center [1360, 544] width 15 height 15
click at [1365, 538] on input "Press SPACE to select this row." at bounding box center [1365, 538] width 0 height 0
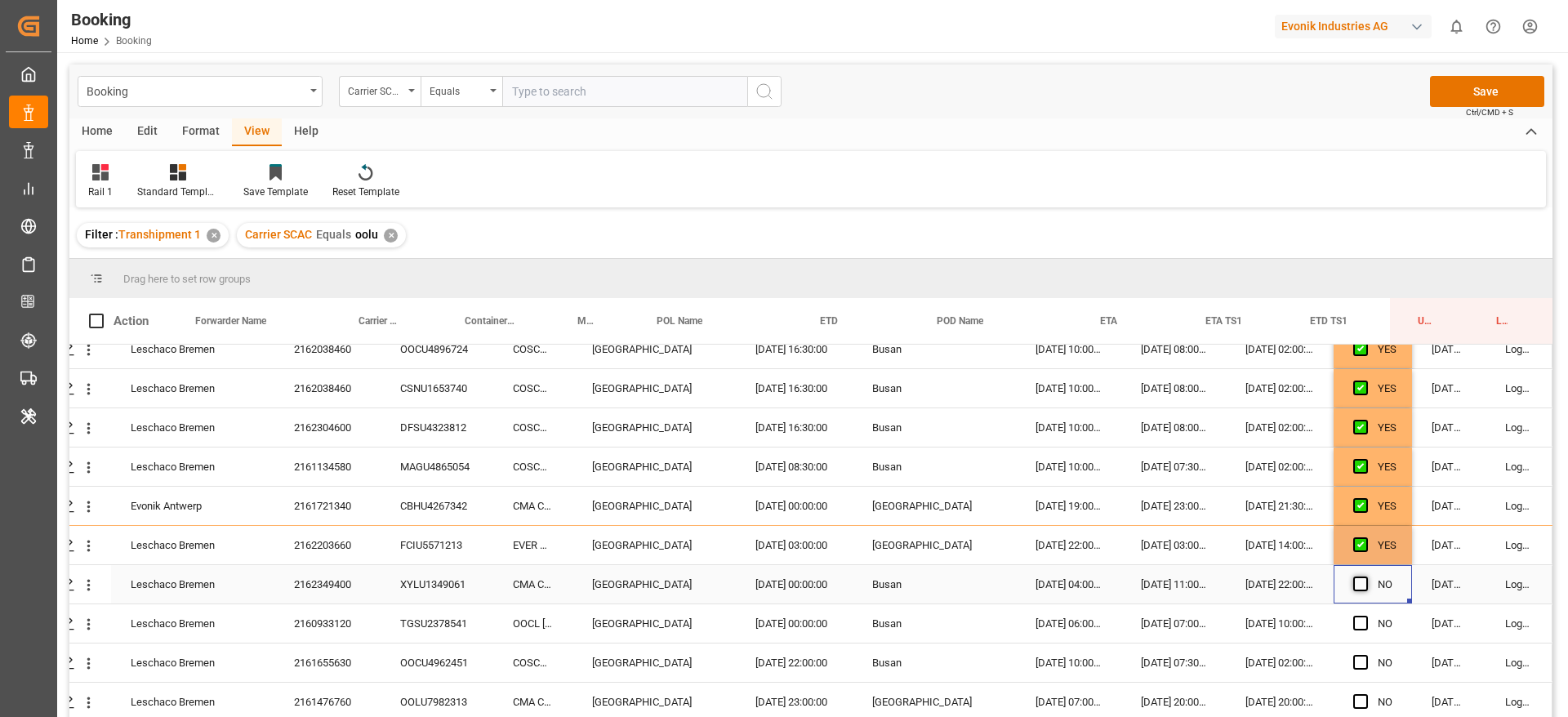
click at [1354, 577] on span "Press SPACE to select this row." at bounding box center [1360, 584] width 15 height 15
click at [1365, 577] on input "Press SPACE to select this row." at bounding box center [1365, 577] width 0 height 0
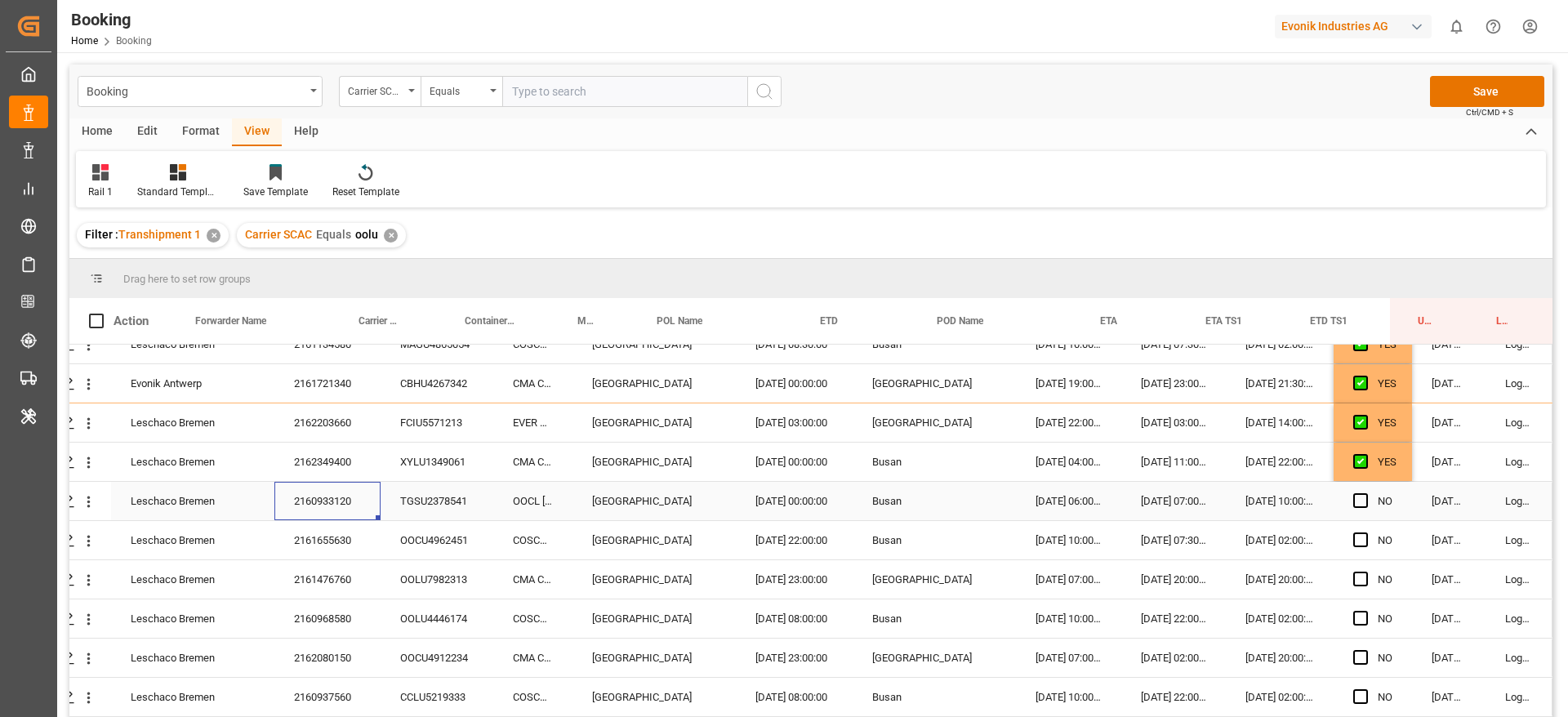
click at [365, 489] on div "2160933120" at bounding box center [327, 501] width 106 height 38
click at [1354, 497] on span "Press SPACE to select this row." at bounding box center [1360, 500] width 15 height 15
click at [1365, 493] on input "Press SPACE to select this row." at bounding box center [1365, 493] width 0 height 0
click at [1354, 536] on span "Press SPACE to select this row." at bounding box center [1360, 539] width 15 height 15
click at [1365, 532] on input "Press SPACE to select this row." at bounding box center [1365, 532] width 0 height 0
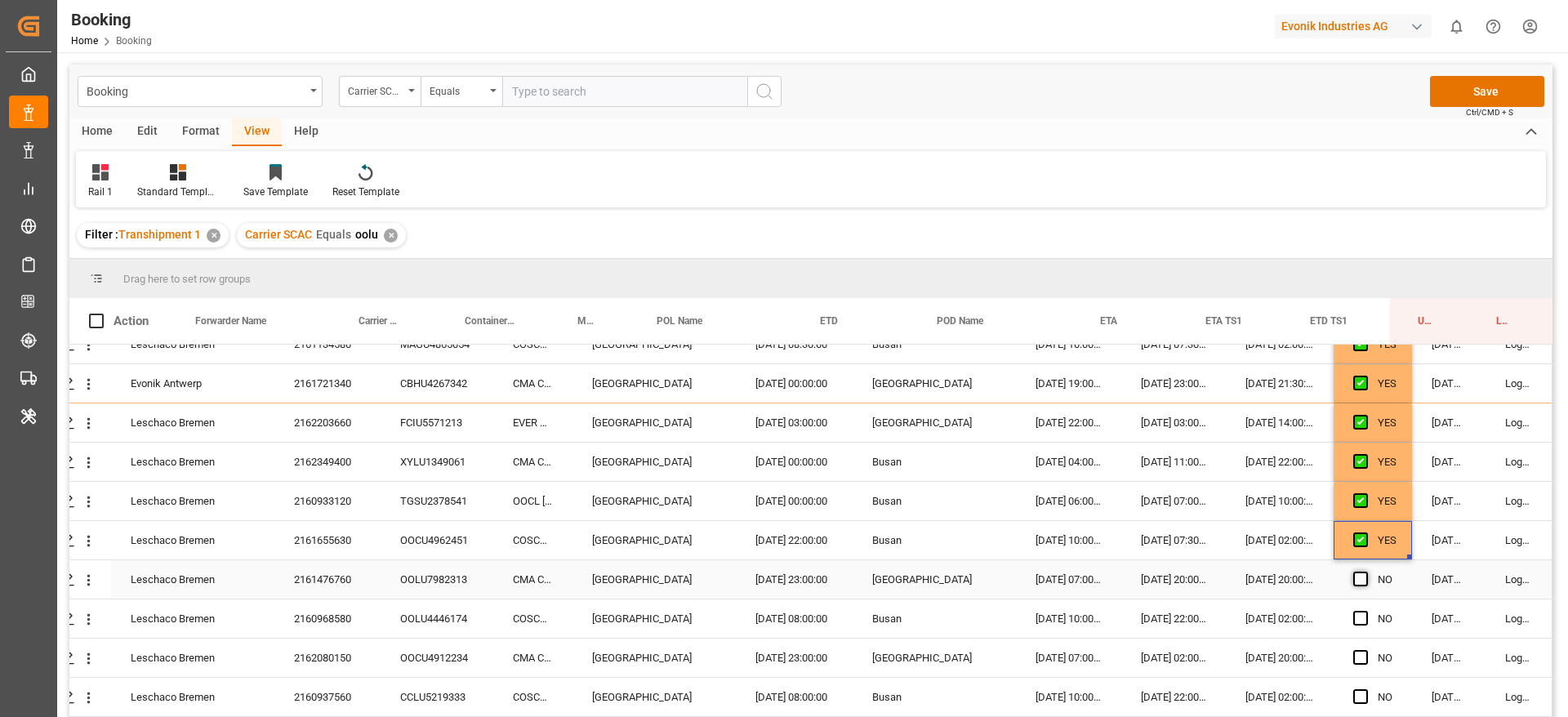
click at [1354, 579] on span "Press SPACE to select this row." at bounding box center [1360, 579] width 15 height 15
click at [1365, 572] on input "Press SPACE to select this row." at bounding box center [1365, 572] width 0 height 0
click at [1342, 613] on div "NO" at bounding box center [1373, 619] width 79 height 38
click at [1354, 616] on span "Press SPACE to select this row." at bounding box center [1360, 618] width 15 height 15
click at [1365, 611] on input "Press SPACE to select this row." at bounding box center [1365, 611] width 0 height 0
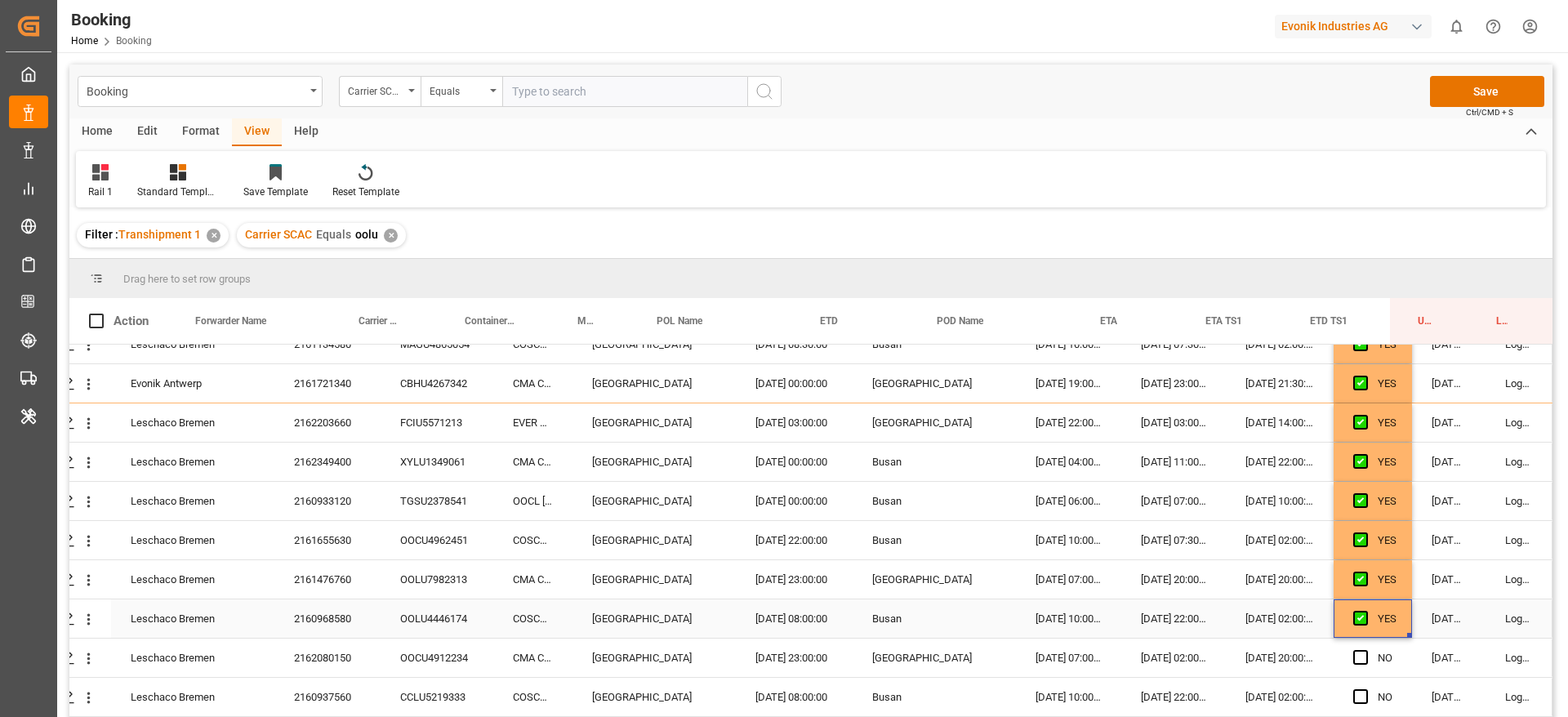
scroll to position [613, 62]
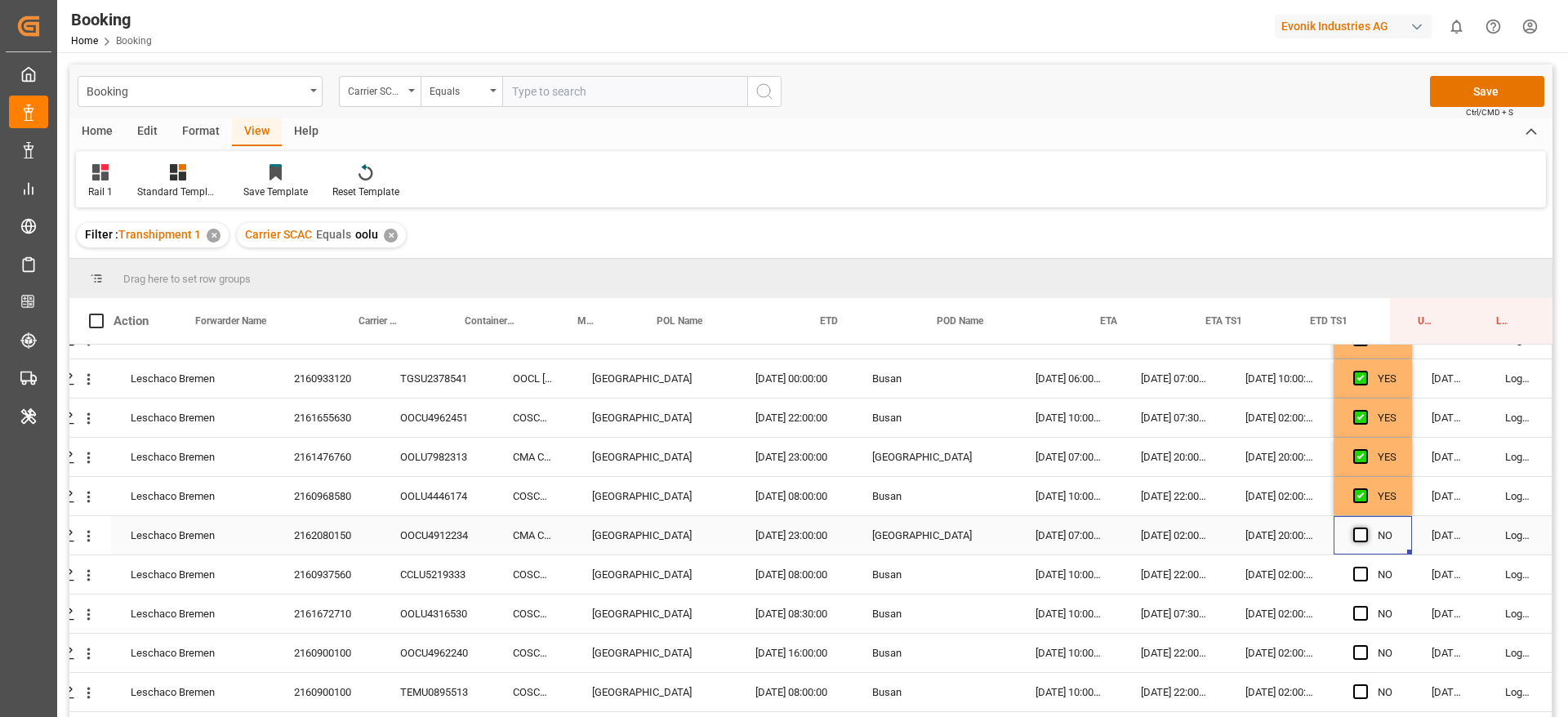
click at [1354, 532] on span "Press SPACE to select this row." at bounding box center [1360, 534] width 15 height 15
click at [1365, 527] on input "Press SPACE to select this row." at bounding box center [1365, 527] width 0 height 0
click at [1356, 582] on div "Press SPACE to select this row." at bounding box center [1365, 575] width 25 height 38
click at [1344, 570] on div "NO" at bounding box center [1373, 574] width 79 height 38
click at [1354, 576] on span "Press SPACE to select this row." at bounding box center [1360, 573] width 15 height 15
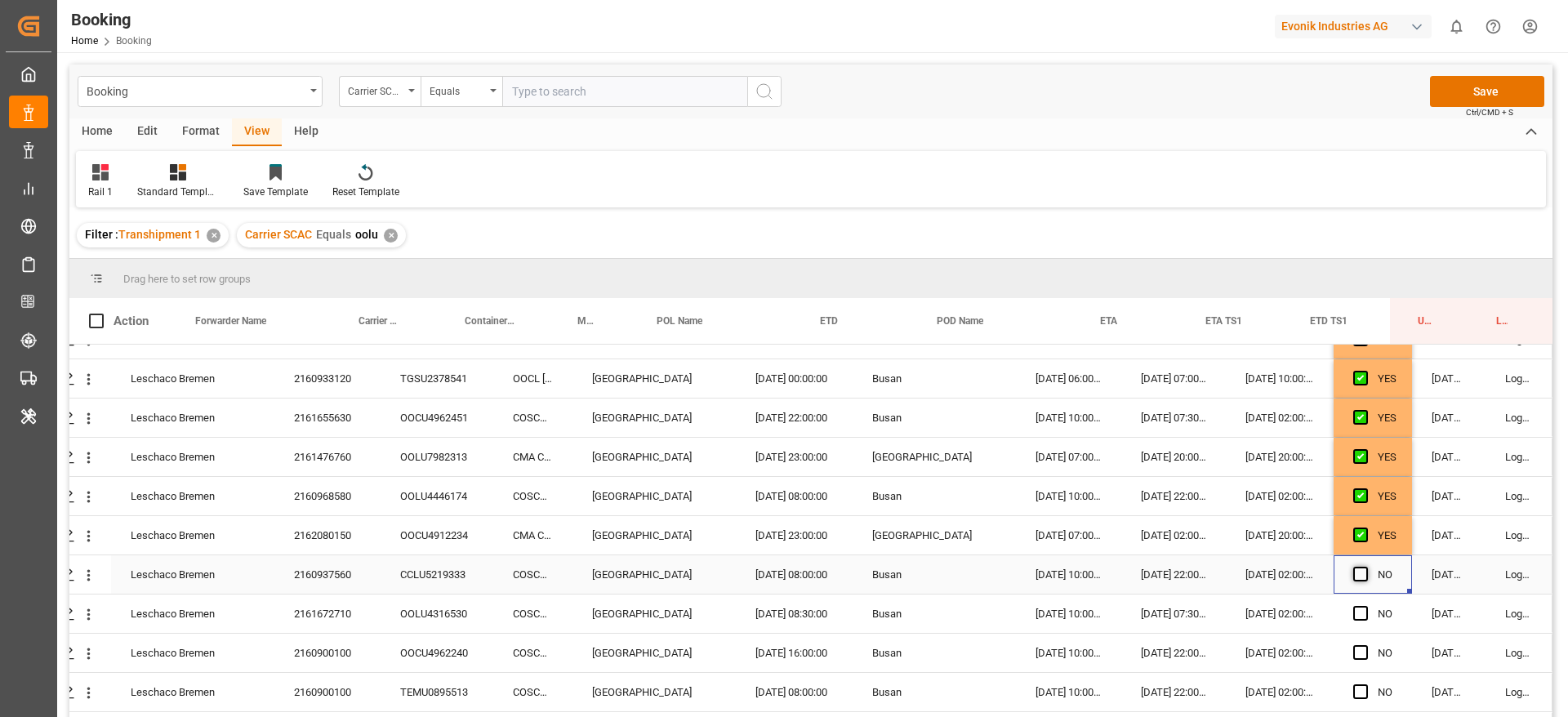
click at [1365, 567] on input "Press SPACE to select this row." at bounding box center [1365, 567] width 0 height 0
click at [1360, 617] on span "Press SPACE to select this row." at bounding box center [1360, 613] width 15 height 15
click at [1365, 606] on input "Press SPACE to select this row." at bounding box center [1365, 606] width 0 height 0
click at [1354, 656] on span "Press SPACE to select this row." at bounding box center [1360, 652] width 15 height 15
click at [1365, 645] on input "Press SPACE to select this row." at bounding box center [1365, 645] width 0 height 0
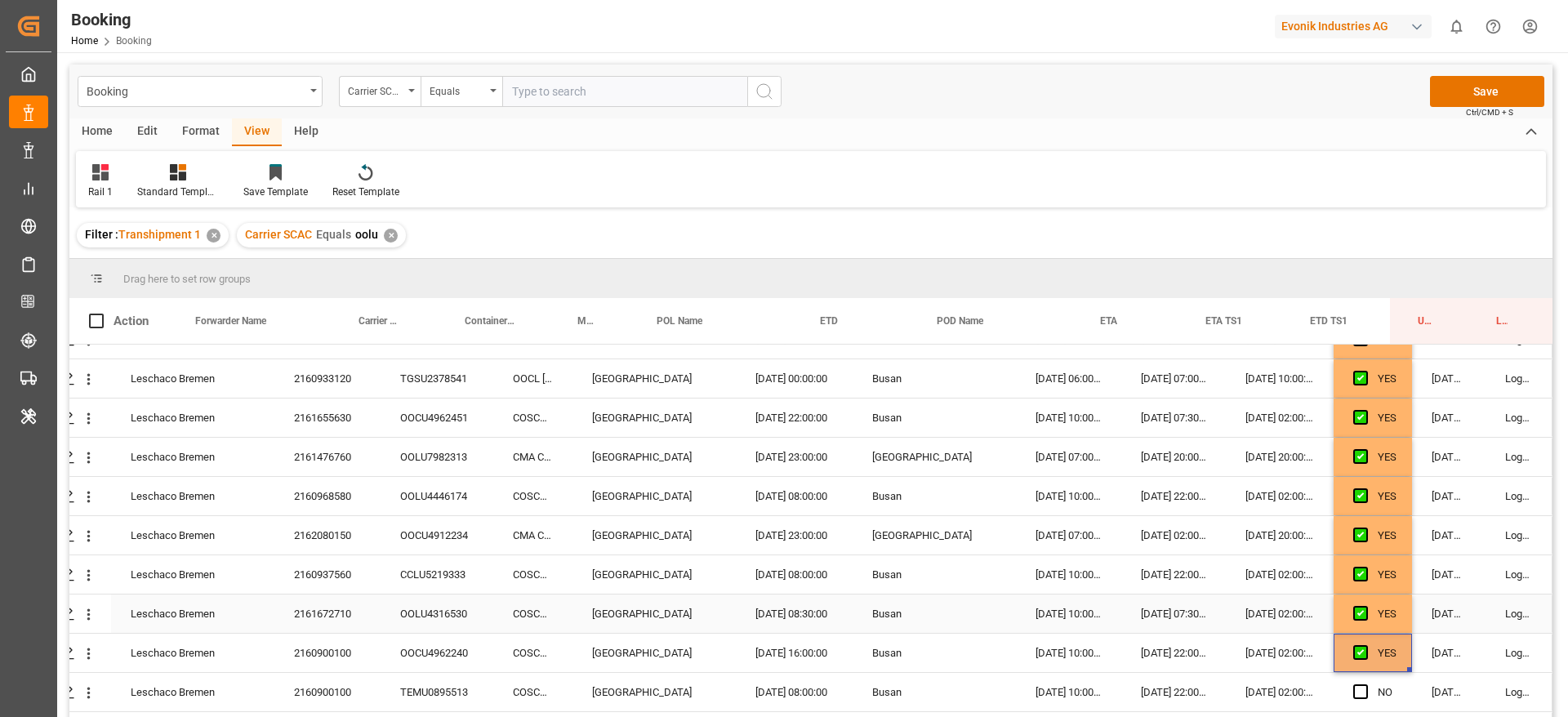
scroll to position [735, 62]
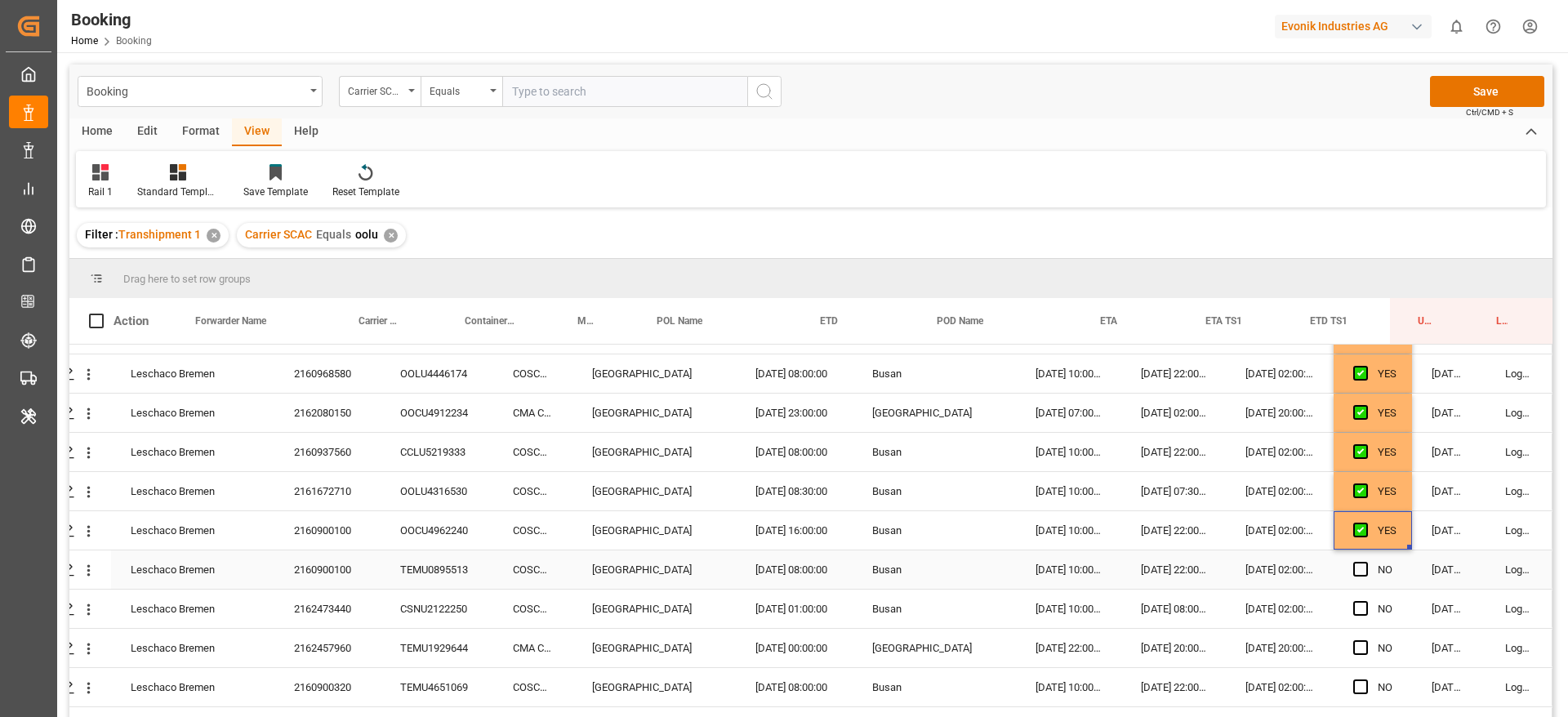
click at [1345, 569] on div "NO" at bounding box center [1373, 569] width 79 height 38
click at [1361, 572] on span "Press SPACE to select this row." at bounding box center [1360, 569] width 15 height 15
click at [1365, 562] on input "Press SPACE to select this row." at bounding box center [1365, 562] width 0 height 0
click at [1354, 607] on span "Press SPACE to select this row." at bounding box center [1360, 608] width 15 height 15
click at [1365, 601] on input "Press SPACE to select this row." at bounding box center [1365, 601] width 0 height 0
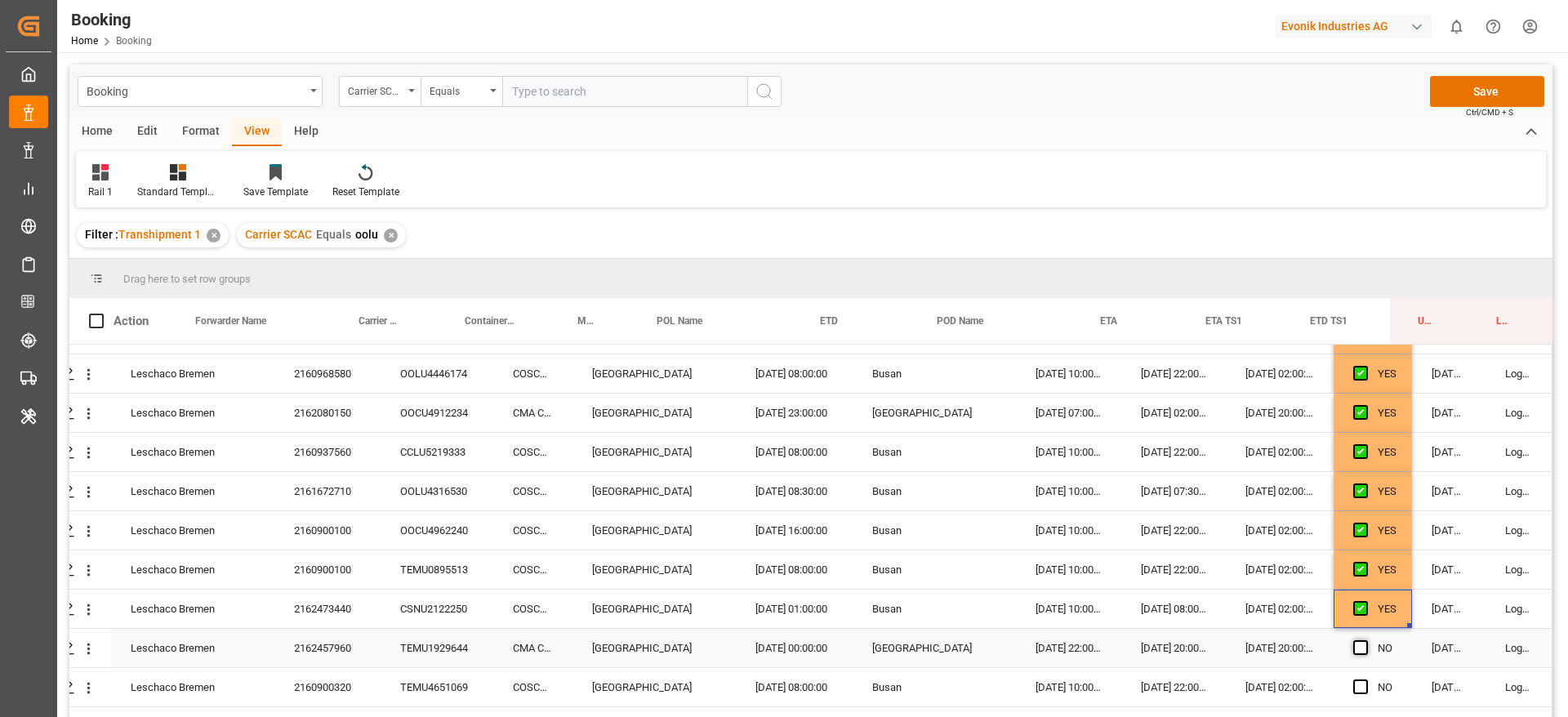
click at [1354, 645] on span "Press SPACE to select this row." at bounding box center [1360, 647] width 15 height 15
click at [1365, 640] on input "Press SPACE to select this row." at bounding box center [1365, 640] width 0 height 0
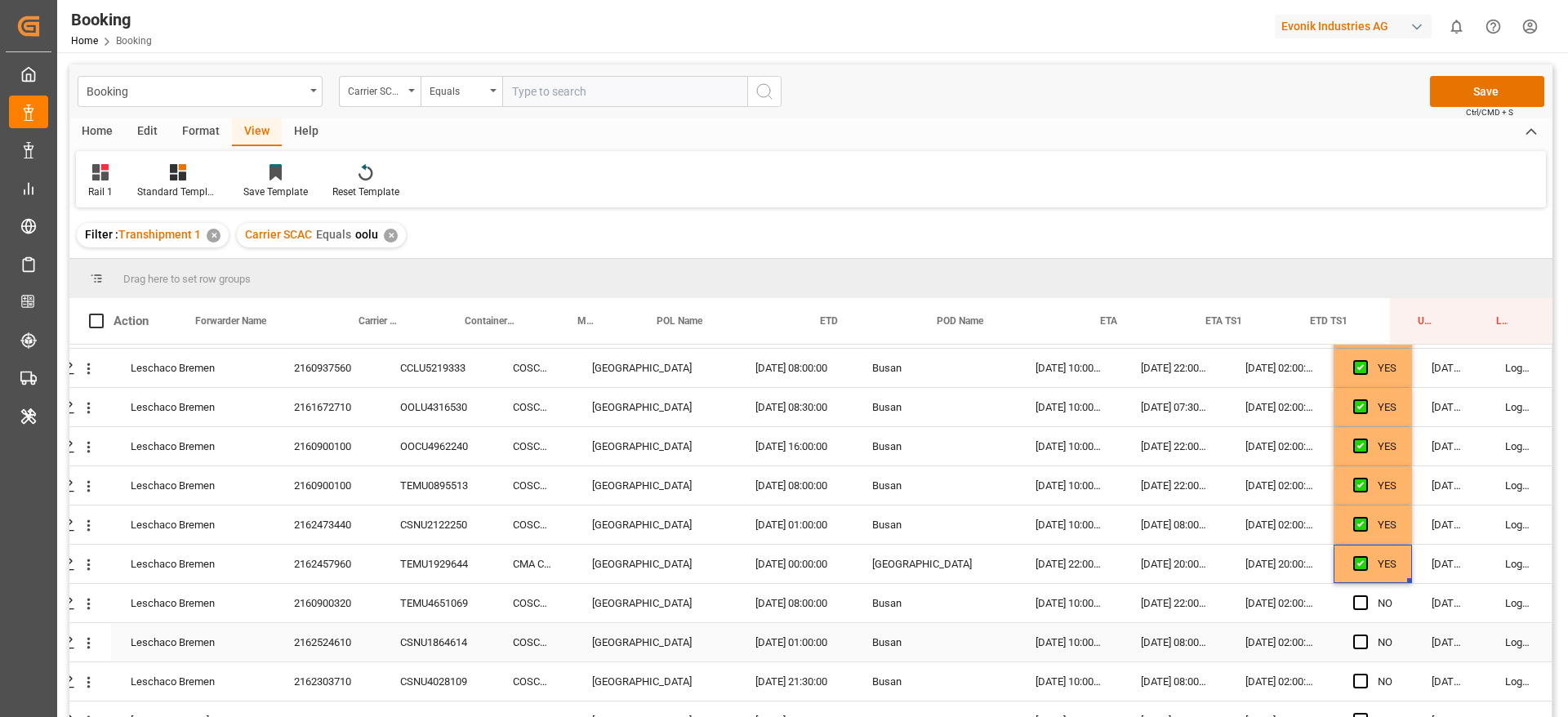
scroll to position [858, 62]
click at [1356, 567] on span "Press SPACE to select this row." at bounding box center [1360, 564] width 15 height 15
click at [1365, 557] on input "Press SPACE to select this row." at bounding box center [1365, 557] width 0 height 0
click at [1356, 597] on span "Press SPACE to select this row." at bounding box center [1360, 603] width 15 height 15
click at [1365, 597] on input "Press SPACE to select this row." at bounding box center [1365, 597] width 0 height 0
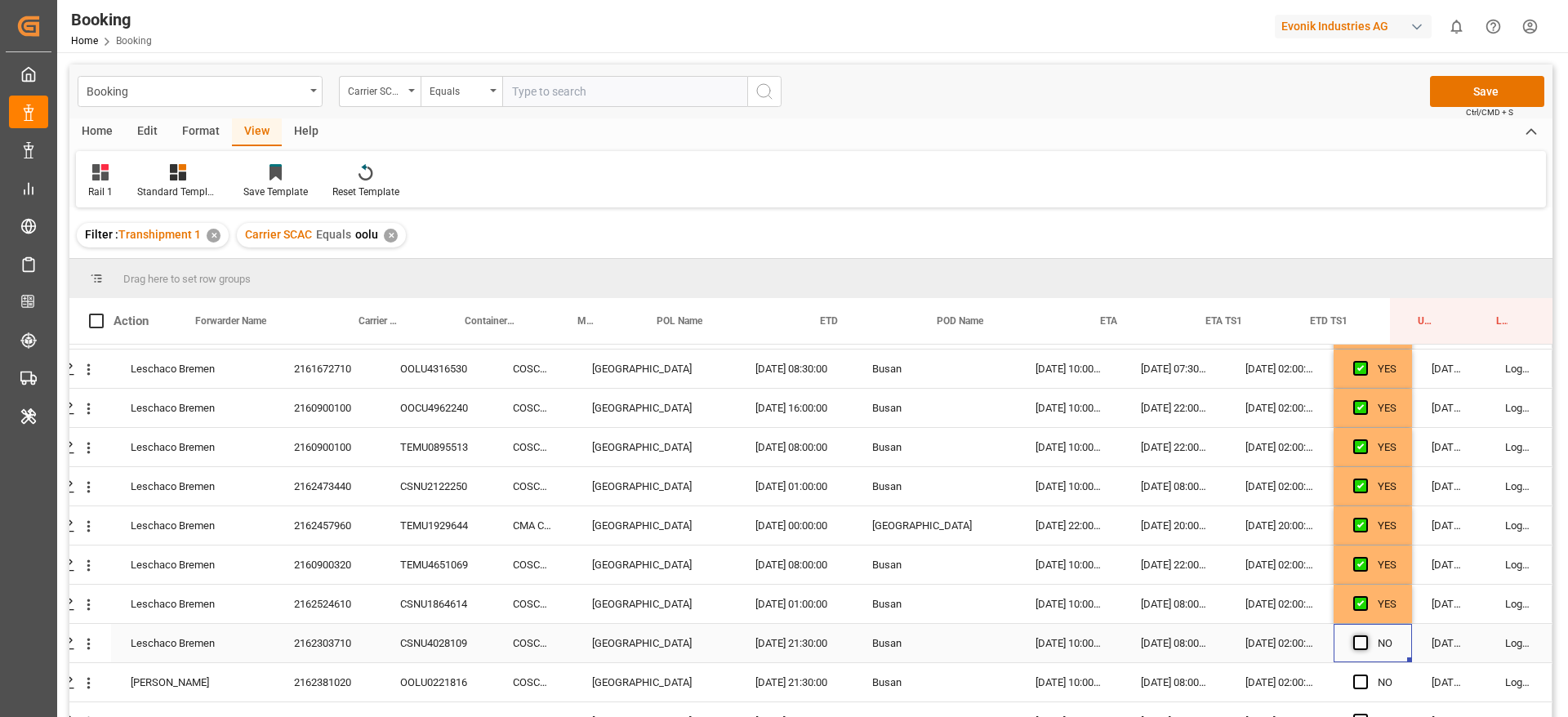
click at [1354, 643] on span "Press SPACE to select this row." at bounding box center [1360, 643] width 15 height 15
click at [1365, 636] on input "Press SPACE to select this row." at bounding box center [1365, 636] width 0 height 0
click at [1354, 679] on span "Press SPACE to select this row." at bounding box center [1360, 681] width 15 height 15
click at [1365, 674] on input "Press SPACE to select this row." at bounding box center [1365, 674] width 0 height 0
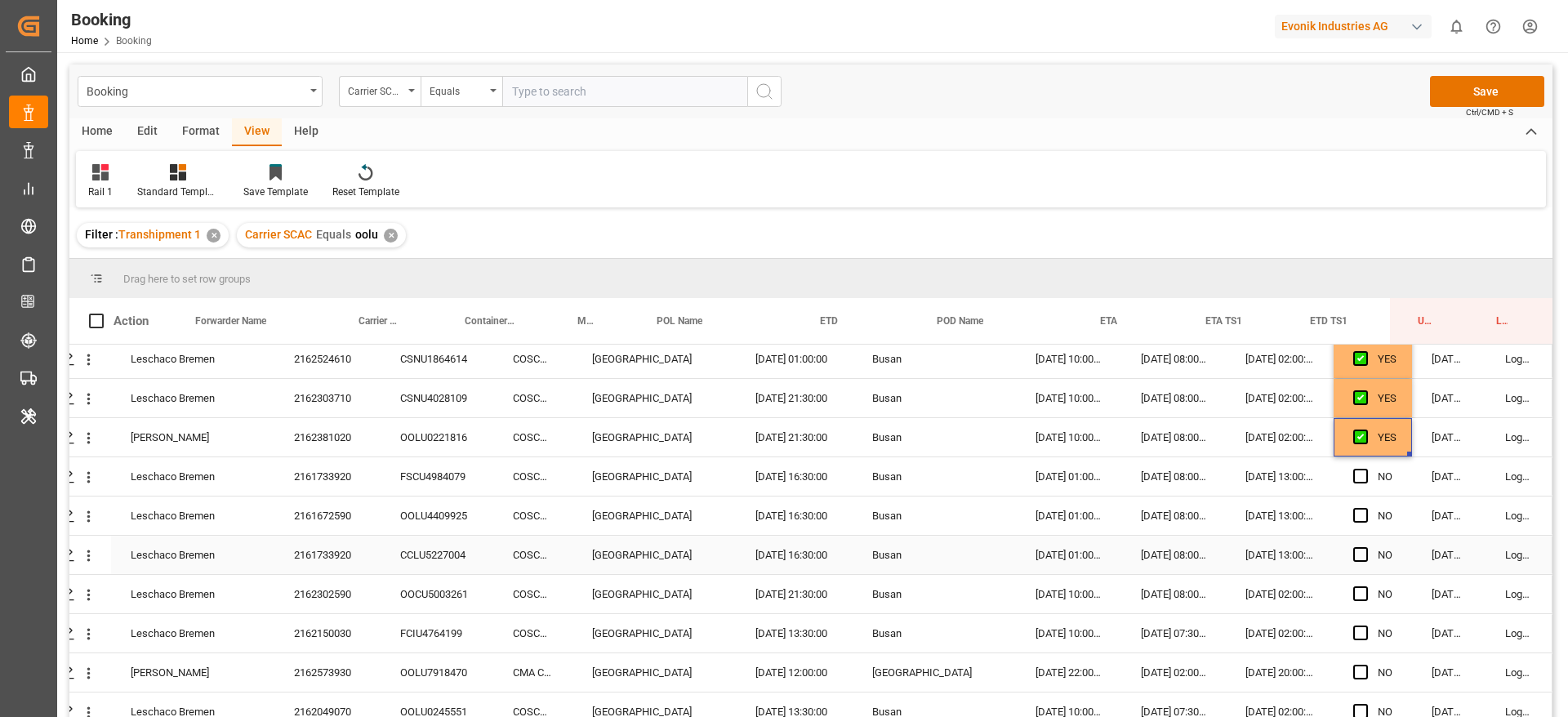
scroll to position [1225, 62]
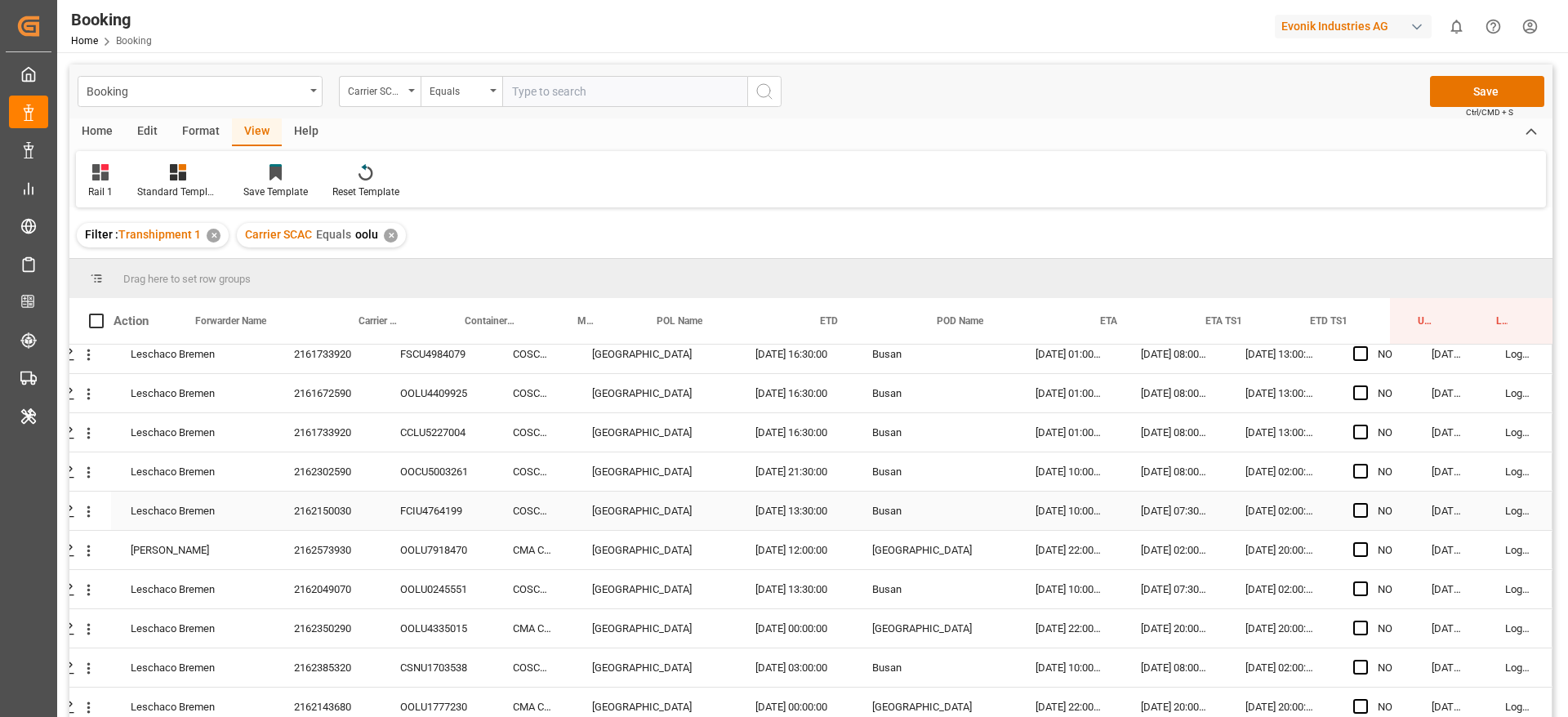
click at [1172, 511] on div "14.10.2025 07:30:00" at bounding box center [1173, 510] width 104 height 38
click at [1172, 550] on div "07.11.2025 02:00:00" at bounding box center [1173, 550] width 104 height 38
click at [1166, 589] on div "14.10.2025 07:30:00" at bounding box center [1173, 589] width 104 height 38
click at [1166, 621] on div "20.10.2025 20:00:00" at bounding box center [1173, 628] width 104 height 38
click at [1166, 661] on div "04.11.2025 08:00:00" at bounding box center [1173, 667] width 104 height 38
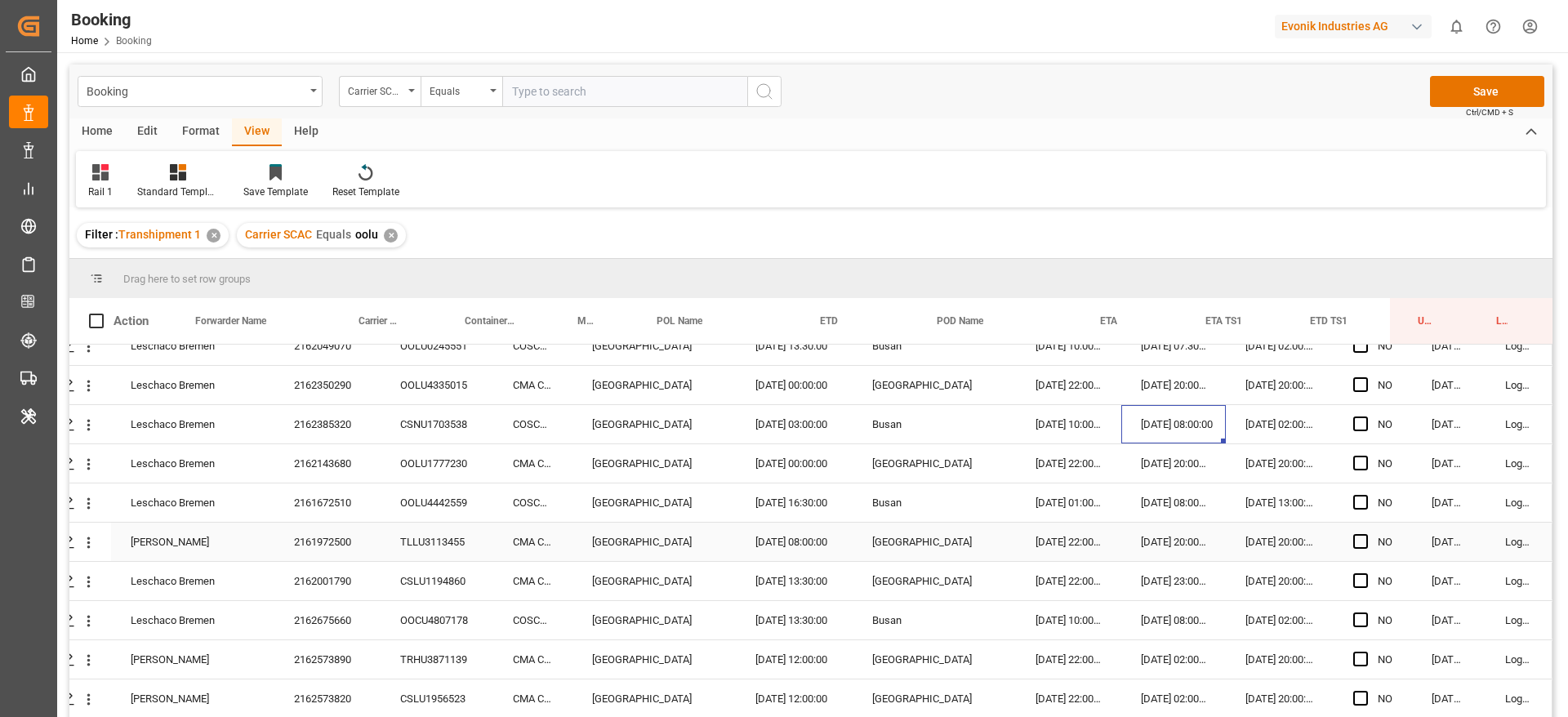
scroll to position [1470, 62]
drag, startPoint x: 1161, startPoint y: 464, endPoint x: 1163, endPoint y: 485, distance: 21.1
click at [1161, 466] on div "20.10.2025 20:00:00" at bounding box center [1173, 461] width 104 height 38
click at [1165, 516] on div "28.10.2025 08:00:00" at bounding box center [1173, 501] width 104 height 38
click at [1162, 532] on div "20.10.2025 20:00:00" at bounding box center [1173, 540] width 104 height 38
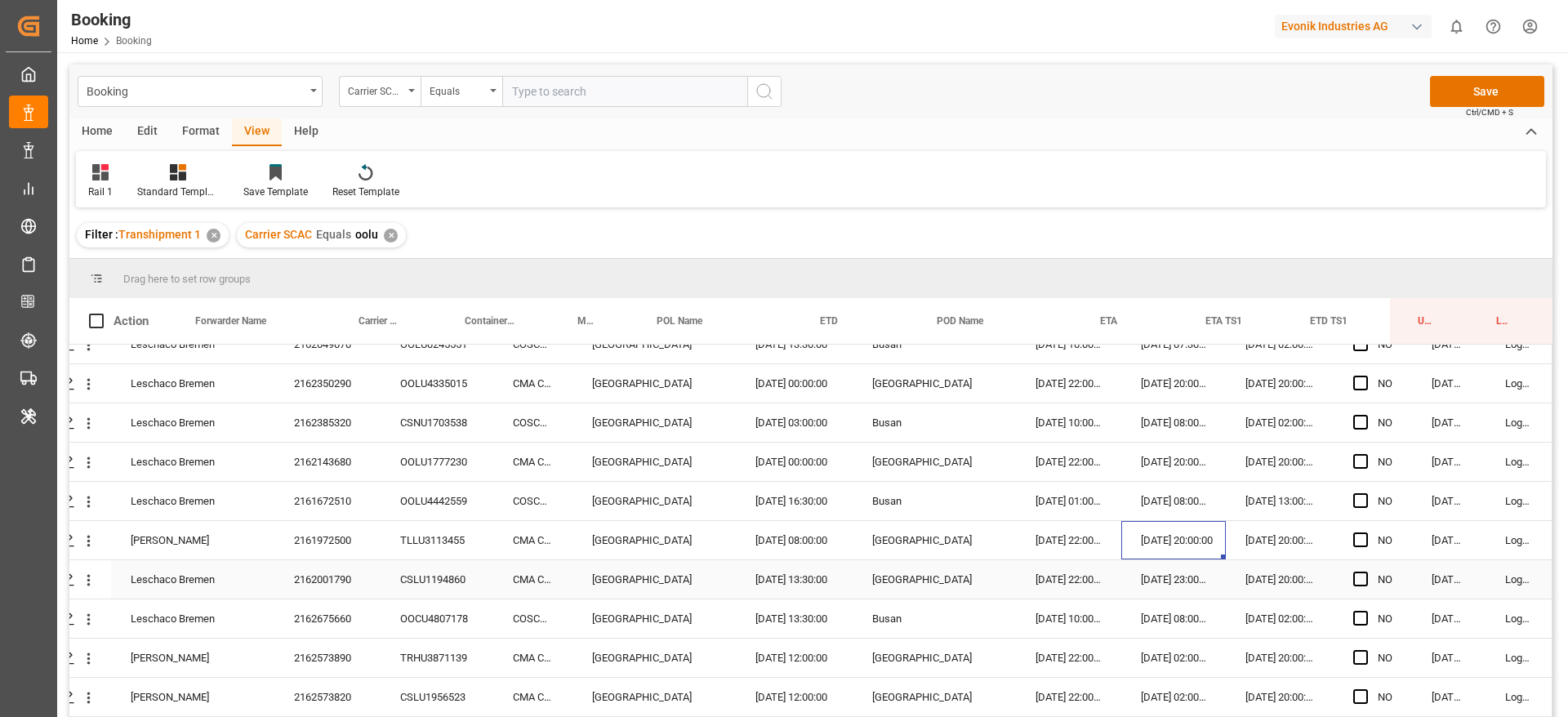
click at [1153, 569] on div "09.10.2025 23:00:00" at bounding box center [1173, 579] width 104 height 38
click at [1158, 610] on div "11.11.2025 08:00:00" at bounding box center [1173, 619] width 104 height 38
click at [1145, 659] on div "07.11.2025 02:00:00" at bounding box center [1173, 657] width 104 height 38
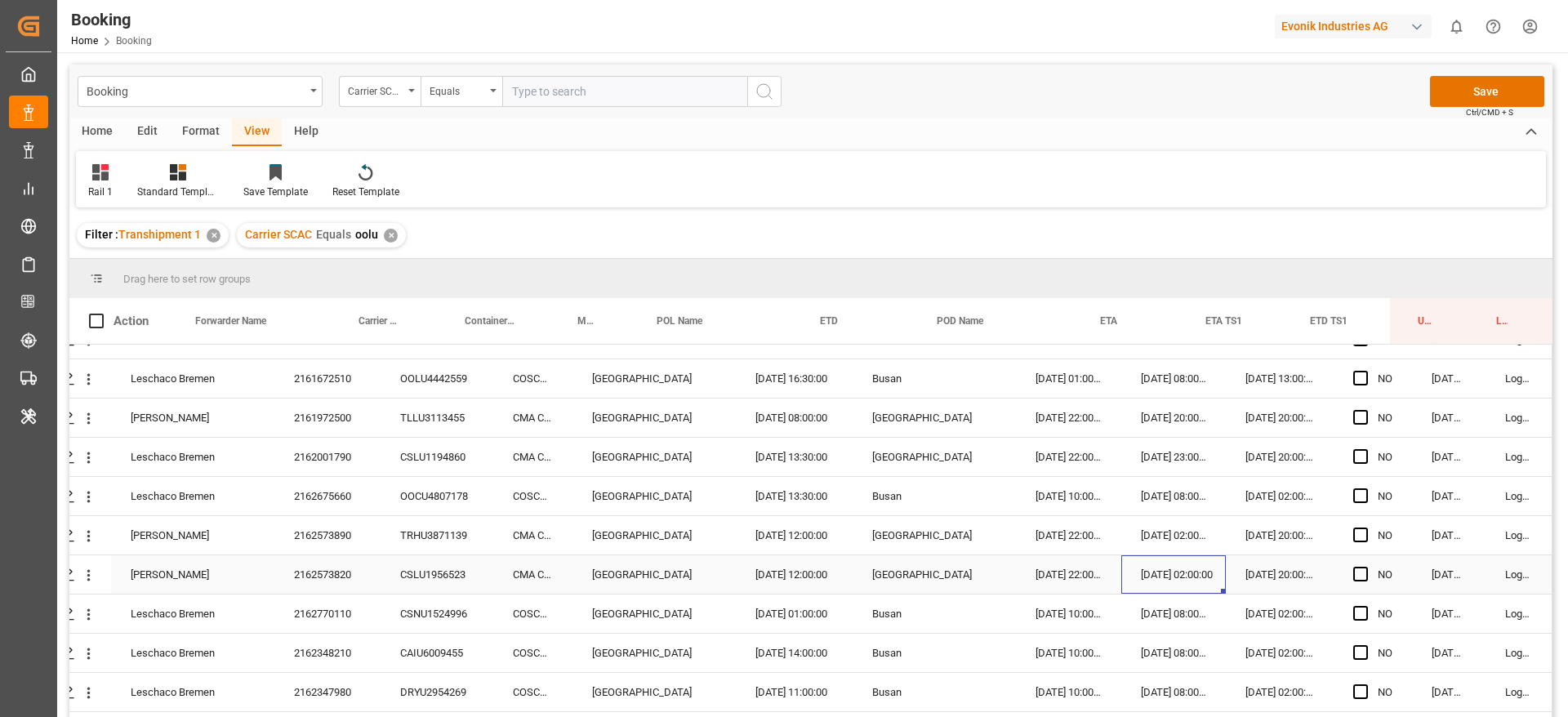
click at [1165, 575] on div "07.11.2025 02:00:00" at bounding box center [1173, 574] width 104 height 38
click at [1183, 644] on div "28.10.2025 08:00:00" at bounding box center [1173, 653] width 104 height 38
click at [1164, 606] on div "04.11.2025 08:00:00" at bounding box center [1173, 614] width 104 height 38
click at [1171, 667] on div "28.10.2025 08:00:00" at bounding box center [1173, 653] width 104 height 38
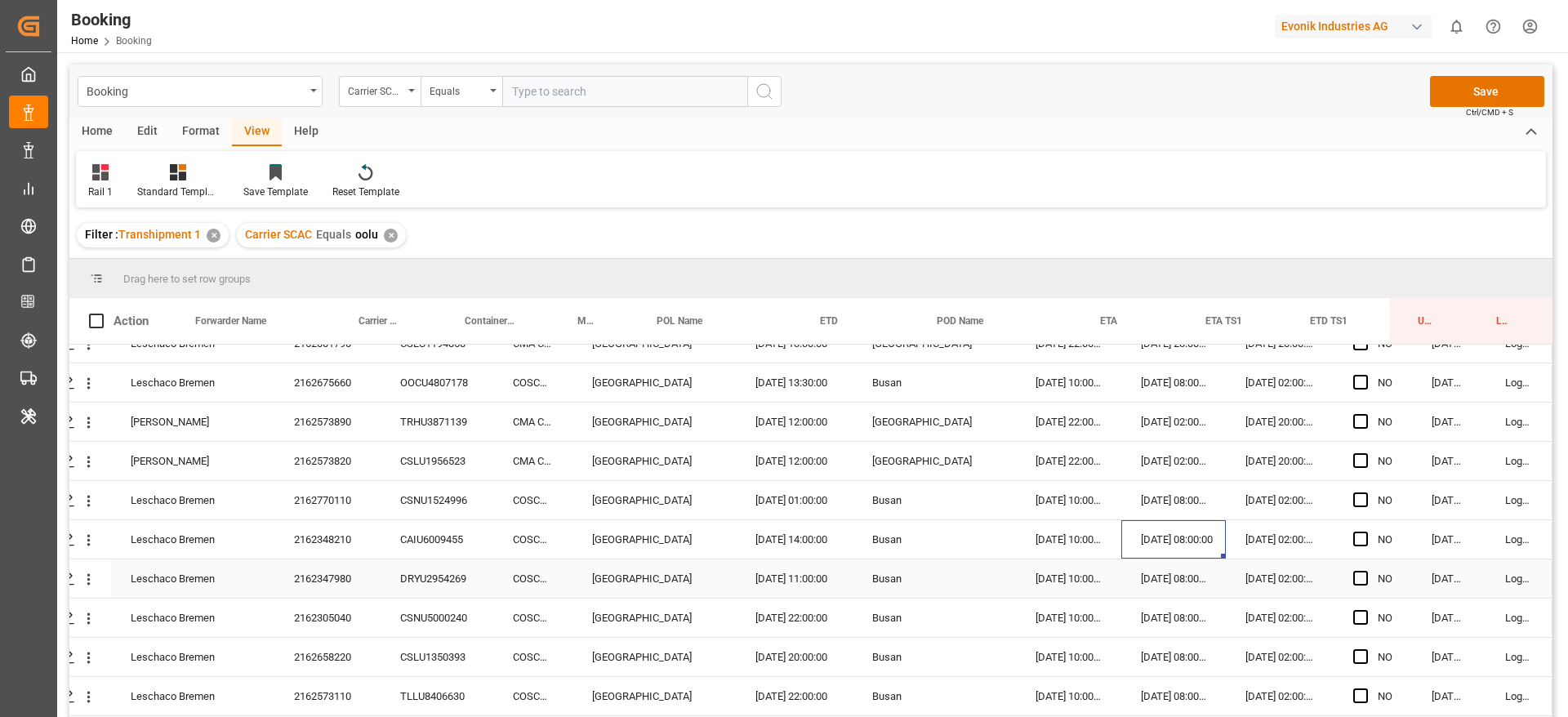
scroll to position [1837, 62]
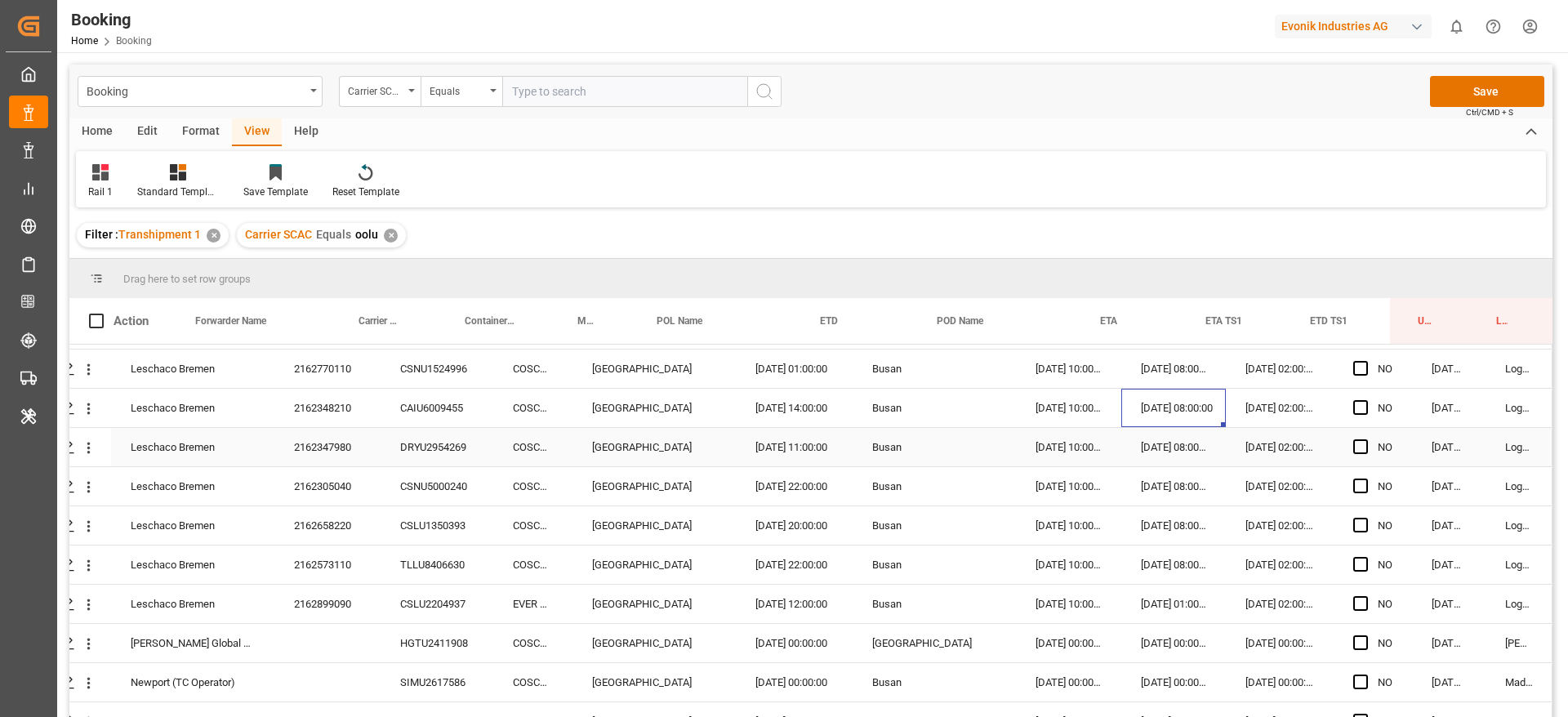
click at [1266, 434] on div "11.11.2025 02:00:00" at bounding box center [1280, 447] width 108 height 38
click at [1264, 485] on div "18.11.2025 02:00:00" at bounding box center [1280, 486] width 108 height 38
click at [1184, 521] on div "04.11.2025 08:00:00" at bounding box center [1173, 526] width 104 height 38
click at [1183, 567] on div "04.11.2025 08:00:00" at bounding box center [1173, 564] width 104 height 38
click at [1179, 593] on div "23.11.2025 01:00:00" at bounding box center [1173, 603] width 104 height 38
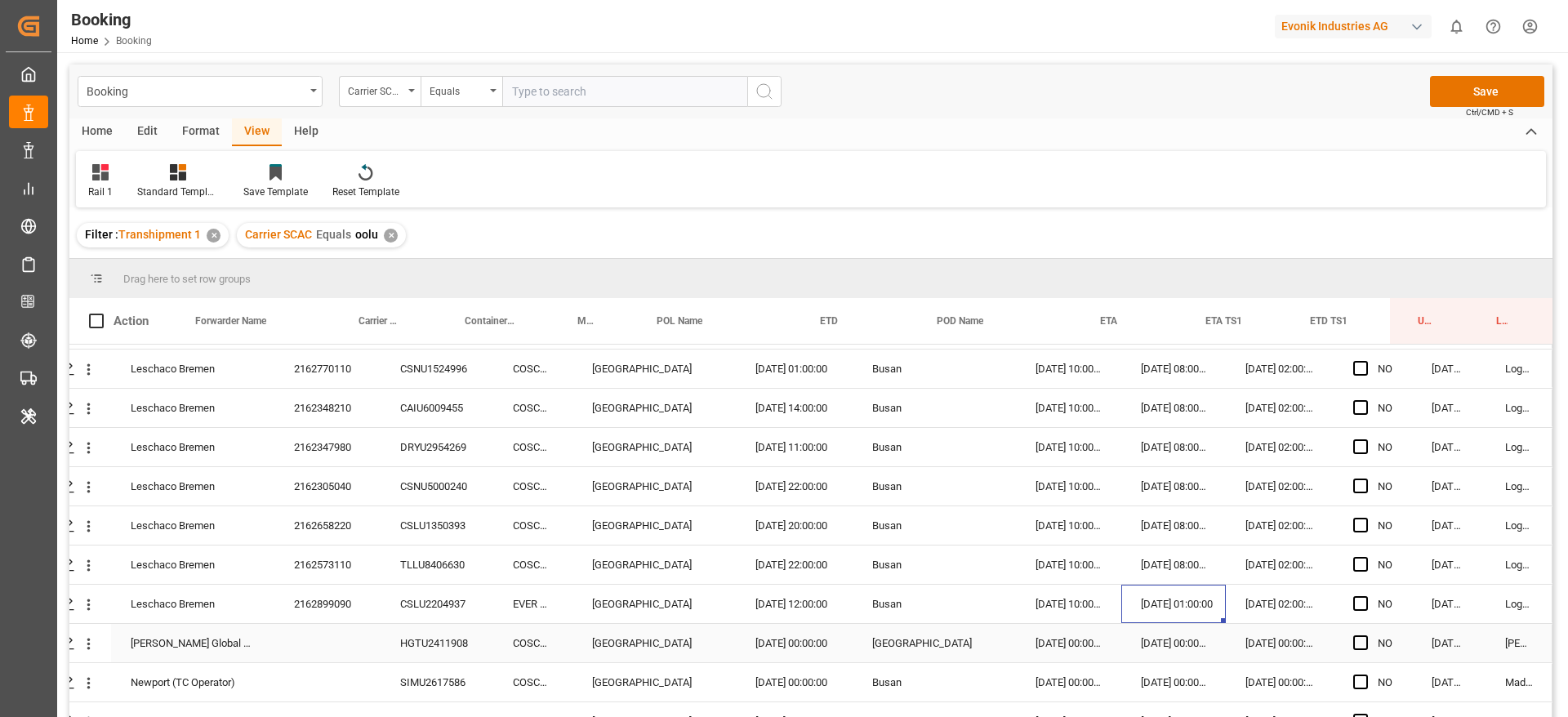
click at [1169, 641] on div "04.11.2025 00:00:00" at bounding box center [1173, 643] width 104 height 38
click at [1168, 673] on div "28.10.2025 00:00:00" at bounding box center [1173, 682] width 104 height 38
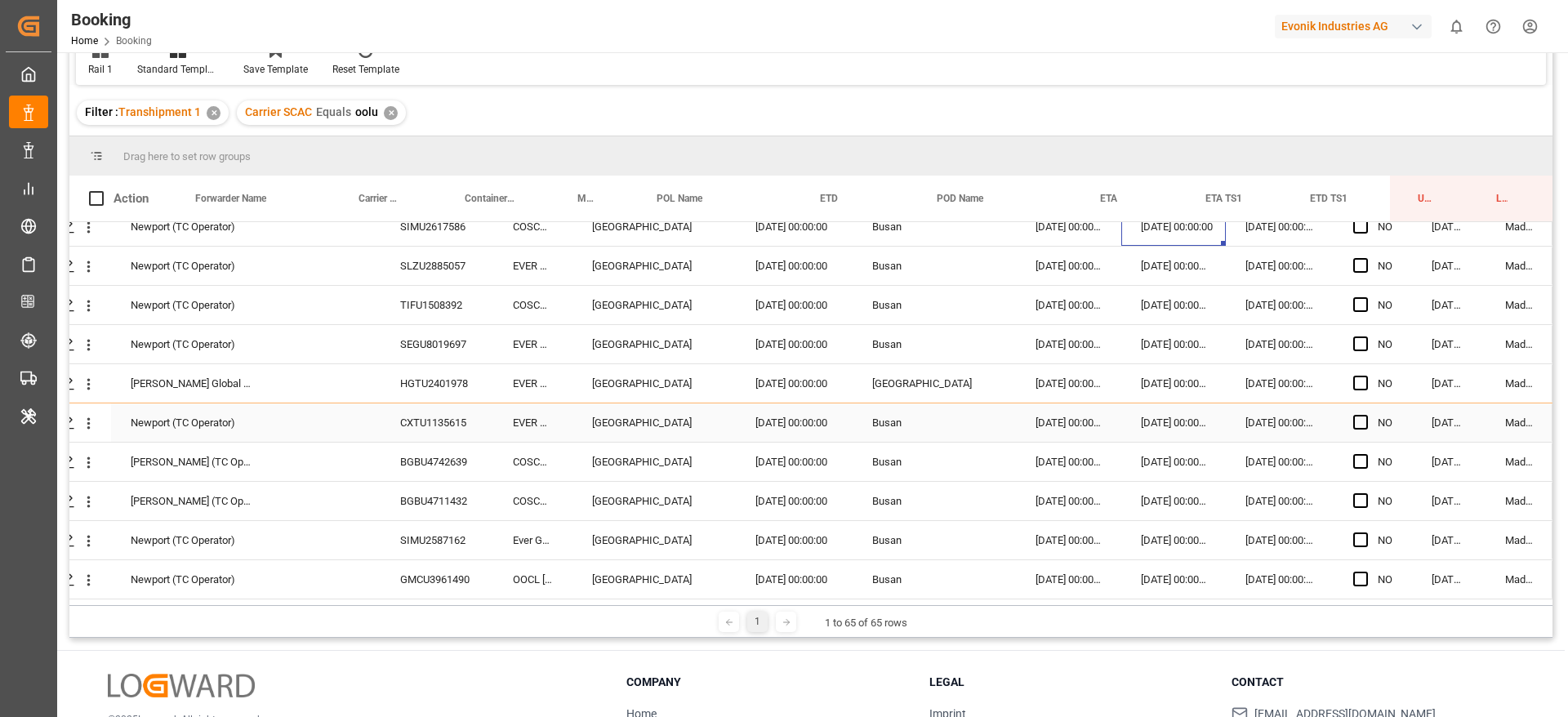
scroll to position [242, 0]
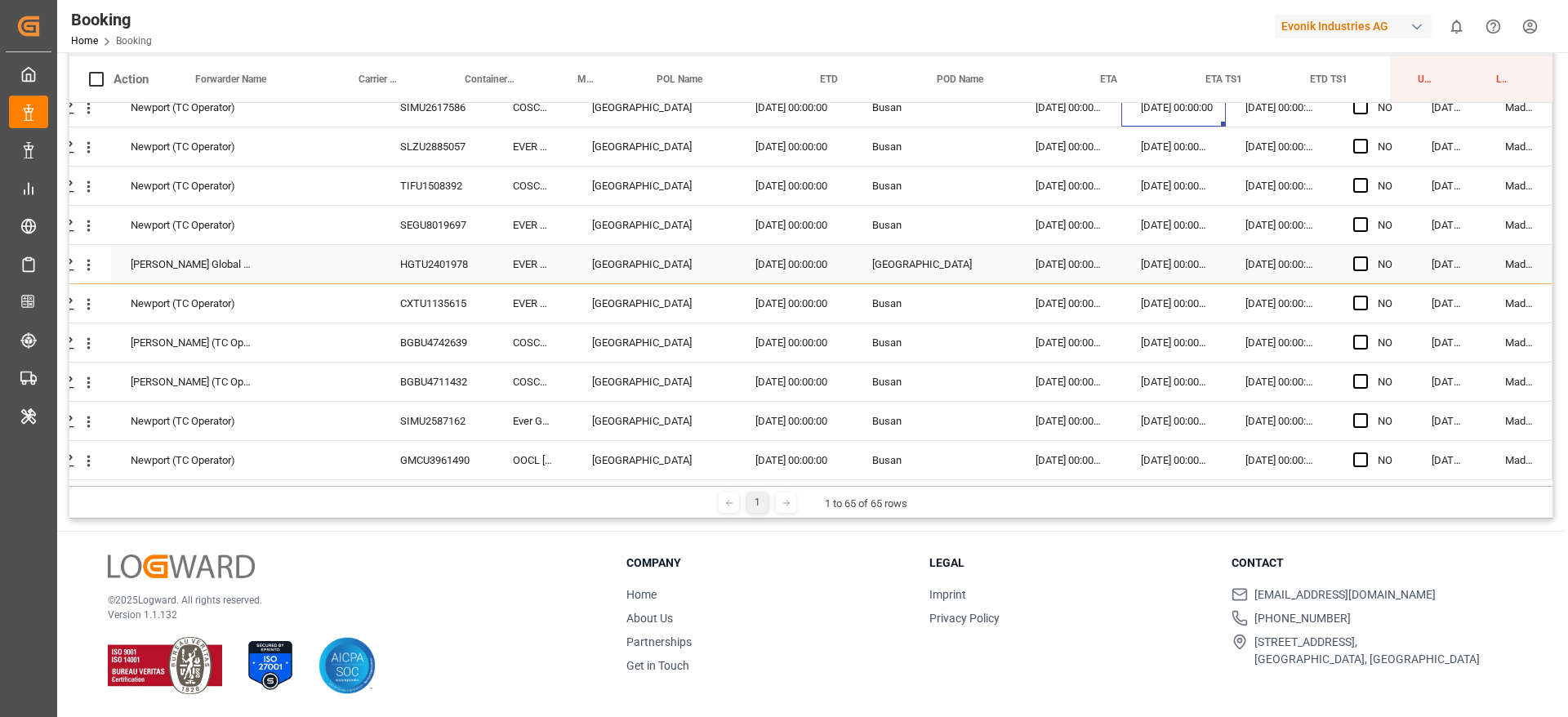
click at [427, 267] on div "HGTU2401978" at bounding box center [437, 264] width 113 height 38
drag, startPoint x: 427, startPoint y: 267, endPoint x: 302, endPoint y: 261, distance: 125.1
click at [408, 264] on div "HGTU2401978" at bounding box center [437, 264] width 113 height 38
click at [85, 263] on icon "open menu" at bounding box center [89, 265] width 17 height 17
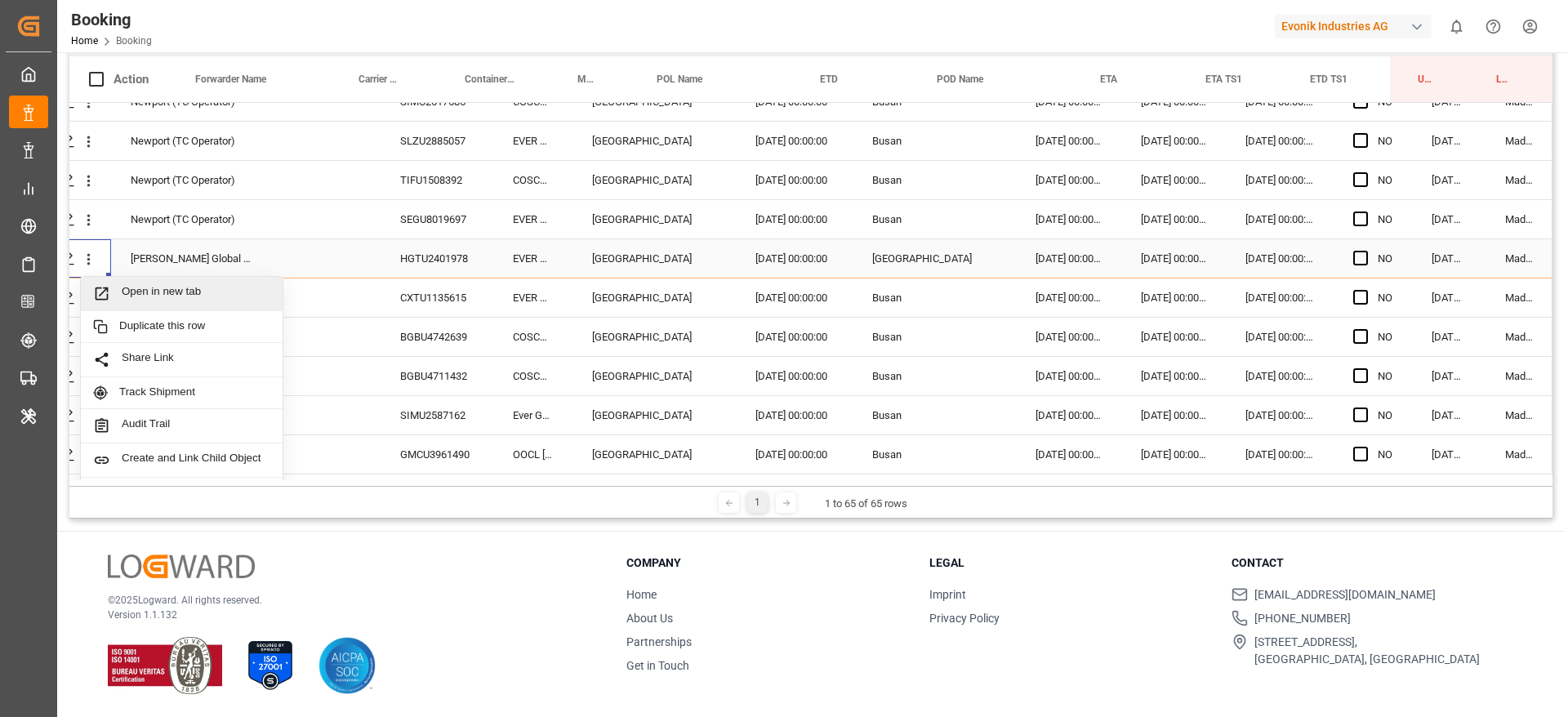
click at [150, 298] on span "Open in new tab" at bounding box center [196, 294] width 149 height 17
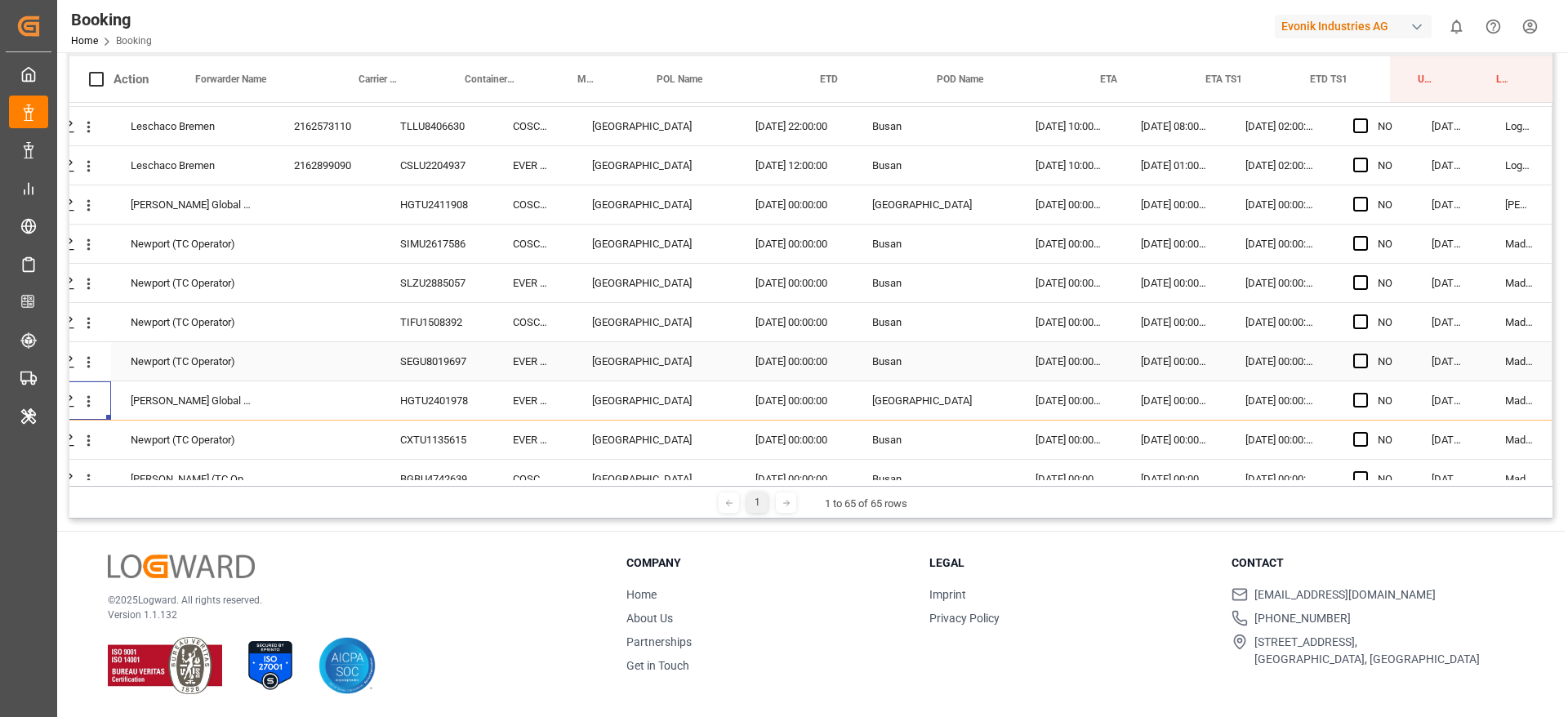
scroll to position [2177, 62]
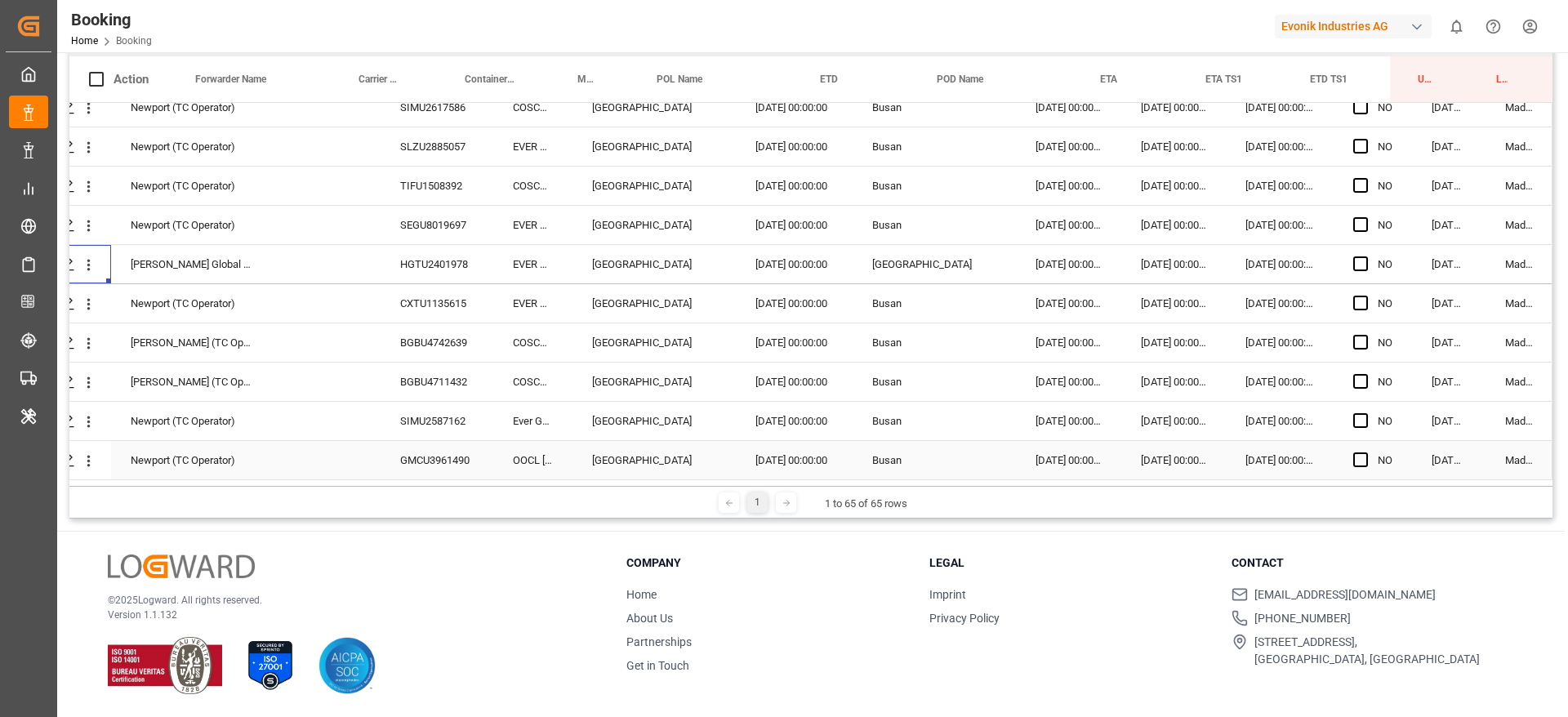
click at [461, 454] on div "GMCU3961490" at bounding box center [437, 460] width 113 height 38
click at [87, 462] on icon "open menu" at bounding box center [89, 461] width 17 height 17
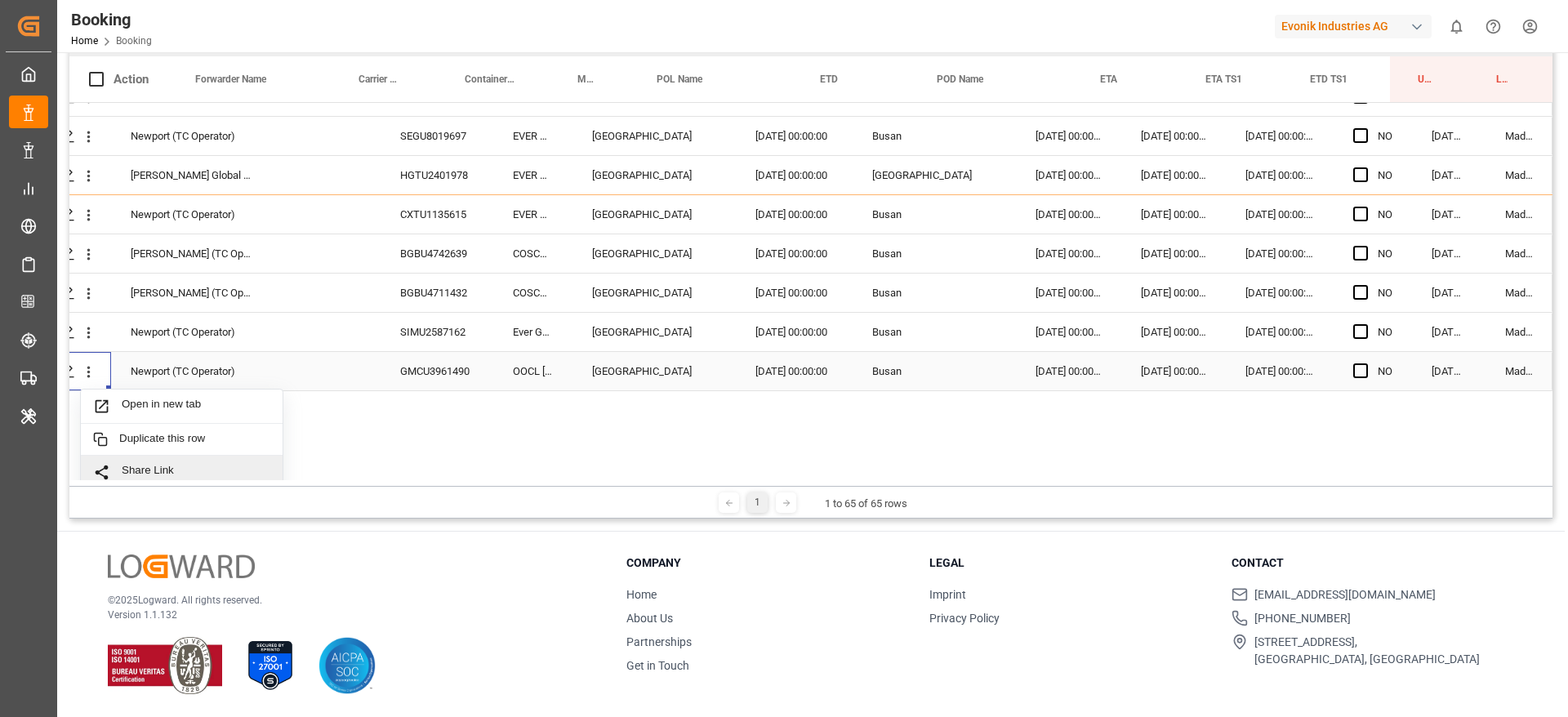
scroll to position [2299, 62]
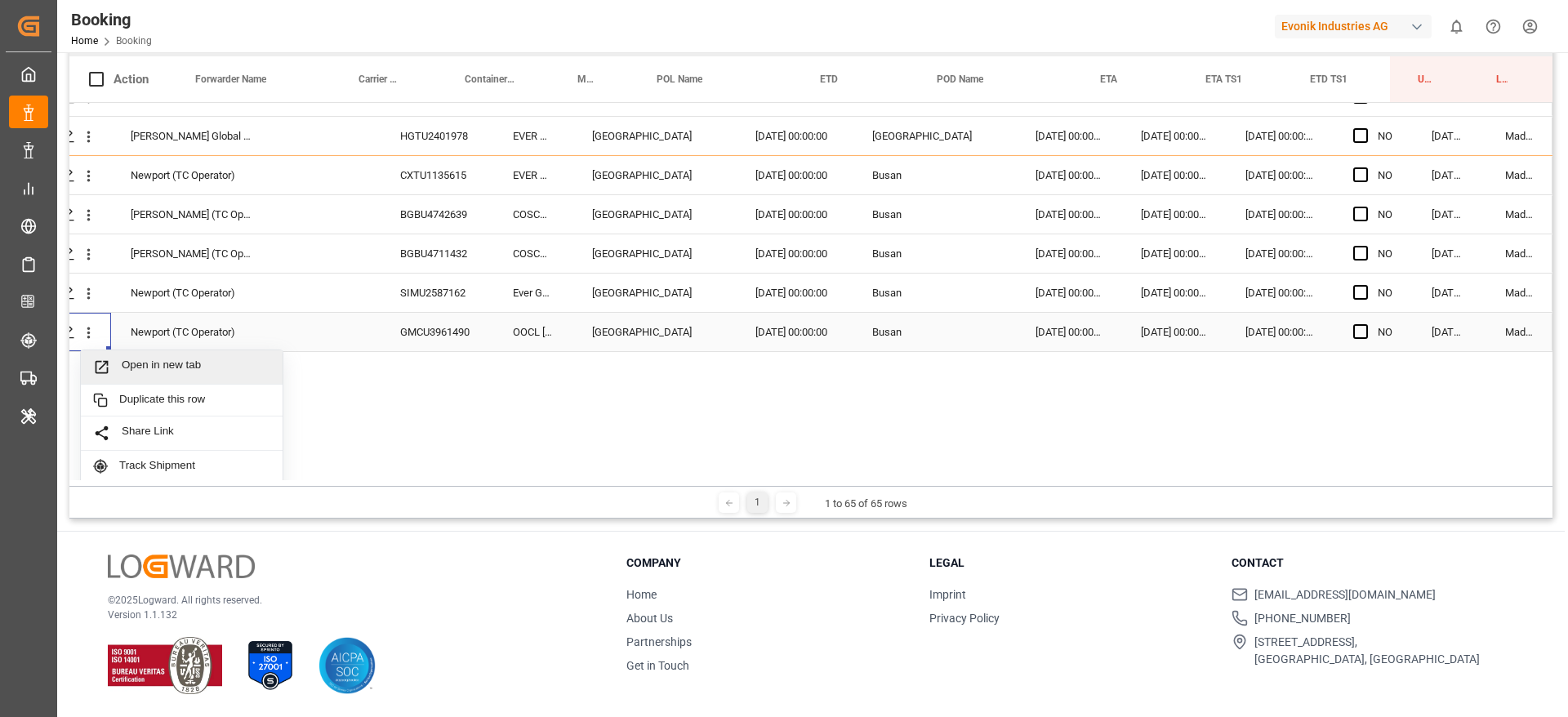
click at [185, 364] on span "Open in new tab" at bounding box center [196, 367] width 149 height 17
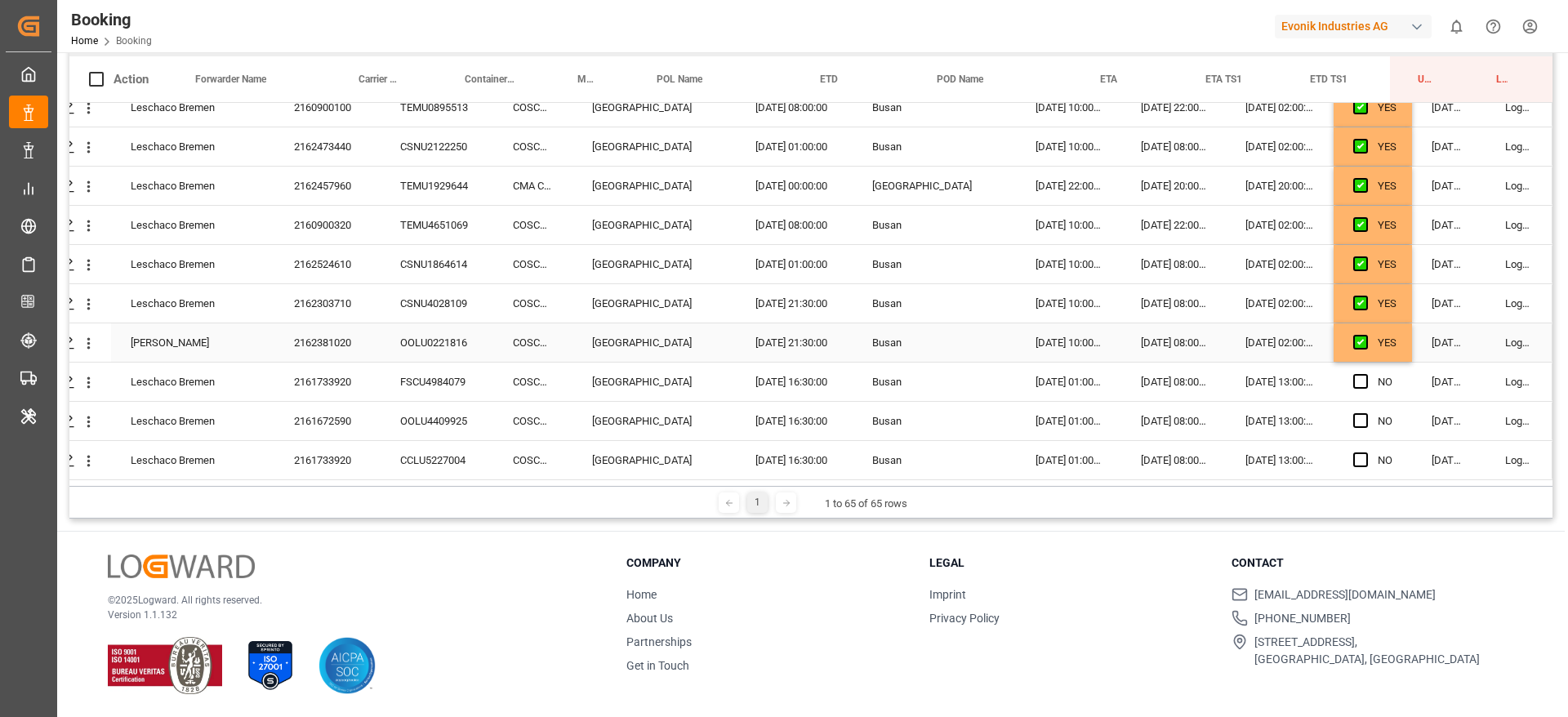
scroll to position [1102, 62]
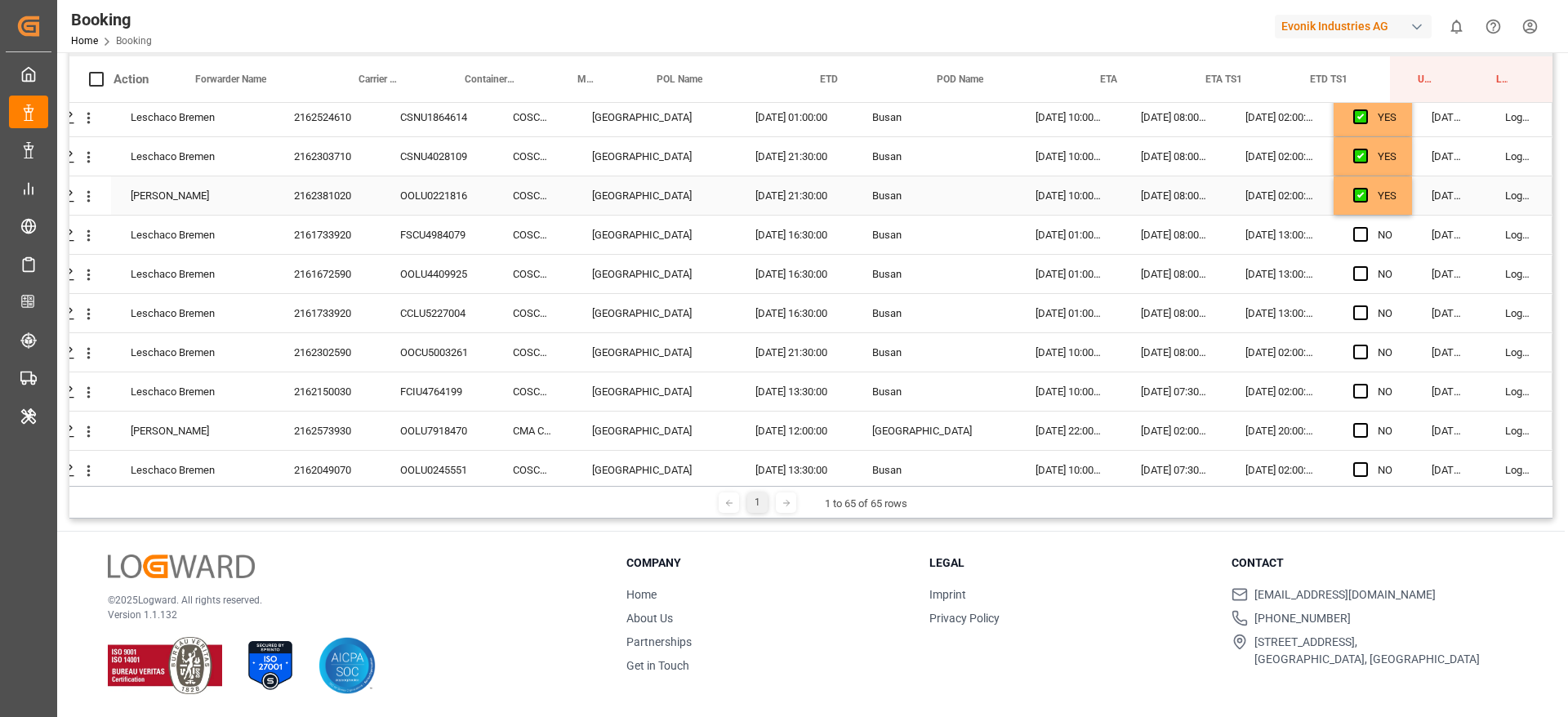
click at [1383, 203] on div "YES" at bounding box center [1387, 196] width 19 height 38
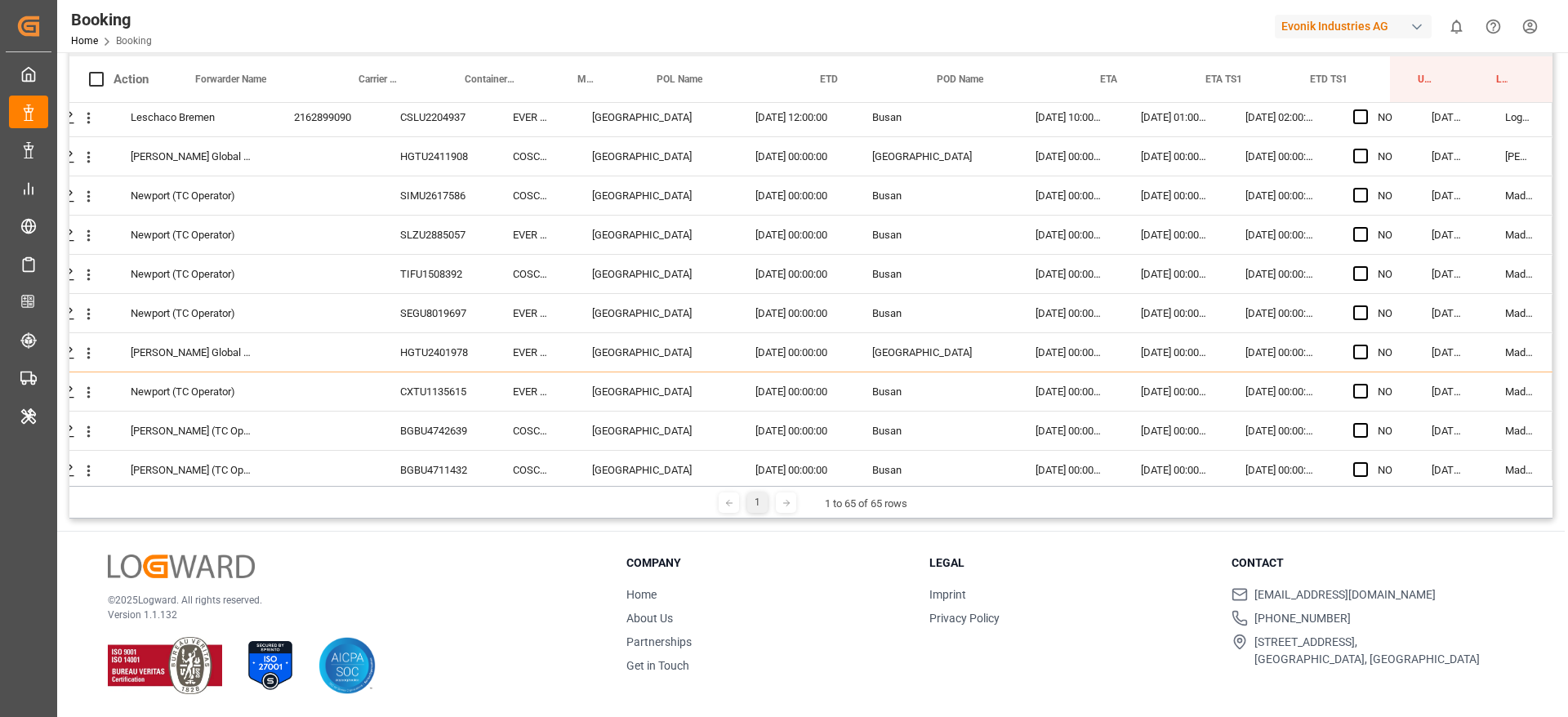
scroll to position [2177, 62]
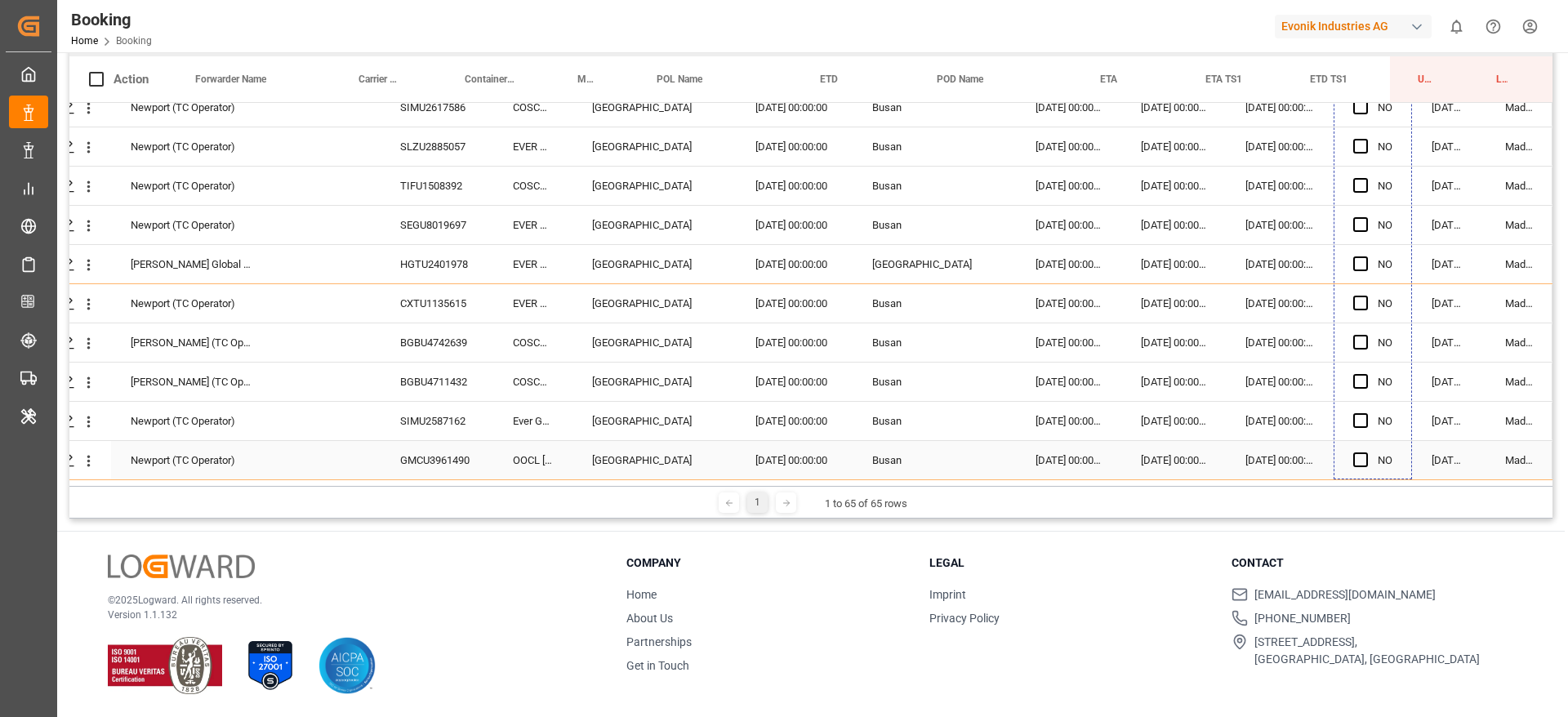
drag, startPoint x: 1402, startPoint y: 210, endPoint x: 1412, endPoint y: 444, distance: 234.2
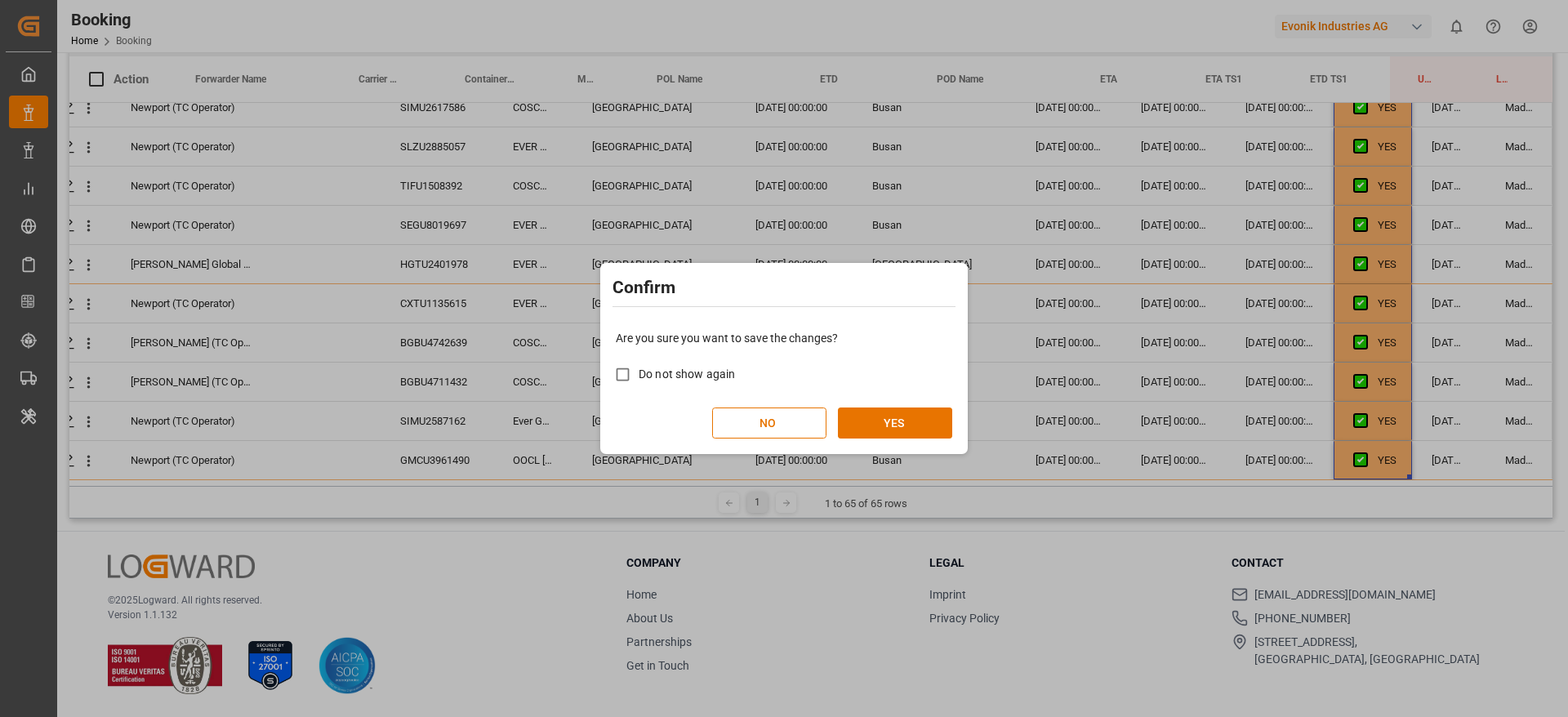
click at [830, 415] on div "NO YES" at bounding box center [784, 423] width 337 height 31
click at [887, 417] on button "YES" at bounding box center [896, 423] width 115 height 31
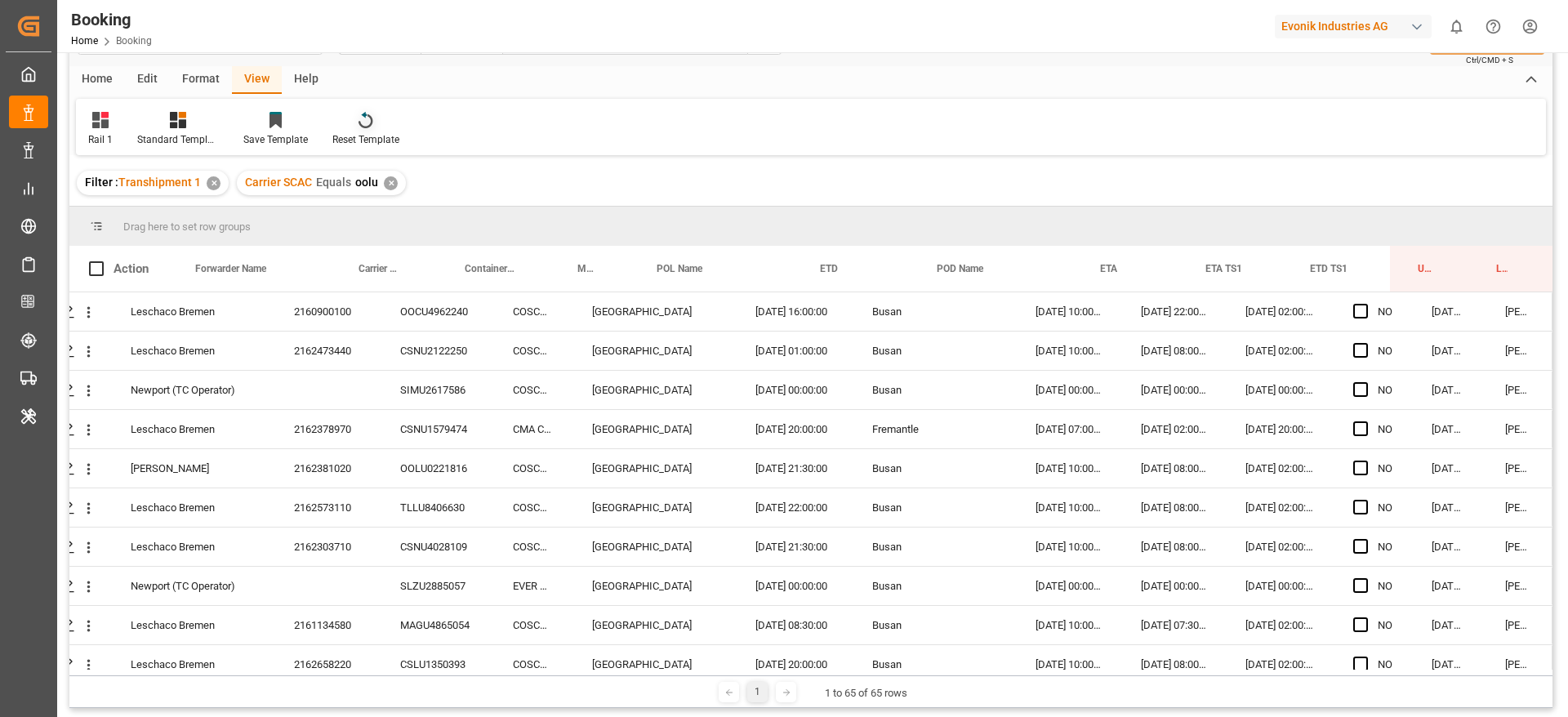
scroll to position [0, 0]
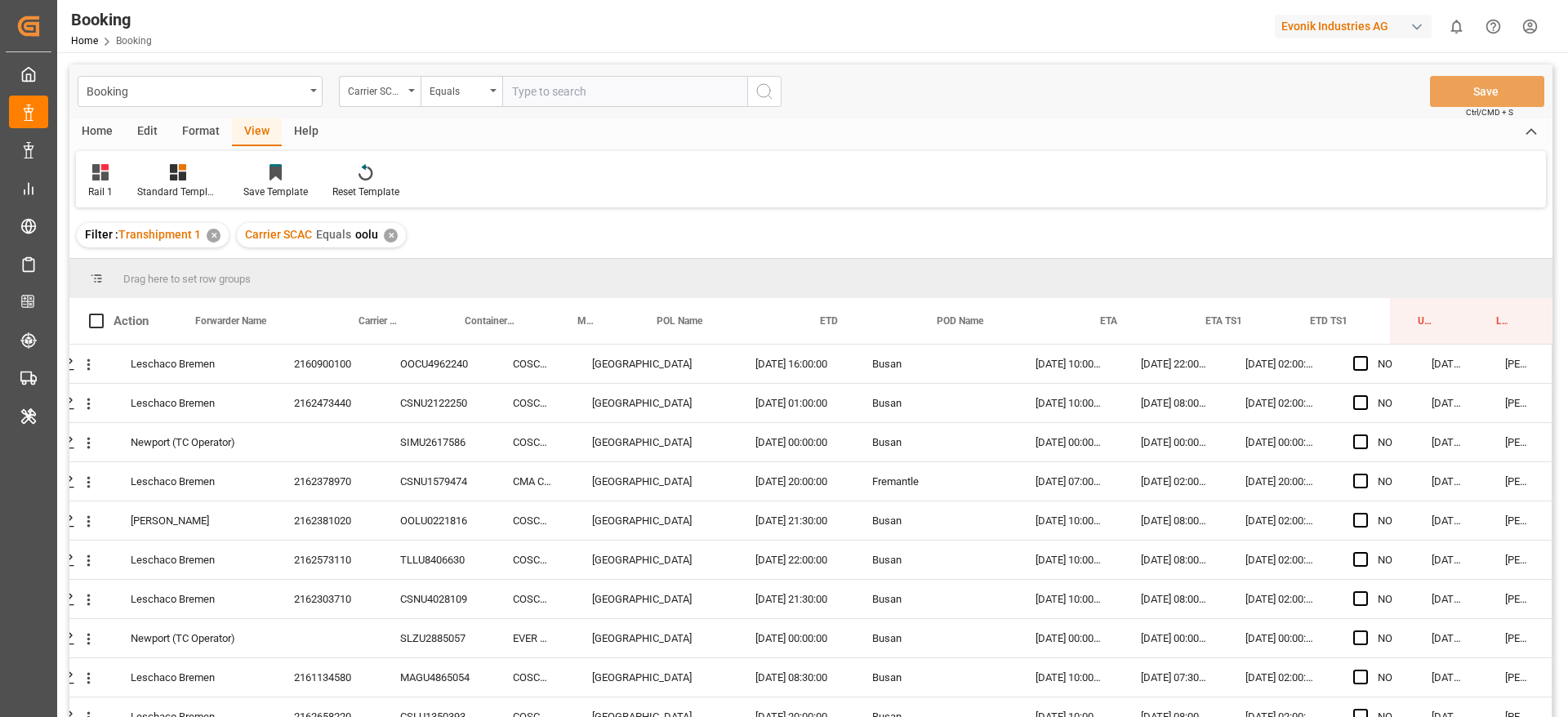
click at [385, 231] on div "✕" at bounding box center [391, 236] width 14 height 14
click at [400, 87] on div "Carrier SCAC" at bounding box center [375, 90] width 56 height 19
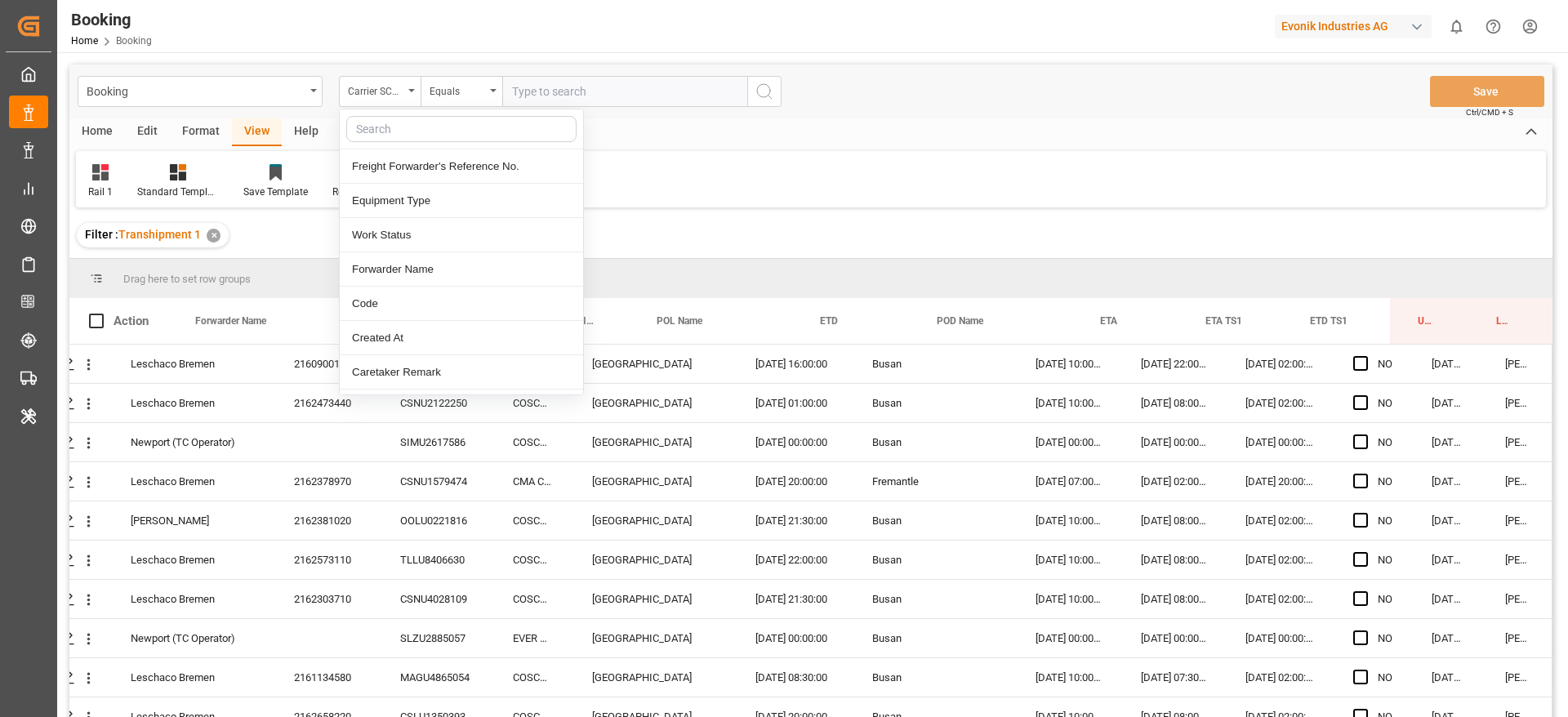
click at [573, 85] on input "text" at bounding box center [625, 91] width 245 height 31
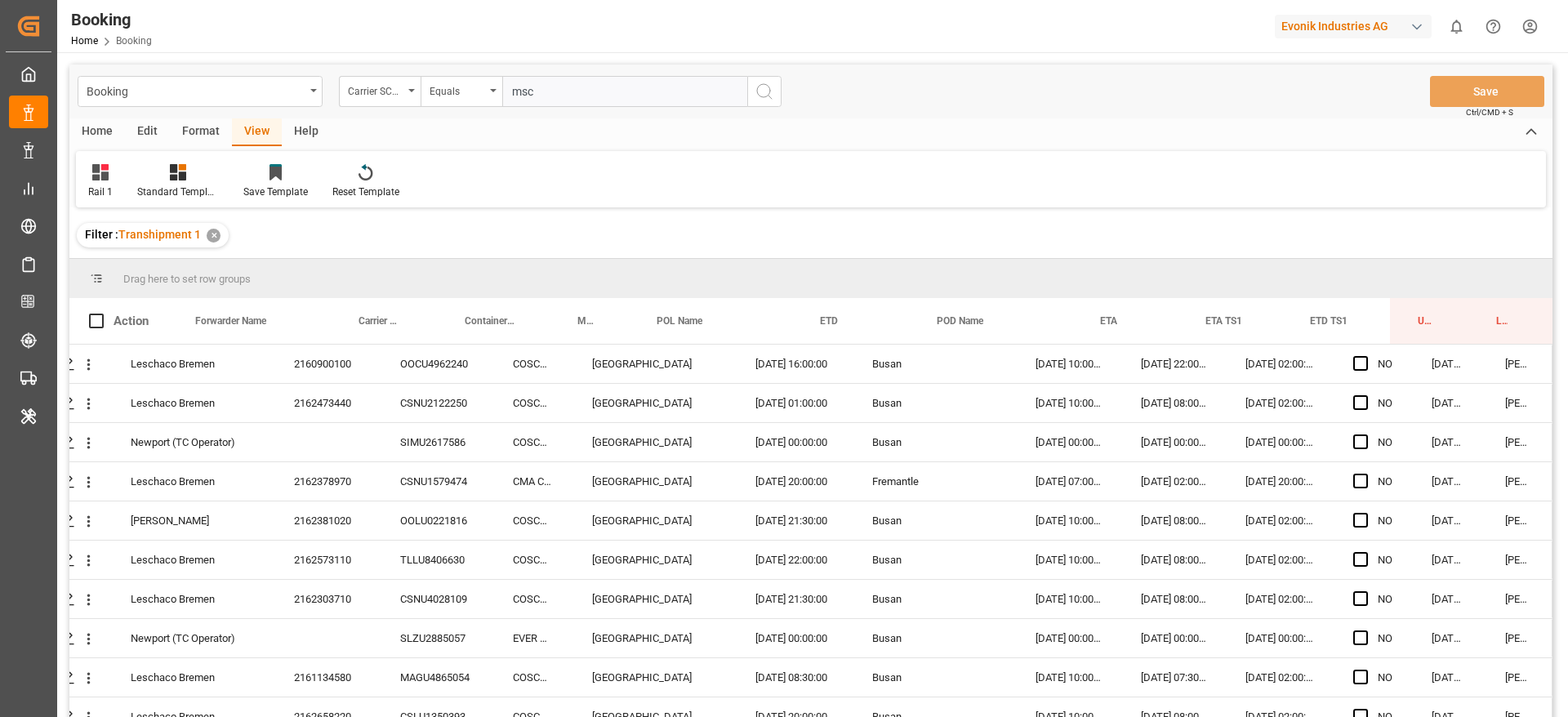
type input "mscu"
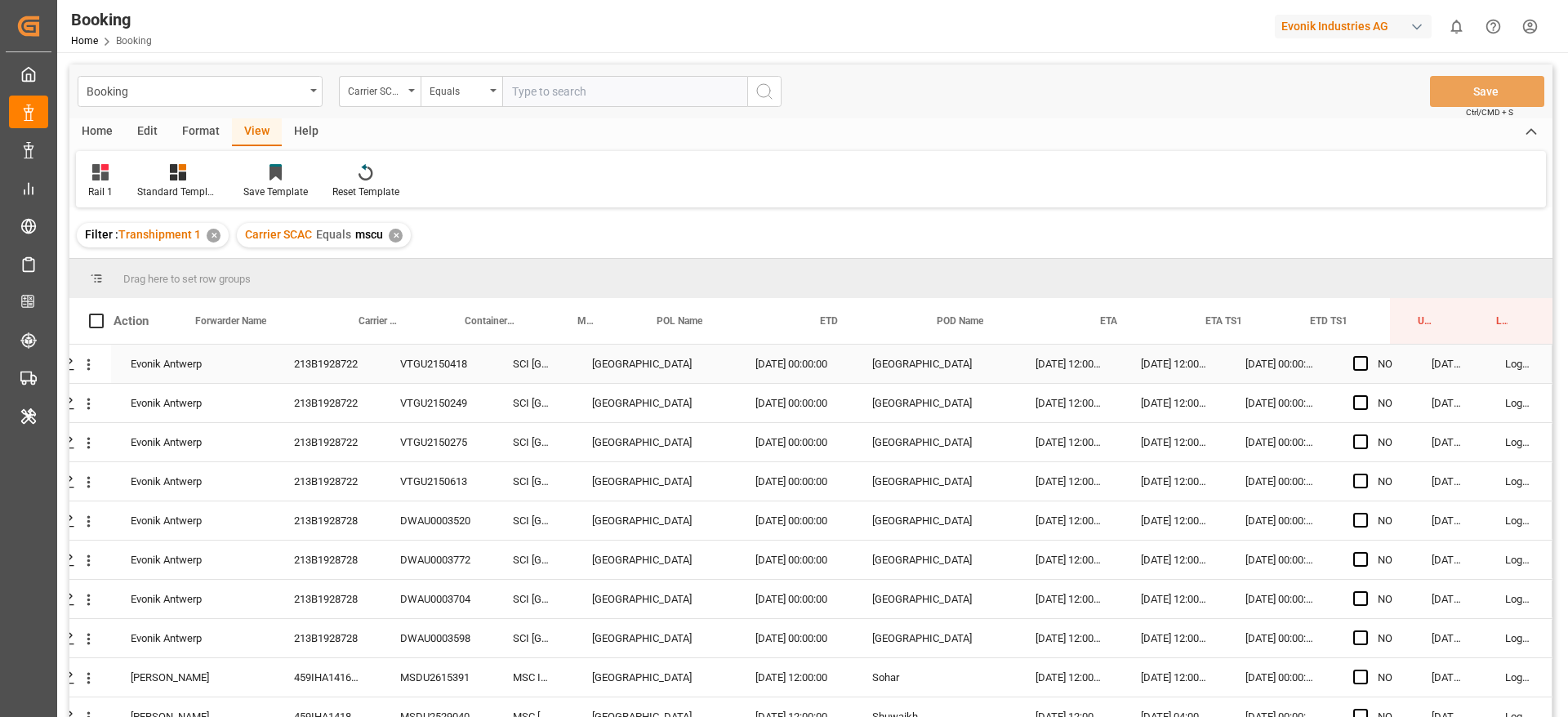
click at [359, 359] on div "213B1928722" at bounding box center [327, 363] width 106 height 38
click at [361, 532] on div "213B1928728" at bounding box center [327, 520] width 106 height 38
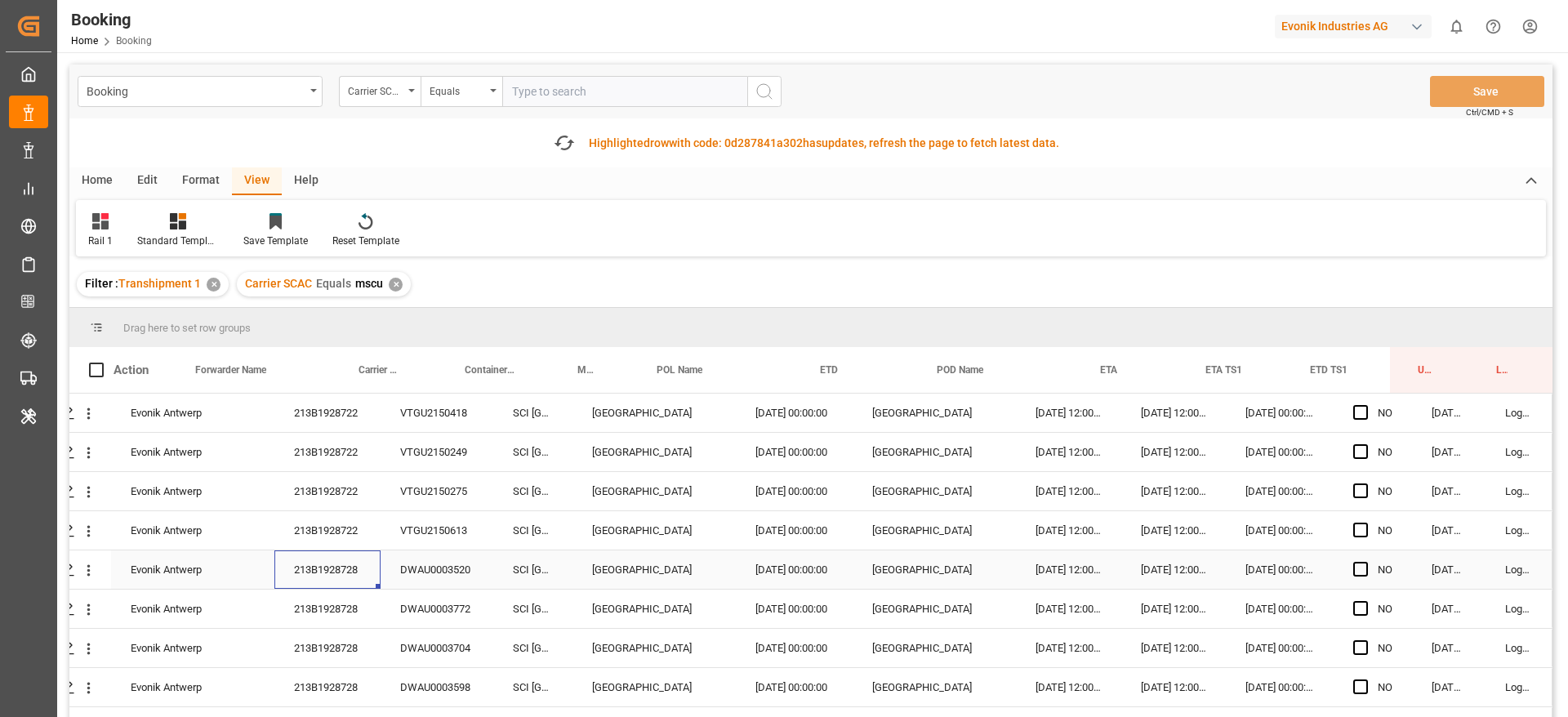
drag, startPoint x: 1140, startPoint y: 550, endPoint x: 1190, endPoint y: 485, distance: 82.0
click at [1190, 494] on div "14.10.2025 12:00:00" at bounding box center [1173, 491] width 104 height 38
click at [1146, 419] on div "14.10.2025 12:00:00" at bounding box center [1173, 413] width 104 height 38
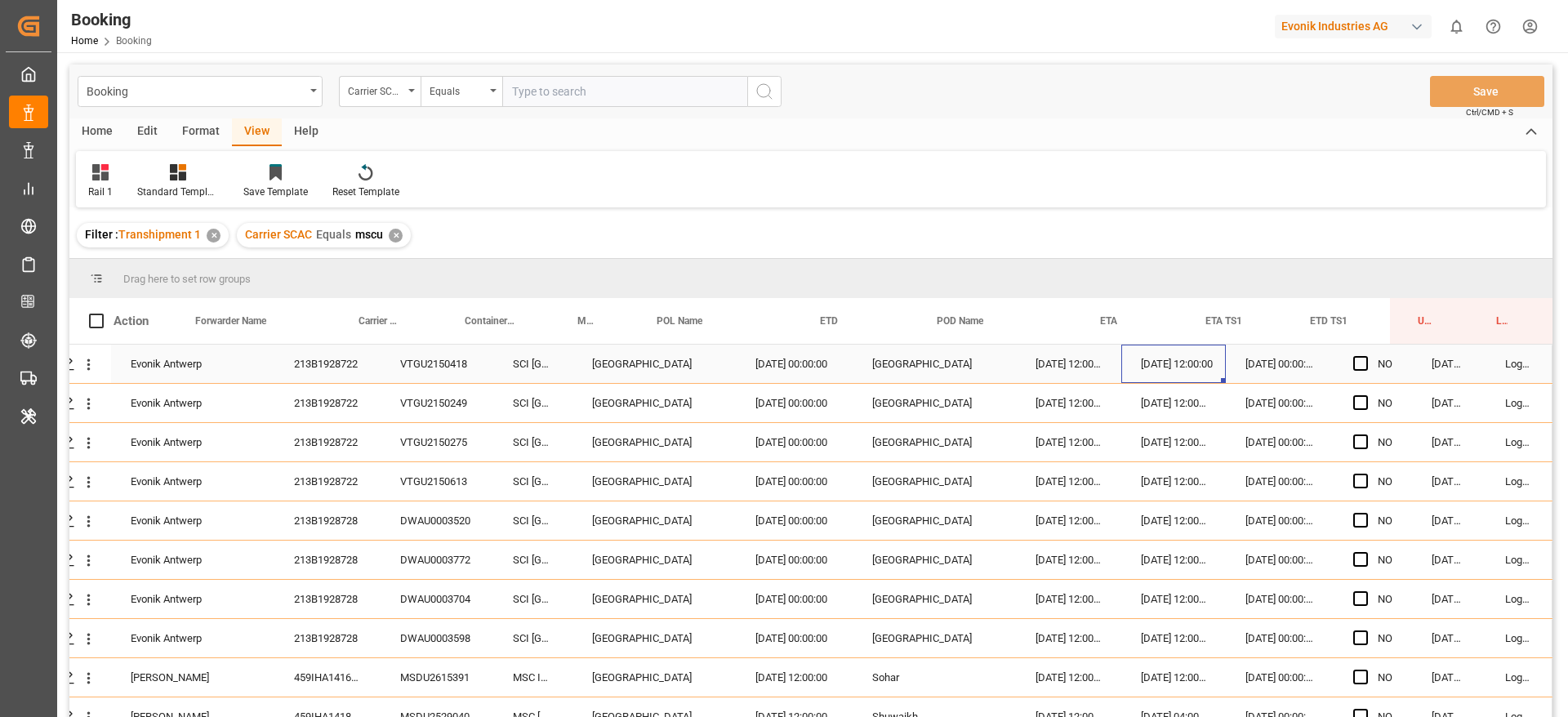
click at [350, 355] on div "213B1928722" at bounding box center [327, 363] width 106 height 38
click at [332, 523] on div "213B1928728" at bounding box center [327, 520] width 106 height 38
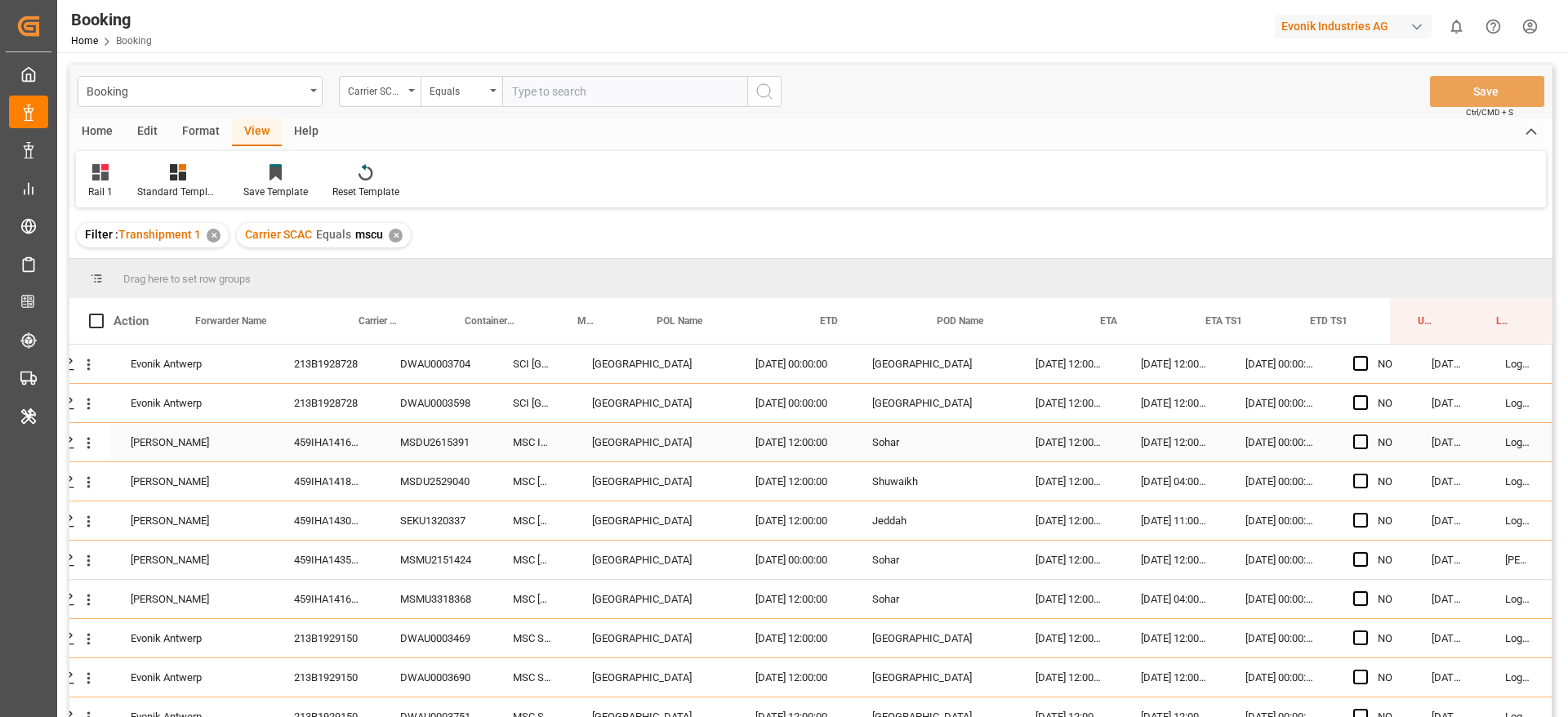
scroll to position [245, 62]
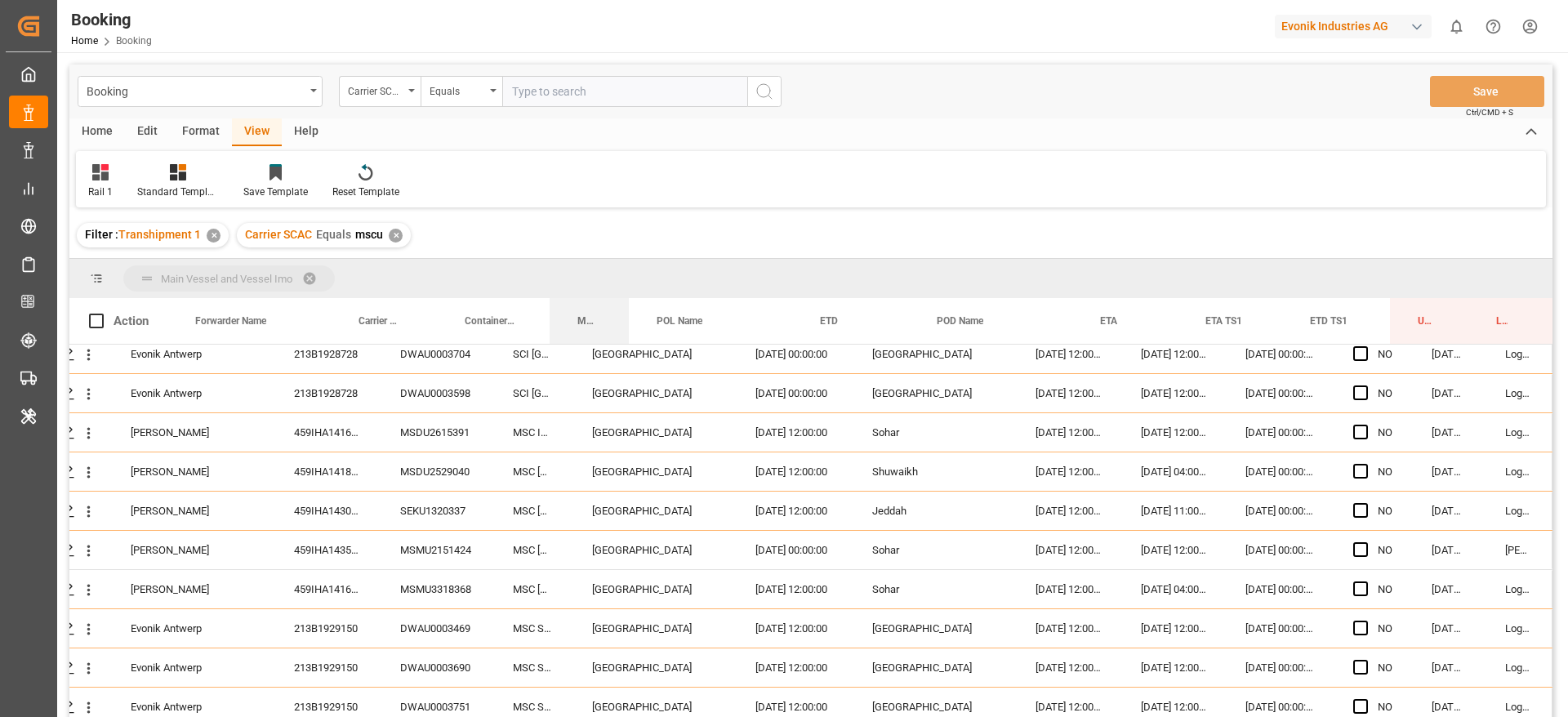
drag, startPoint x: 575, startPoint y: 320, endPoint x: 594, endPoint y: 269, distance: 54.4
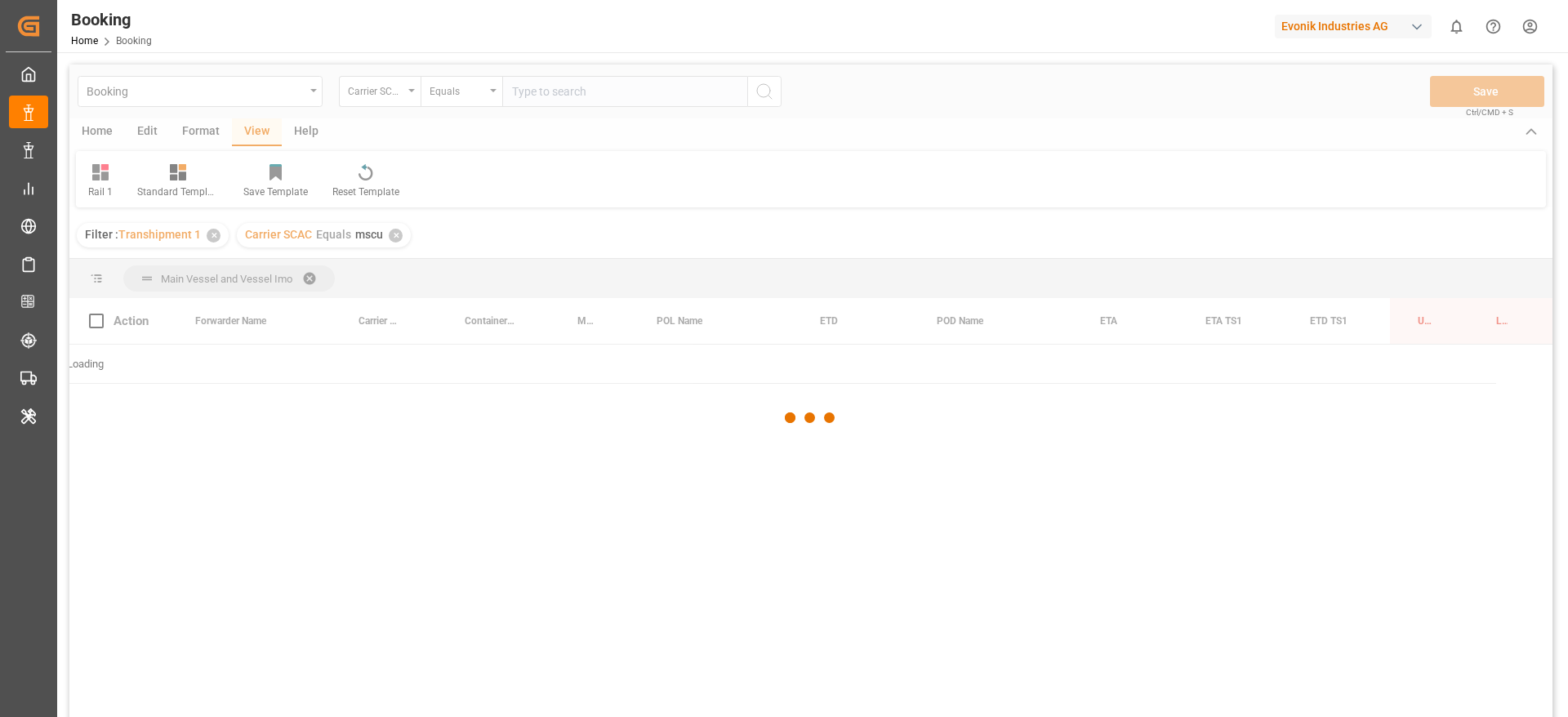
scroll to position [0, 0]
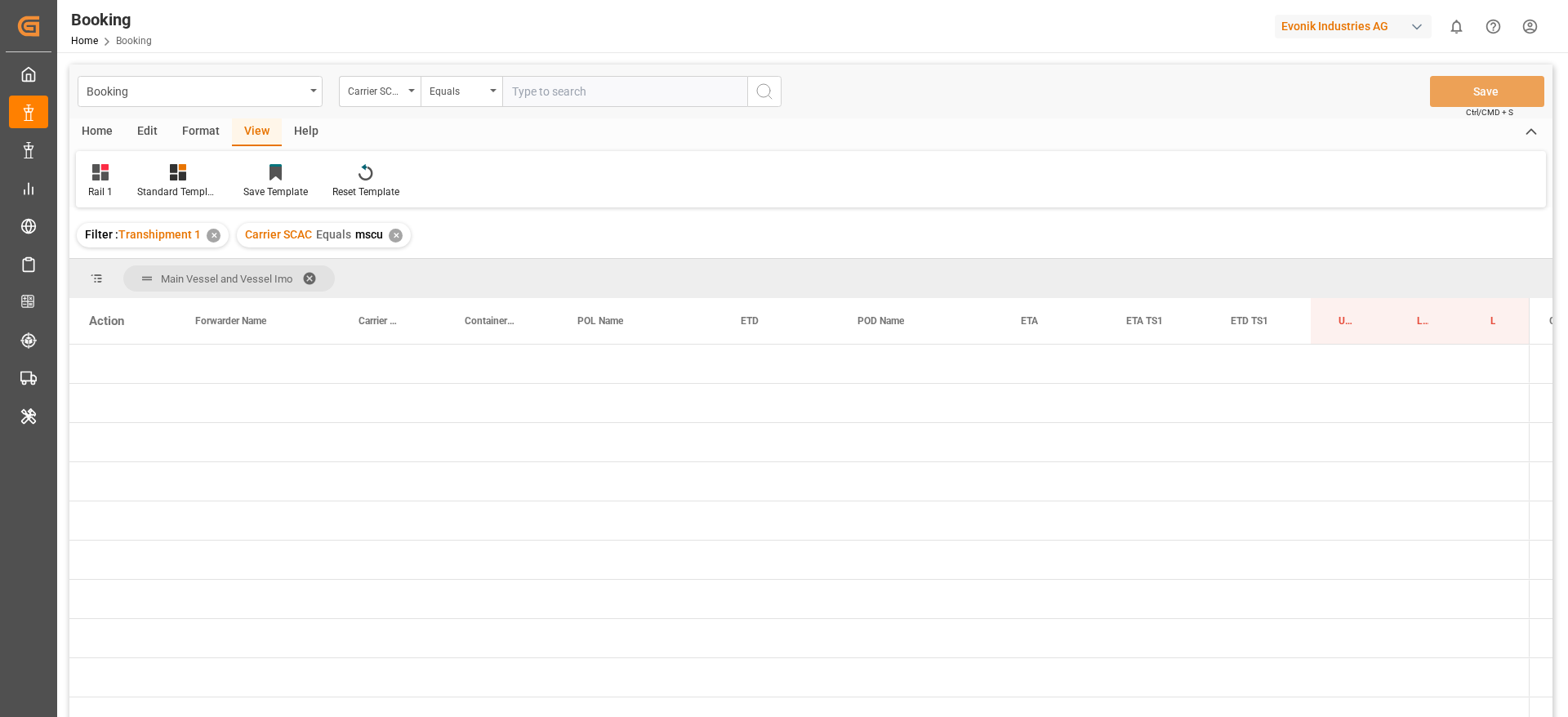
click at [309, 271] on span at bounding box center [315, 278] width 26 height 15
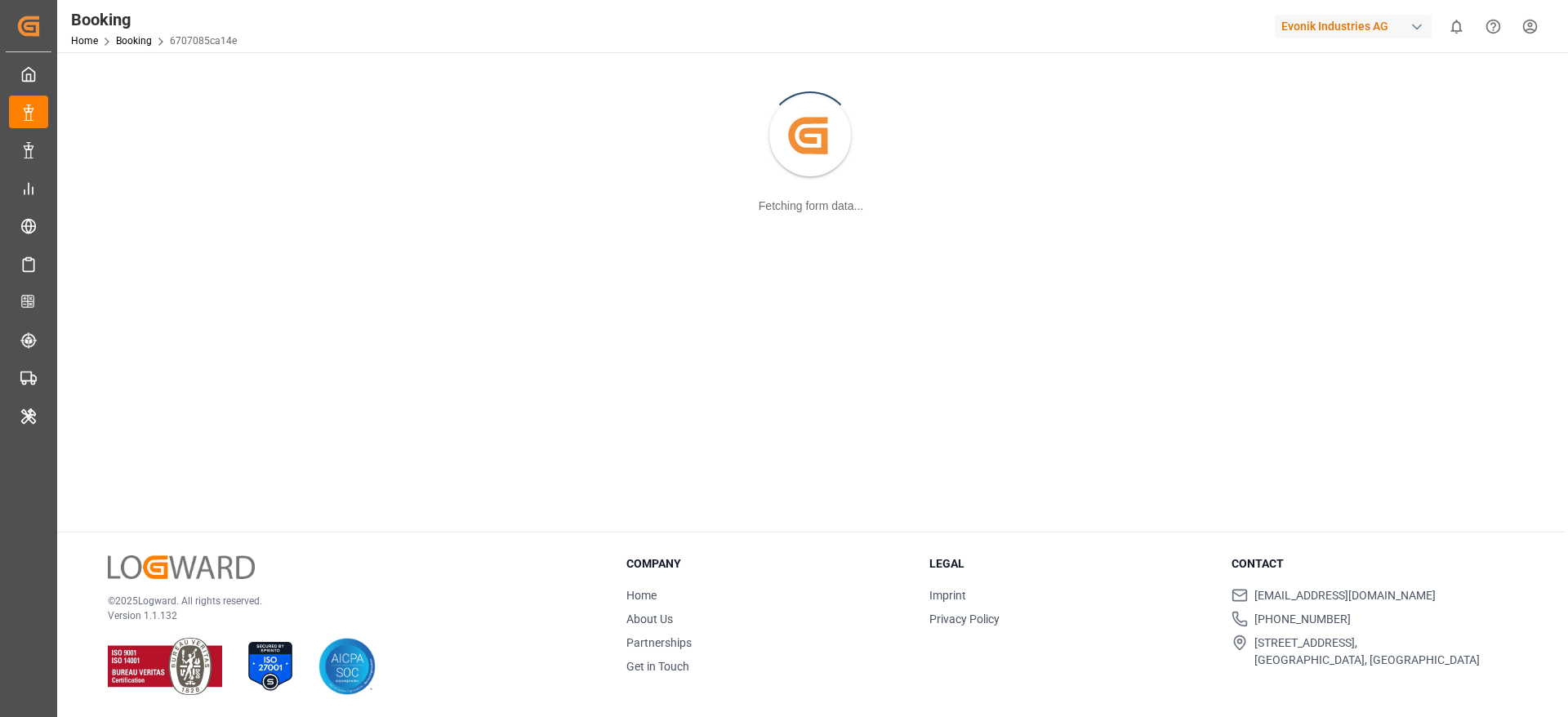
scroll to position [177, 0]
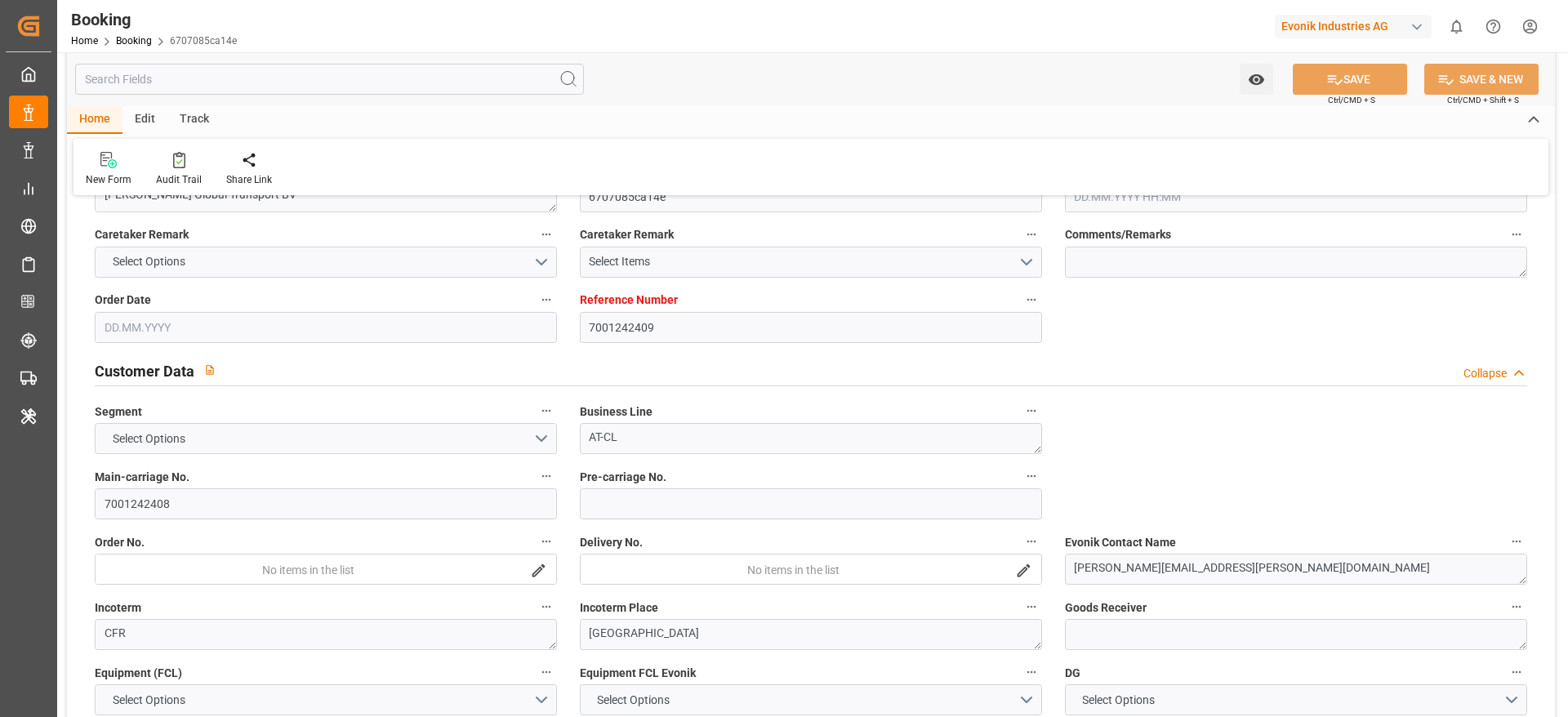
type input "7001242409"
type input "9786839"
type input "9337949"
type input "OOCL"
type input "Orient Overseas Container Line Ltd"
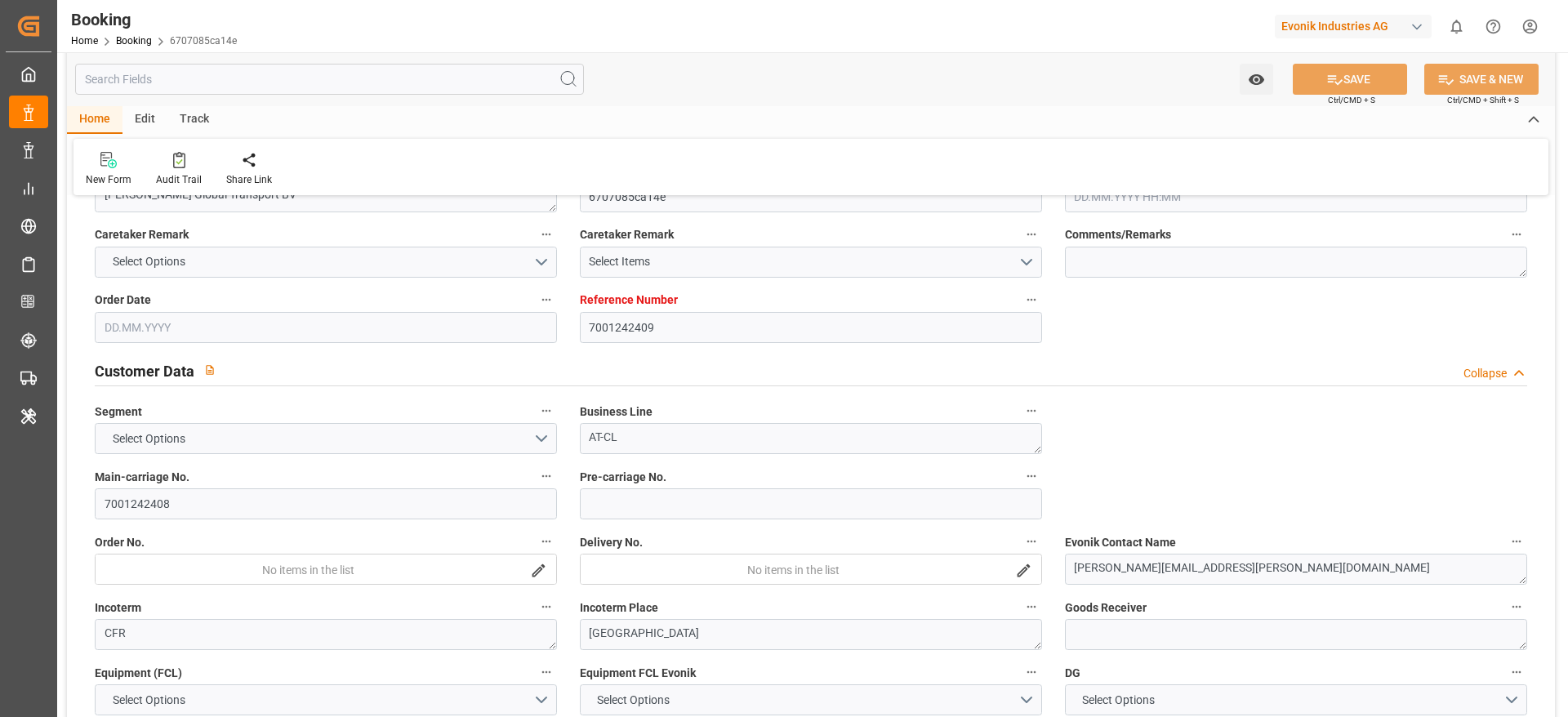
type input "BEANR"
type input "JPTYO"
type input "MYPKG"
type input "HKHKG"
type input "0"
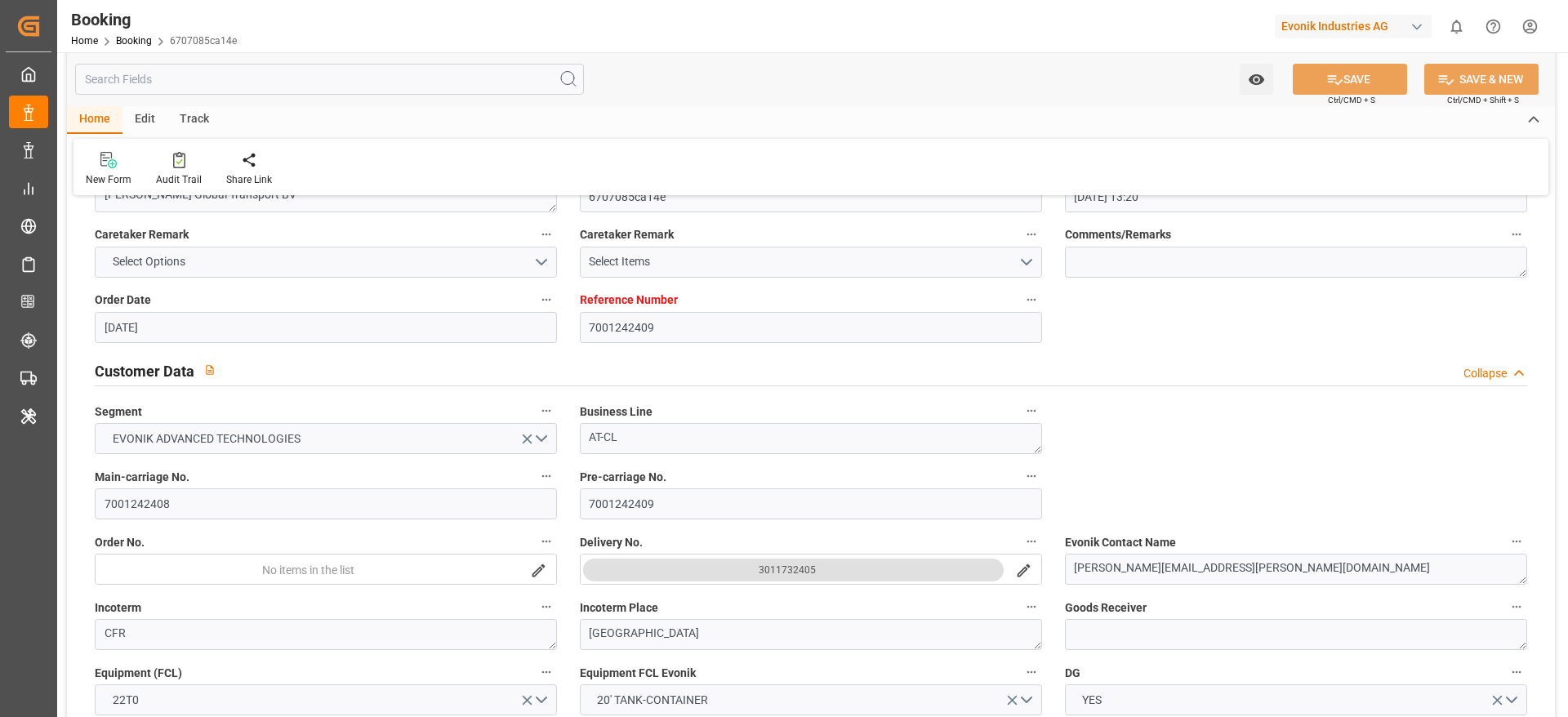
type input "[DATE] 13:20"
type input "[DATE]"
type input "[DATE] 00:00"
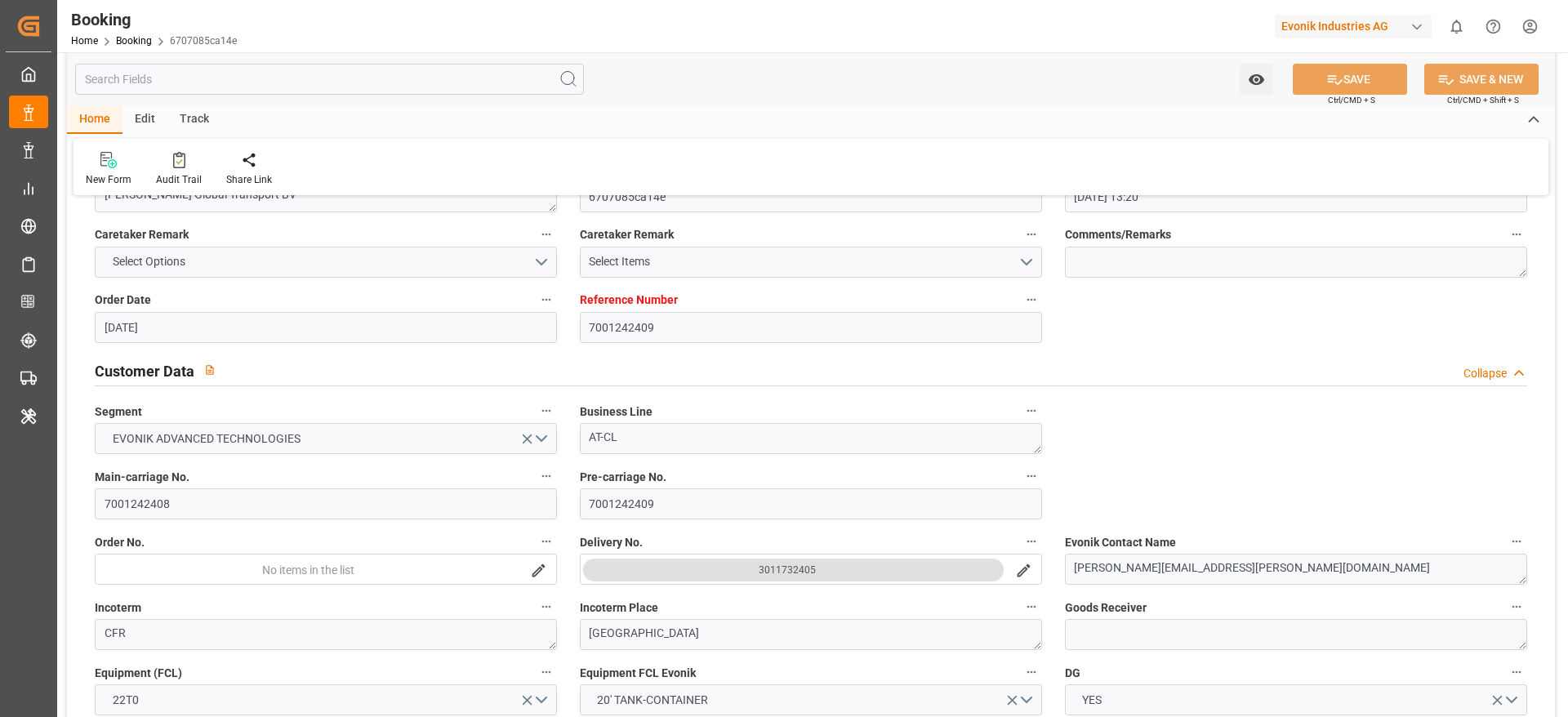
type input "[DATE] 00:00"
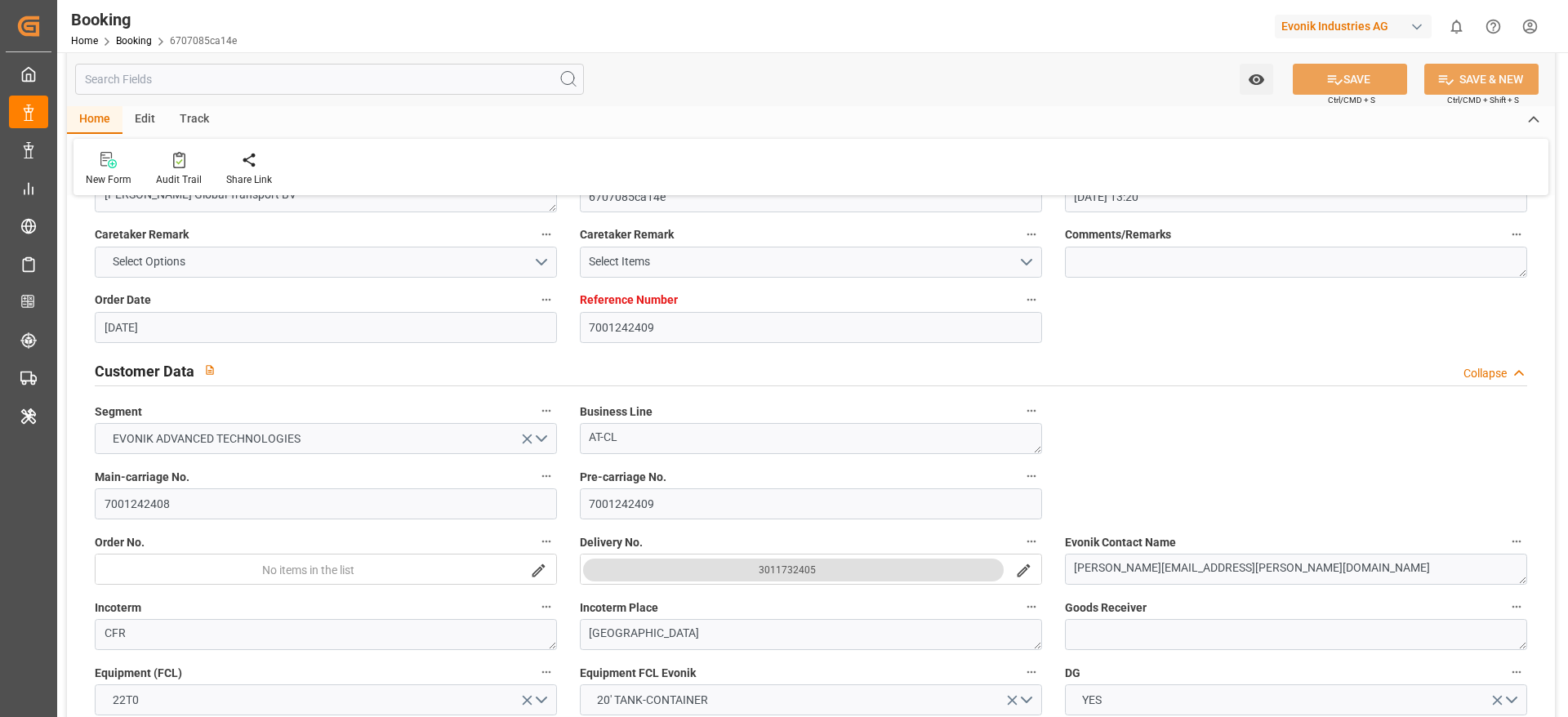
type input "[DATE] 00:00"
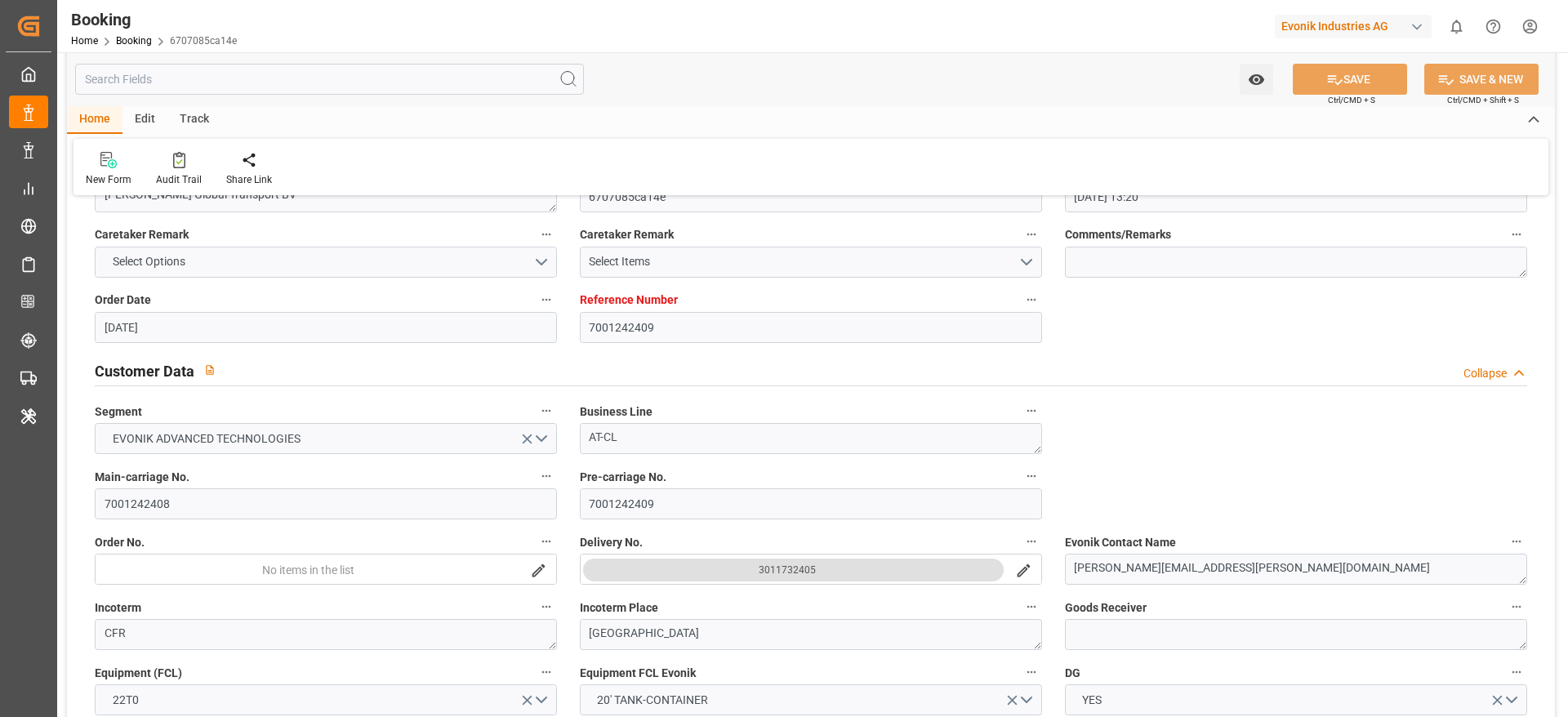
type input "[DATE] 00:00"
type input "[DATE]"
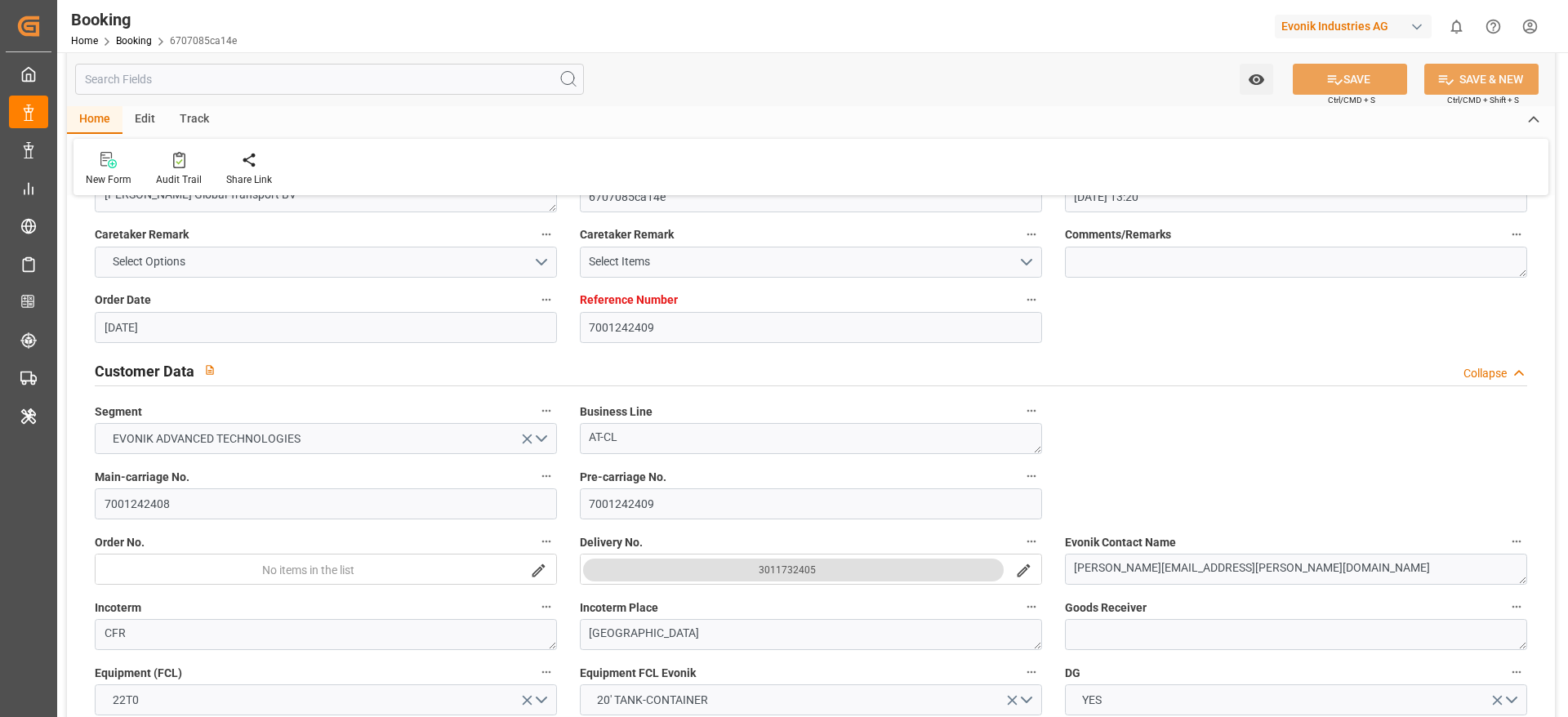
type input "[DATE] 11:20"
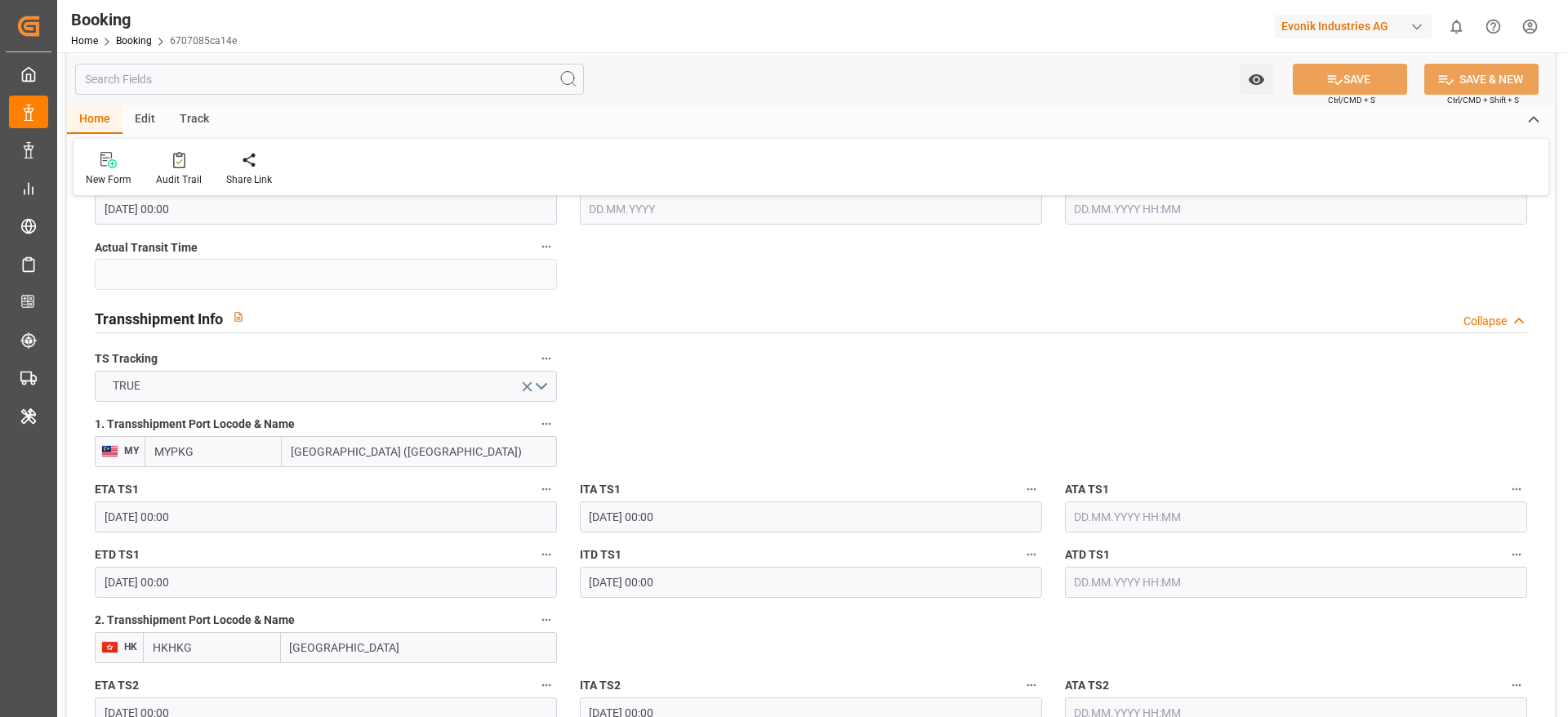
scroll to position [1648, 0]
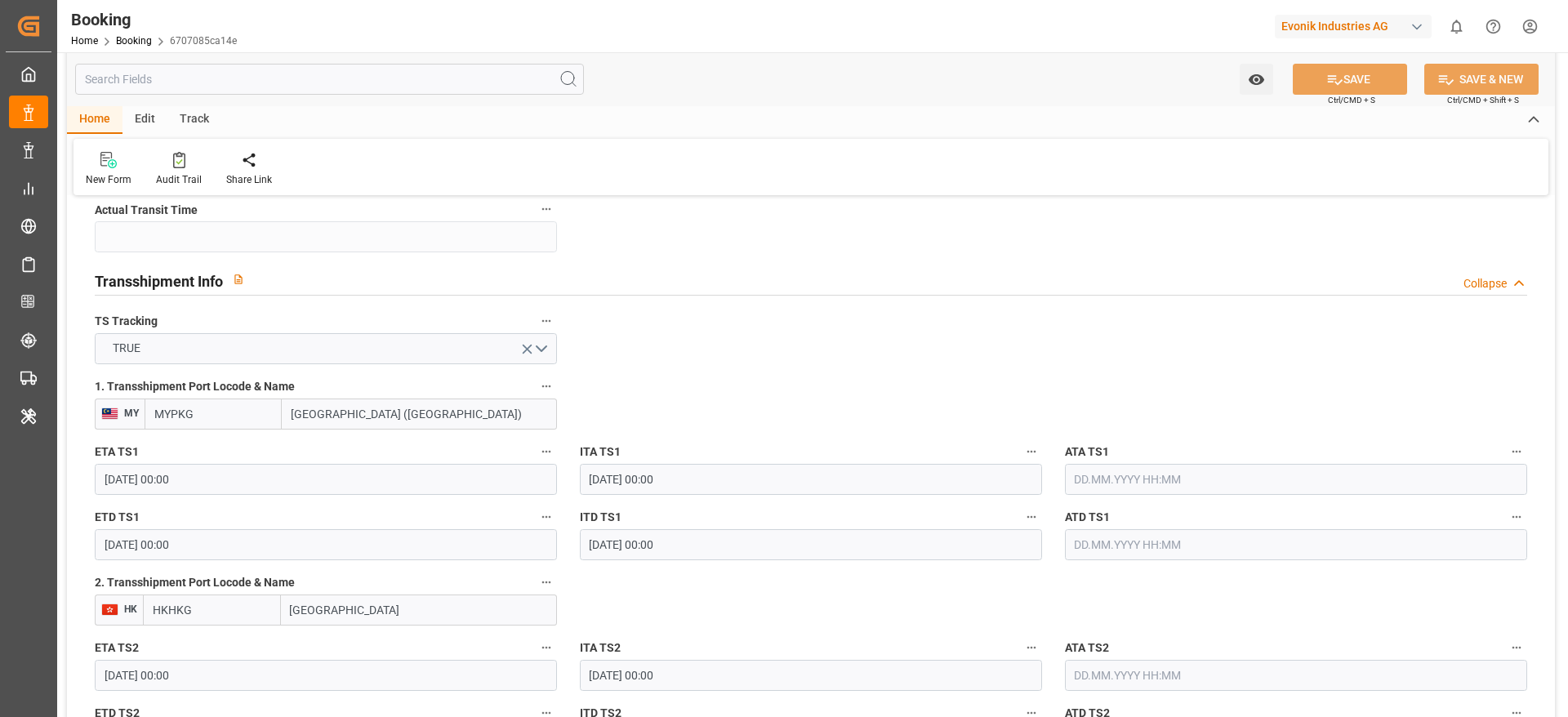
click at [252, 402] on input "MYPKG" at bounding box center [213, 414] width 138 height 31
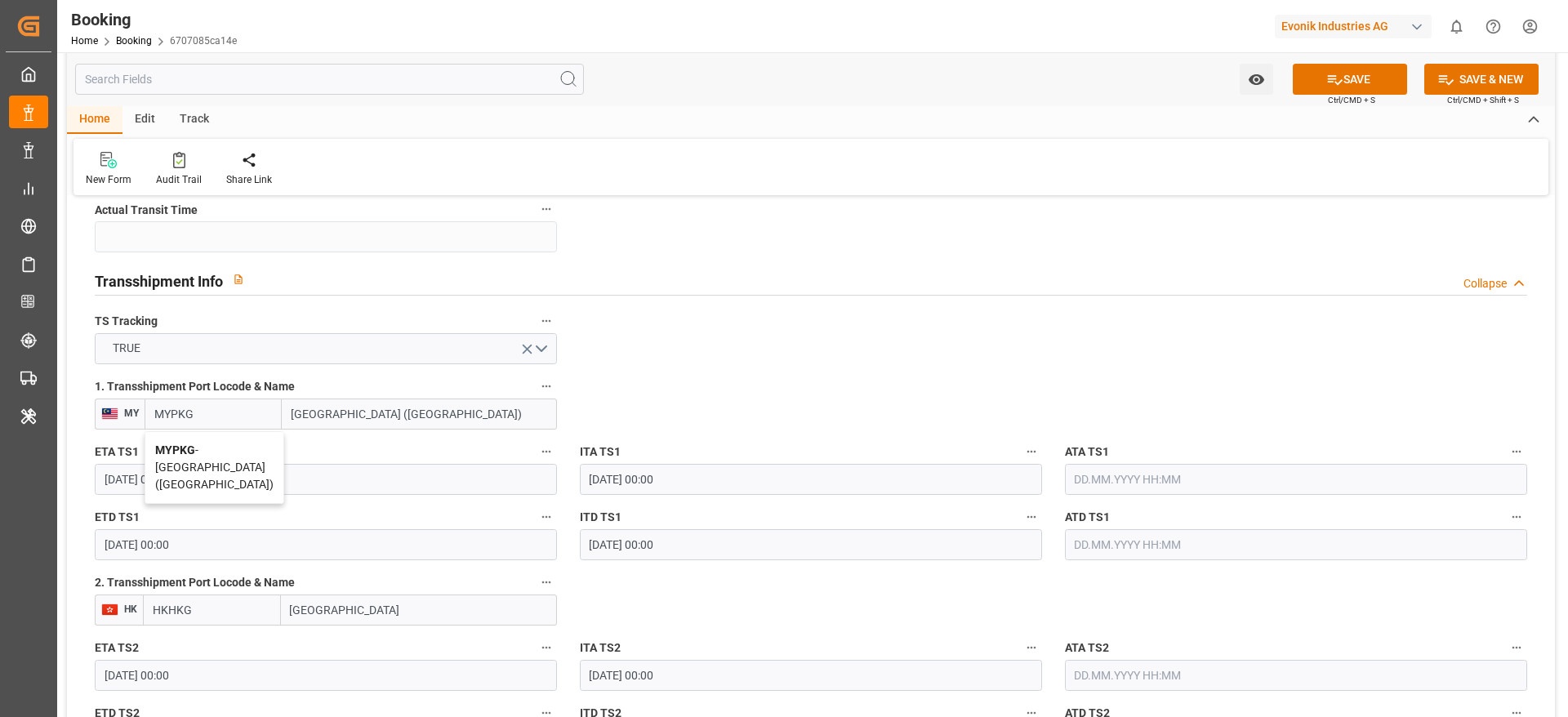
click at [216, 445] on span "MYPKG - [GEOGRAPHIC_DATA] ([GEOGRAPHIC_DATA])" at bounding box center [214, 467] width 119 height 47
type input "MYPKG"
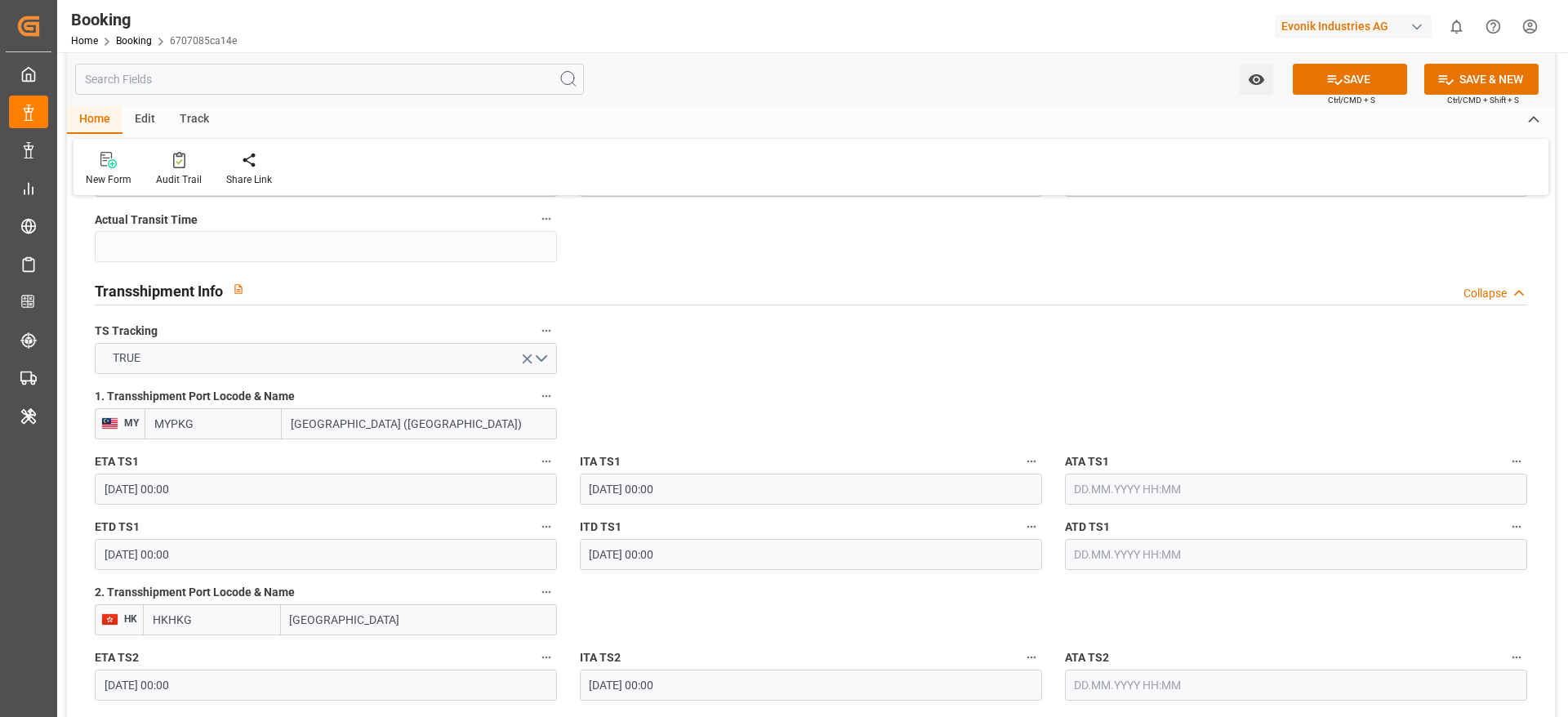
scroll to position [1770, 0]
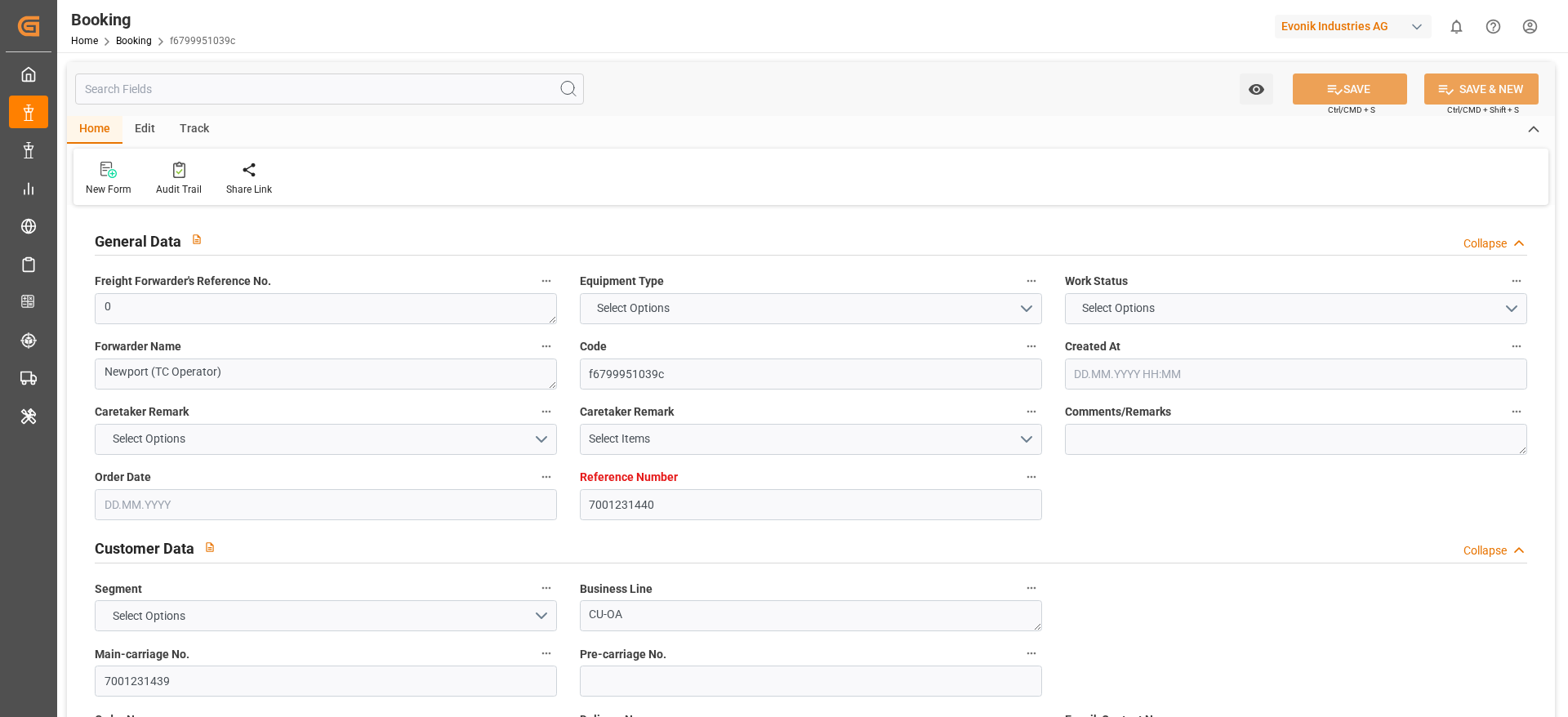
type input "7001231440"
type input "9922598"
type input "OOCL"
type input "Orient Overseas Container Line Ltd"
type input "NLRTM"
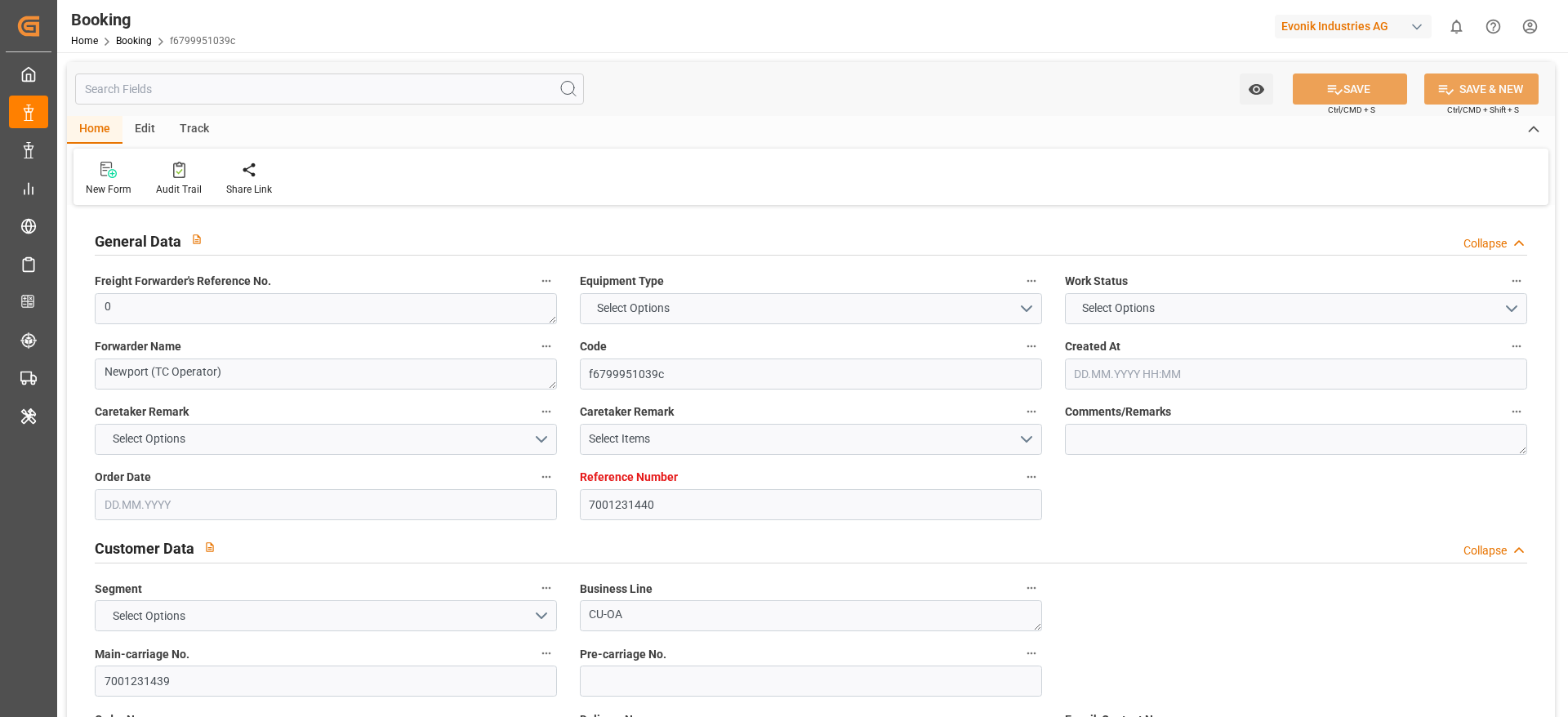
type input "KRPUS"
type input "CNSGH"
type input "0"
type input "24.07.2025 10:13"
type input "24.07.2025"
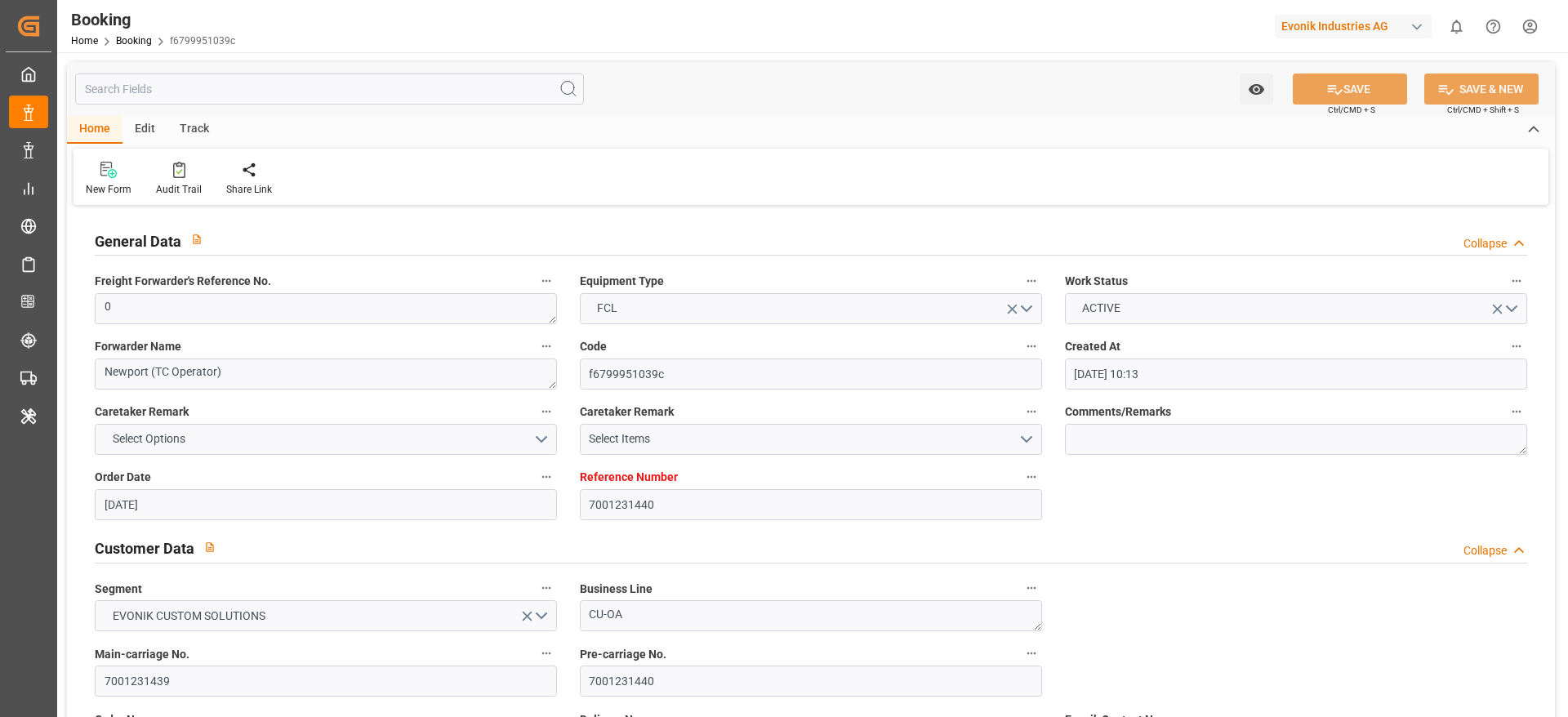
type input "15.10.2025"
type input "[DATE]"
type input "25.08.2025 00:00"
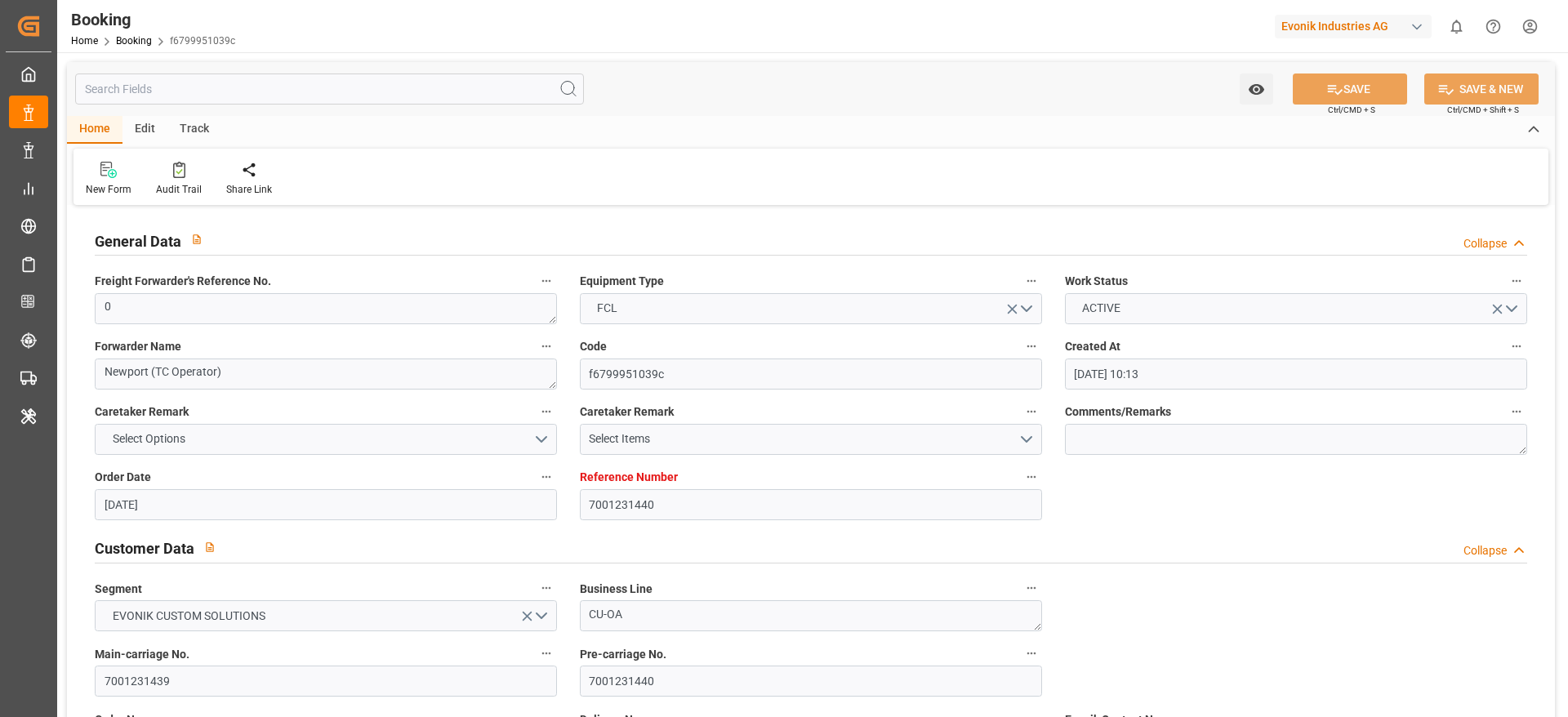
type input "13.08.2025 00:00"
type input "22.10.2025 00:00"
type input "07.10.2025 00:00"
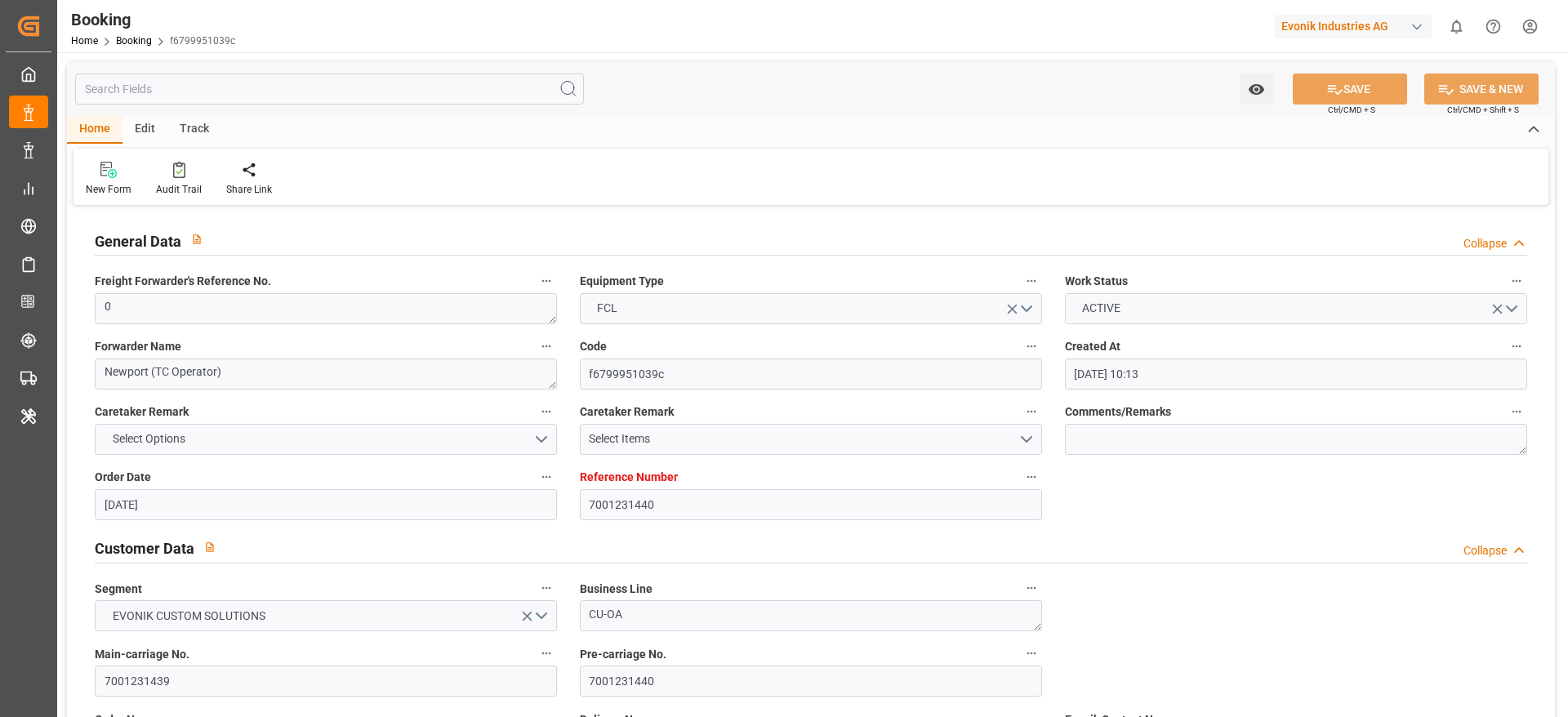
type input "21.10.2025 00:00"
type input "11.08.2025"
type input "06.10.2025 11:10"
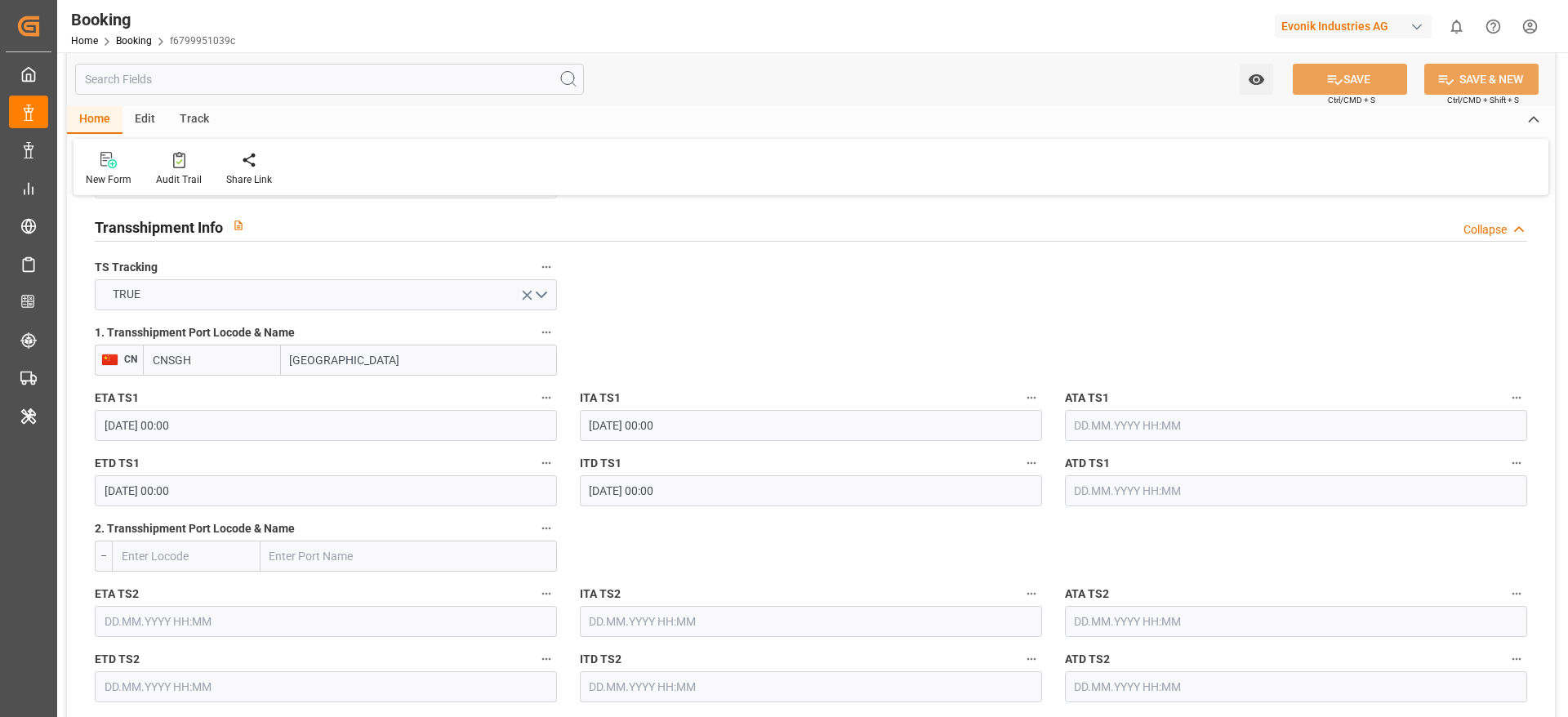
scroll to position [1648, 0]
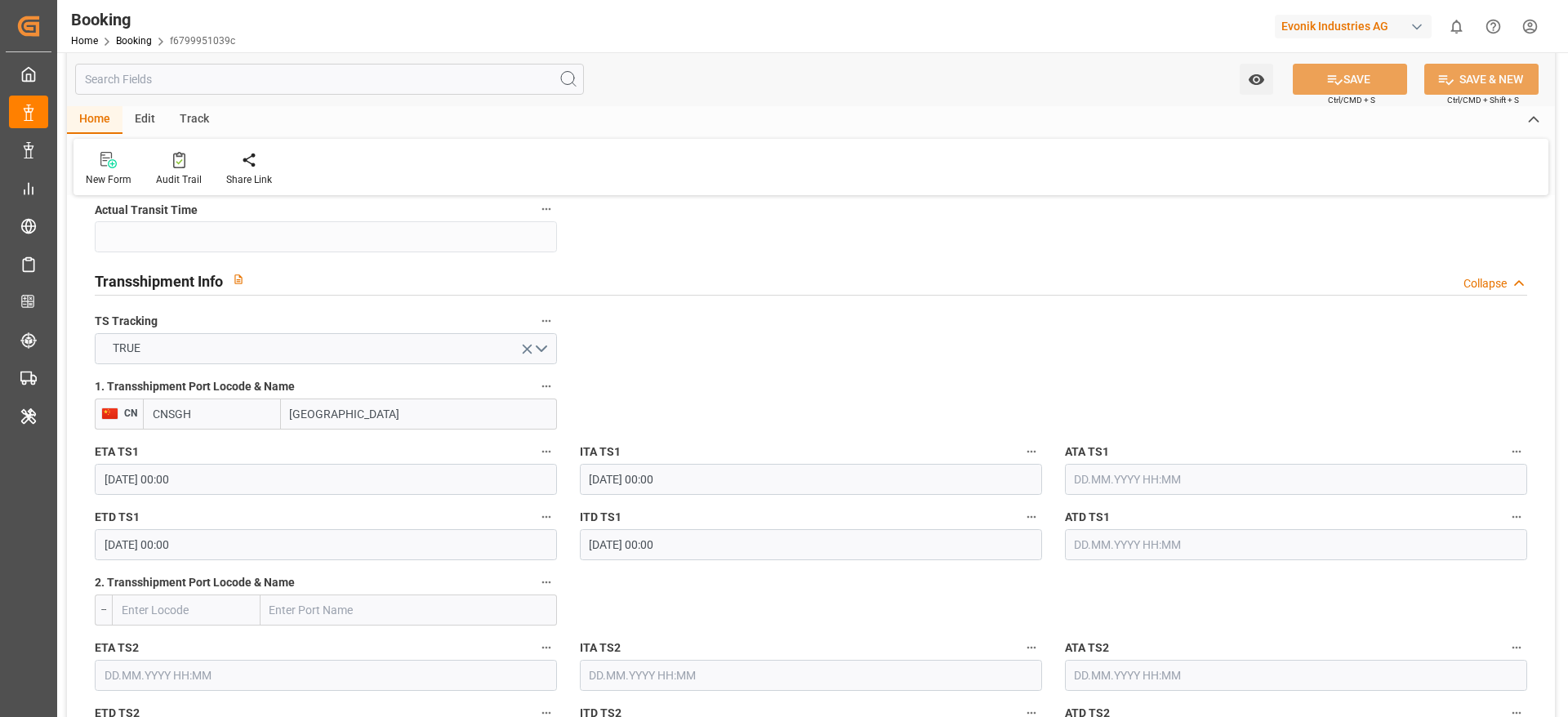
click at [1135, 468] on input "text" at bounding box center [1295, 479] width 462 height 31
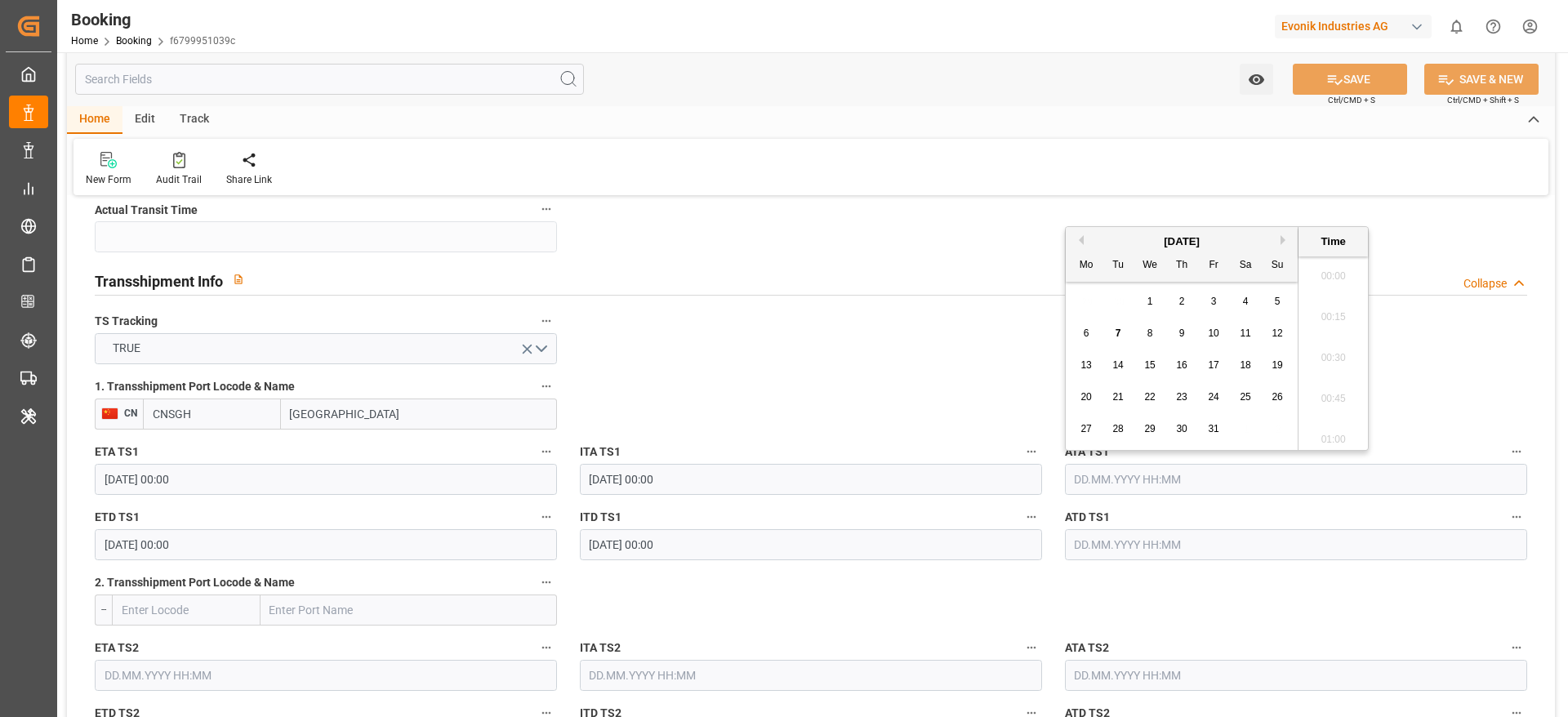
scroll to position [2660, 0]
click at [1118, 336] on span "7" at bounding box center [1119, 332] width 6 height 11
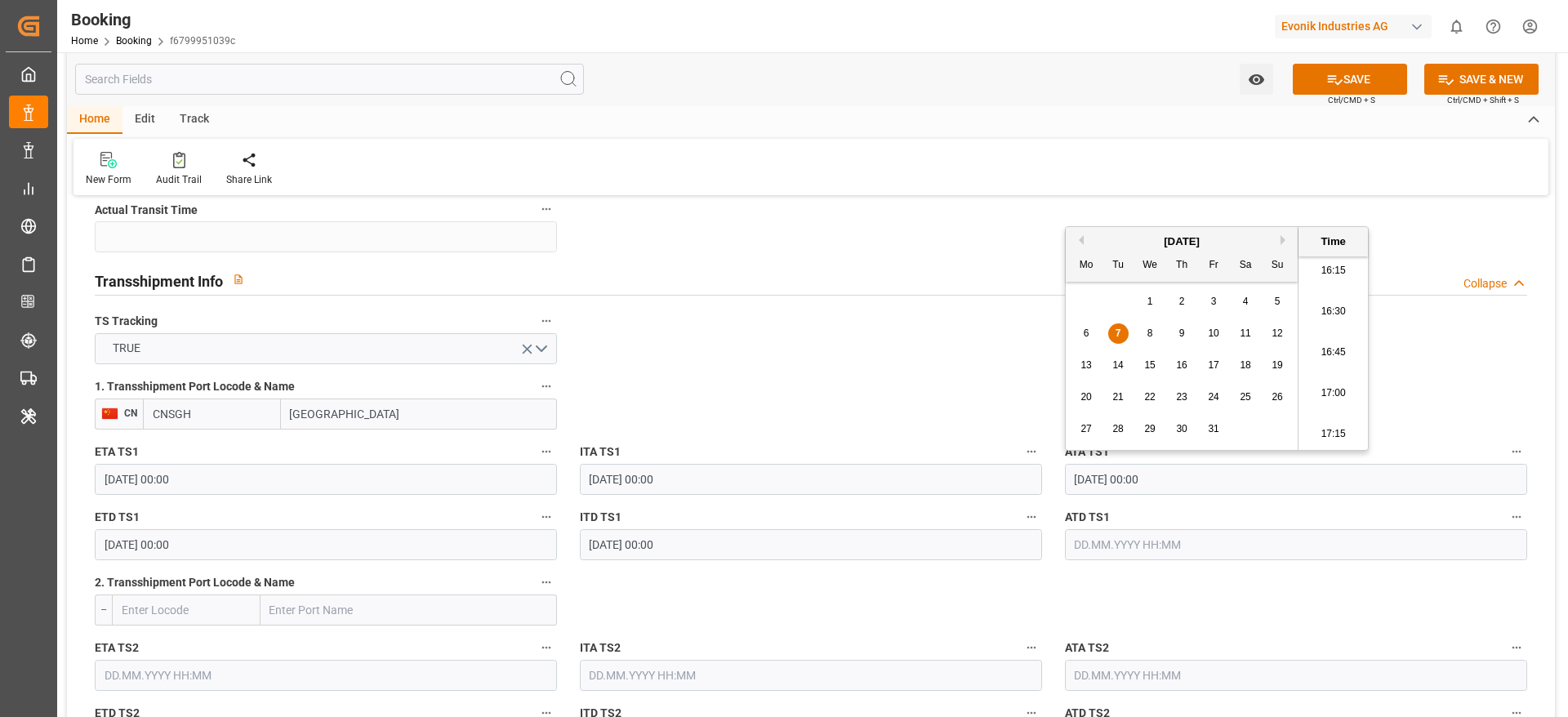
type input "07.10.2025 00:00"
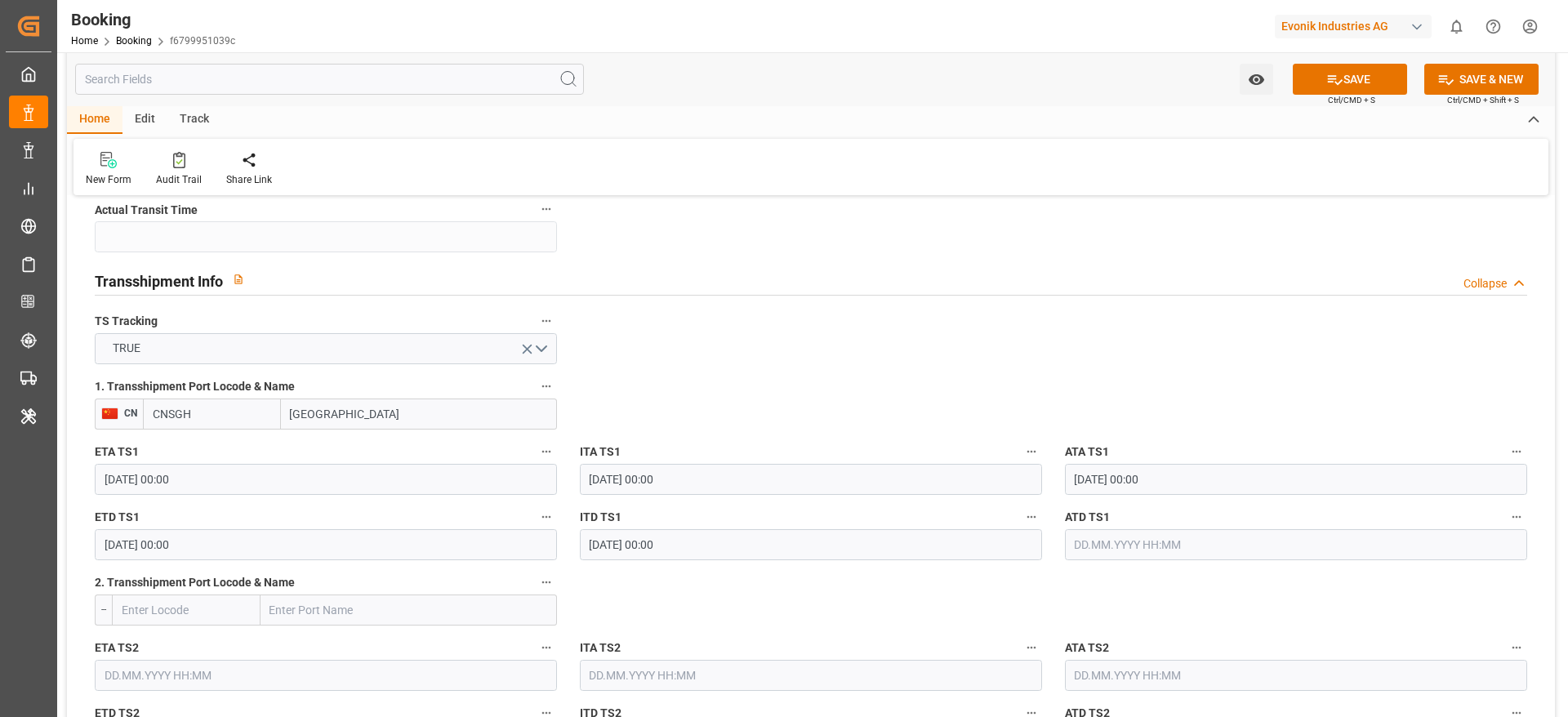
click at [180, 530] on input "21.10.2025 00:00" at bounding box center [326, 544] width 462 height 31
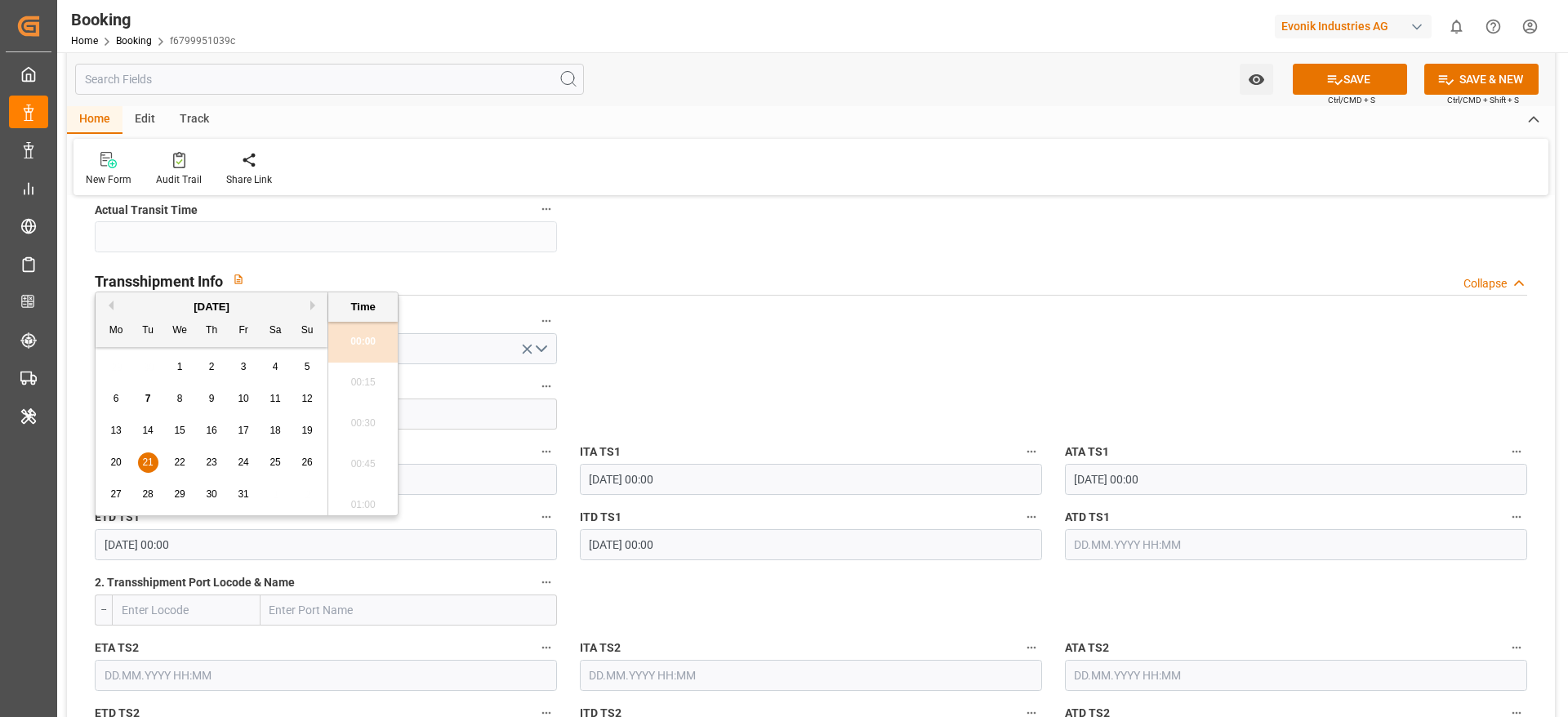
click at [178, 433] on span "15" at bounding box center [179, 430] width 10 height 11
type input "15.10.2025 00:00"
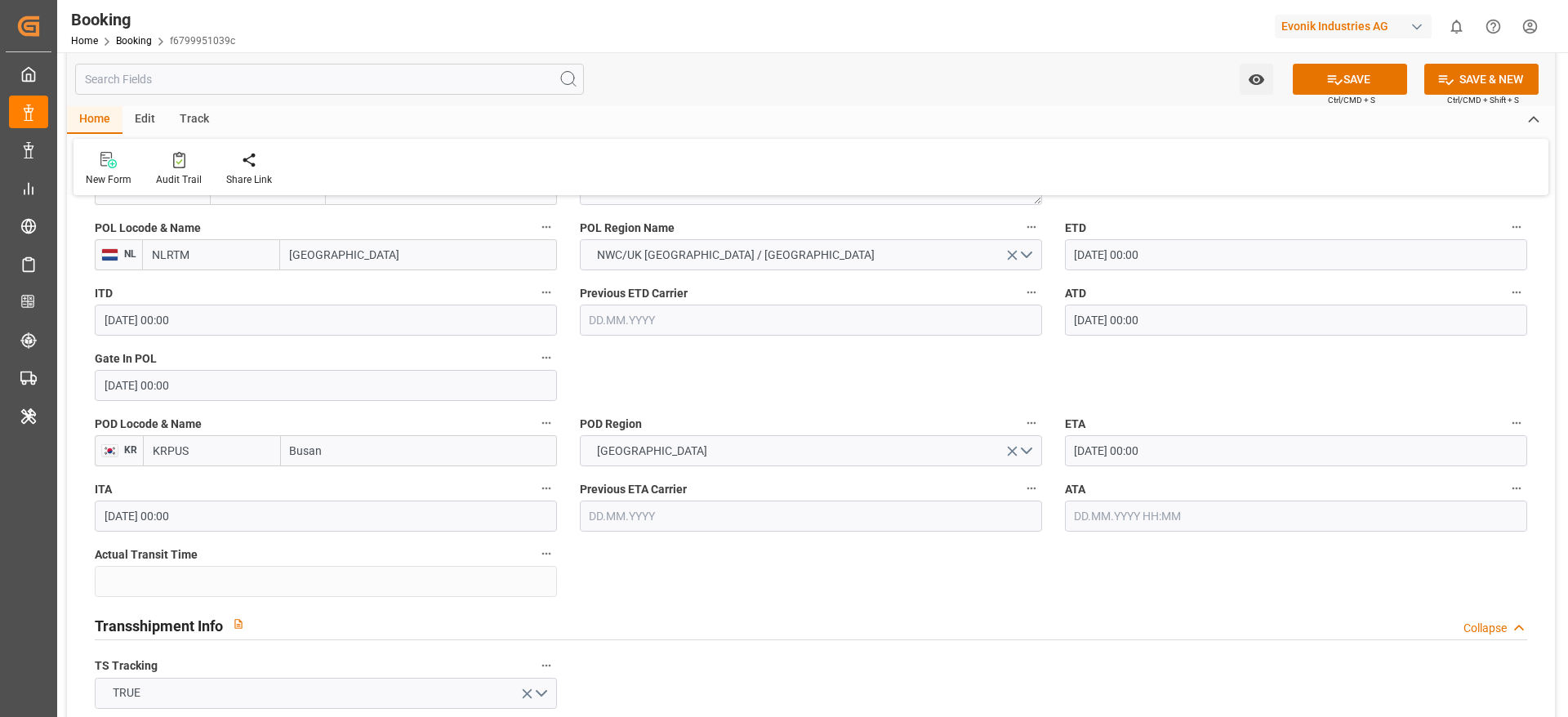
scroll to position [1280, 0]
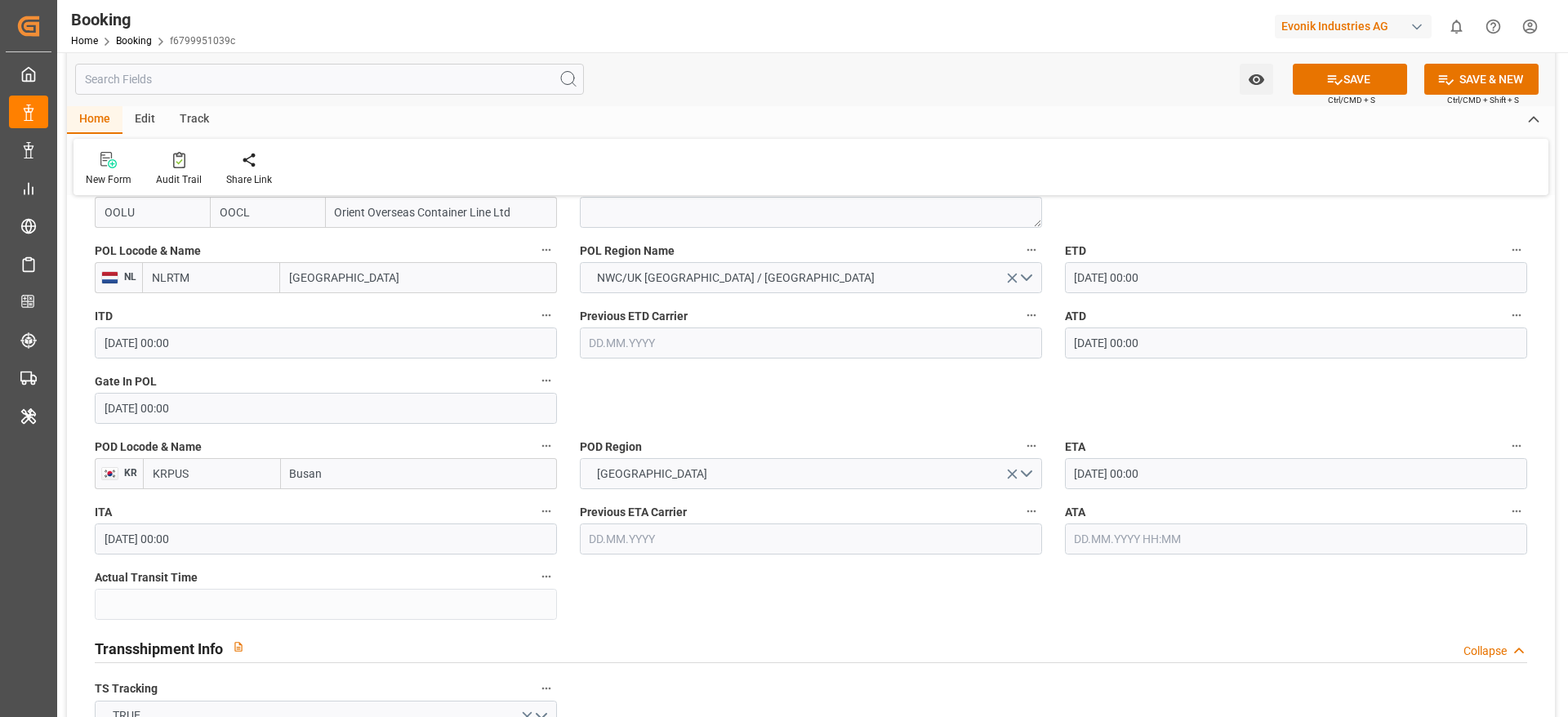
click at [1186, 449] on label "ETA" at bounding box center [1295, 446] width 462 height 23
click at [1506, 449] on button "ETA" at bounding box center [1516, 445] width 21 height 21
click at [1128, 475] on div at bounding box center [784, 358] width 1568 height 717
click at [1142, 467] on body "Created by potrace 1.15, written by Peter Selinger 2001-2017 Created by potrace…" at bounding box center [784, 358] width 1568 height 717
click at [1134, 467] on input "22.10.2025 00:00" at bounding box center [1295, 473] width 462 height 31
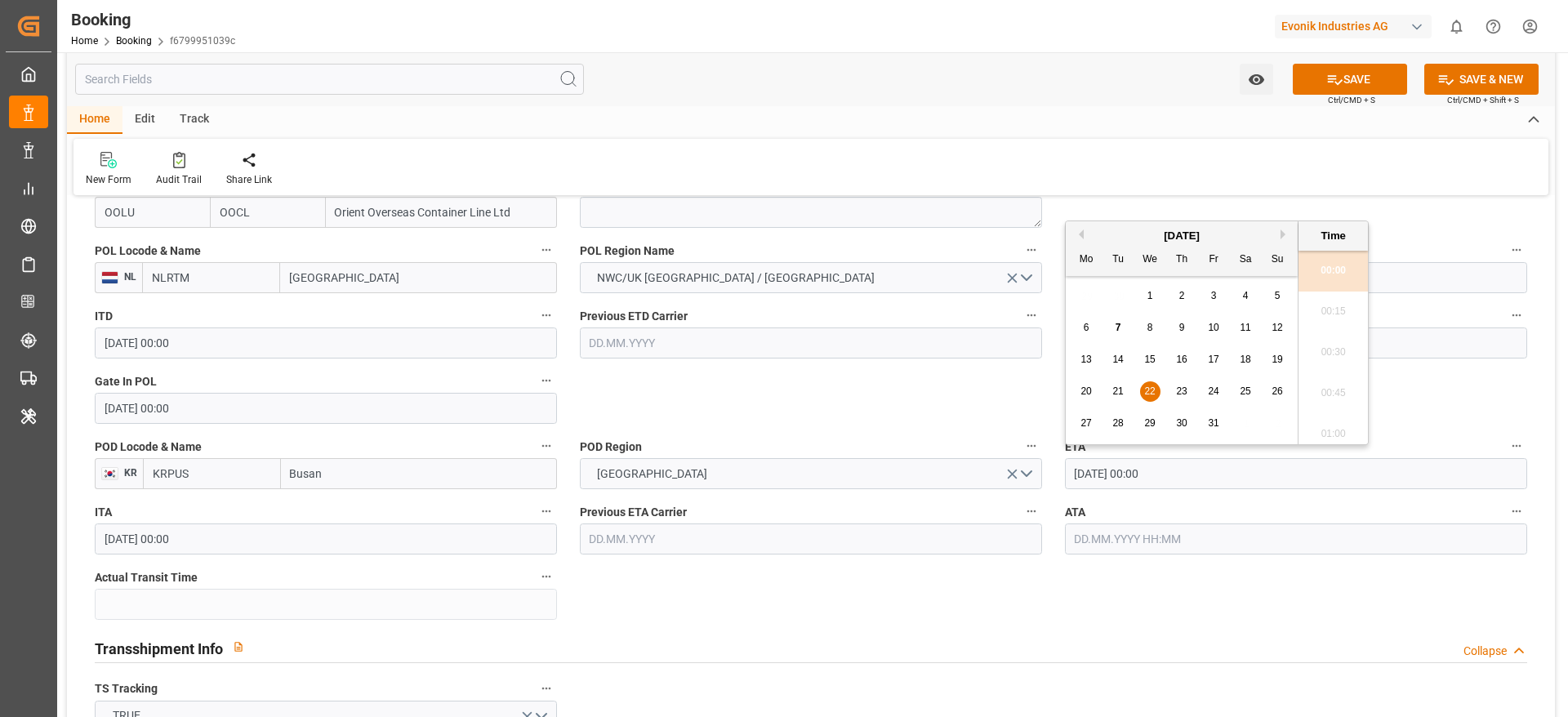
click at [1189, 357] on div "16" at bounding box center [1182, 360] width 21 height 20
type input "16.10.2025 00:00"
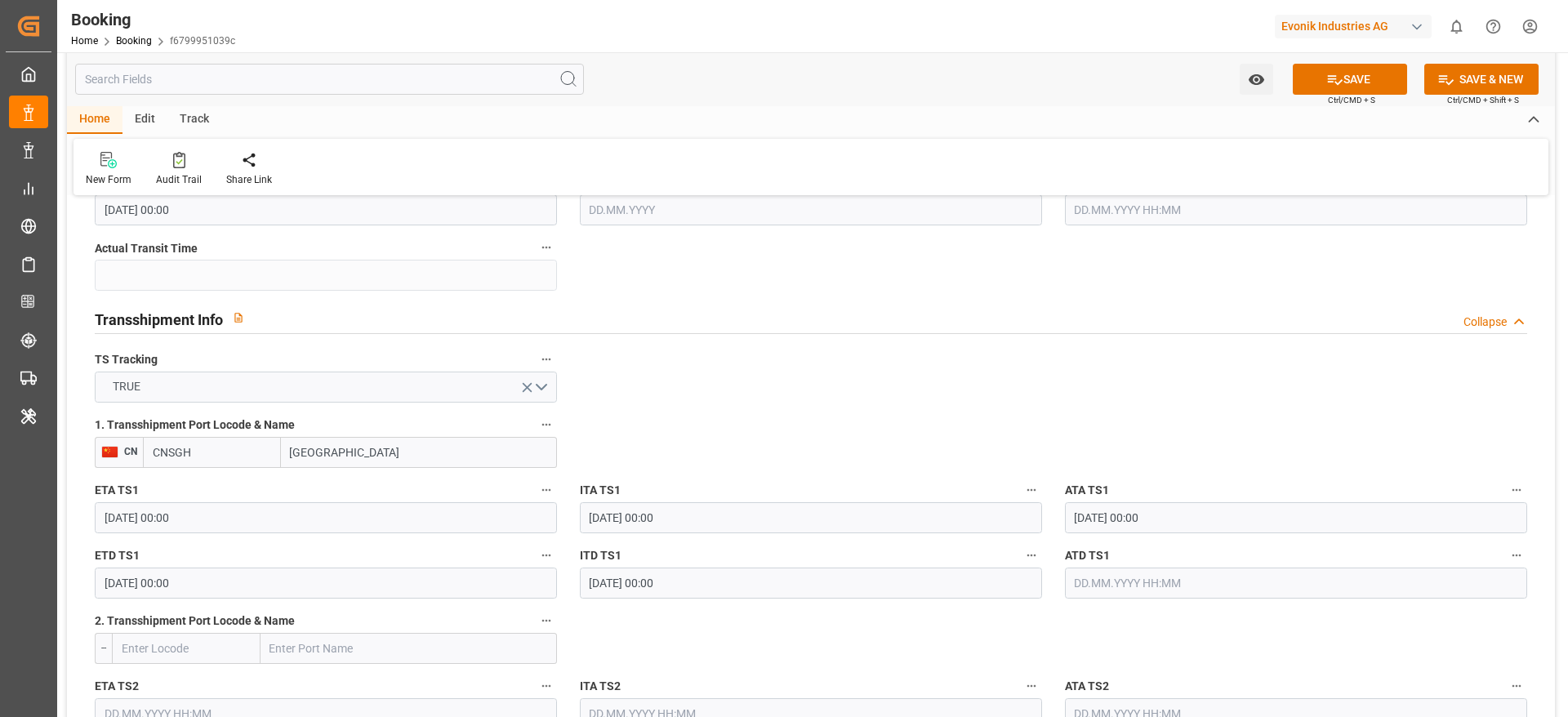
scroll to position [1648, 0]
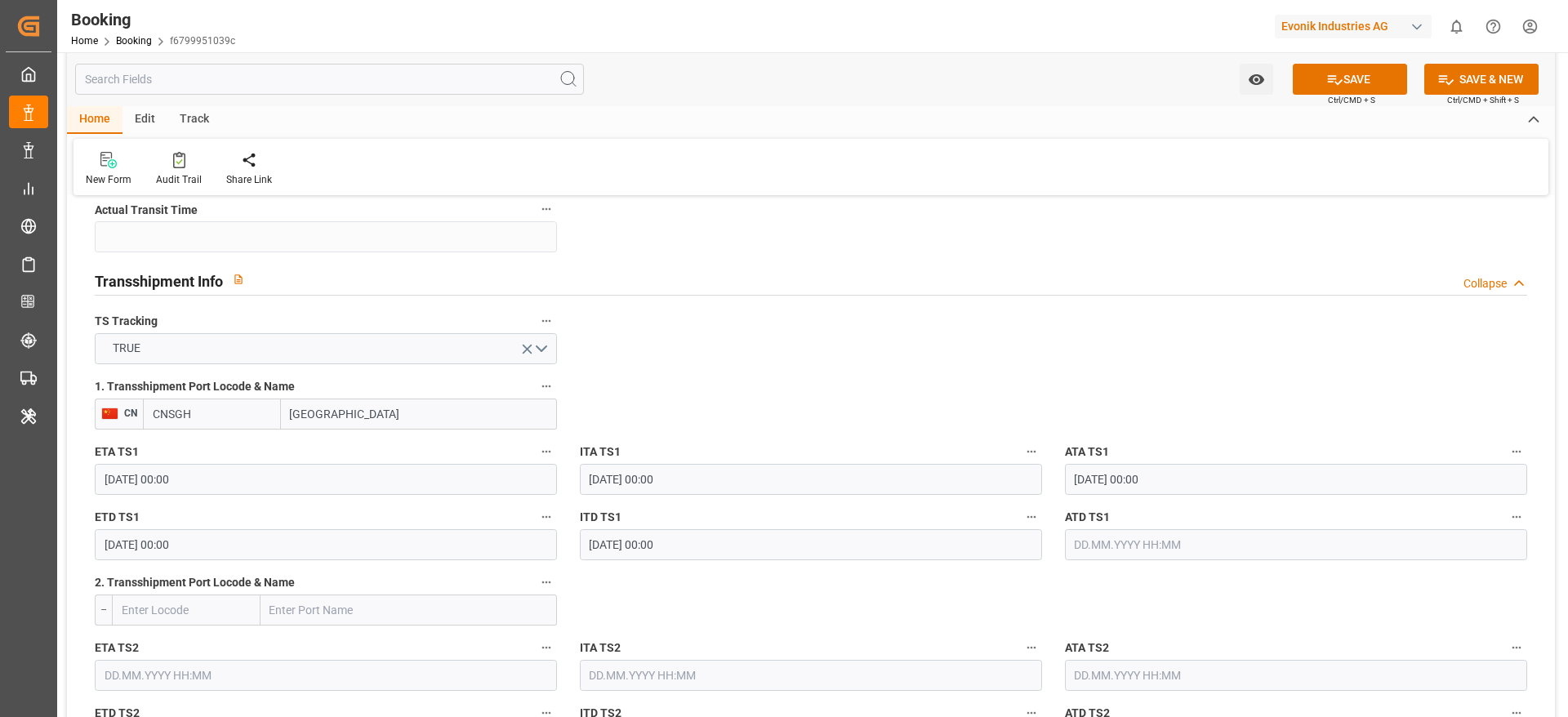
click at [255, 396] on label "1. Transshipment Port Locode & Name" at bounding box center [326, 387] width 462 height 23
click at [536, 396] on button "1. Transshipment Port Locode & Name" at bounding box center [546, 386] width 21 height 21
click at [226, 412] on div at bounding box center [784, 358] width 1568 height 717
click at [367, 411] on input "Shanghai" at bounding box center [419, 414] width 276 height 31
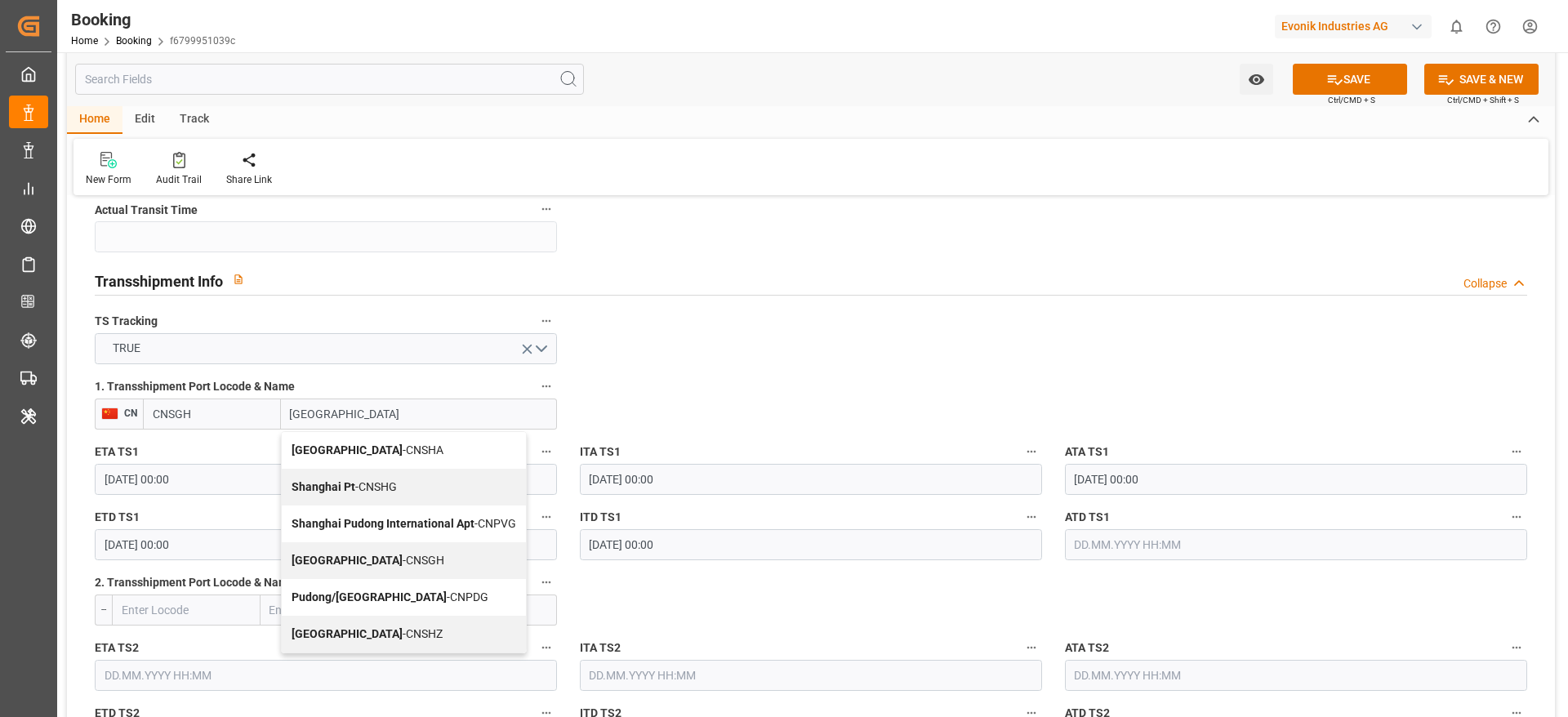
click at [361, 563] on span "Shanghai - CNSGH" at bounding box center [367, 560] width 153 height 13
type input "Shanghai"
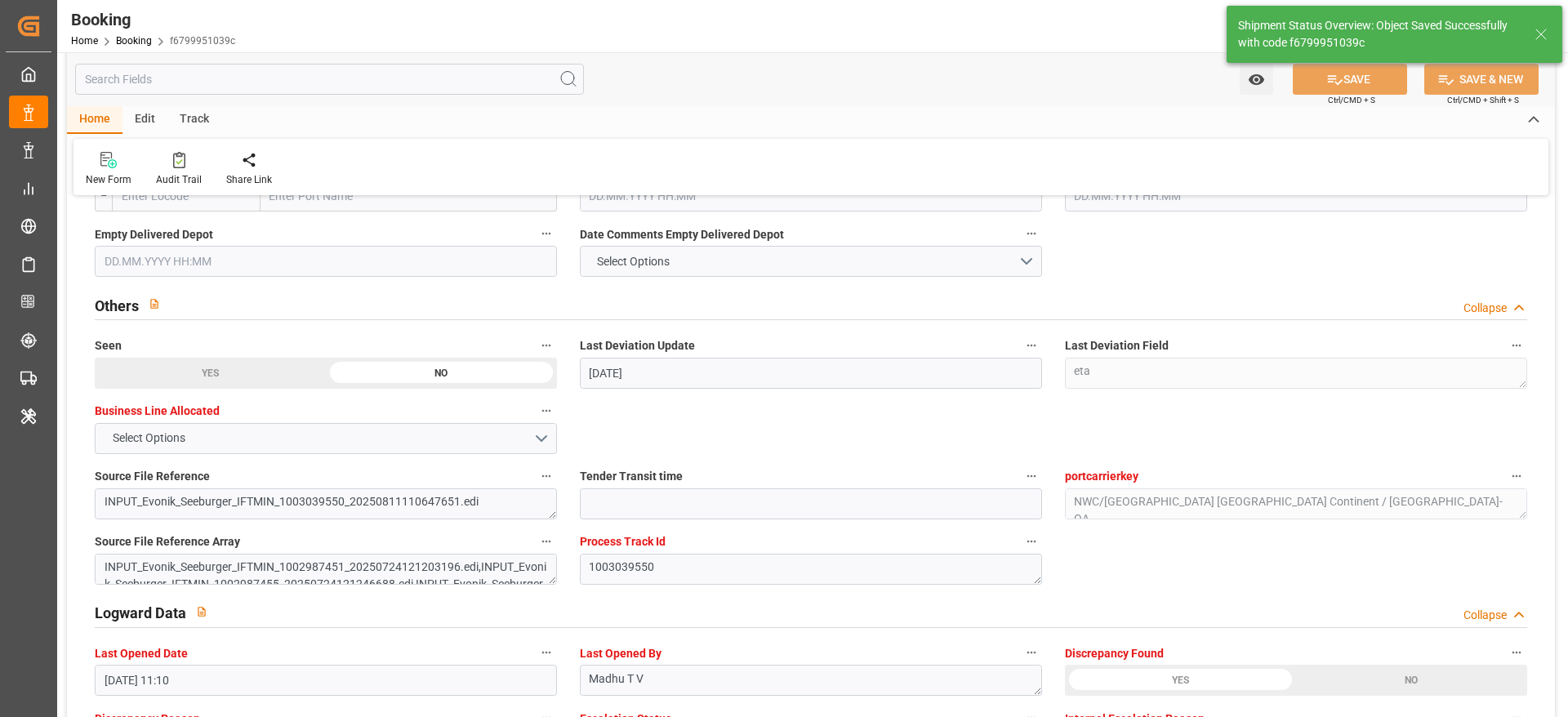
type textarea "[PERSON_NAME]"
type input "07.10.2025 11:25"
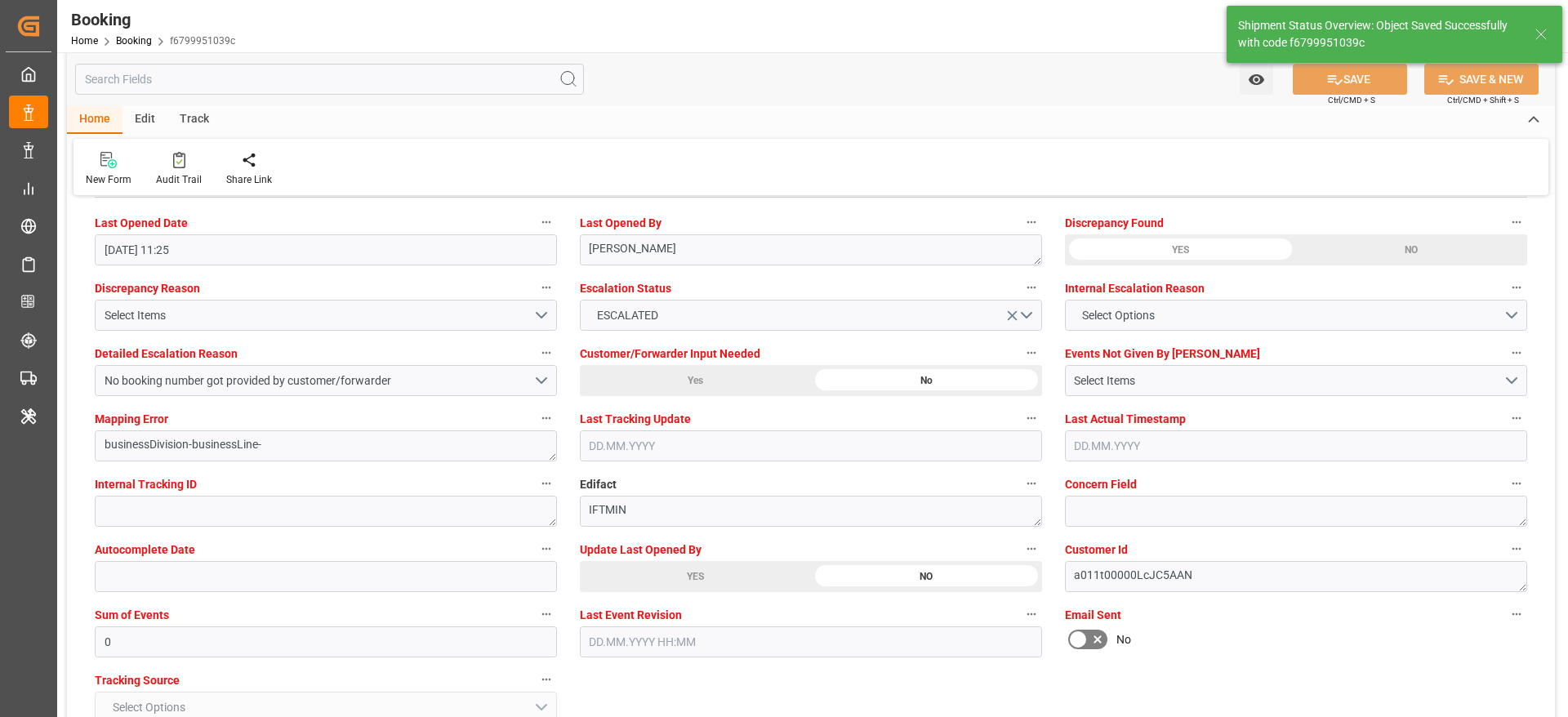
scroll to position [3118, 0]
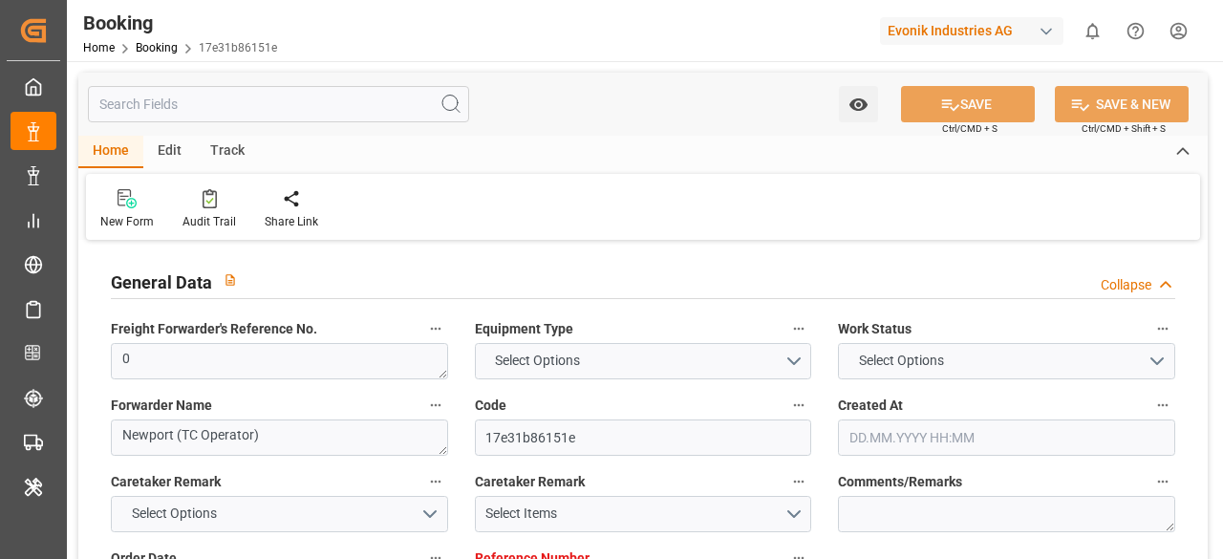
type input "7001258918"
type input "9619945"
type input "Maersk"
type input "Maersk Line AS"
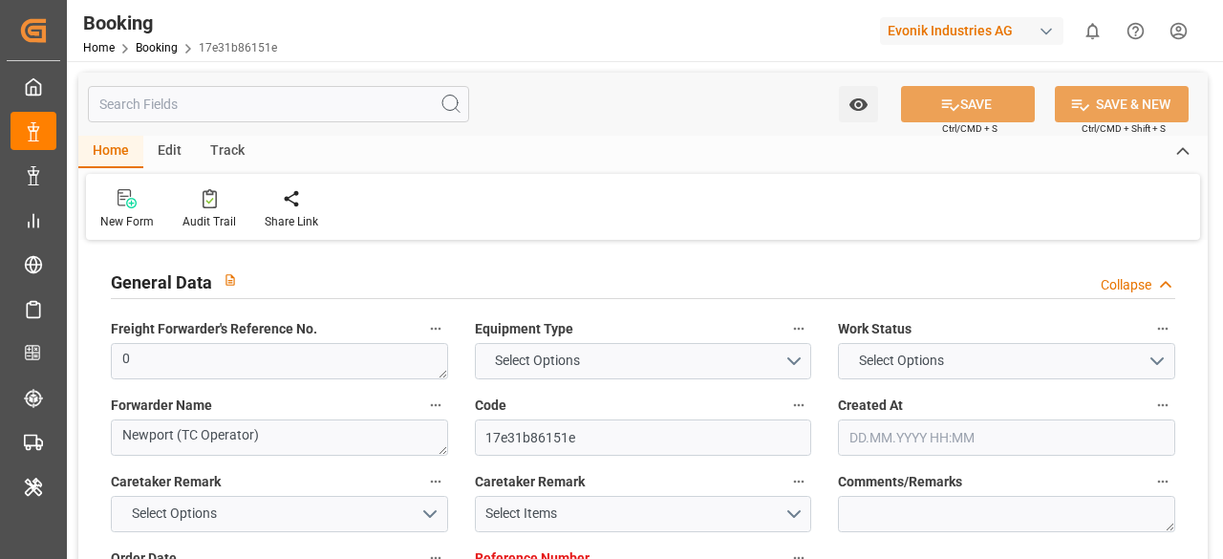
type input "NLRTM"
type input "IDJKT"
type input "MYTPP"
type input "0"
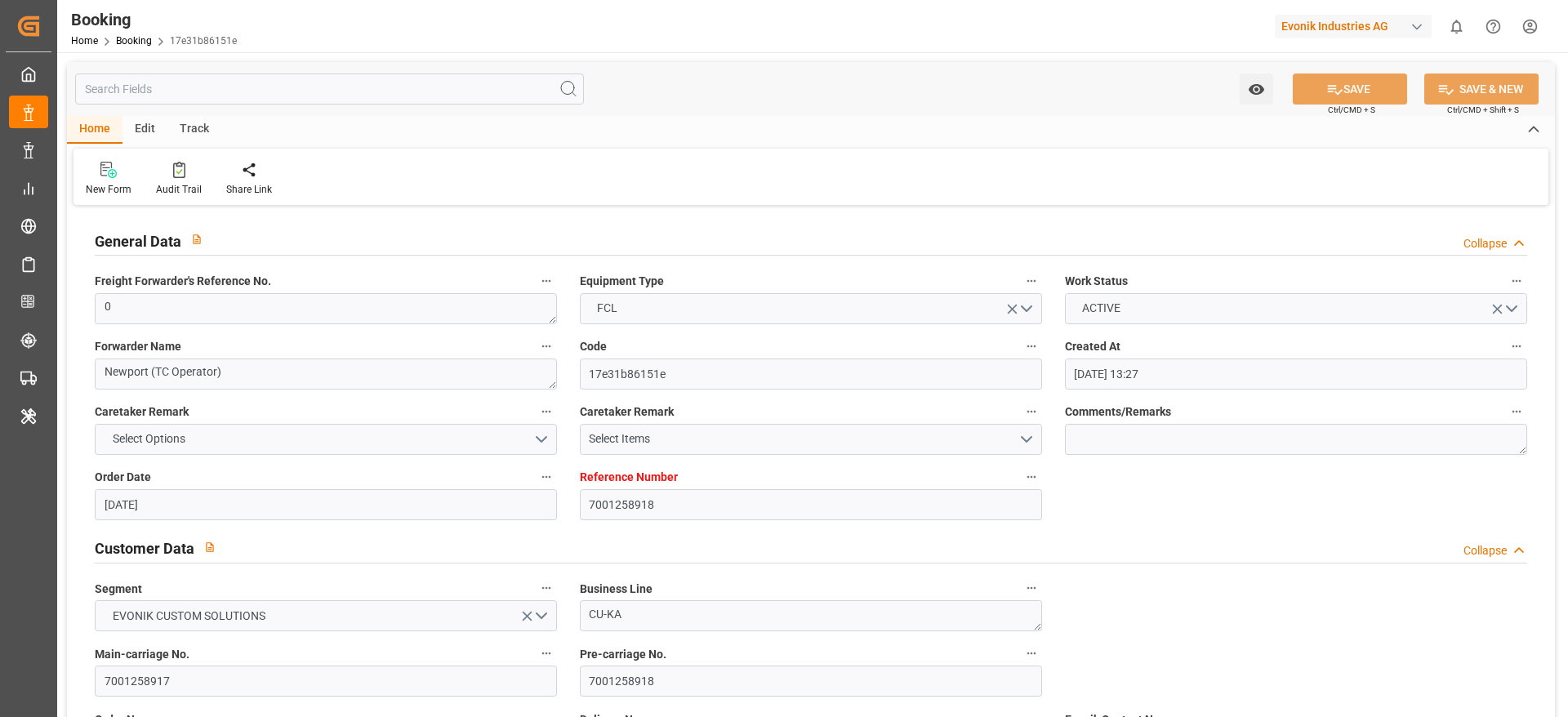
type input "[DATE] 13:27"
type input "[DATE]"
type input "16.10.2025"
type input "29.08.2025"
type input "29.08.2025 00:00"
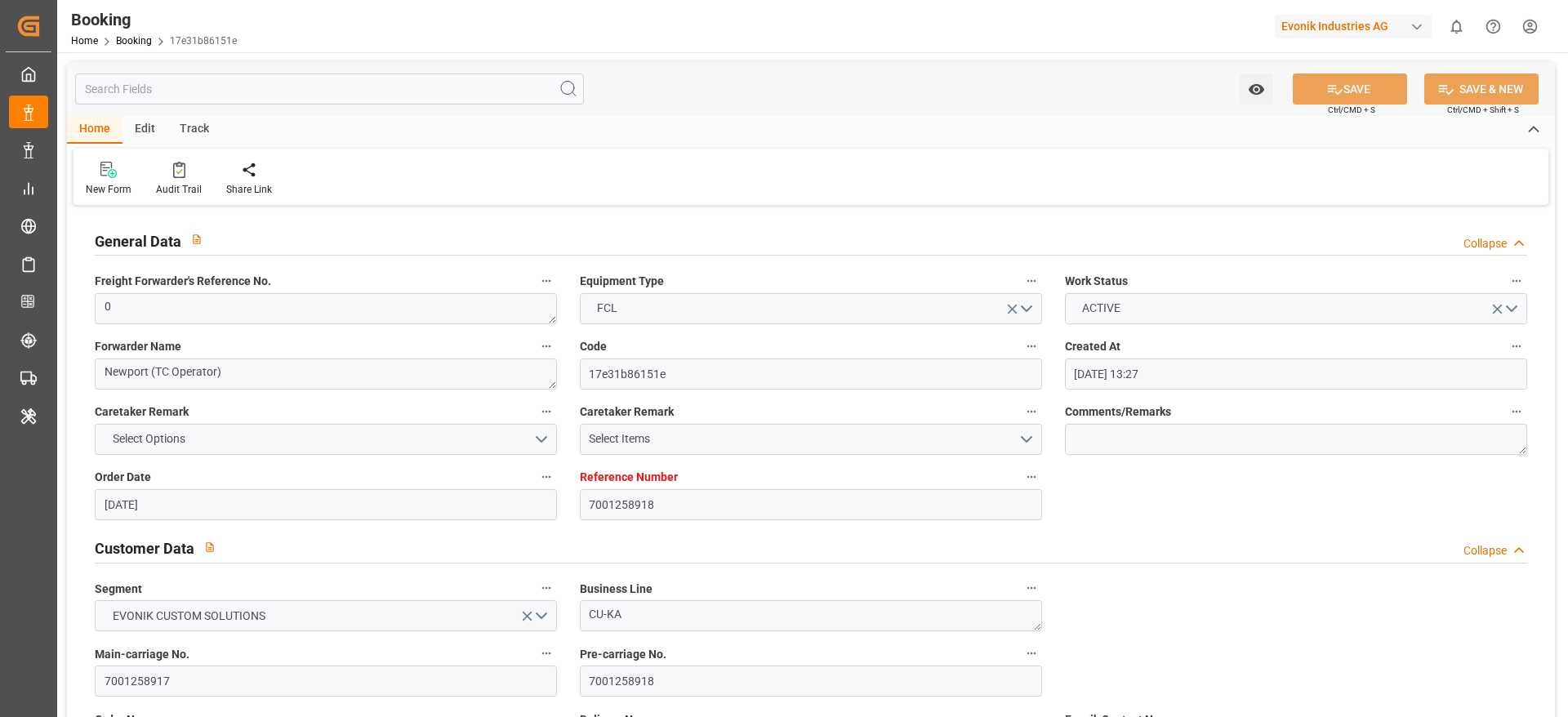
type input "29.08.2025 00:00"
type input "01.09.2025 00:00"
type input "02.09.2025 00:00"
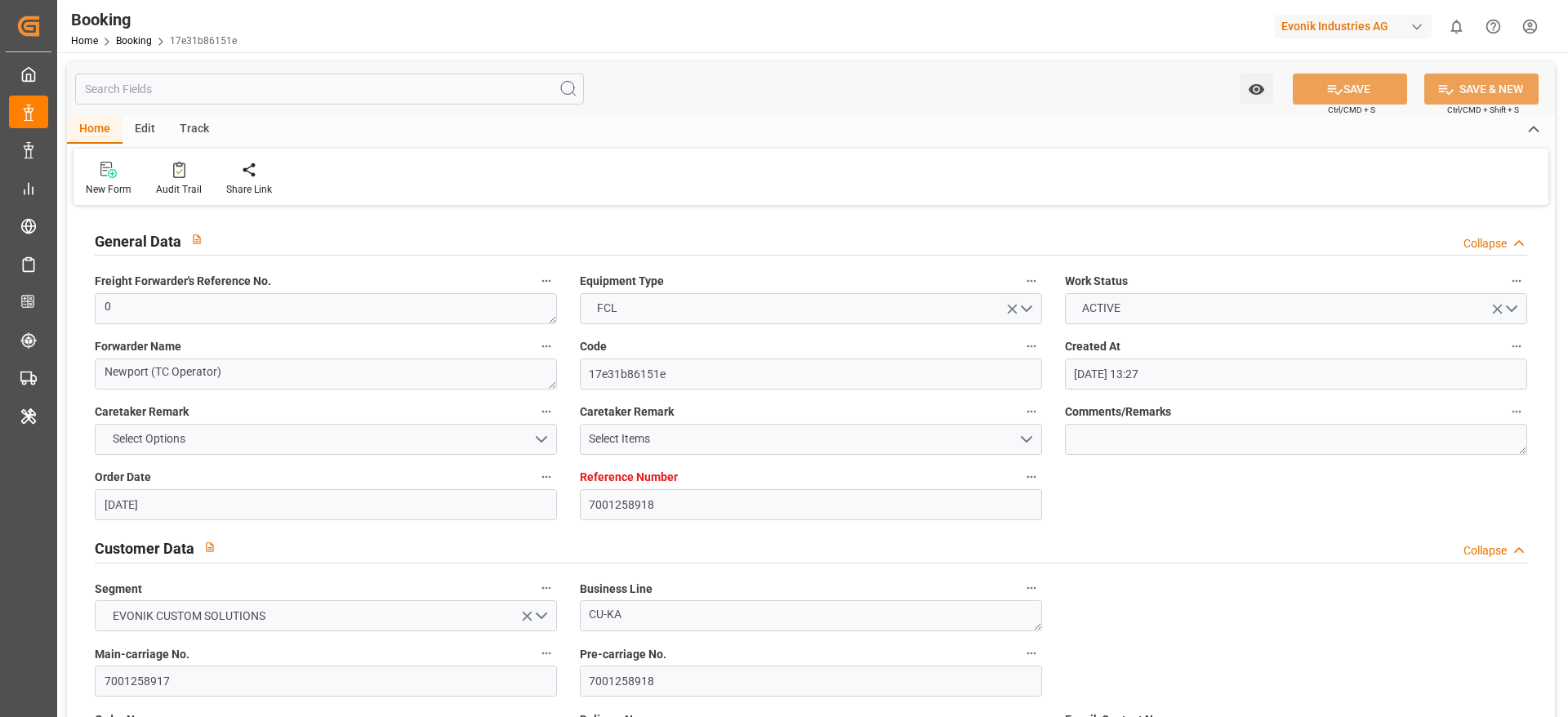
type input "29.08.2025 00:00"
type input "12.10.2025 00:00"
type input "16.10.2025 00:00"
type input "01.10.2025 00:00"
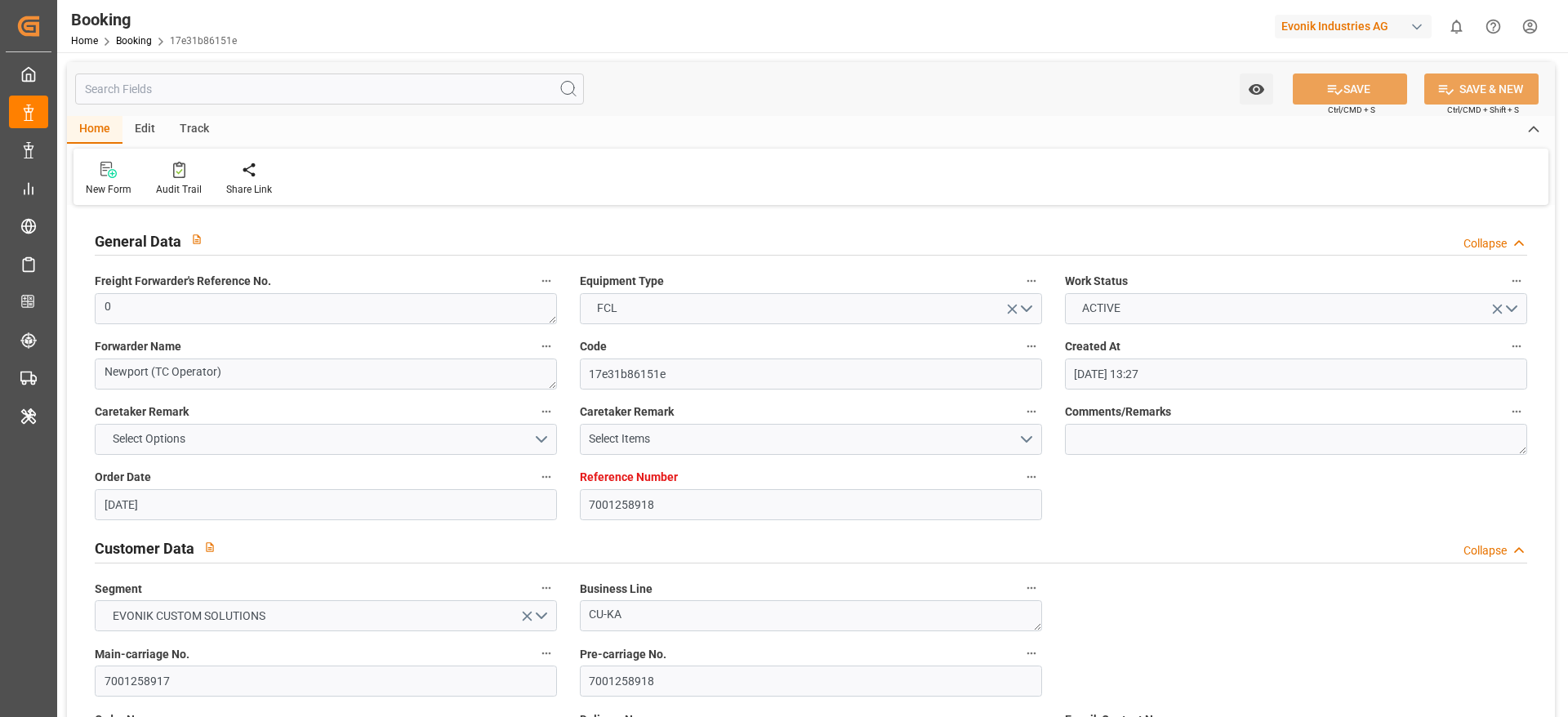
type input "07.10.2025 00:00"
type input "06.10.2025 09:32"
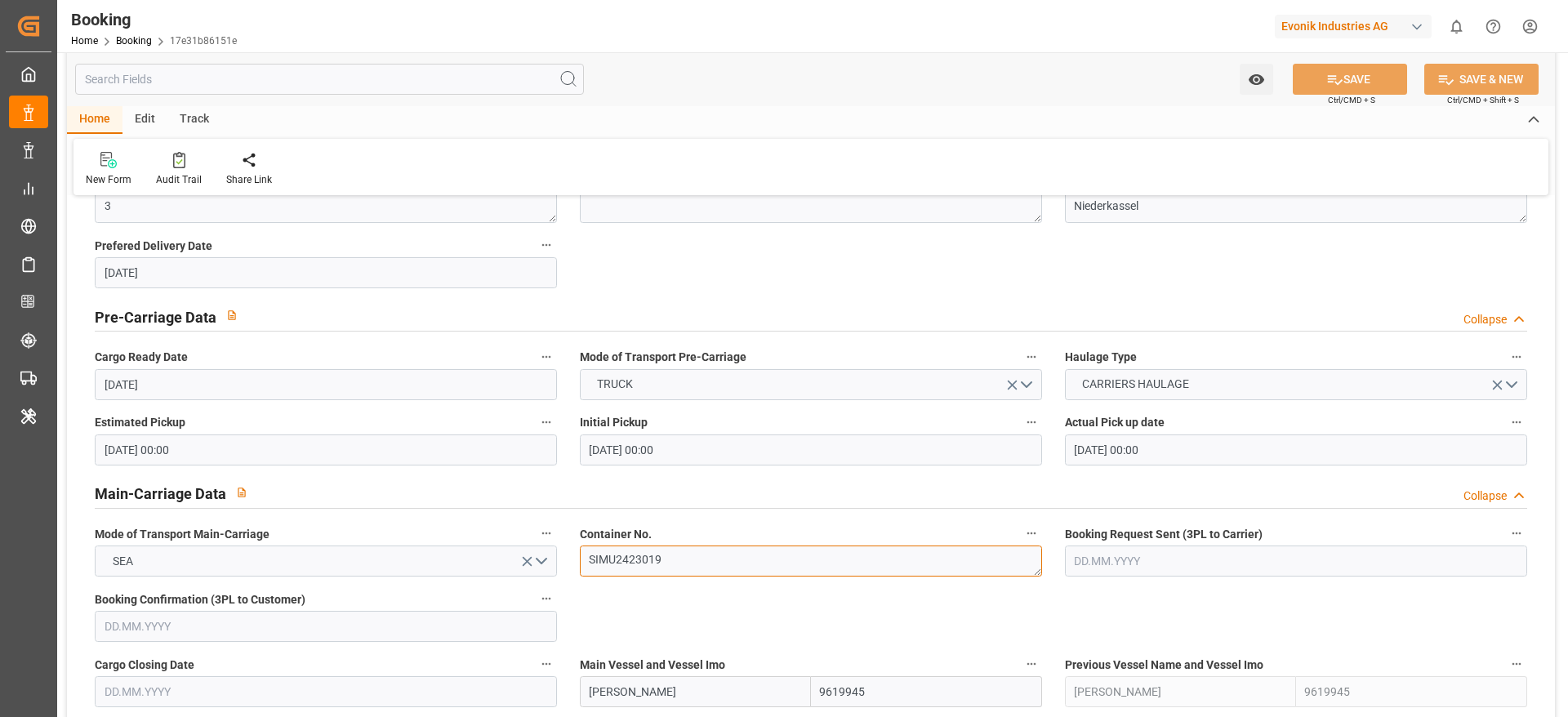
click at [684, 477] on textarea "SIMU2423019" at bounding box center [811, 561] width 462 height 31
click at [673, 477] on textarea "SIMU2423019" at bounding box center [811, 561] width 462 height 31
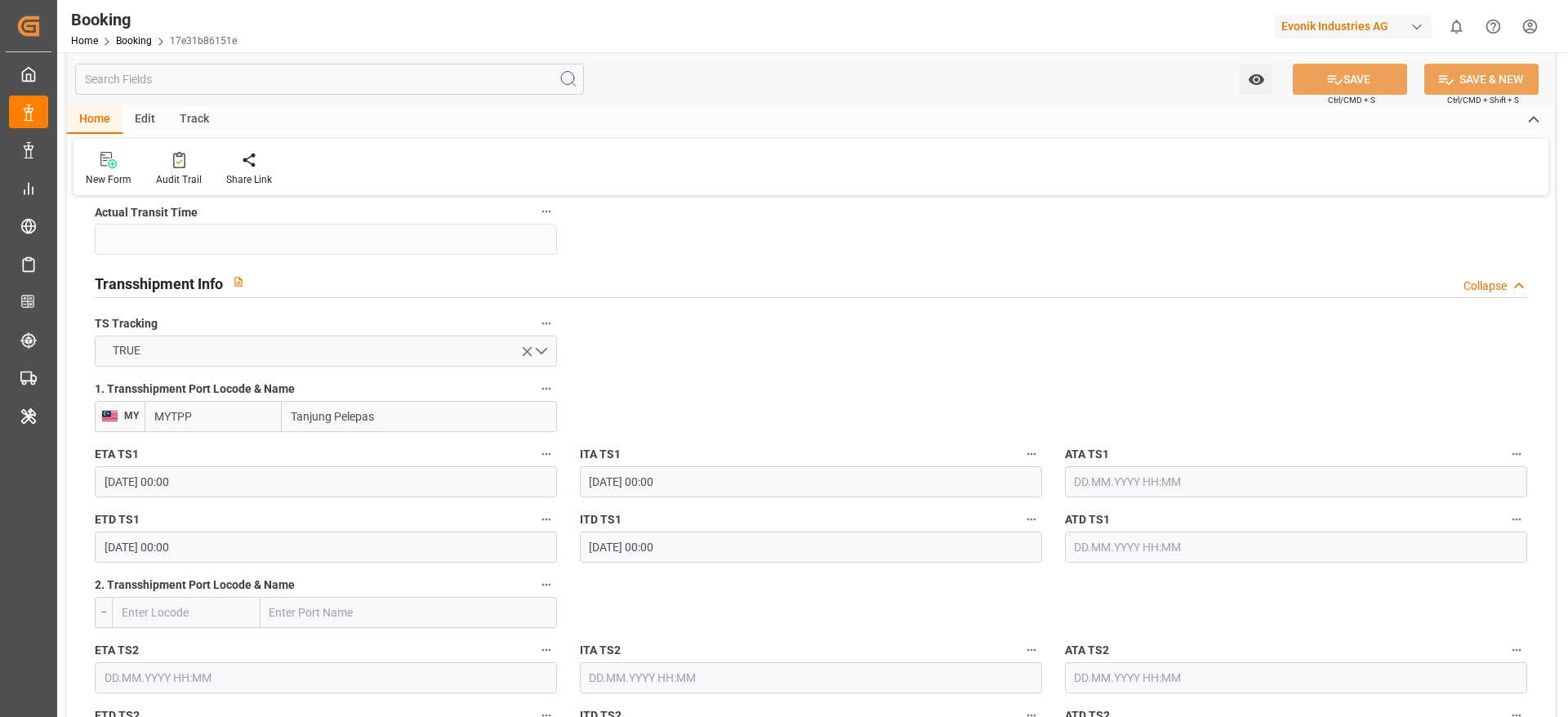
scroll to position [1715, 0]
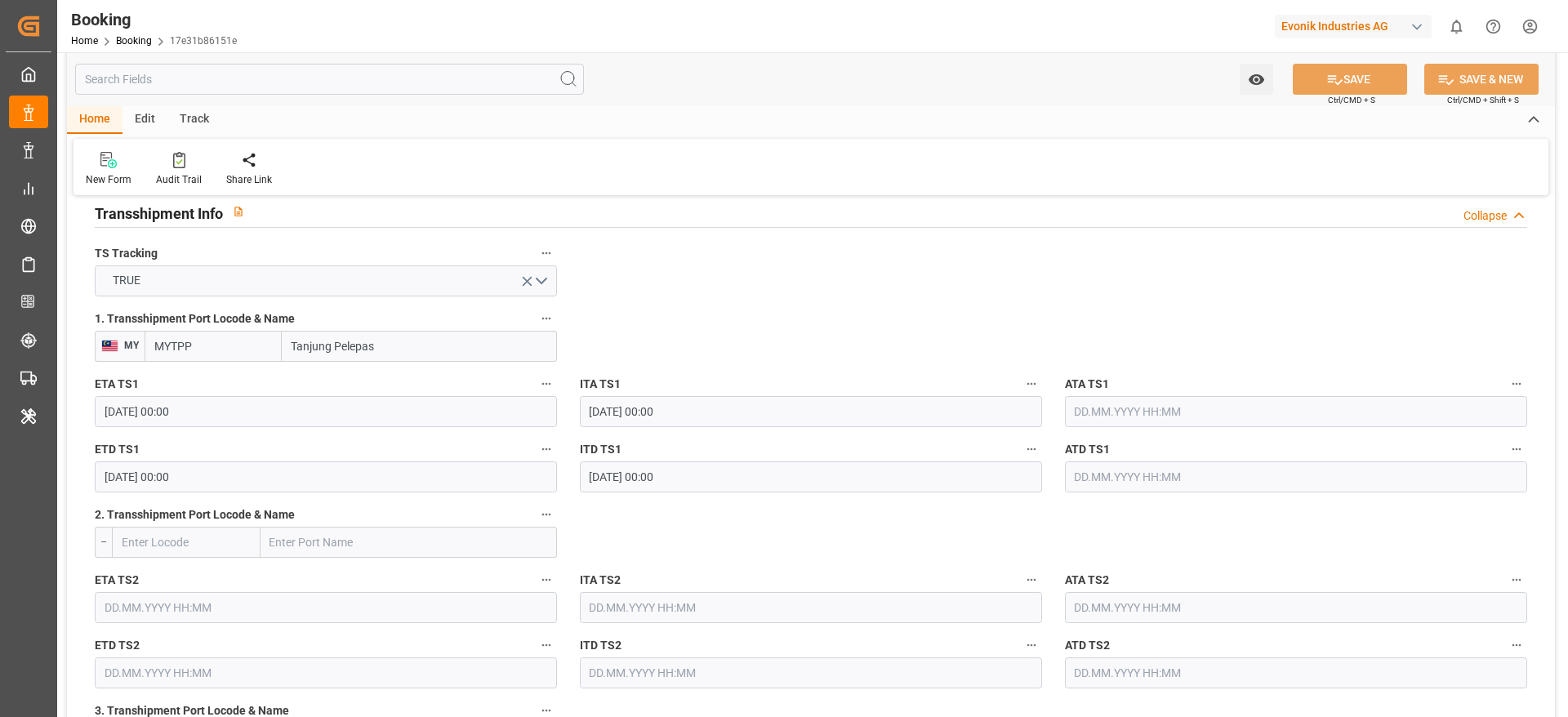
click at [291, 406] on input "01.10.2025 00:00" at bounding box center [326, 412] width 462 height 31
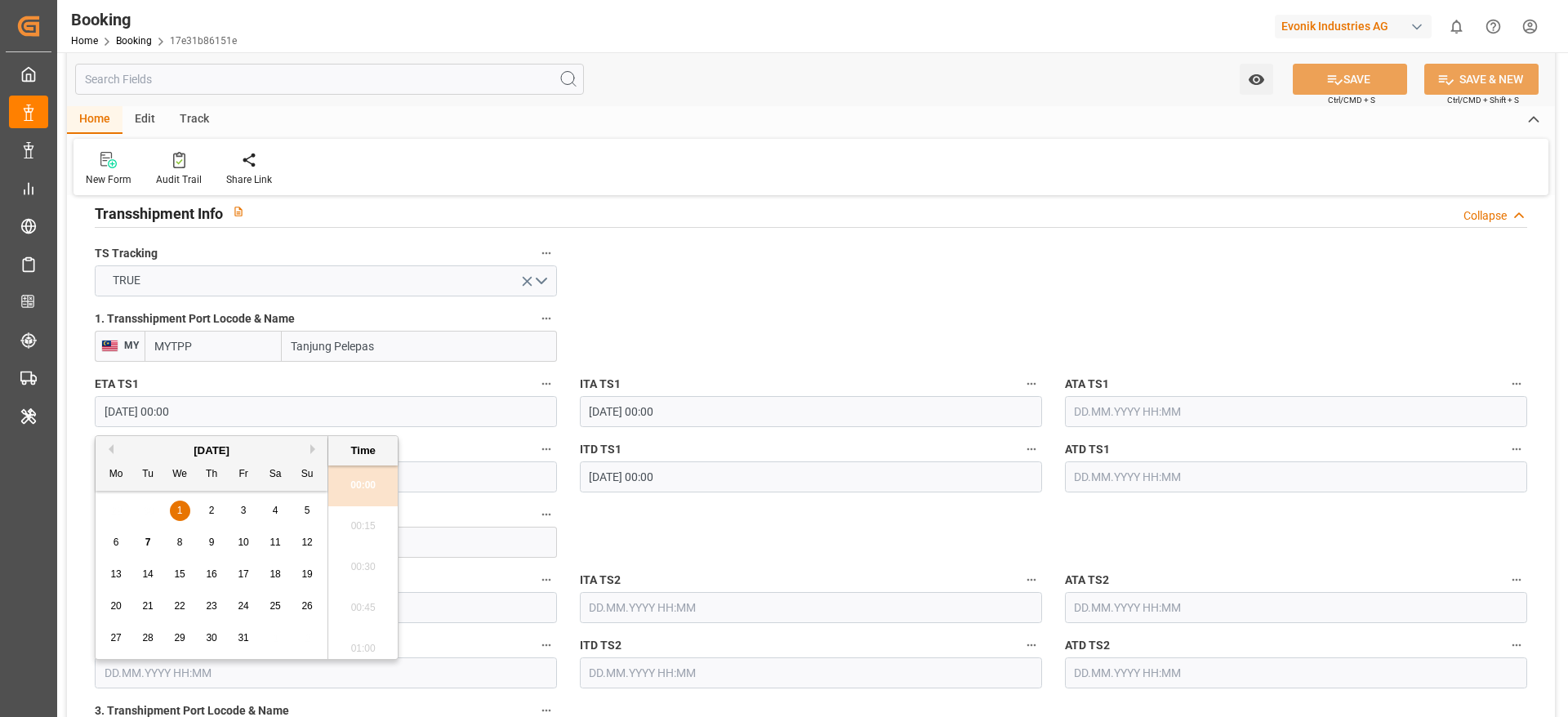
click at [168, 477] on div "6 7 8 9 10 11 12" at bounding box center [212, 542] width 223 height 32
click at [177, 477] on span "8" at bounding box center [179, 542] width 6 height 11
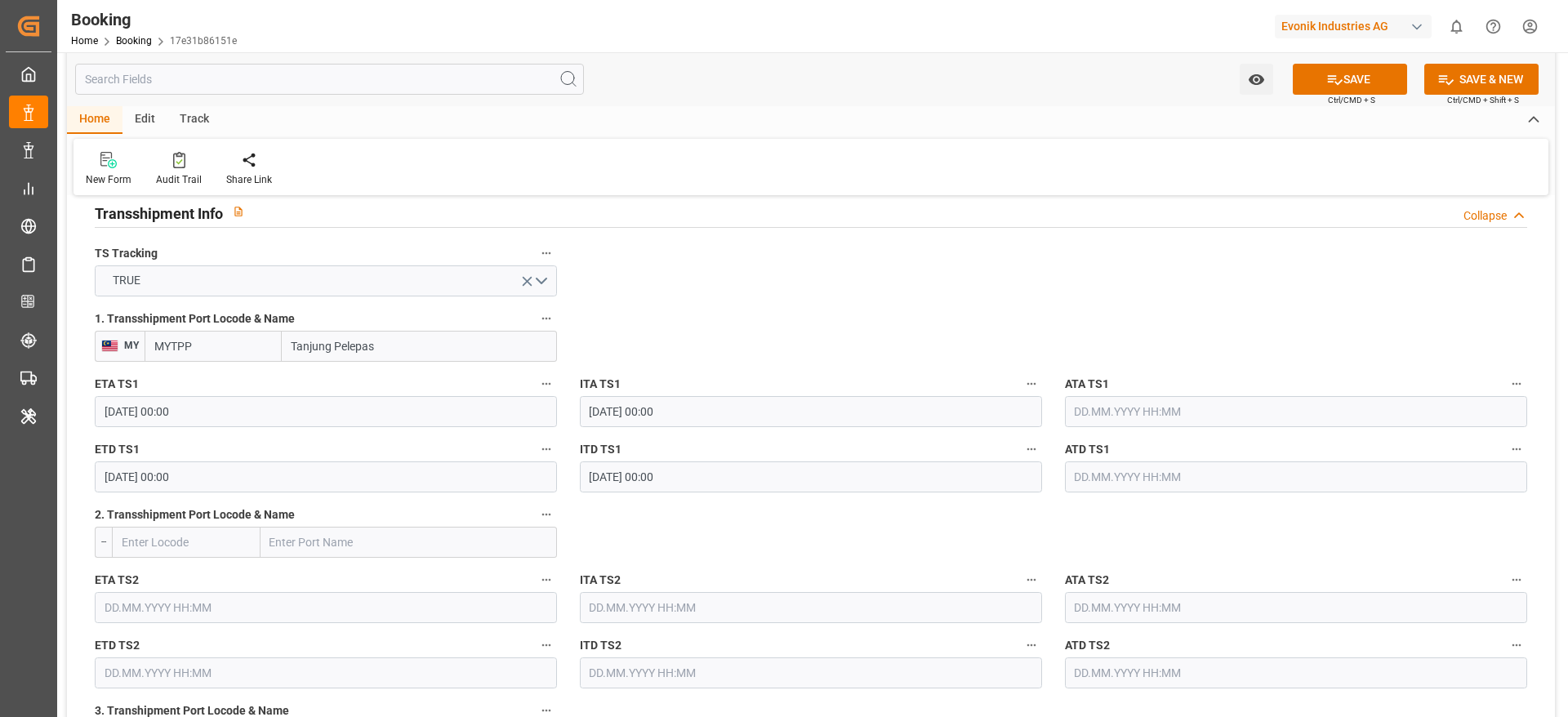
click at [210, 407] on input "08.10.2025 00:00" at bounding box center [326, 412] width 462 height 31
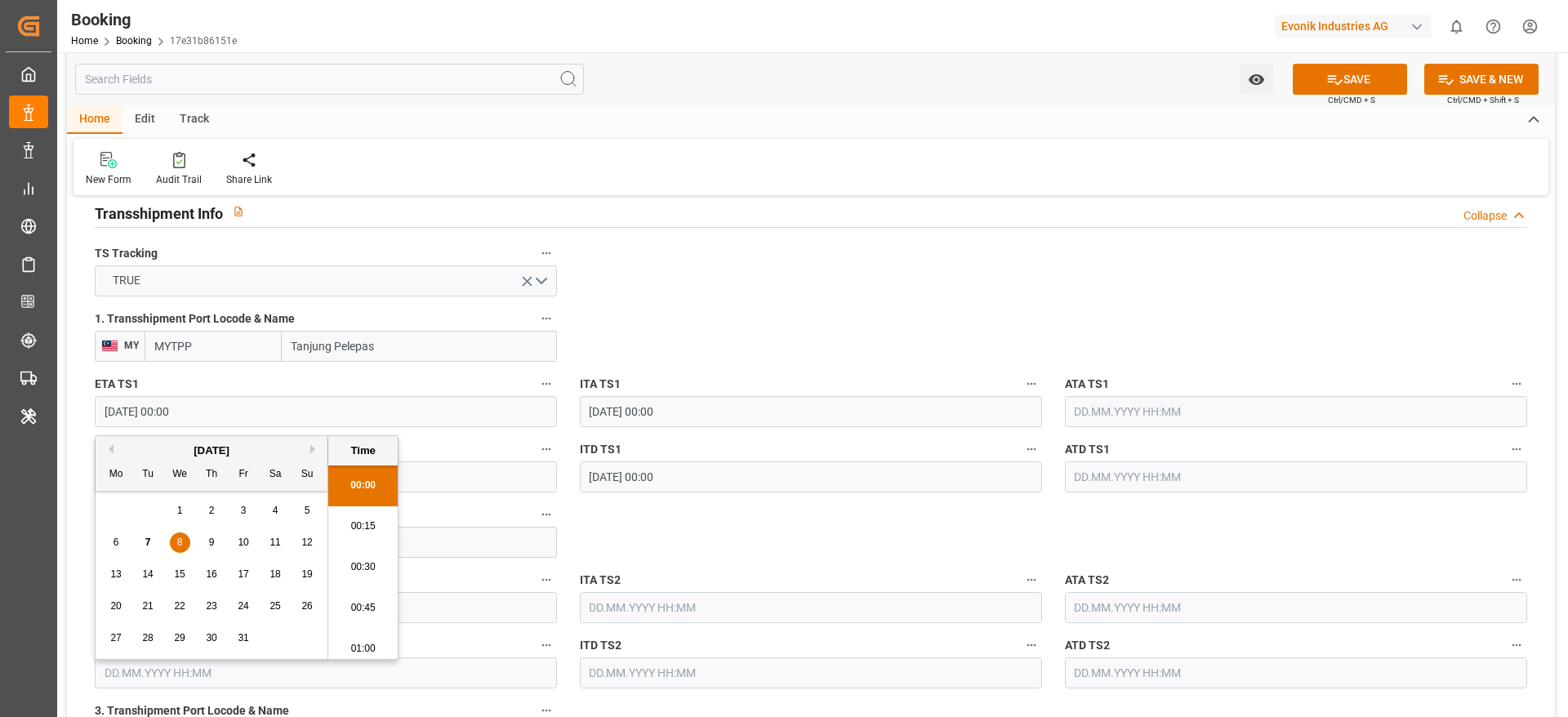
click at [174, 477] on div "1" at bounding box center [180, 511] width 21 height 20
type input "01.10.2025 00:00"
click at [1044, 406] on div "ATA TS1" at bounding box center [1296, 400] width 485 height 65
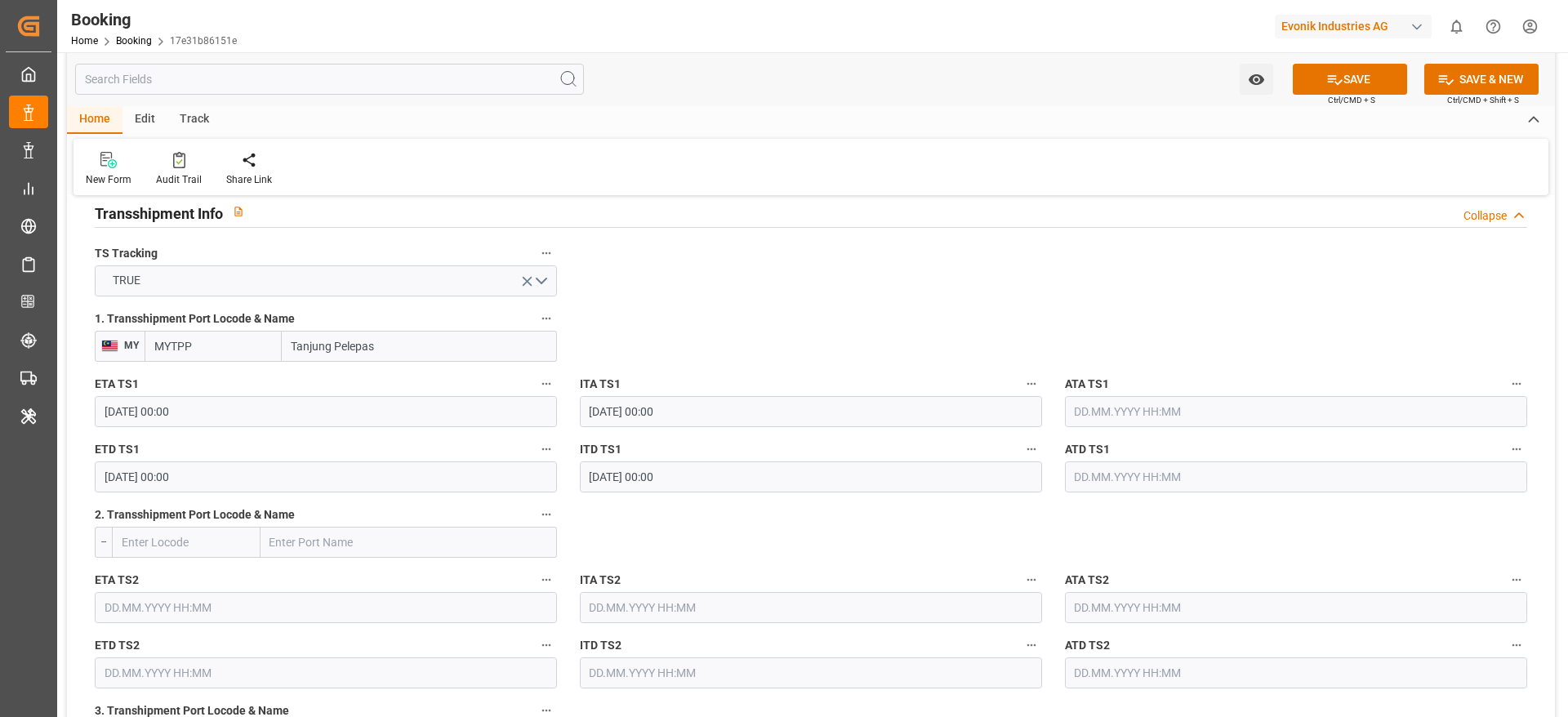
click at [1044, 423] on input "text" at bounding box center [1295, 412] width 462 height 31
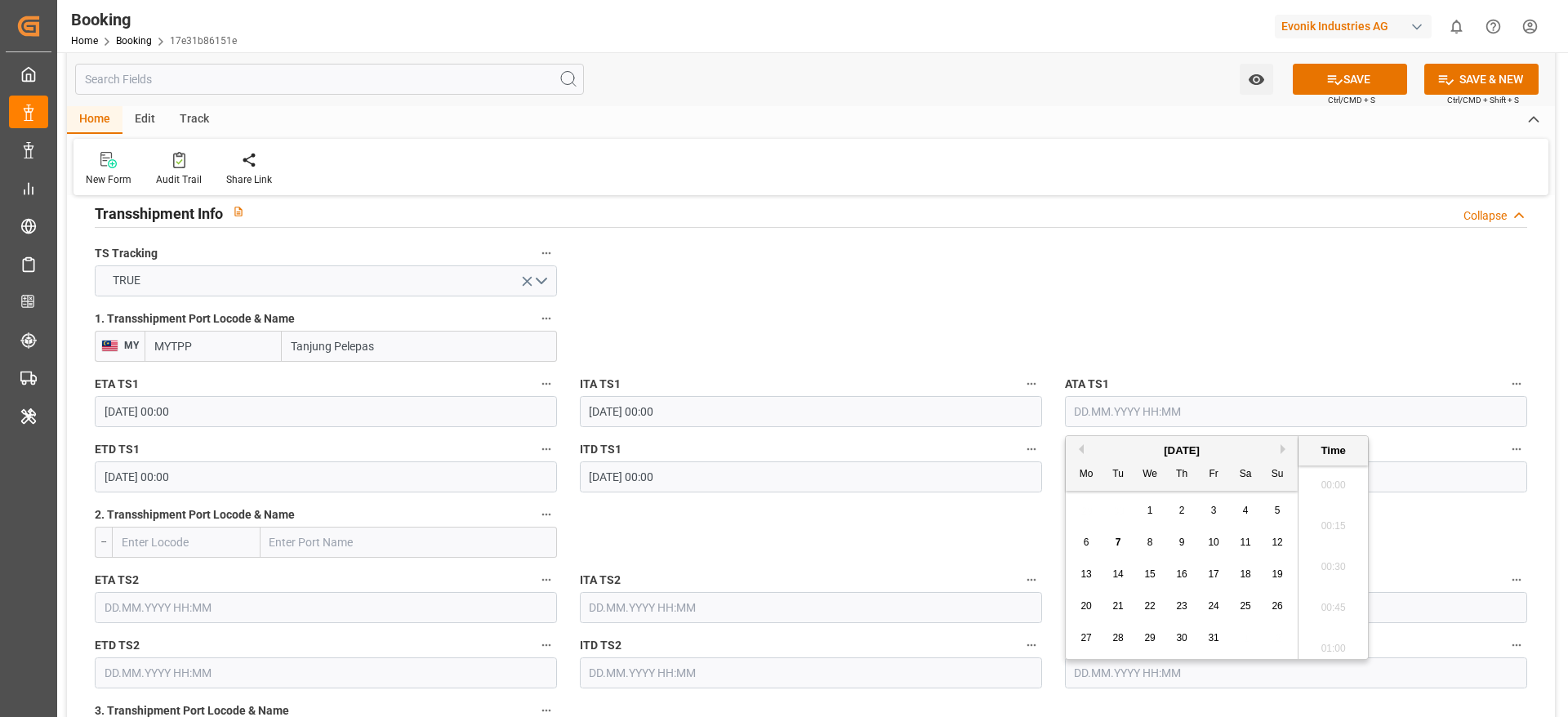
scroll to position [2742, 0]
click at [1044, 477] on div "1" at bounding box center [1150, 511] width 21 height 20
type input "01.10.2025 00:00"
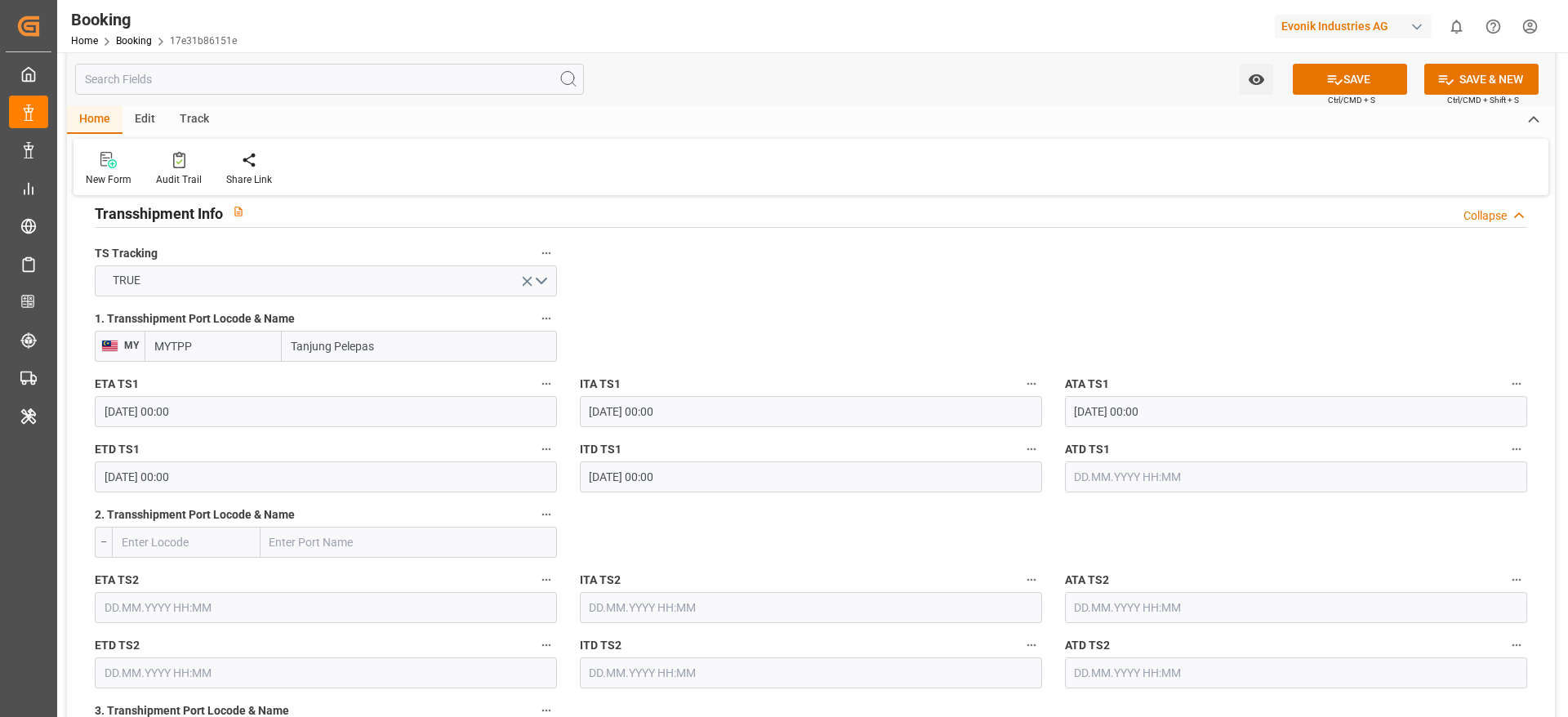
click at [206, 477] on input "07.10.2025 00:00" at bounding box center [326, 477] width 462 height 31
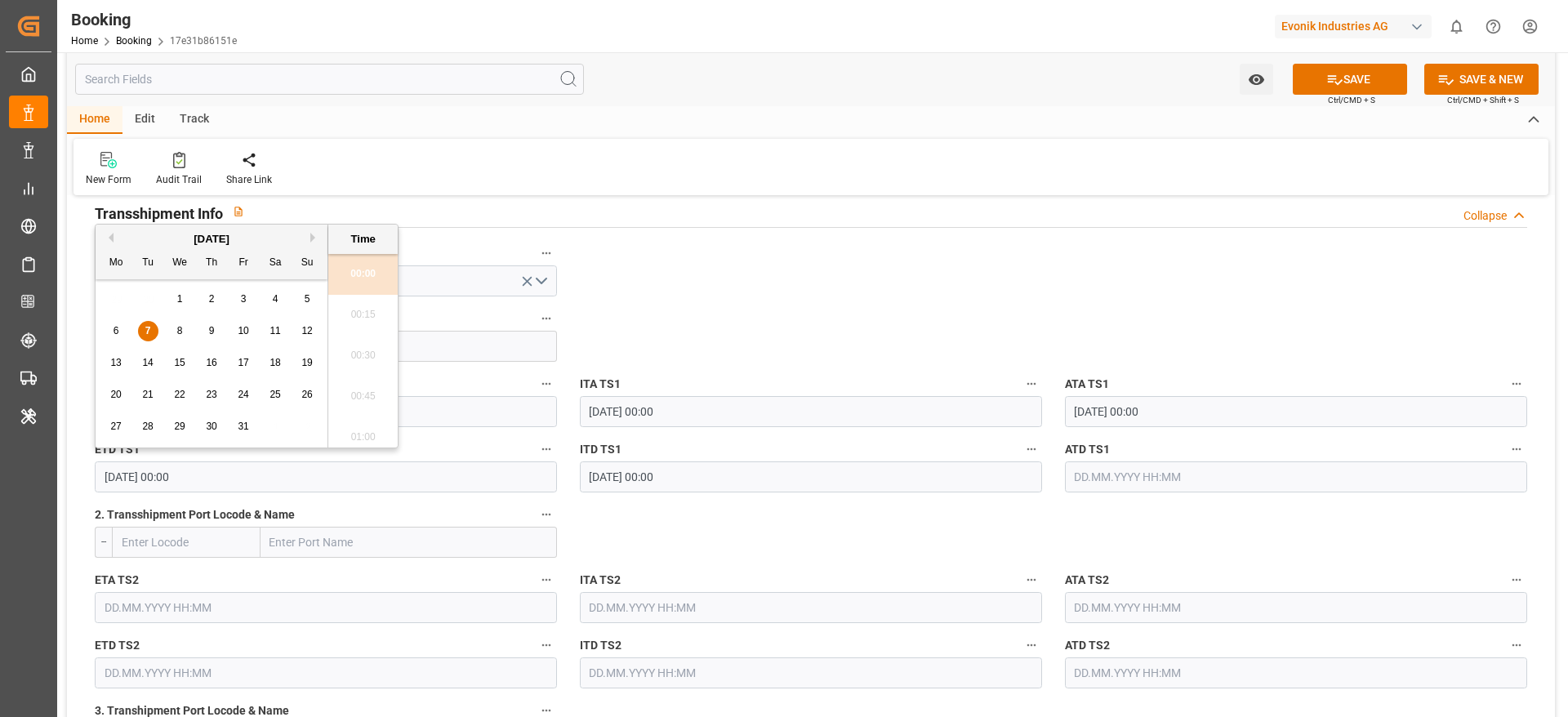
click at [173, 341] on div "8" at bounding box center [180, 332] width 21 height 20
type input "08.10.2025 00:00"
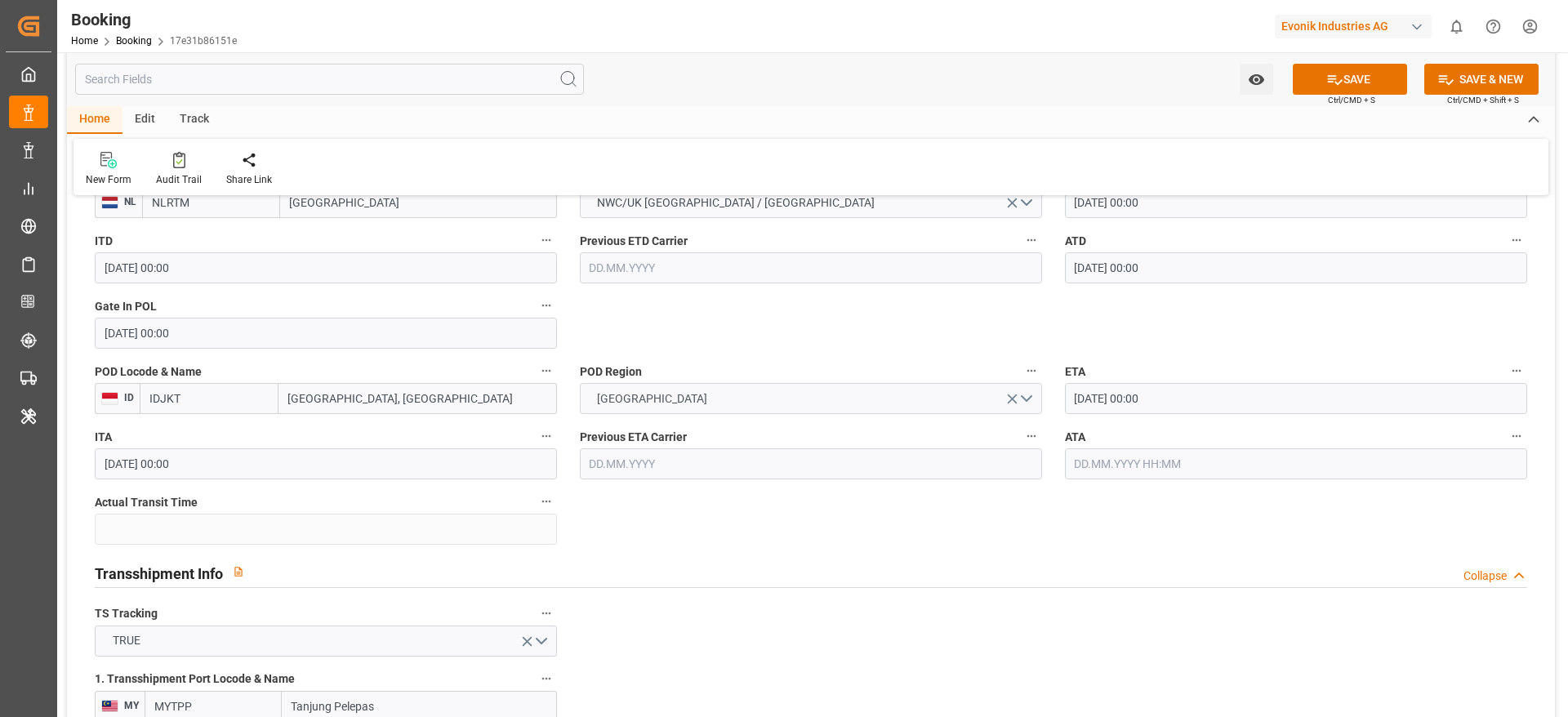
scroll to position [1348, 0]
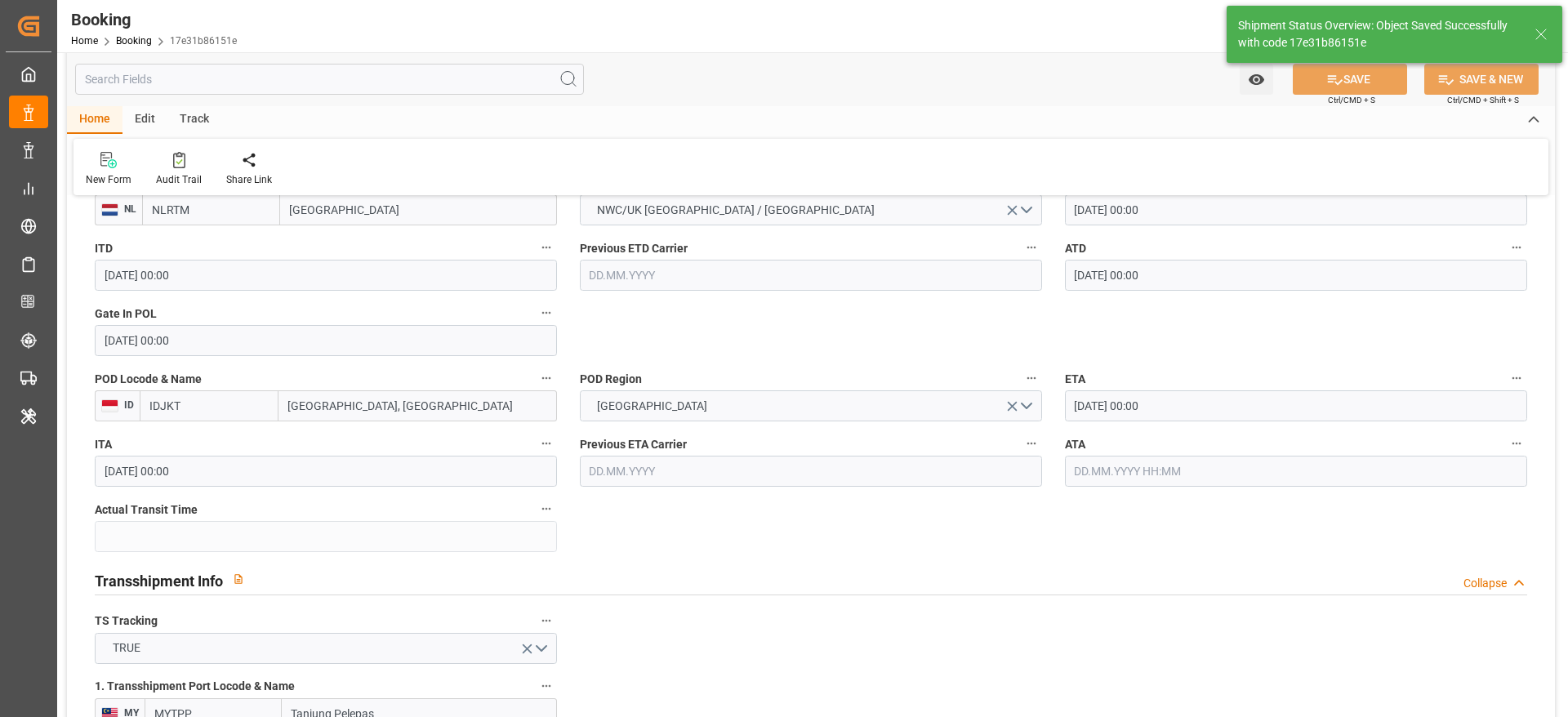
type textarea "[PERSON_NAME]"
type input "07.10.2025 11:50"
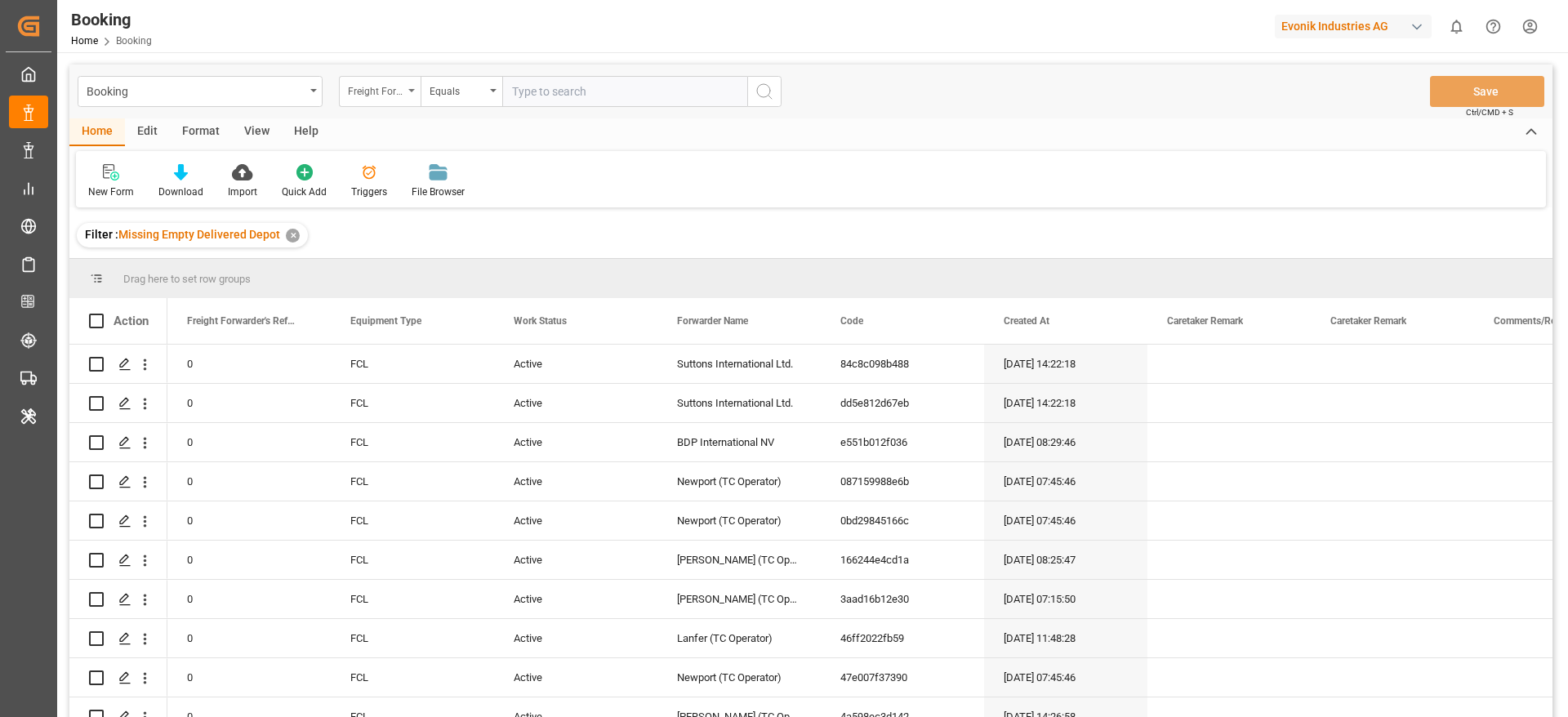
click at [374, 97] on div "Freight Forwarder's Reference No." at bounding box center [375, 90] width 56 height 19
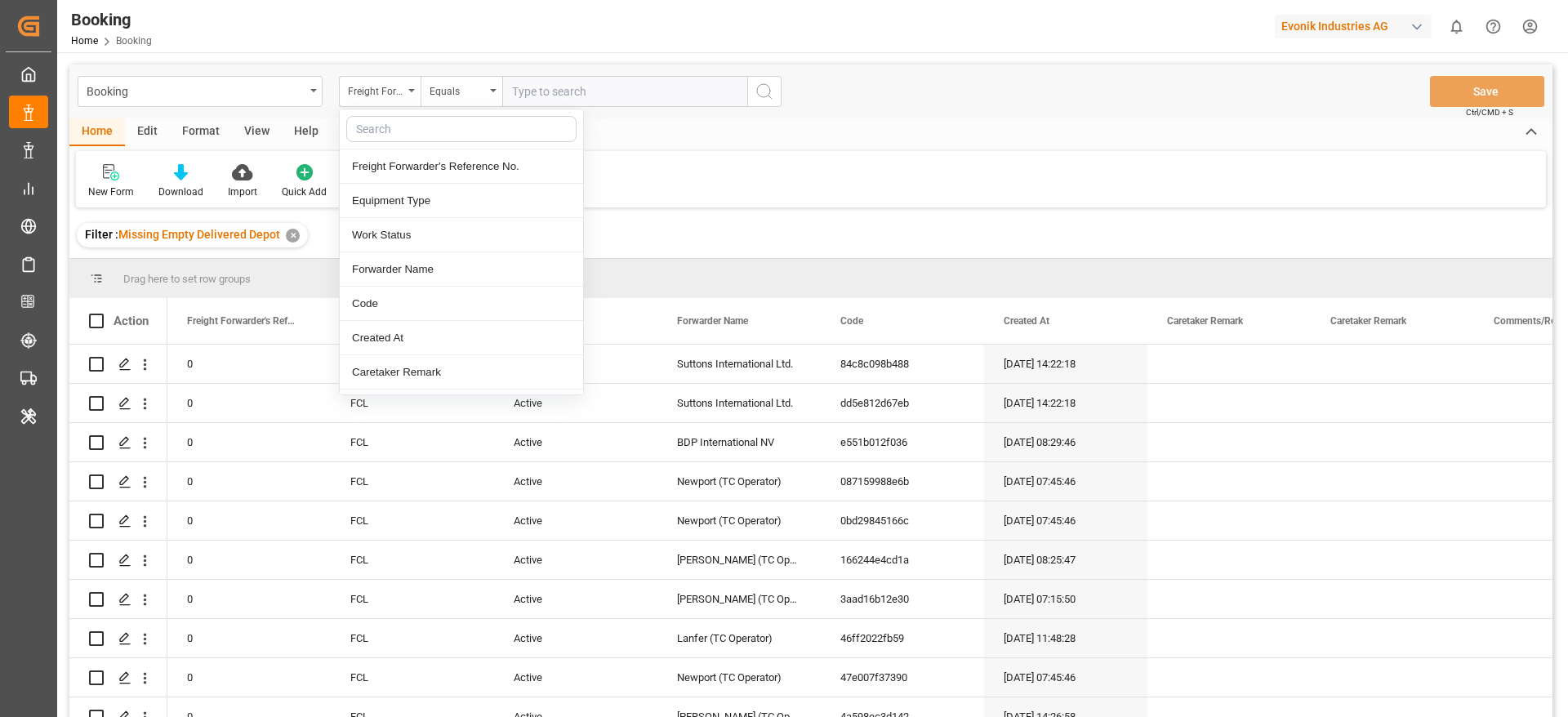
click at [376, 134] on input "text" at bounding box center [461, 129] width 231 height 26
type input "carr"
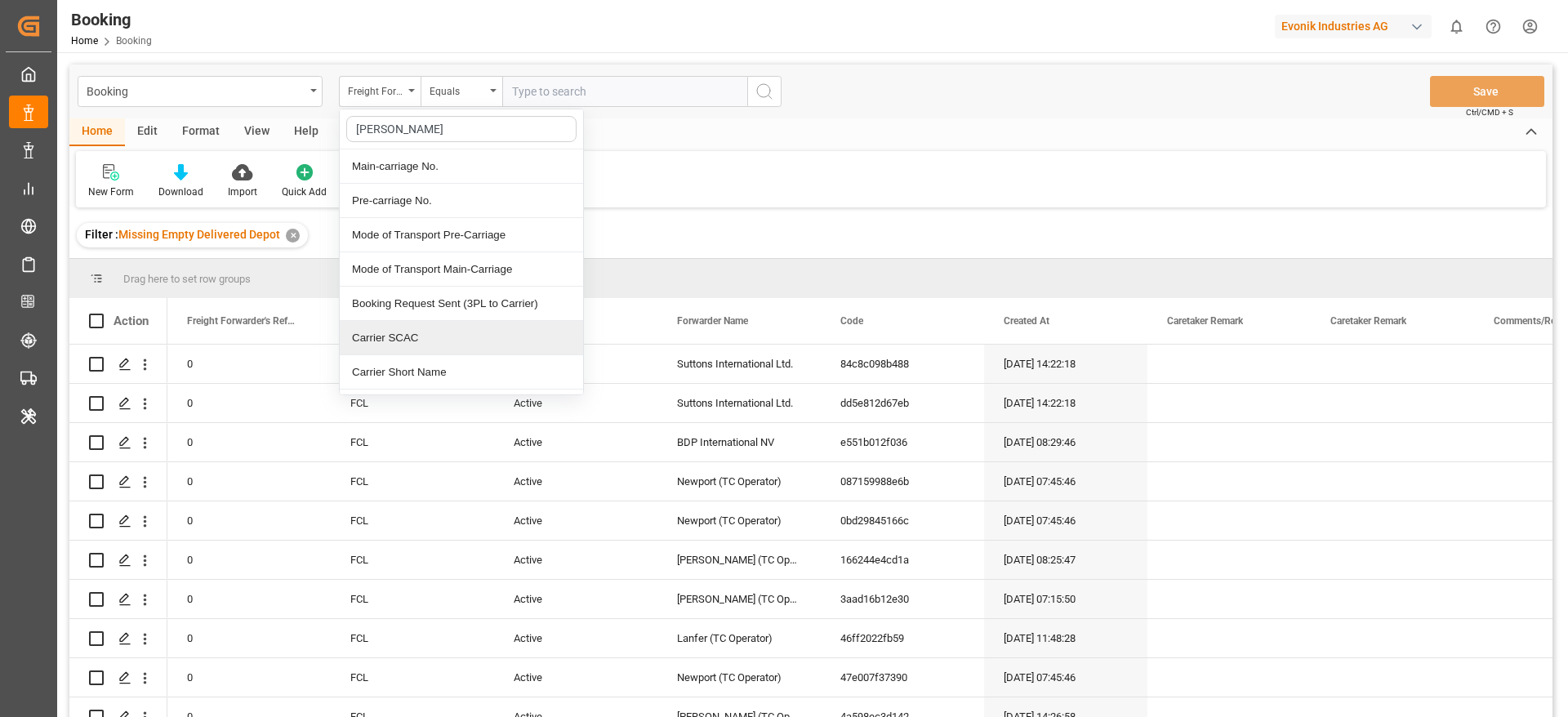
click at [422, 324] on div "Carrier SCAC" at bounding box center [461, 338] width 244 height 34
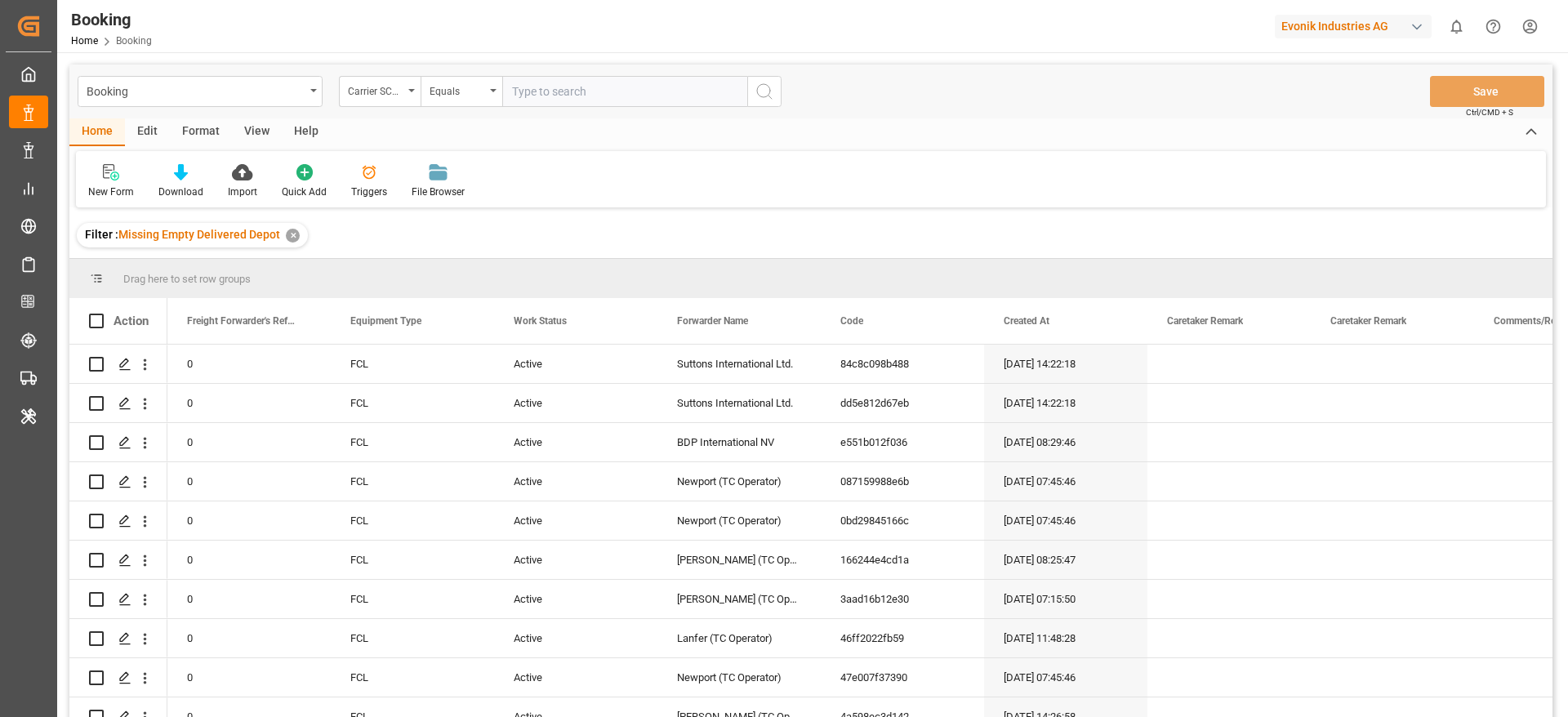
click at [531, 47] on div "Booking Home Booking Evonik Industries AG 0 Notifications Only show unread All …" at bounding box center [807, 26] width 1522 height 52
click at [512, 99] on input "text" at bounding box center [625, 91] width 245 height 31
type input "mscu"
click at [256, 138] on div "View" at bounding box center [256, 132] width 50 height 27
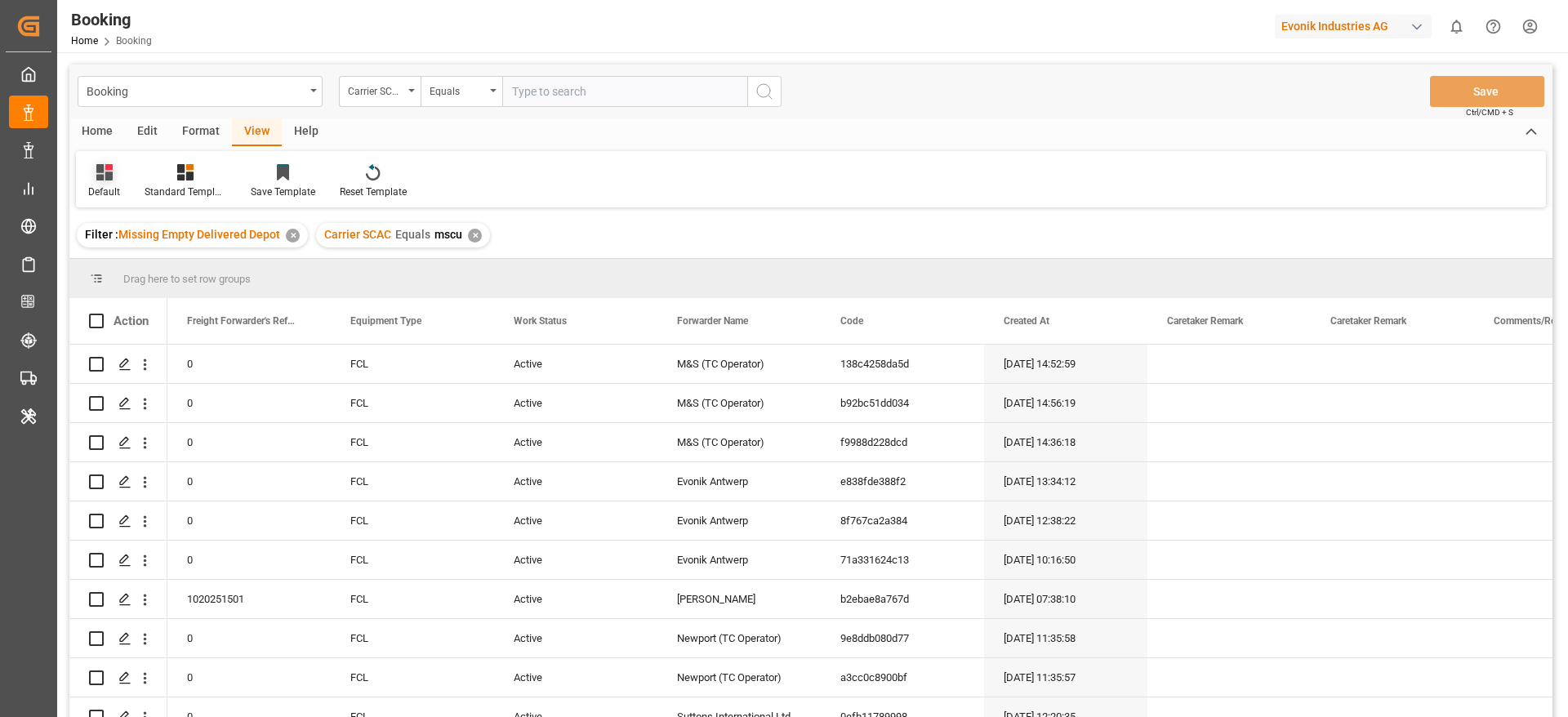
click at [87, 164] on div "Default" at bounding box center [104, 181] width 56 height 36
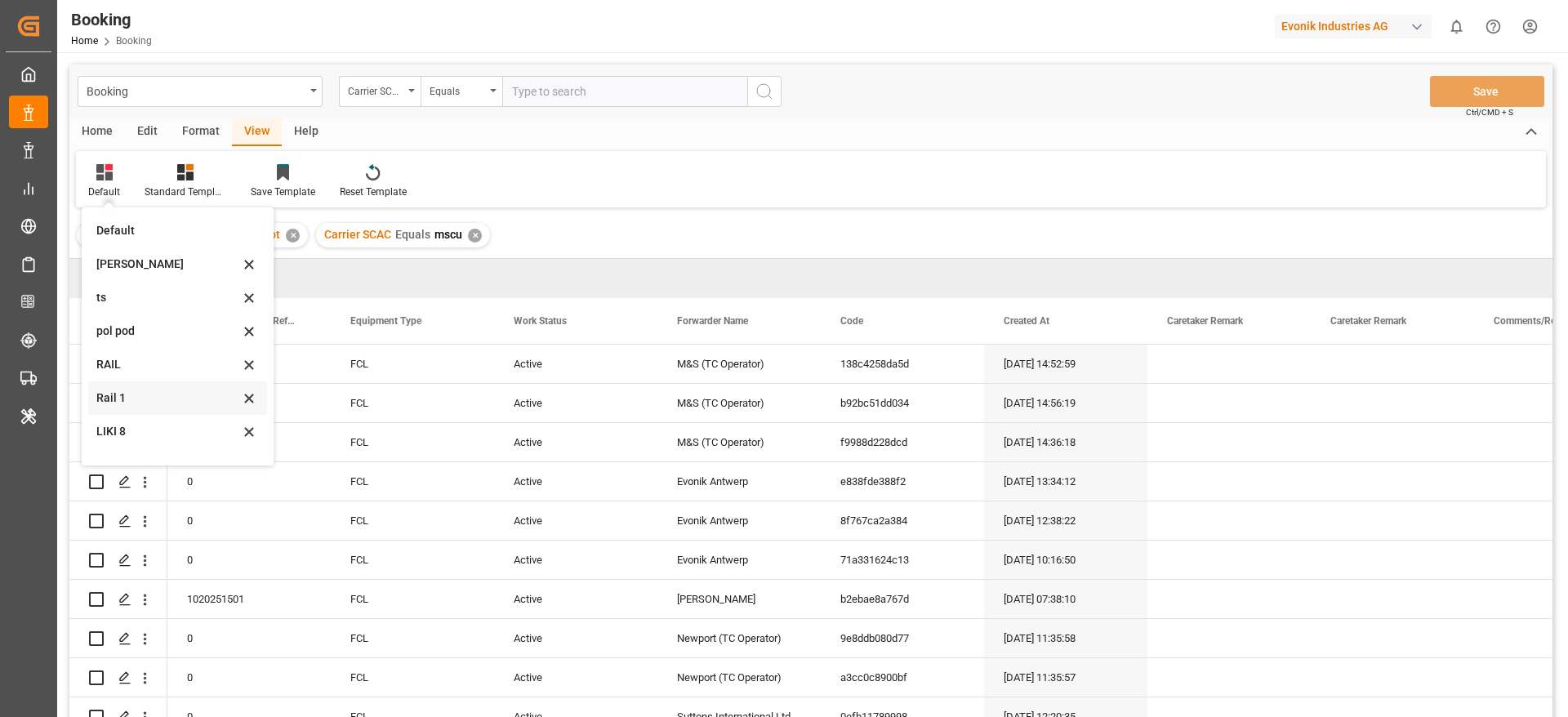
click at [146, 384] on div "Rail 1" at bounding box center [177, 397] width 179 height 33
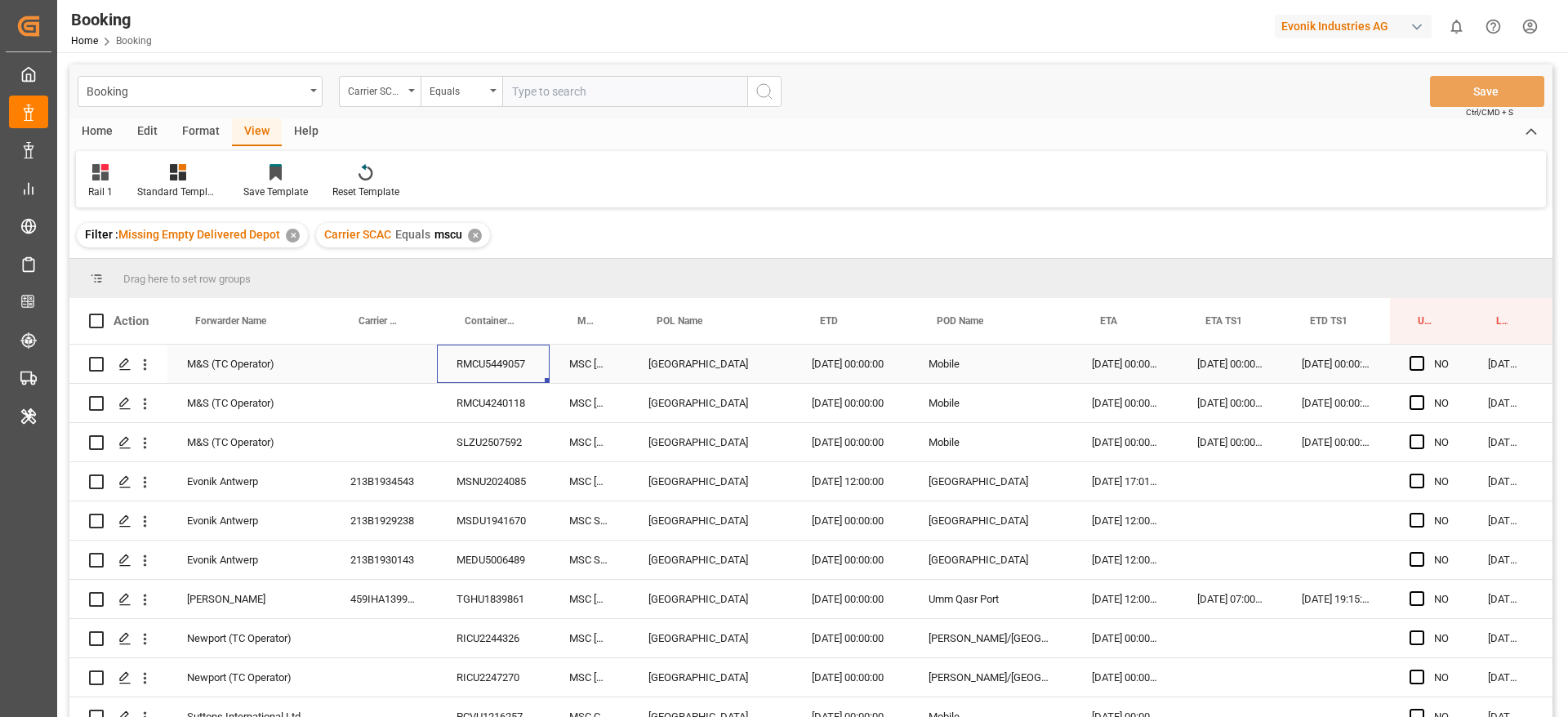
click at [473, 376] on div "RMCU5449057" at bounding box center [493, 363] width 113 height 38
click at [490, 406] on div "RMCU4240118" at bounding box center [493, 403] width 113 height 38
click at [475, 445] on div "SLZU2507592" at bounding box center [493, 442] width 113 height 38
click at [487, 397] on div "RMCU4240118" at bounding box center [493, 403] width 113 height 38
click at [484, 364] on div "RMCU5449057" at bounding box center [493, 363] width 113 height 38
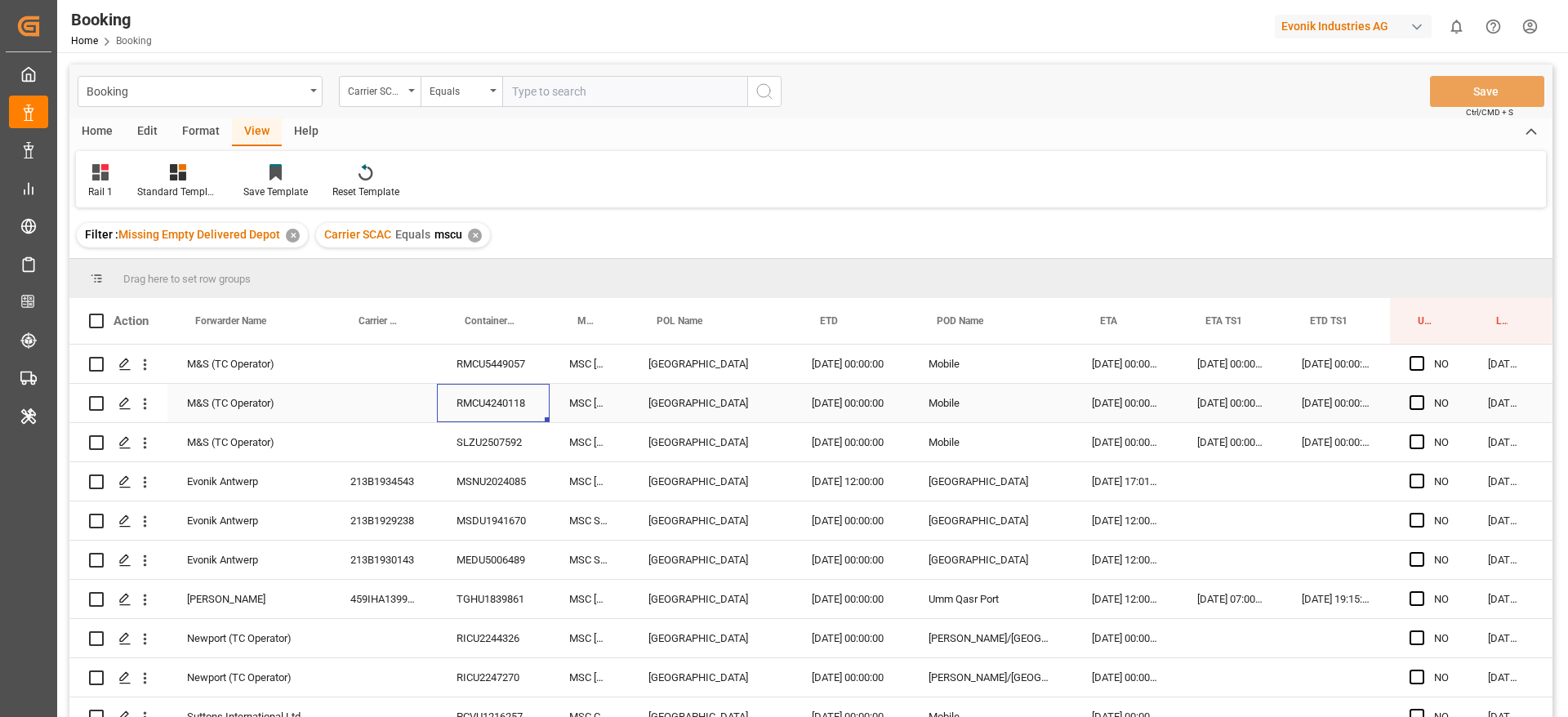
click at [458, 417] on div "RMCU4240118" at bounding box center [493, 403] width 113 height 38
click at [535, 364] on div "RMCU5449057" at bounding box center [493, 363] width 113 height 38
click at [147, 373] on button "open menu" at bounding box center [145, 364] width 17 height 31
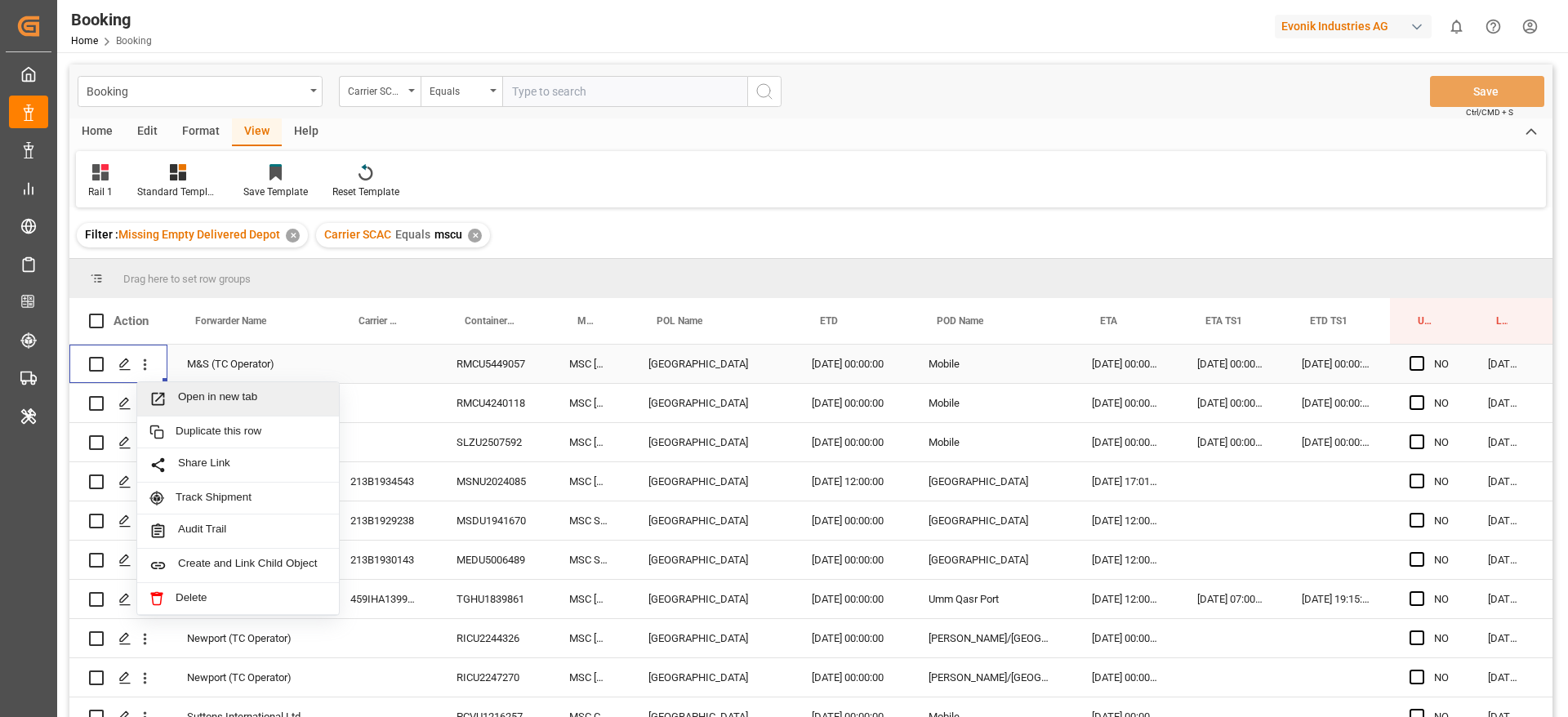
click at [161, 391] on icon "Press SPACE to select this row." at bounding box center [158, 399] width 17 height 17
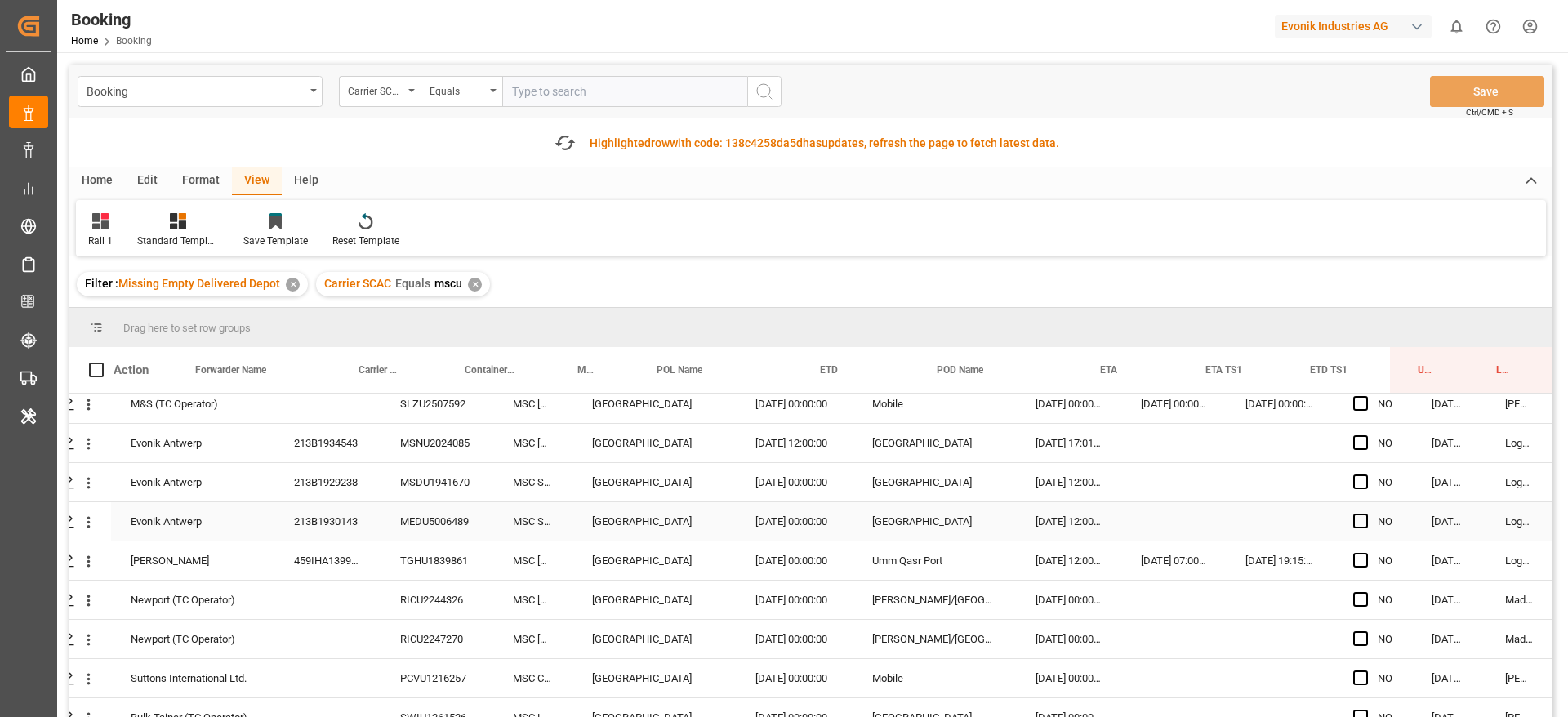
scroll to position [0, 62]
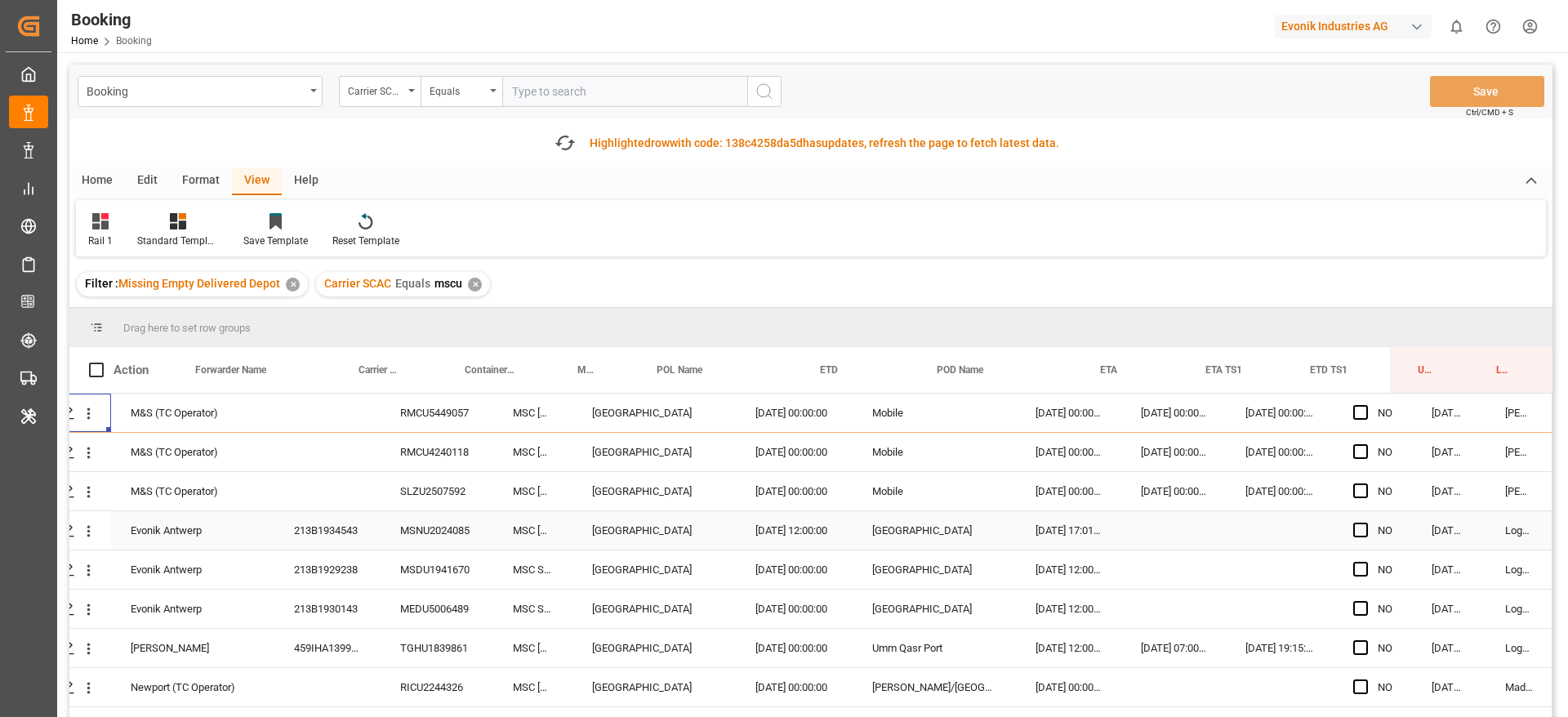
click at [361, 533] on div "213B1934543" at bounding box center [327, 530] width 106 height 38
click at [334, 579] on div "213B1929238" at bounding box center [327, 569] width 106 height 38
click at [320, 602] on div "213B1930143" at bounding box center [327, 608] width 106 height 38
click at [345, 645] on div "459IHA1399485" at bounding box center [327, 648] width 106 height 38
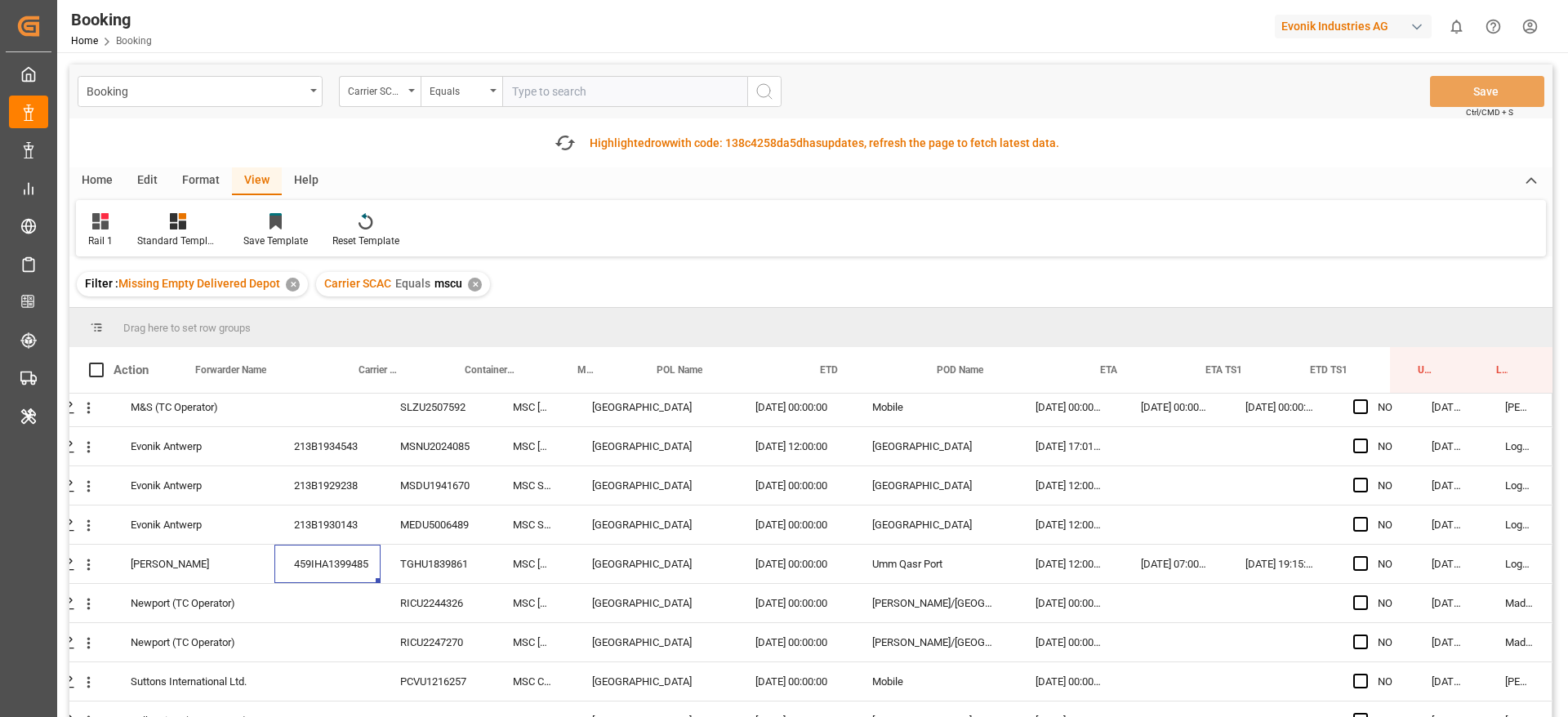
scroll to position [122, 62]
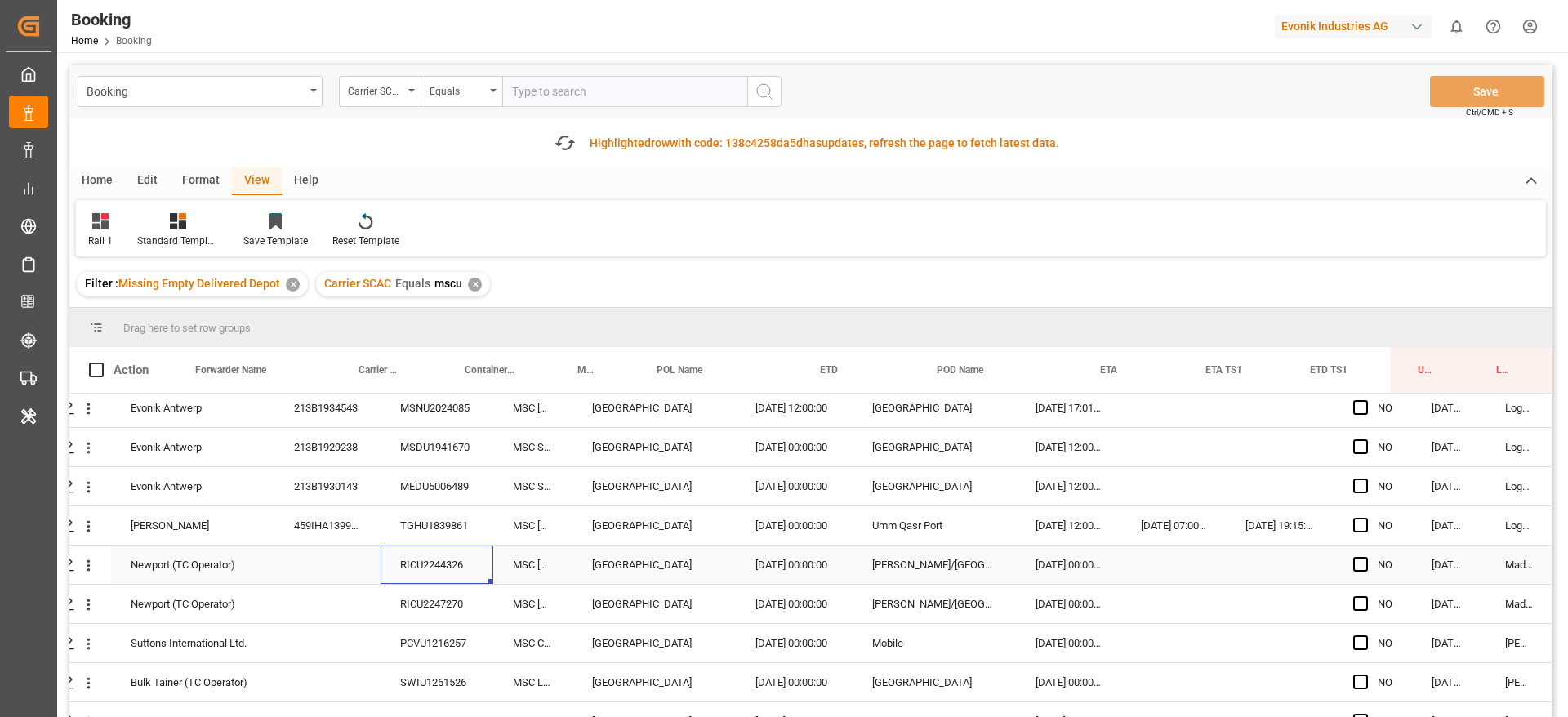
click at [451, 564] on div "RICU2244326" at bounding box center [437, 564] width 113 height 38
click at [400, 600] on div "RICU2247270" at bounding box center [437, 603] width 113 height 38
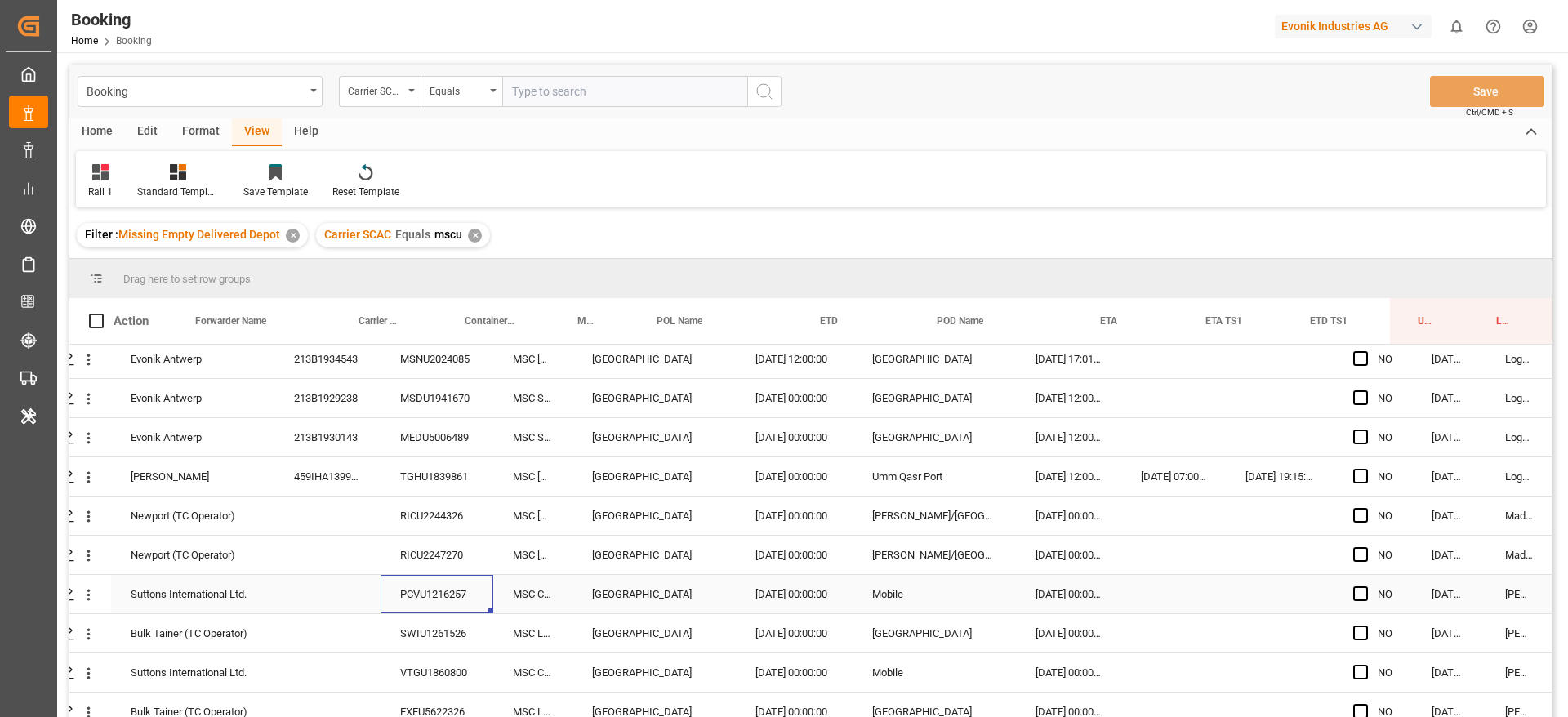
click at [438, 600] on div "PCVU1216257" at bounding box center [437, 594] width 113 height 38
click at [405, 547] on div "RICU2247270" at bounding box center [437, 555] width 113 height 38
click at [397, 576] on div "PCVU1216257" at bounding box center [437, 594] width 113 height 38
click at [449, 626] on div "SWIU1261526" at bounding box center [437, 633] width 113 height 38
click at [406, 677] on div "VTGU1860800" at bounding box center [437, 673] width 113 height 38
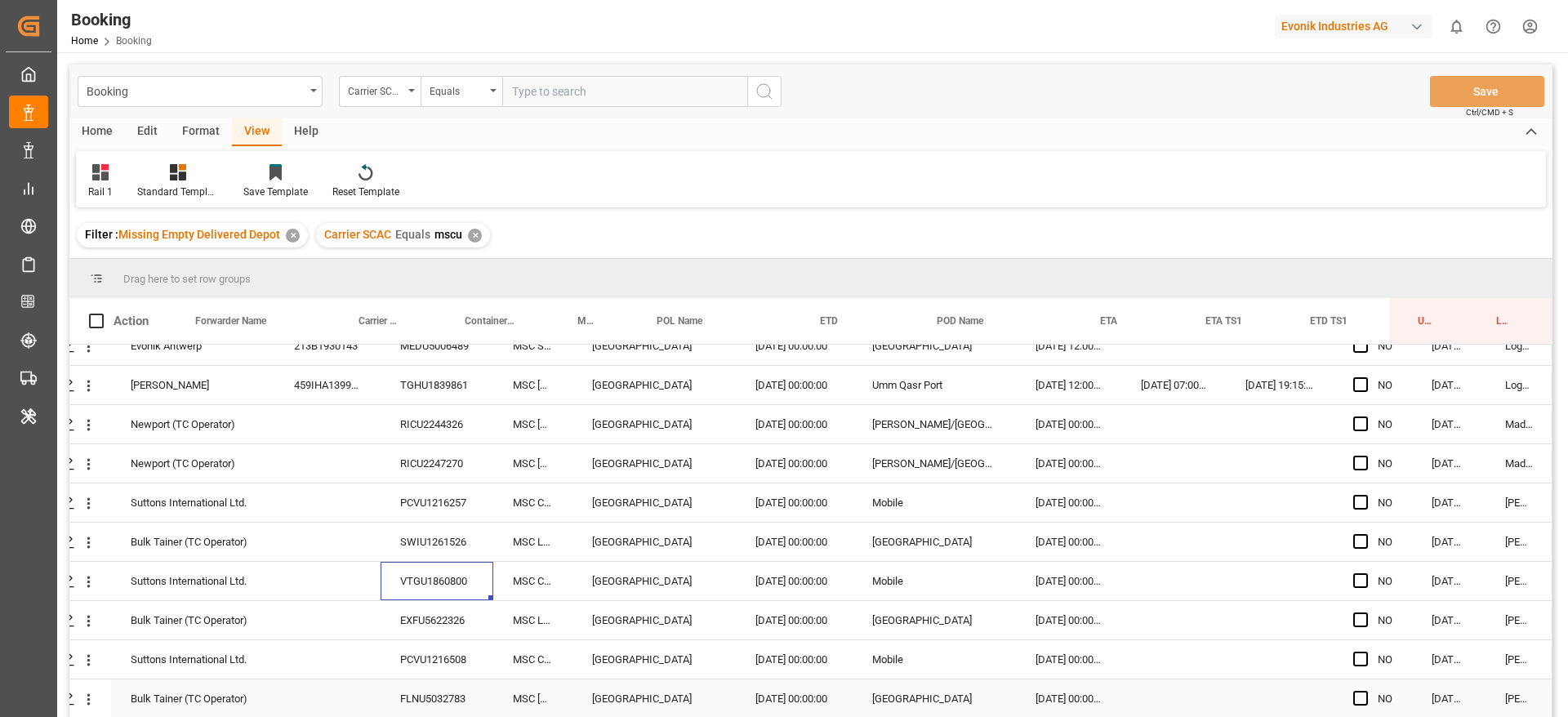
scroll to position [367, 62]
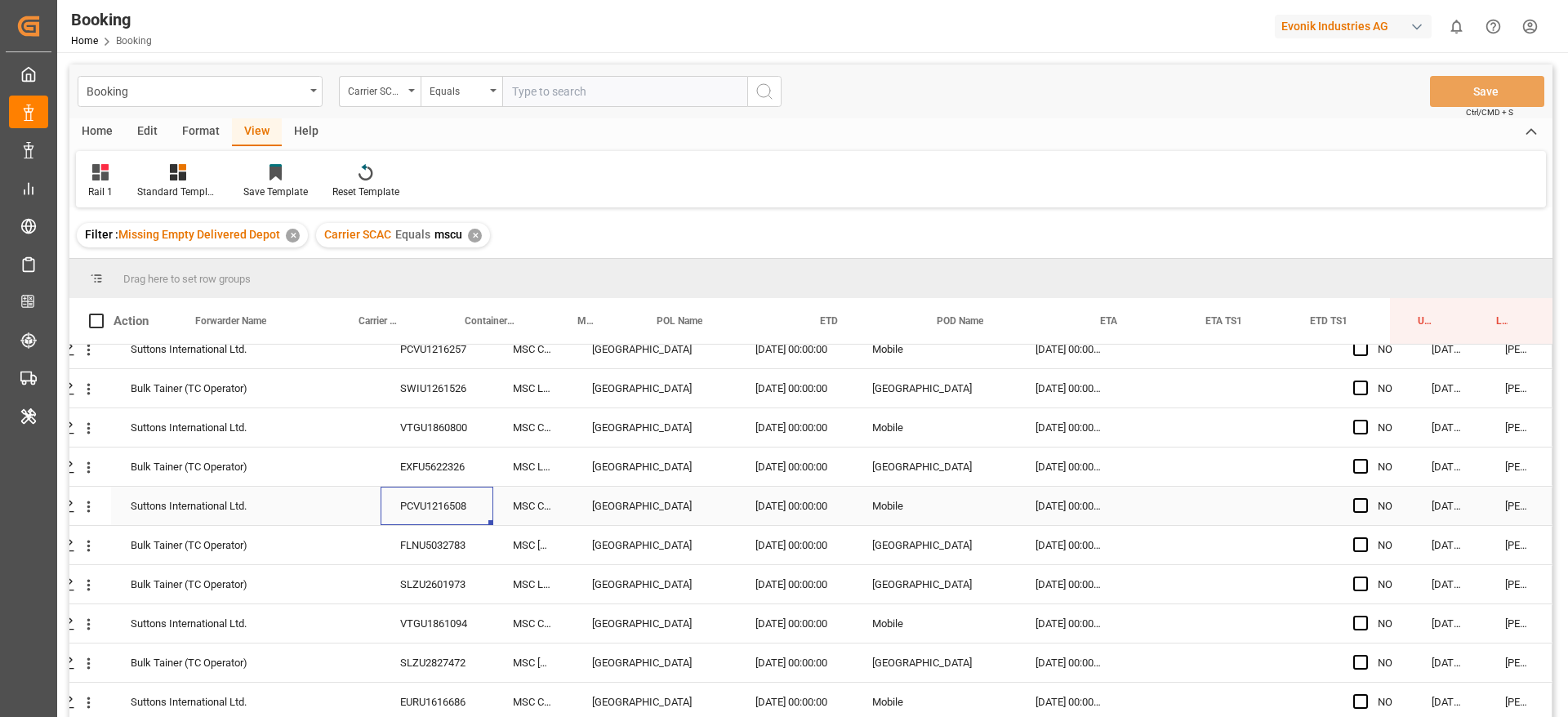
click at [438, 487] on div "PCVU1216508" at bounding box center [437, 506] width 113 height 38
click at [448, 449] on div "EXFU5622326" at bounding box center [437, 467] width 113 height 38
click at [369, 479] on div "Press SPACE to select this row." at bounding box center [327, 467] width 106 height 38
click at [408, 501] on div "PCVU1216508" at bounding box center [437, 506] width 113 height 38
click at [430, 544] on div "FLNU5032783" at bounding box center [437, 544] width 113 height 38
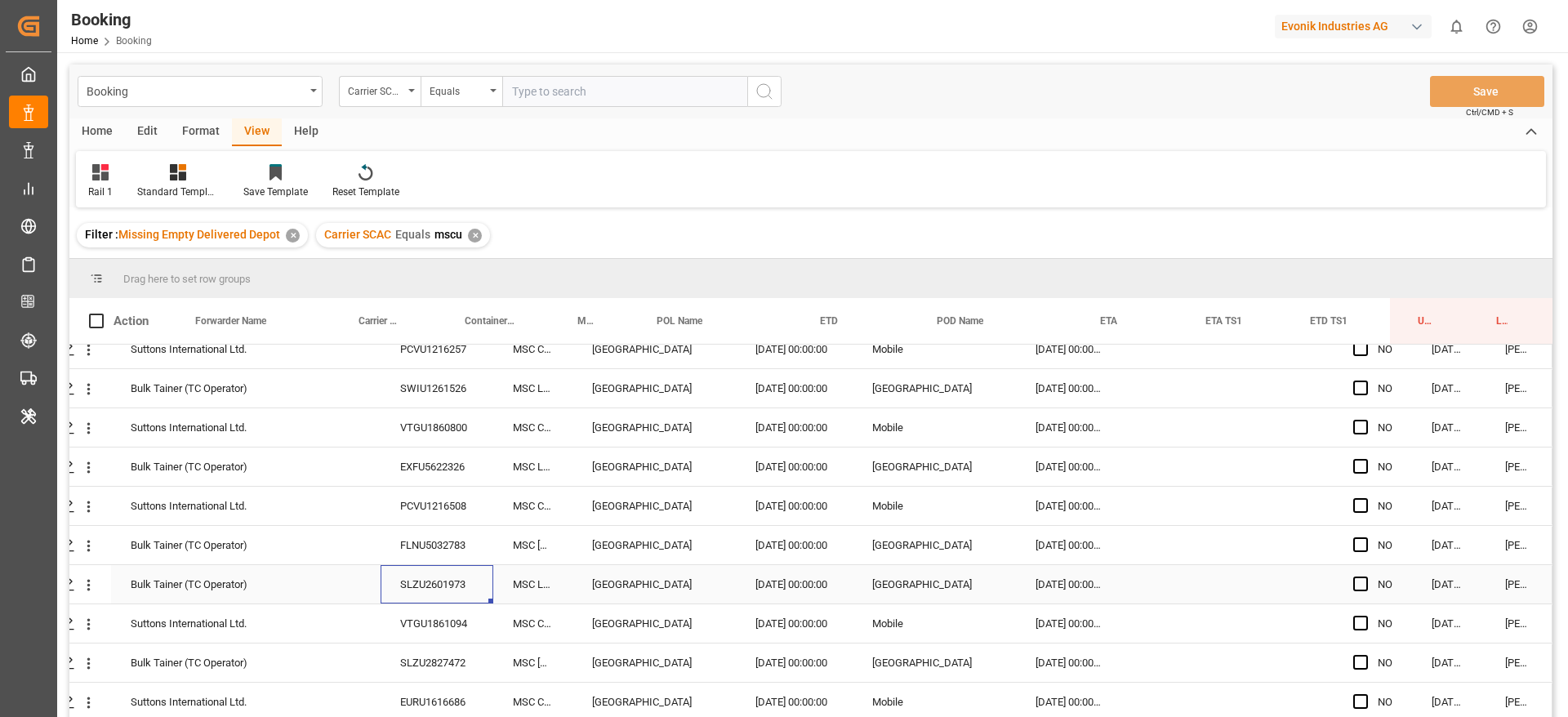
click at [420, 597] on div "SLZU2601973" at bounding box center [437, 584] width 113 height 38
click at [424, 621] on div "VTGU1861094" at bounding box center [437, 623] width 113 height 38
click at [399, 669] on div "SLZU2827472" at bounding box center [437, 662] width 113 height 38
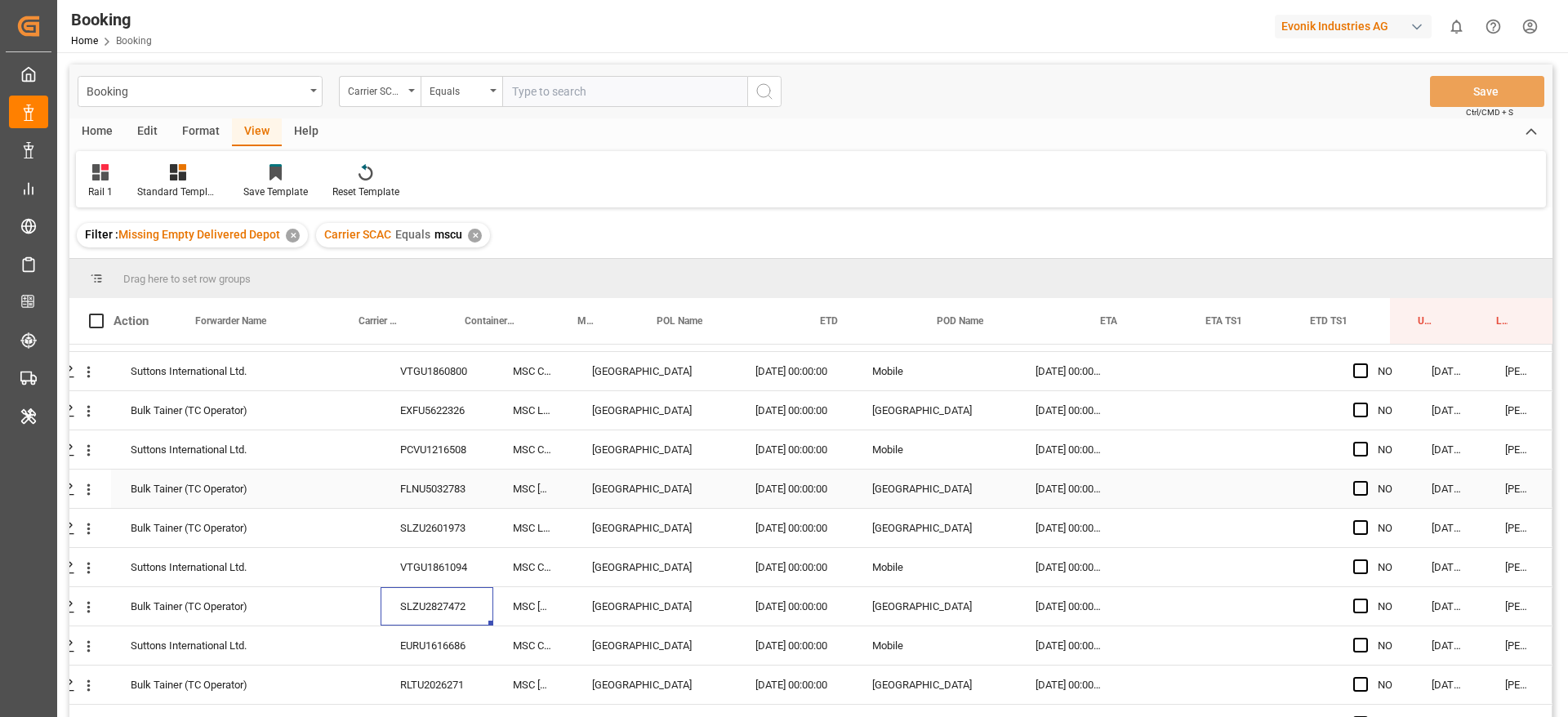
scroll to position [491, 62]
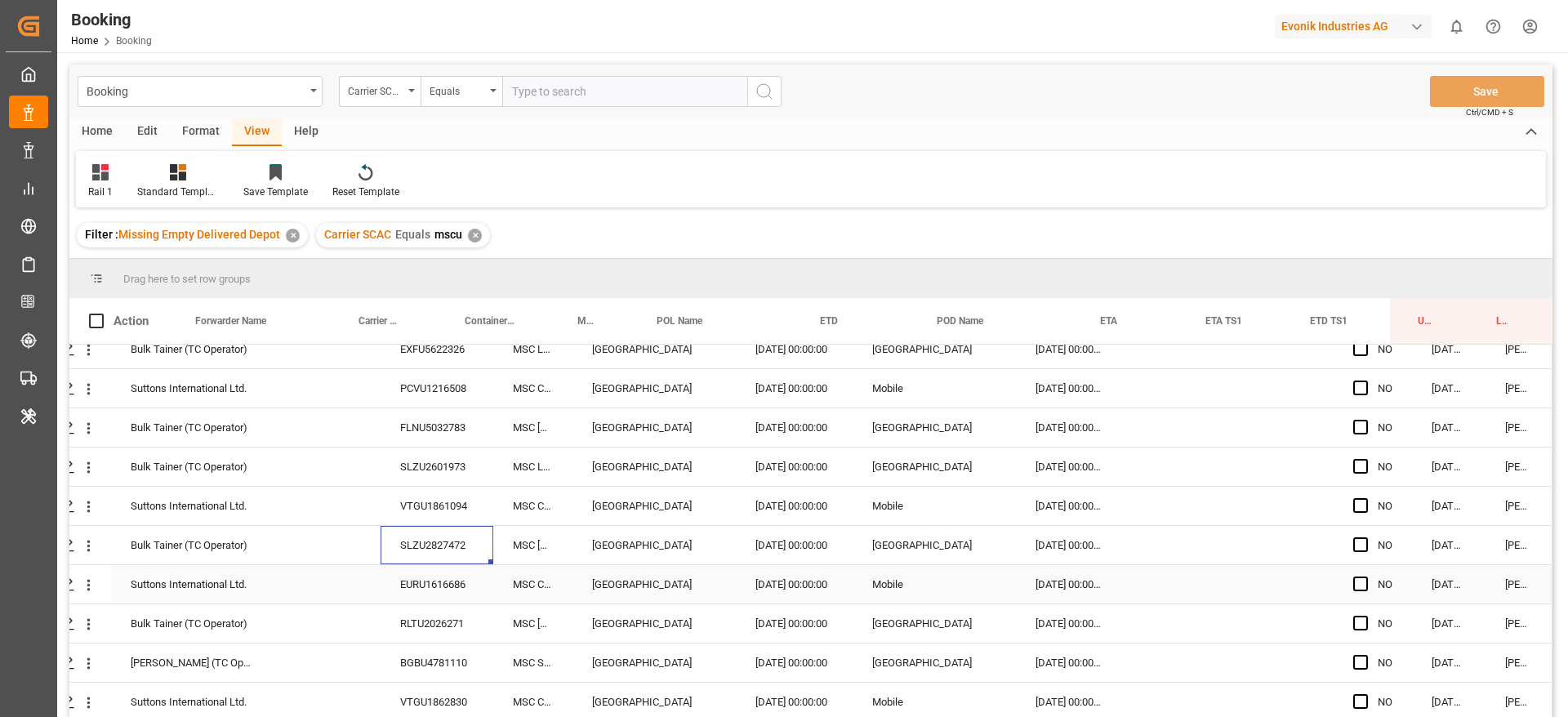
click at [418, 573] on div "EURU1616686" at bounding box center [437, 584] width 113 height 38
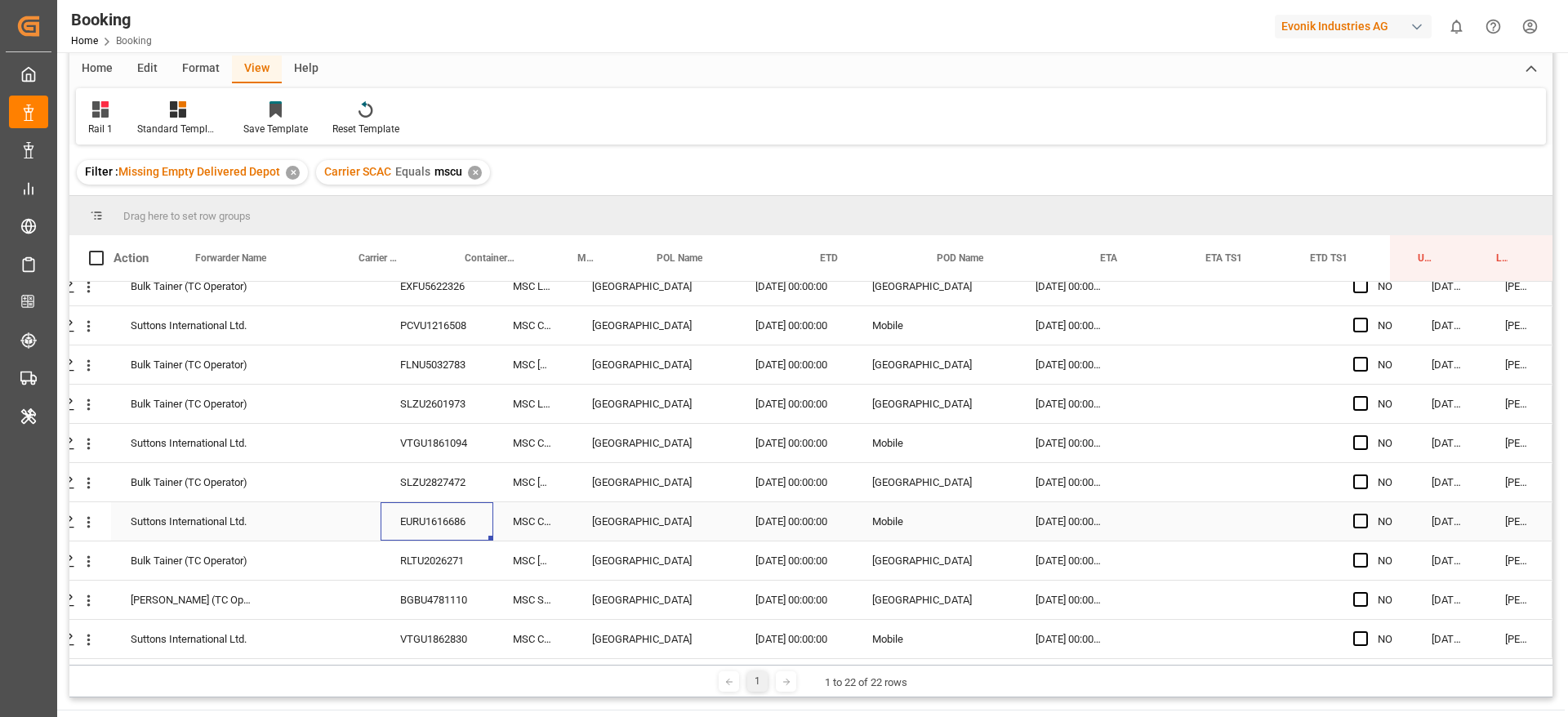
scroll to position [242, 0]
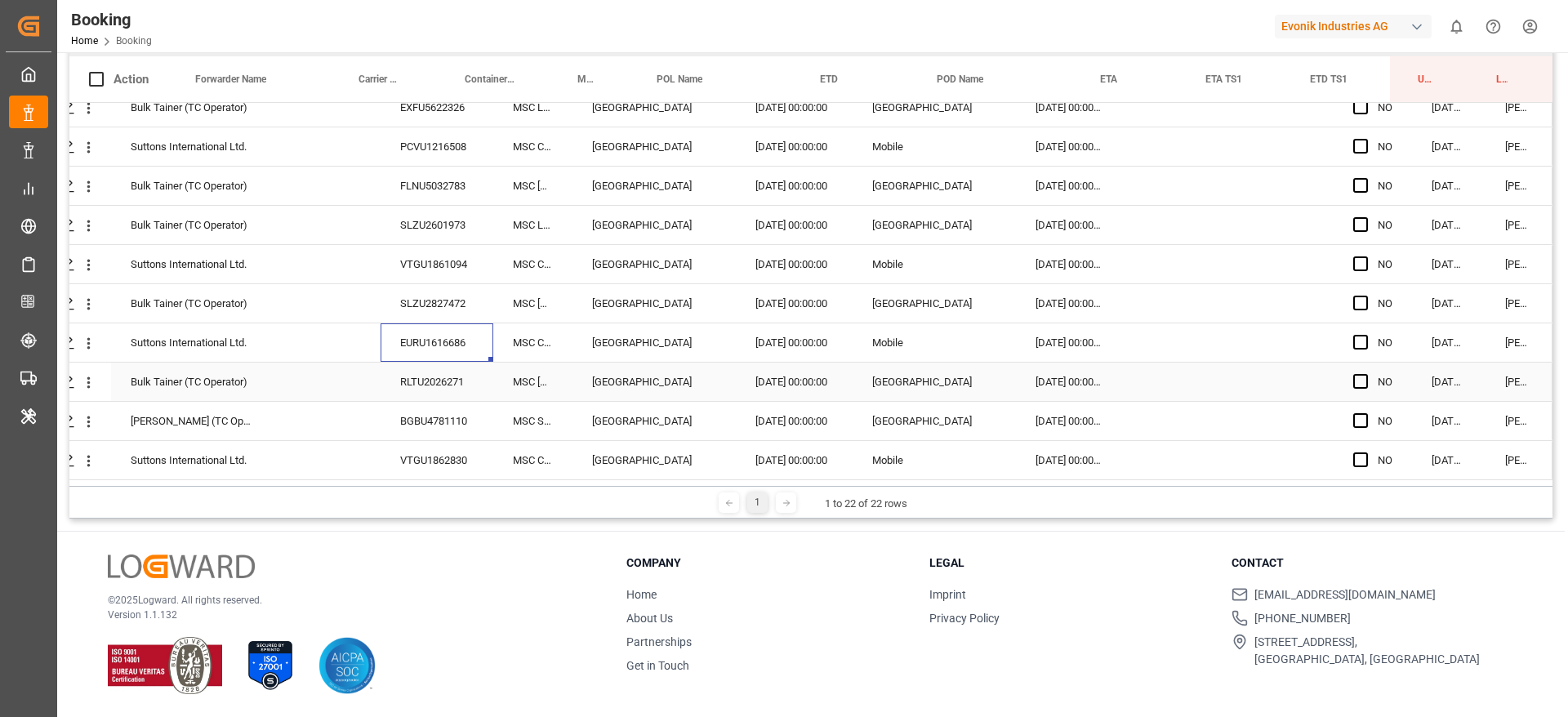
click at [412, 373] on div "RLTU2026271" at bounding box center [437, 381] width 113 height 38
drag, startPoint x: 408, startPoint y: 411, endPoint x: 426, endPoint y: 420, distance: 20.1
click at [408, 413] on div "BGBU4781110" at bounding box center [437, 420] width 113 height 38
click at [426, 441] on div "VTGU1862830" at bounding box center [437, 460] width 113 height 38
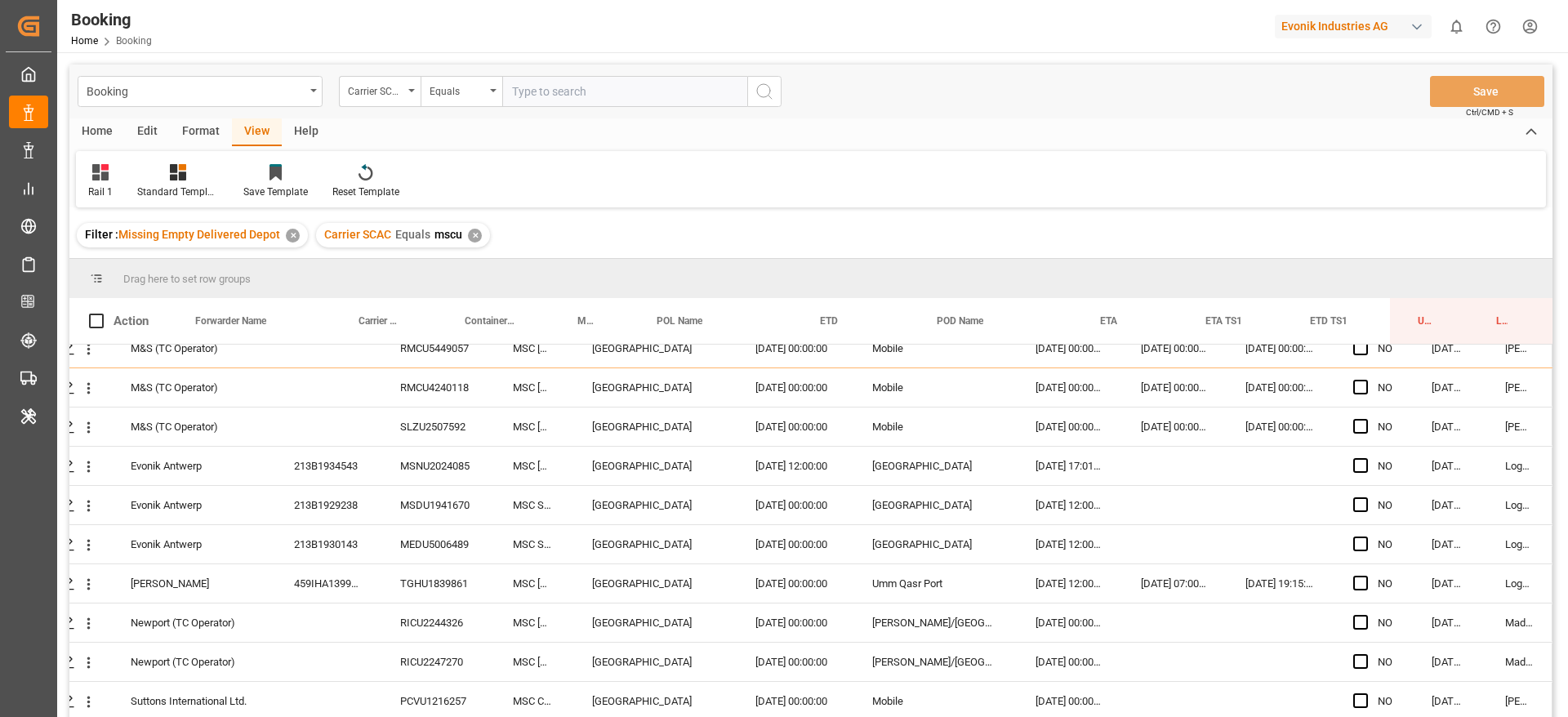
scroll to position [0, 62]
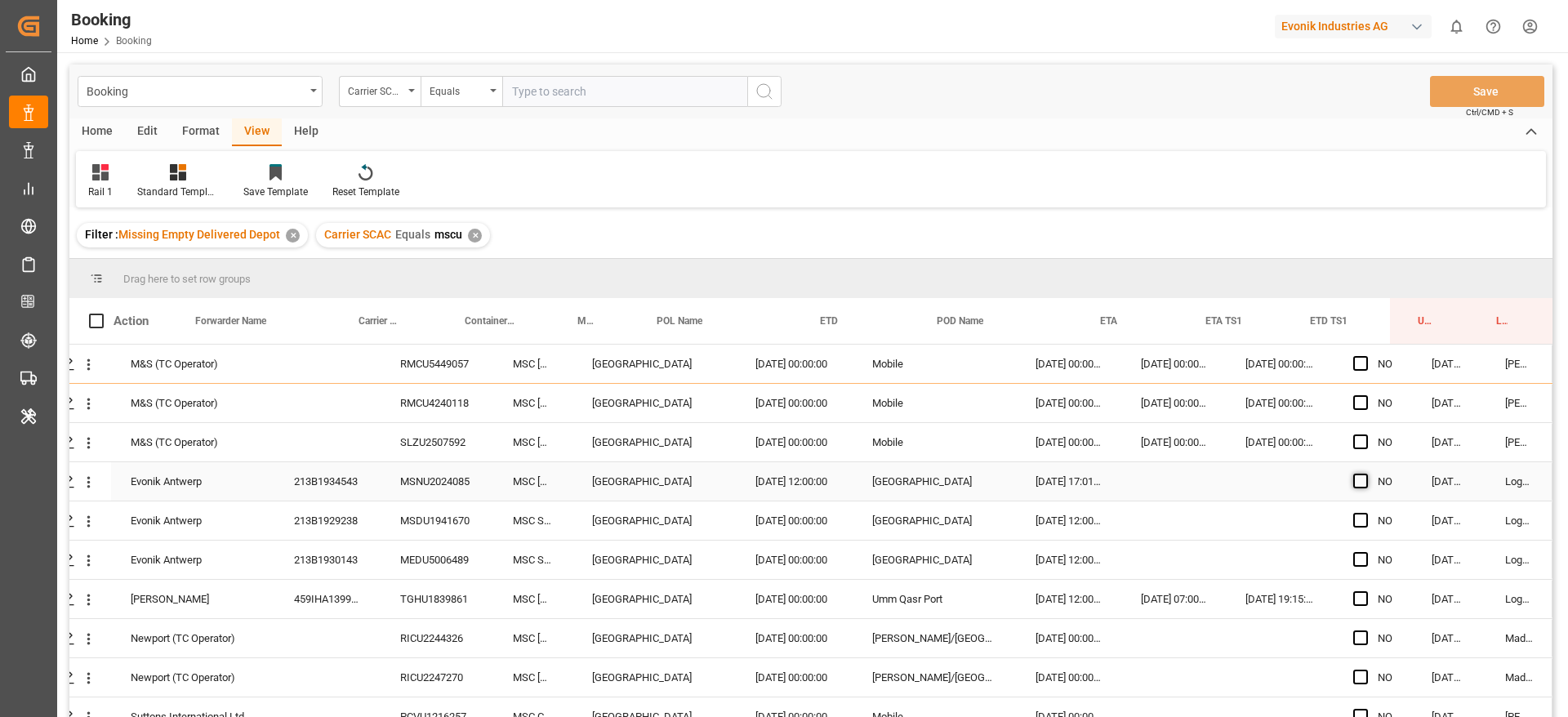
click at [1354, 480] on span "Press SPACE to select this row." at bounding box center [1360, 480] width 15 height 15
click at [1365, 473] on input "Press SPACE to select this row." at bounding box center [1365, 473] width 0 height 0
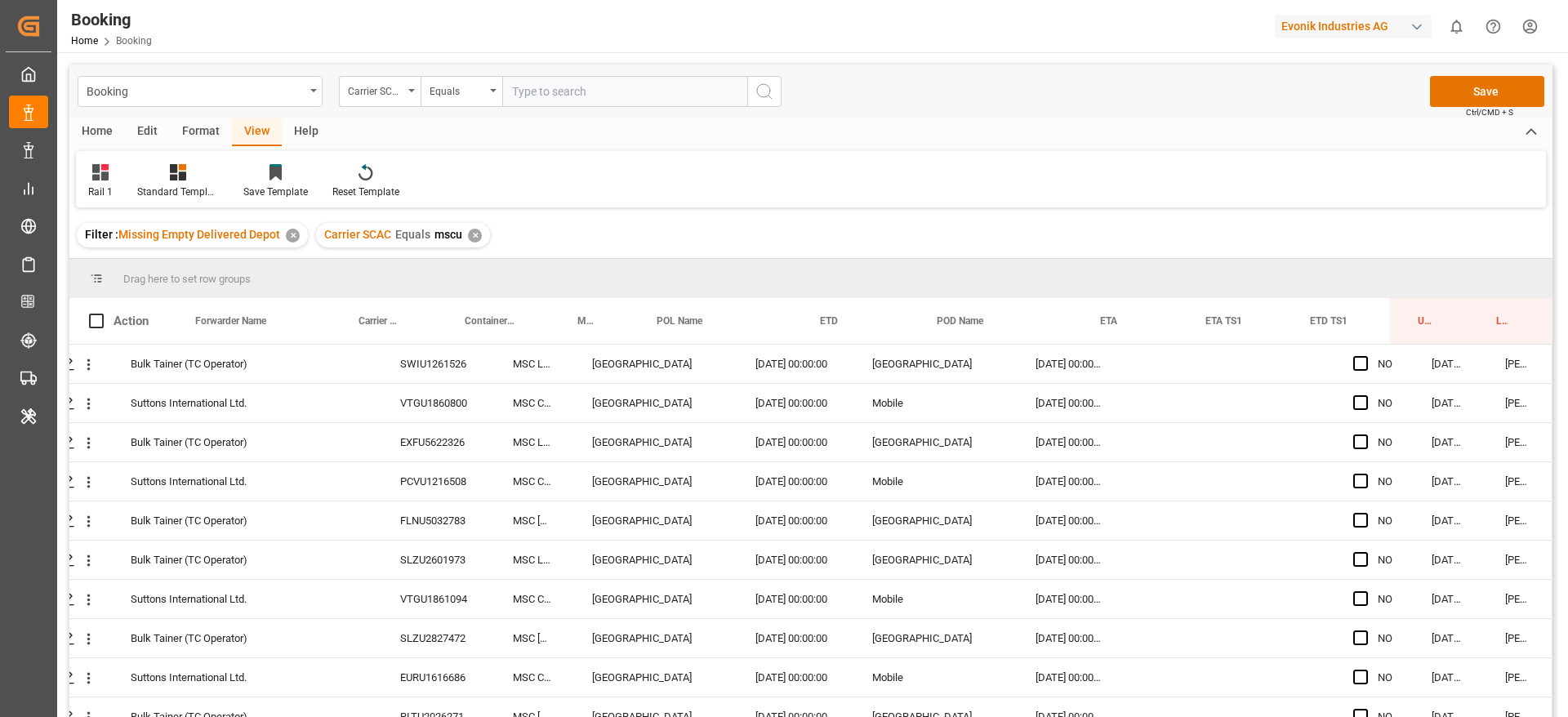
scroll to position [491, 62]
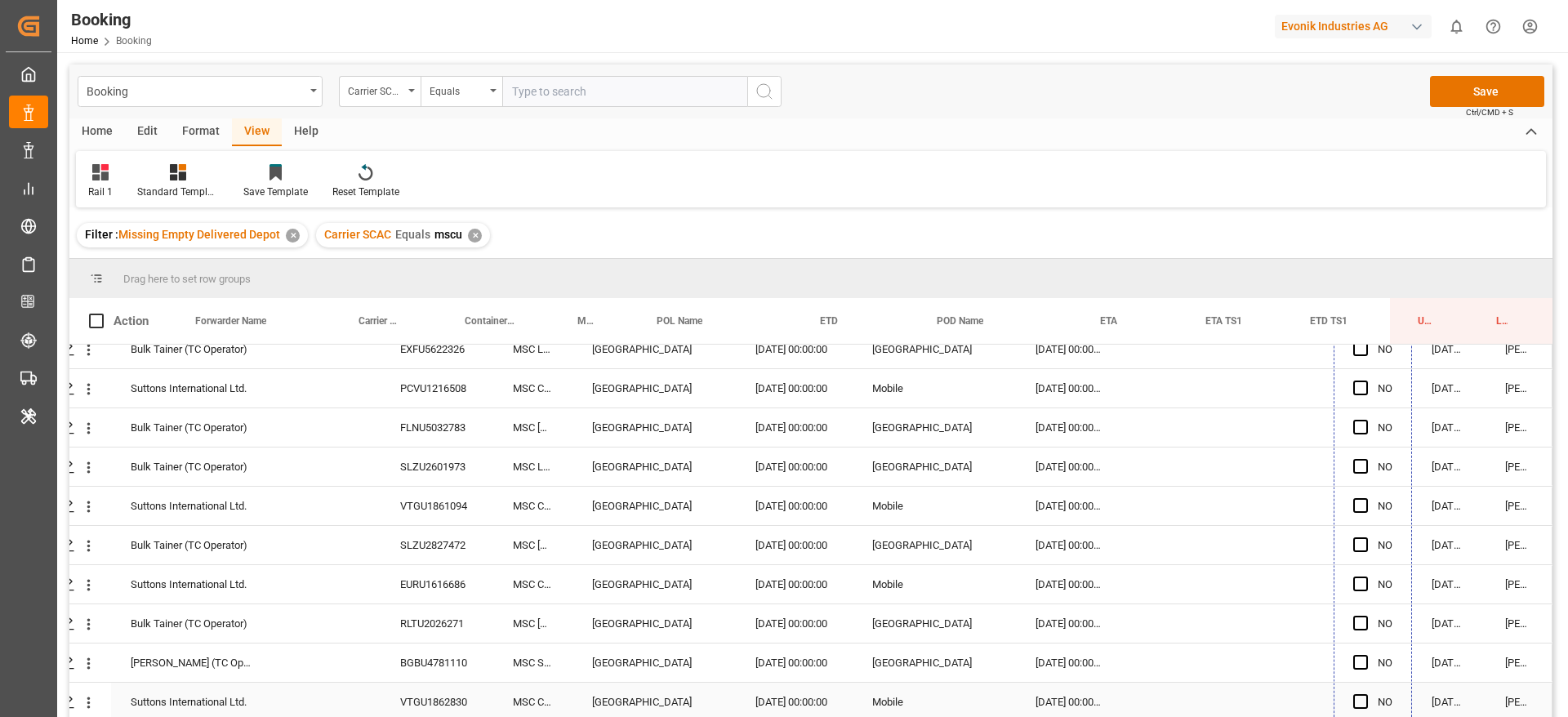
drag, startPoint x: 1405, startPoint y: 500, endPoint x: 1364, endPoint y: 684, distance: 188.5
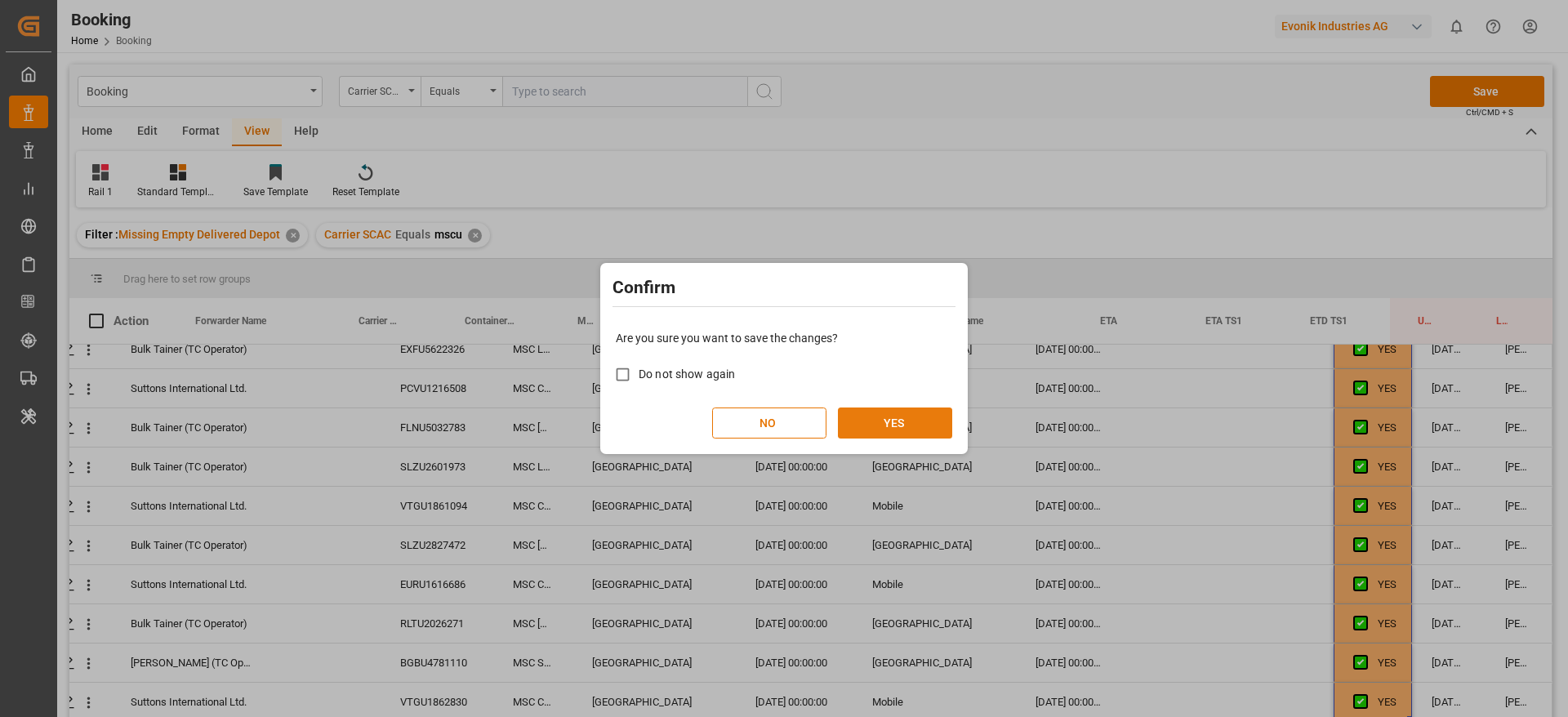
click at [928, 430] on button "YES" at bounding box center [896, 423] width 115 height 31
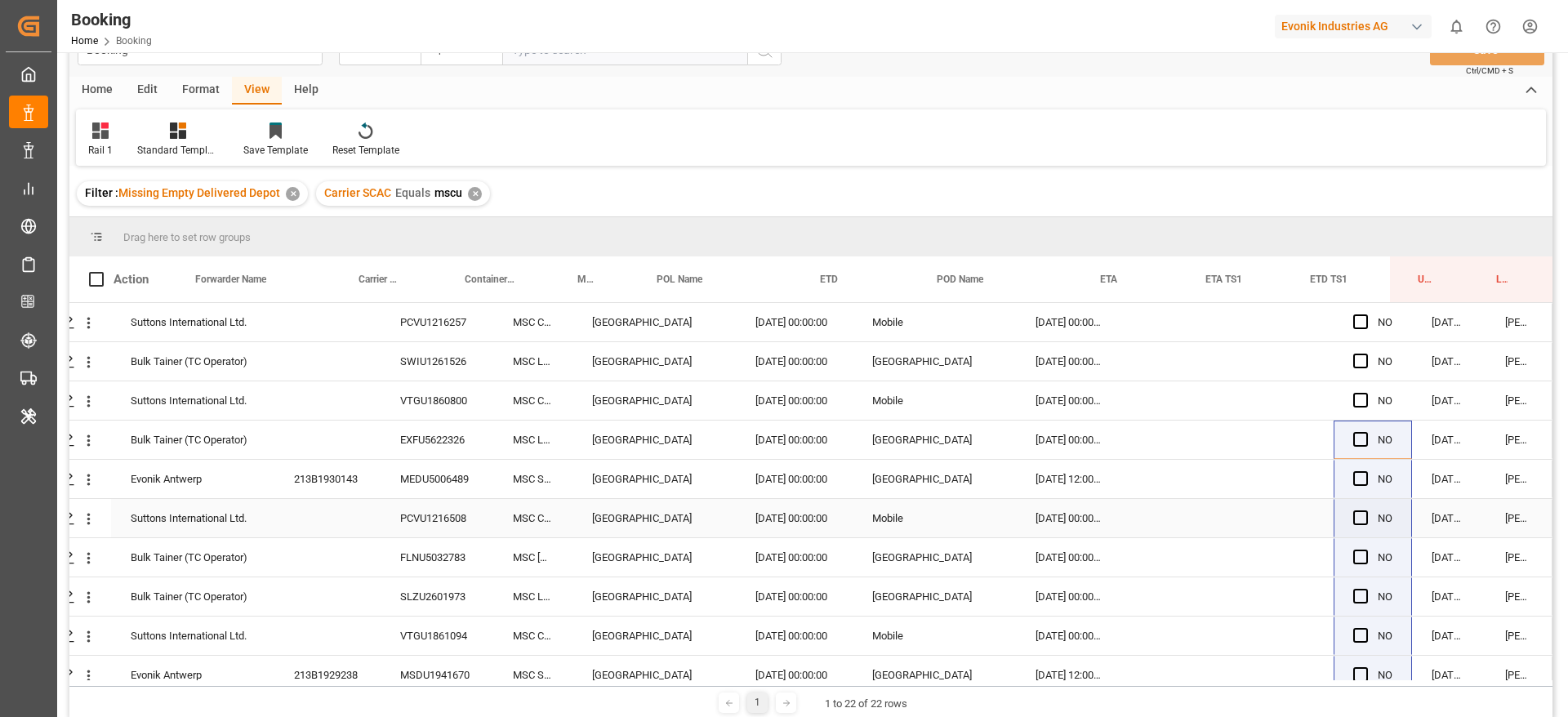
scroll to position [0, 0]
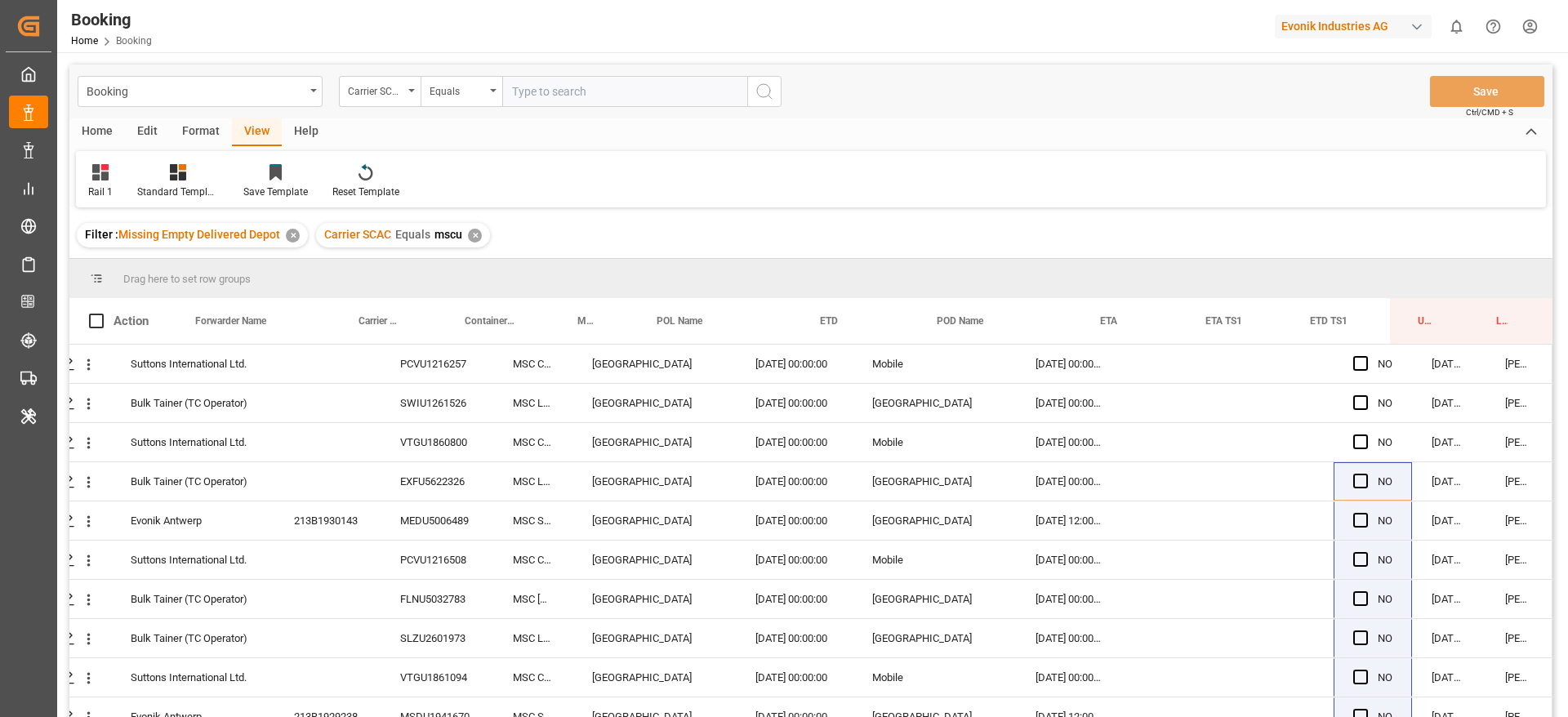
click at [473, 235] on div "✕" at bounding box center [475, 236] width 14 height 14
click at [555, 95] on input "text" at bounding box center [625, 91] width 245 height 31
type input "iilu"
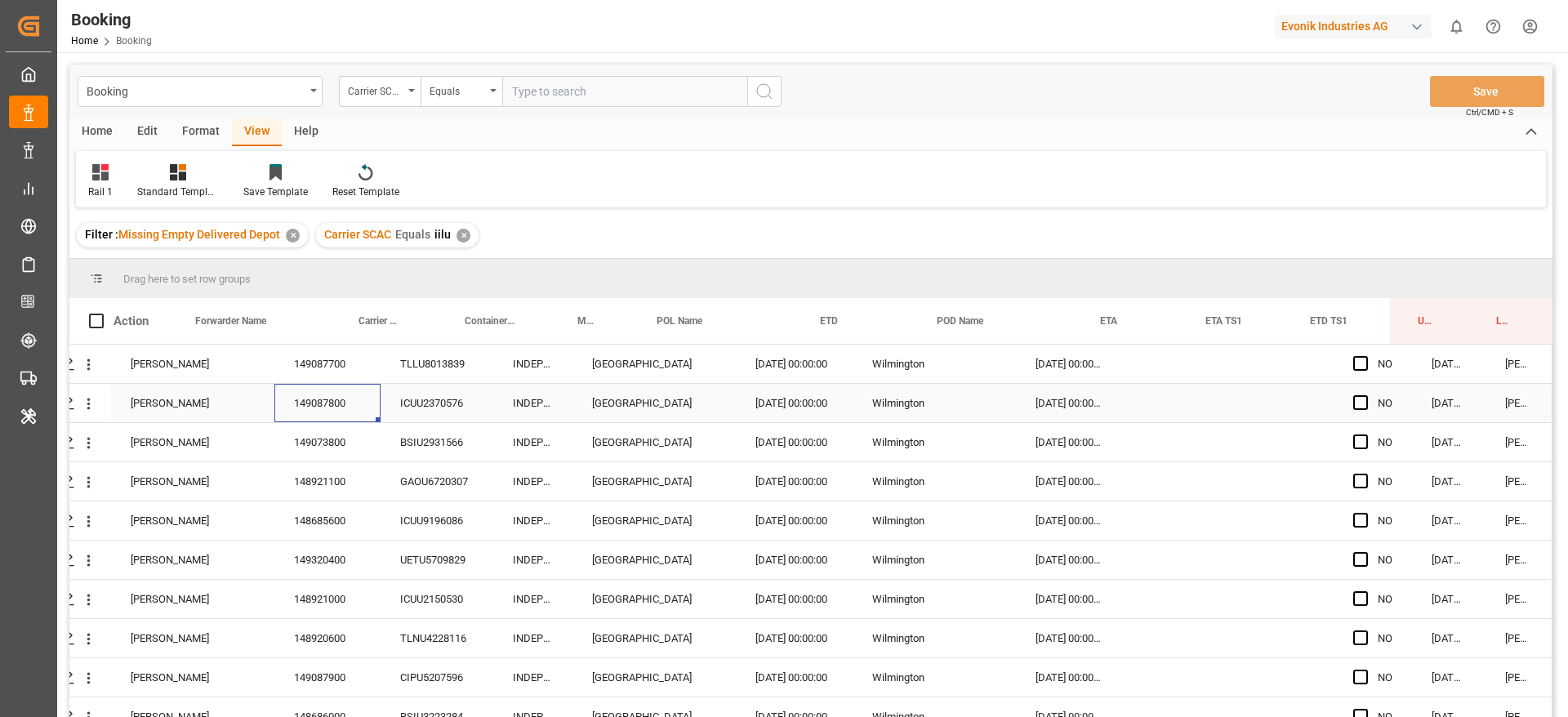
click at [321, 384] on div "149087800" at bounding box center [327, 403] width 106 height 38
click at [332, 373] on div "149087700" at bounding box center [327, 363] width 106 height 38
click at [358, 415] on div "149087800" at bounding box center [327, 403] width 106 height 38
click at [308, 428] on div "149073800" at bounding box center [327, 442] width 106 height 38
click at [298, 473] on div "148921100" at bounding box center [327, 481] width 106 height 38
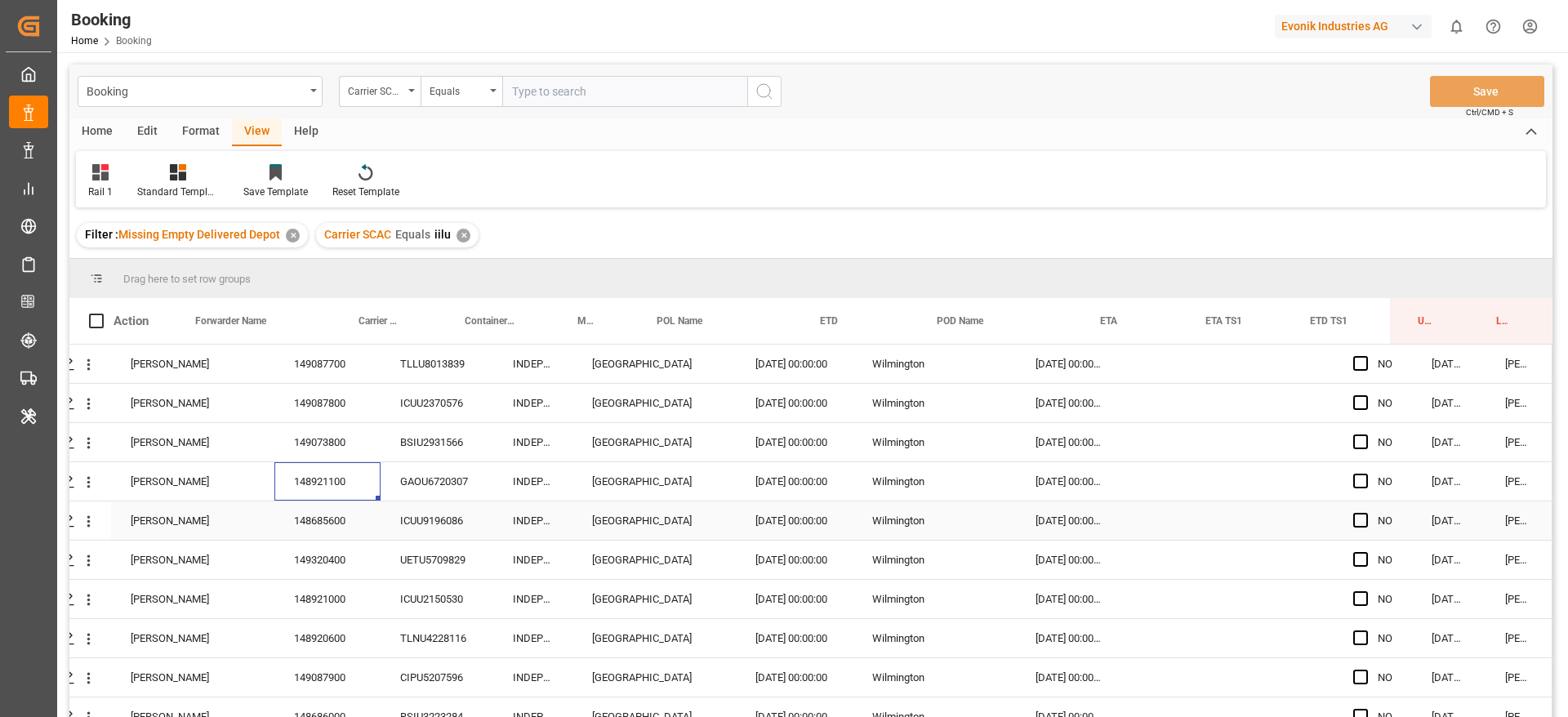
click at [360, 520] on div "148685600" at bounding box center [327, 520] width 106 height 38
click at [326, 546] on div "149320400" at bounding box center [327, 560] width 106 height 38
click at [330, 587] on div "148921000" at bounding box center [327, 599] width 106 height 38
click at [335, 635] on div "148920600" at bounding box center [327, 638] width 106 height 38
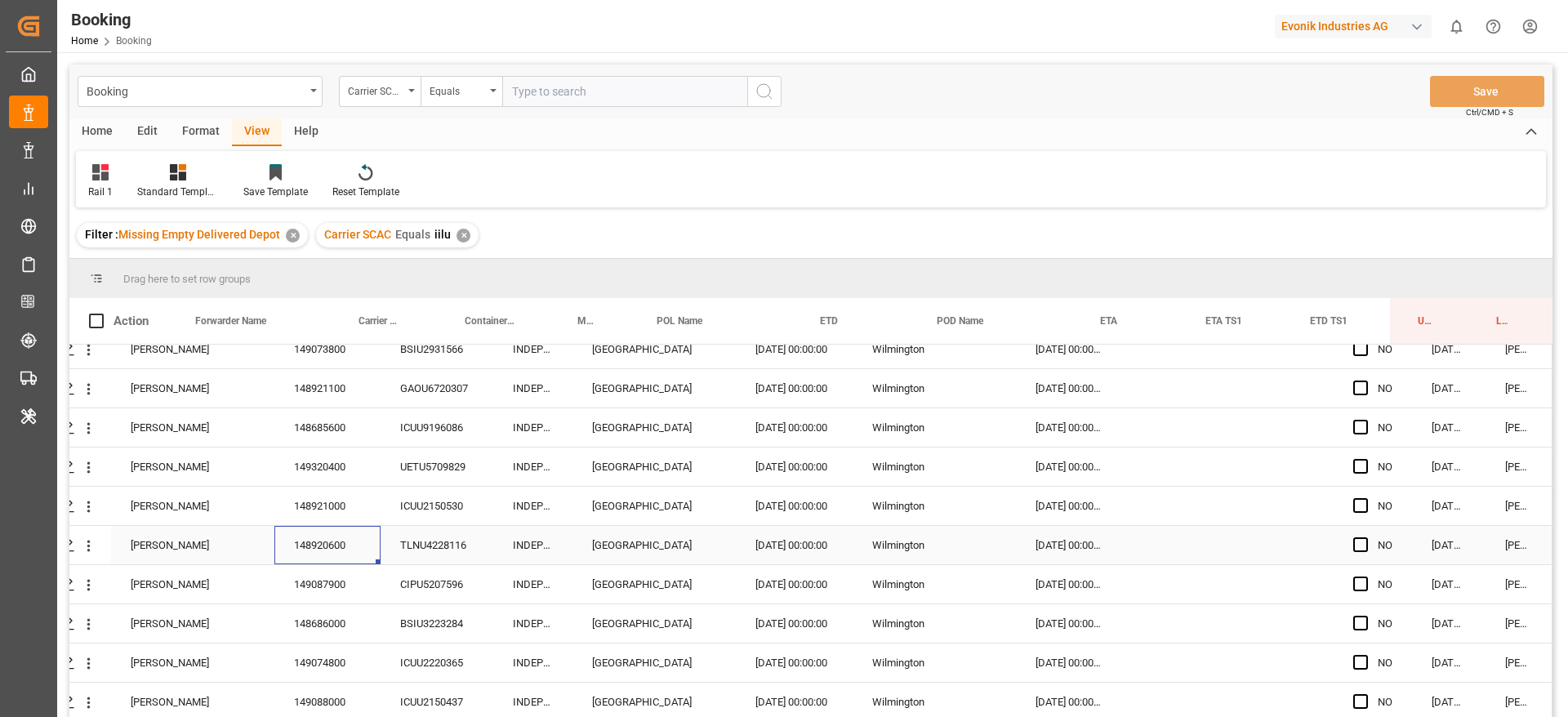
scroll to position [99, 62]
click at [342, 581] on div "149087900" at bounding box center [327, 584] width 106 height 38
click at [303, 627] on div "148686000" at bounding box center [327, 623] width 106 height 38
click at [85, 582] on icon "open menu" at bounding box center [89, 585] width 17 height 17
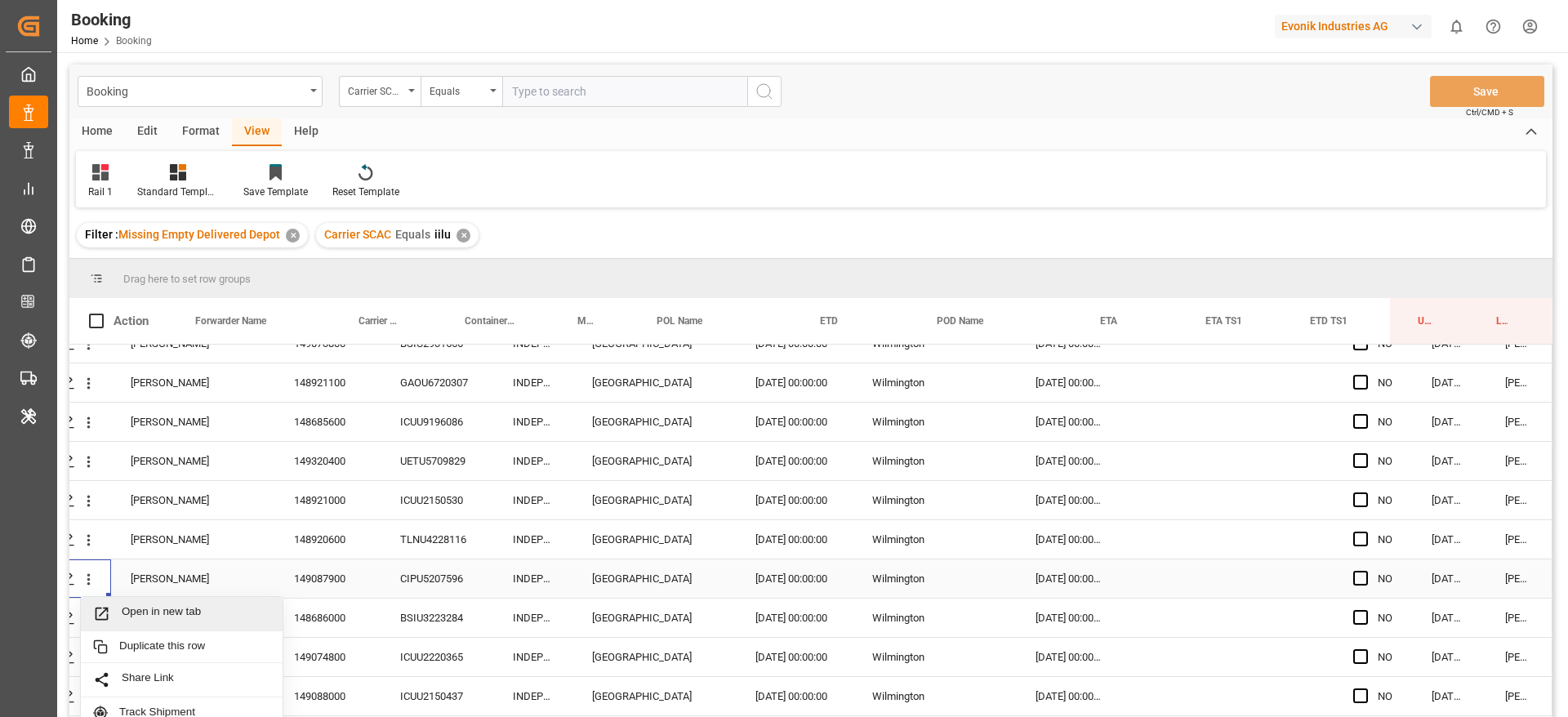
click at [124, 605] on span "Open in new tab" at bounding box center [196, 614] width 149 height 17
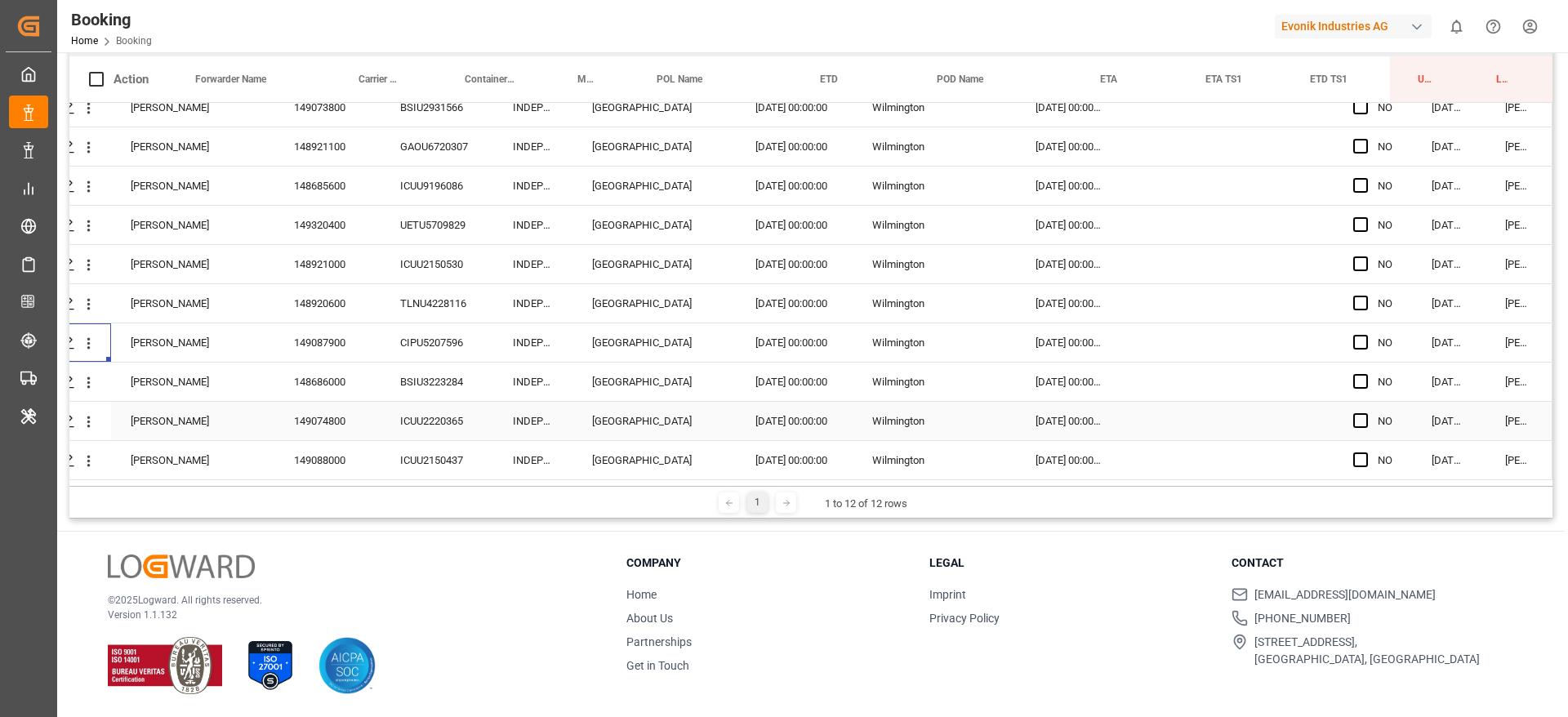
click at [326, 375] on div "148686000" at bounding box center [327, 381] width 106 height 38
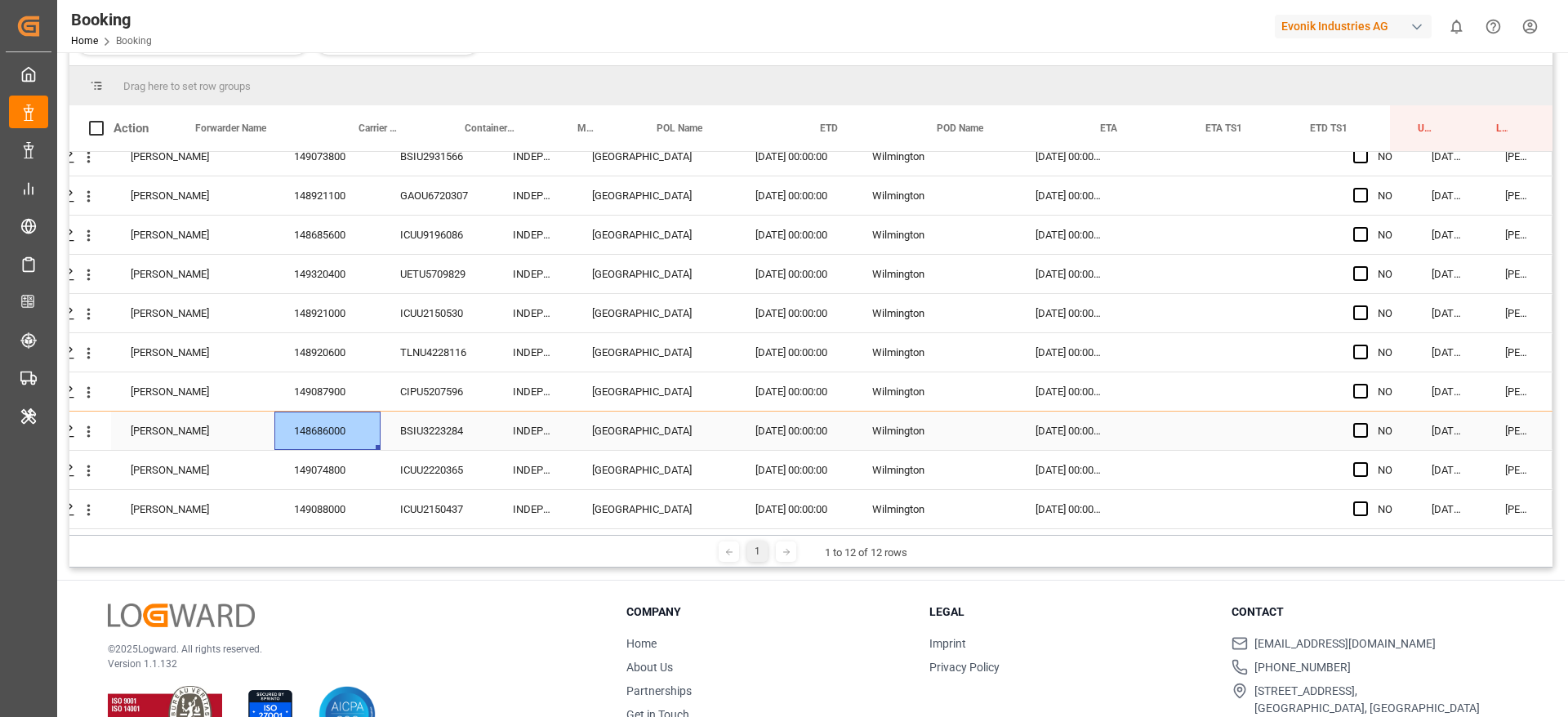
scroll to position [291, 0]
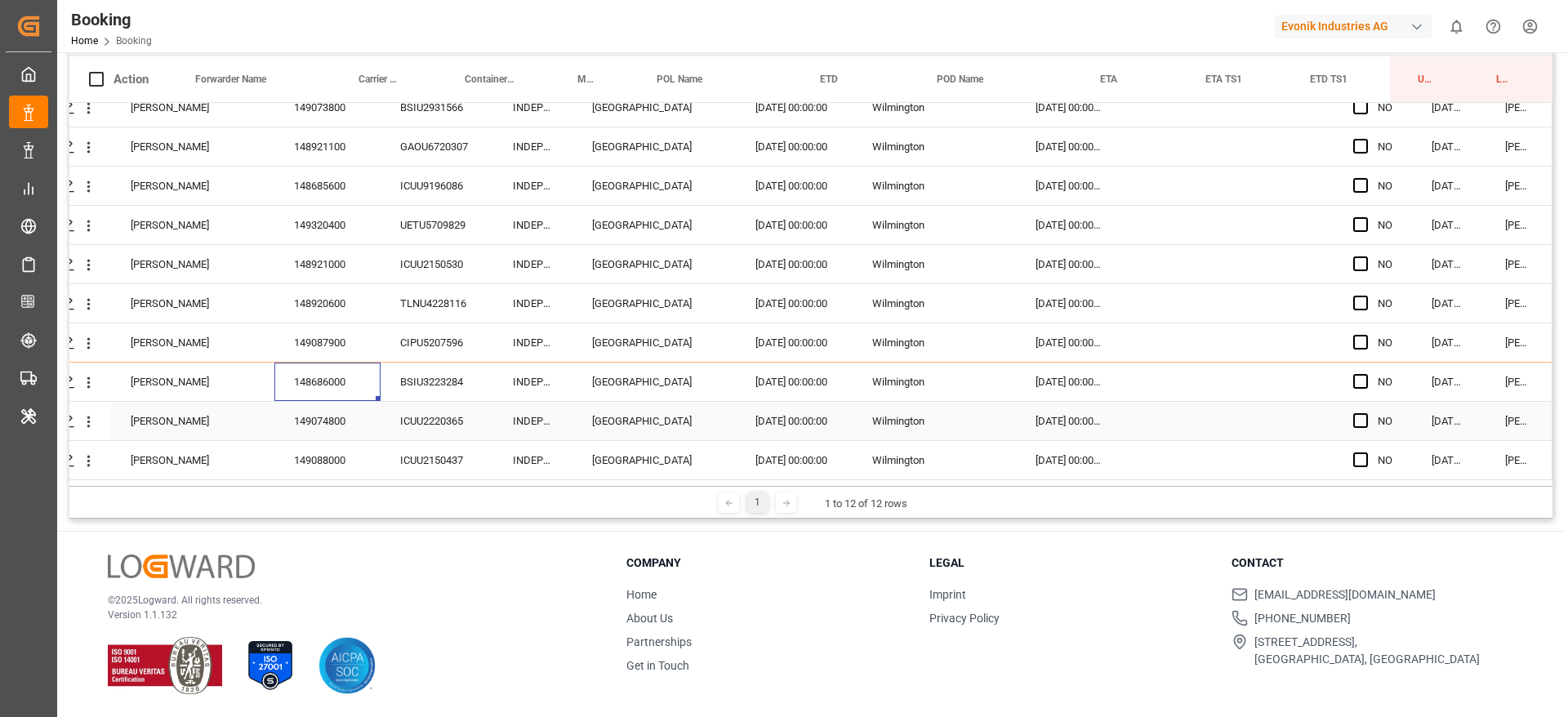
click at [326, 407] on div "149074800" at bounding box center [327, 420] width 106 height 38
click at [316, 446] on div "149088000" at bounding box center [327, 460] width 106 height 38
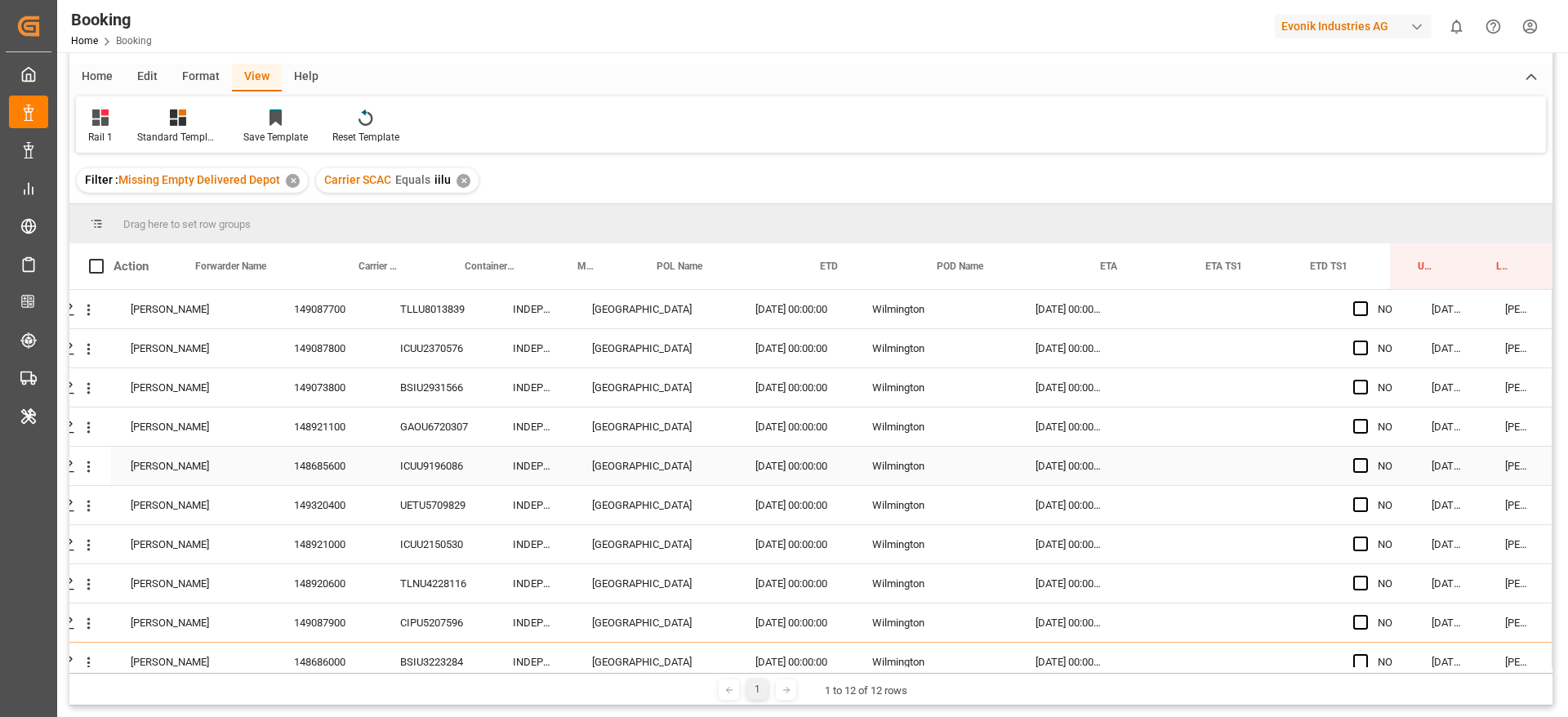
scroll to position [0, 0]
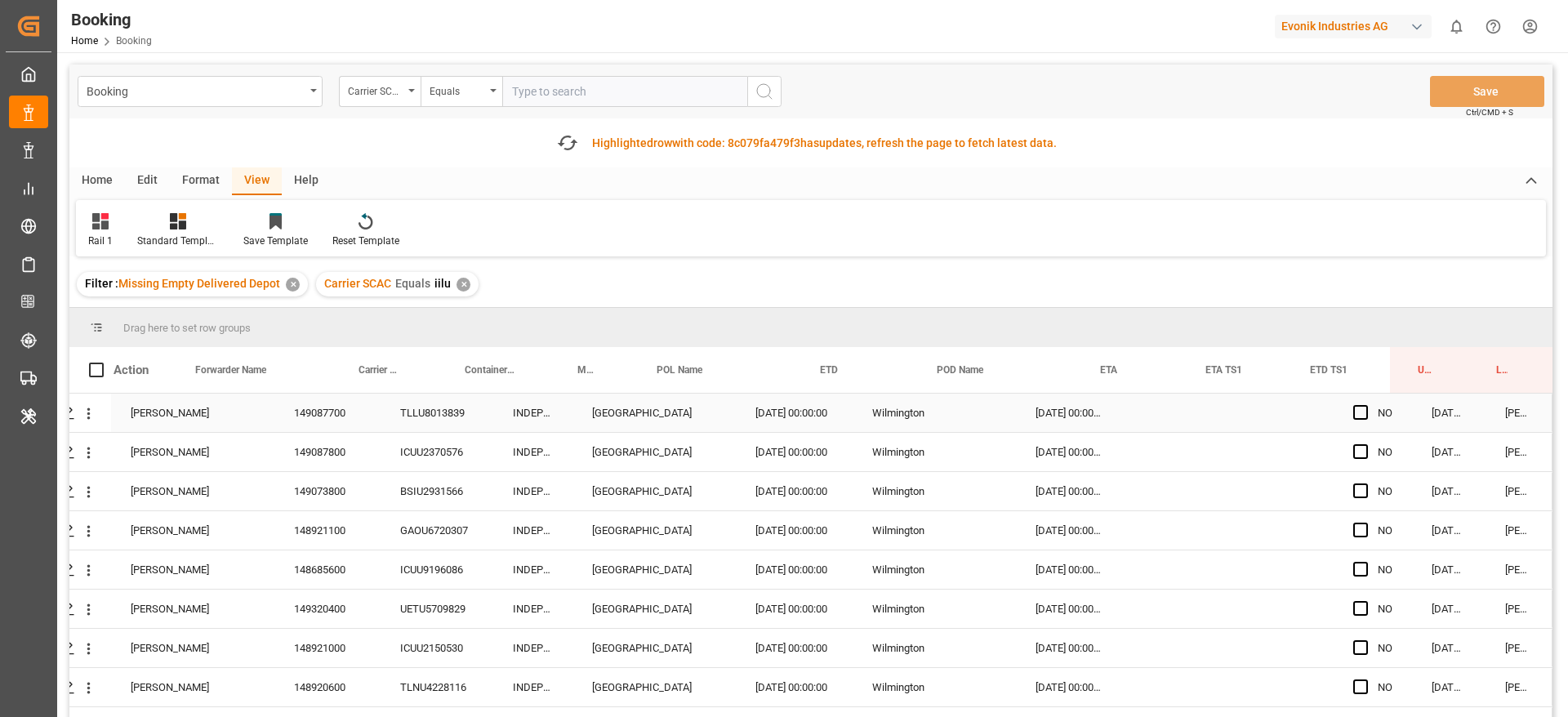
click at [1344, 410] on div "NO" at bounding box center [1373, 413] width 79 height 38
click at [1356, 411] on span "Press SPACE to select this row." at bounding box center [1360, 412] width 15 height 15
click at [1365, 405] on input "Press SPACE to select this row." at bounding box center [1365, 405] width 0 height 0
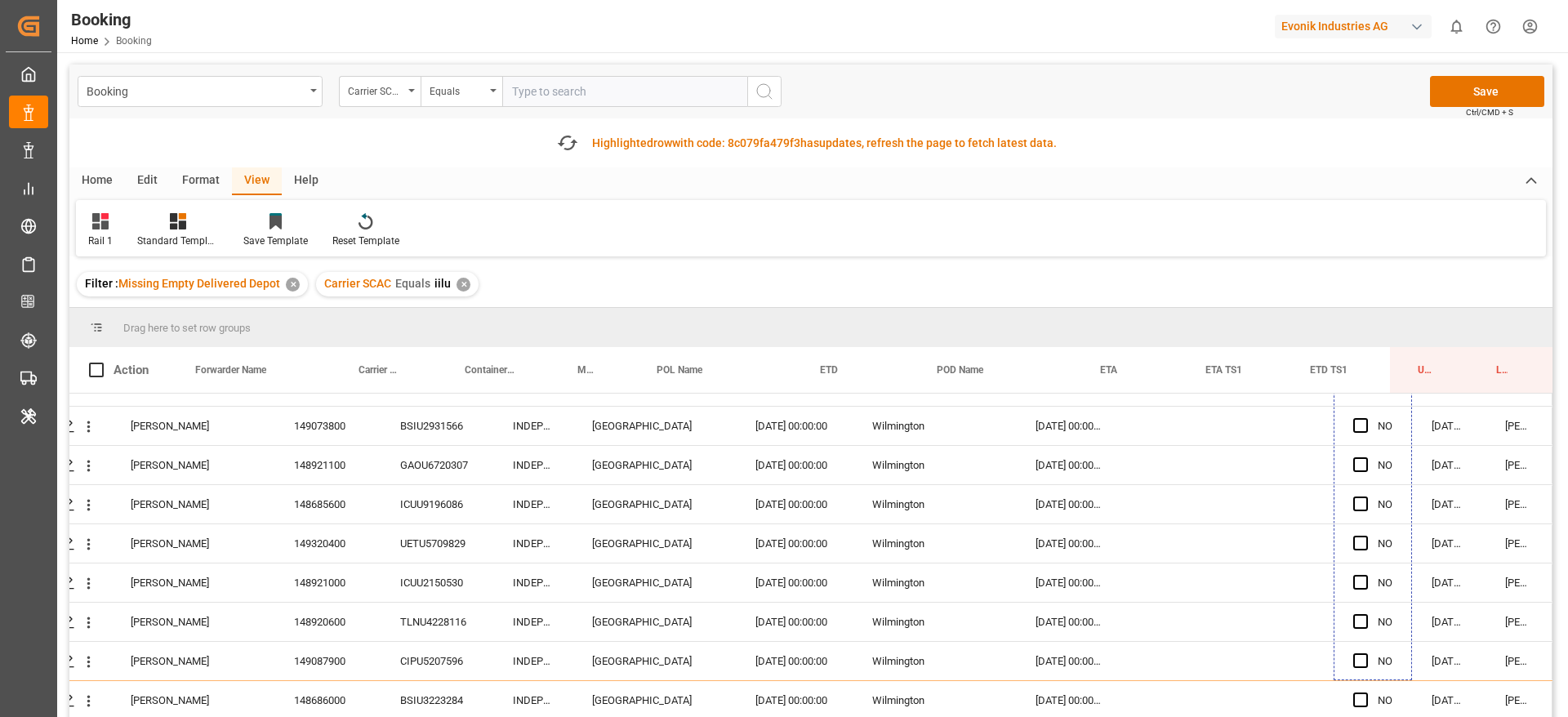
scroll to position [99, 62]
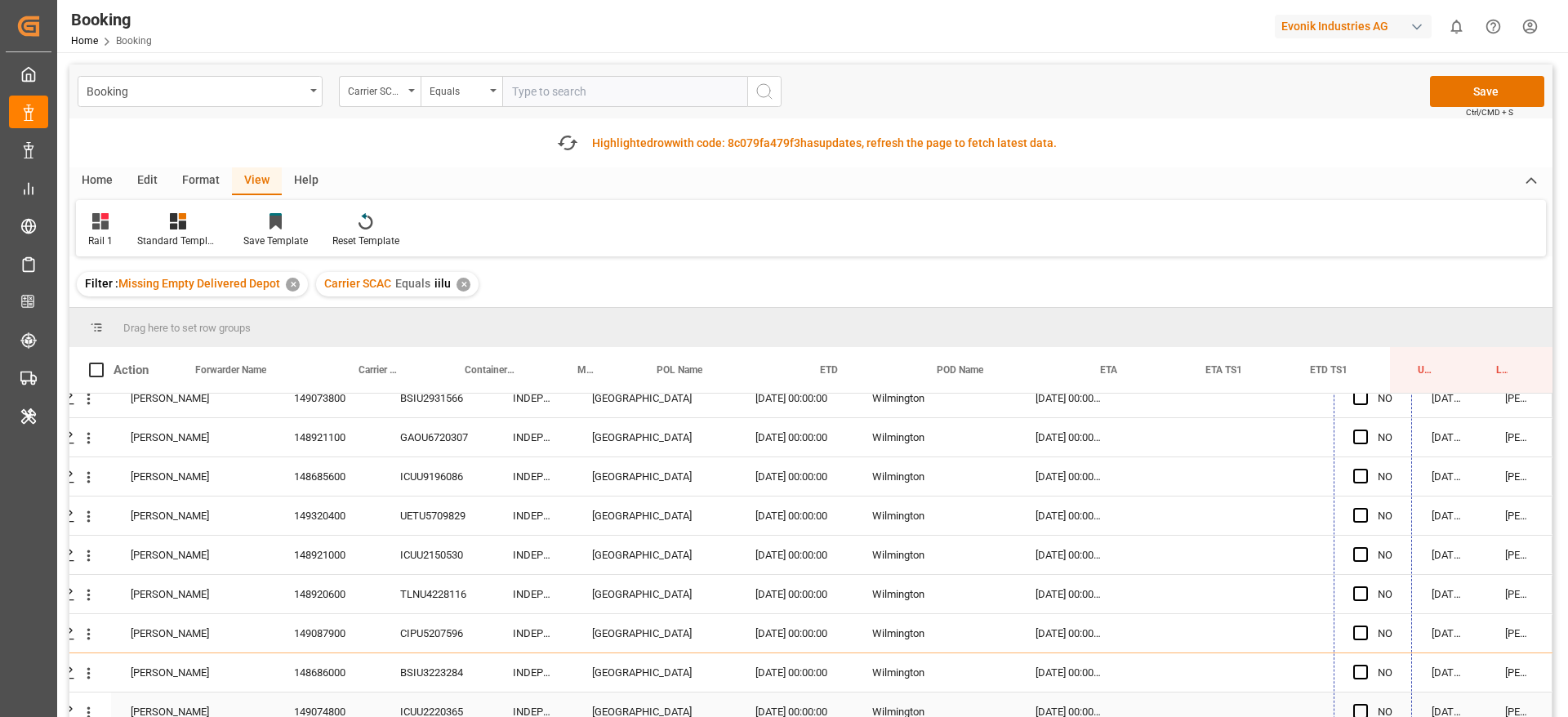
drag, startPoint x: 1402, startPoint y: 428, endPoint x: 1320, endPoint y: 663, distance: 248.9
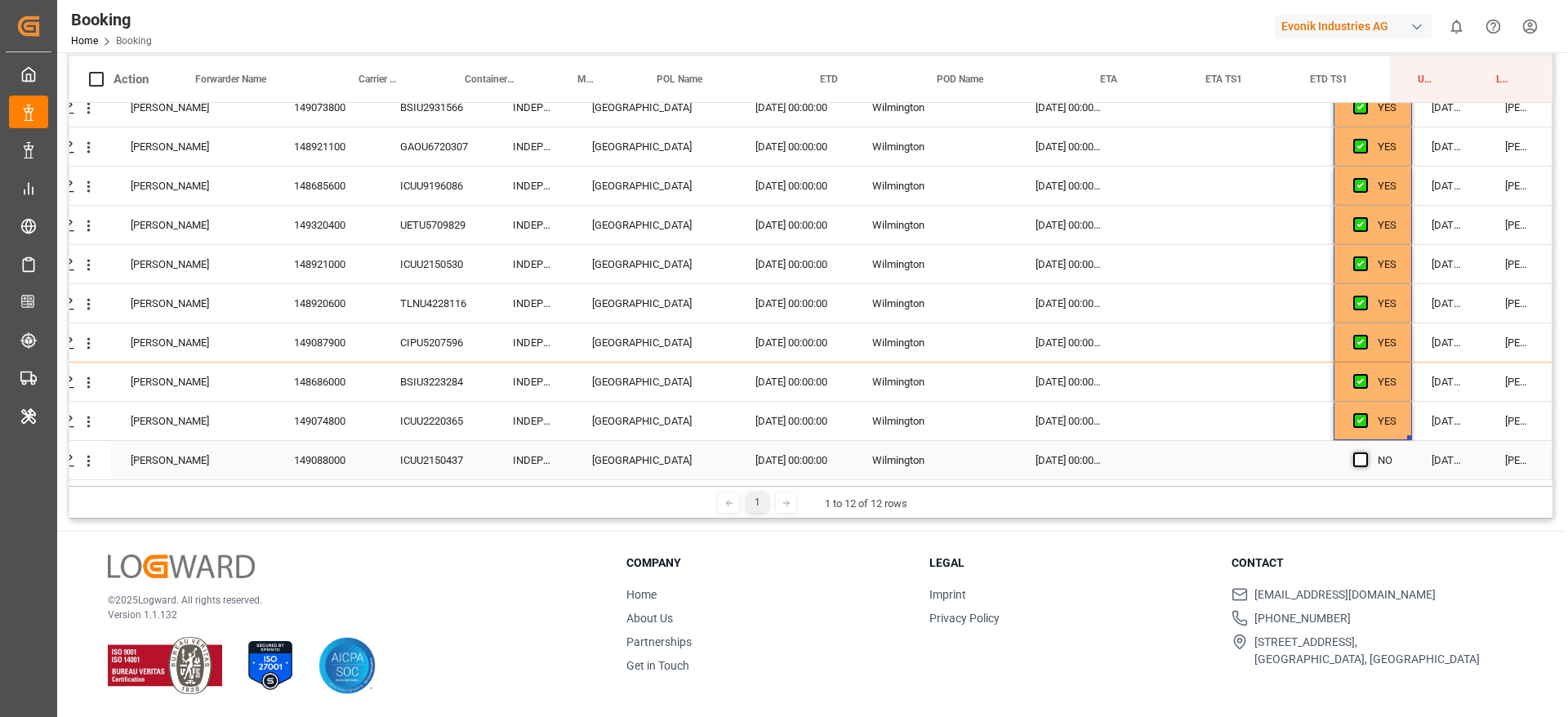
click at [1354, 452] on span "Press SPACE to select this row." at bounding box center [1360, 459] width 15 height 15
click at [1365, 452] on input "Press SPACE to select this row." at bounding box center [1365, 452] width 0 height 0
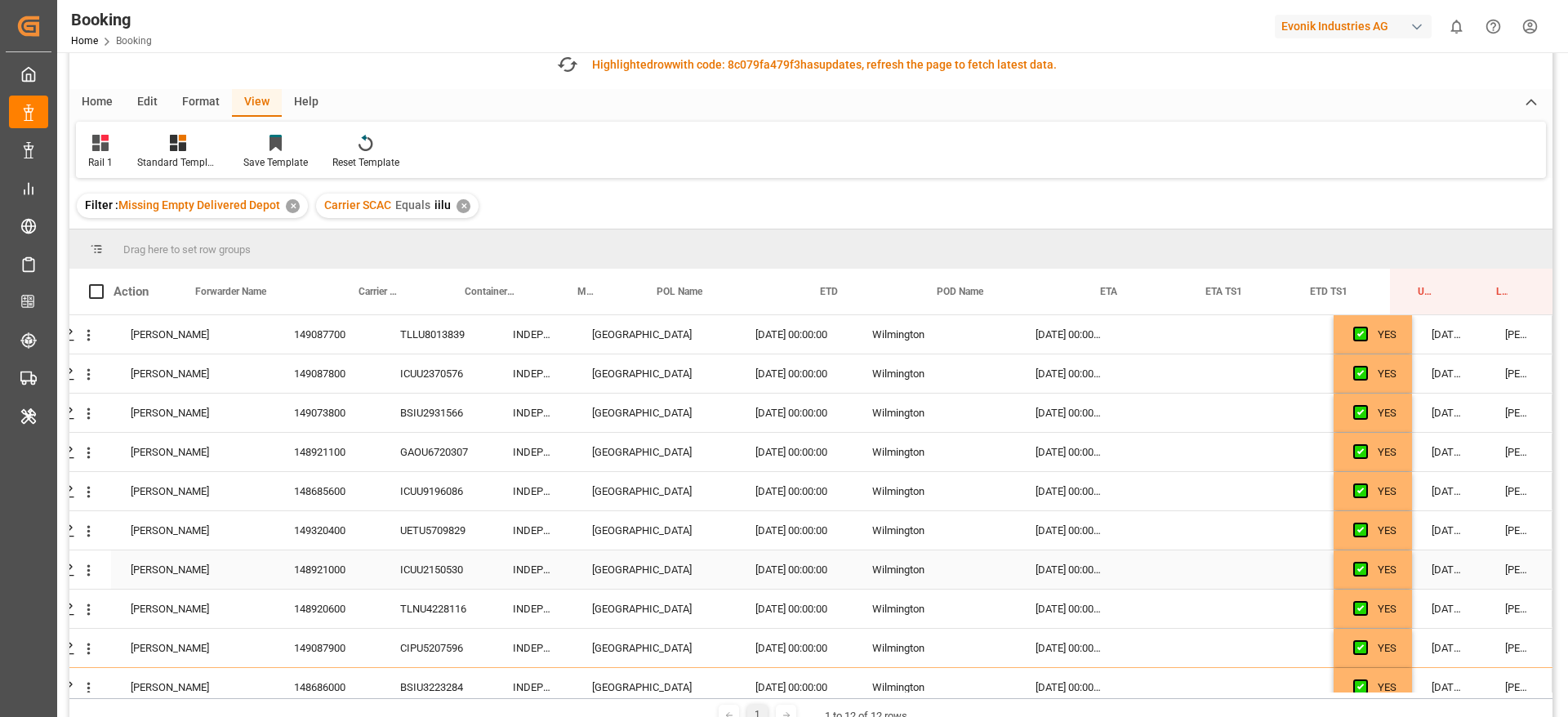
scroll to position [0, 0]
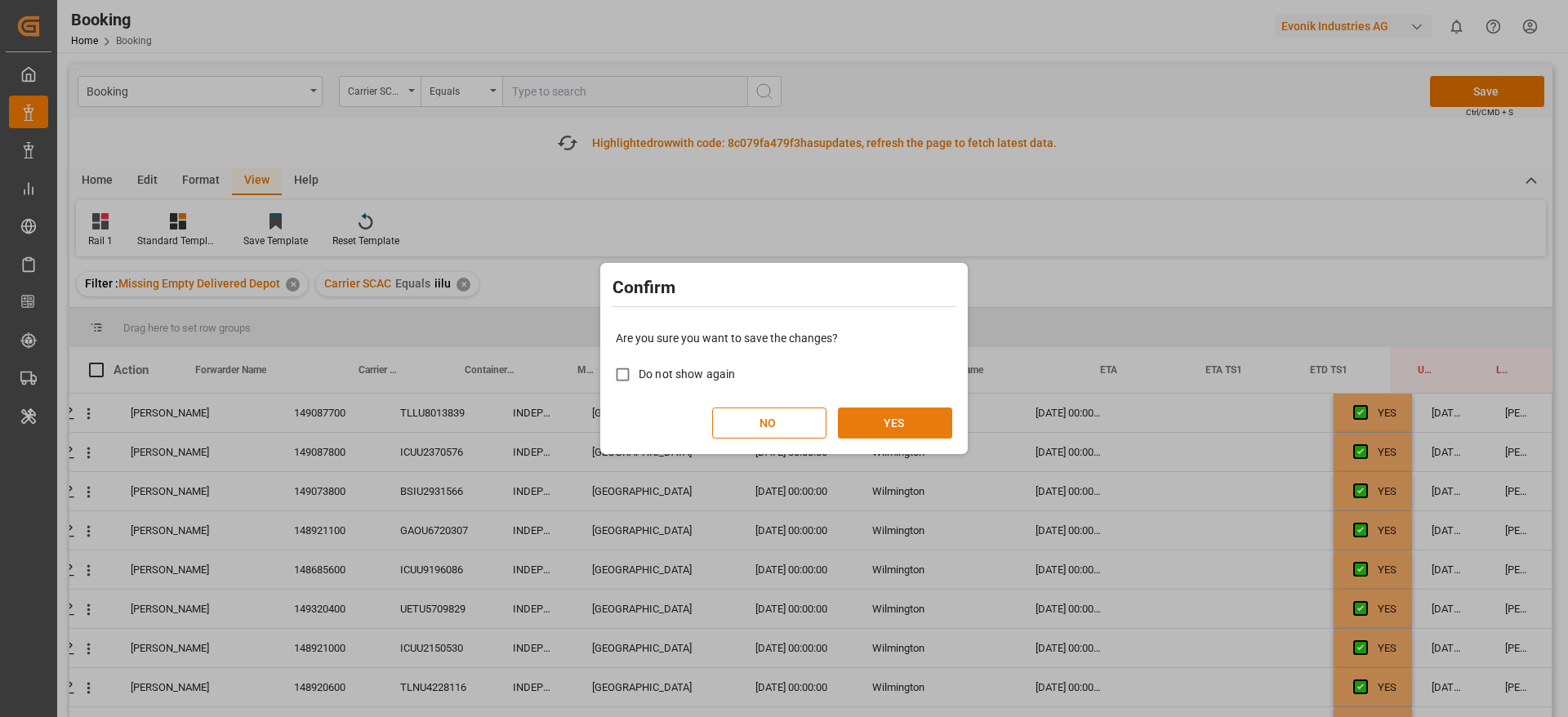
click at [897, 420] on button "YES" at bounding box center [896, 423] width 115 height 31
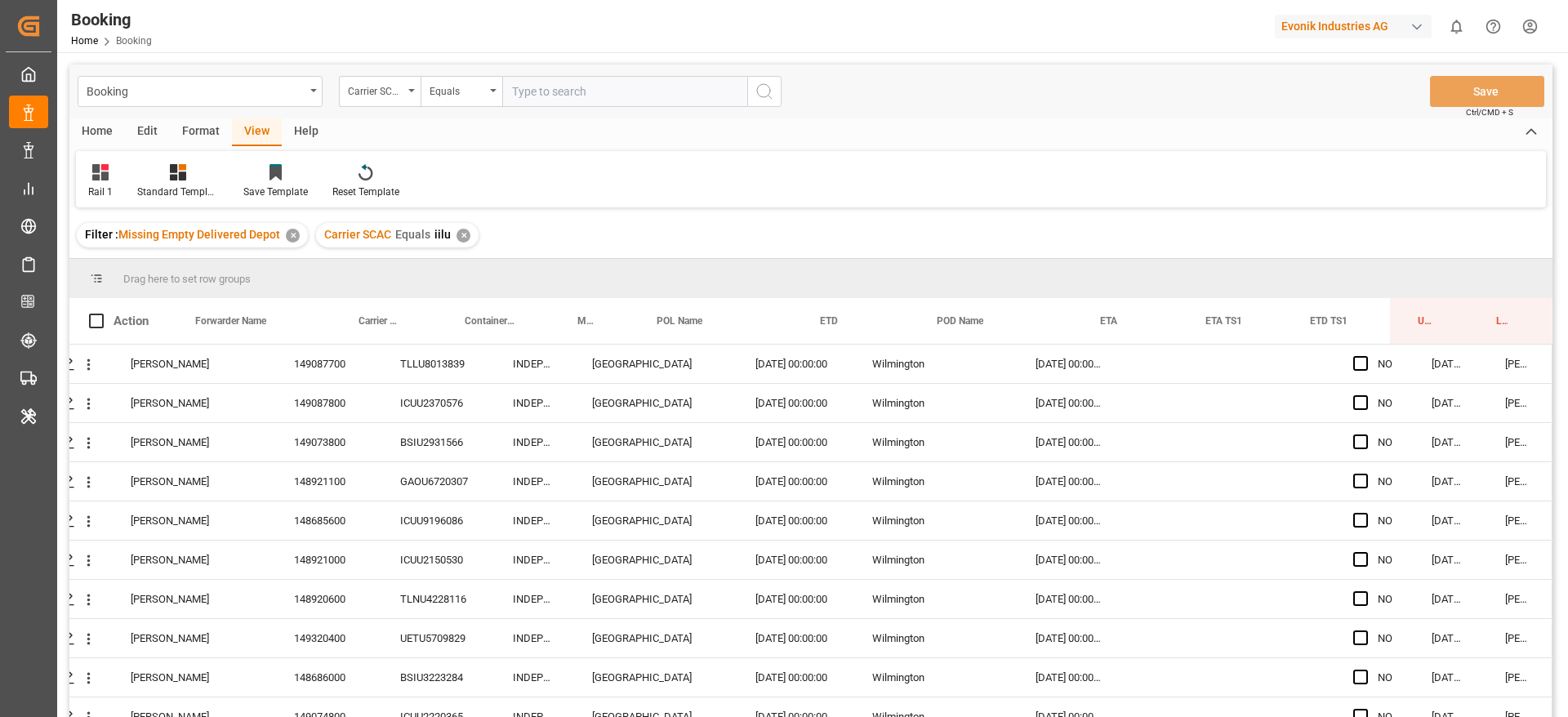
click at [467, 234] on div "✕" at bounding box center [463, 236] width 14 height 14
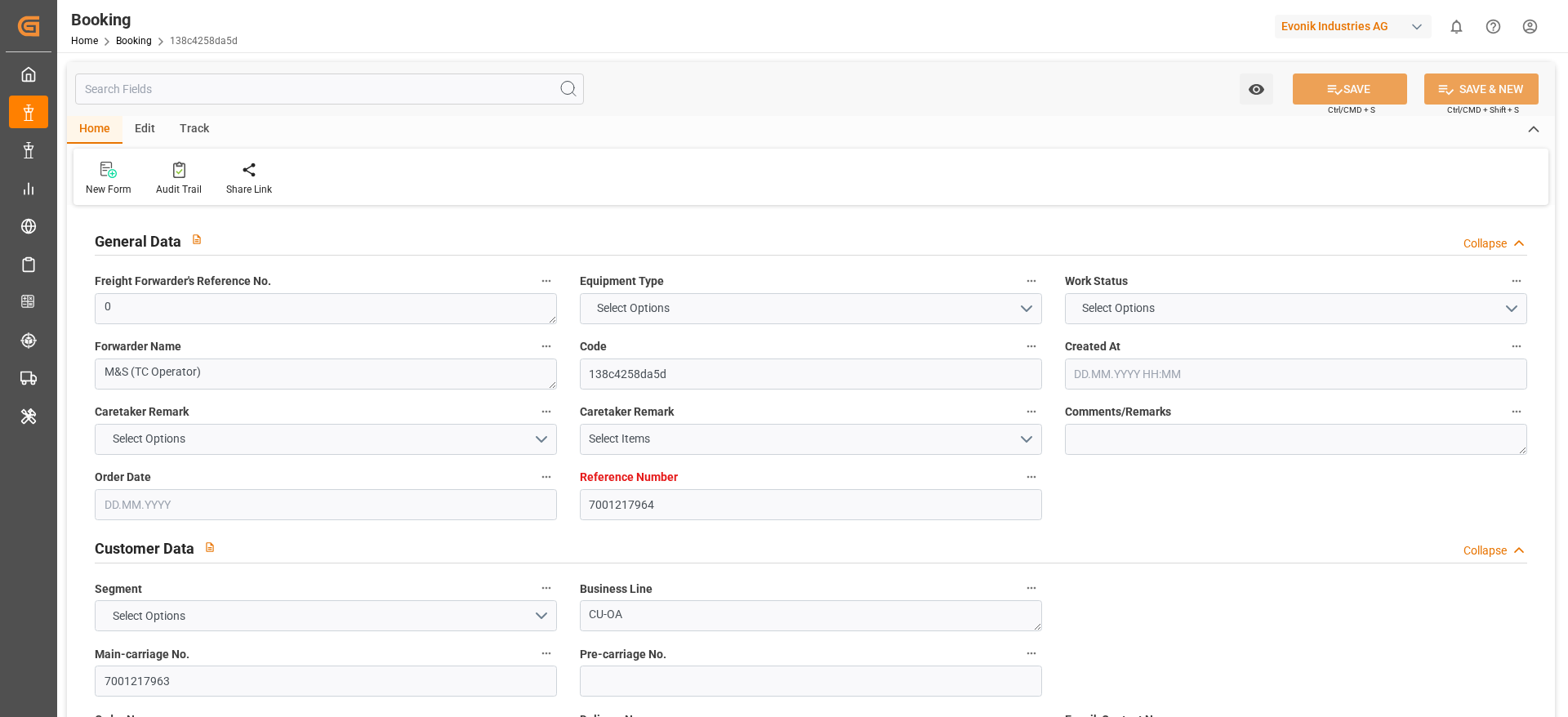
type input "7001217964"
type input "9297876"
type input "MSC"
type input "Mediterranean Shipping Company"
type input "BEANR"
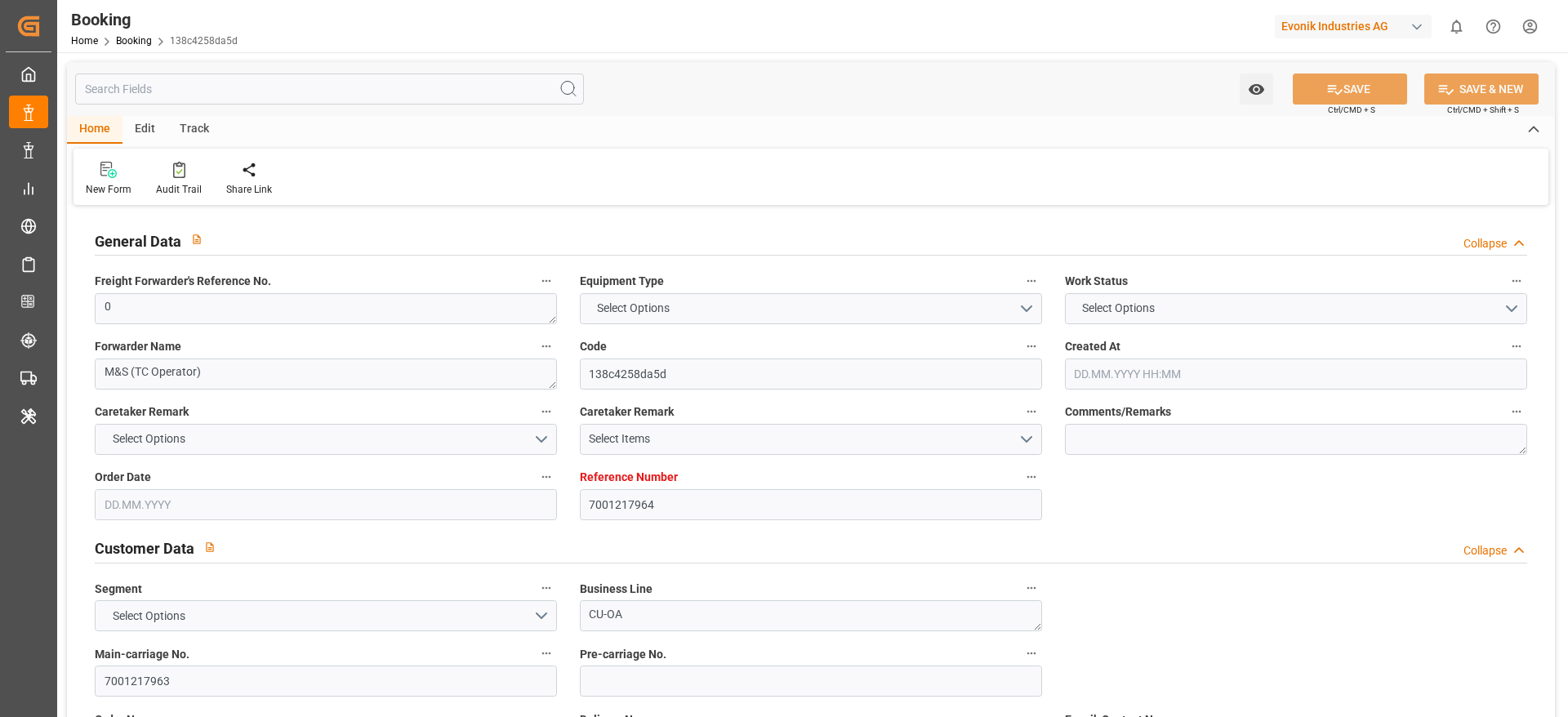
type input "USMOB"
type input "37"
type input "MXATM"
type input "0"
type input "[DATE] 14:52"
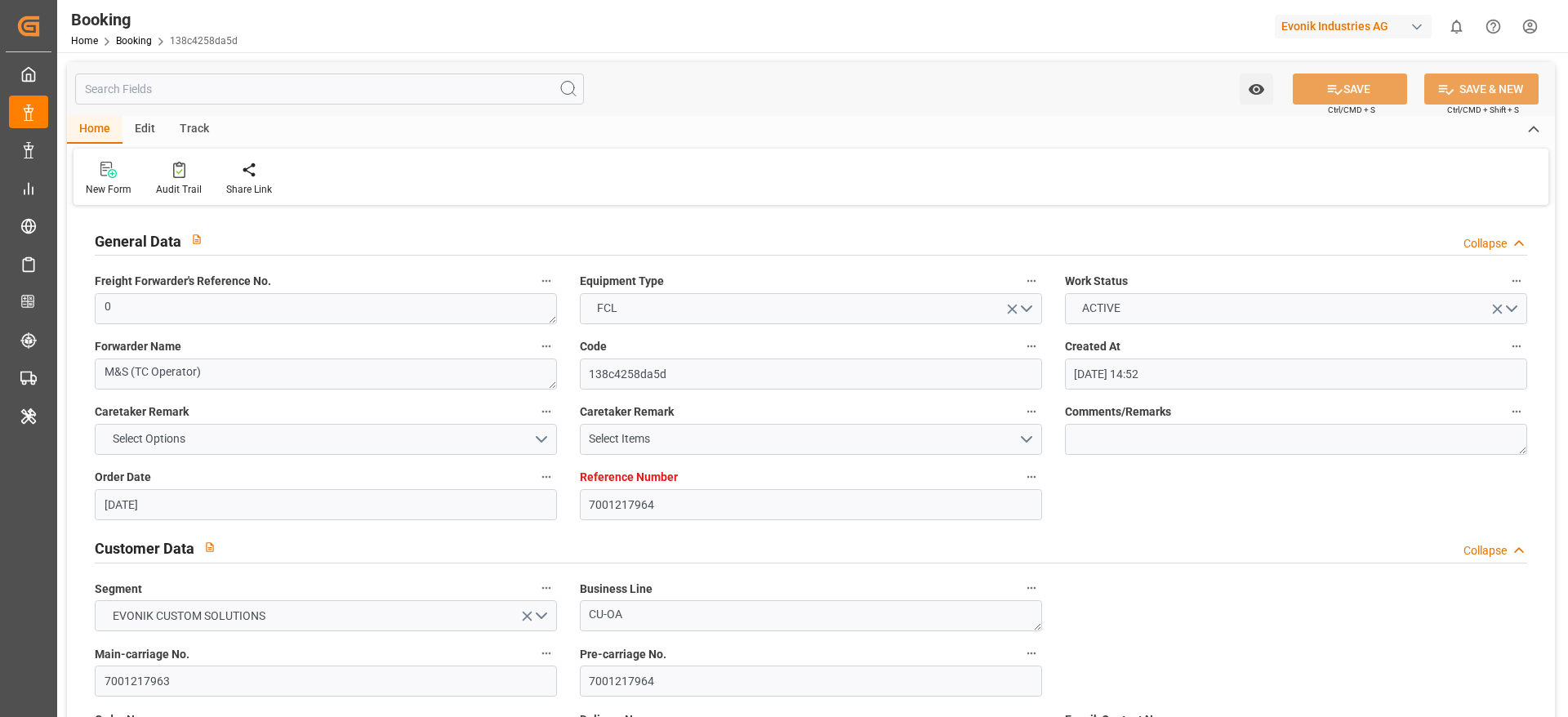
type input "[DATE]"
type input "[DATE] 00:00"
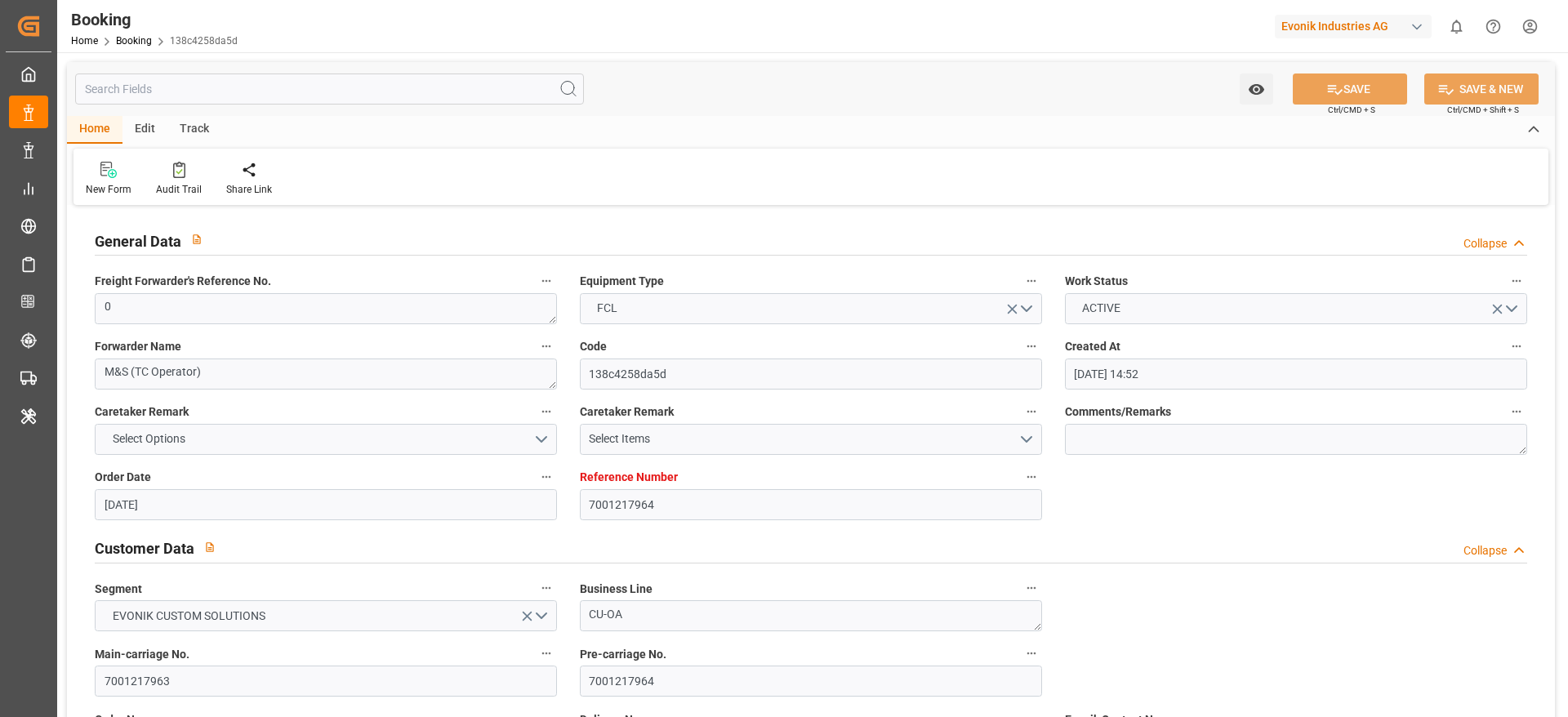
type input "[DATE] 00:00"
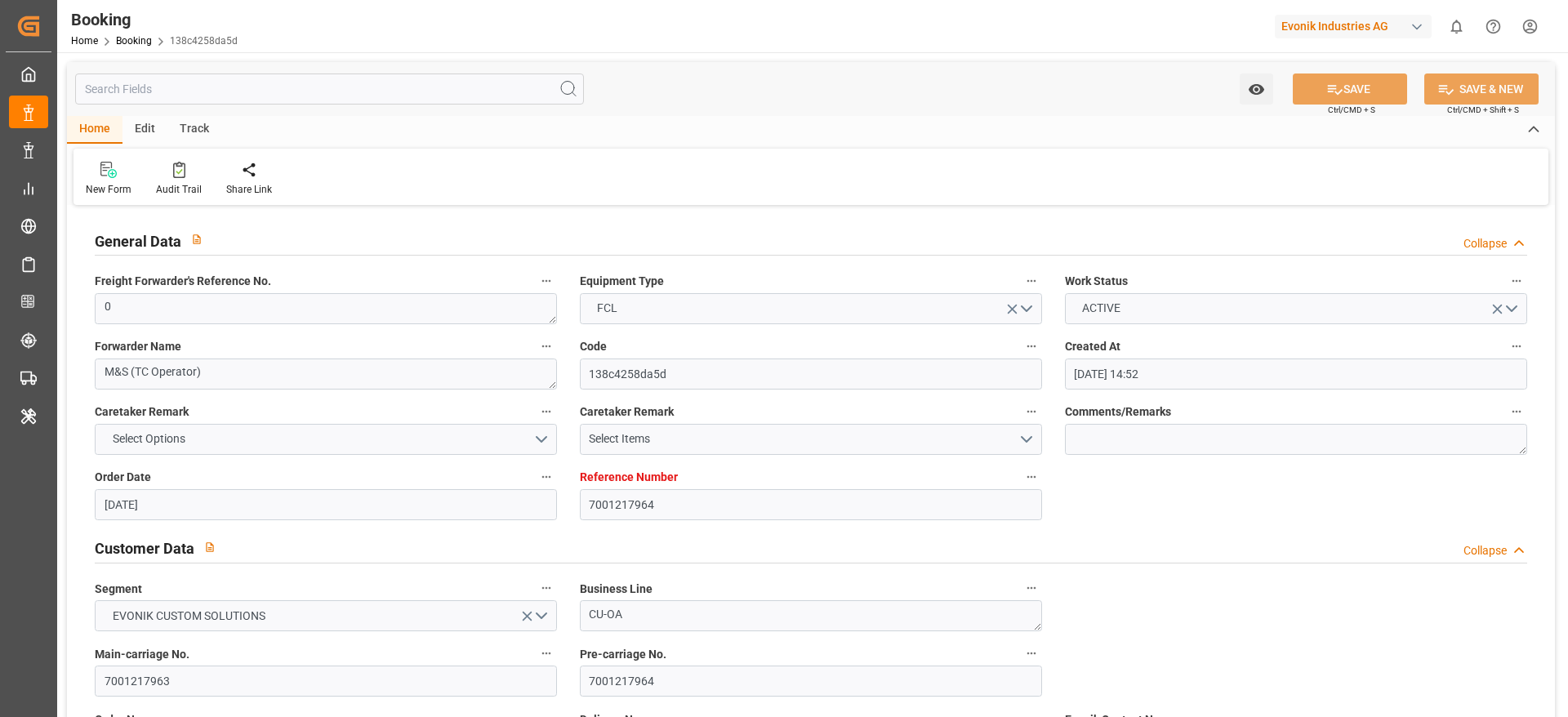
type input "[DATE] 00:00"
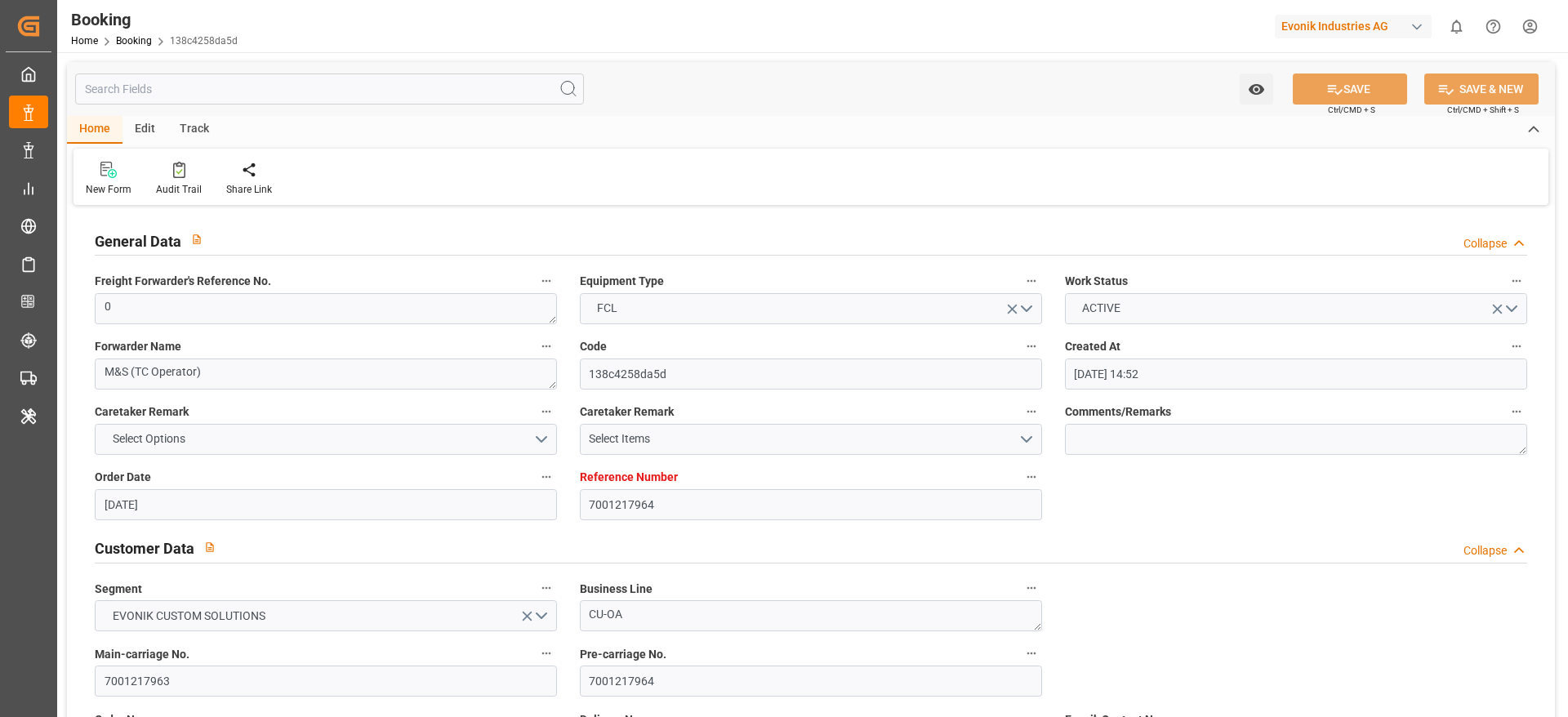
type input "[DATE] 00:00"
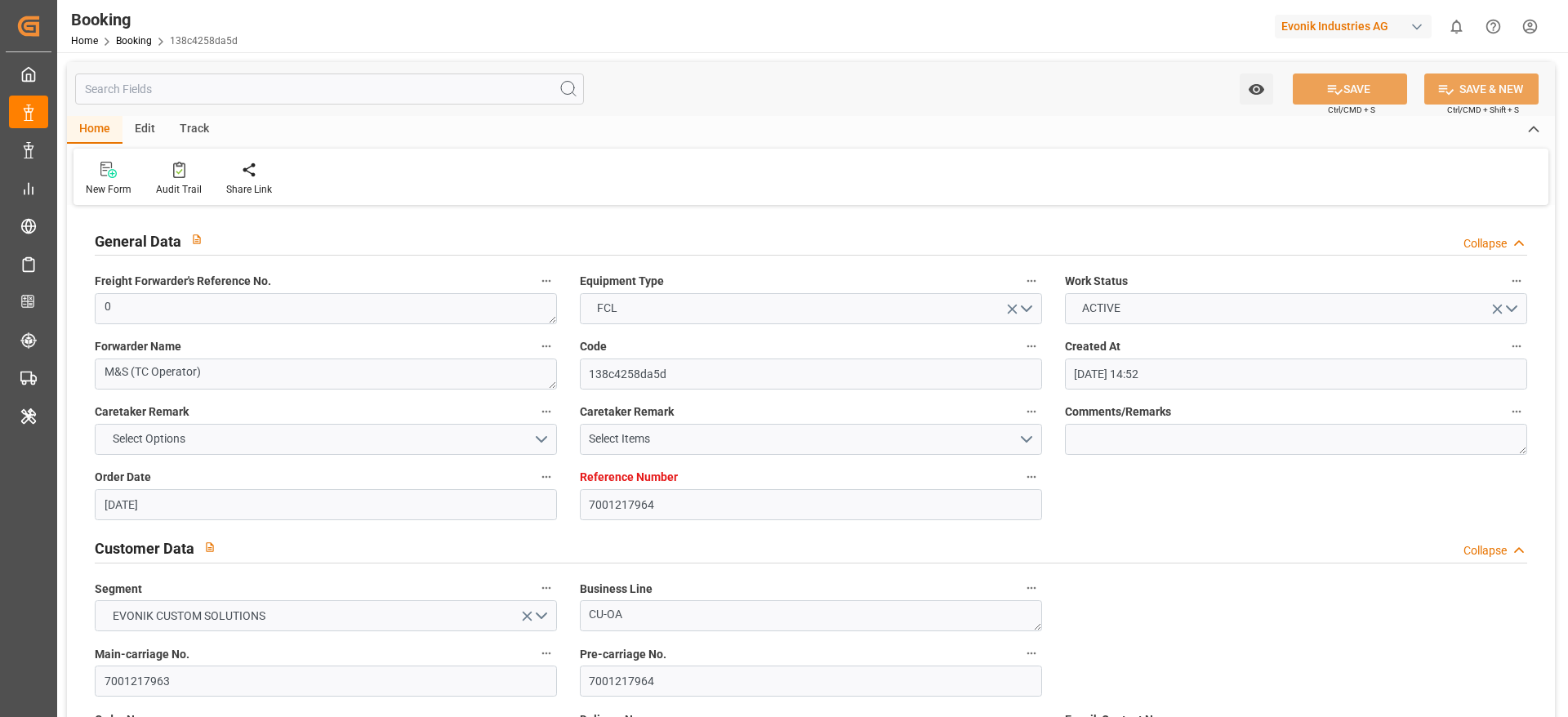
type input "[DATE]"
type input "[DATE] 11:28"
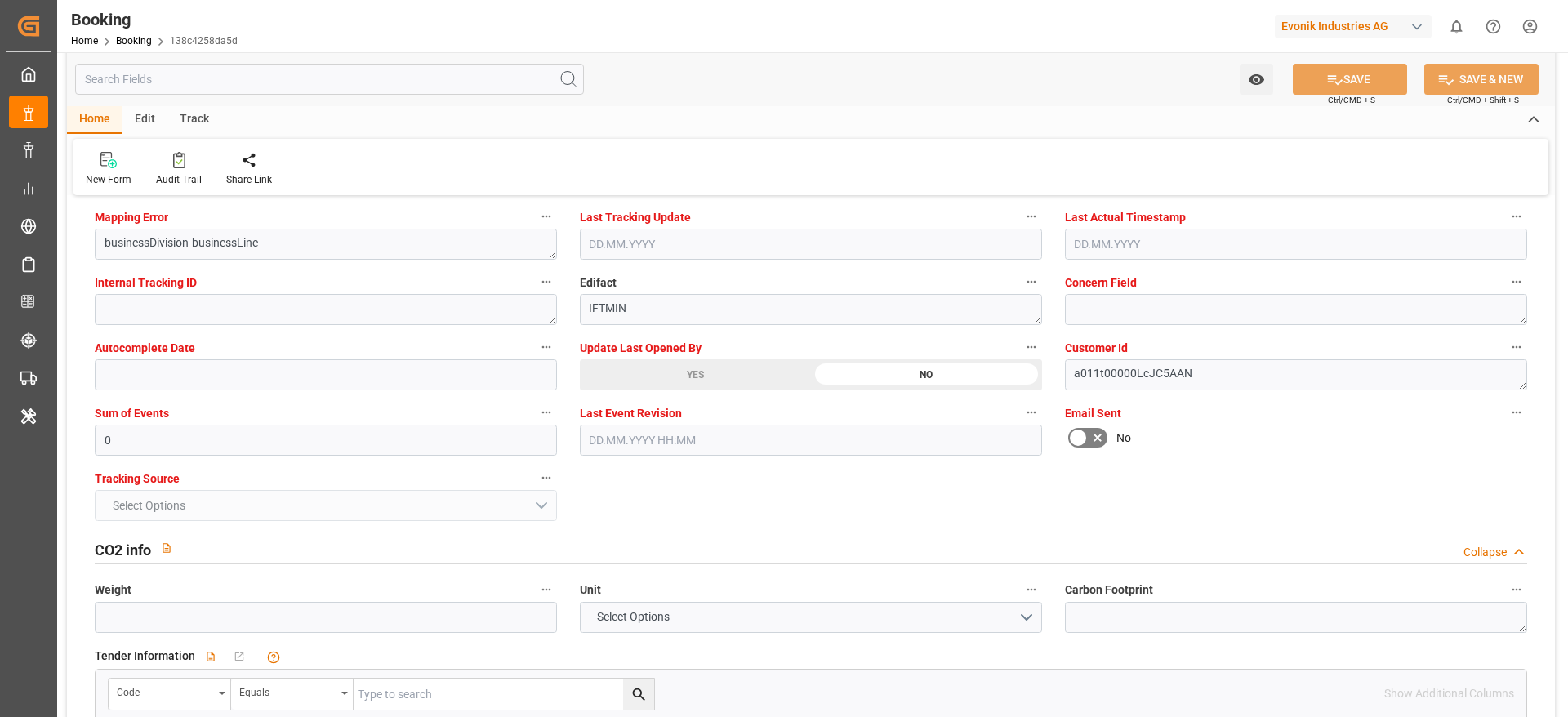
scroll to position [2941, 0]
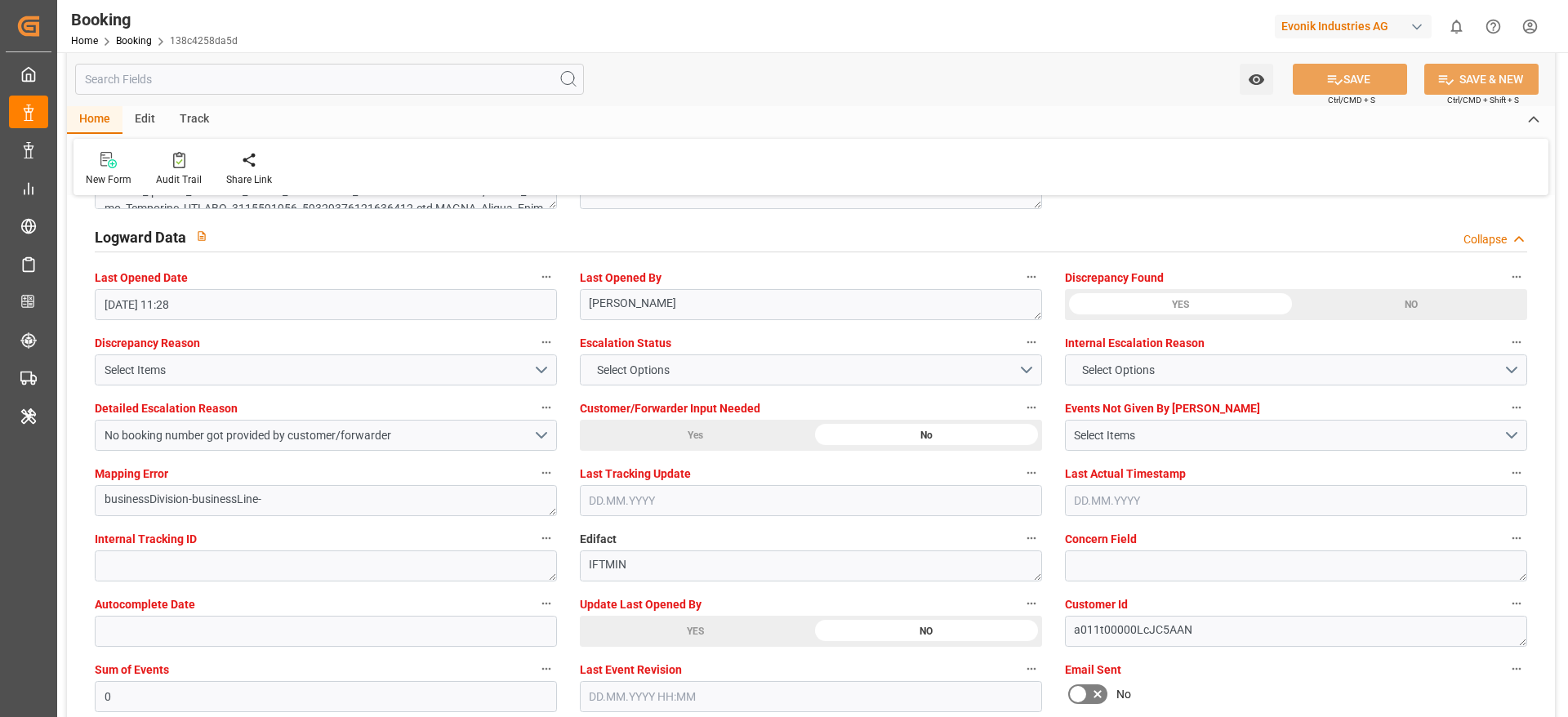
click at [657, 617] on div "YES" at bounding box center [696, 632] width 231 height 31
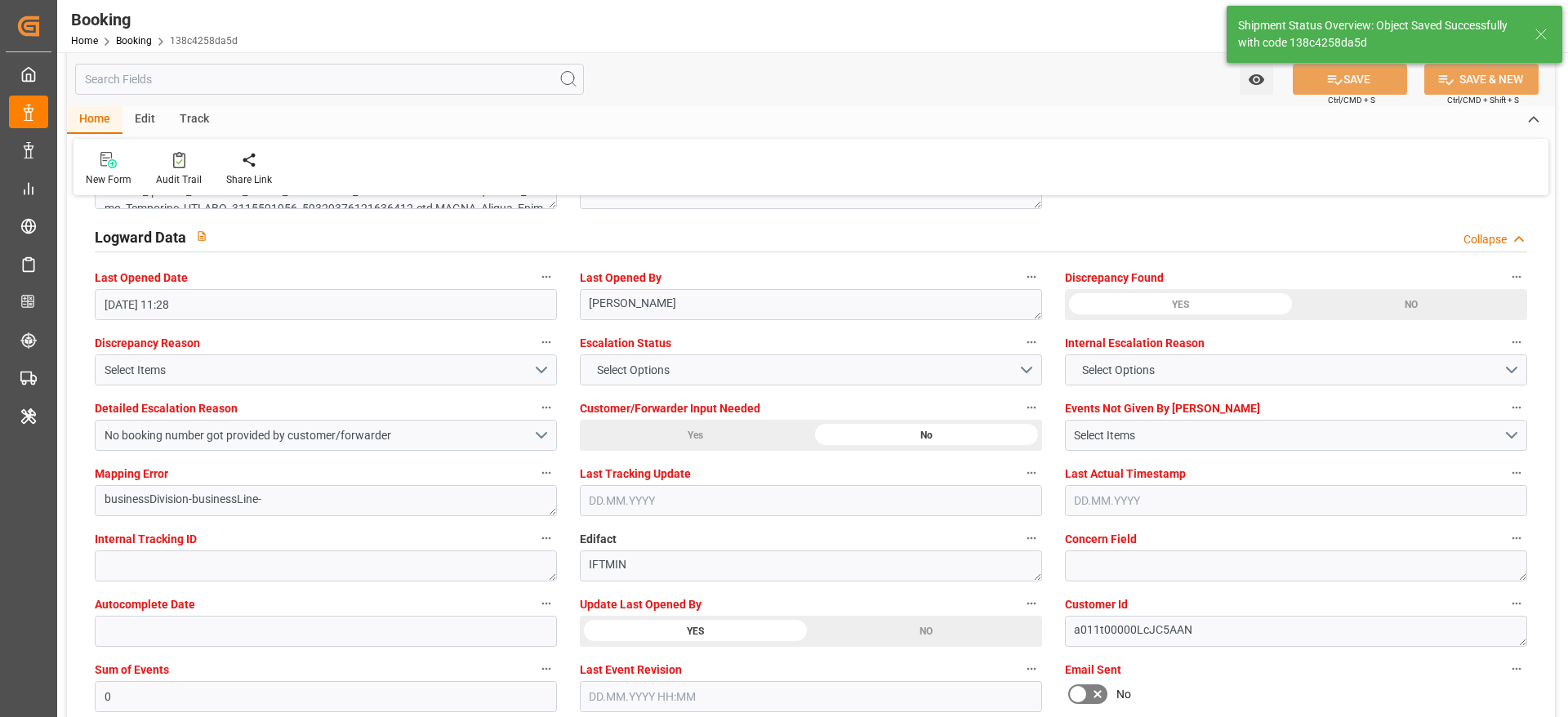
type textarea "[PERSON_NAME]"
type input "[DATE] 11:58"
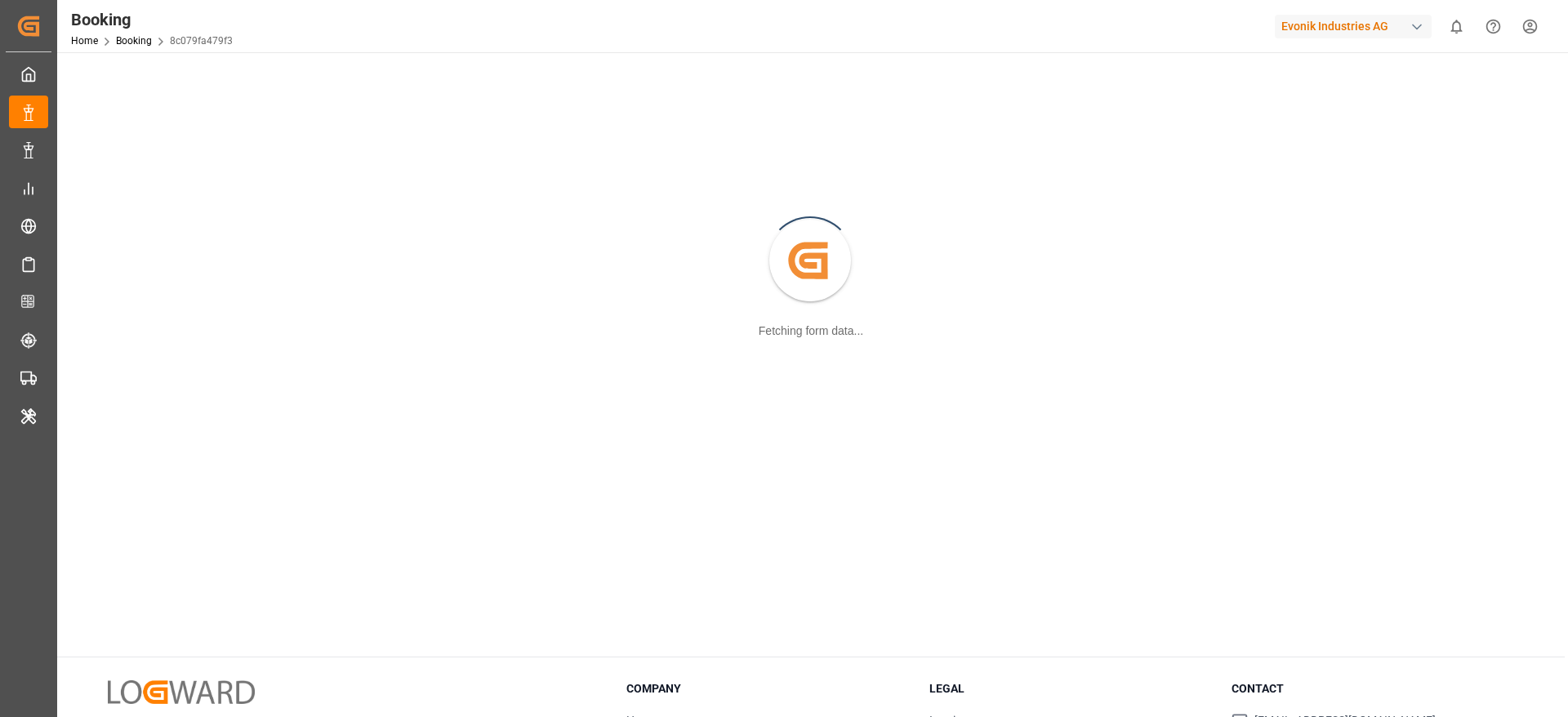
scroll to position [176, 0]
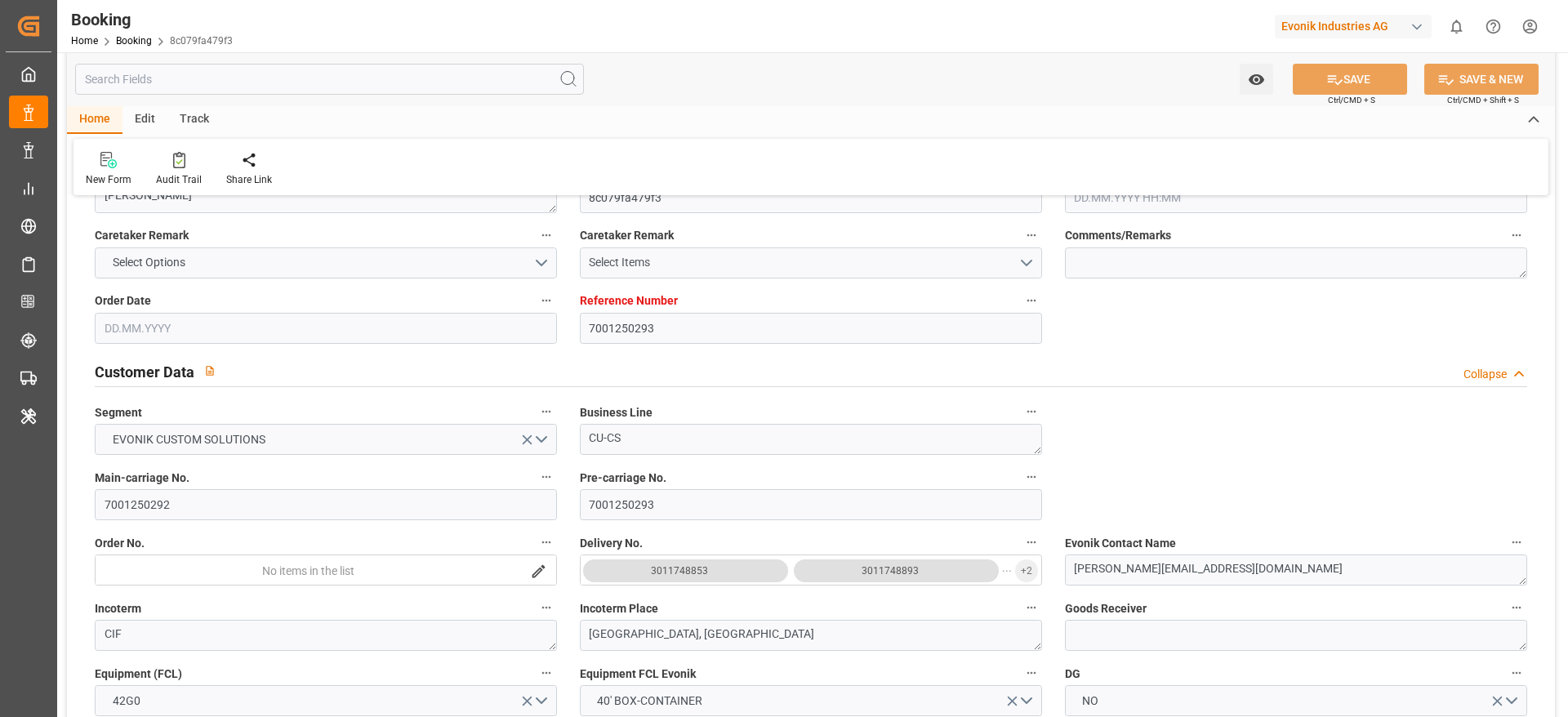
type input "7001250293"
type input "9334375"
type input "ICL"
type input "Independent Container Line Limited"
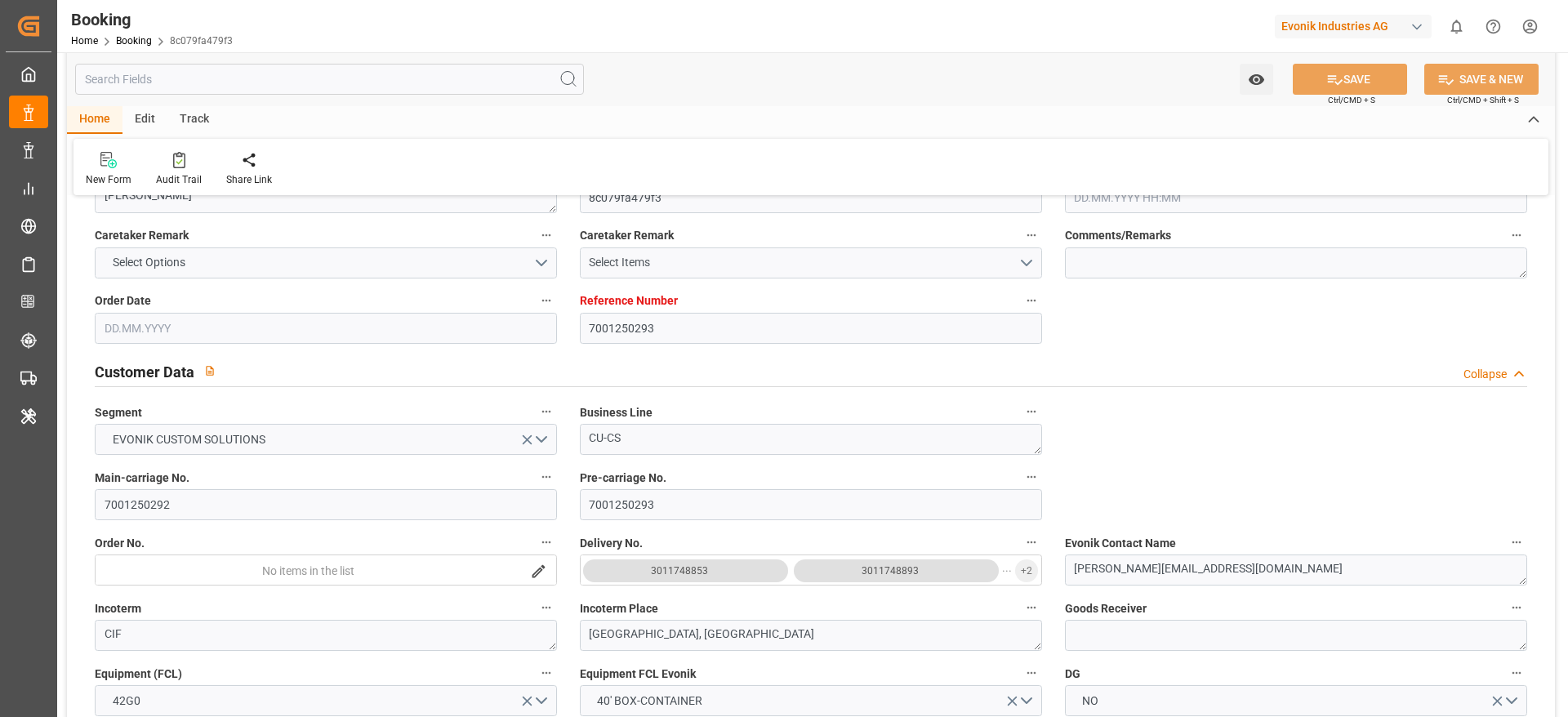
type input "BEANR"
type input "USILM"
type input "16"
type input "0"
type input "[DATE] 14:05"
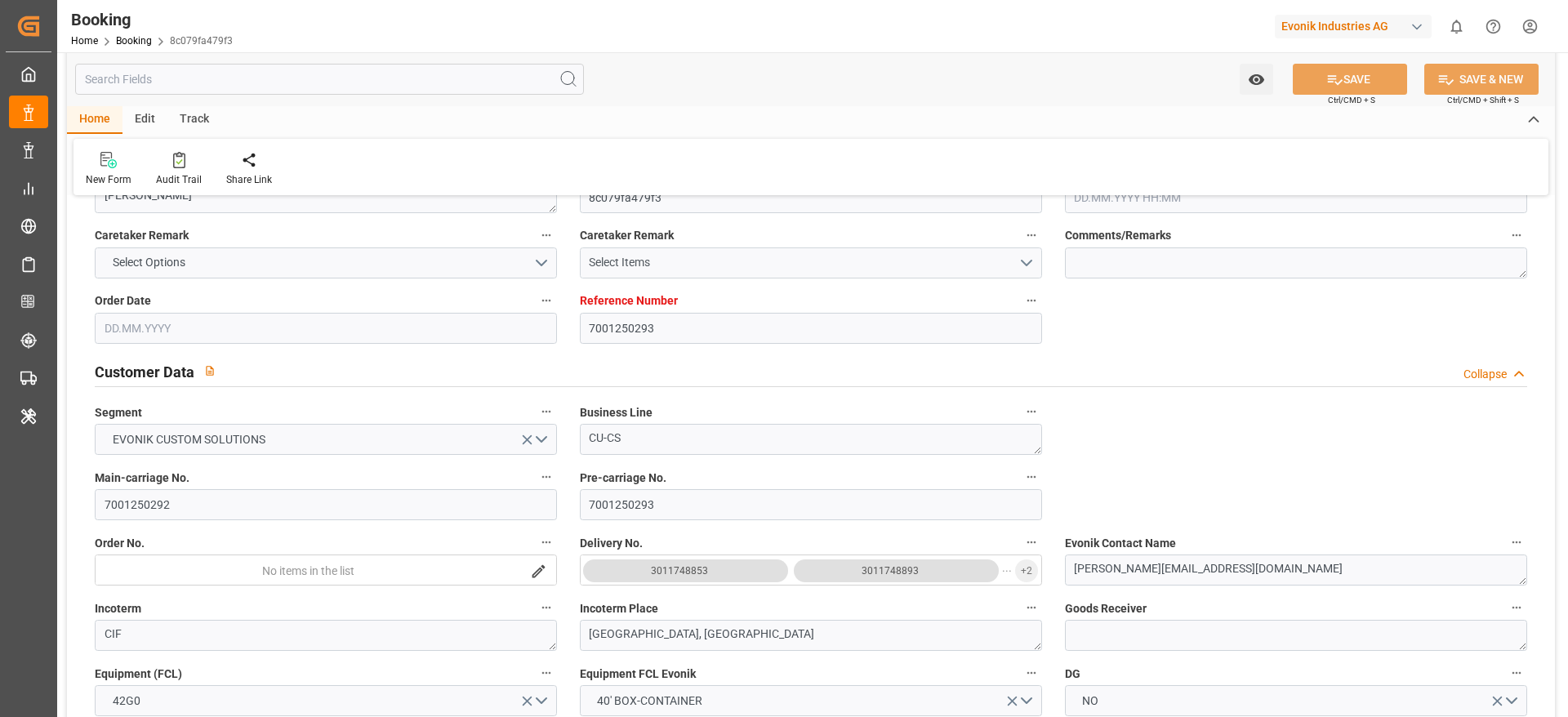
type input "[DATE]"
type input "[DATE] 00:00"
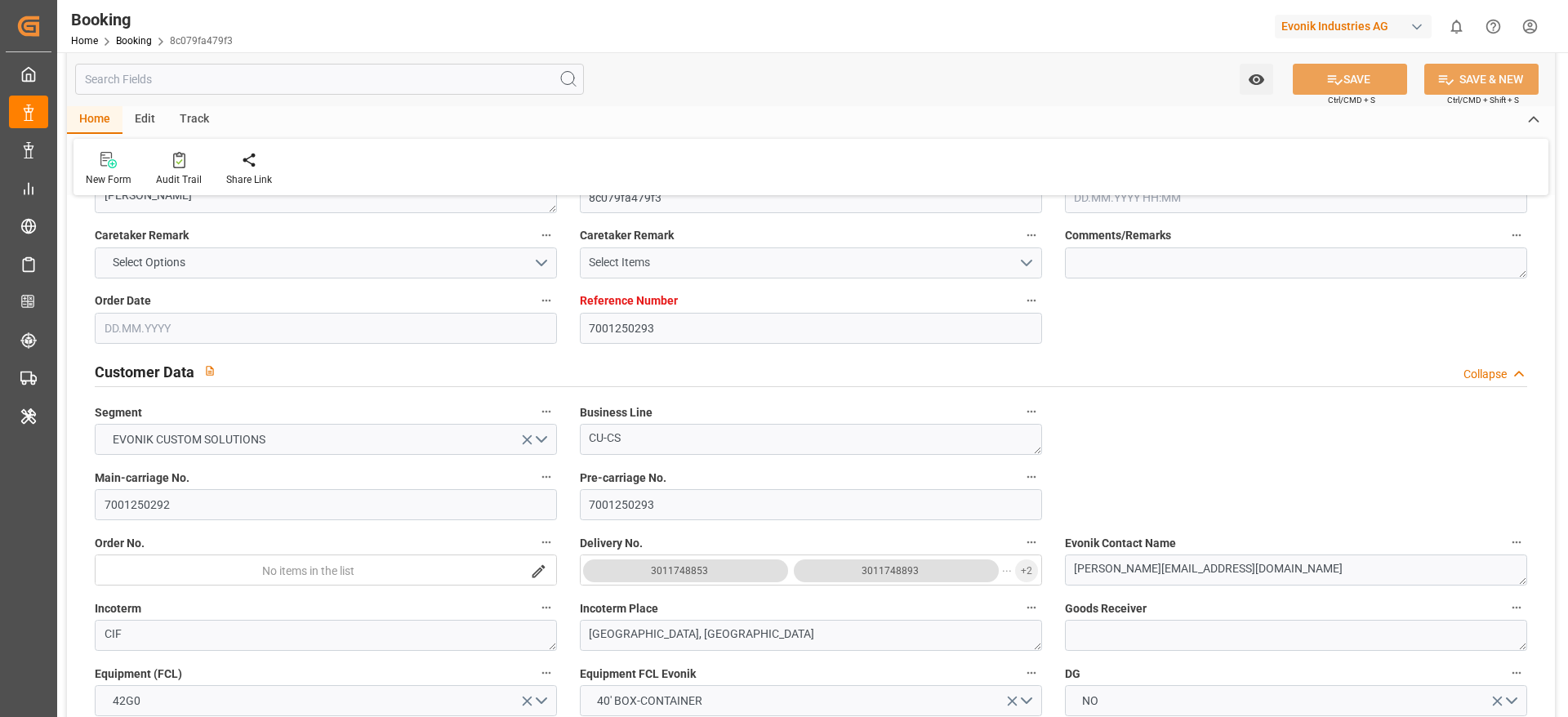
type input "[DATE] 00:00"
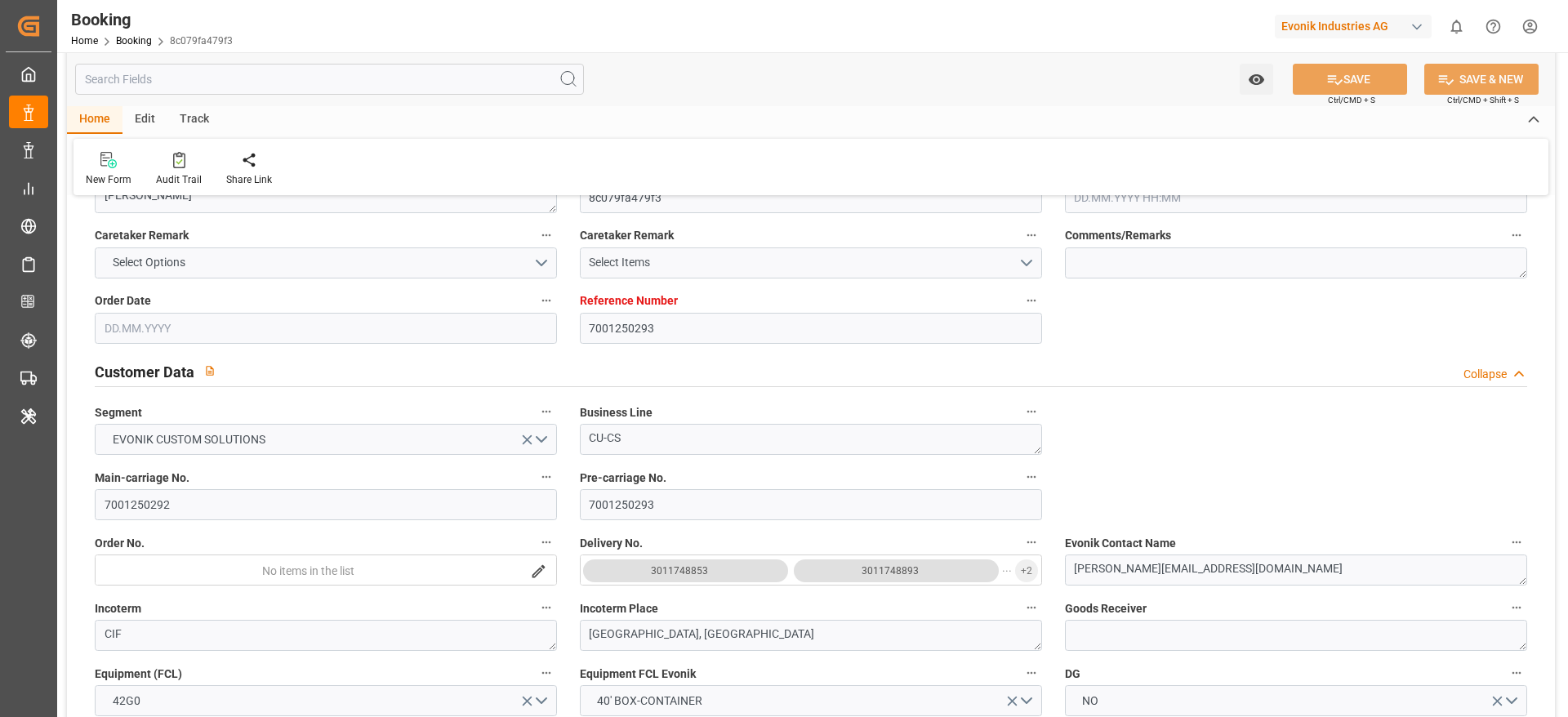
type input "[DATE] 00:00"
type input "[DATE]"
type input "[DATE] 12:09"
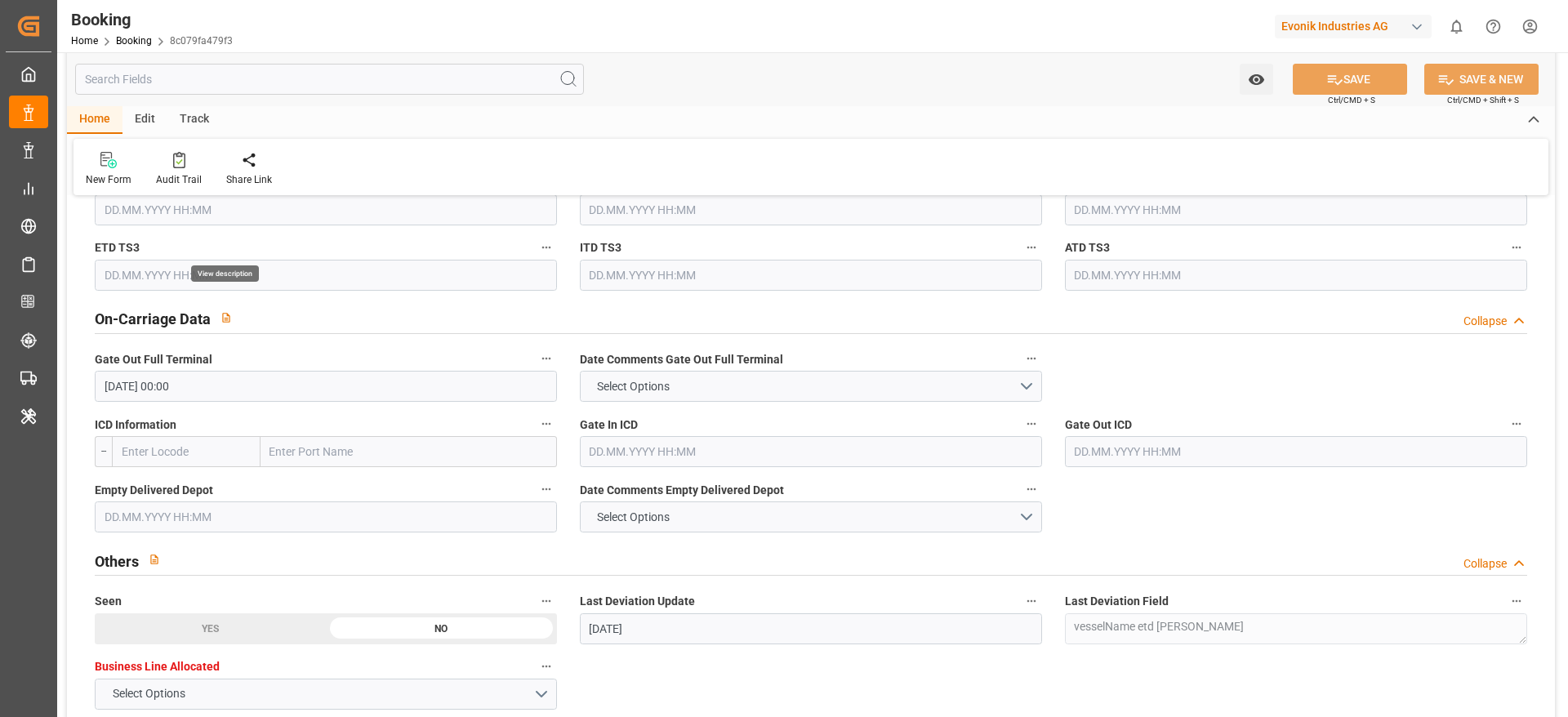
scroll to position [2394, 0]
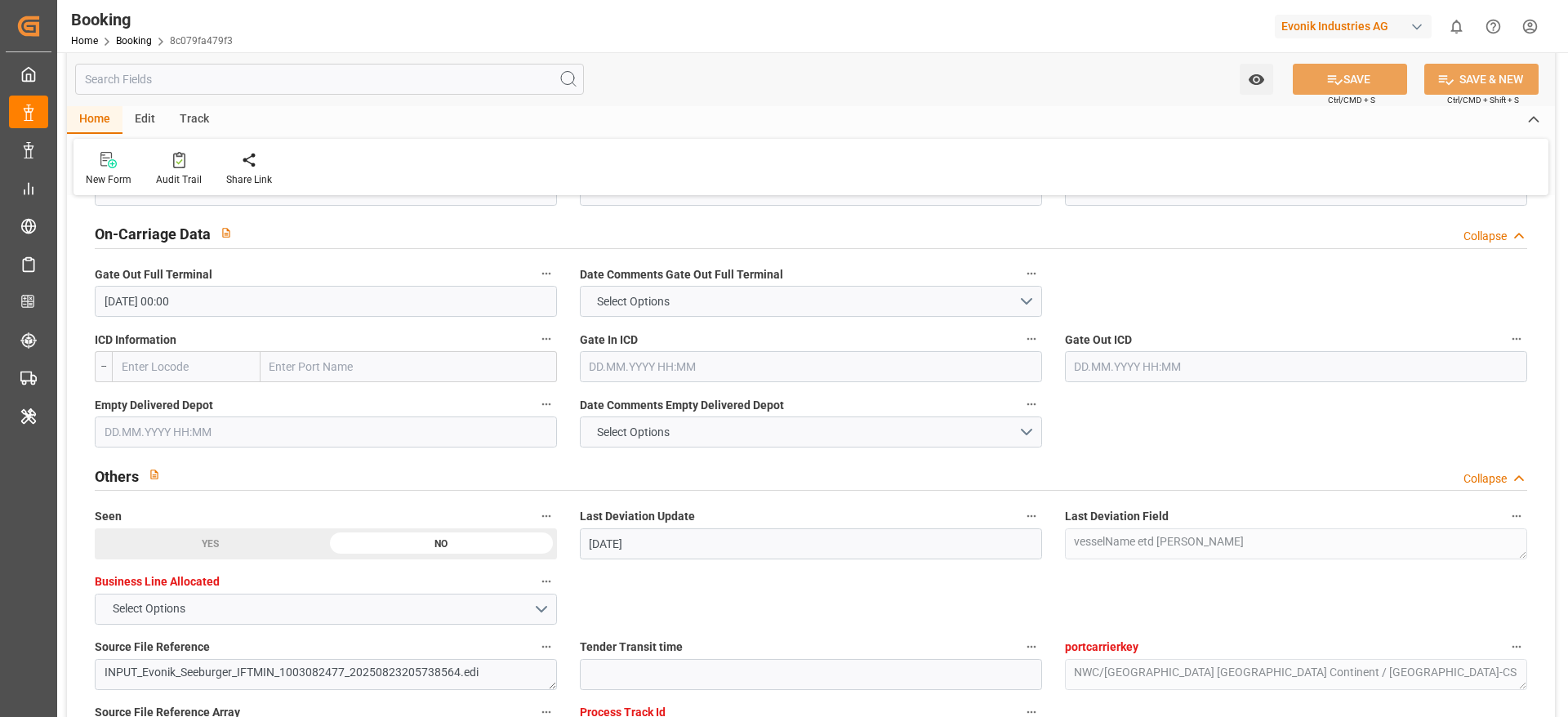
click at [226, 434] on input "text" at bounding box center [326, 432] width 462 height 31
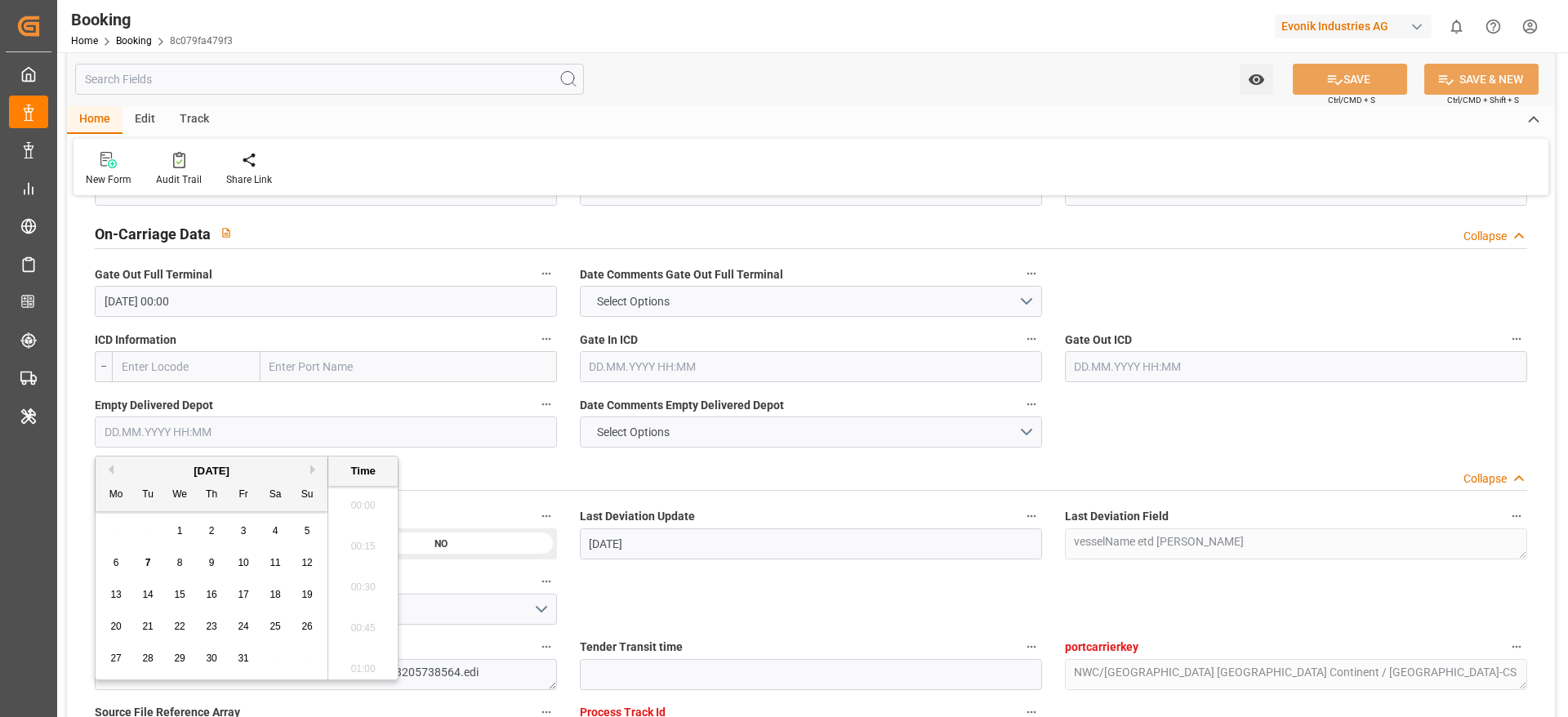
scroll to position [2783, 0]
click at [120, 562] on div "6" at bounding box center [116, 563] width 21 height 20
type input "[DATE] 00:00"
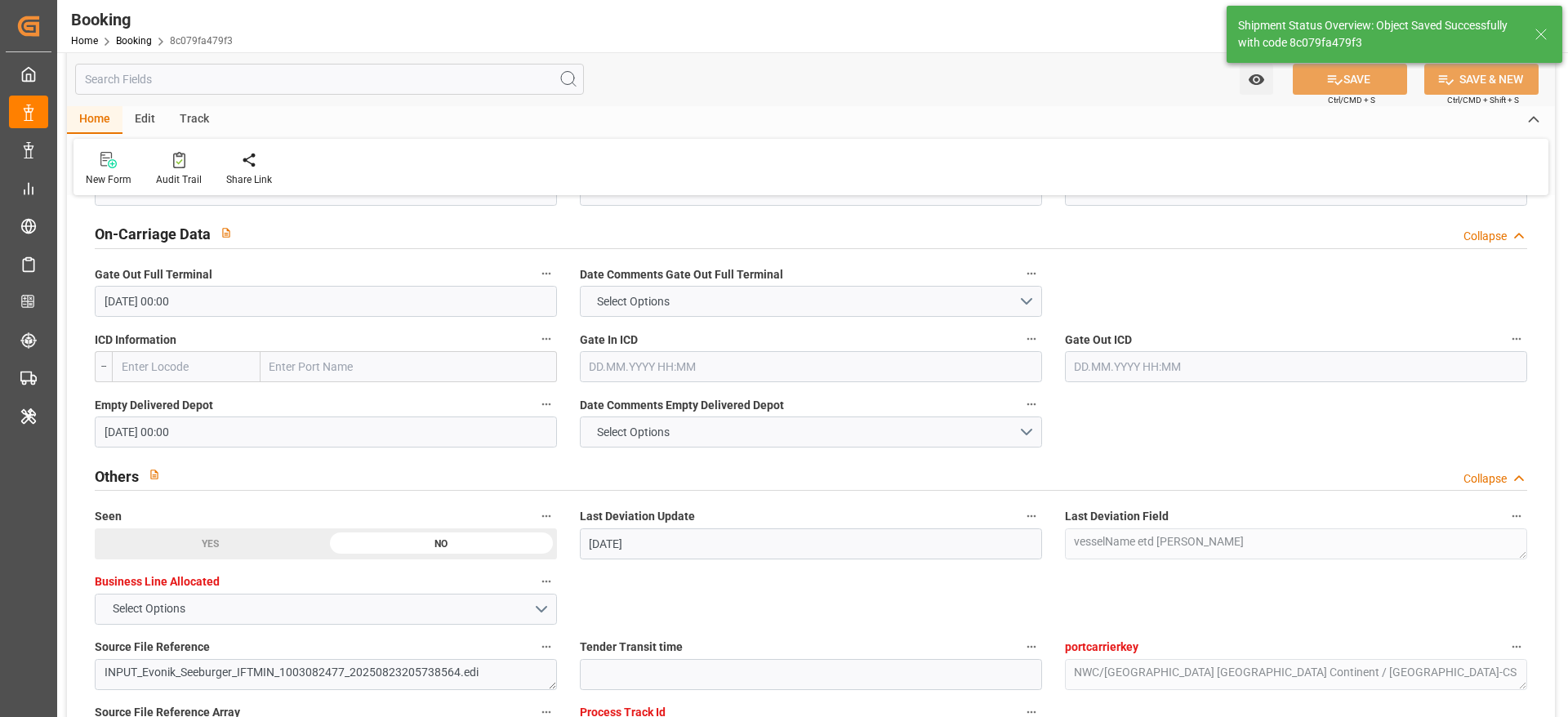
type textarea "[PERSON_NAME]"
type input "[DATE] 12:05"
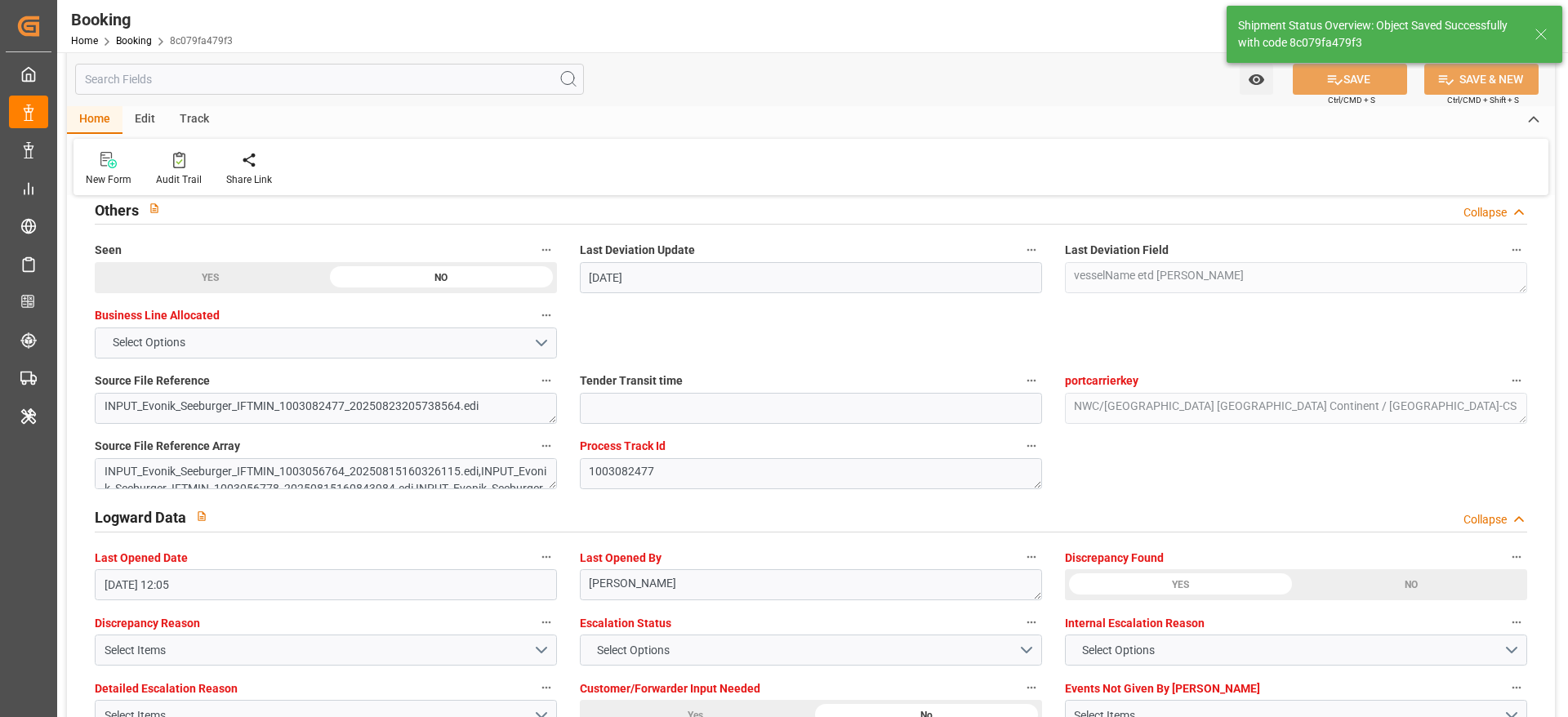
scroll to position [2761, 0]
